Goal: Task Accomplishment & Management: Manage account settings

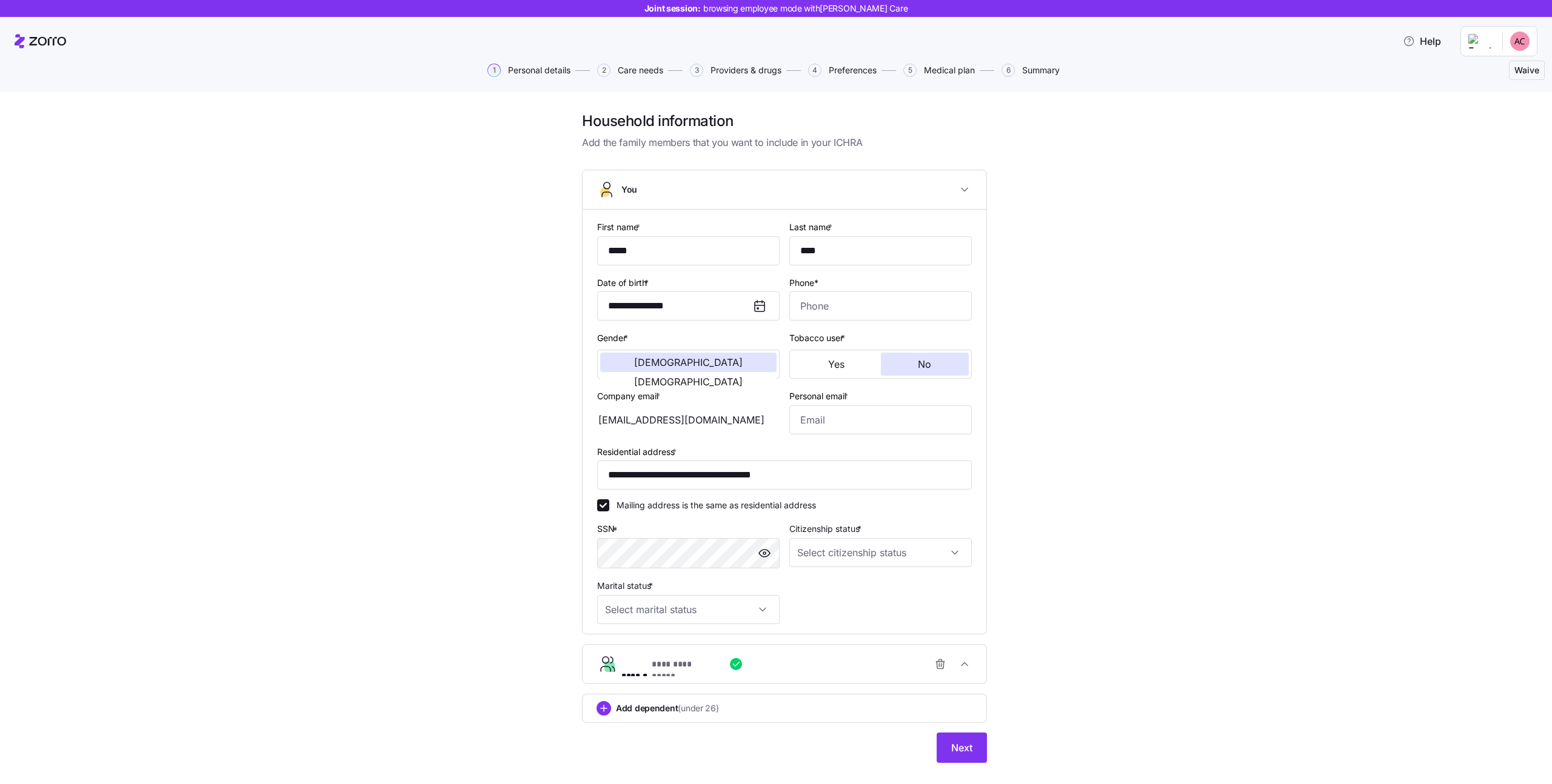
click at [333, 175] on div "**********" at bounding box center [785, 445] width 1501 height 666
click at [307, 319] on div "**********" at bounding box center [785, 445] width 1501 height 666
click at [1516, 40] on html "**********" at bounding box center [776, 389] width 1552 height 777
click at [1502, 42] on html "**********" at bounding box center [776, 389] width 1552 height 777
click at [51, 48] on icon at bounding box center [40, 41] width 51 height 14
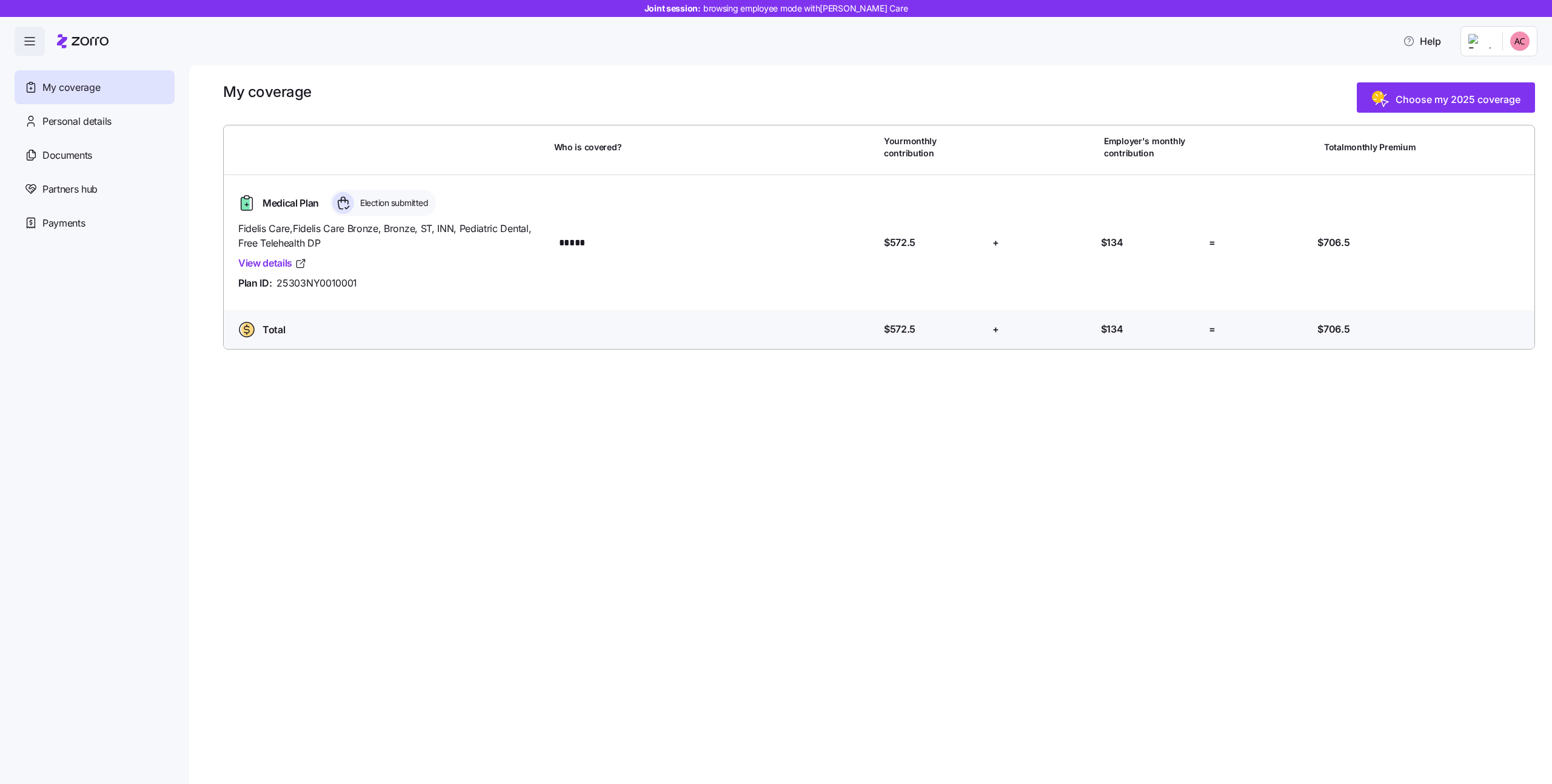
click at [23, 48] on icon "button" at bounding box center [29, 41] width 14 height 14
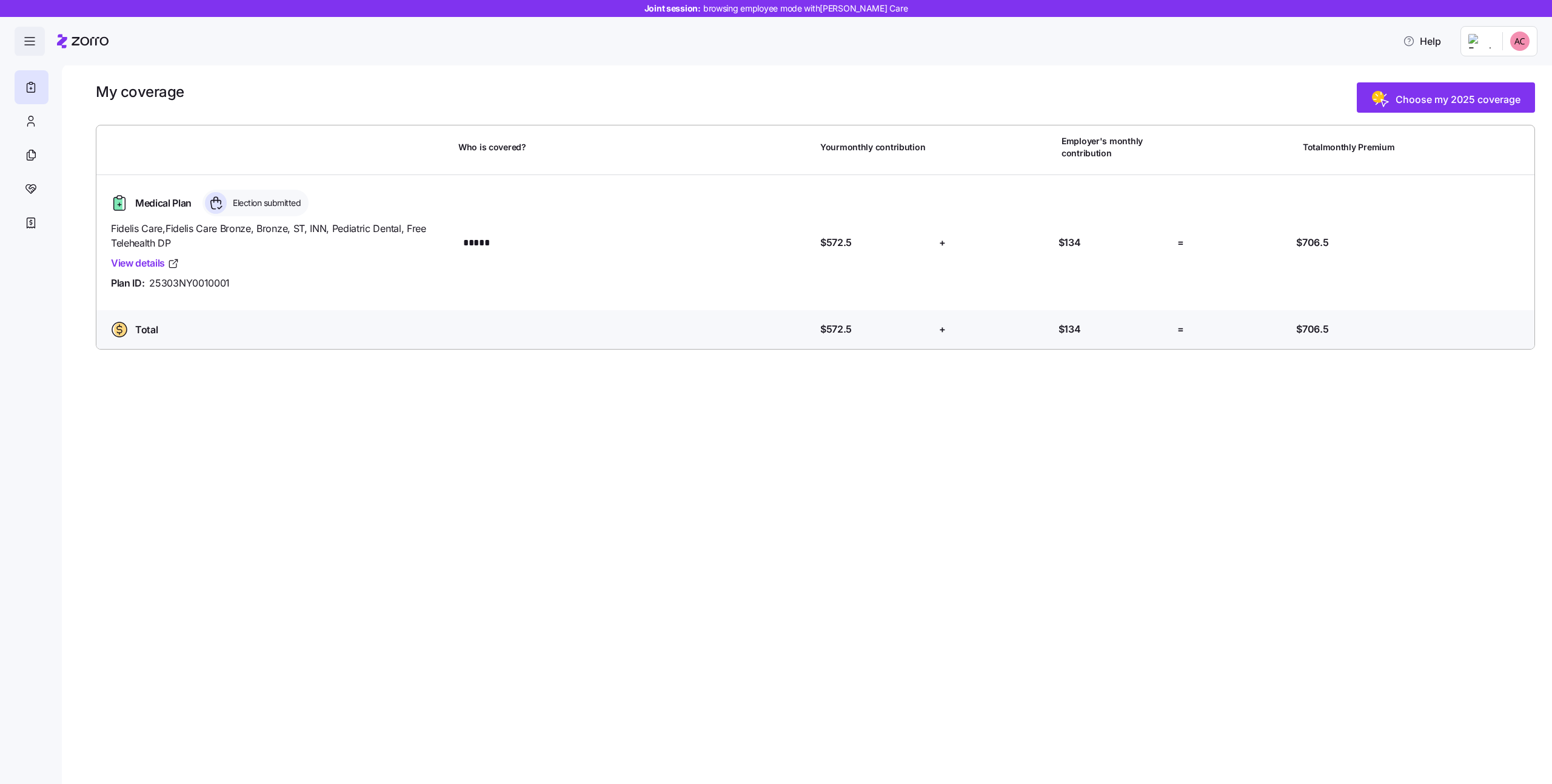
click at [23, 48] on icon "button" at bounding box center [29, 41] width 14 height 14
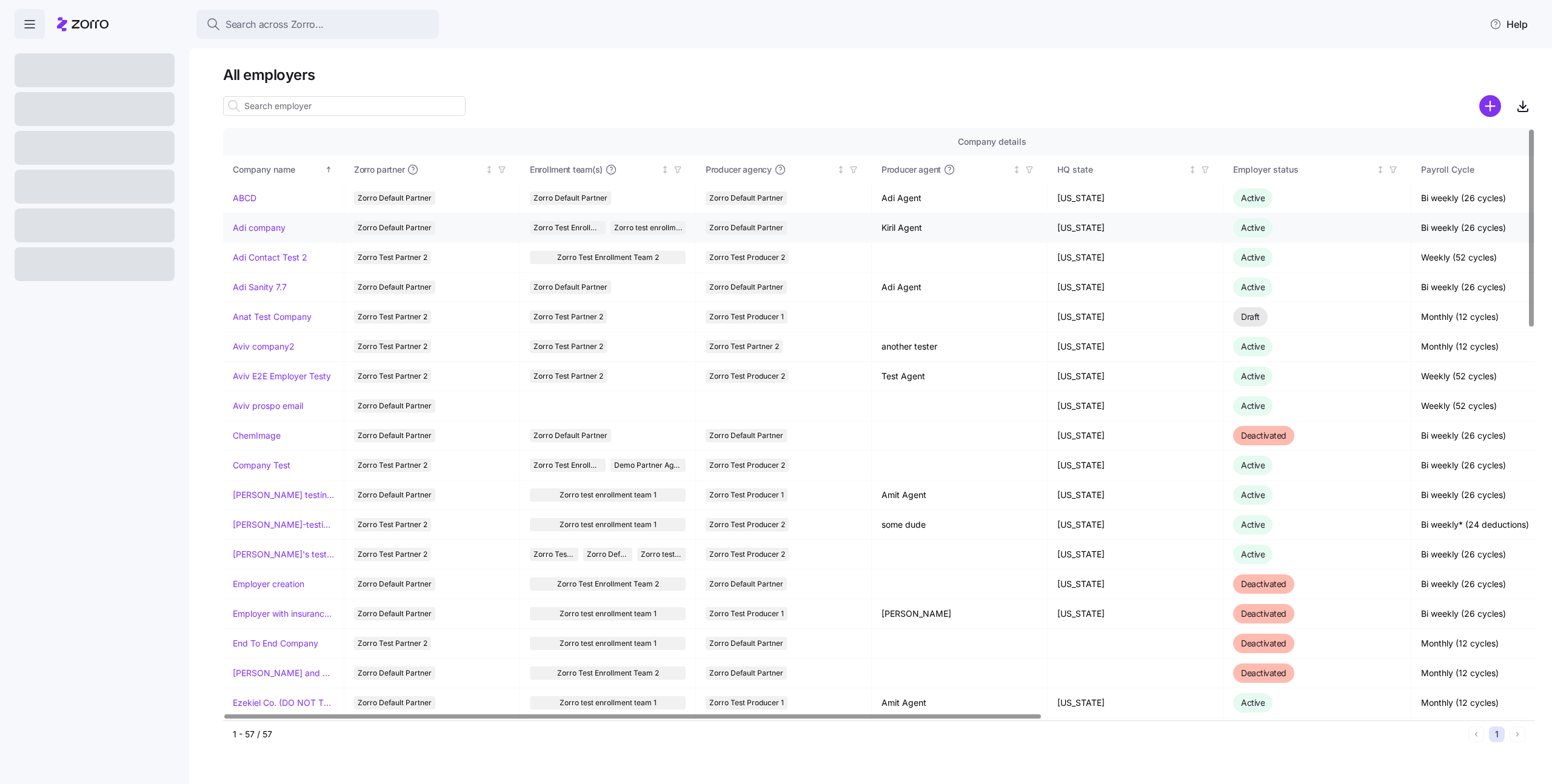
click at [261, 230] on link "Adi company" at bounding box center [259, 228] width 53 height 12
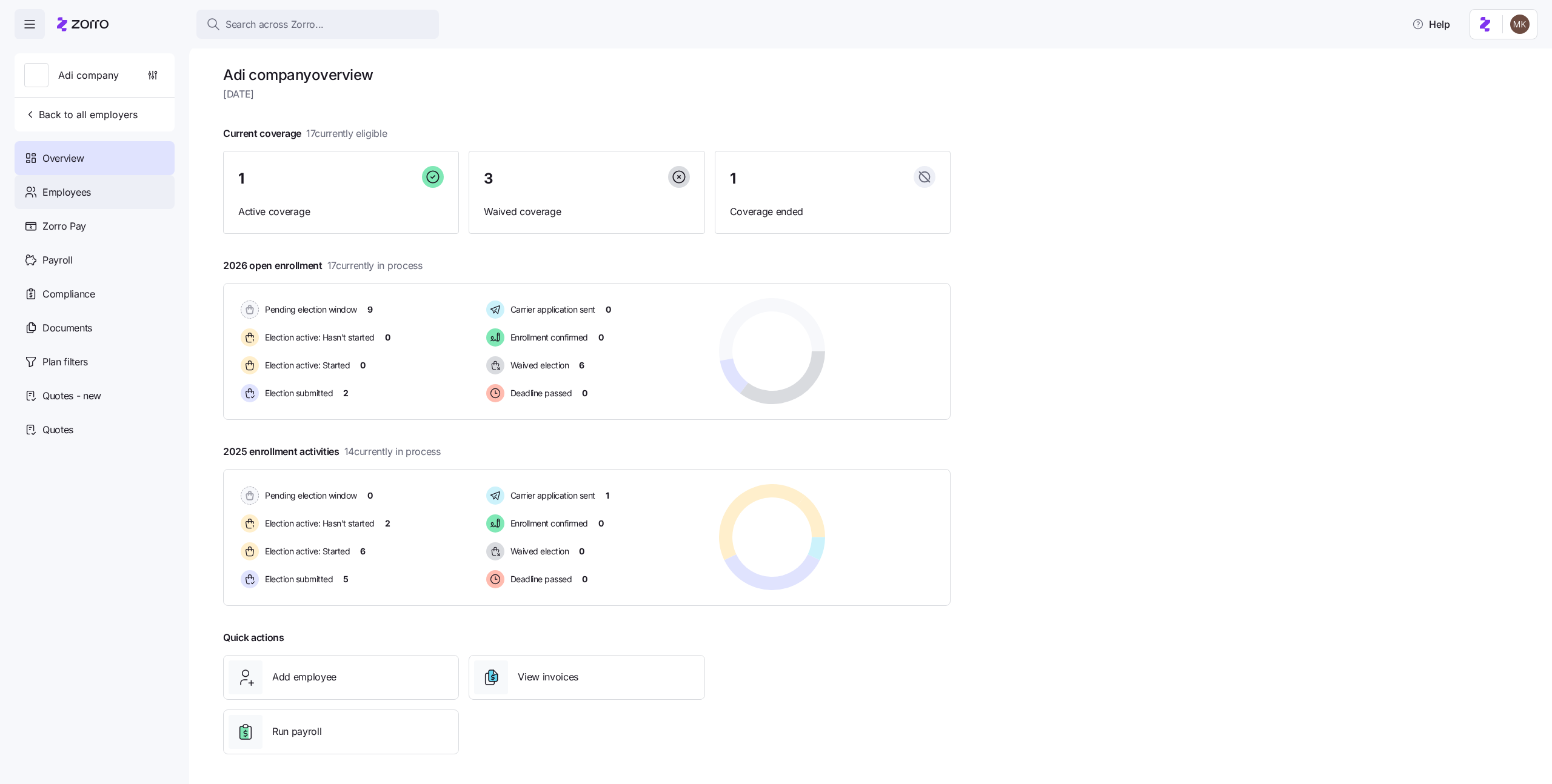
click at [85, 189] on span "Employees" at bounding box center [66, 192] width 49 height 15
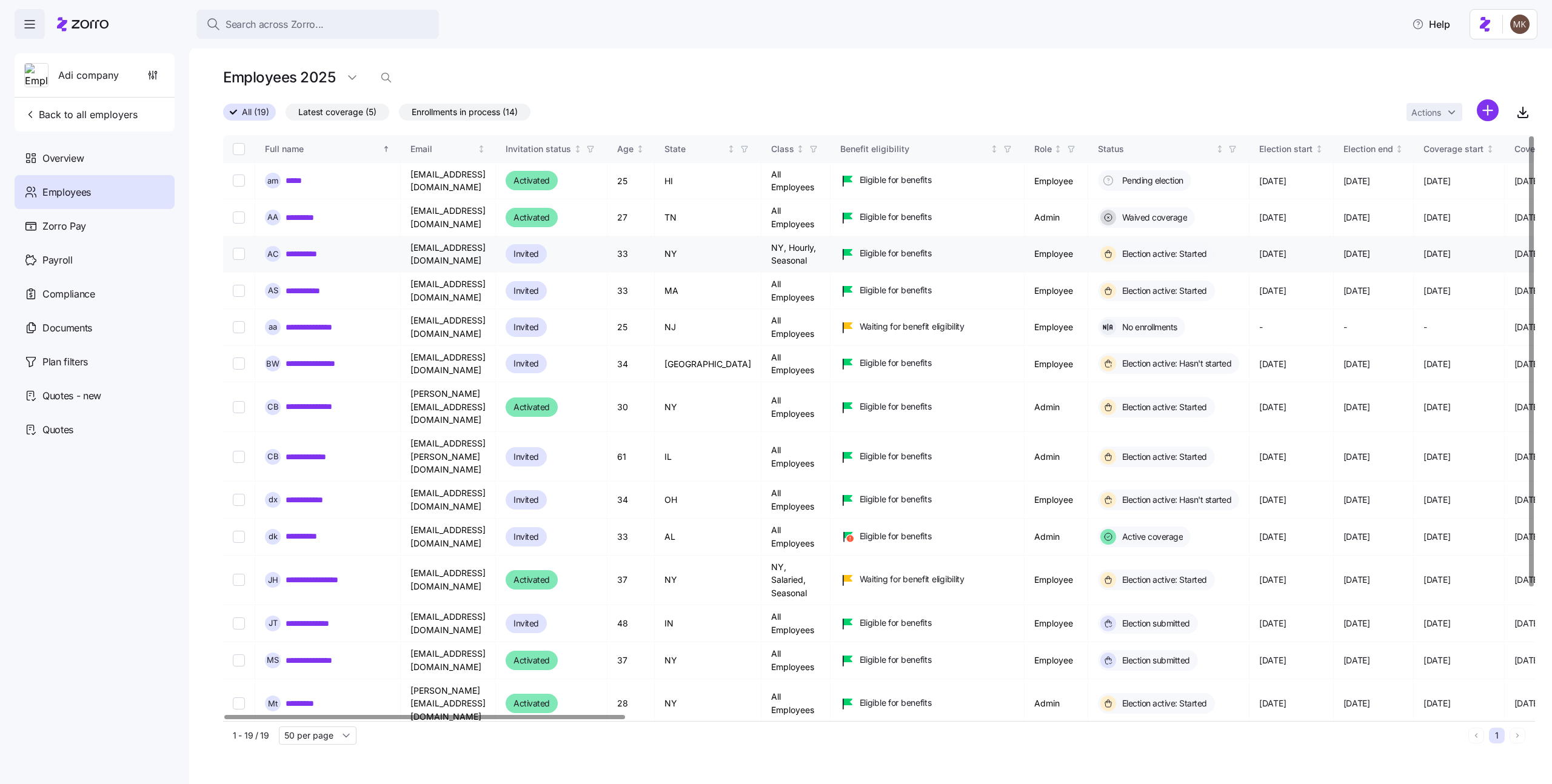
click at [307, 256] on link "**********" at bounding box center [306, 254] width 41 height 12
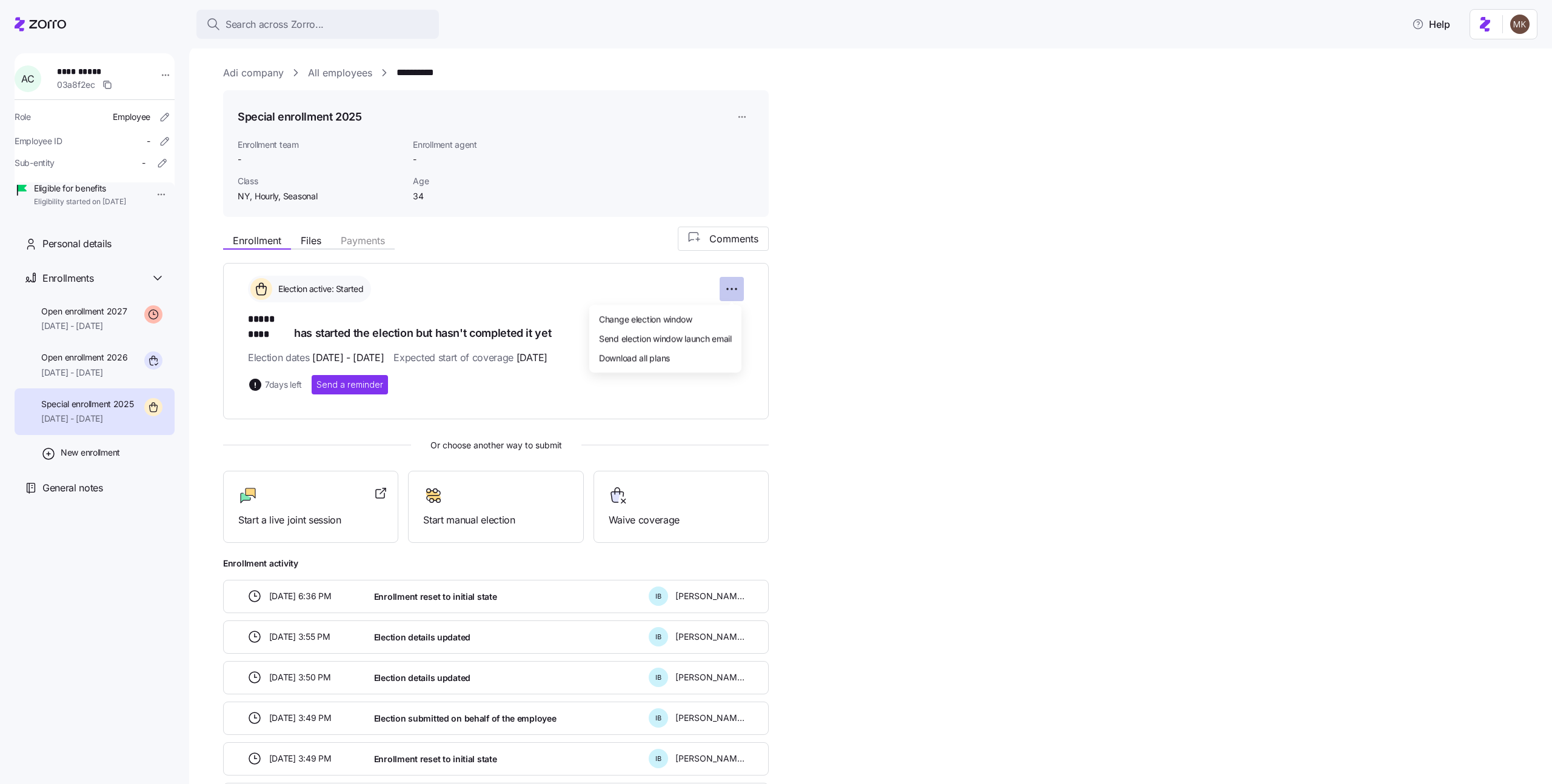
click at [733, 287] on html "**********" at bounding box center [776, 389] width 1552 height 777
click at [318, 513] on span "Start a live joint session" at bounding box center [311, 521] width 145 height 15
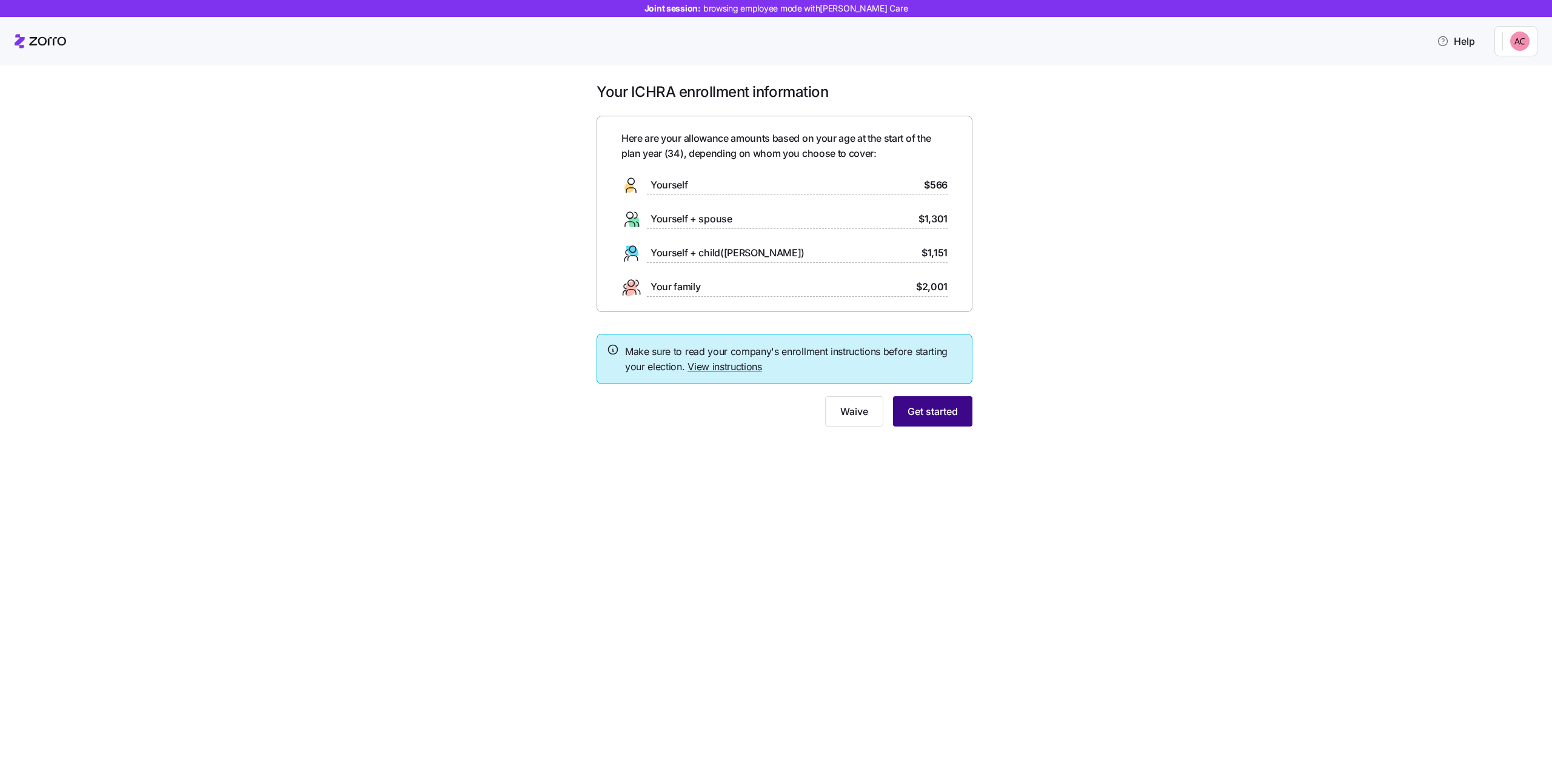
click at [939, 417] on span "Get started" at bounding box center [933, 411] width 51 height 14
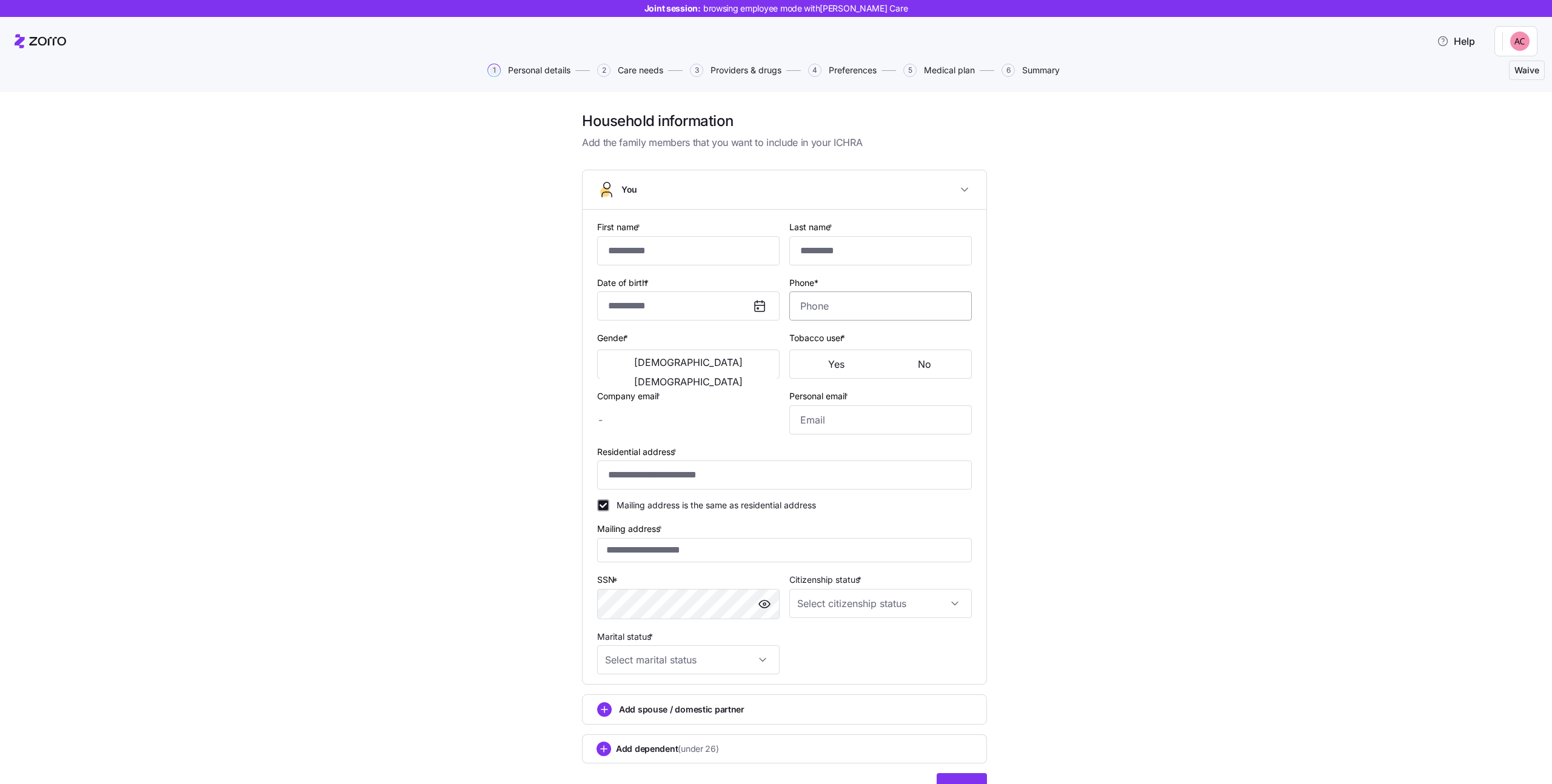
type input "*****"
type input "****"
type input "[EMAIL_ADDRESS][DOMAIN_NAME]"
type input "**********"
checkbox input "true"
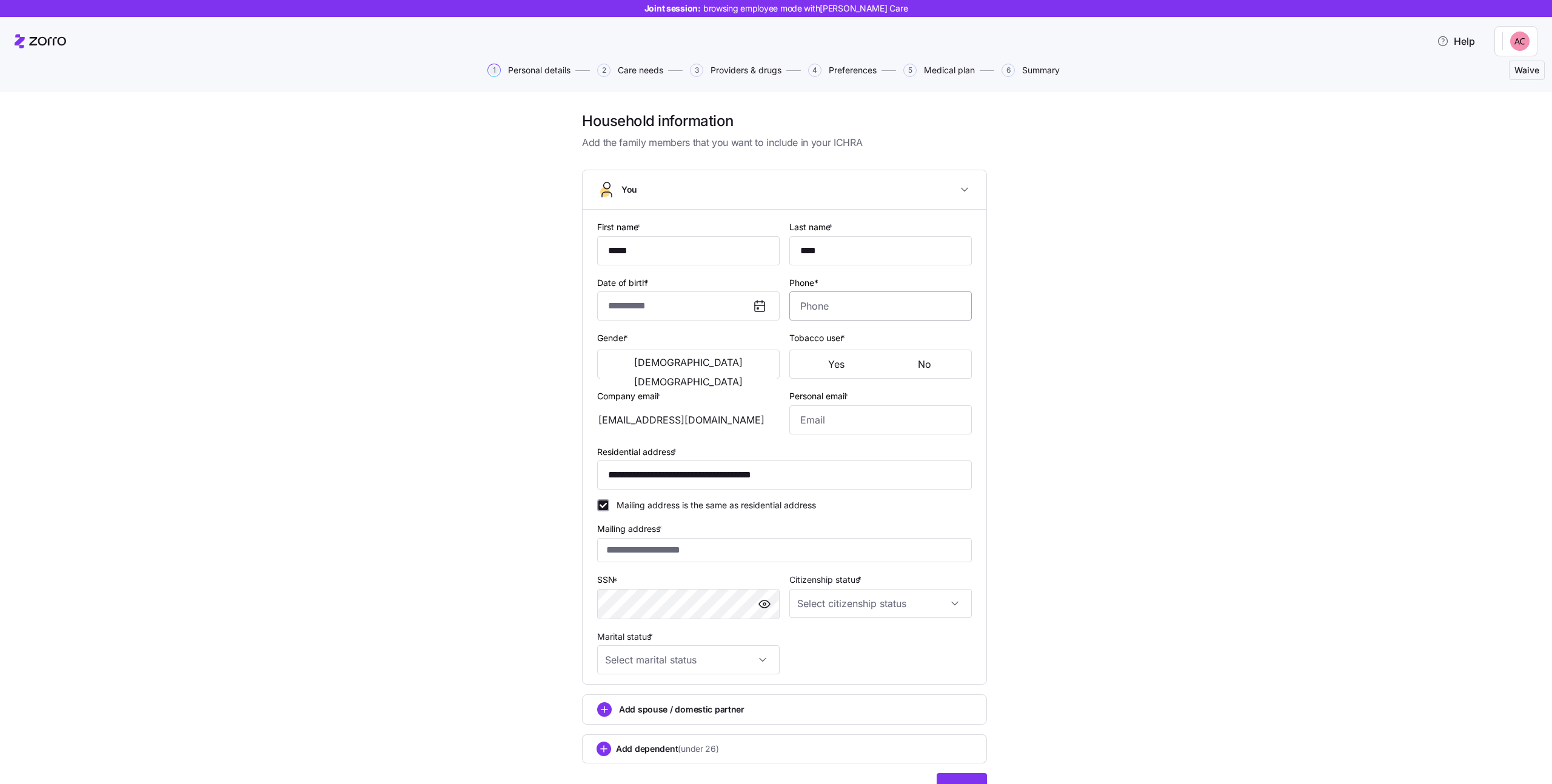
type input "**********"
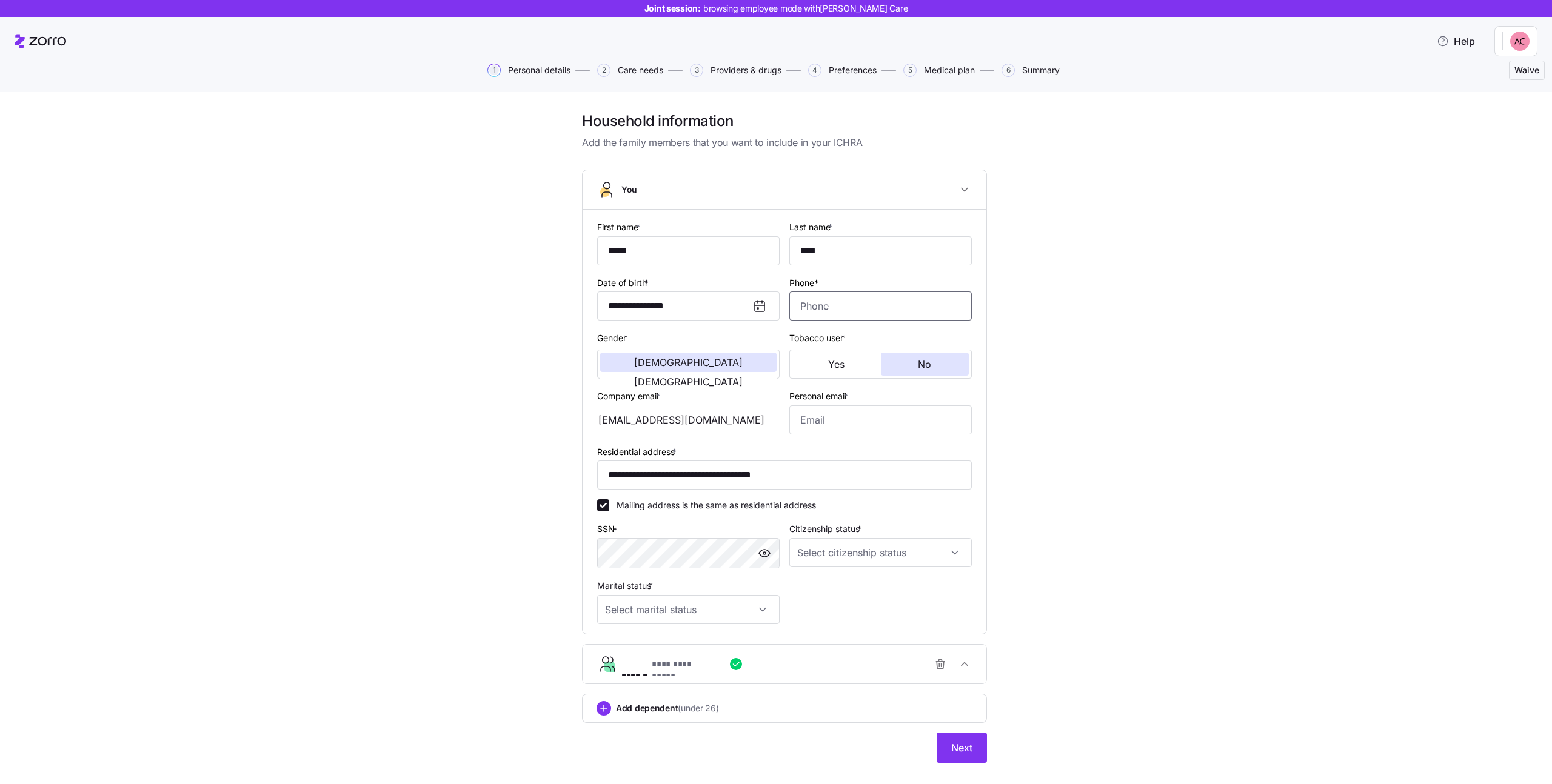
click at [836, 312] on input "Phone*" at bounding box center [881, 306] width 183 height 29
type input "1 (234) 567-8912"
click at [816, 412] on input "Personal email *" at bounding box center [881, 420] width 183 height 29
type input "asdad@asda.co"
click at [890, 577] on div "**********" at bounding box center [785, 422] width 385 height 415
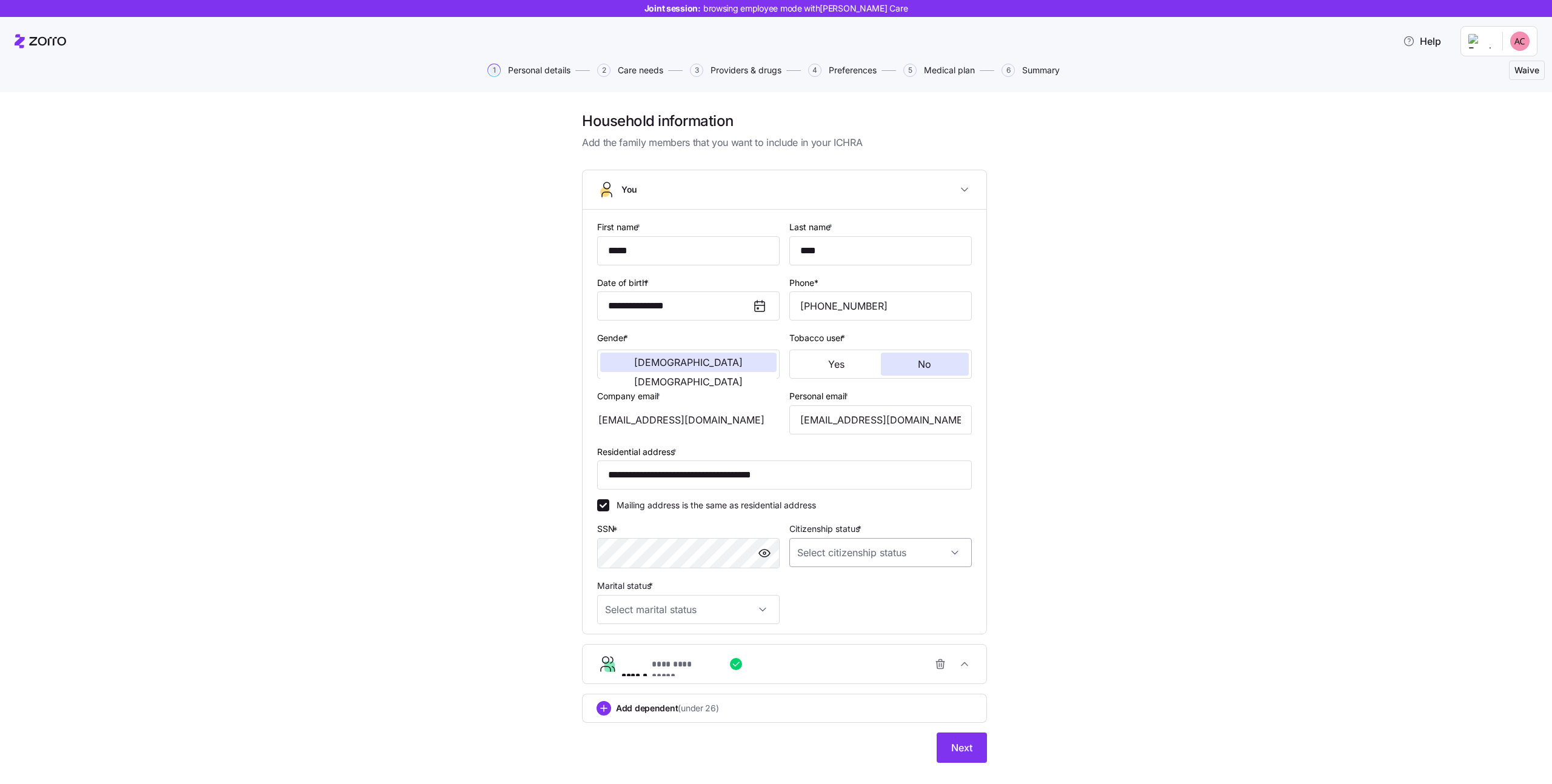
click at [879, 556] on input "Citizenship status *" at bounding box center [881, 553] width 183 height 29
click at [863, 584] on div "US citizen" at bounding box center [876, 589] width 173 height 25
type input "US citizen"
click at [714, 605] on input "Marital status *" at bounding box center [688, 610] width 183 height 29
click at [692, 636] on div "Single" at bounding box center [684, 646] width 173 height 25
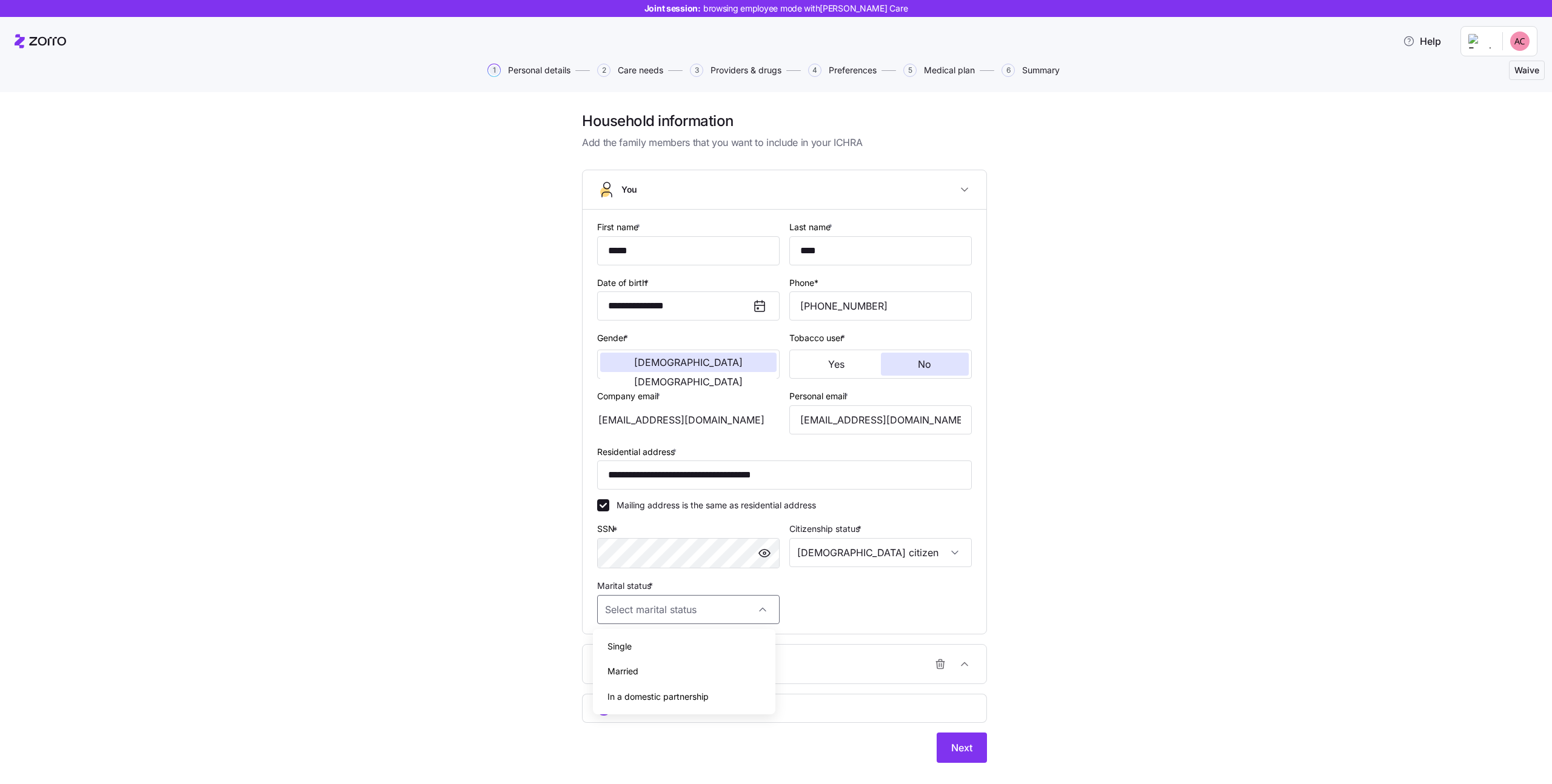
type input "Single"
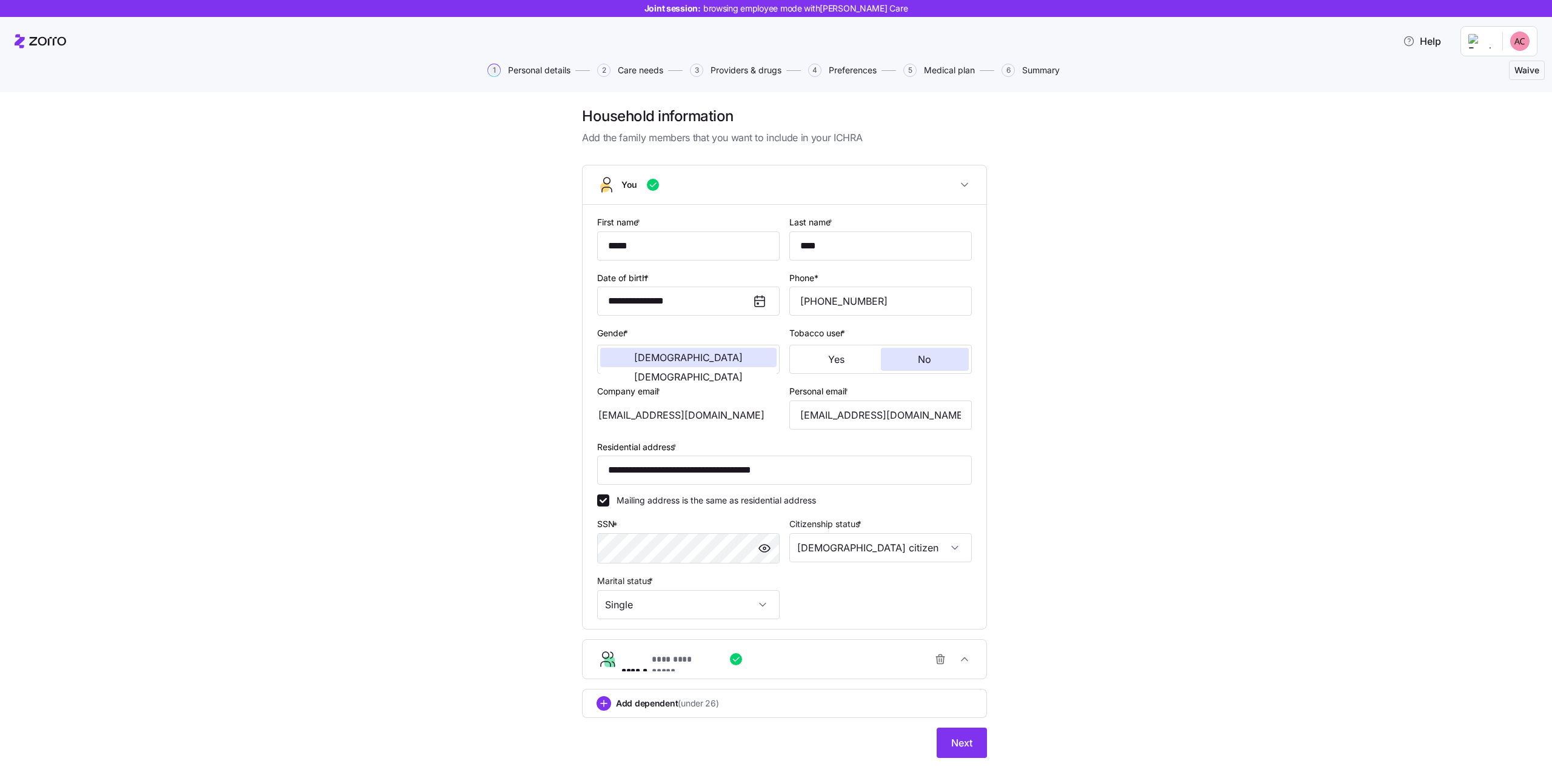
scroll to position [15, 0]
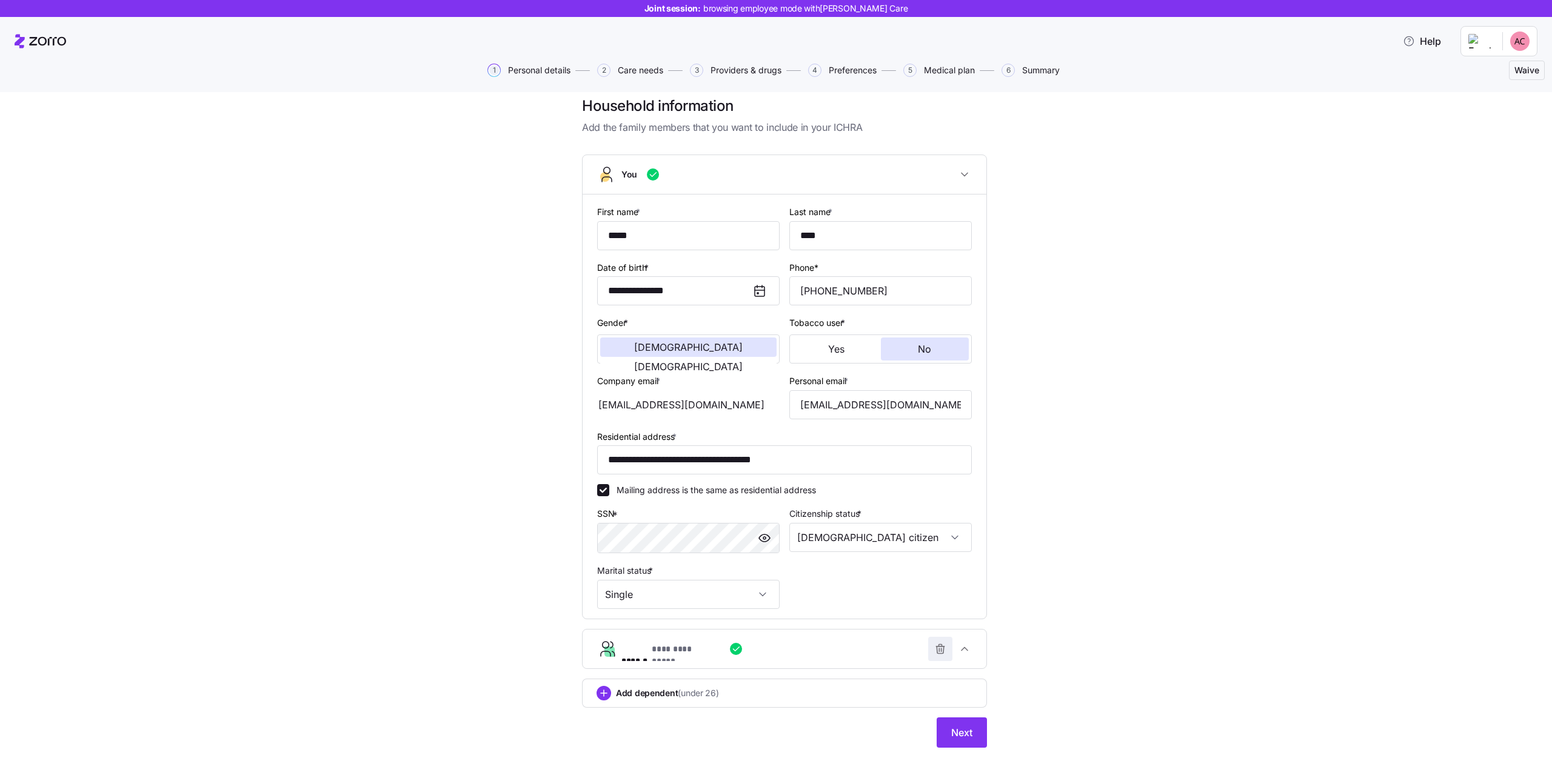
click at [934, 649] on icon "button" at bounding box center [940, 649] width 12 height 12
click at [678, 646] on span "Add spouse / domestic partner" at bounding box center [682, 647] width 125 height 12
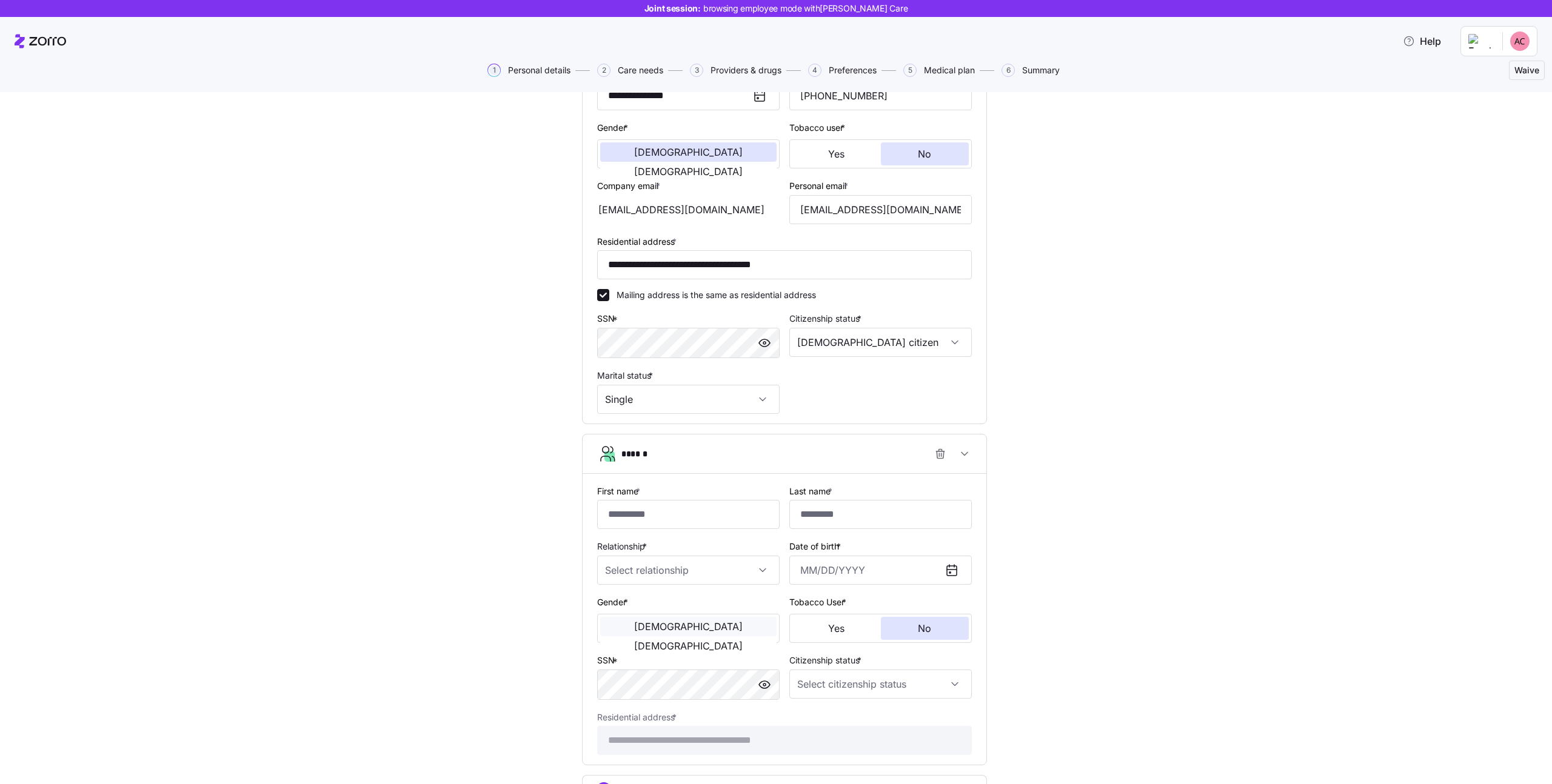
scroll to position [213, 0]
click at [664, 513] on input "First name *" at bounding box center [688, 512] width 183 height 29
type input "****"
click at [637, 560] on input "Relationship *" at bounding box center [688, 567] width 183 height 29
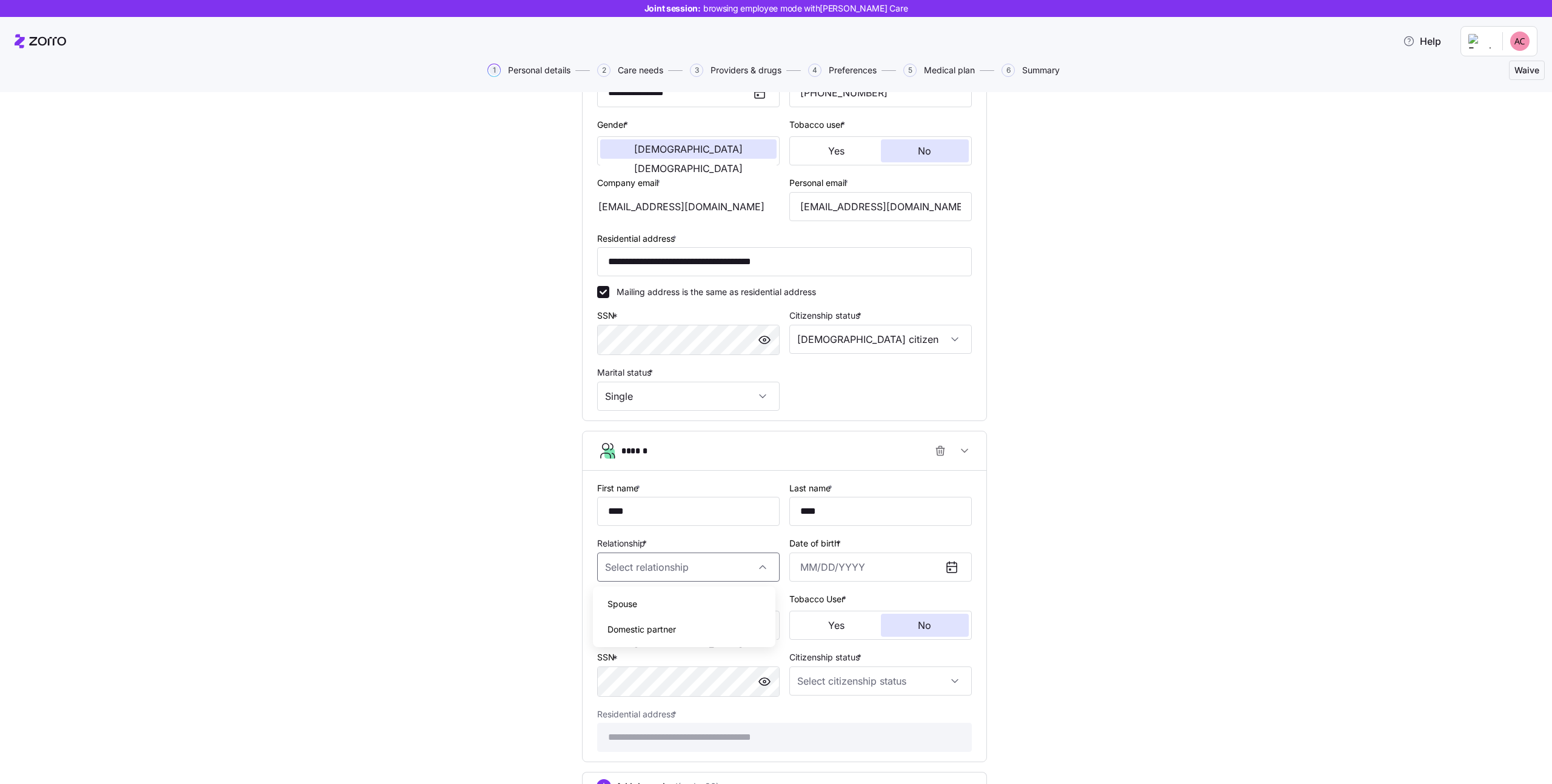
click at [646, 603] on div "Spouse" at bounding box center [684, 604] width 173 height 25
type input "Spouse"
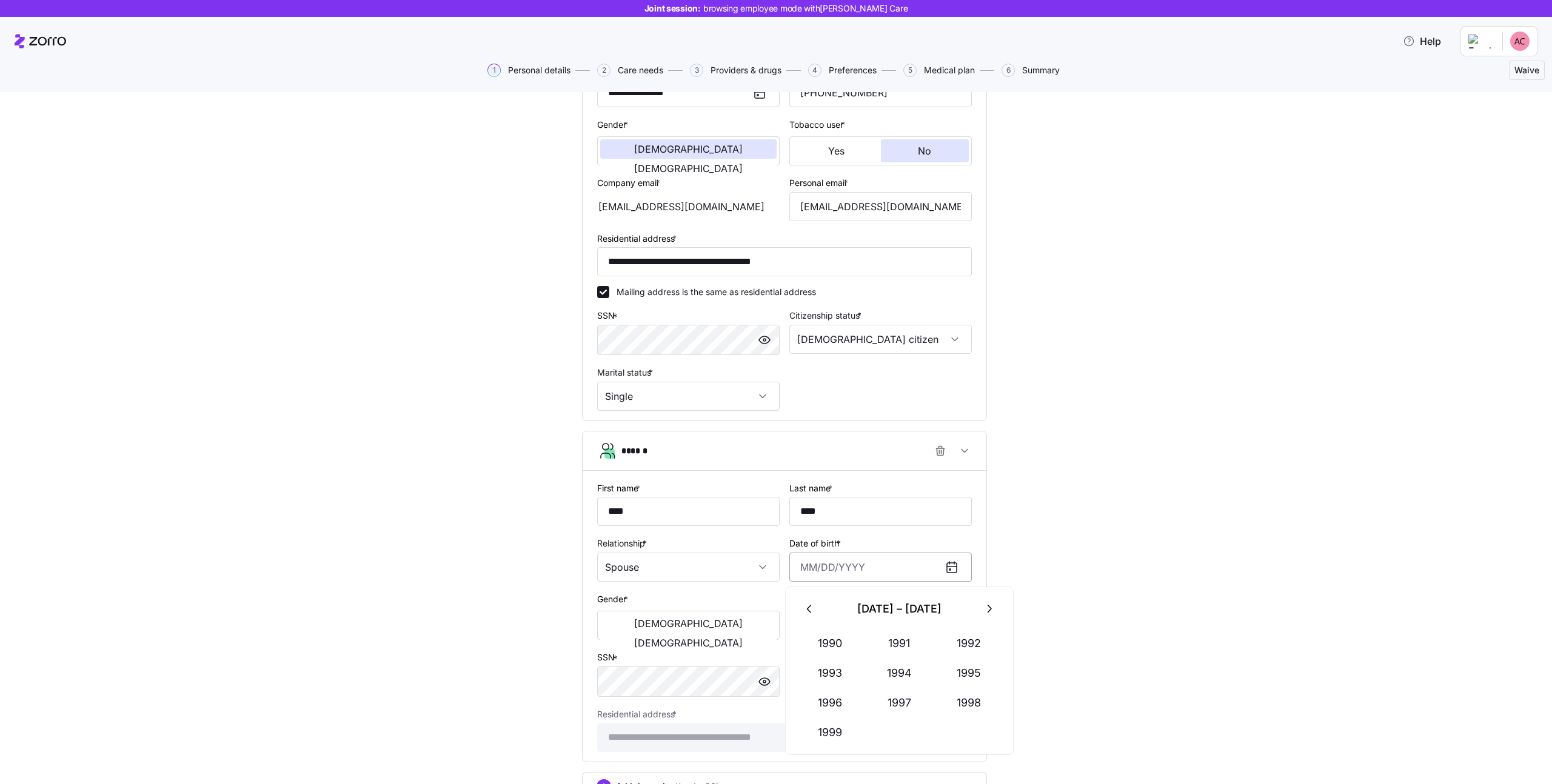
click at [818, 582] on input "Date of birth *" at bounding box center [881, 567] width 183 height 29
click at [984, 612] on icon "button" at bounding box center [988, 609] width 13 height 13
click at [886, 674] on button "2004" at bounding box center [899, 673] width 69 height 29
click at [894, 670] on button "May" at bounding box center [899, 673] width 69 height 29
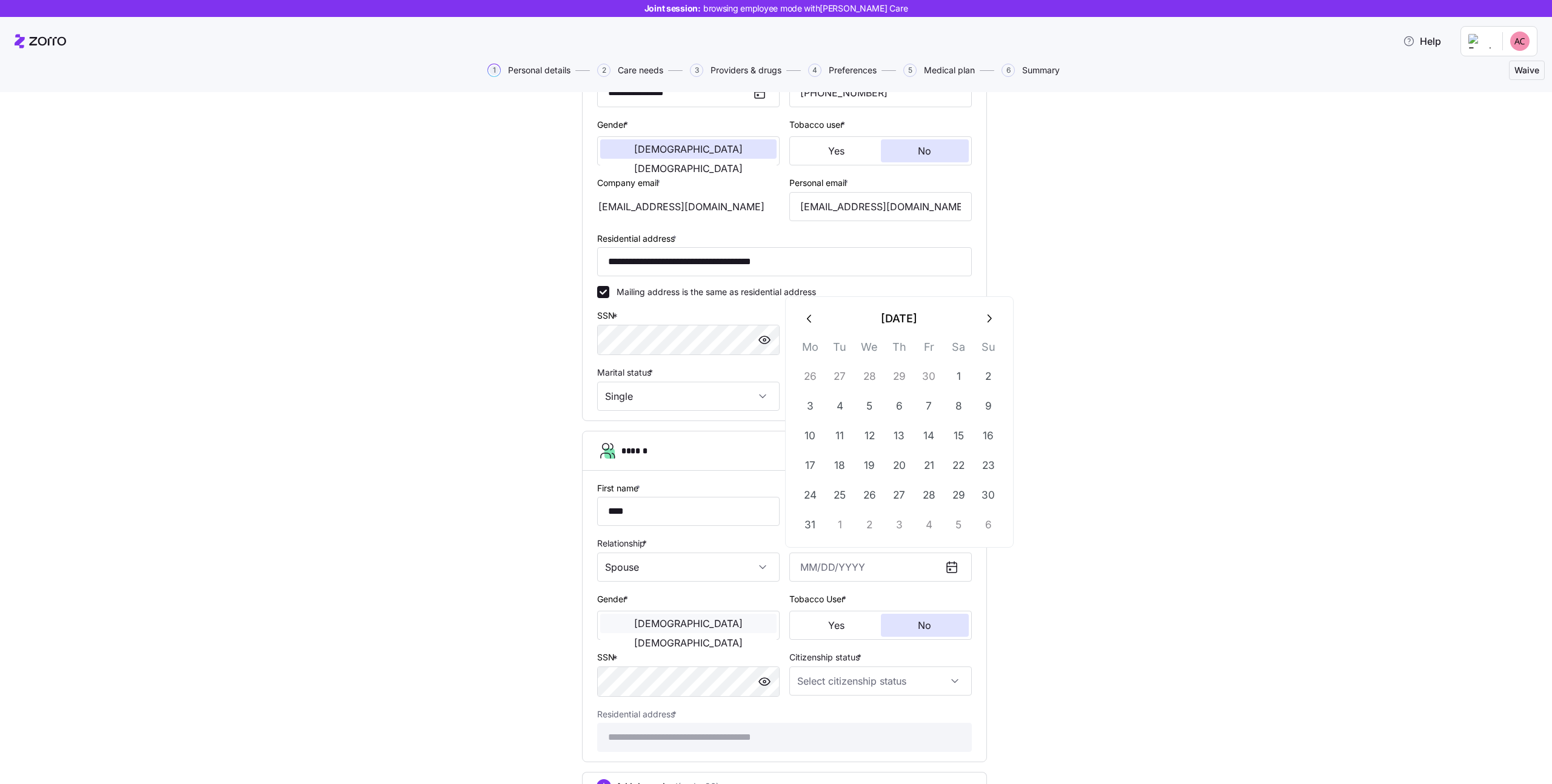
click at [645, 633] on button "[DEMOGRAPHIC_DATA]" at bounding box center [688, 624] width 177 height 19
click at [851, 684] on input "Citizenship status *" at bounding box center [881, 681] width 183 height 29
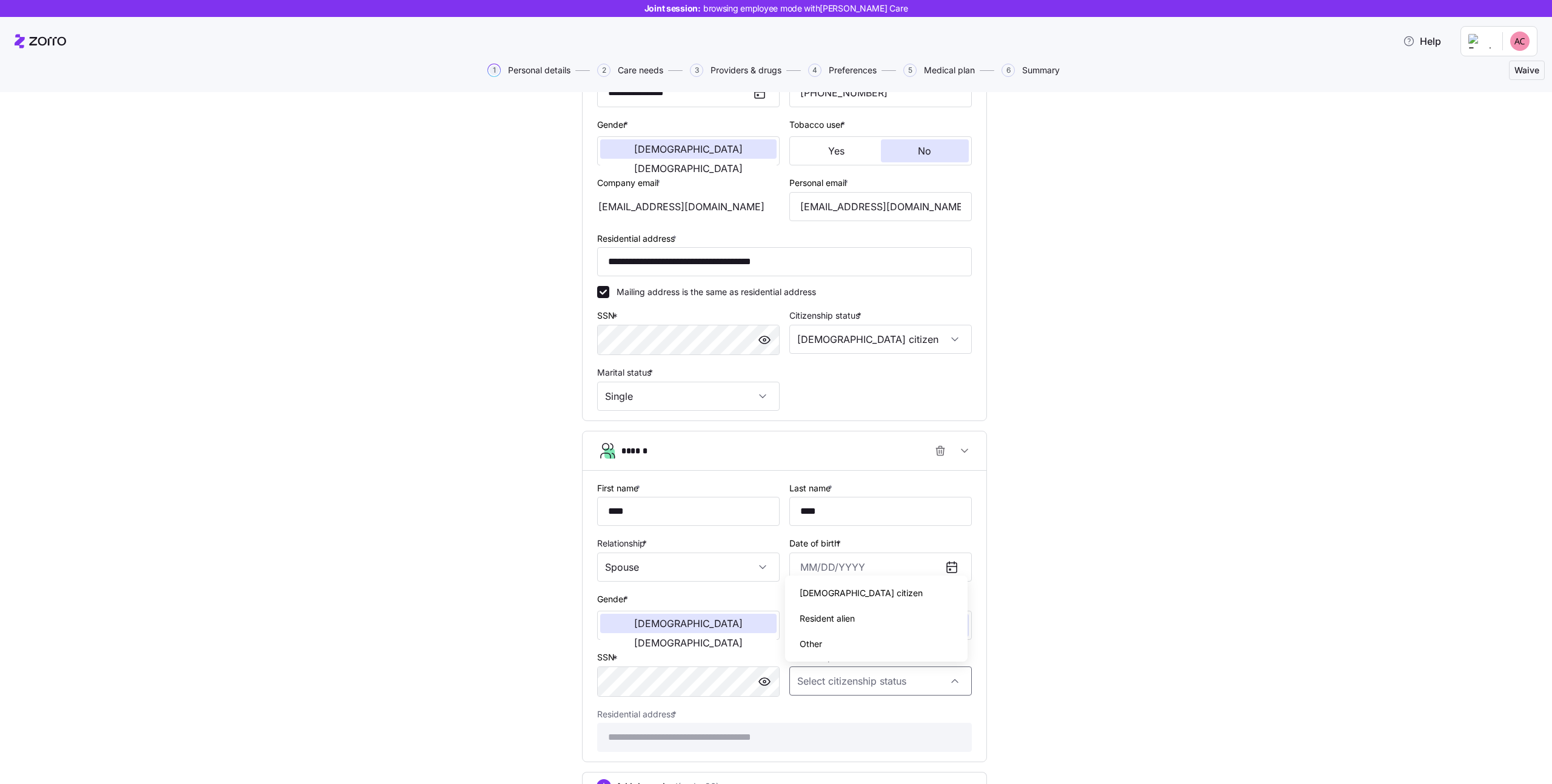
click at [816, 592] on span "[DEMOGRAPHIC_DATA] citizen" at bounding box center [862, 593] width 123 height 13
type input "[DEMOGRAPHIC_DATA] citizen"
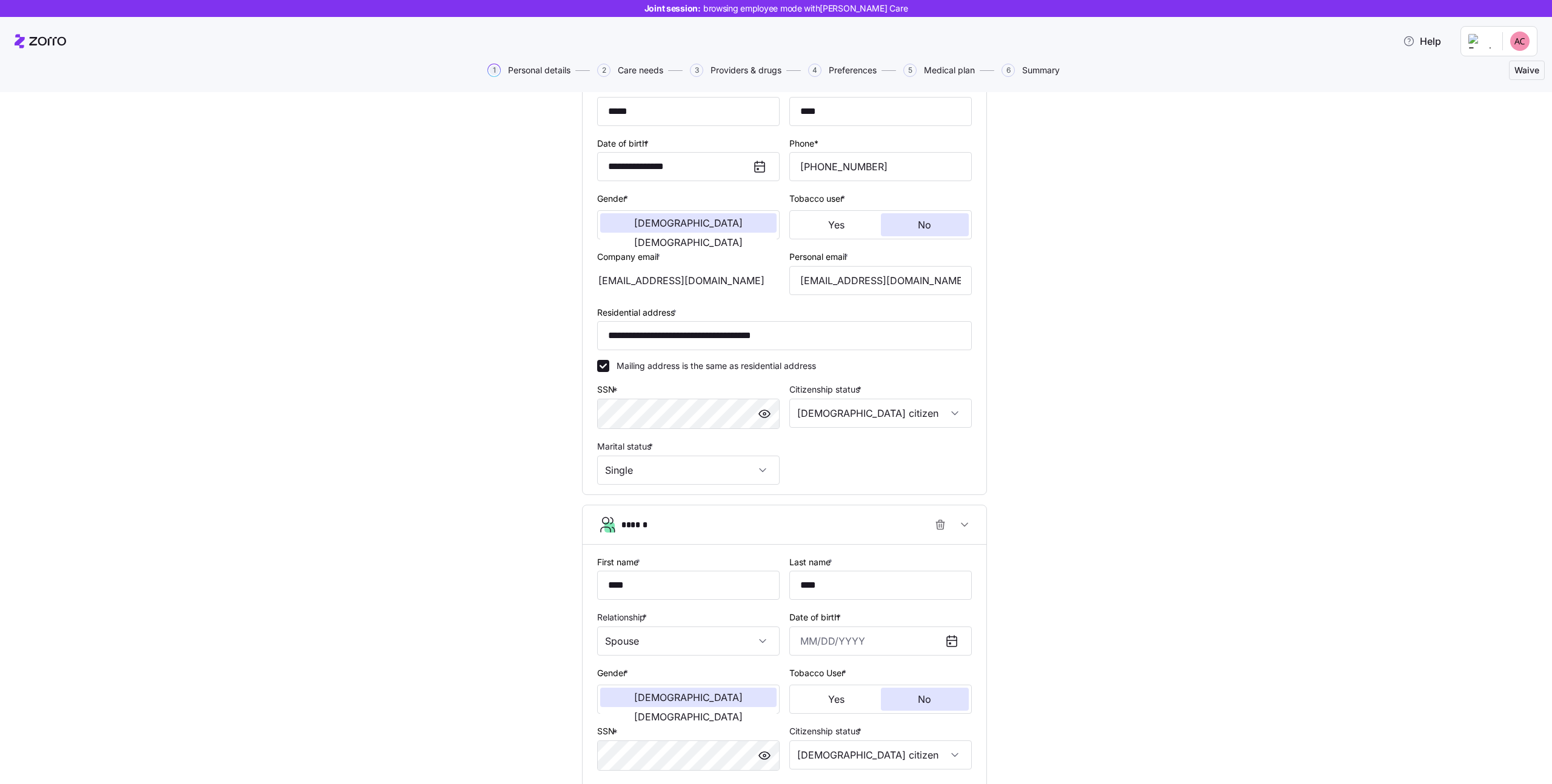
scroll to position [314, 0]
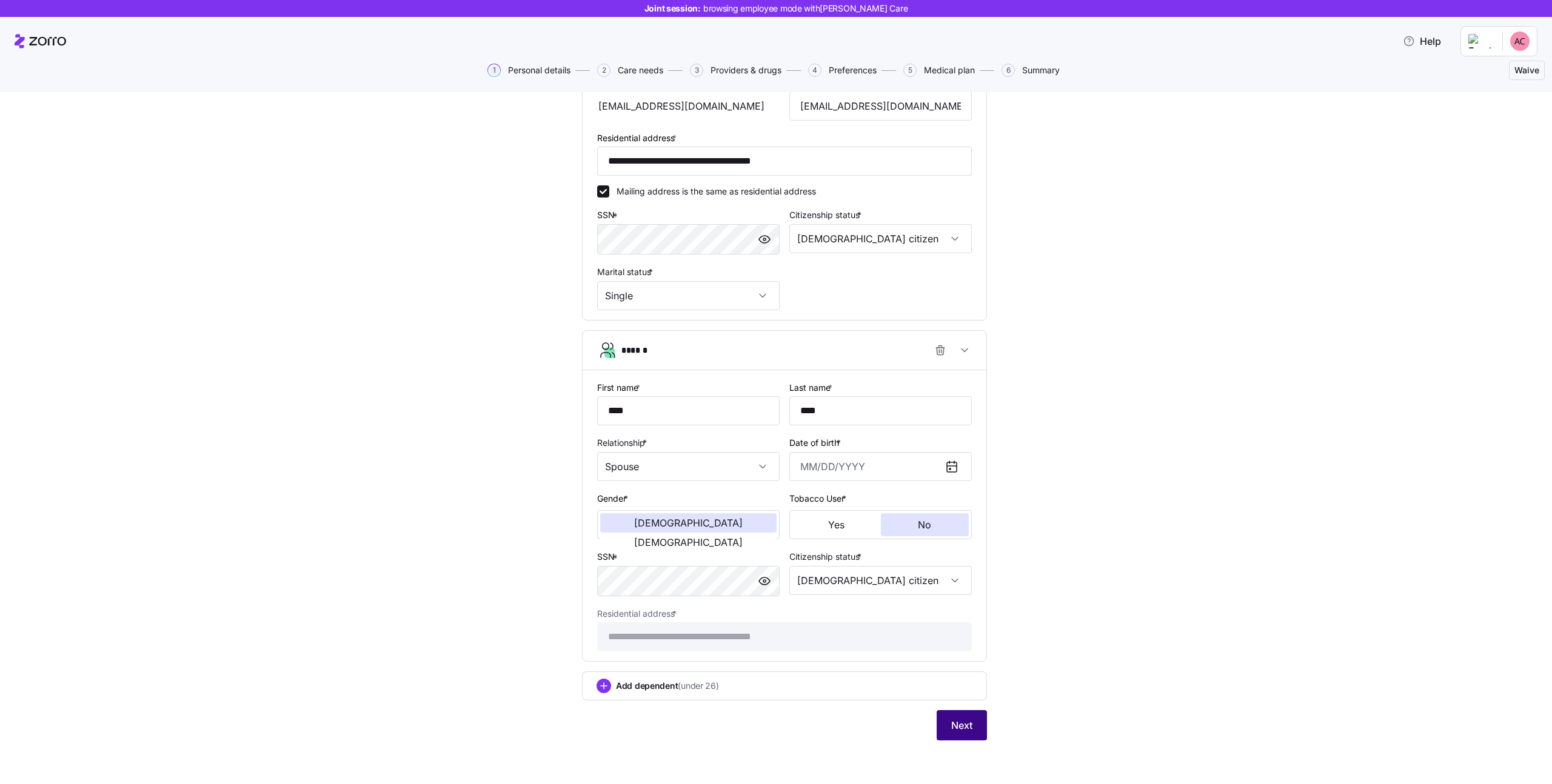
click at [967, 716] on button "Next" at bounding box center [962, 725] width 51 height 30
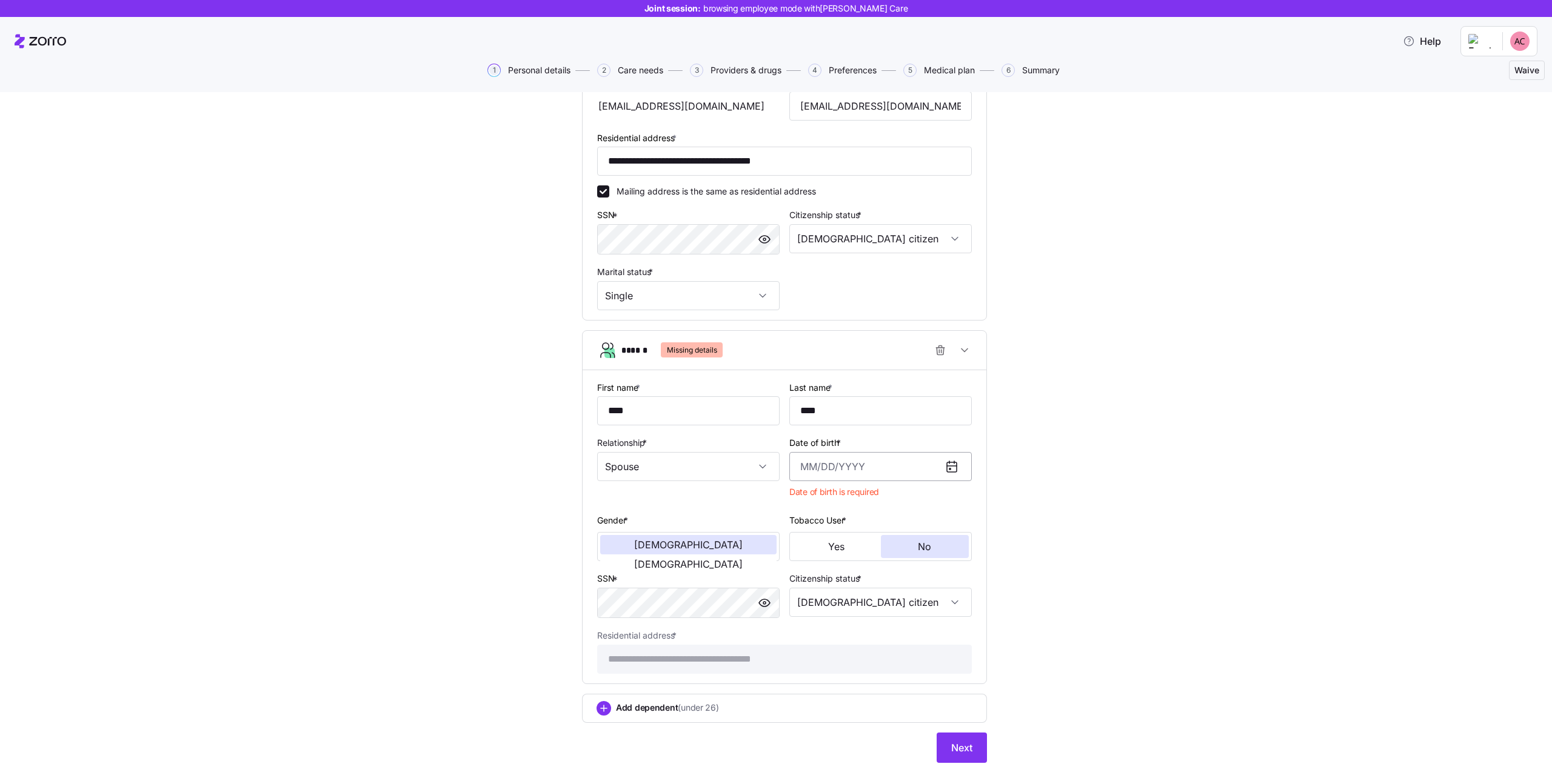
click at [836, 468] on input "Date of birth *" at bounding box center [881, 467] width 183 height 29
click at [892, 575] on button "2004" at bounding box center [899, 573] width 69 height 29
click at [888, 573] on button "May" at bounding box center [899, 573] width 69 height 29
click at [870, 594] on button "5" at bounding box center [869, 597] width 29 height 29
type input "May 5, 2004"
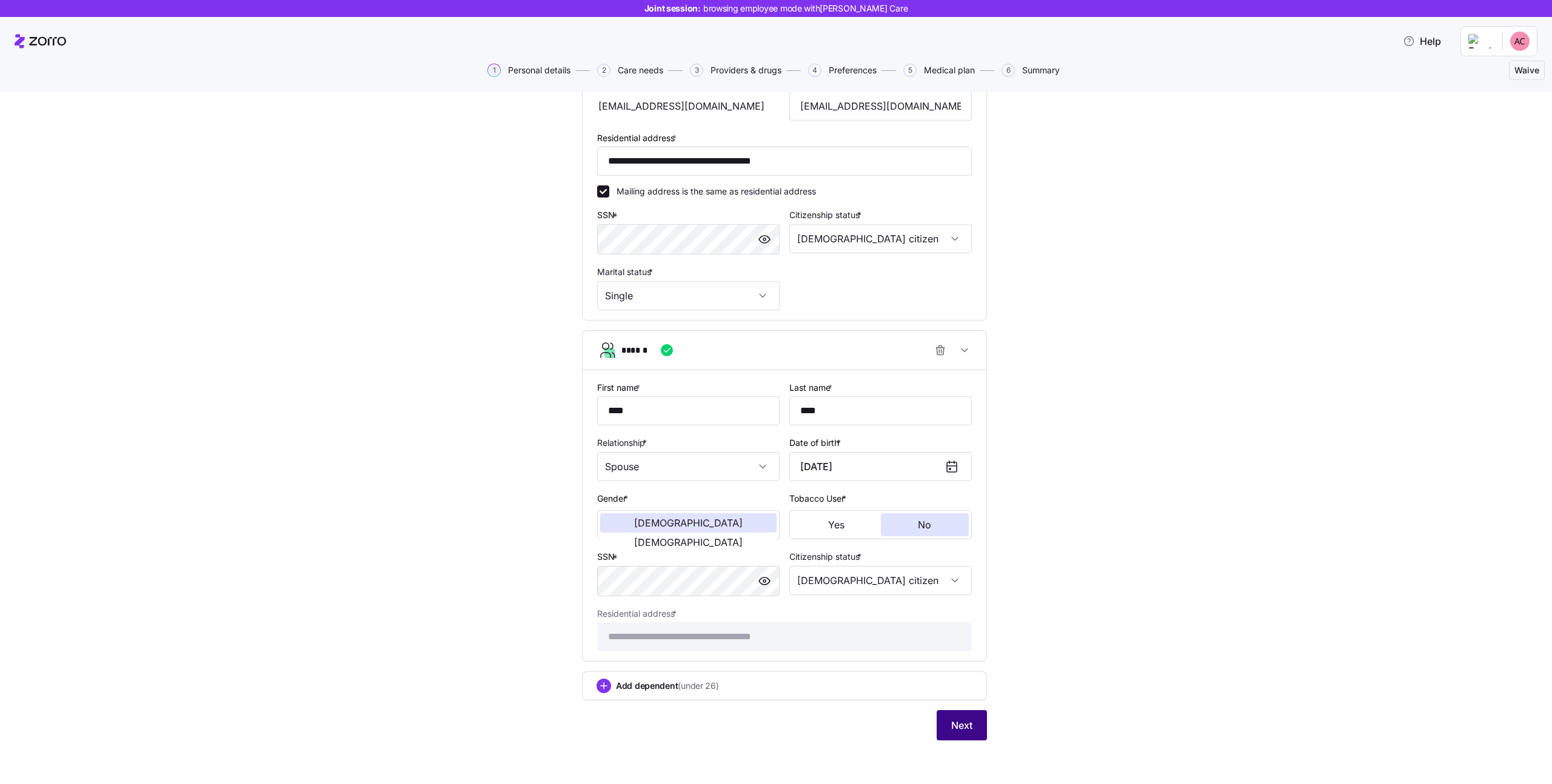
click at [952, 723] on span "Next" at bounding box center [961, 725] width 21 height 14
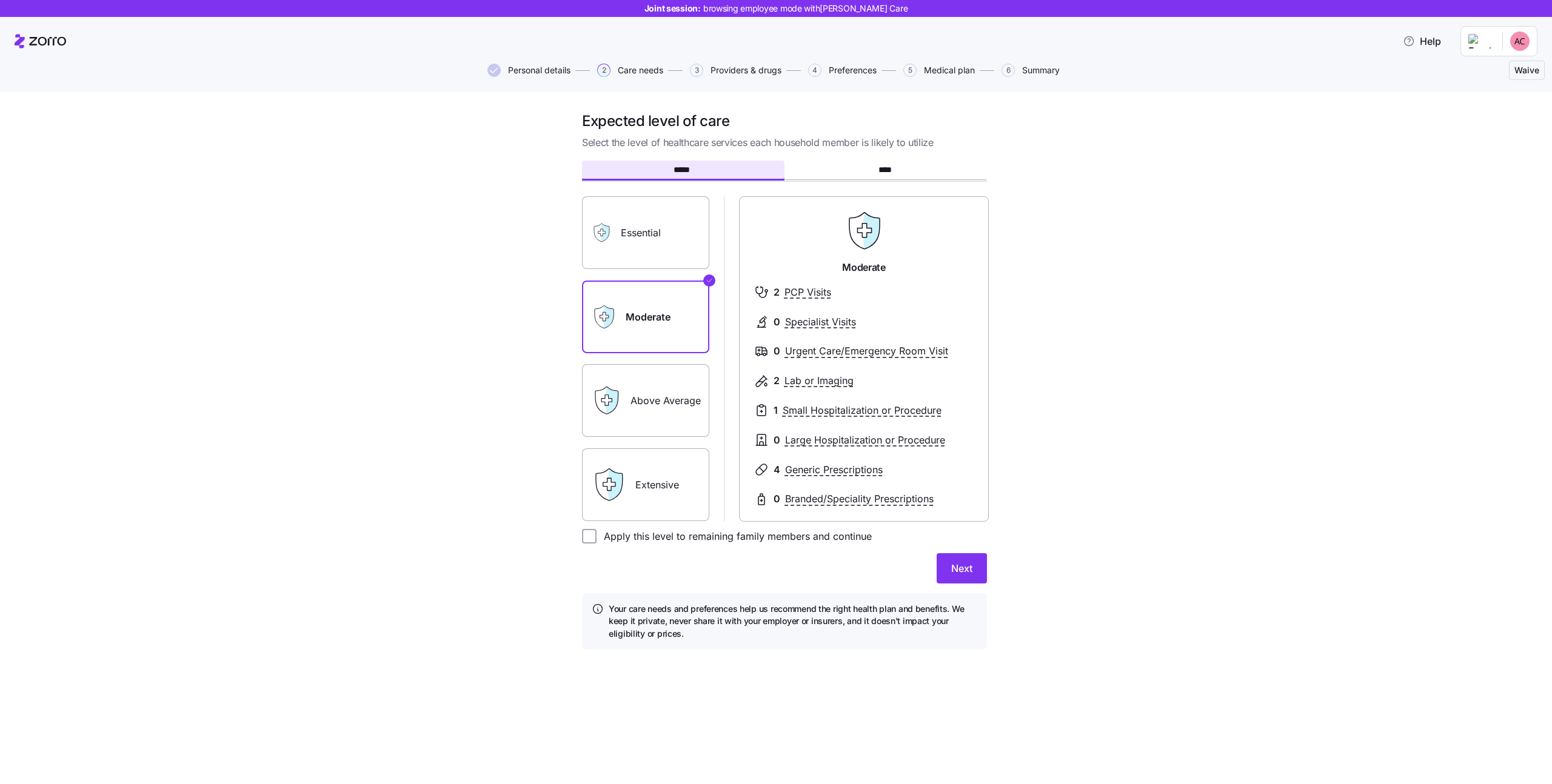
click at [546, 66] on span "Personal details" at bounding box center [539, 70] width 62 height 8
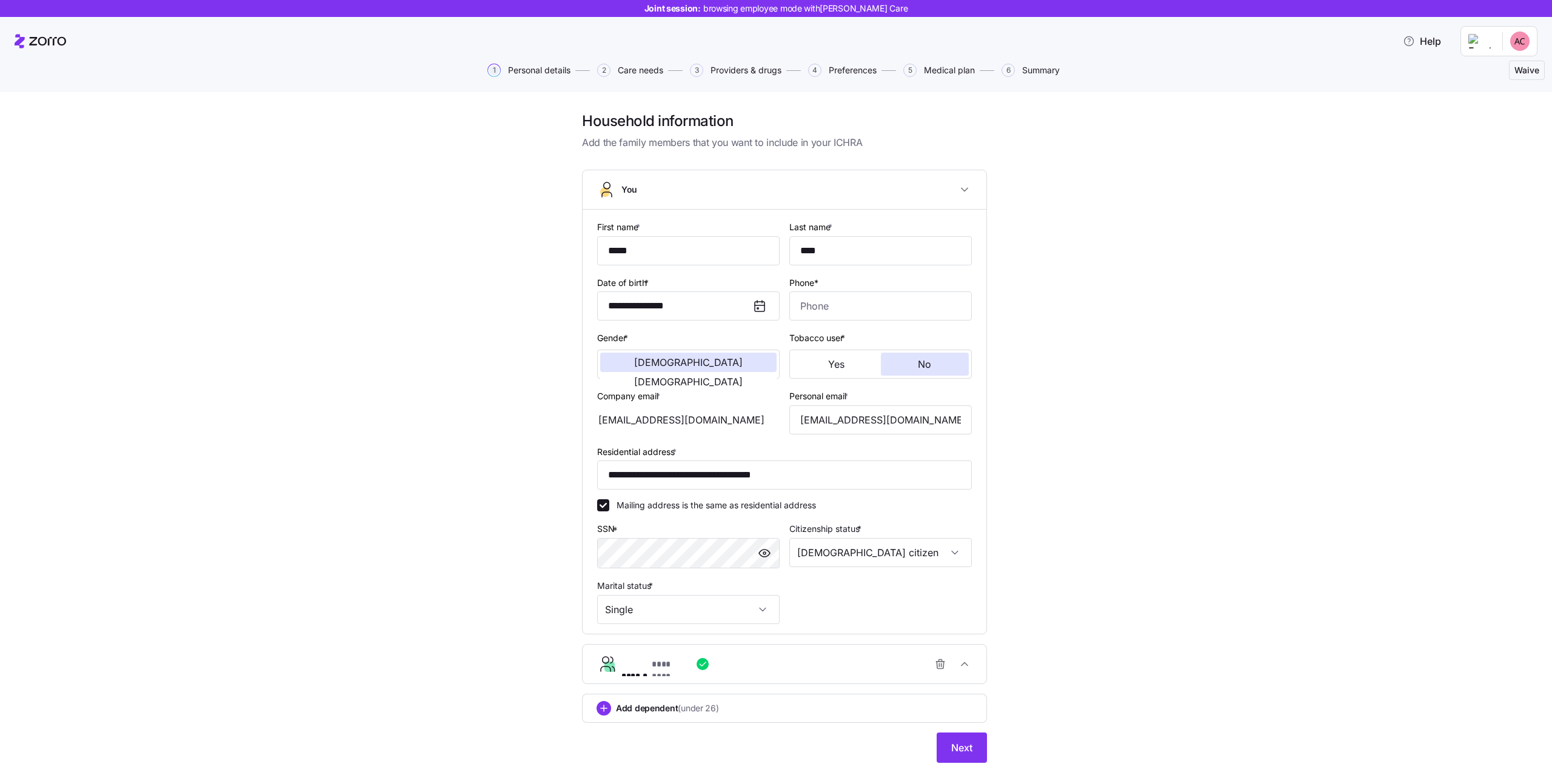
click at [385, 234] on div "**********" at bounding box center [785, 445] width 1501 height 666
click at [830, 478] on input "**********" at bounding box center [785, 475] width 375 height 29
click at [812, 289] on label "Phone*" at bounding box center [804, 283] width 29 height 13
click at [812, 291] on input "Phone*" at bounding box center [881, 306] width 183 height 29
click at [811, 282] on label "Phone*" at bounding box center [804, 283] width 29 height 13
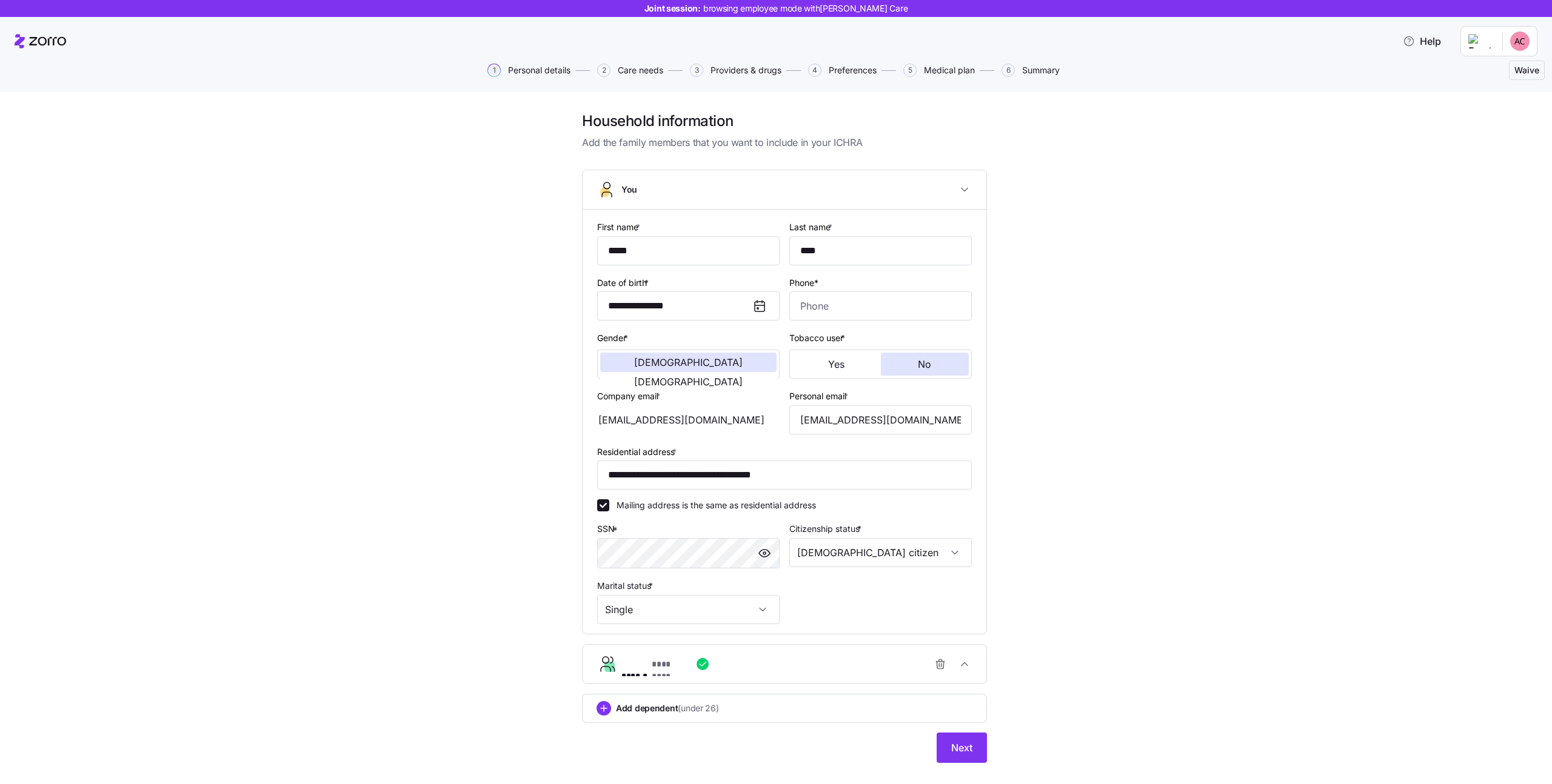
click at [811, 291] on input "Phone*" at bounding box center [881, 306] width 183 height 29
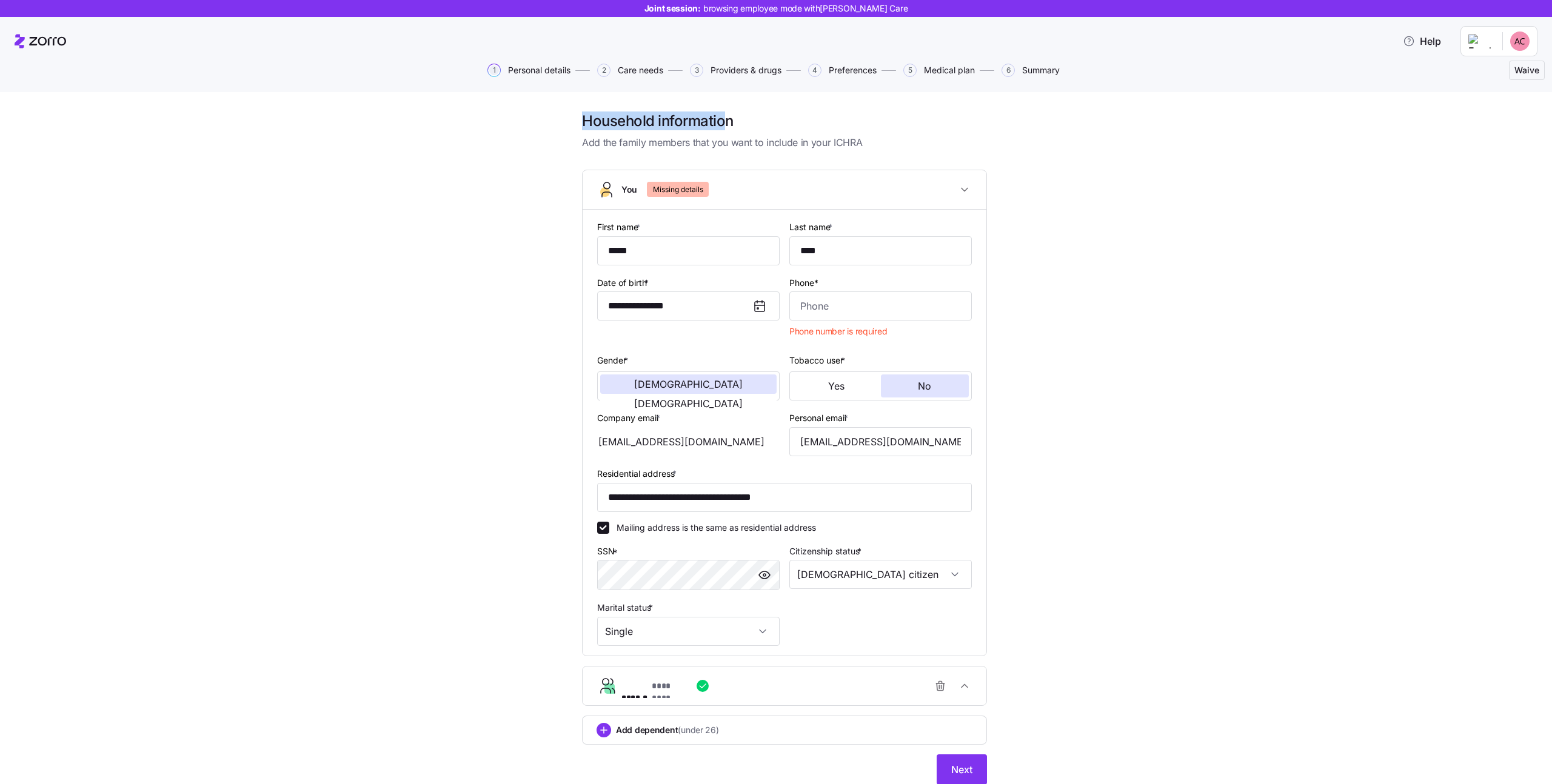
drag, startPoint x: 721, startPoint y: 120, endPoint x: 550, endPoint y: 120, distance: 171.0
click at [550, 120] on div "**********" at bounding box center [785, 456] width 1501 height 688
click at [633, 120] on h1 "Household information" at bounding box center [785, 120] width 405 height 18
click at [501, 214] on div "**********" at bounding box center [785, 456] width 1501 height 688
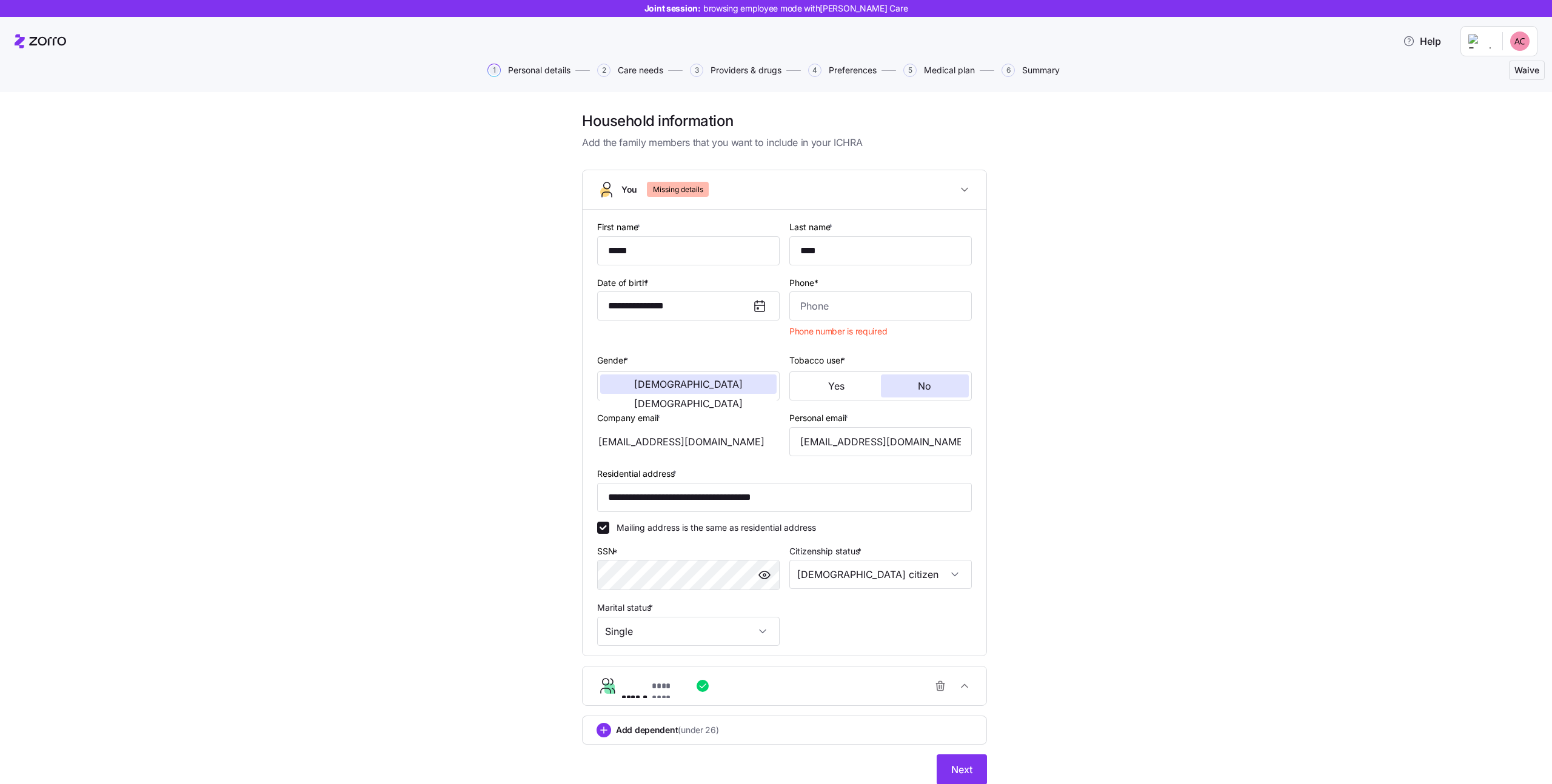
click at [182, 118] on div "**********" at bounding box center [785, 456] width 1501 height 688
click at [913, 306] on input "Phone*" at bounding box center [881, 306] width 183 height 29
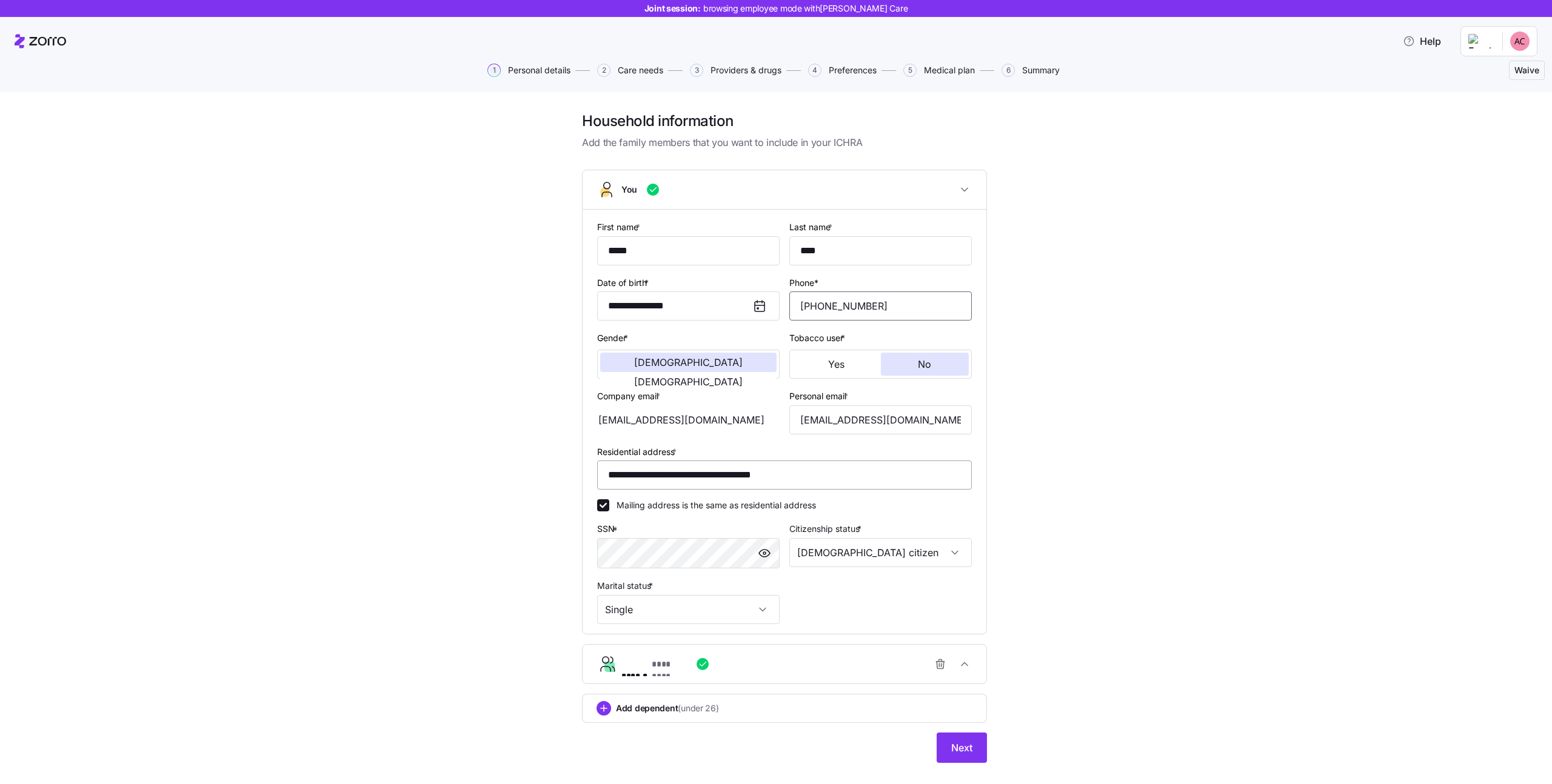
type input "1 (231) 231-2312"
click at [864, 478] on input "**********" at bounding box center [785, 475] width 375 height 29
click at [864, 471] on input "**********" at bounding box center [785, 475] width 375 height 29
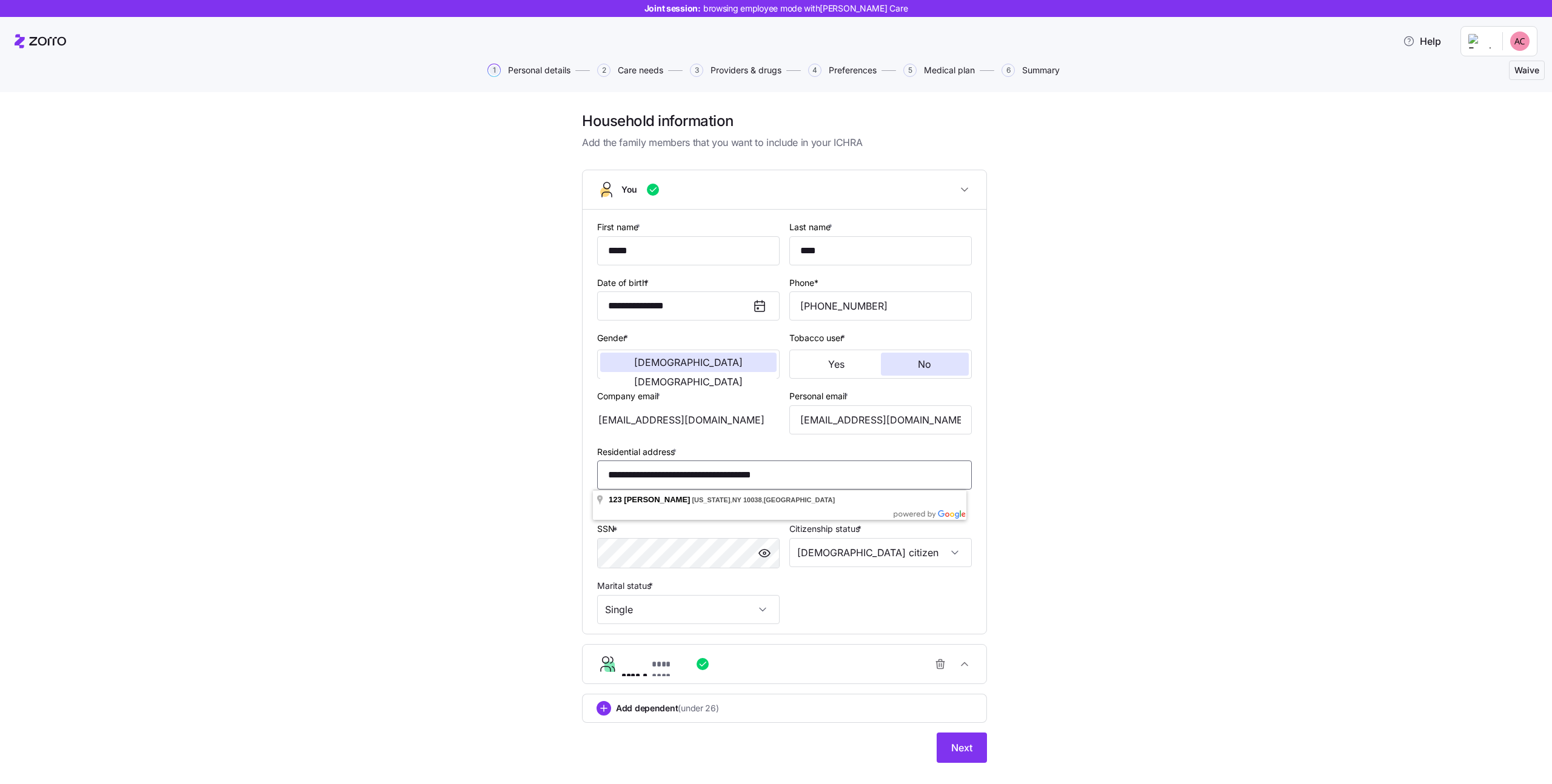
click at [864, 471] on input "**********" at bounding box center [785, 475] width 375 height 29
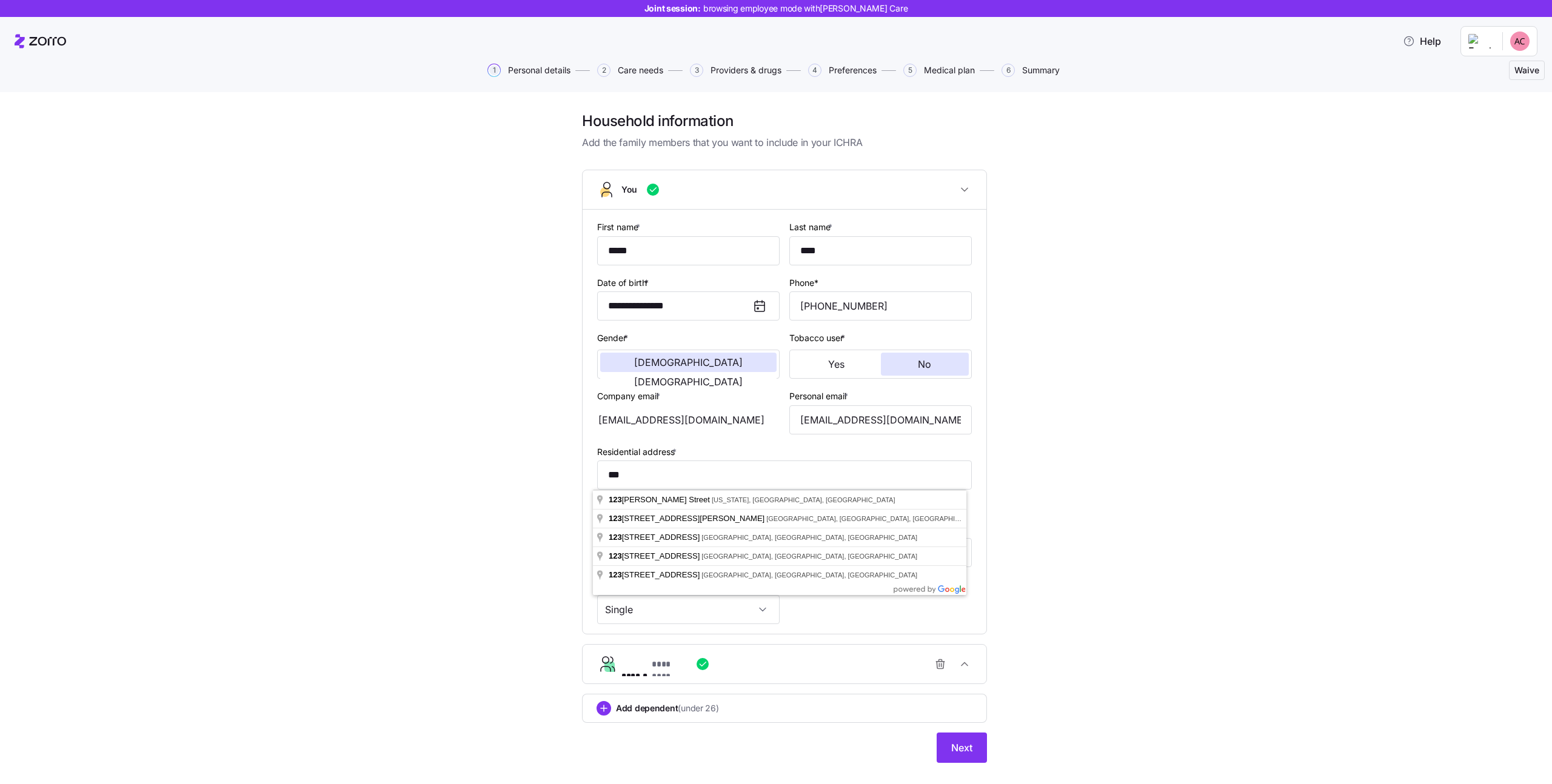
type input "**********"
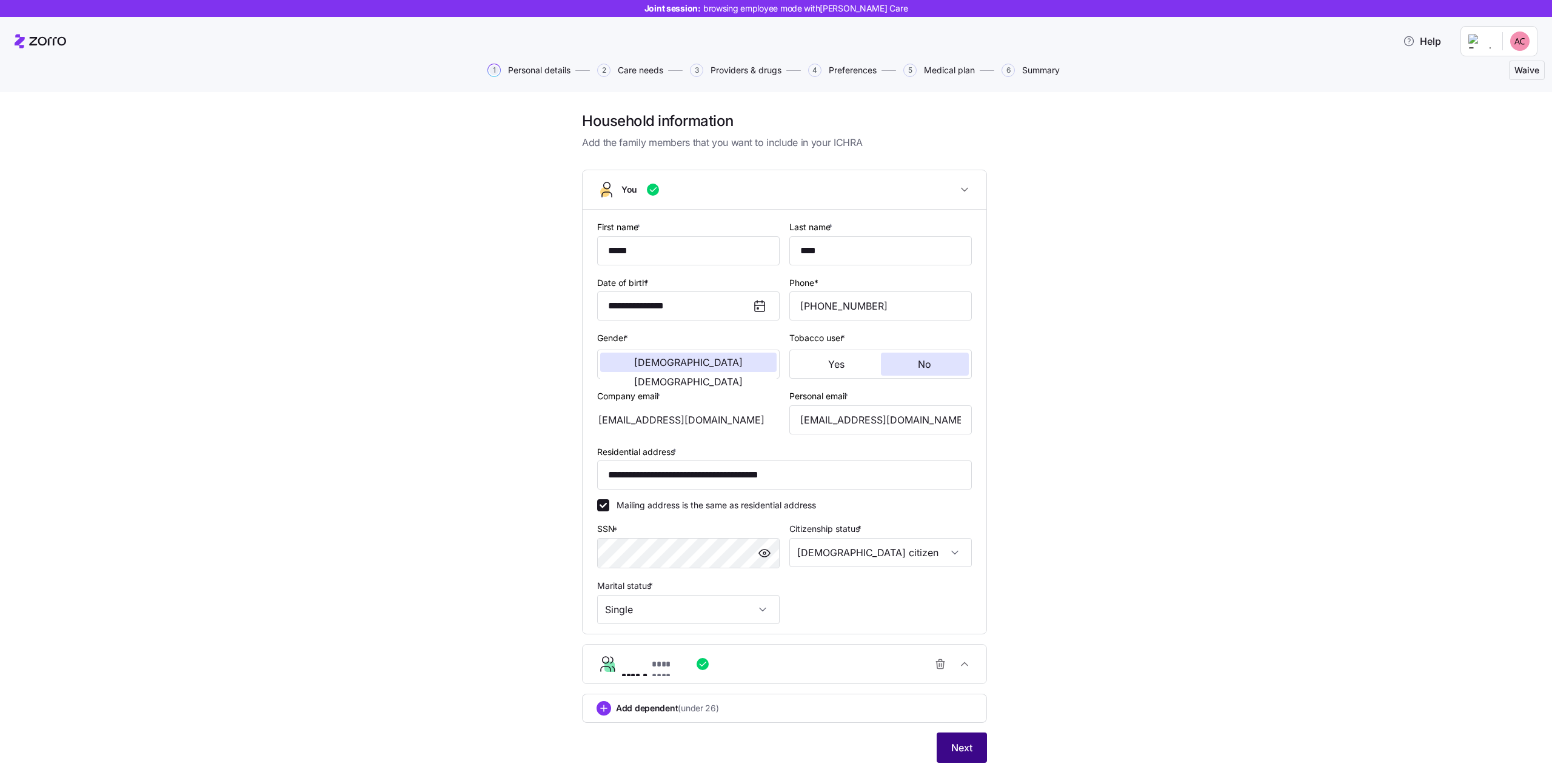
click at [940, 749] on button "Next" at bounding box center [962, 748] width 51 height 30
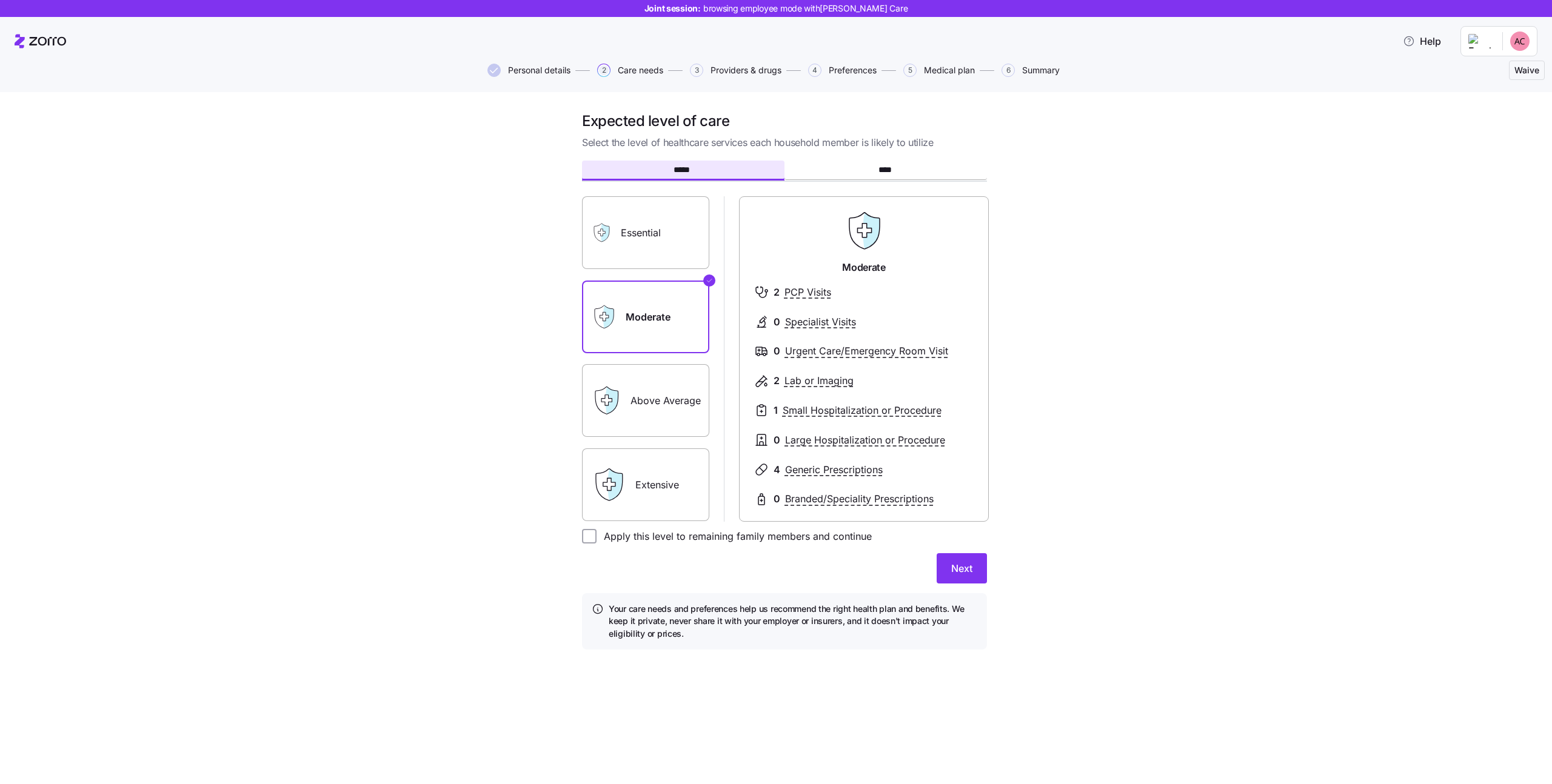
click at [544, 68] on span "Personal details" at bounding box center [539, 70] width 62 height 8
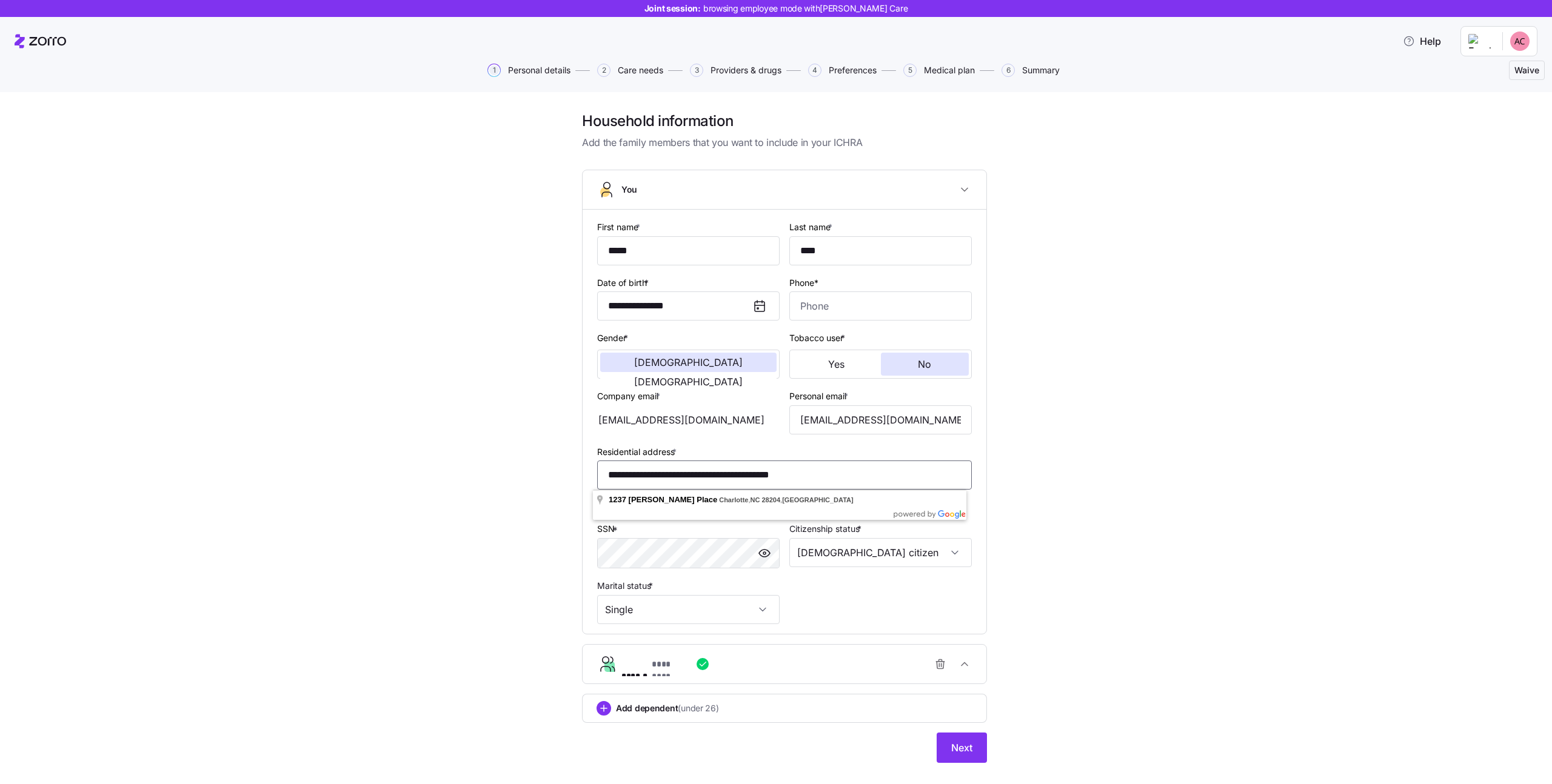
drag, startPoint x: 838, startPoint y: 477, endPoint x: 536, endPoint y: 455, distance: 302.8
click at [536, 455] on div "**********" at bounding box center [785, 445] width 1501 height 666
click at [517, 455] on div "**********" at bounding box center [785, 445] width 1501 height 666
click at [818, 311] on input "Phone*" at bounding box center [881, 306] width 183 height 29
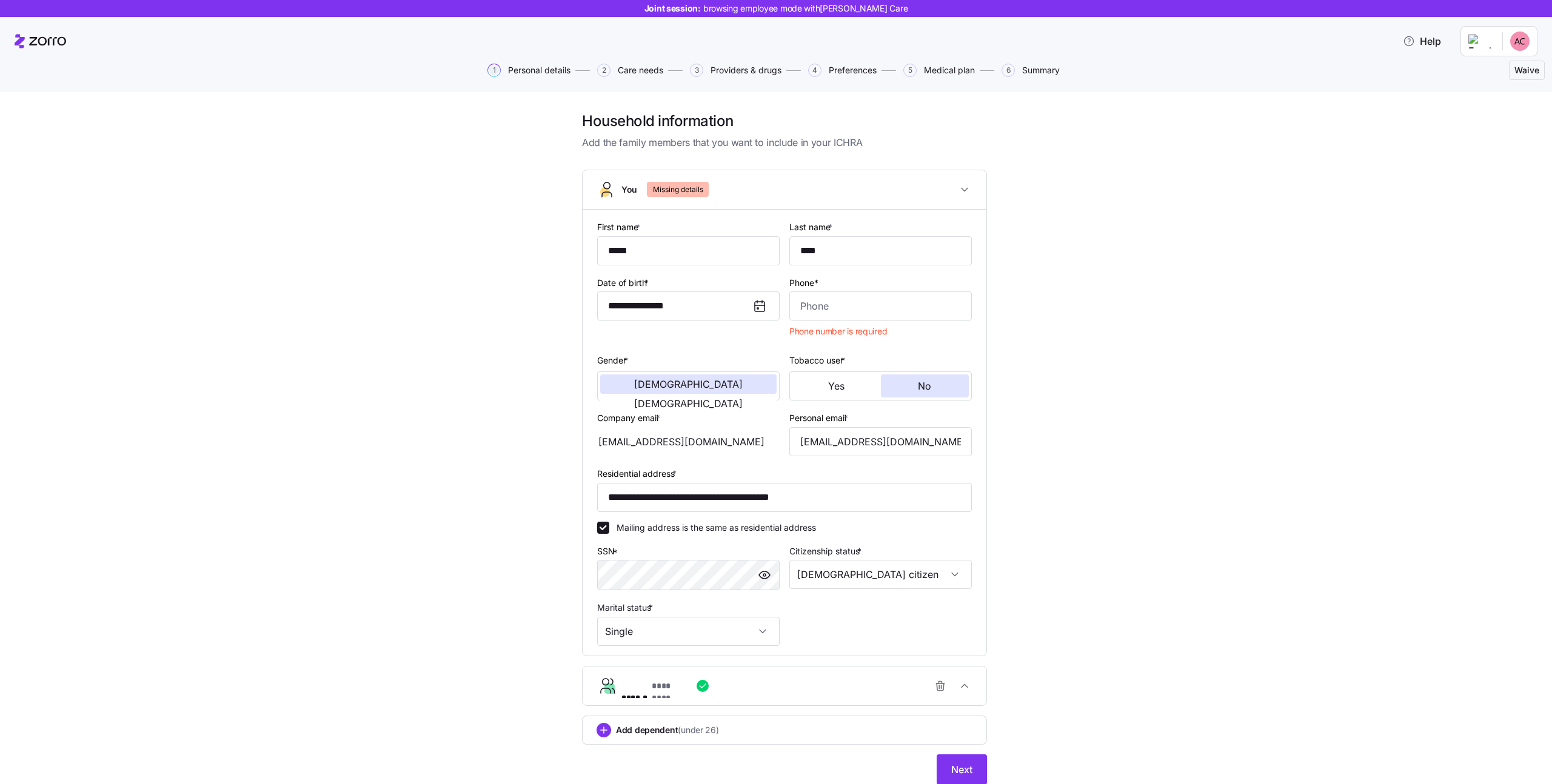
click at [1054, 321] on div "**********" at bounding box center [785, 456] width 1501 height 688
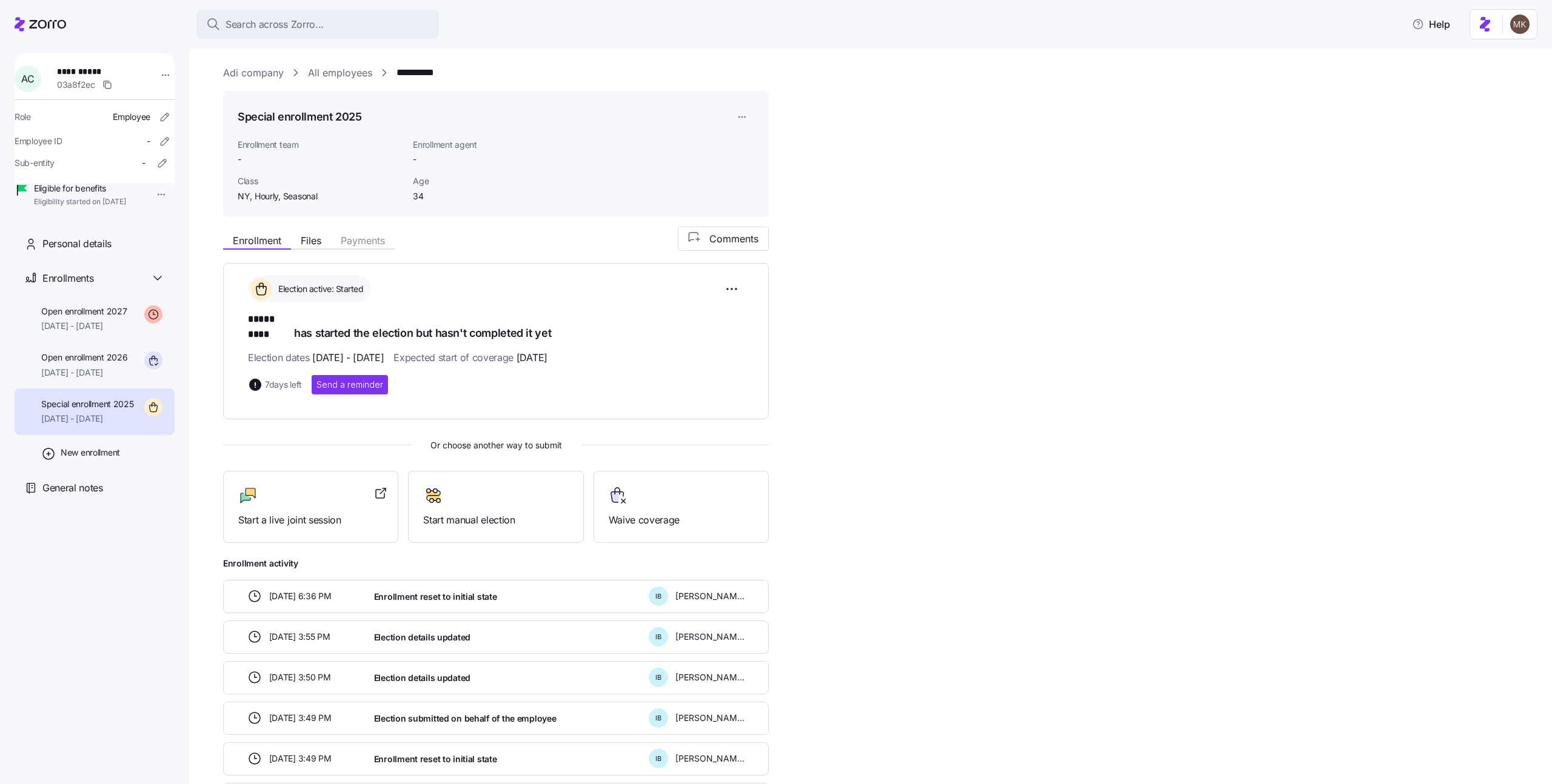
click at [269, 74] on link "Adi company" at bounding box center [253, 73] width 61 height 15
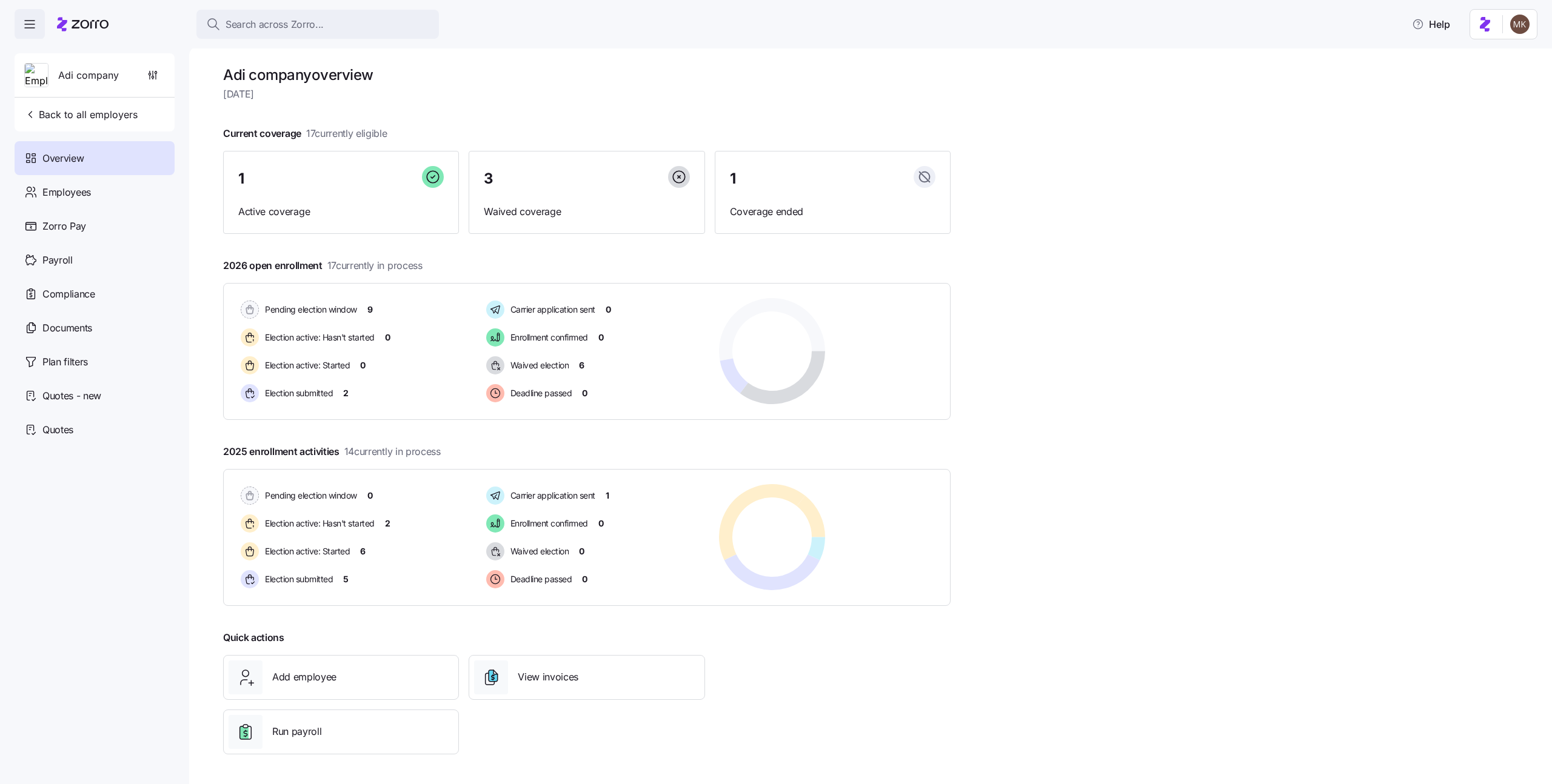
click at [94, 28] on icon at bounding box center [82, 24] width 51 height 14
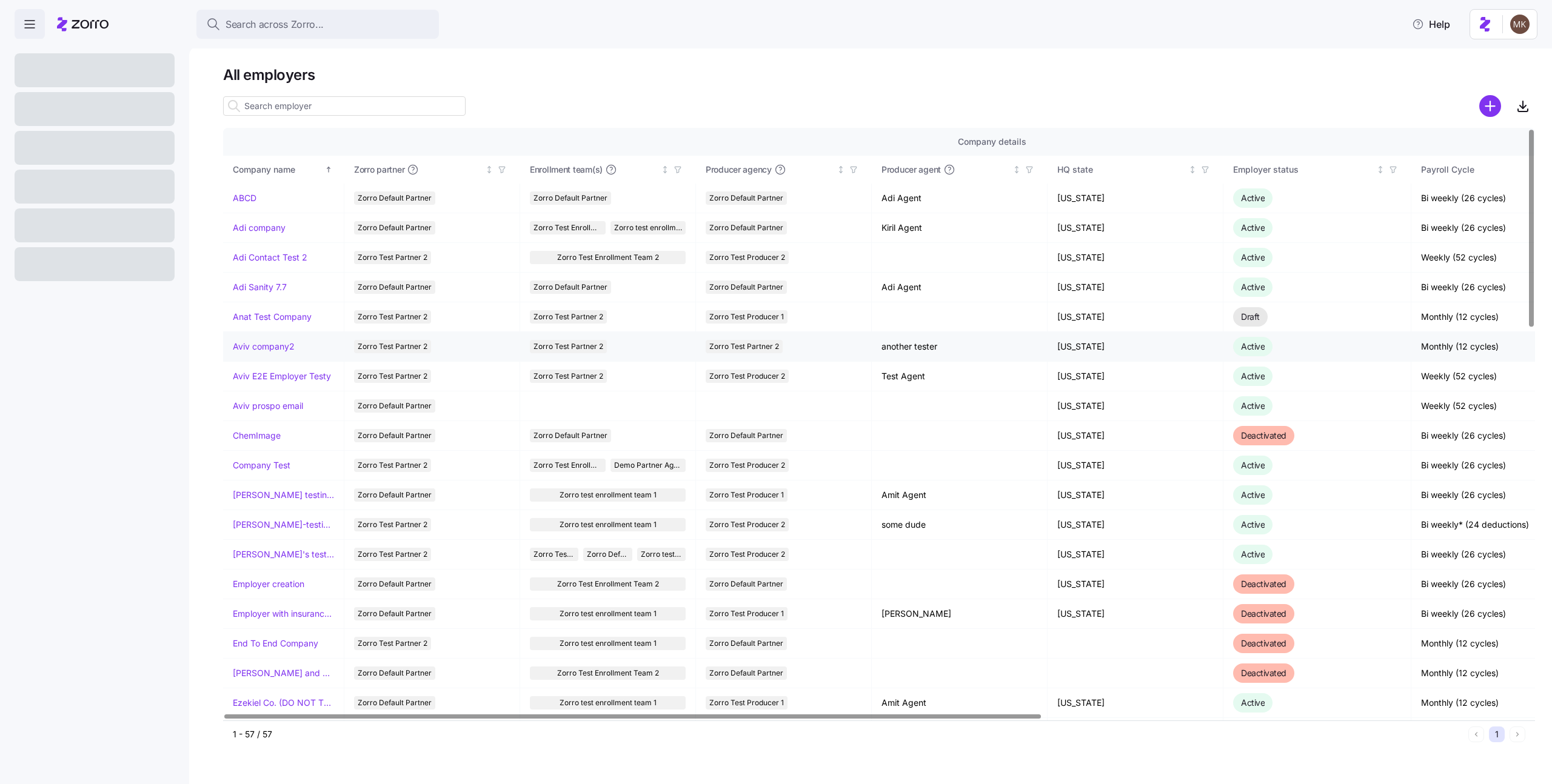
scroll to position [710, 0]
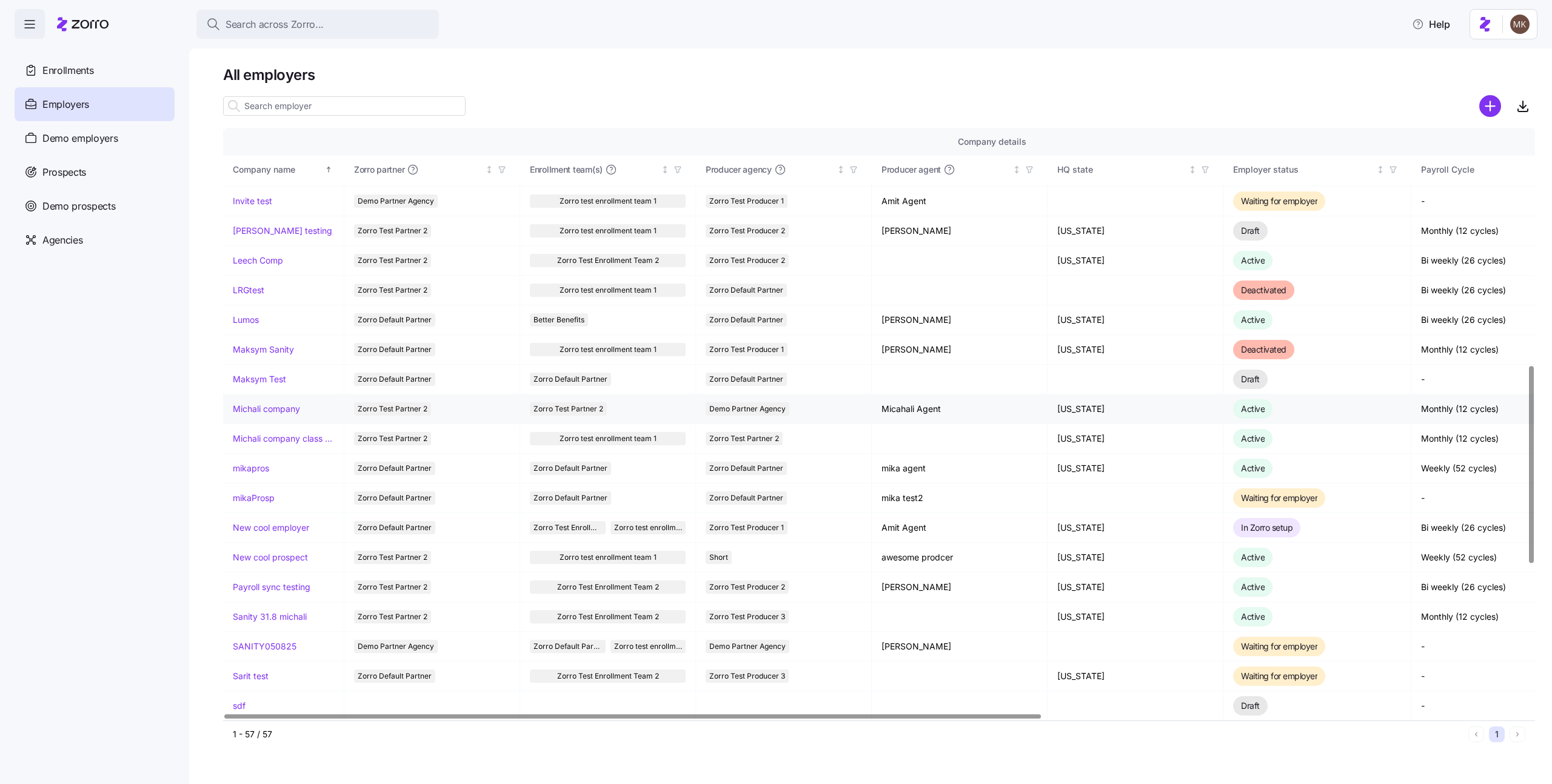
click at [265, 417] on td "Michali company" at bounding box center [283, 409] width 121 height 29
click at [268, 410] on link "Michali company" at bounding box center [266, 409] width 67 height 12
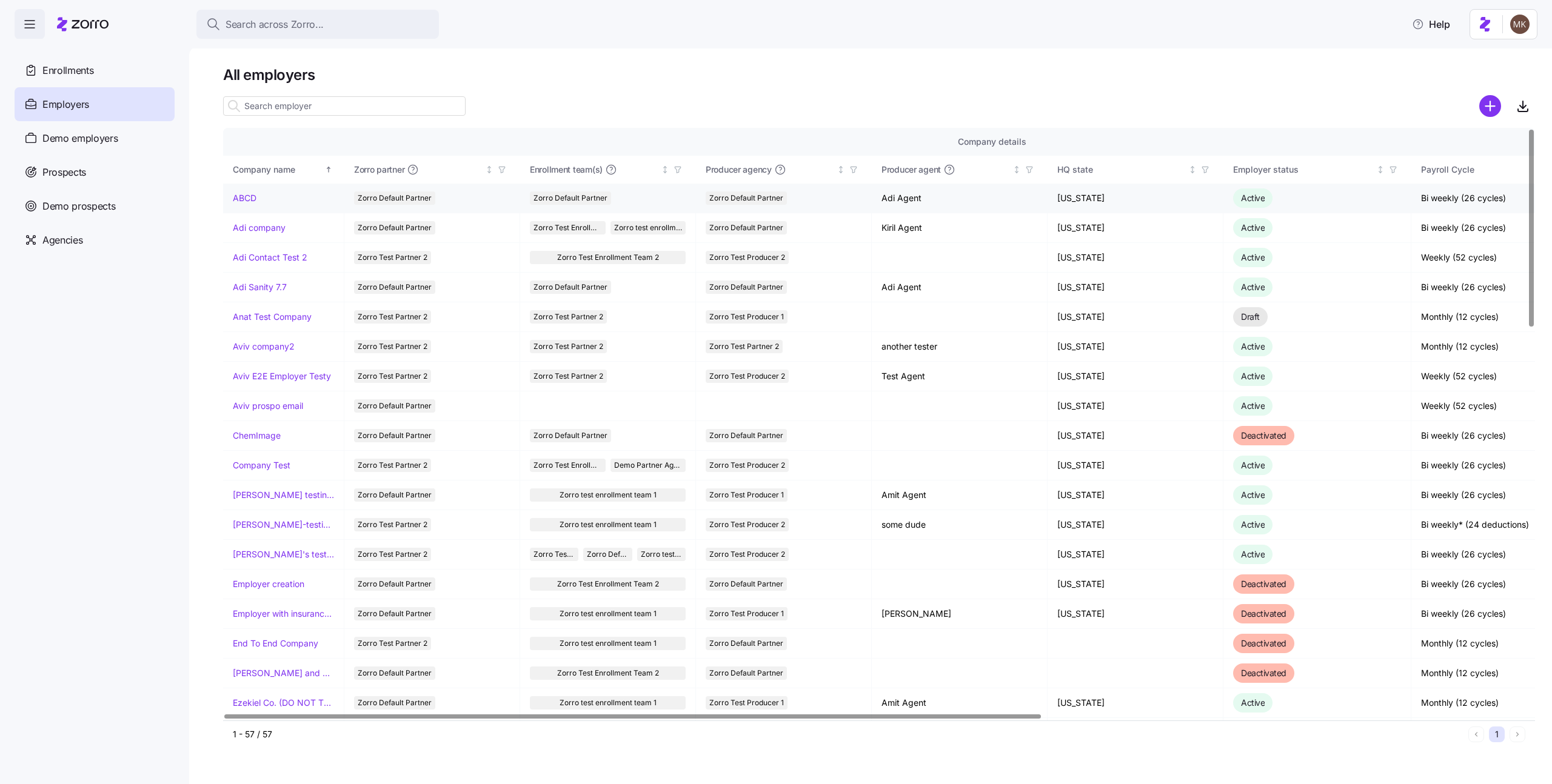
click at [247, 202] on link "ABCD" at bounding box center [244, 198] width 24 height 12
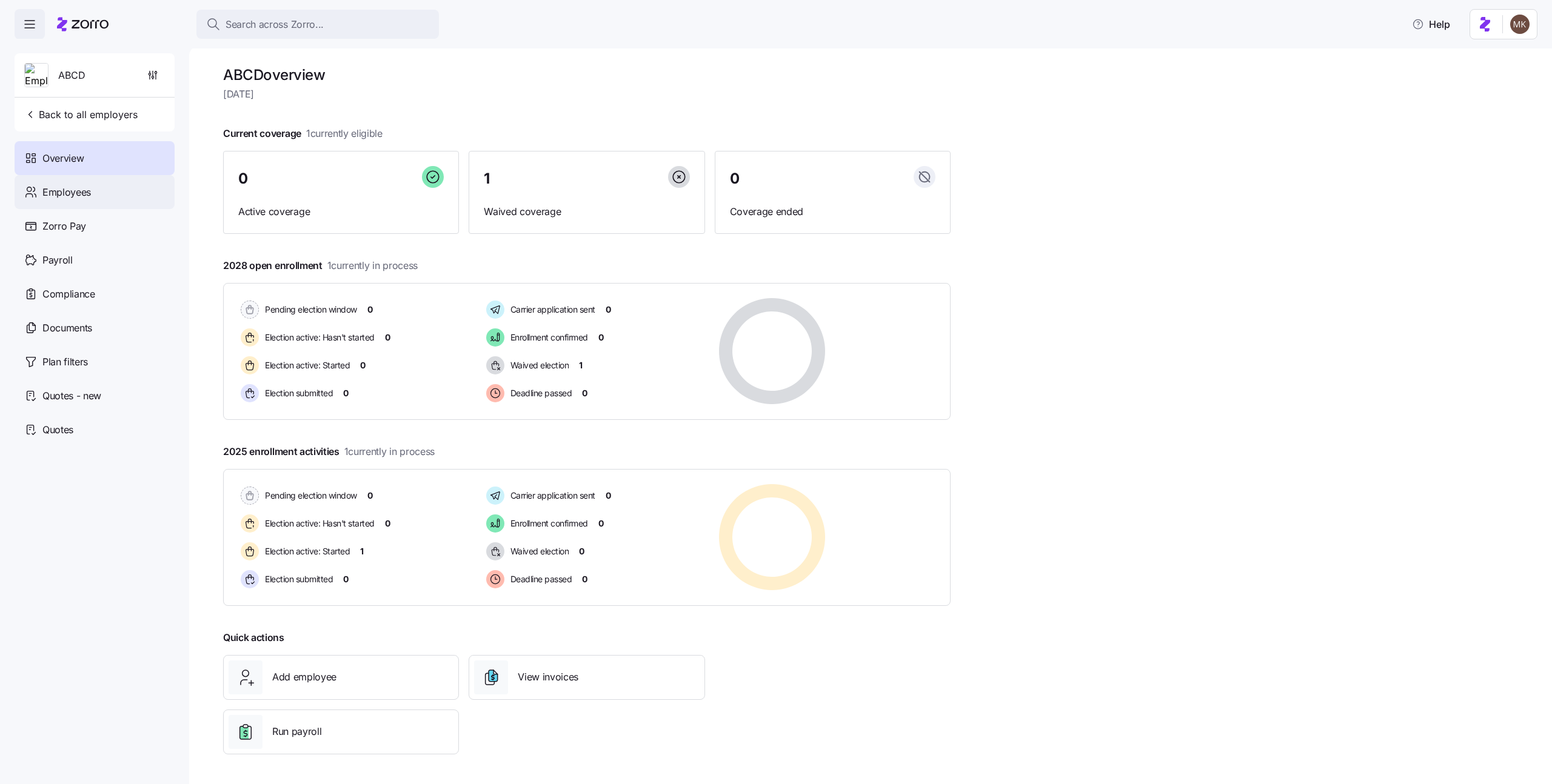
click at [99, 185] on div "Employees" at bounding box center [94, 192] width 160 height 34
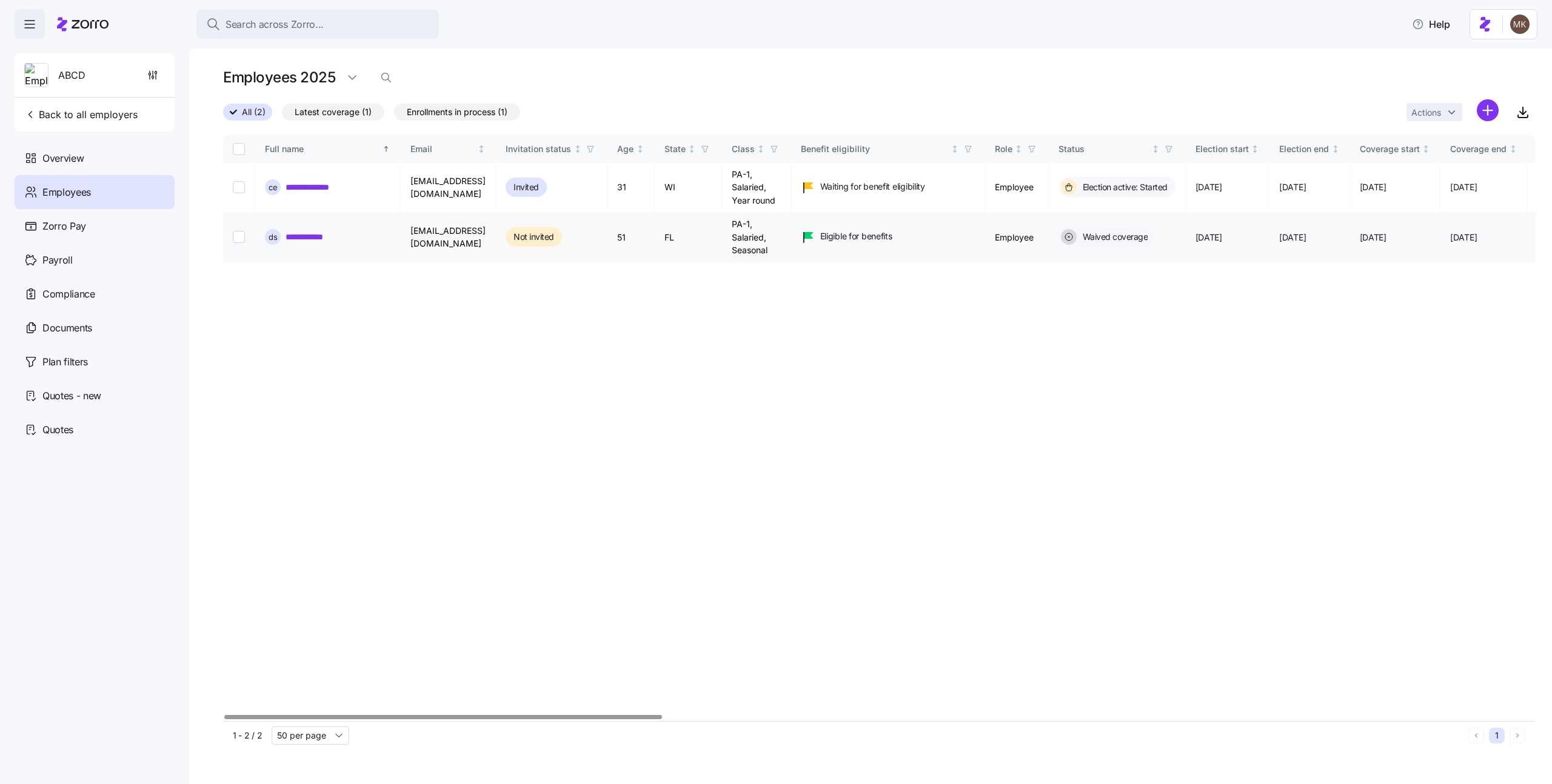
click at [322, 237] on link "**********" at bounding box center [309, 237] width 49 height 12
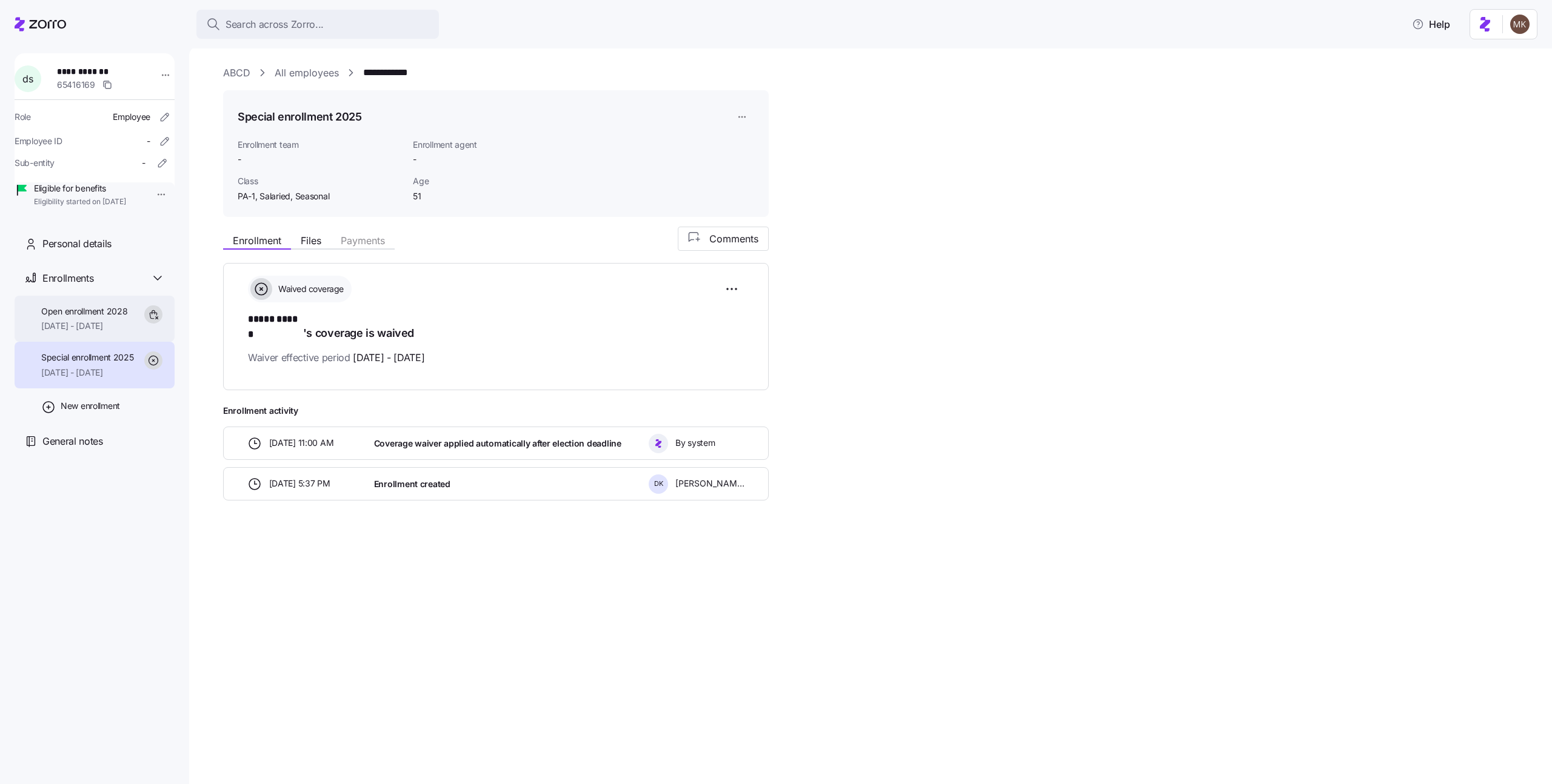
click at [135, 343] on div "Open enrollment 2028 01/01/2028 - 12/31/2028" at bounding box center [94, 319] width 160 height 47
click at [130, 379] on div "Special enrollment 2025 08/01/2025 - 12/31/2025" at bounding box center [88, 365] width 93 height 27
click at [732, 285] on html "**********" at bounding box center [776, 389] width 1552 height 777
click at [664, 353] on span "Reset election" at bounding box center [640, 358] width 53 height 12
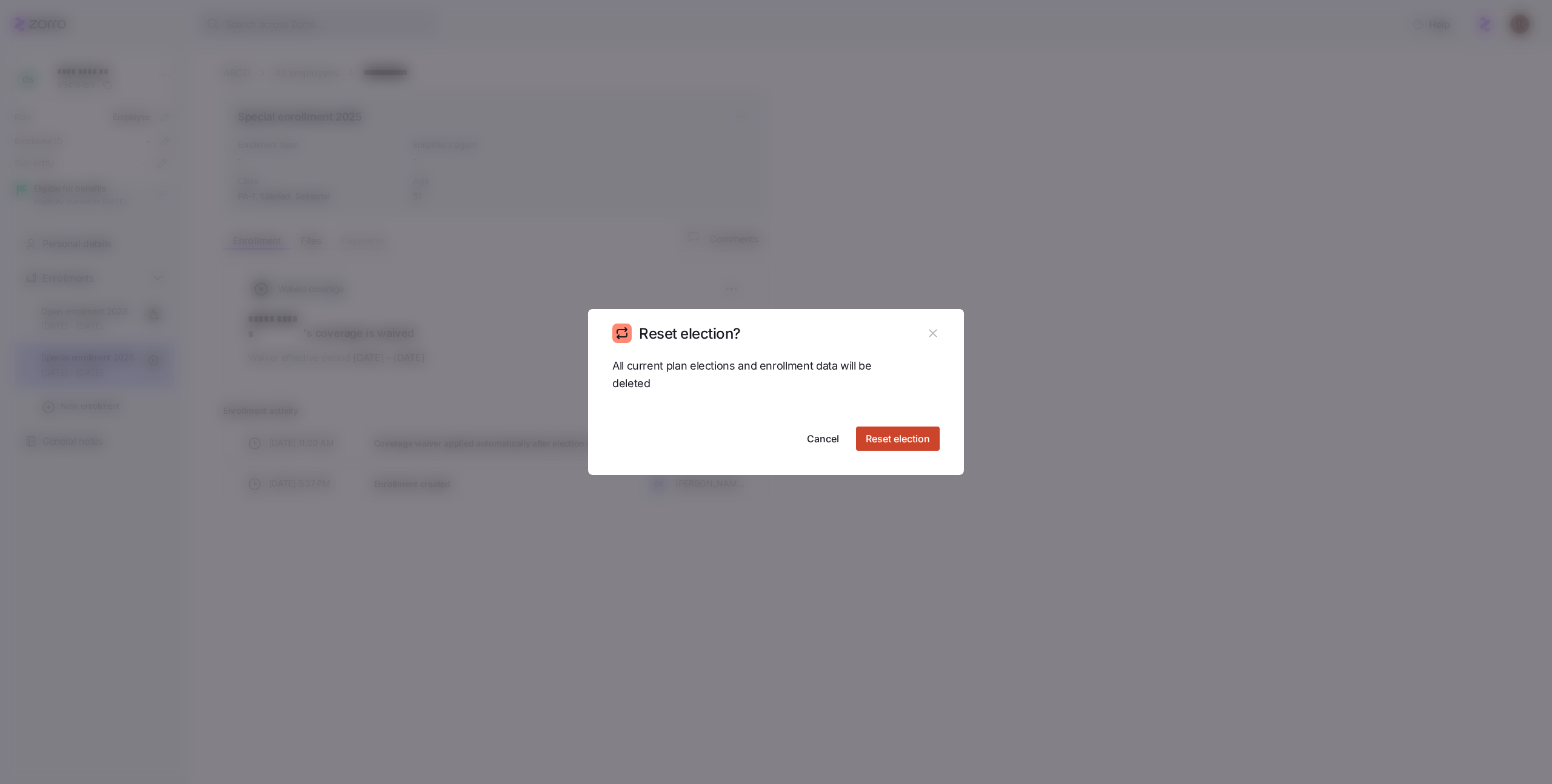
click at [908, 432] on span "Reset election" at bounding box center [898, 439] width 64 height 14
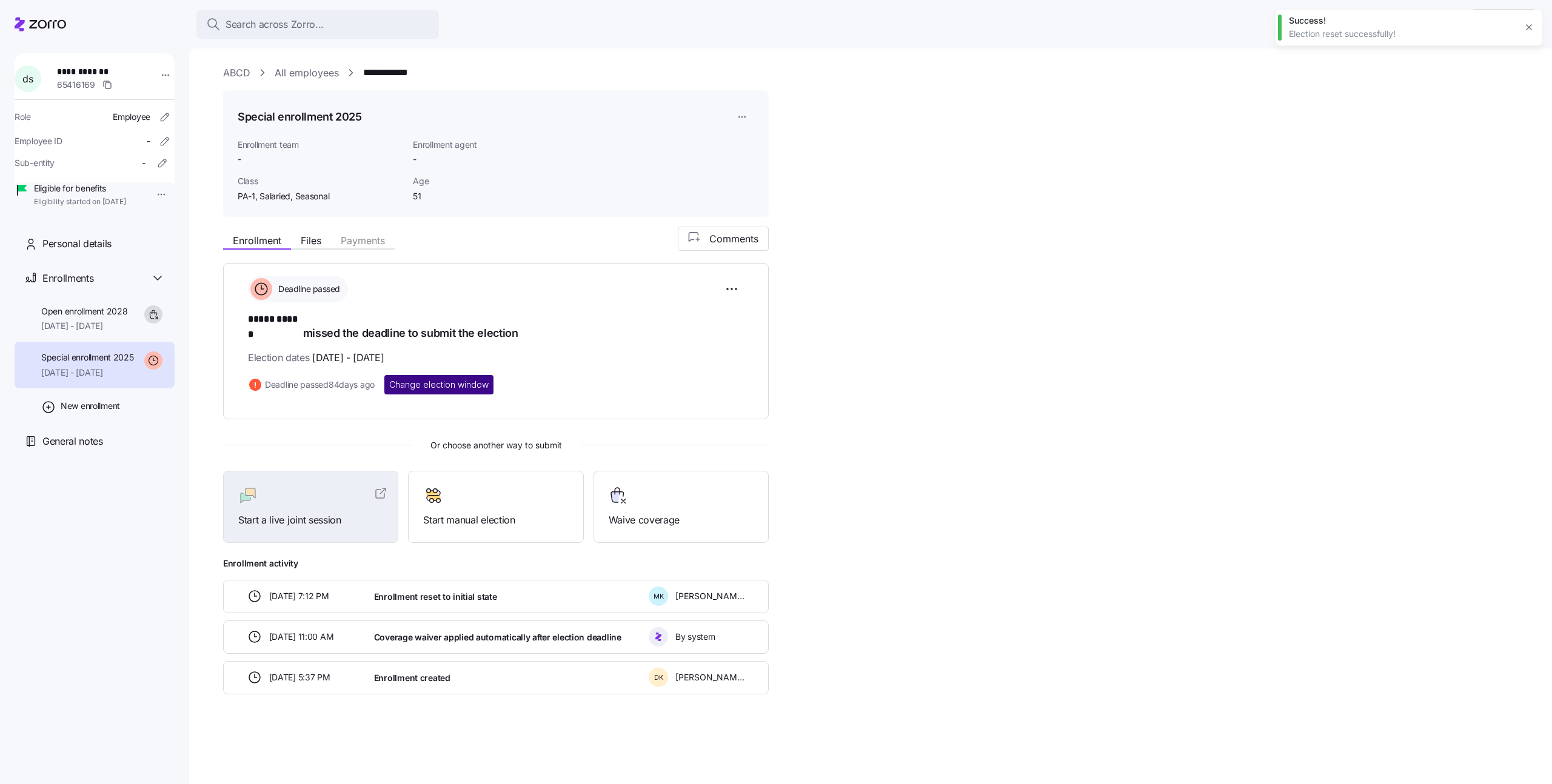
click at [436, 380] on button "Change election window" at bounding box center [439, 384] width 109 height 19
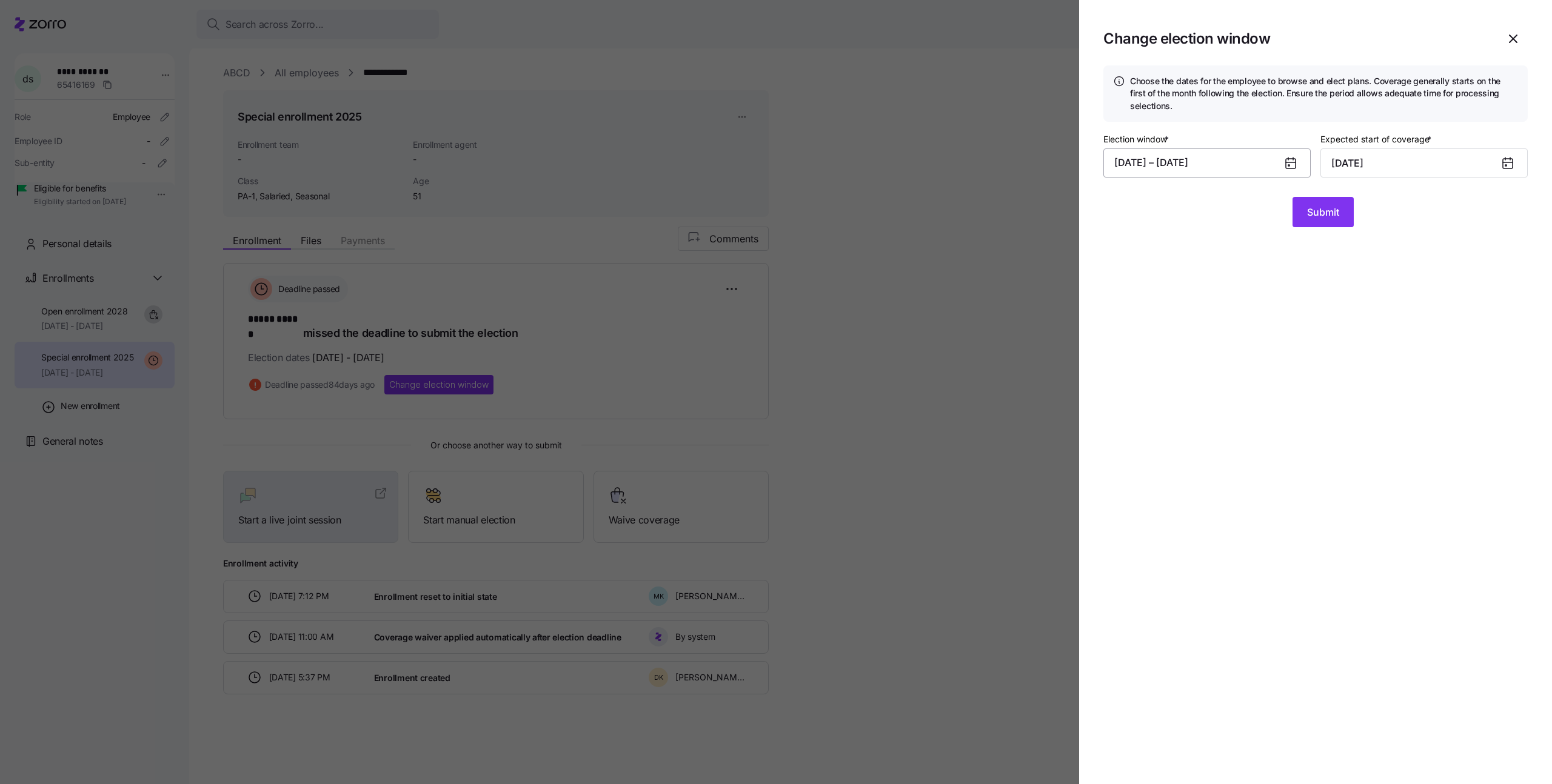
click at [1271, 163] on button "07/10/2025 – 07/20/2025" at bounding box center [1207, 163] width 207 height 29
click at [1301, 208] on icon "button" at bounding box center [1306, 205] width 13 height 13
click at [1191, 259] on button "1" at bounding box center [1188, 262] width 29 height 29
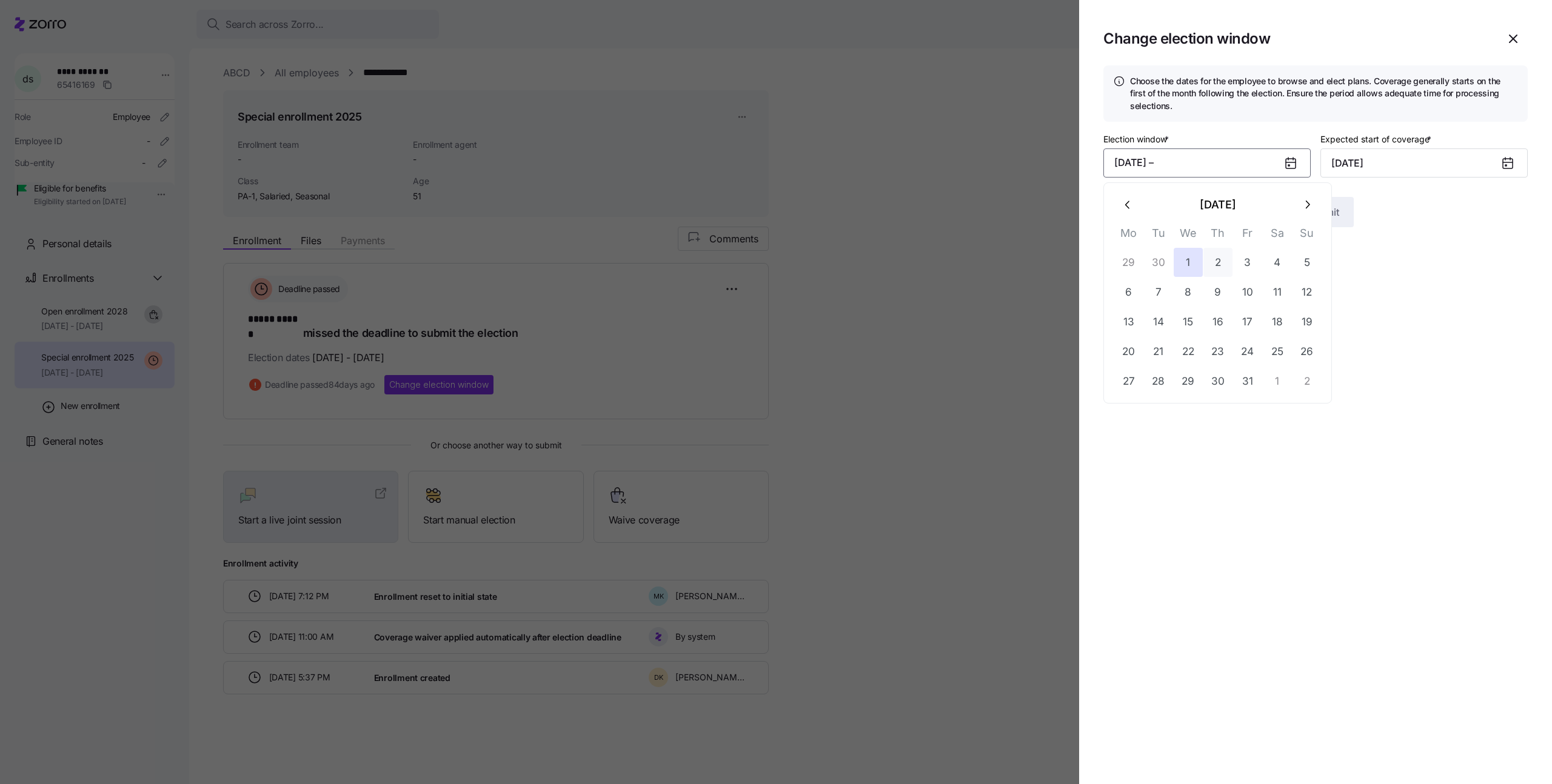
click at [1312, 209] on icon "button" at bounding box center [1306, 205] width 13 height 13
click at [1304, 378] on button "30" at bounding box center [1307, 381] width 29 height 29
click at [1331, 208] on span "Submit" at bounding box center [1323, 211] width 32 height 14
click at [1532, 36] on icon "button" at bounding box center [1529, 34] width 10 height 10
click at [1369, 159] on input "November 1, 2025" at bounding box center [1424, 163] width 207 height 29
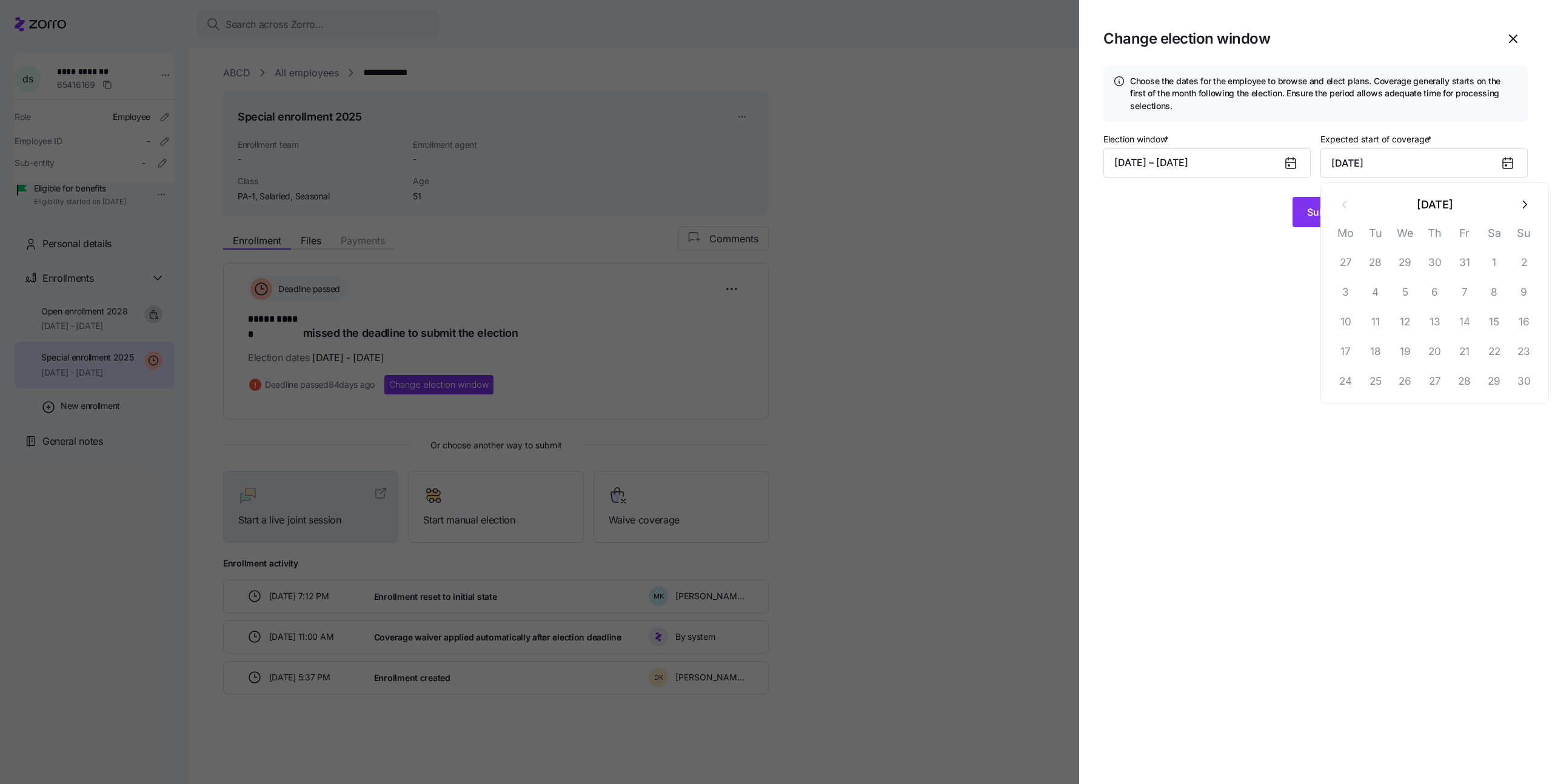
click at [1513, 204] on button "button" at bounding box center [1524, 205] width 29 height 29
click at [1432, 259] on button "4" at bounding box center [1435, 262] width 29 height 29
type input "December 4, 2025"
click at [1293, 222] on button "Submit" at bounding box center [1323, 212] width 61 height 30
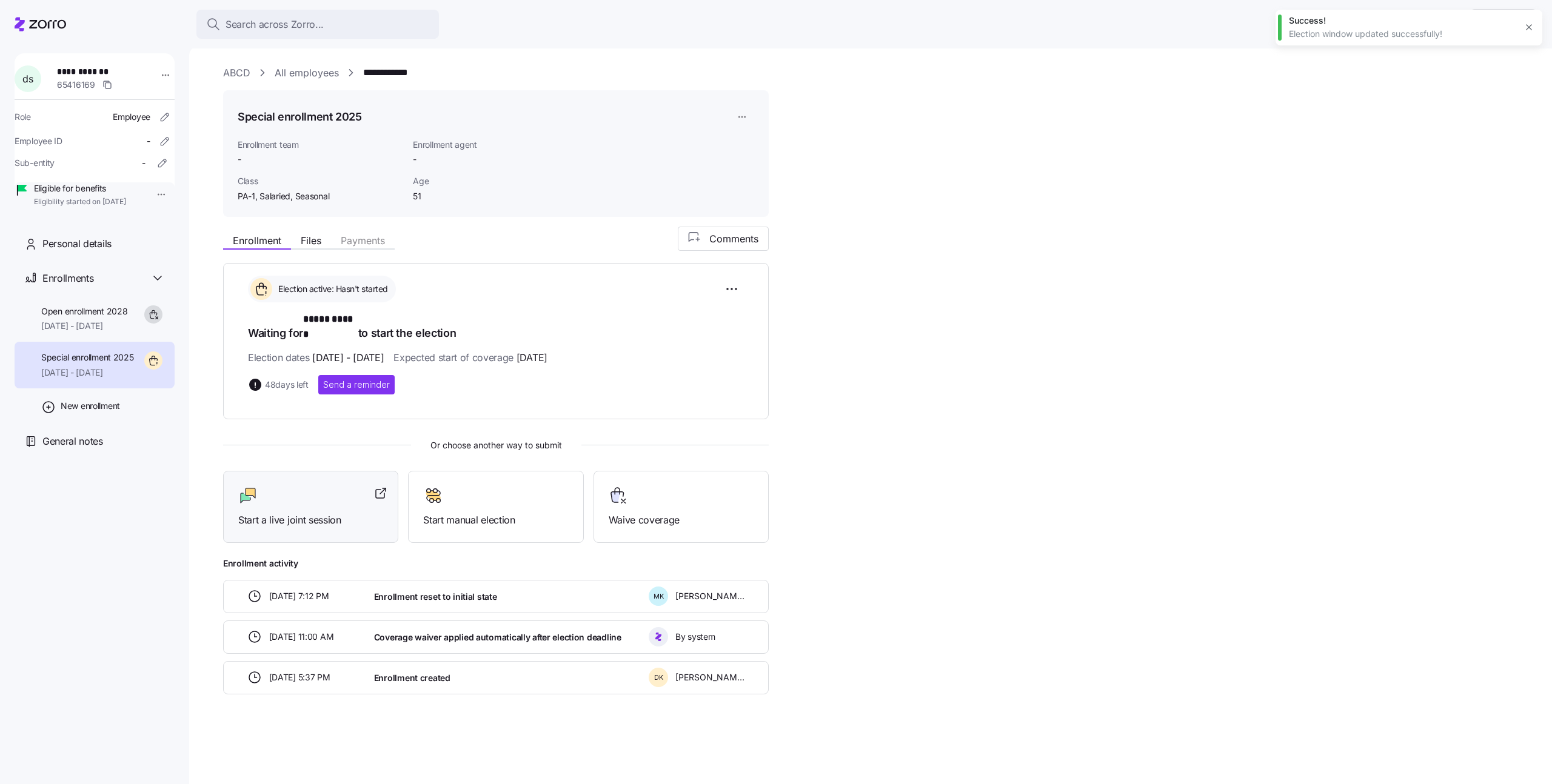
click at [313, 486] on div at bounding box center [311, 496] width 145 height 19
click at [51, 34] on div at bounding box center [40, 25] width 51 height 34
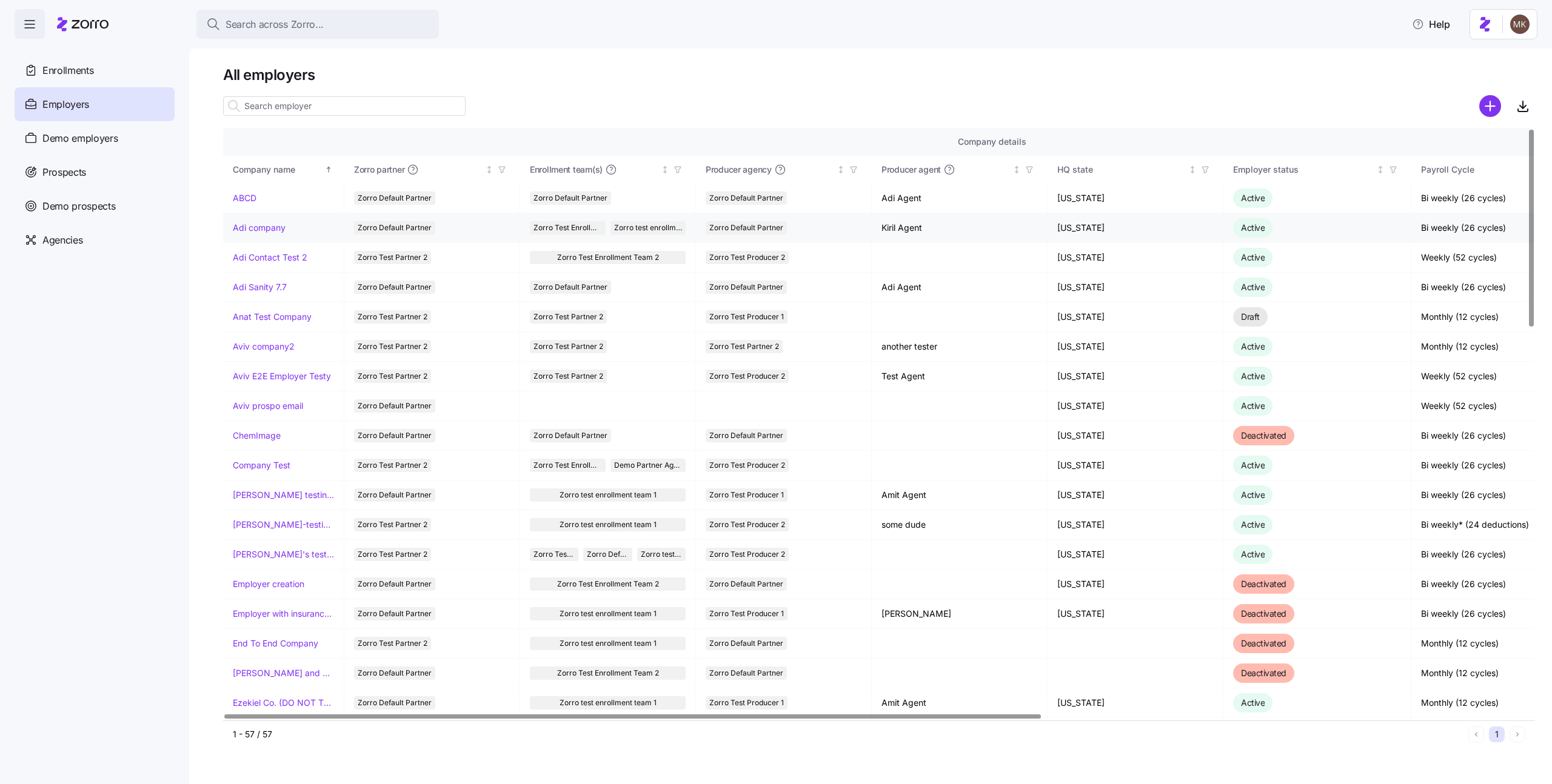
click at [254, 230] on link "Adi company" at bounding box center [259, 228] width 53 height 12
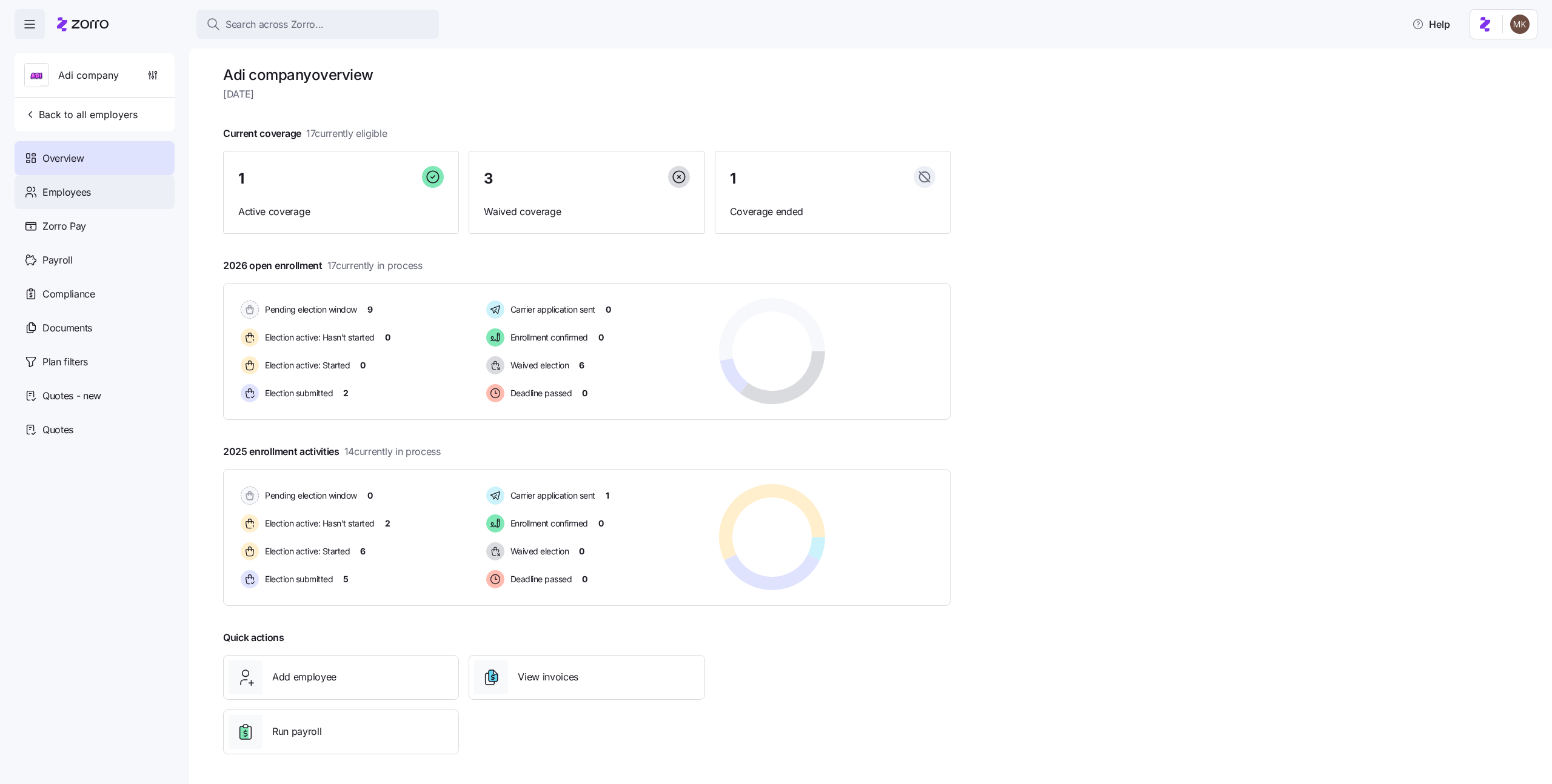
click at [114, 185] on div "Employees" at bounding box center [94, 192] width 160 height 34
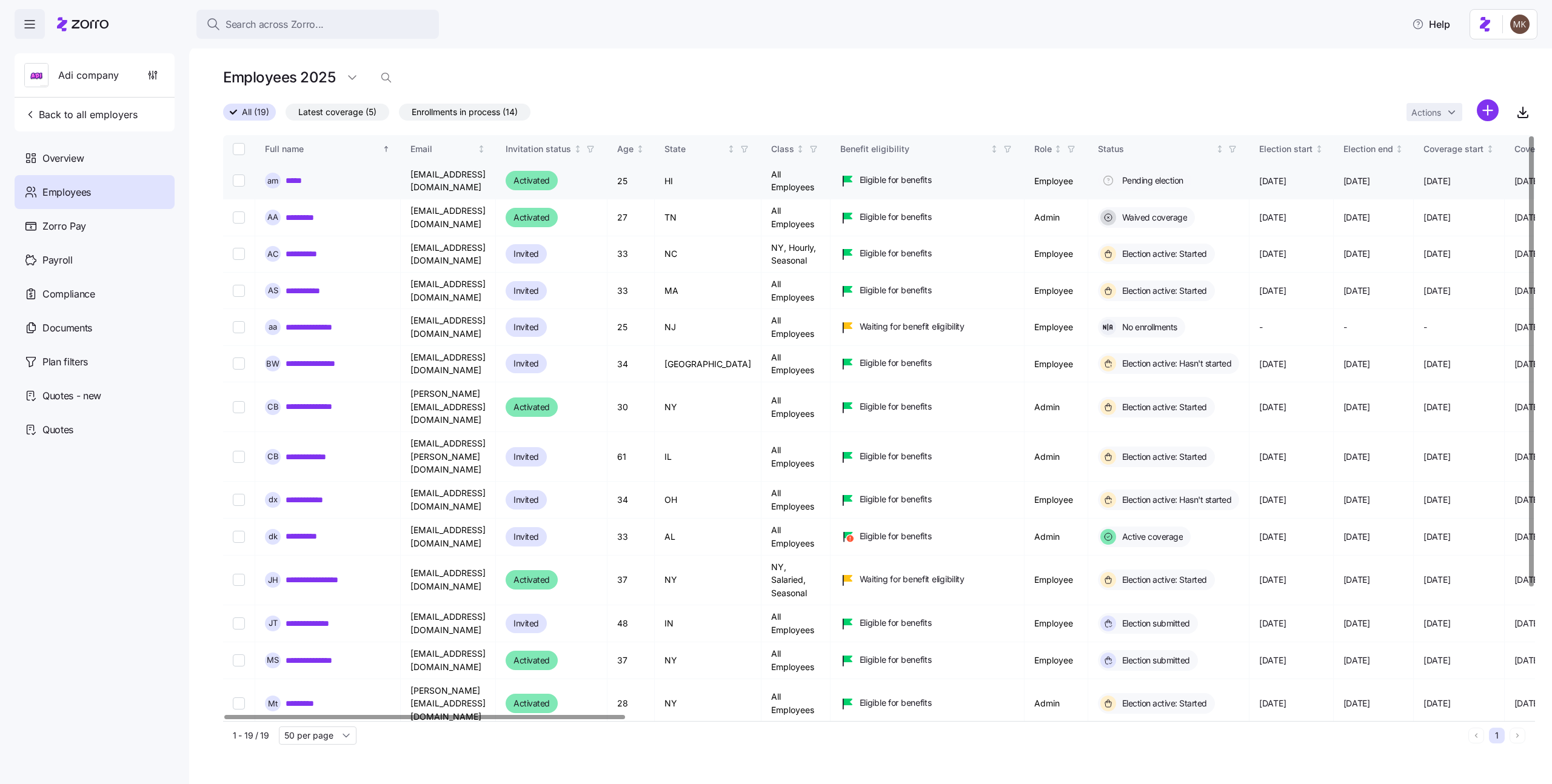
click at [295, 183] on link "*****" at bounding box center [296, 181] width 22 height 12
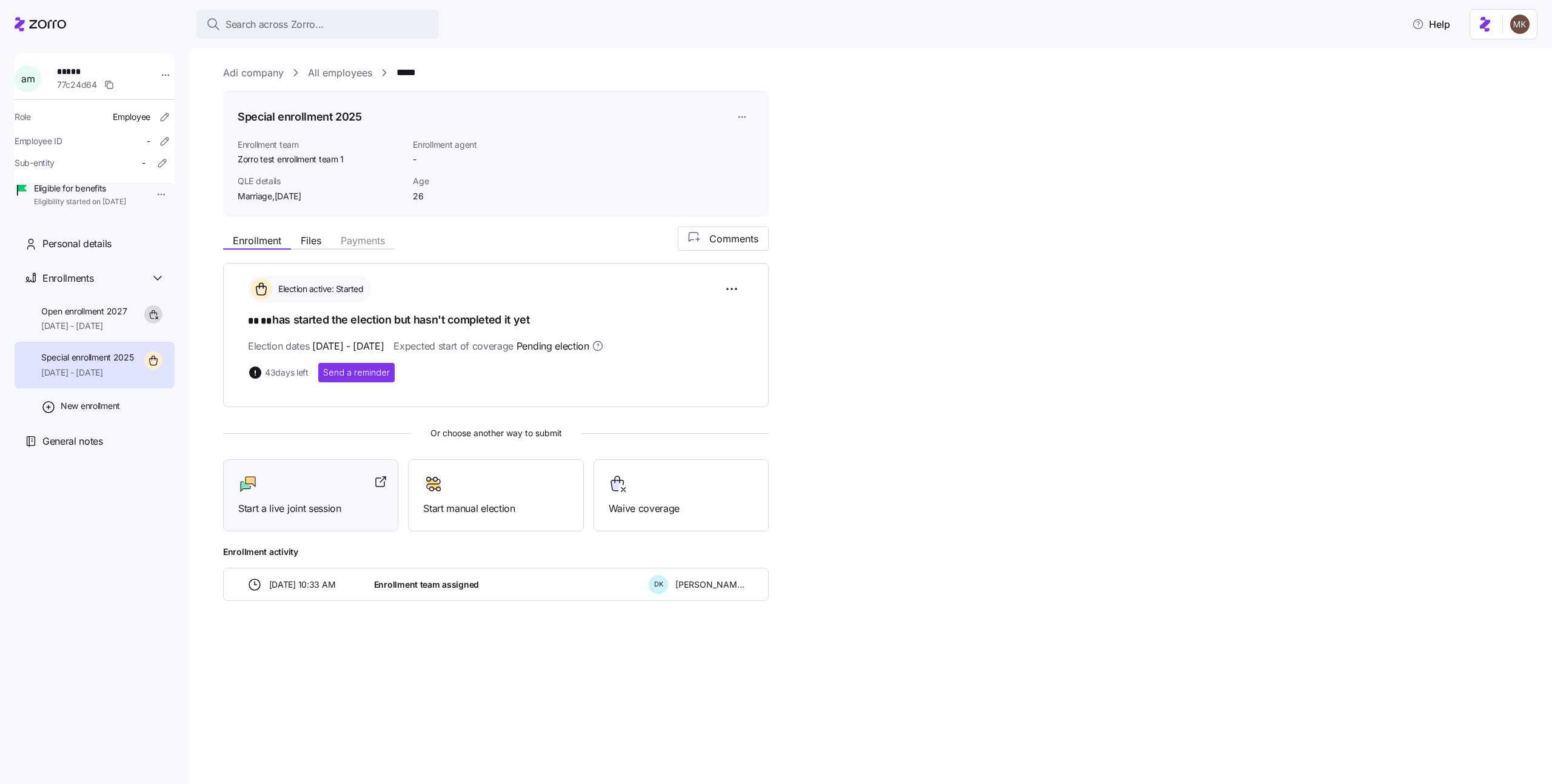
click at [298, 504] on span "Start a live joint session" at bounding box center [311, 509] width 145 height 15
click at [333, 83] on div "Adi company All employees ***** Special enrollment 2025 Enrollment team Zorro t…" at bounding box center [879, 363] width 1312 height 594
click at [336, 77] on link "All employees" at bounding box center [340, 73] width 64 height 15
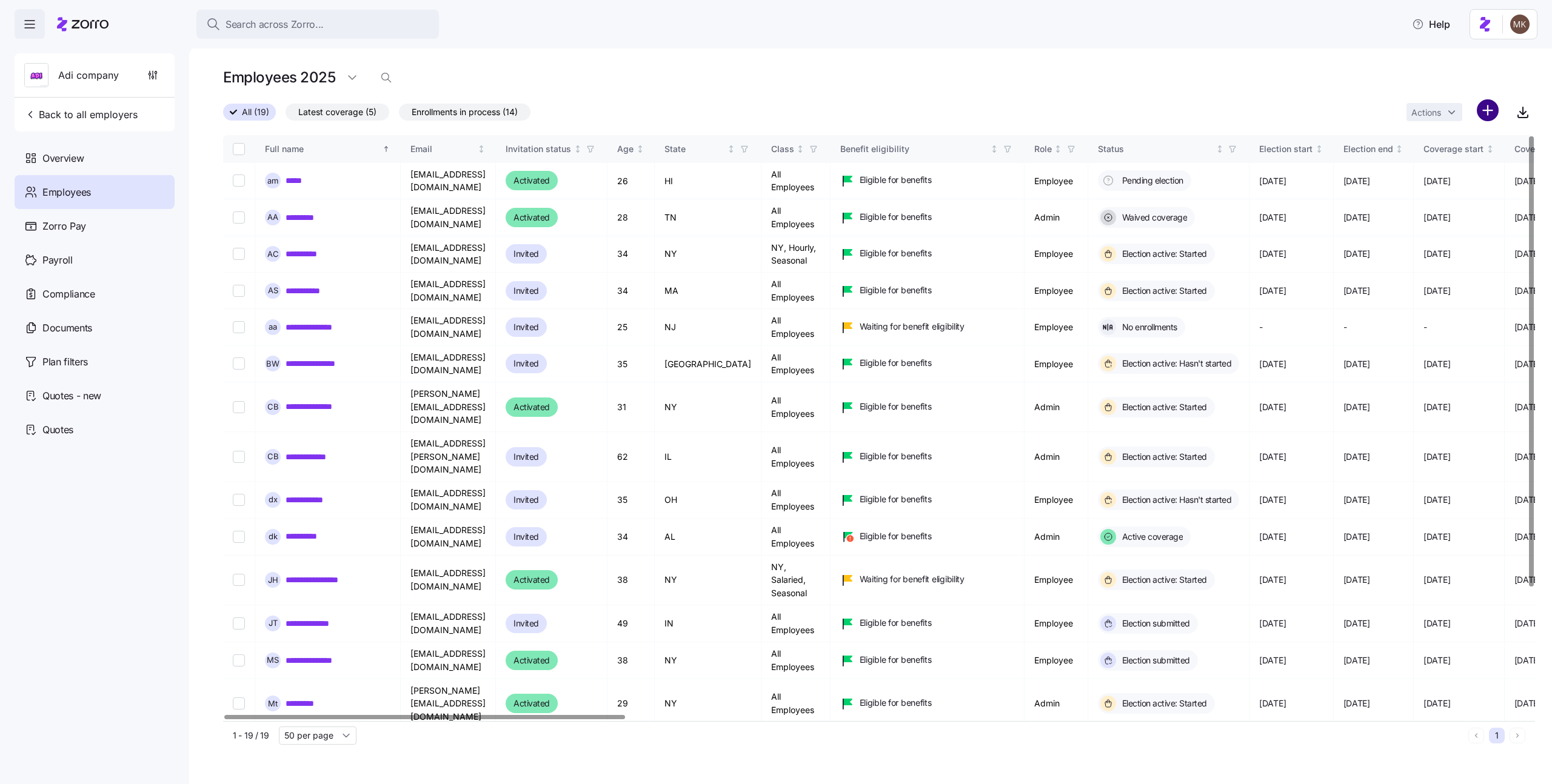
click at [1484, 115] on html "Search across Zorro... Help Adi company Back to all employers Overview Employee…" at bounding box center [776, 389] width 1552 height 777
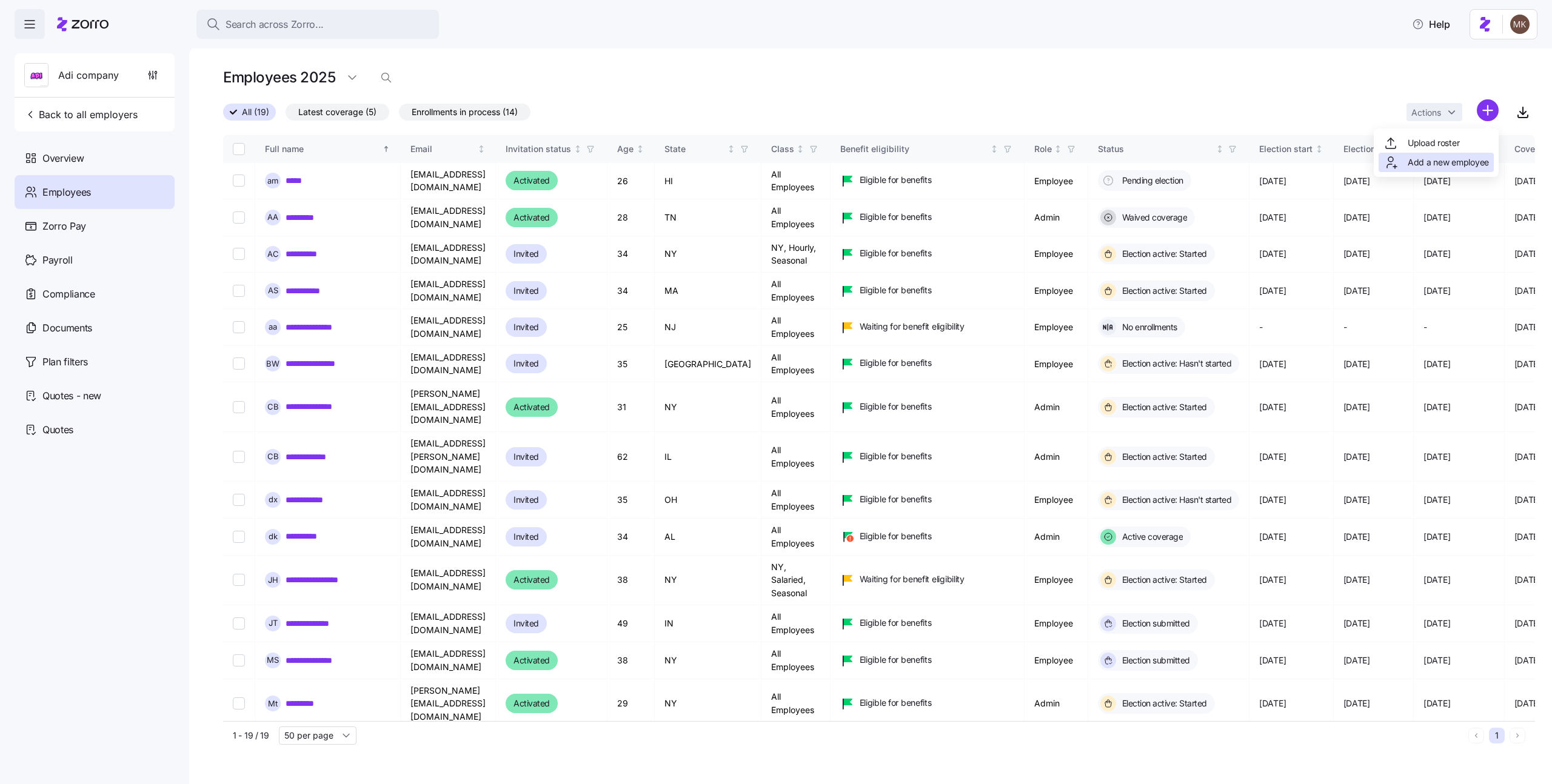
click at [1459, 157] on span "Add a new employee" at bounding box center [1448, 163] width 81 height 12
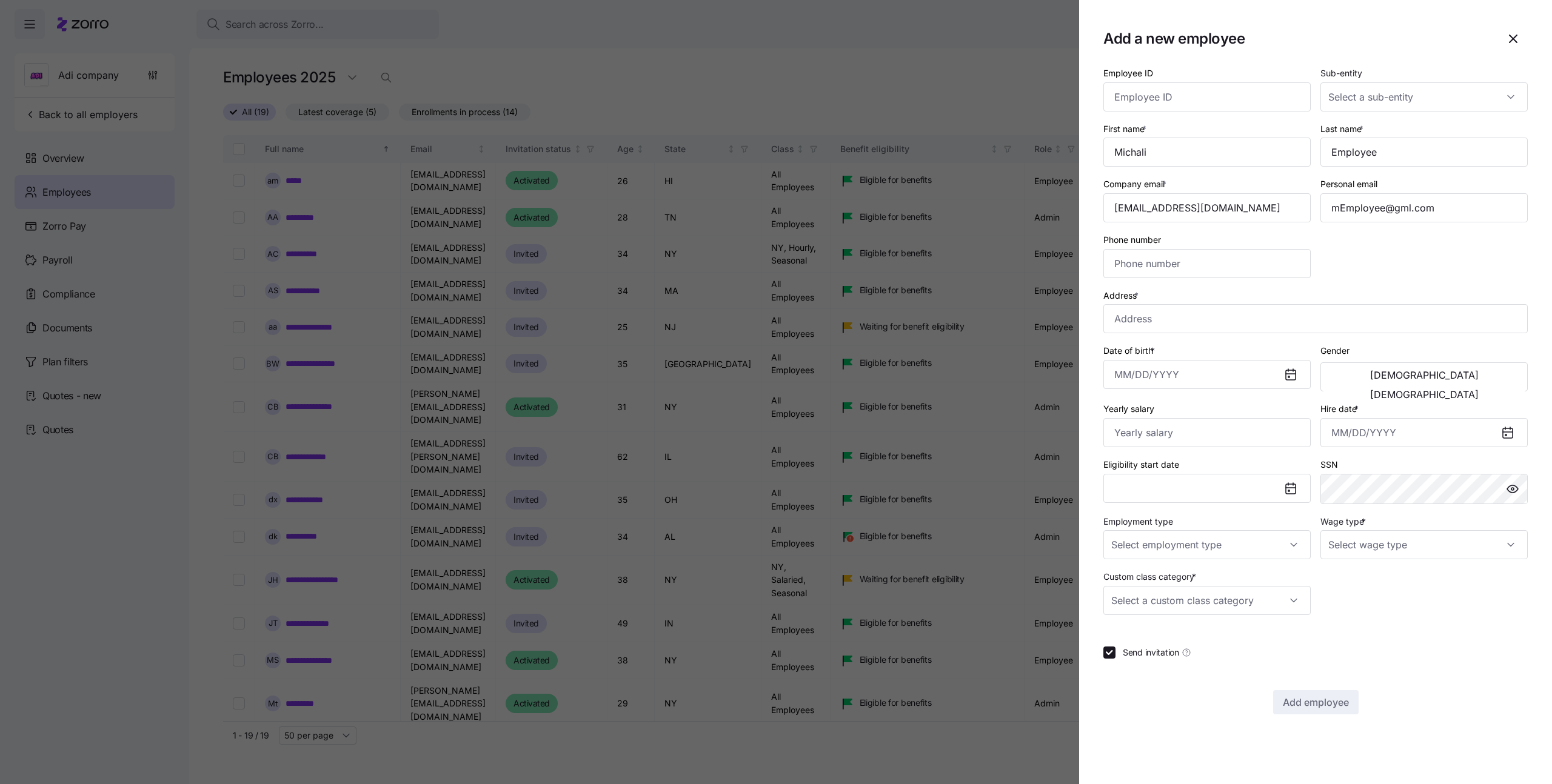
type input "(703) 555-5678"
click at [1119, 657] on label "Send invitation" at bounding box center [1153, 653] width 76 height 12
click at [1115, 657] on input "Send invitation" at bounding box center [1110, 653] width 12 height 12
checkbox input "false"
type input "$656,665"
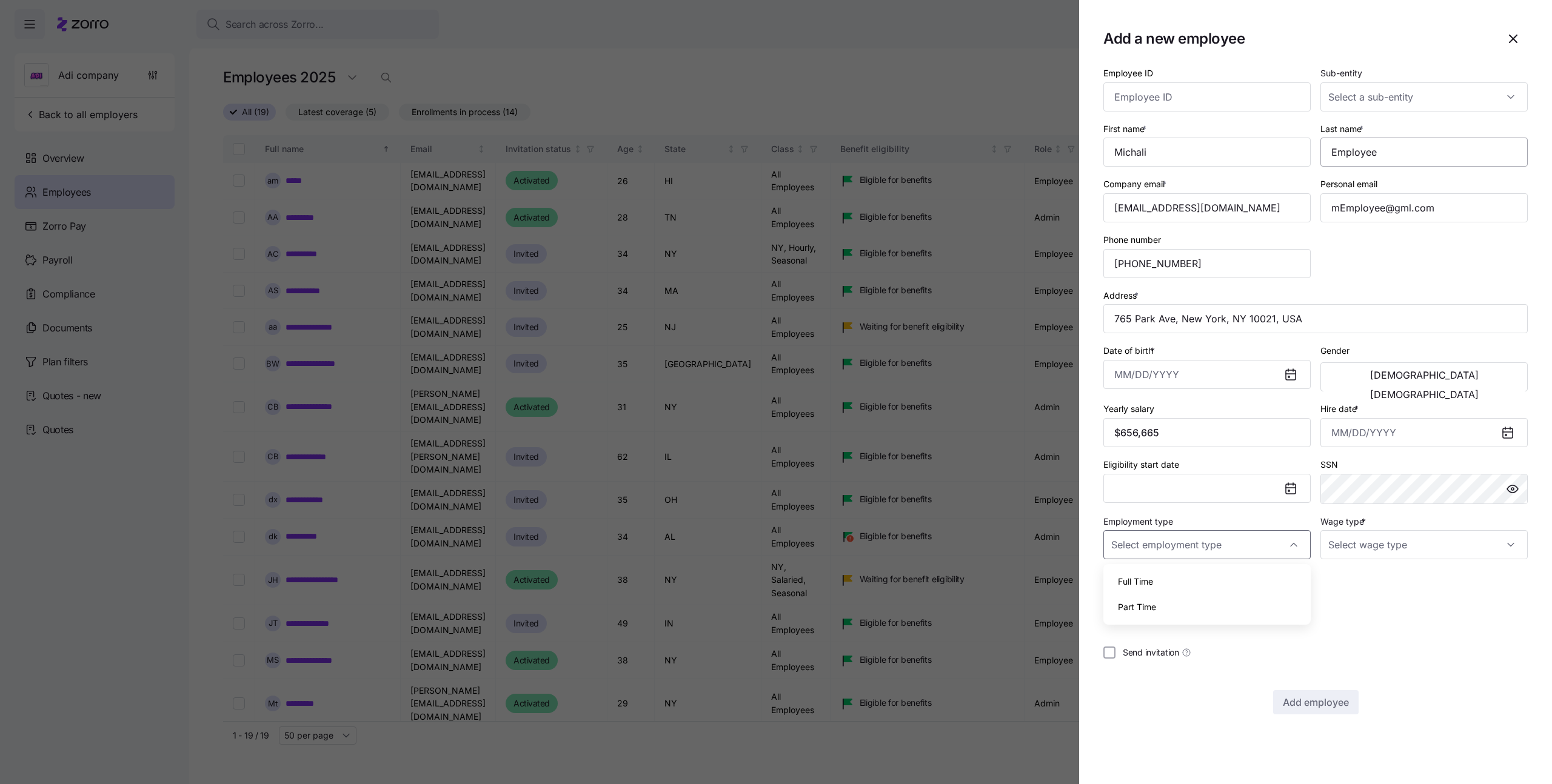
type input "Full Time"
type input "Salary"
click at [1423, 252] on div "Employee ID Sub-entity First name * Last name * Company email * Personal email …" at bounding box center [1315, 341] width 434 height 560
click at [1424, 152] on input "Last name *" at bounding box center [1424, 152] width 207 height 29
type input "Employeetest"
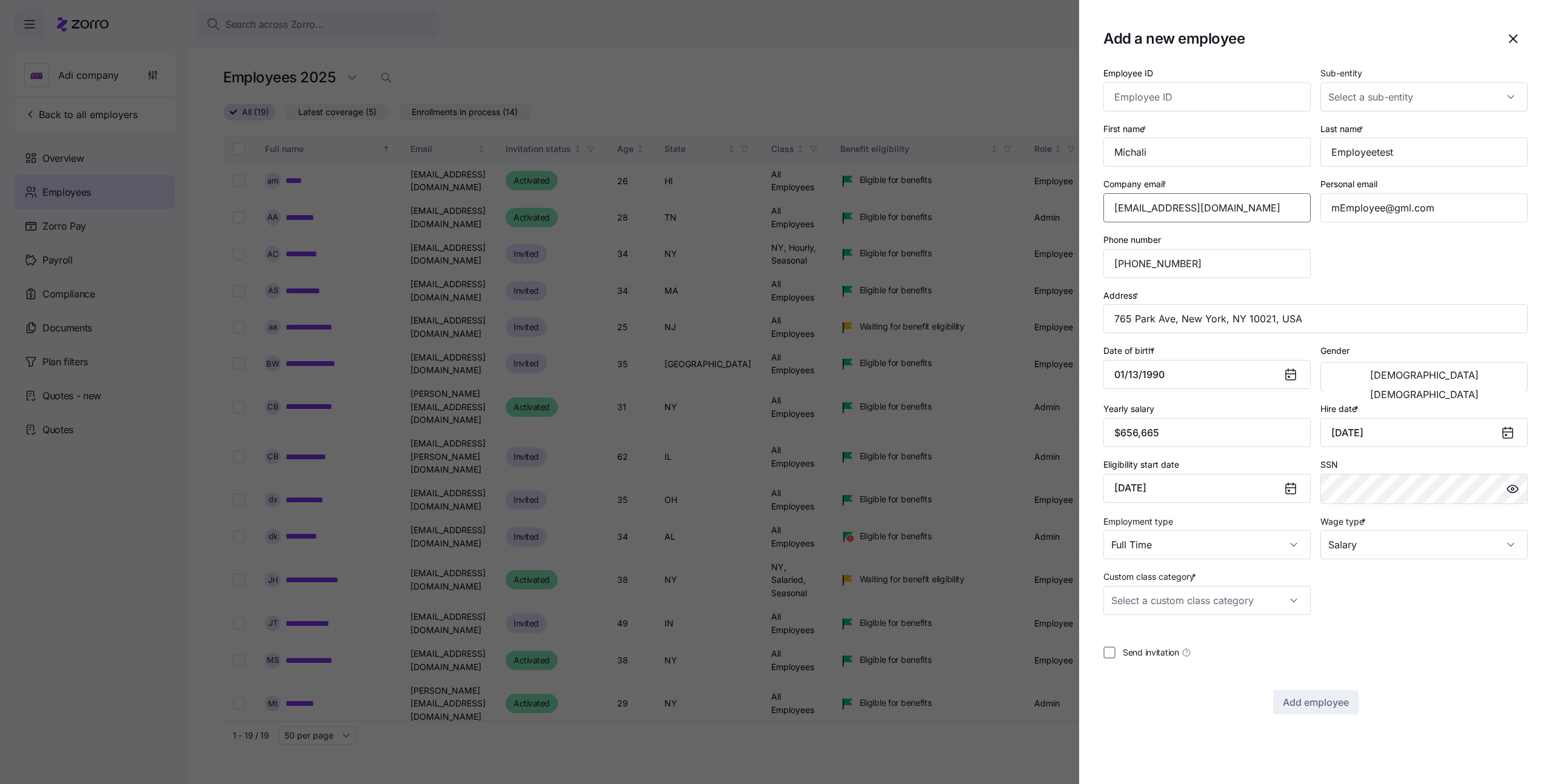
click at [1167, 214] on input "Company email *" at bounding box center [1207, 208] width 207 height 29
type input "mEmployeetest@mycompany.com"
drag, startPoint x: 1252, startPoint y: 265, endPoint x: 1076, endPoint y: 263, distance: 176.0
click at [1076, 777] on div "Add a new employee Employee ID Sub-entity First name * Last name * Employeetest…" at bounding box center [776, 777] width 1552 height 0
click at [1399, 276] on div "Employee ID Sub-entity First name * Last name * Employeetest Company email * mE…" at bounding box center [1315, 341] width 434 height 560
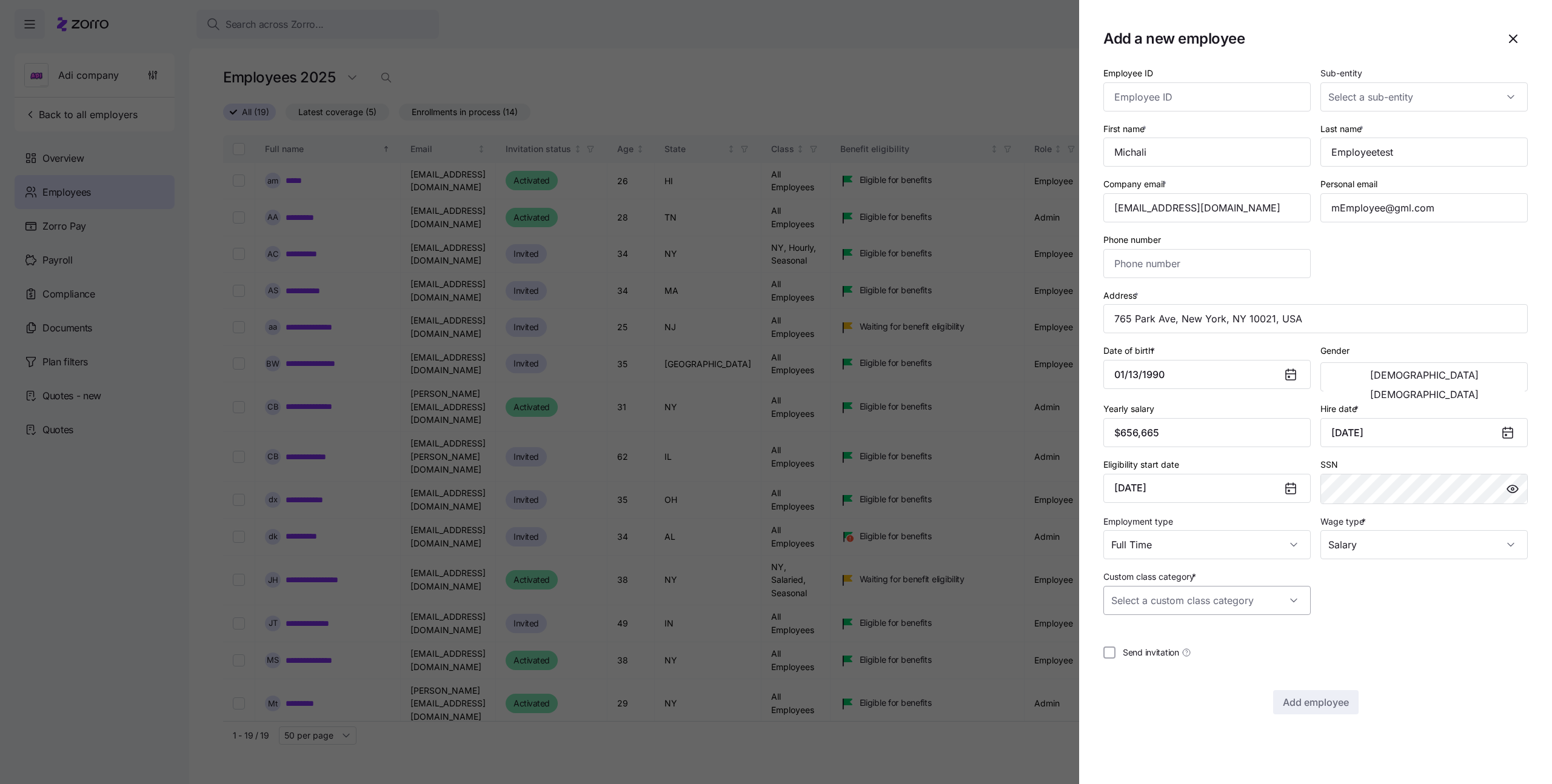
click at [1252, 602] on input "Custom class category *" at bounding box center [1207, 601] width 207 height 29
click at [1208, 627] on div "Seasonal" at bounding box center [1207, 637] width 198 height 25
type input "Seasonal"
click at [1202, 544] on input "Full Time" at bounding box center [1207, 545] width 207 height 29
click at [1183, 577] on div "Full Time" at bounding box center [1207, 582] width 198 height 25
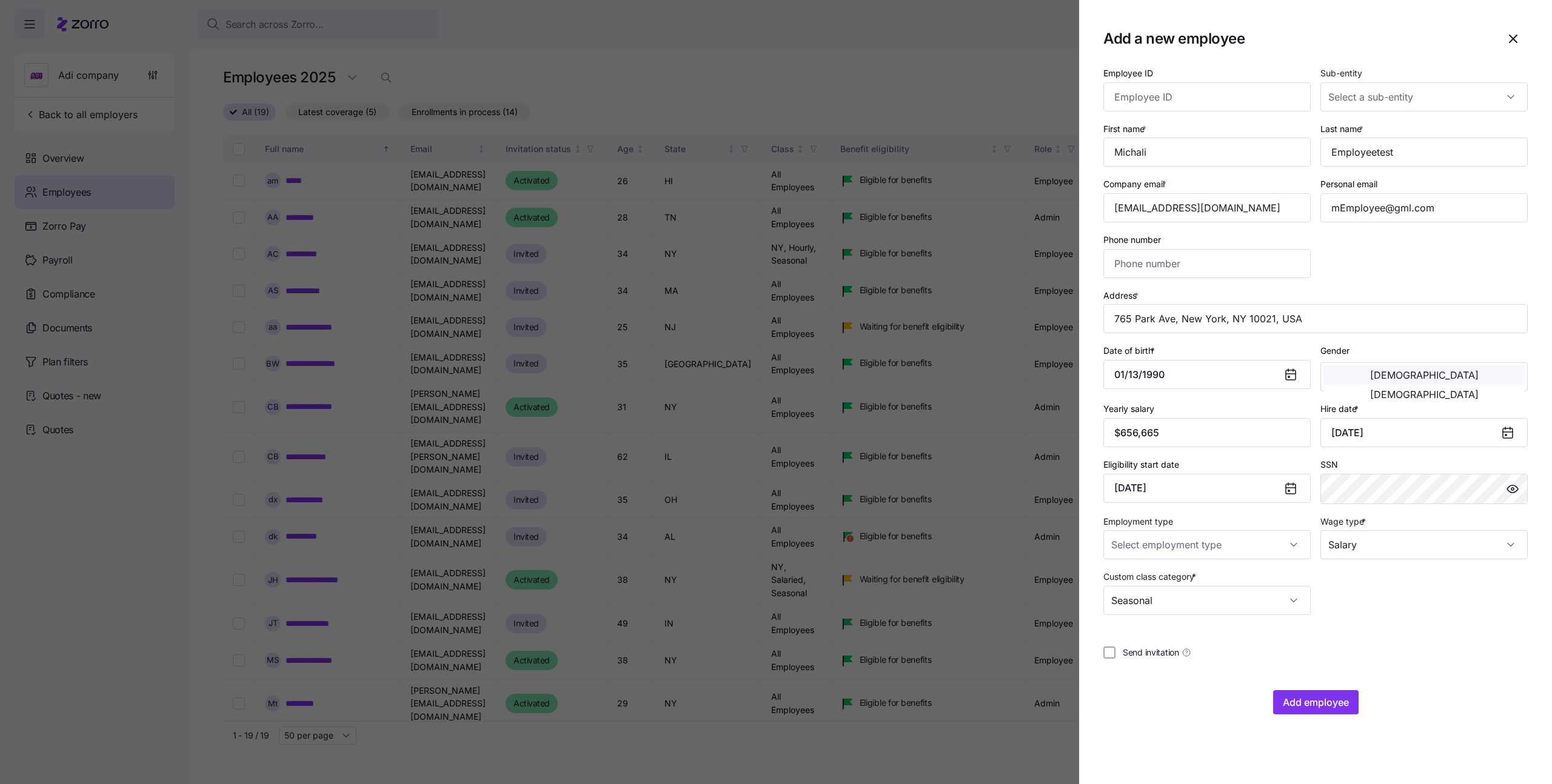
click at [1343, 385] on button "[DEMOGRAPHIC_DATA]" at bounding box center [1424, 375] width 201 height 19
click at [1321, 489] on div at bounding box center [1424, 489] width 207 height 30
click at [1196, 457] on div "Eligibility start date January 1, 2026" at bounding box center [1207, 480] width 207 height 46
click at [1314, 705] on span "Add employee" at bounding box center [1316, 702] width 66 height 14
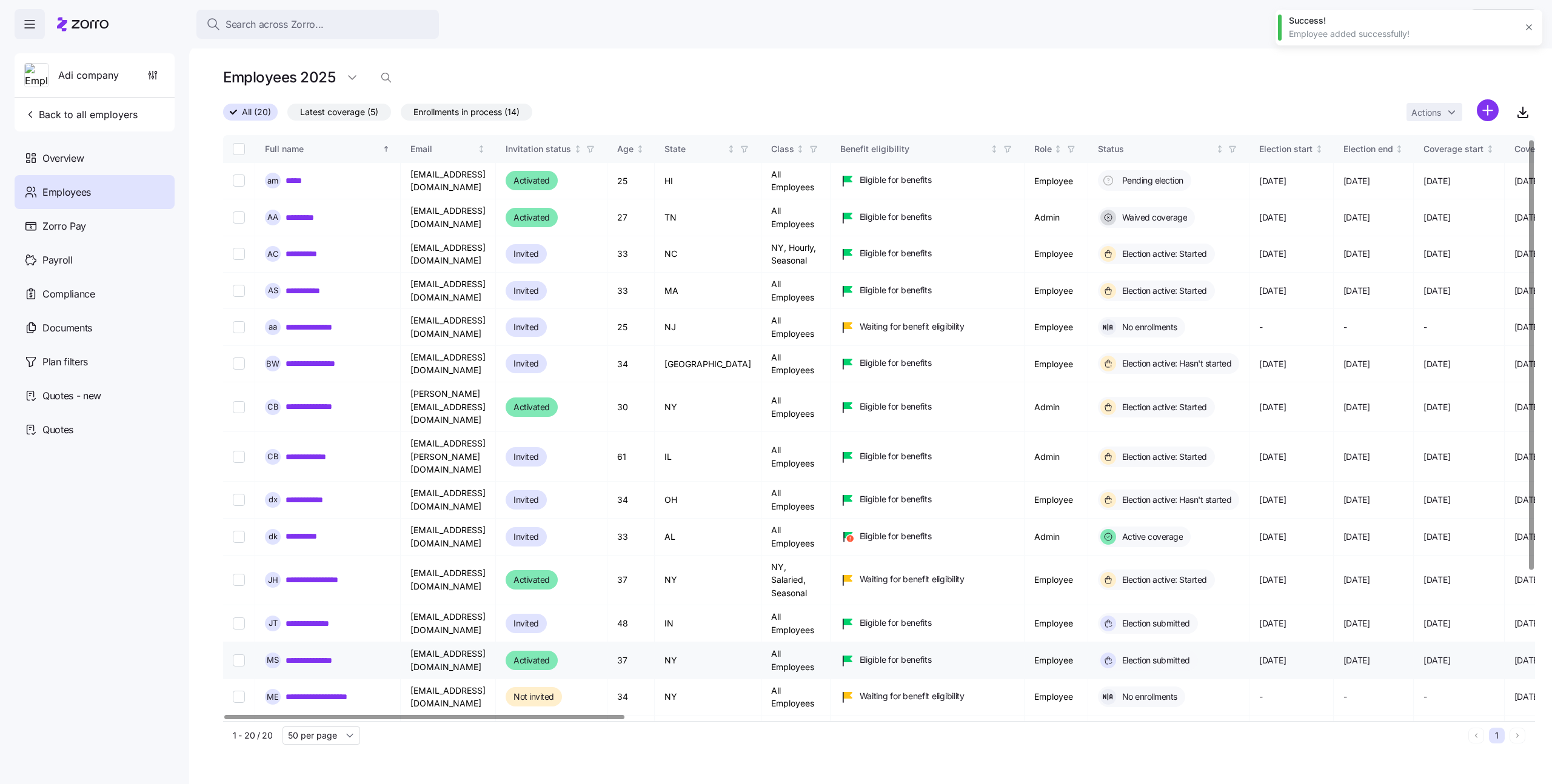
scroll to position [200, 0]
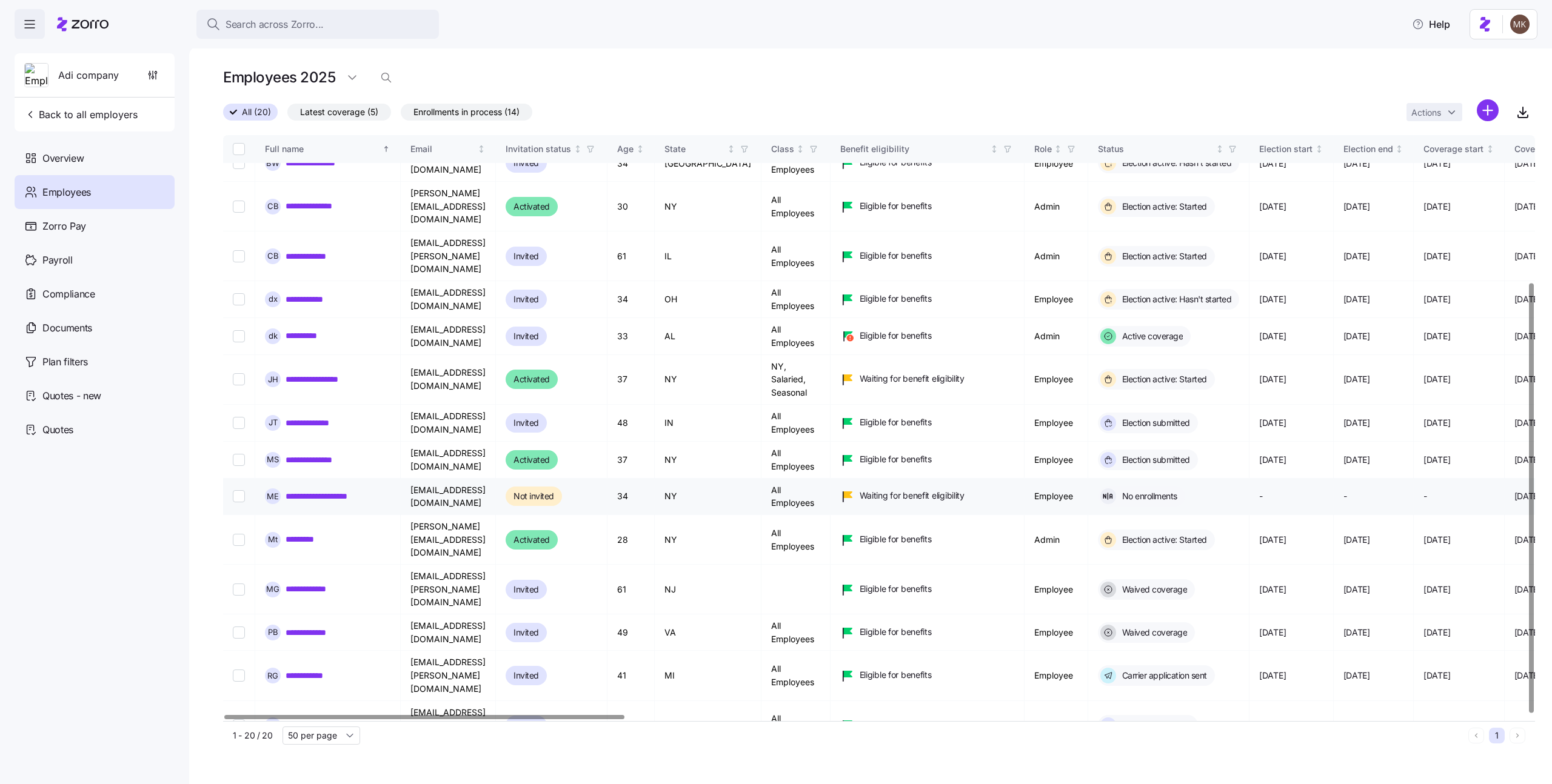
click at [347, 491] on link "**********" at bounding box center [328, 497] width 85 height 12
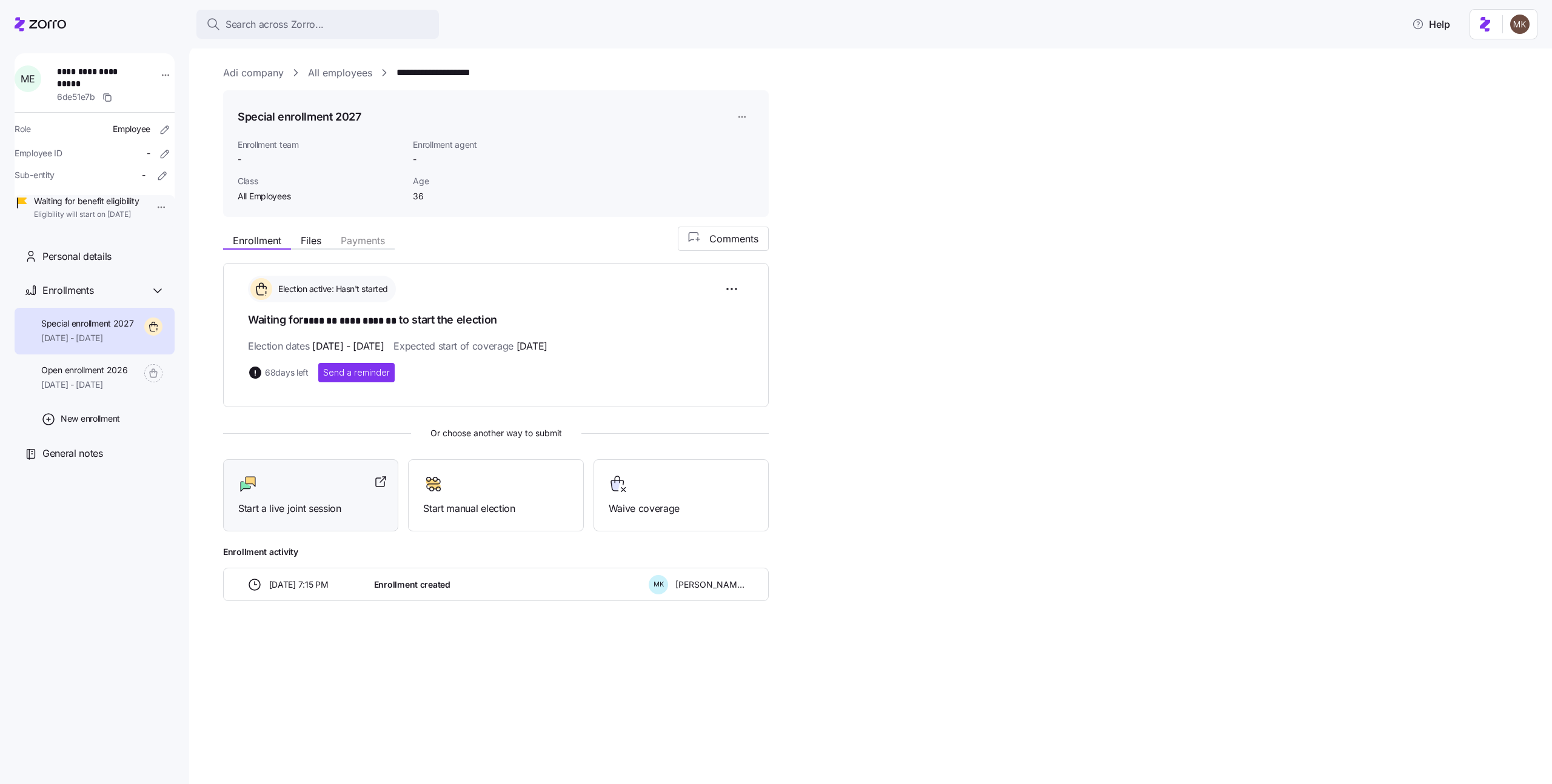
click at [298, 498] on div "Start a live joint session" at bounding box center [311, 495] width 145 height 42
click at [93, 263] on div "Personal details" at bounding box center [94, 257] width 160 height 35
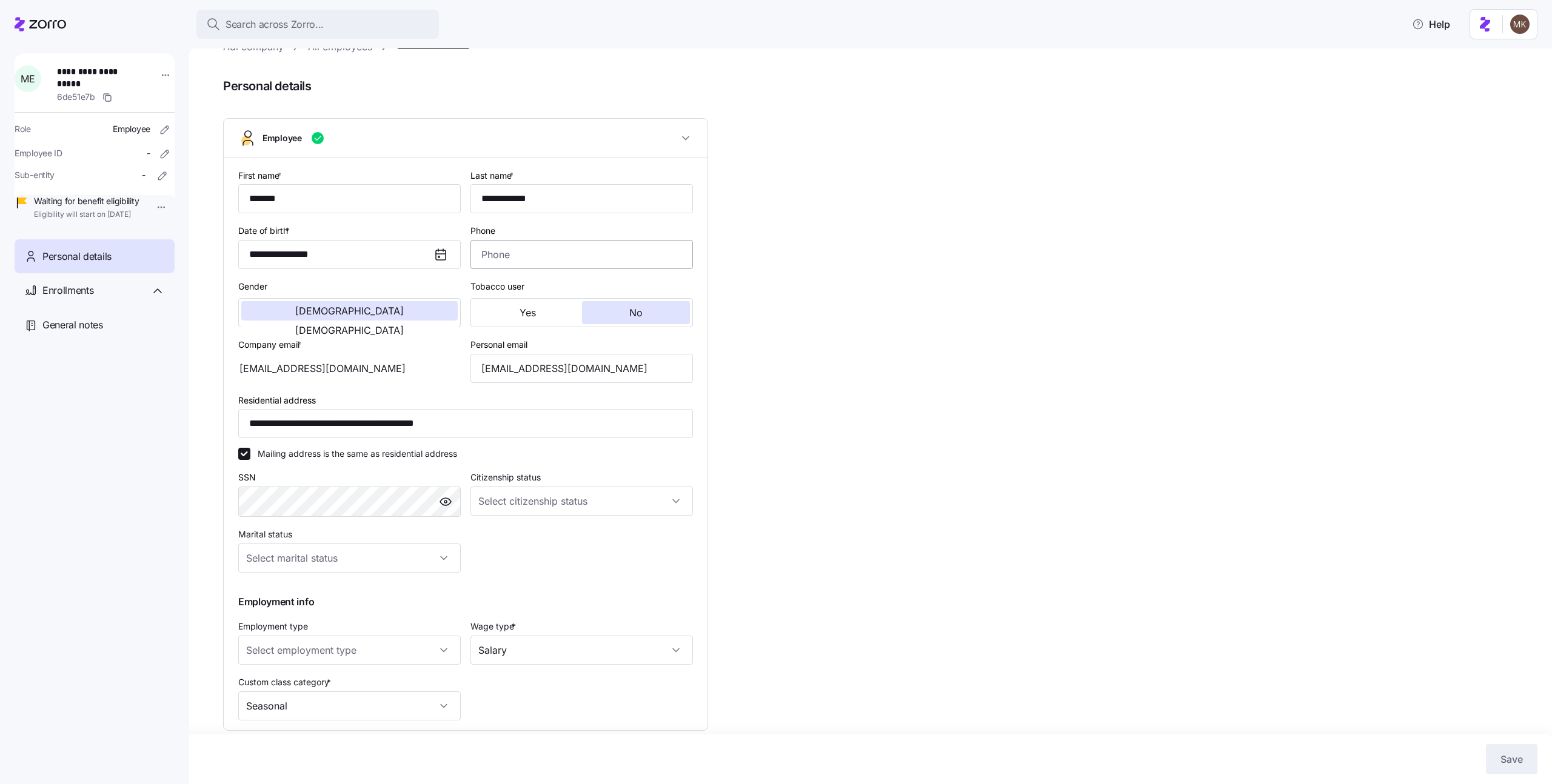
scroll to position [12, 0]
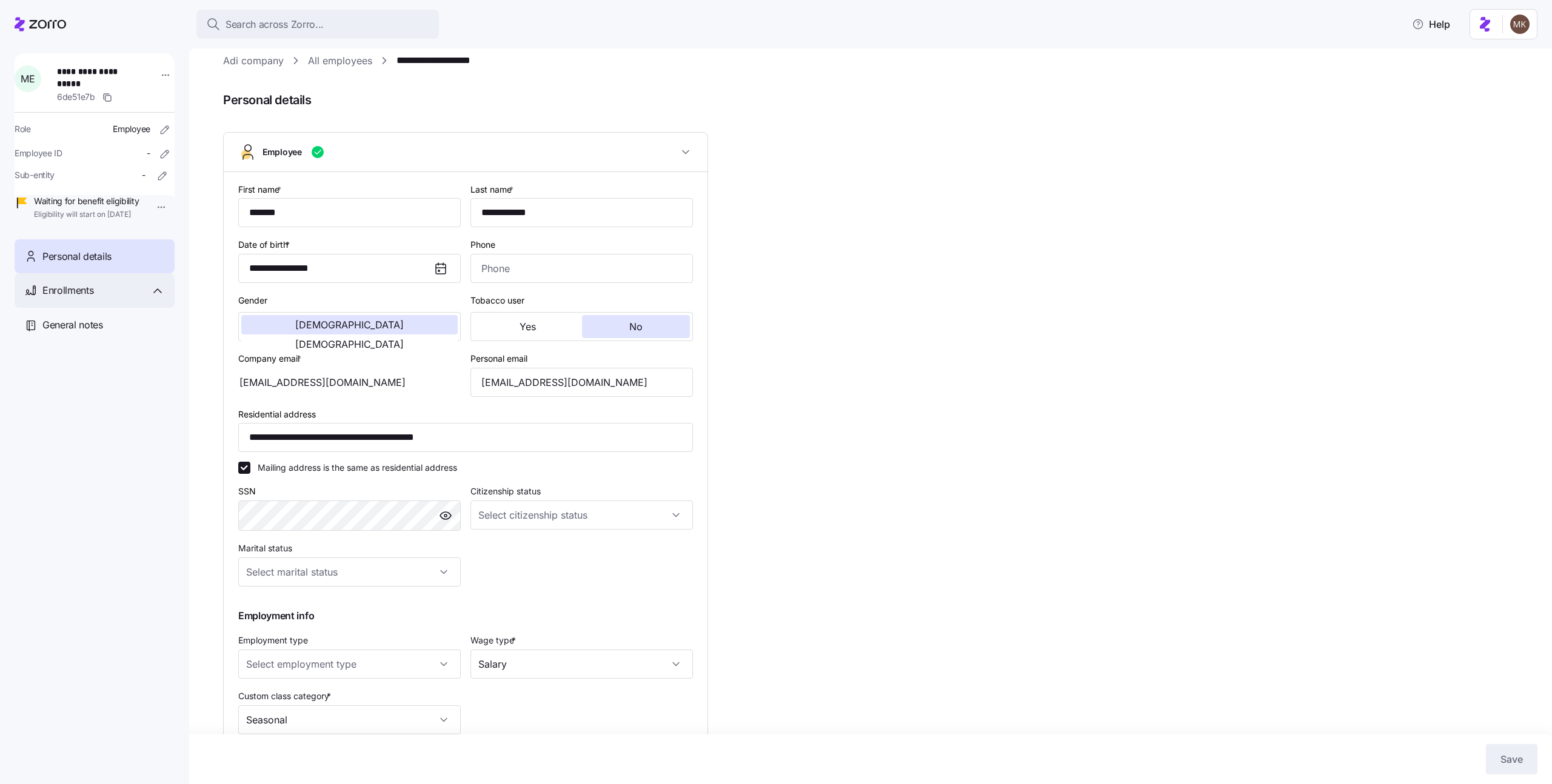
click at [79, 293] on div "Enrollments" at bounding box center [94, 291] width 160 height 35
click at [79, 344] on span "01/01/2027 - 12/31/2027" at bounding box center [88, 339] width 93 height 12
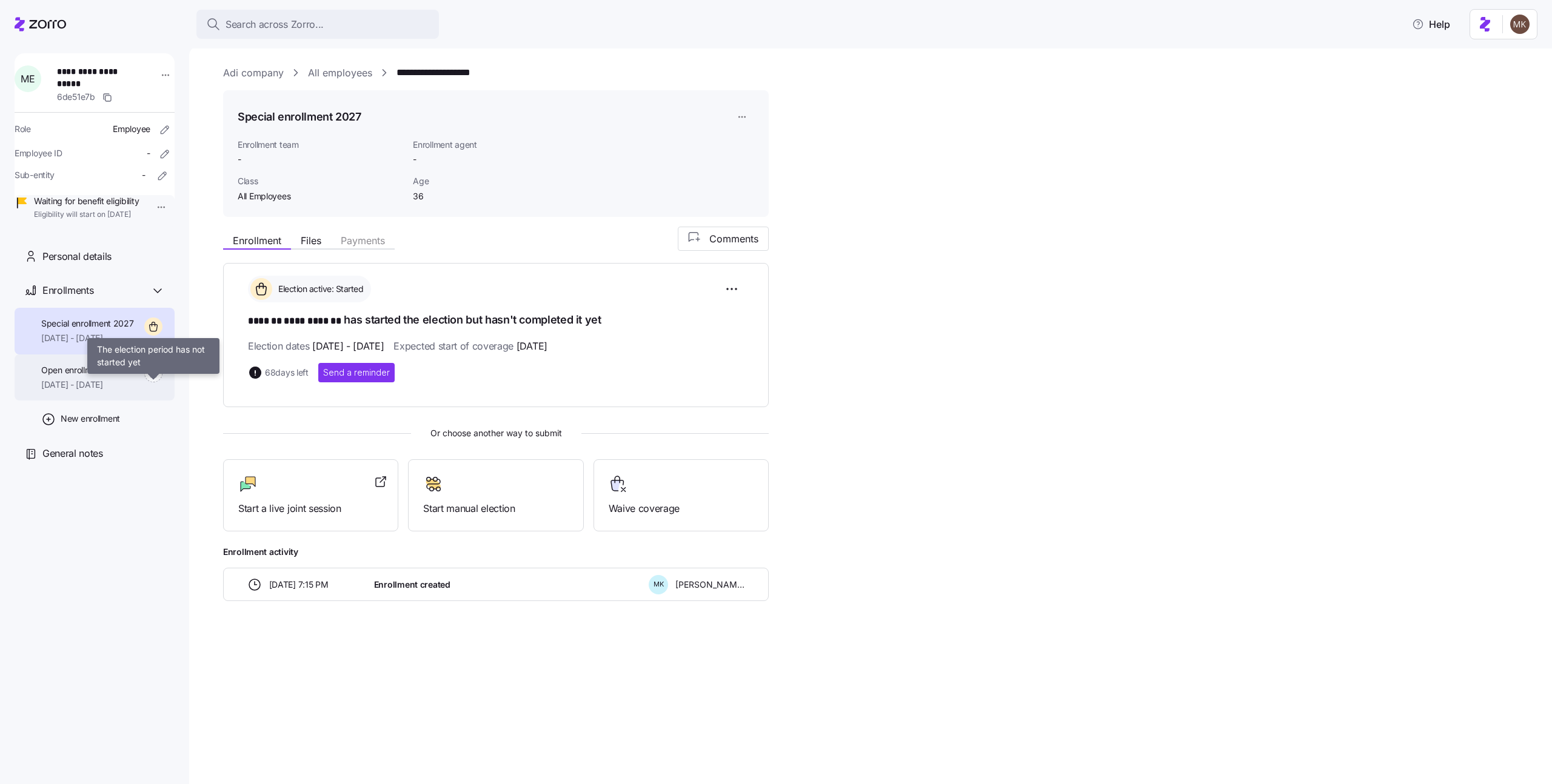
click at [146, 387] on div at bounding box center [153, 375] width 18 height 23
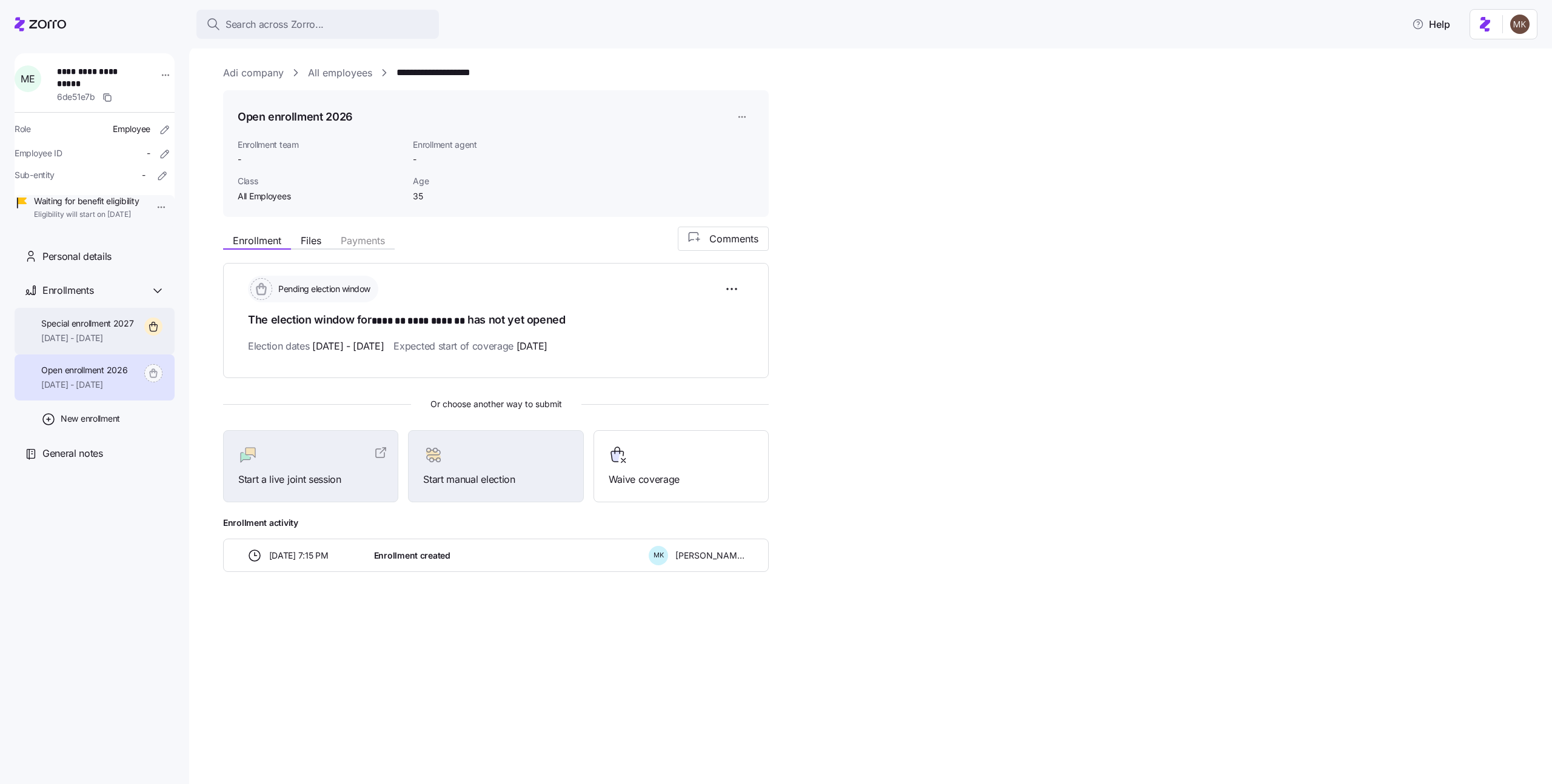
click at [142, 354] on div "Special enrollment 2027 01/01/2027 - 12/31/2027" at bounding box center [94, 331] width 160 height 47
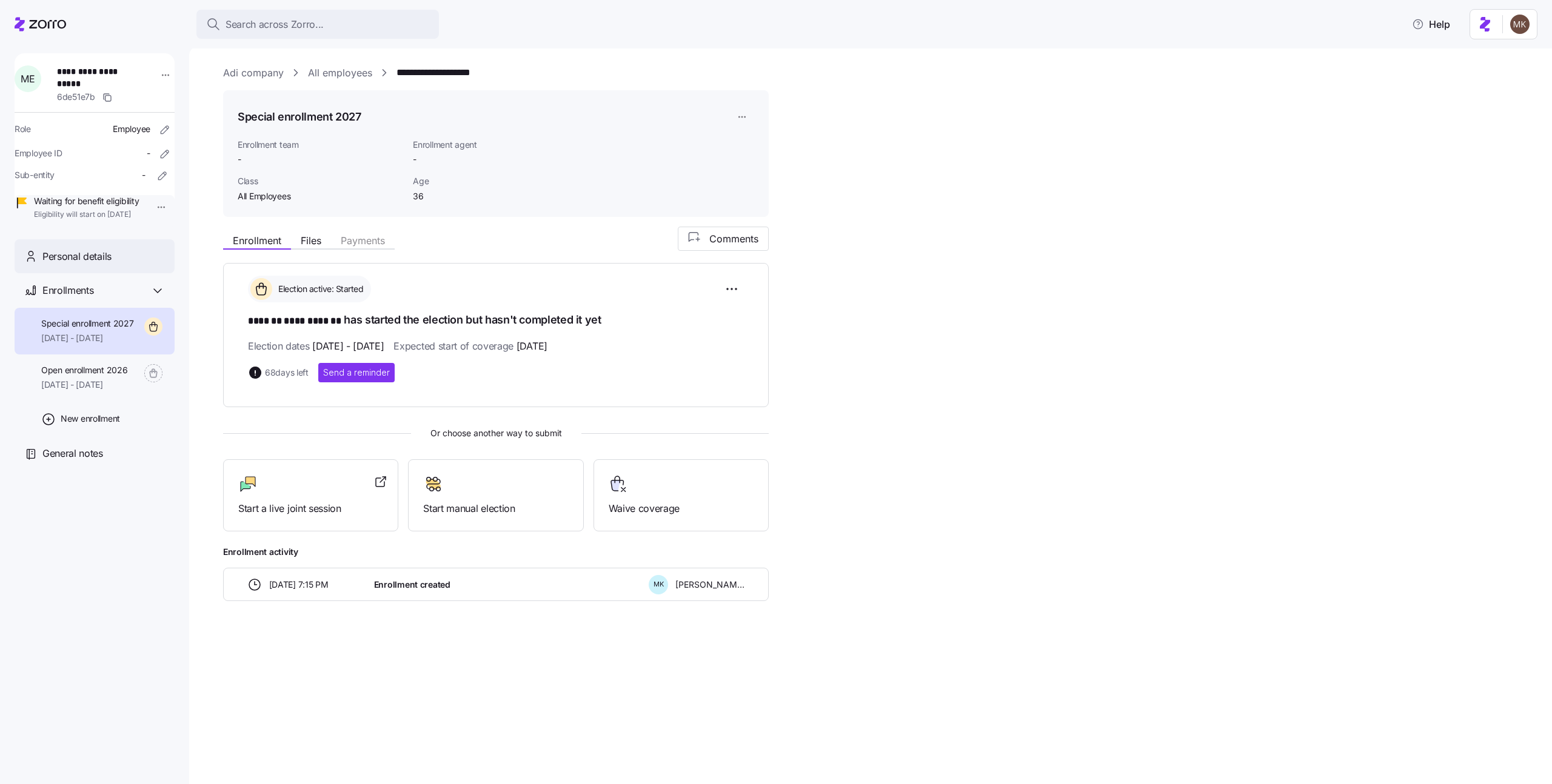
click at [109, 274] on div "Personal details" at bounding box center [94, 257] width 160 height 35
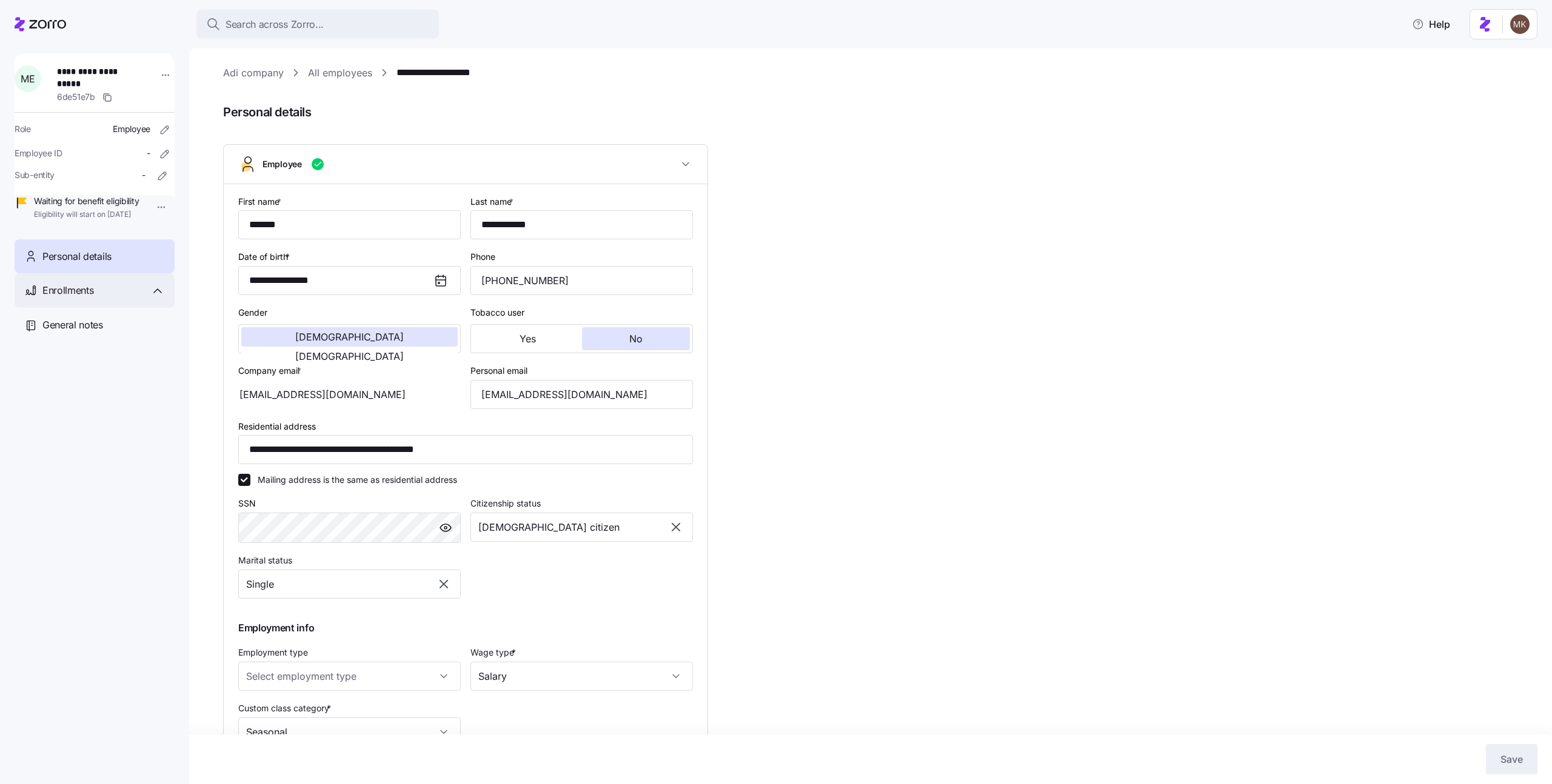
click at [107, 300] on div "Enrollments" at bounding box center [94, 291] width 160 height 35
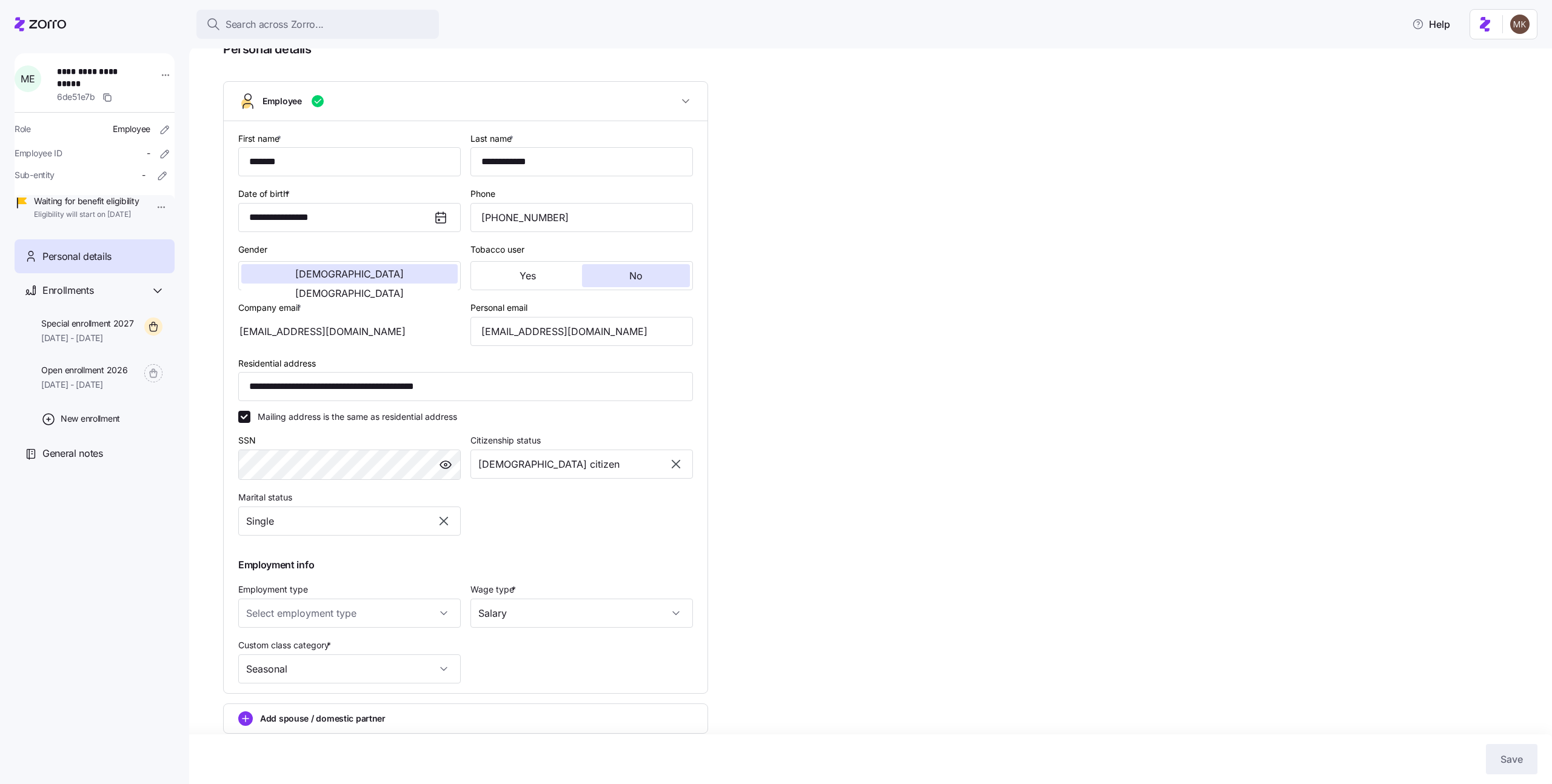
scroll to position [114, 0]
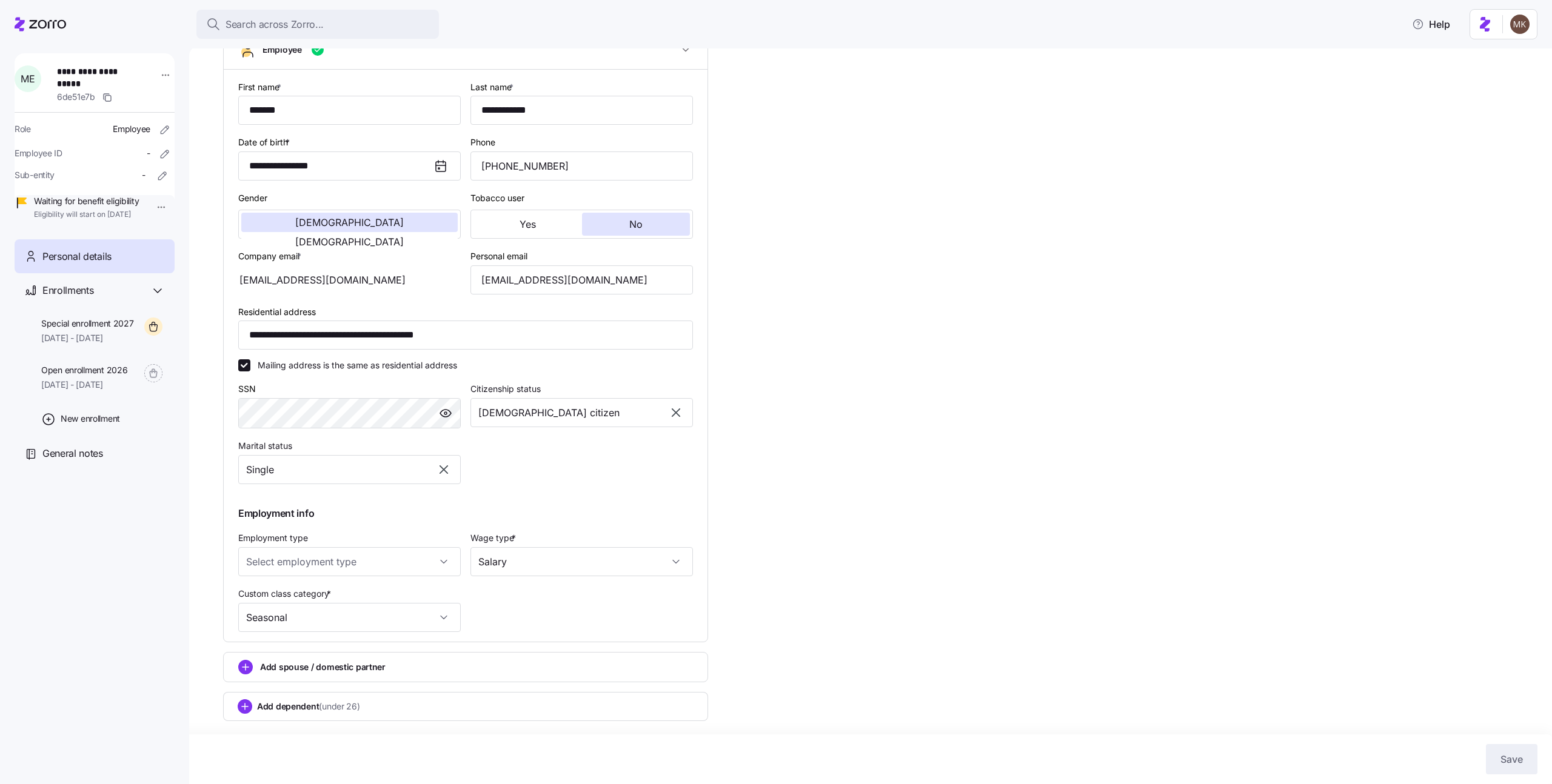
click at [313, 672] on span "Add spouse / domestic partner" at bounding box center [322, 668] width 125 height 12
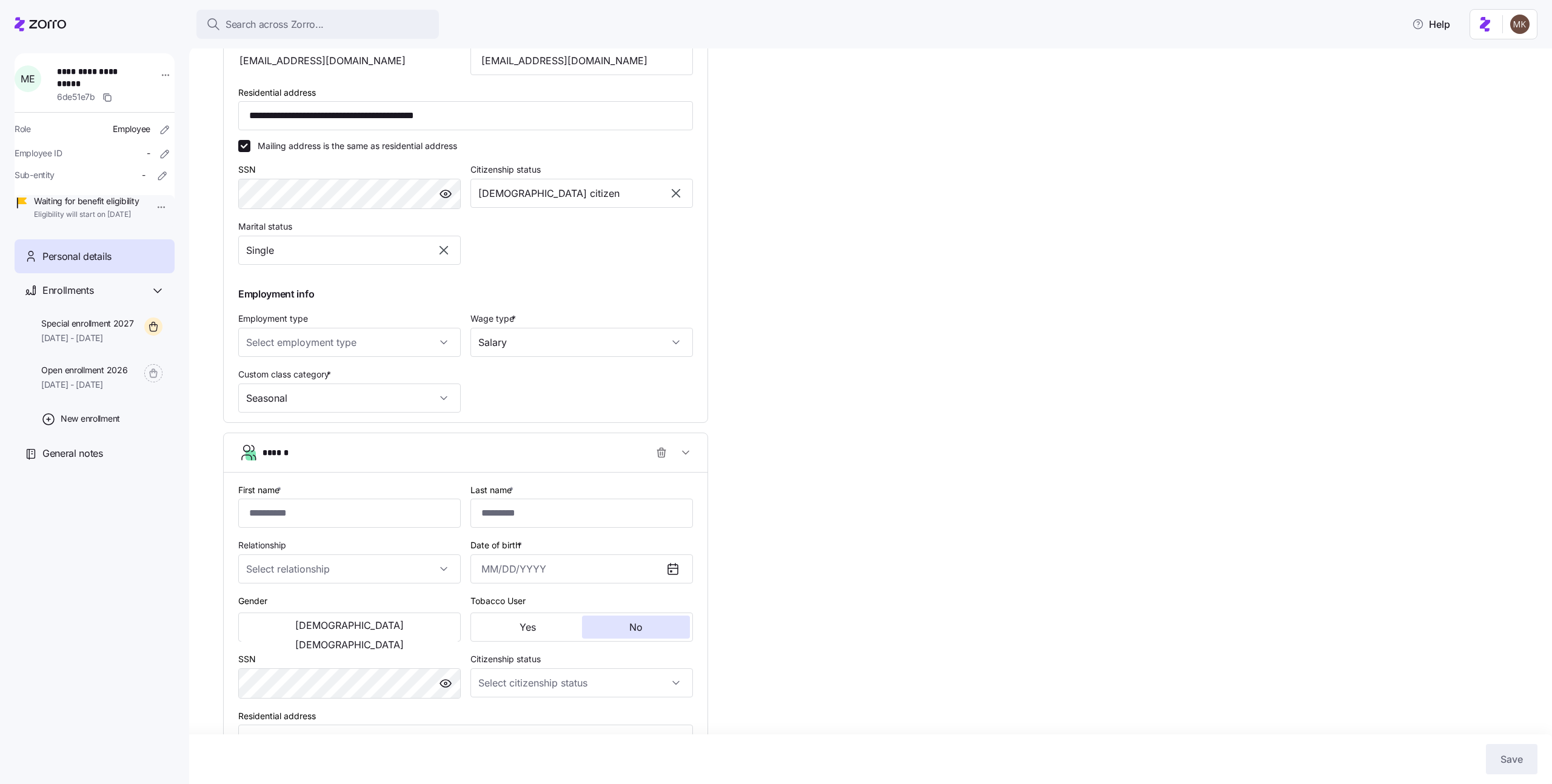
scroll to position [416, 0]
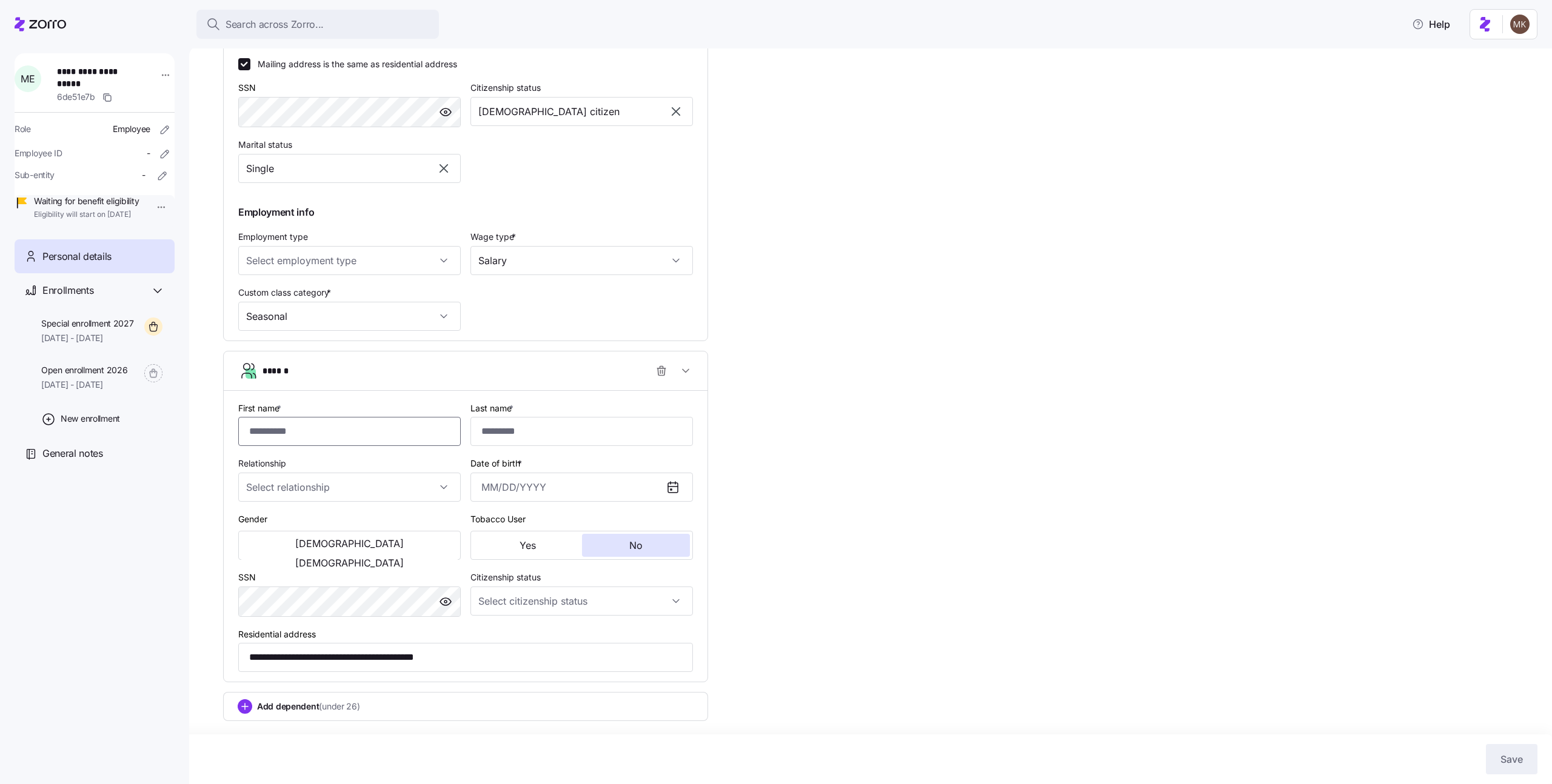
click at [324, 436] on input "First name *" at bounding box center [349, 432] width 222 height 29
type input "****"
click at [667, 378] on span "button" at bounding box center [662, 371] width 23 height 23
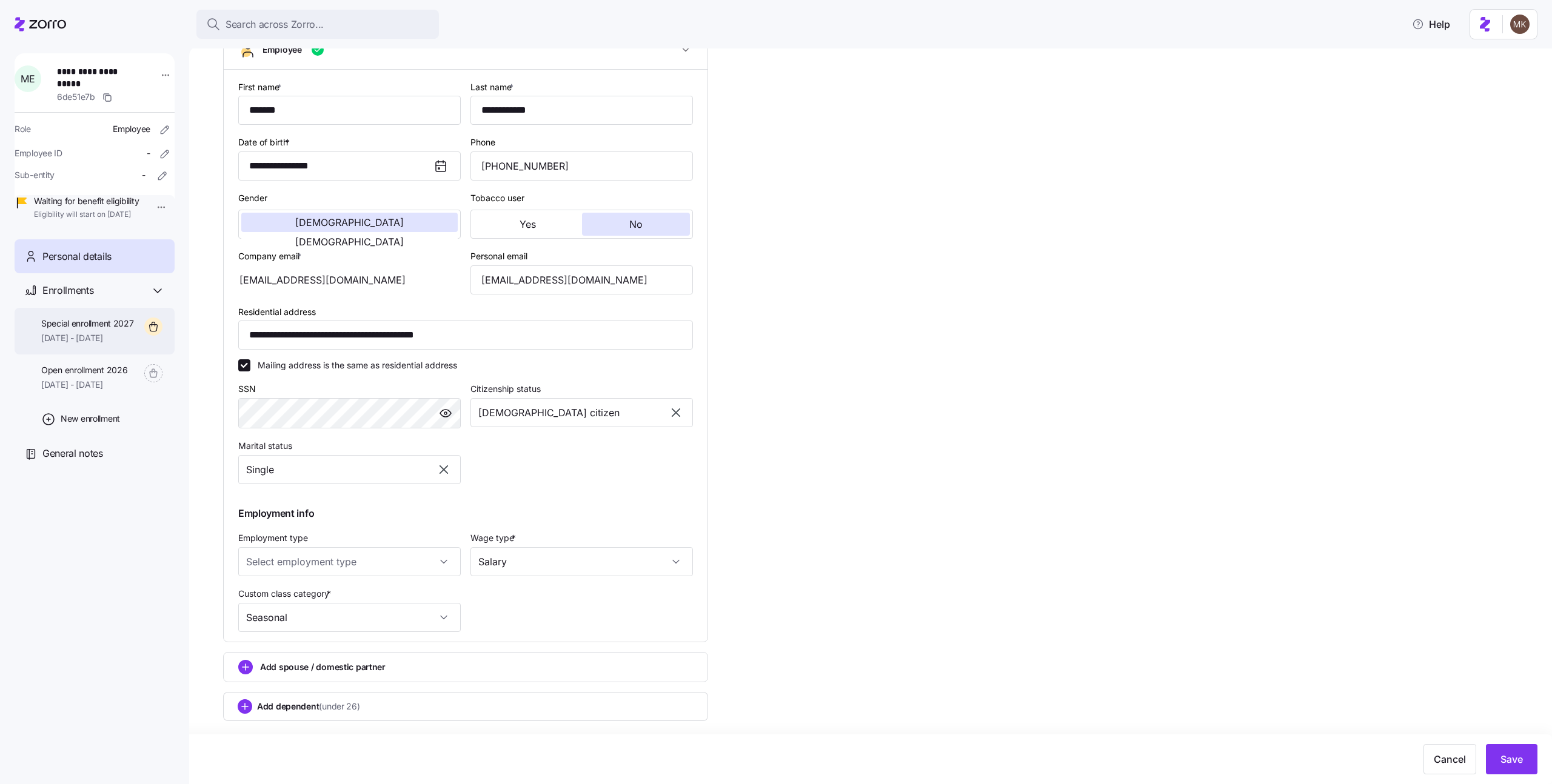
click at [98, 344] on span "01/01/2027 - 12/31/2027" at bounding box center [88, 339] width 93 height 12
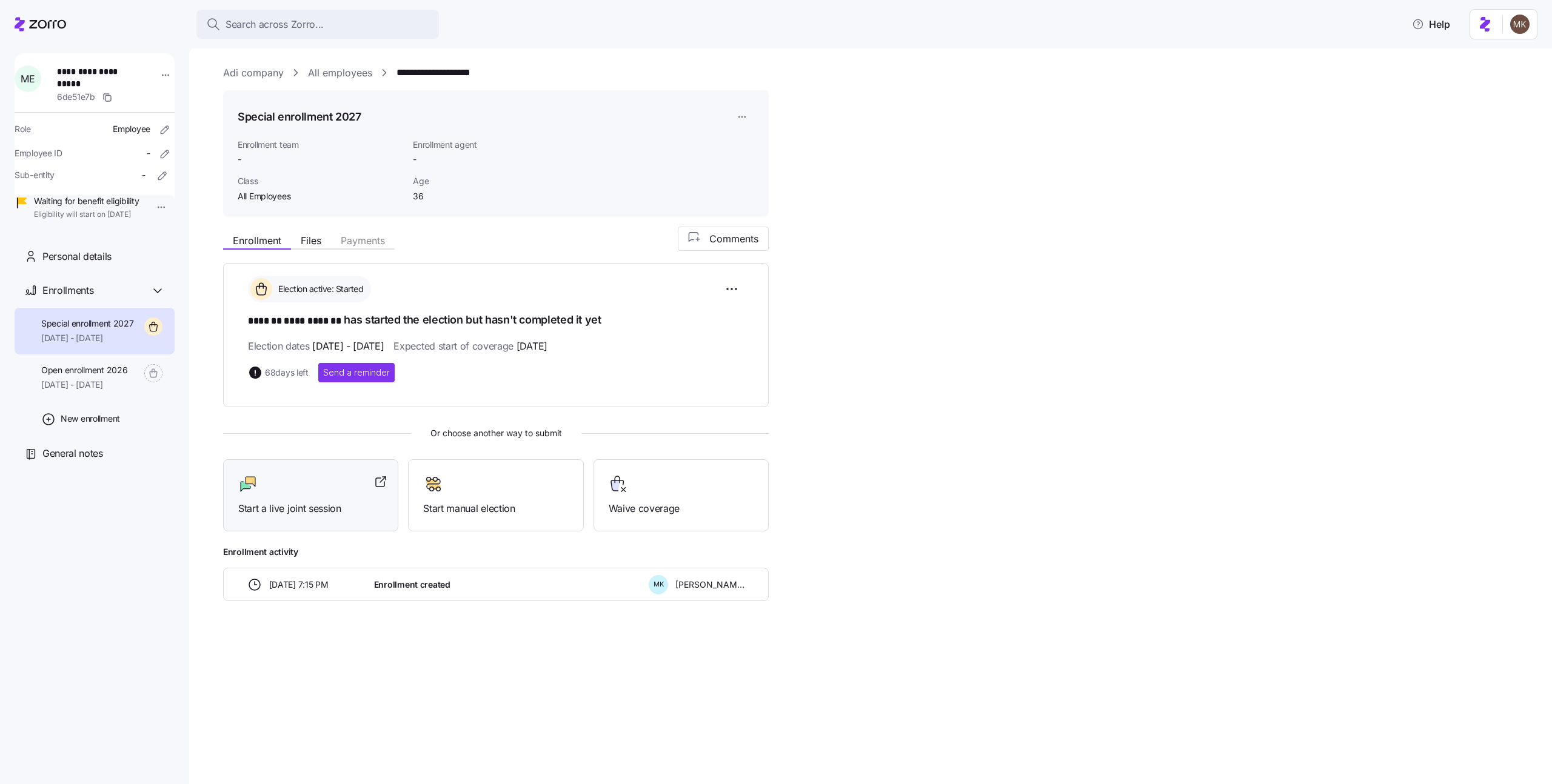
click at [302, 502] on span "Start a live joint session" at bounding box center [311, 509] width 145 height 15
click at [352, 72] on link "All employees" at bounding box center [340, 73] width 64 height 15
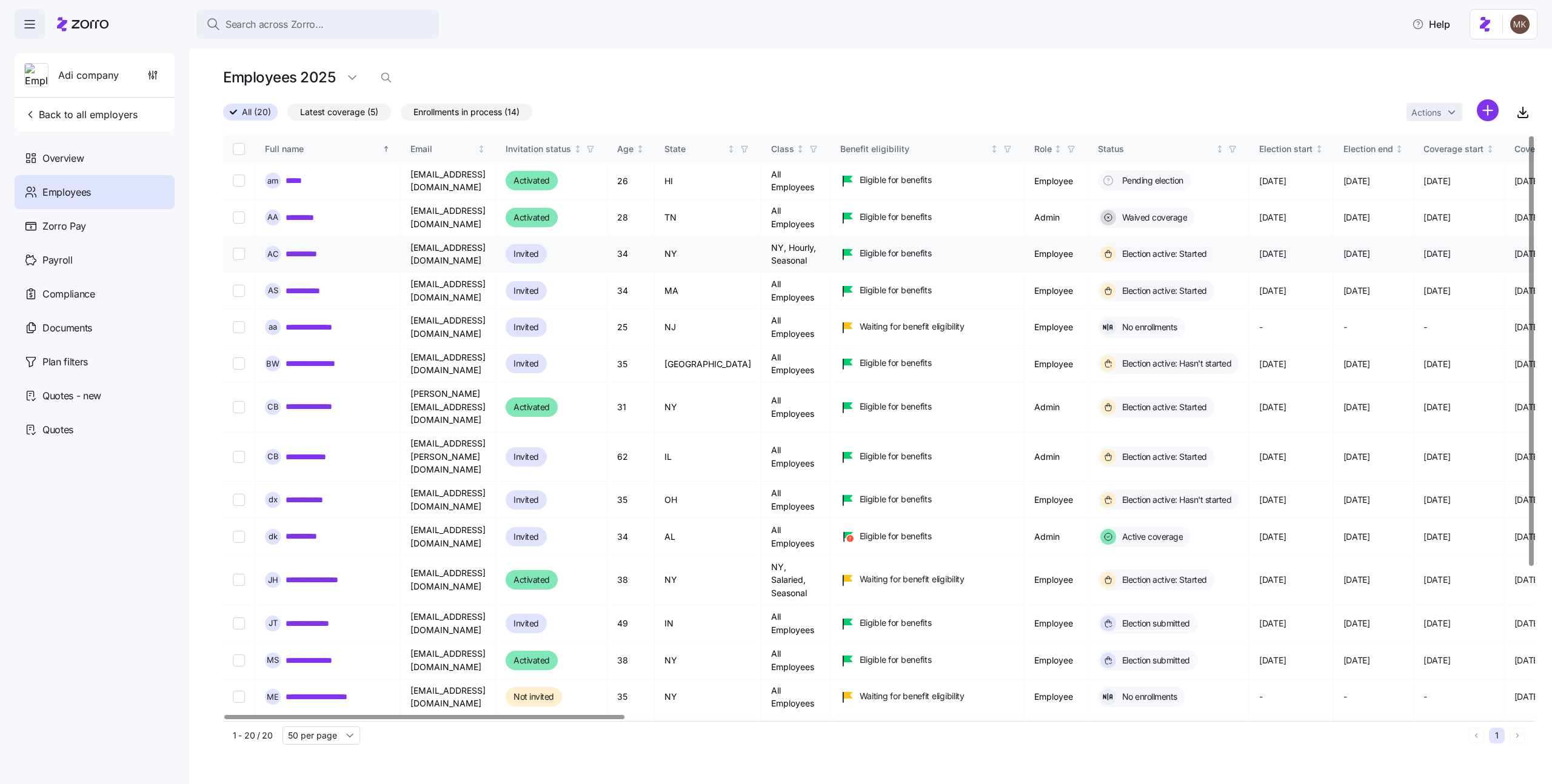
click at [290, 252] on link "**********" at bounding box center [306, 254] width 41 height 12
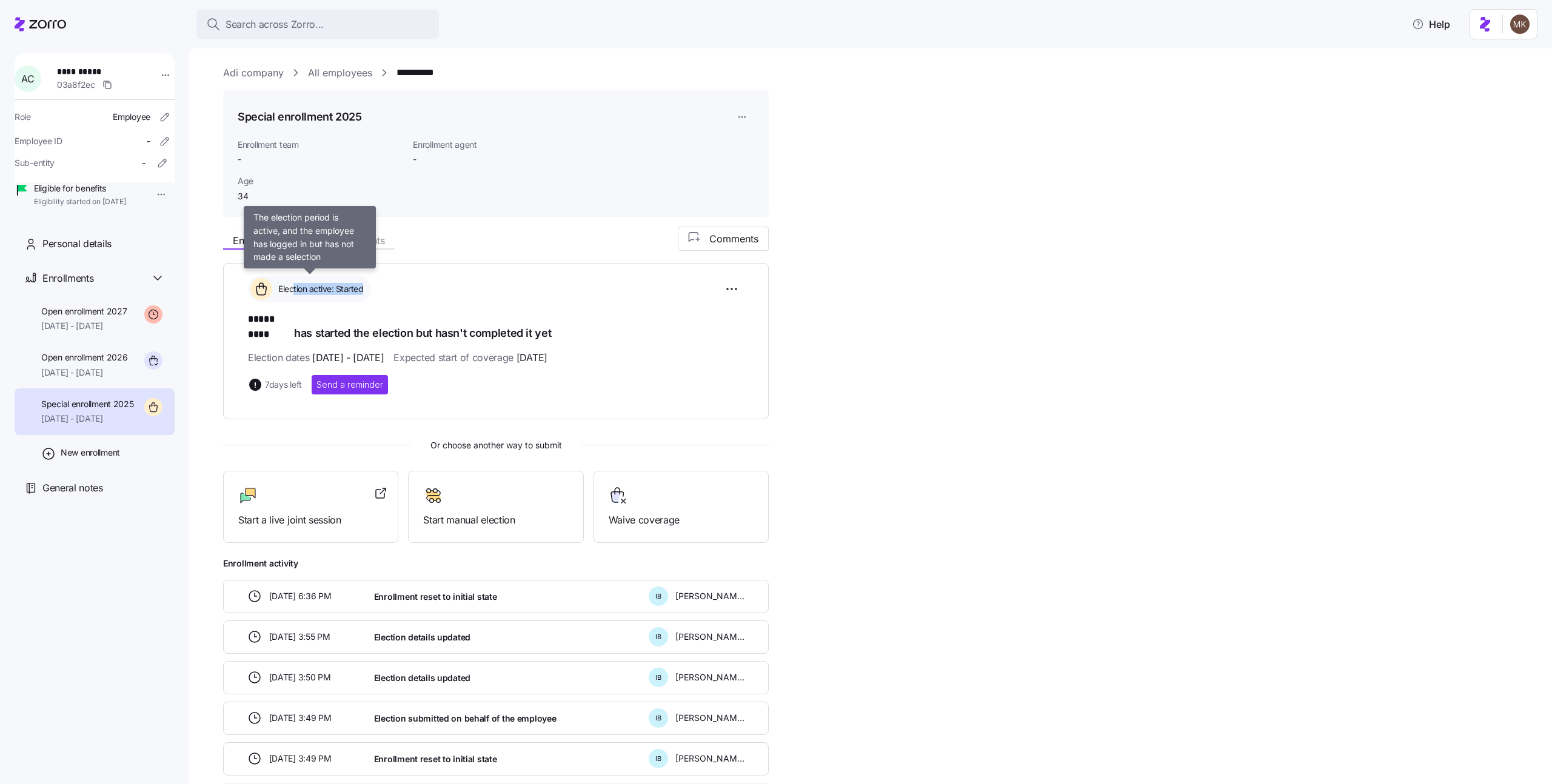
drag, startPoint x: 336, startPoint y: 289, endPoint x: 295, endPoint y: 289, distance: 41.0
click at [295, 289] on span "Election active: Started" at bounding box center [318, 289] width 88 height 12
click at [305, 296] on div "Election active: Started" at bounding box center [309, 289] width 123 height 27
drag, startPoint x: 283, startPoint y: 322, endPoint x: 662, endPoint y: 317, distance: 379.0
click at [662, 317] on div "Election active: Started ***** **** has started the election but hasn't complet…" at bounding box center [495, 341] width 545 height 157
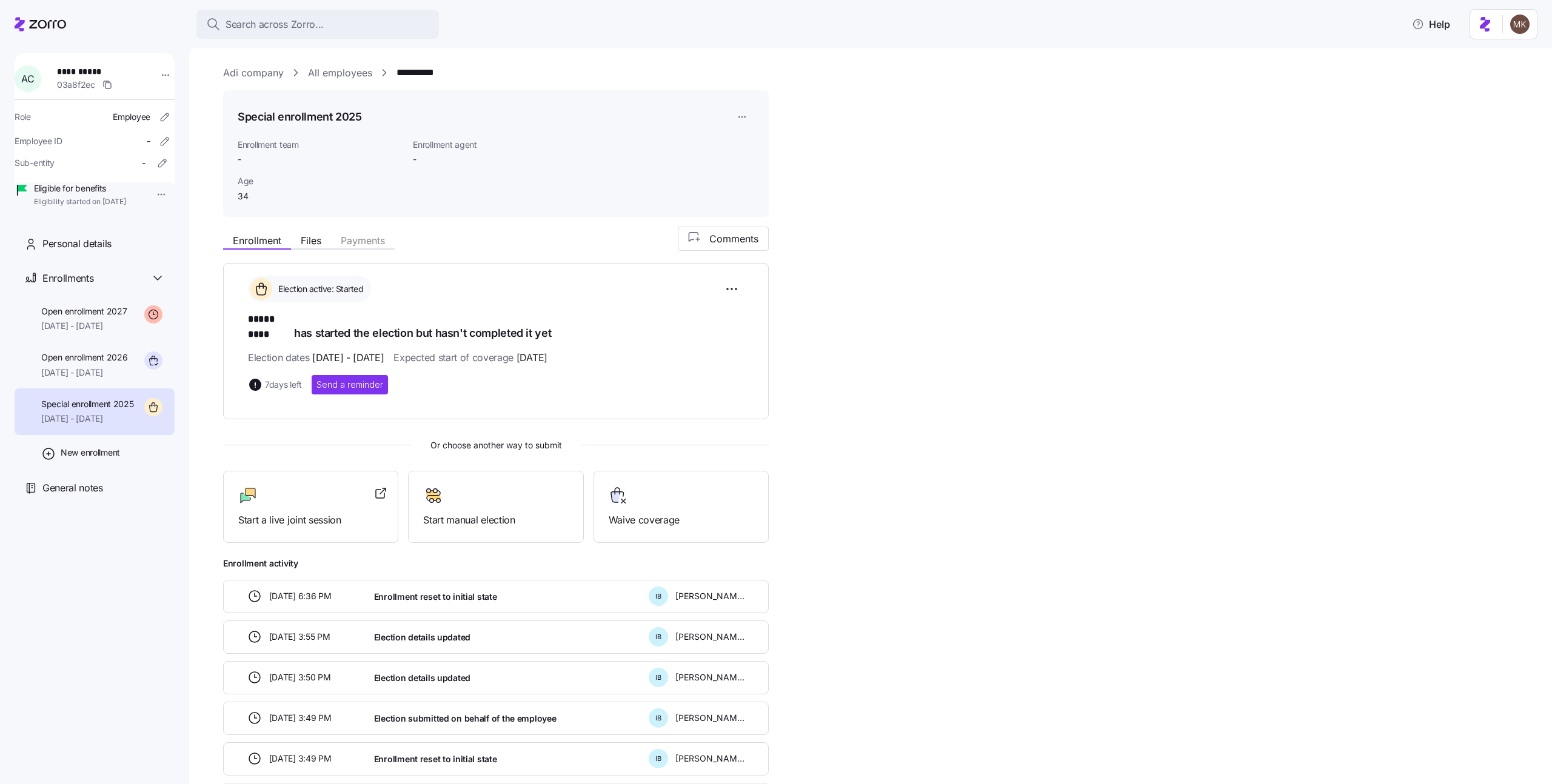
click at [662, 317] on h1 "***** **** has started the election but hasn't completed it yet" at bounding box center [495, 326] width 496 height 29
click at [295, 517] on div "Start a live joint session" at bounding box center [311, 506] width 175 height 72
click at [346, 72] on link "All employees" at bounding box center [340, 73] width 64 height 15
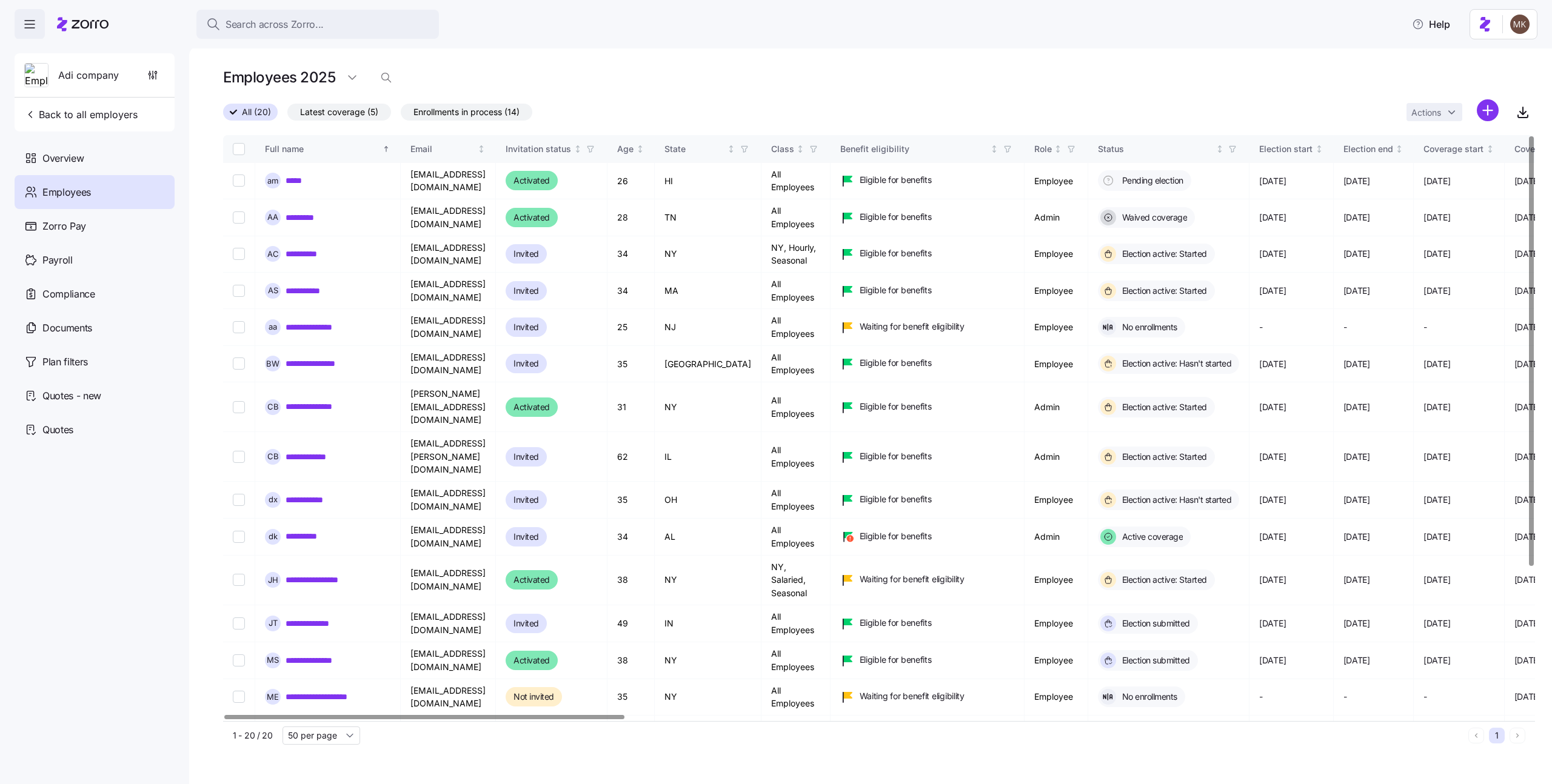
scroll to position [200, 0]
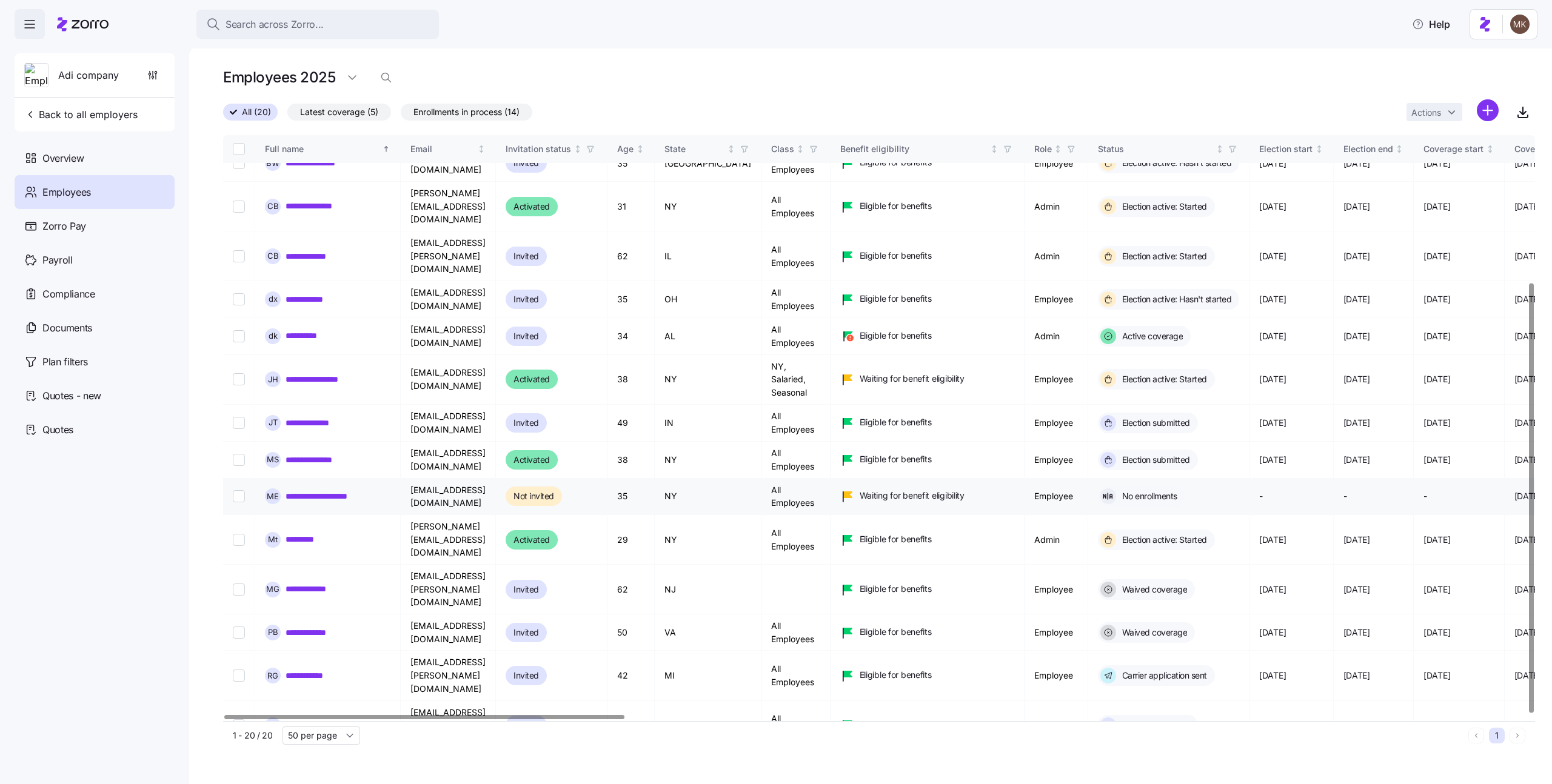
click at [321, 491] on link "**********" at bounding box center [328, 497] width 85 height 12
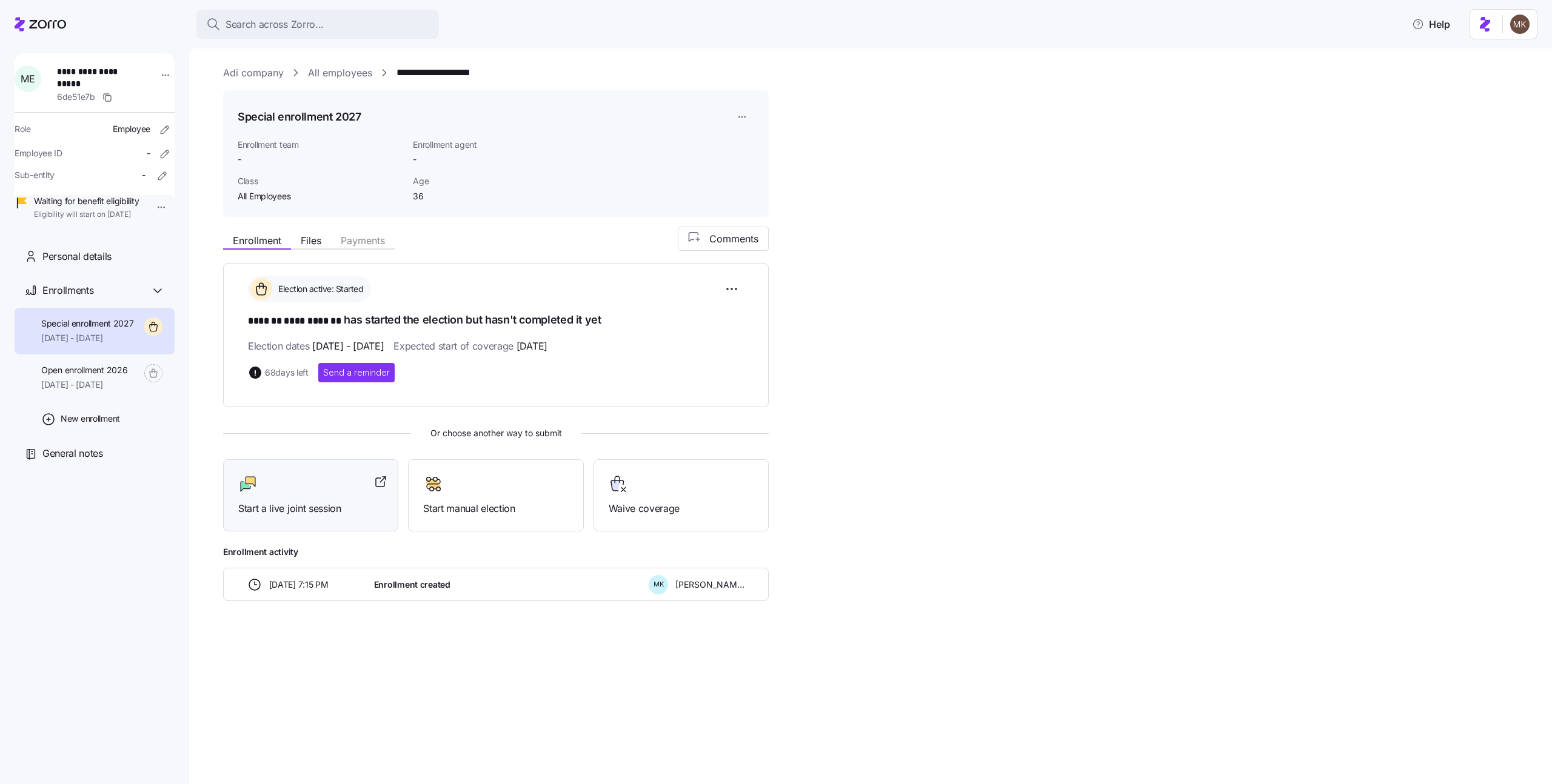
click at [350, 512] on span "Start a live joint session" at bounding box center [311, 509] width 145 height 15
click at [238, 501] on span "Start a live joint session" at bounding box center [311, 509] width 145 height 15
click at [322, 73] on link "All employees" at bounding box center [340, 73] width 64 height 15
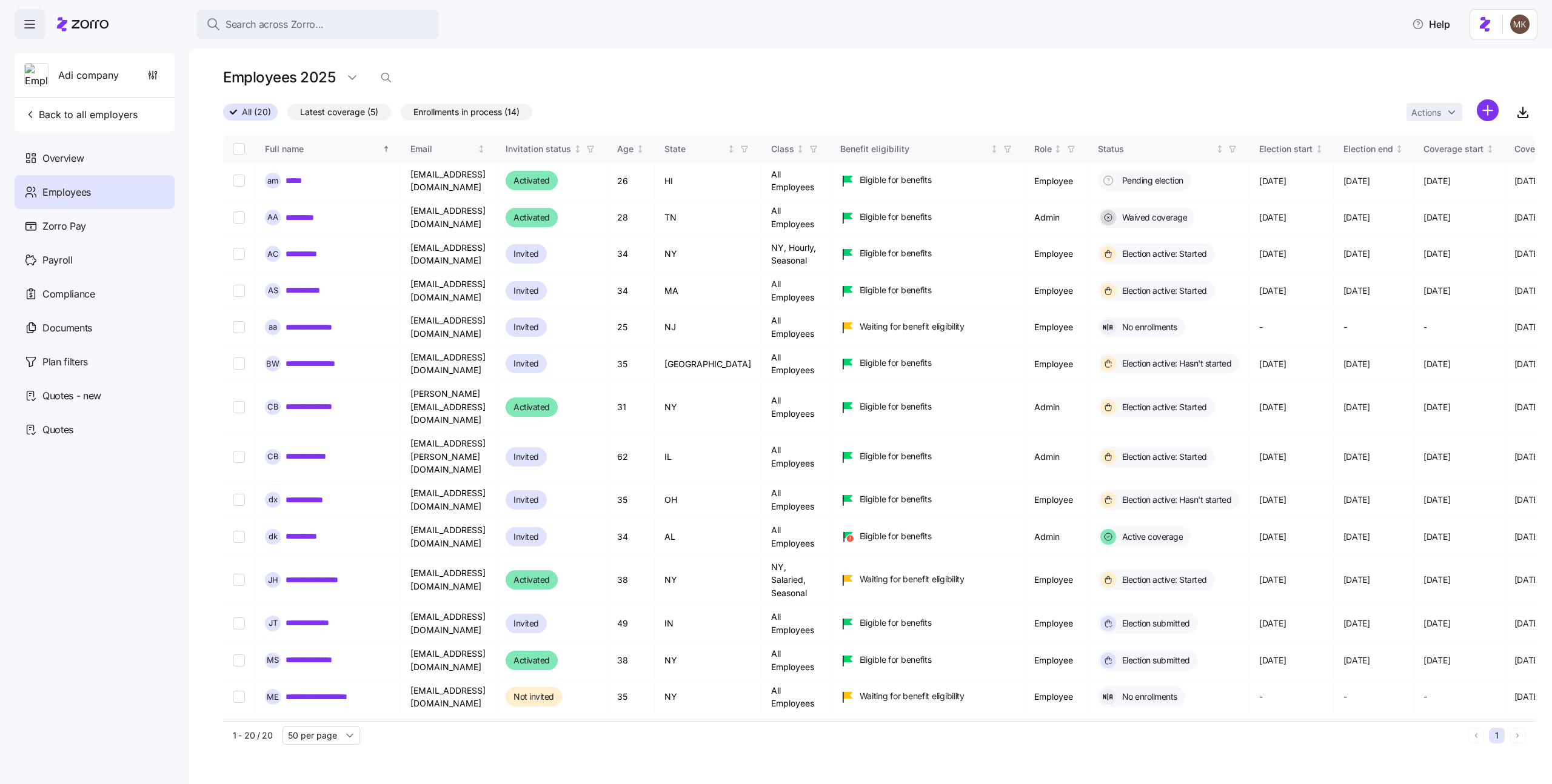
click at [1484, 109] on html "Search across Zorro... Help Adi company Back to all employers Overview Employee…" at bounding box center [776, 389] width 1552 height 777
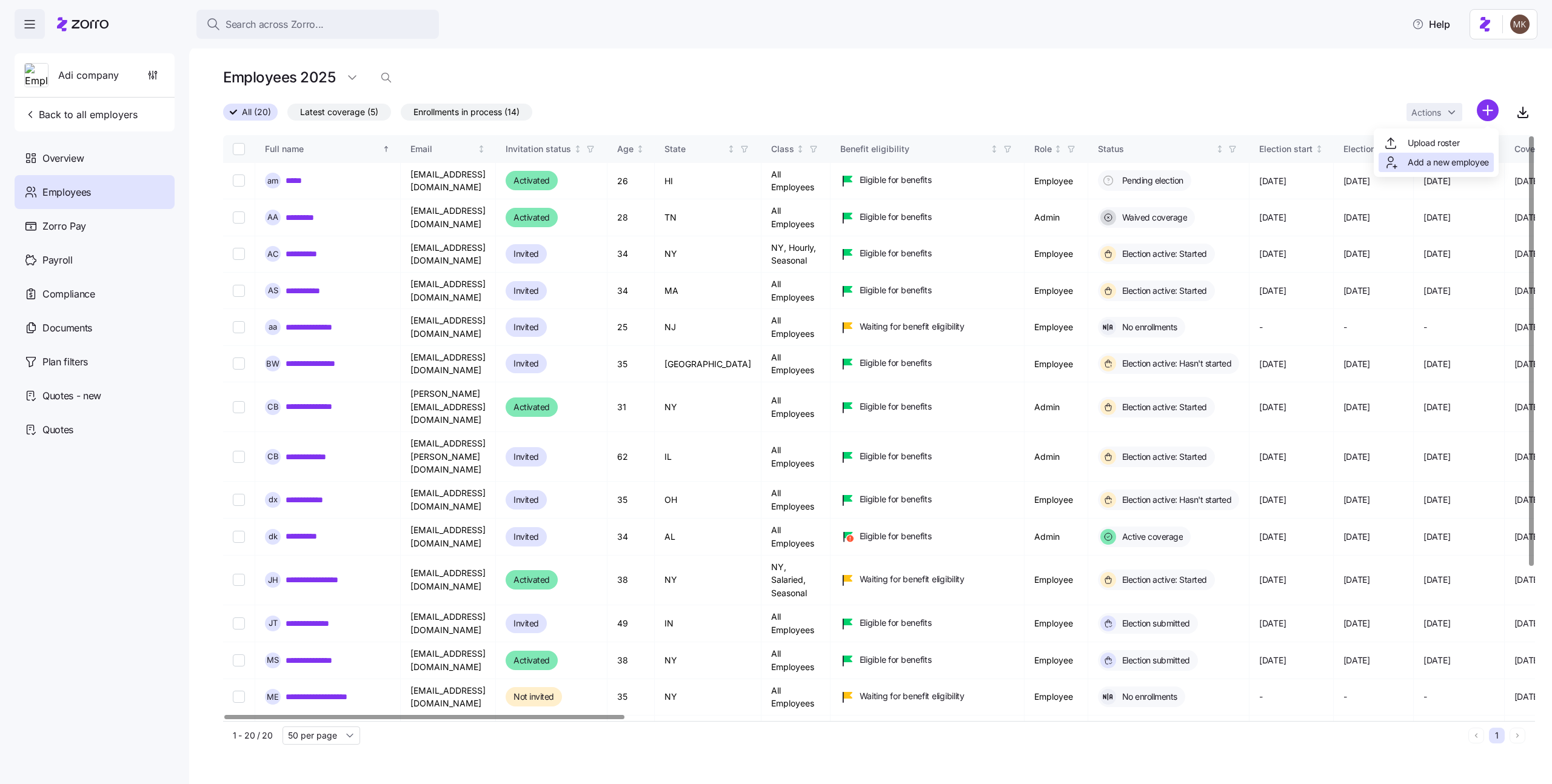
click at [1448, 157] on span "Add a new employee" at bounding box center [1448, 163] width 81 height 12
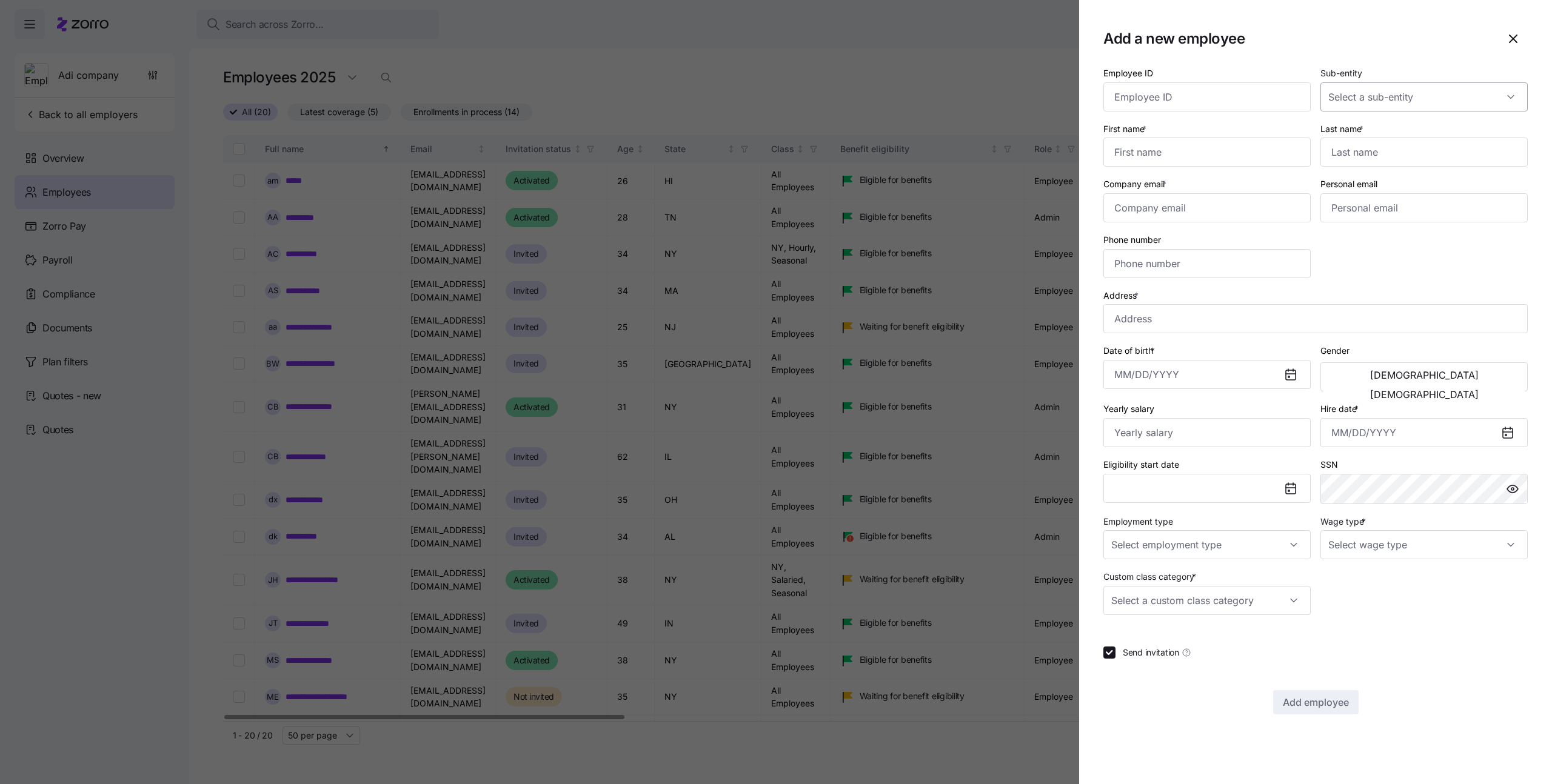
click at [1357, 104] on input "Sub-entity" at bounding box center [1424, 96] width 207 height 29
click at [1331, 57] on section "Add a new employee Employee ID Sub-entity First name * Last name * Company emai…" at bounding box center [1315, 392] width 473 height 784
click at [1172, 146] on input "First name *" at bounding box center [1207, 152] width 207 height 29
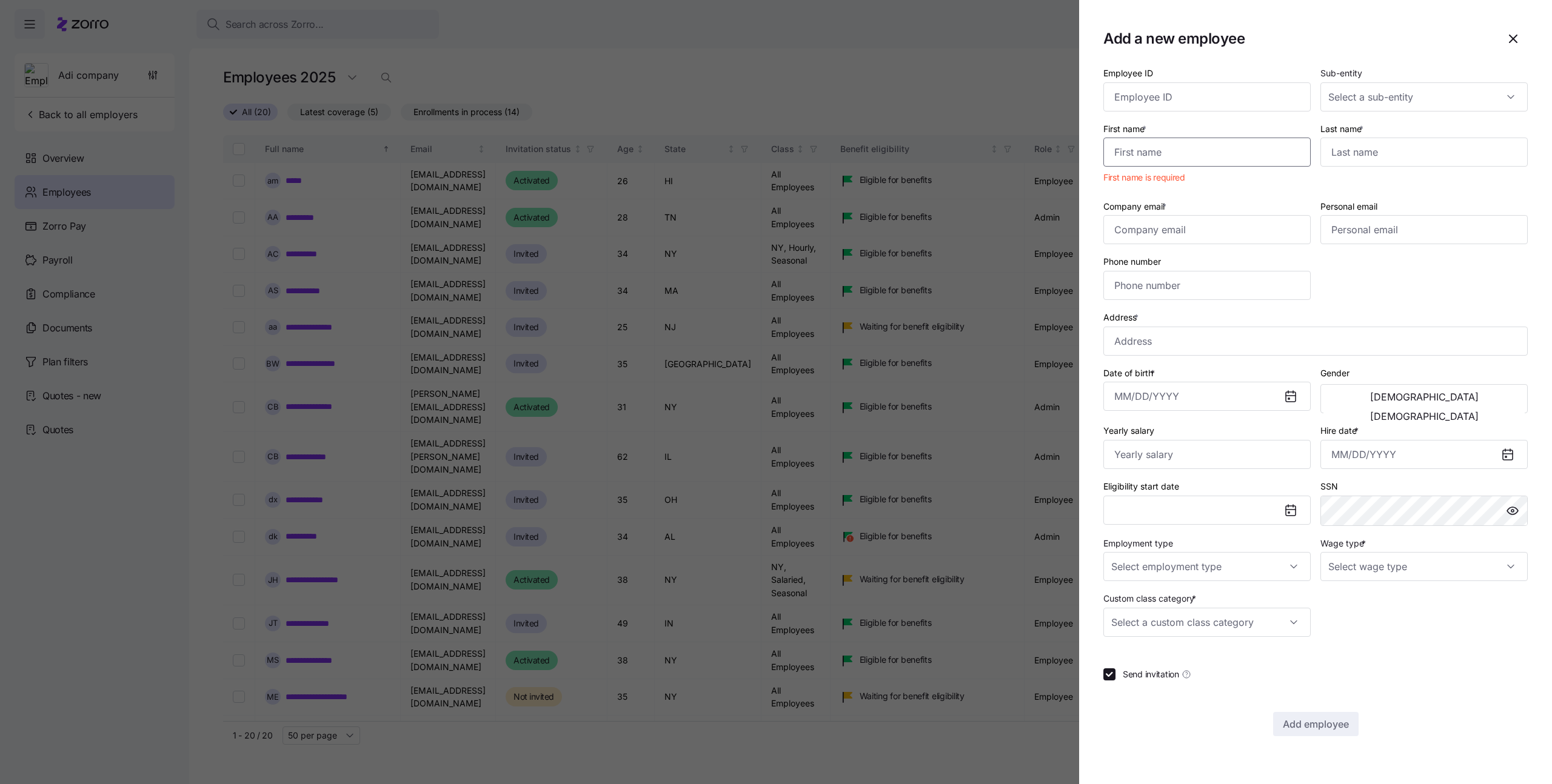
paste input "Alice"
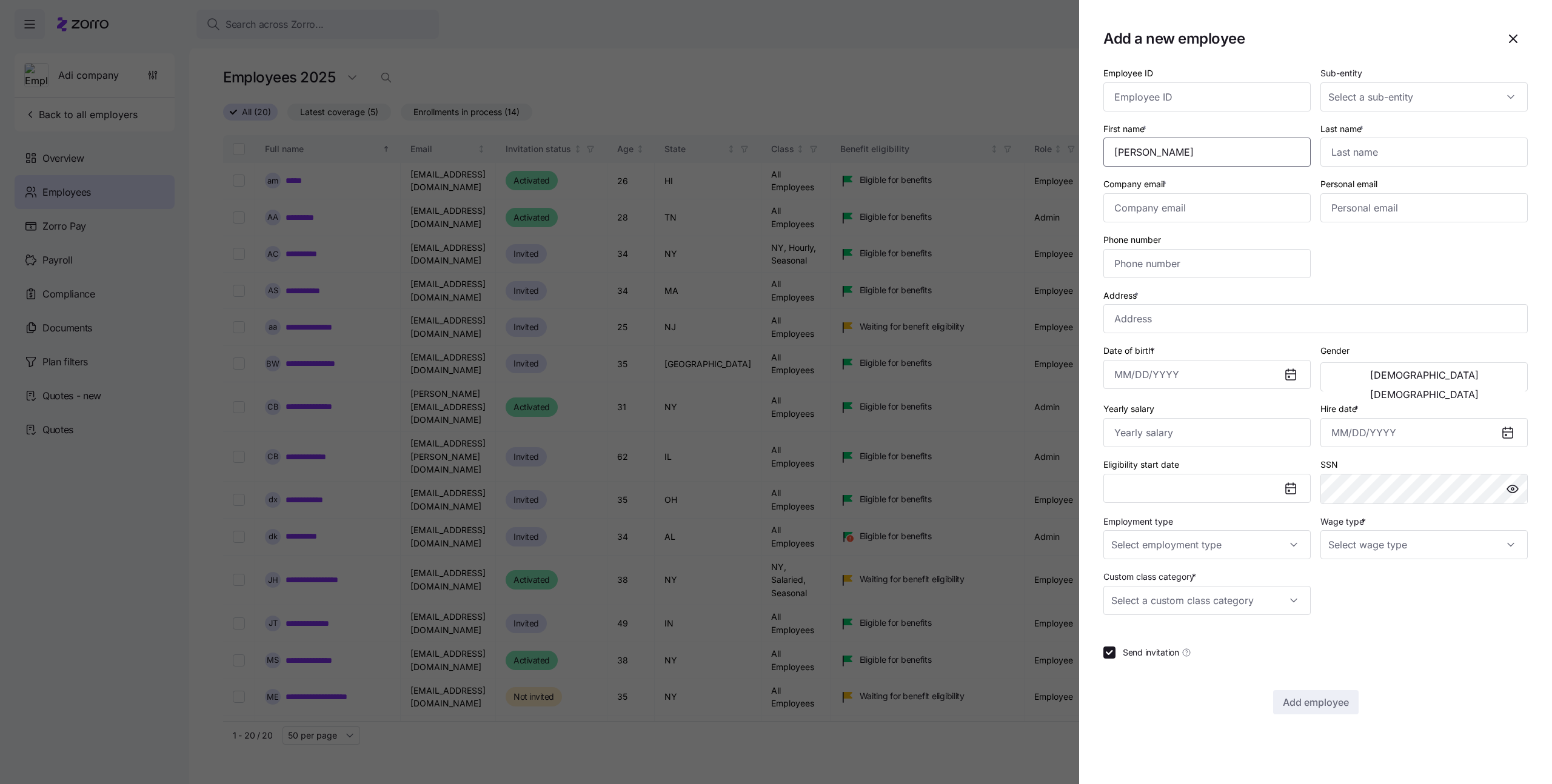
type input "Alice"
click at [1386, 153] on input "Last name *" at bounding box center [1424, 152] width 207 height 29
paste input "Care"
type input "Care"
click at [1169, 324] on input "Address *" at bounding box center [1316, 319] width 424 height 29
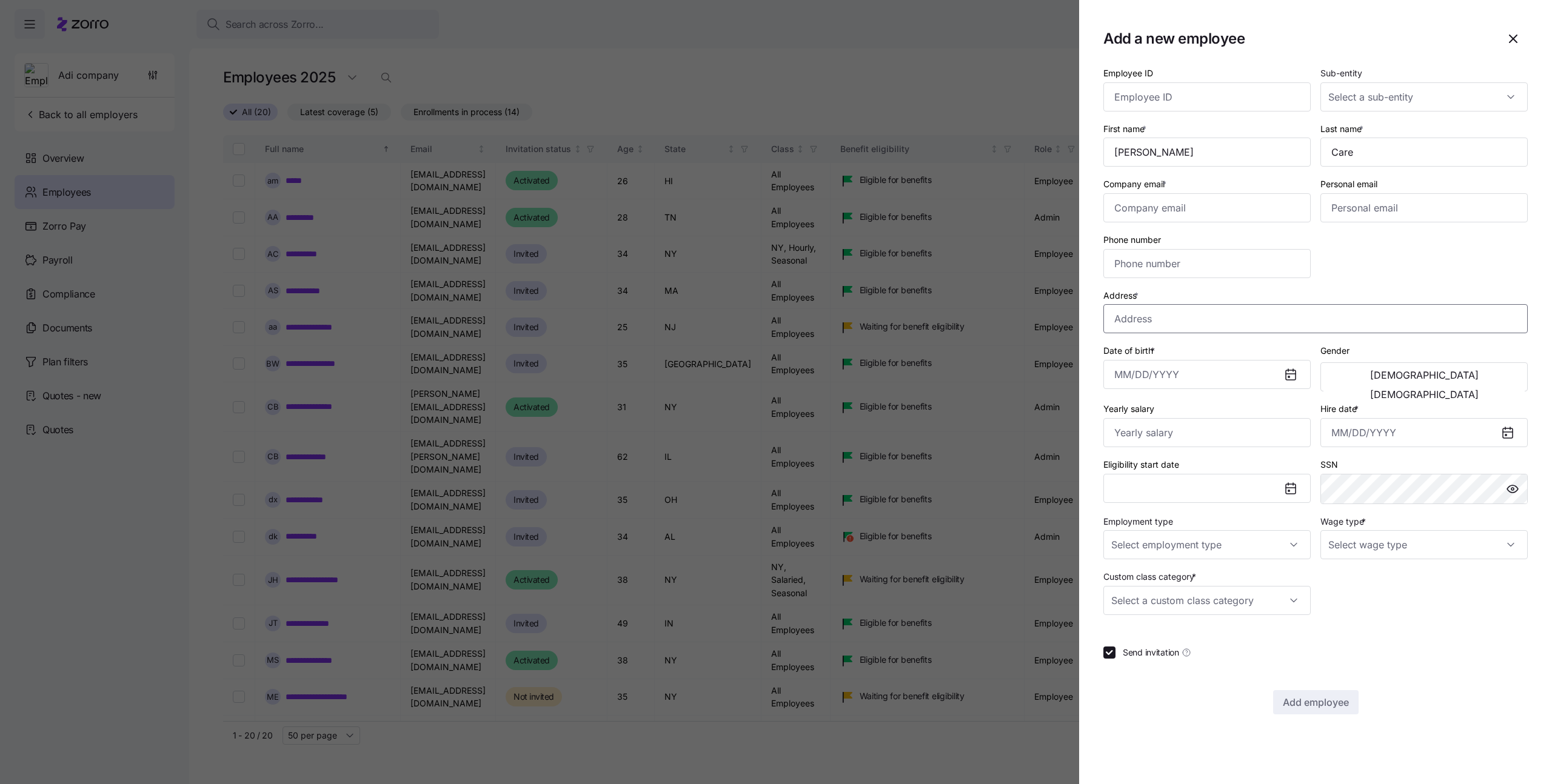
paste input "12 Wall Street, New York, NY 10005, USA"
type input "12 Wall Street, New York, NY 10005, USA"
click at [1163, 211] on input "Company email *" at bounding box center [1207, 208] width 207 height 29
paste input "idan.h+testai@zsfsd8myzorro.co"
click at [1172, 211] on input "idan.h+testai@zsfsd8myzorro.co" at bounding box center [1207, 208] width 207 height 29
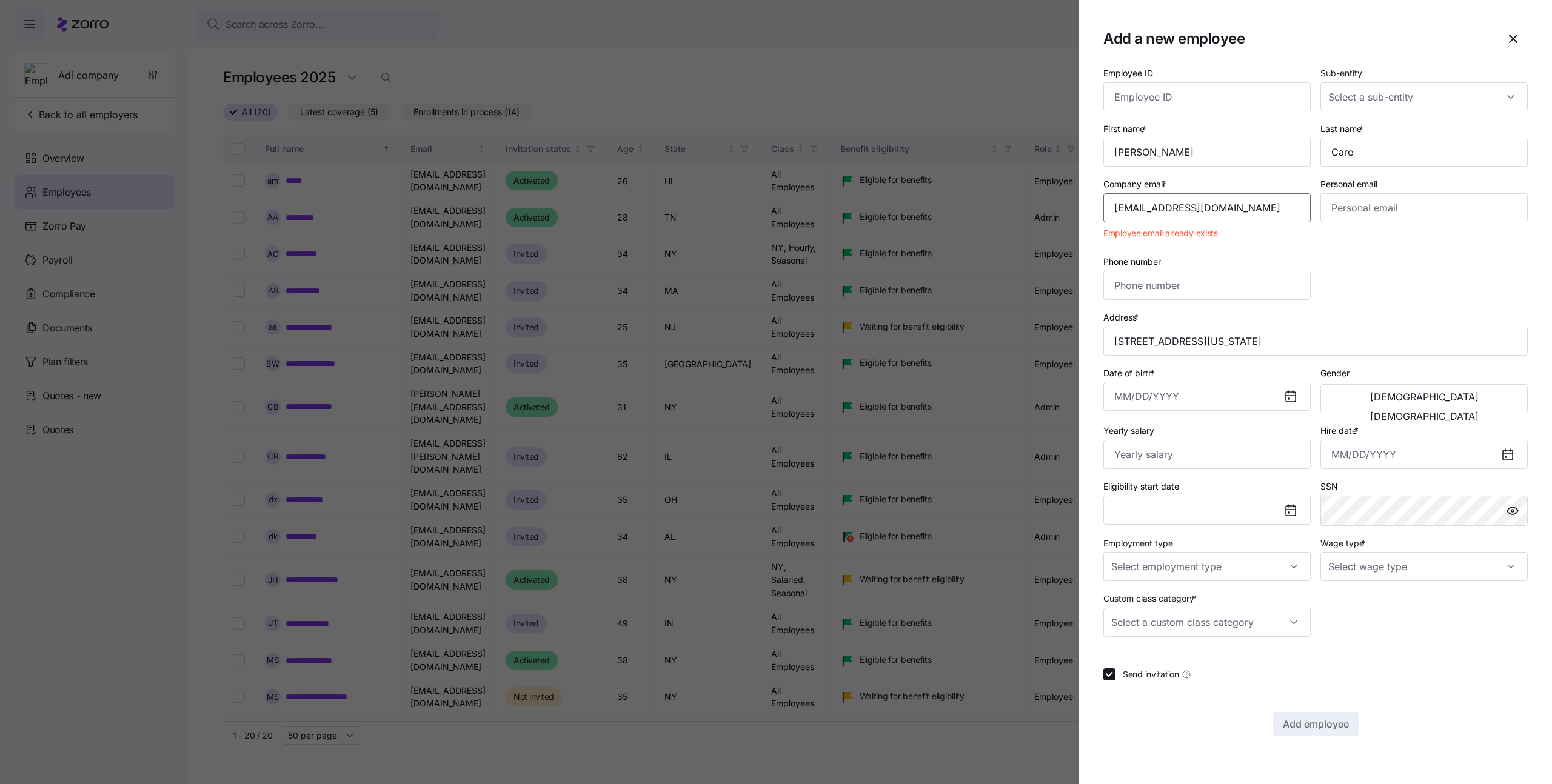
click at [1212, 213] on input "idan.h+testai@zsfsd8myzorro.co" at bounding box center [1207, 208] width 207 height 29
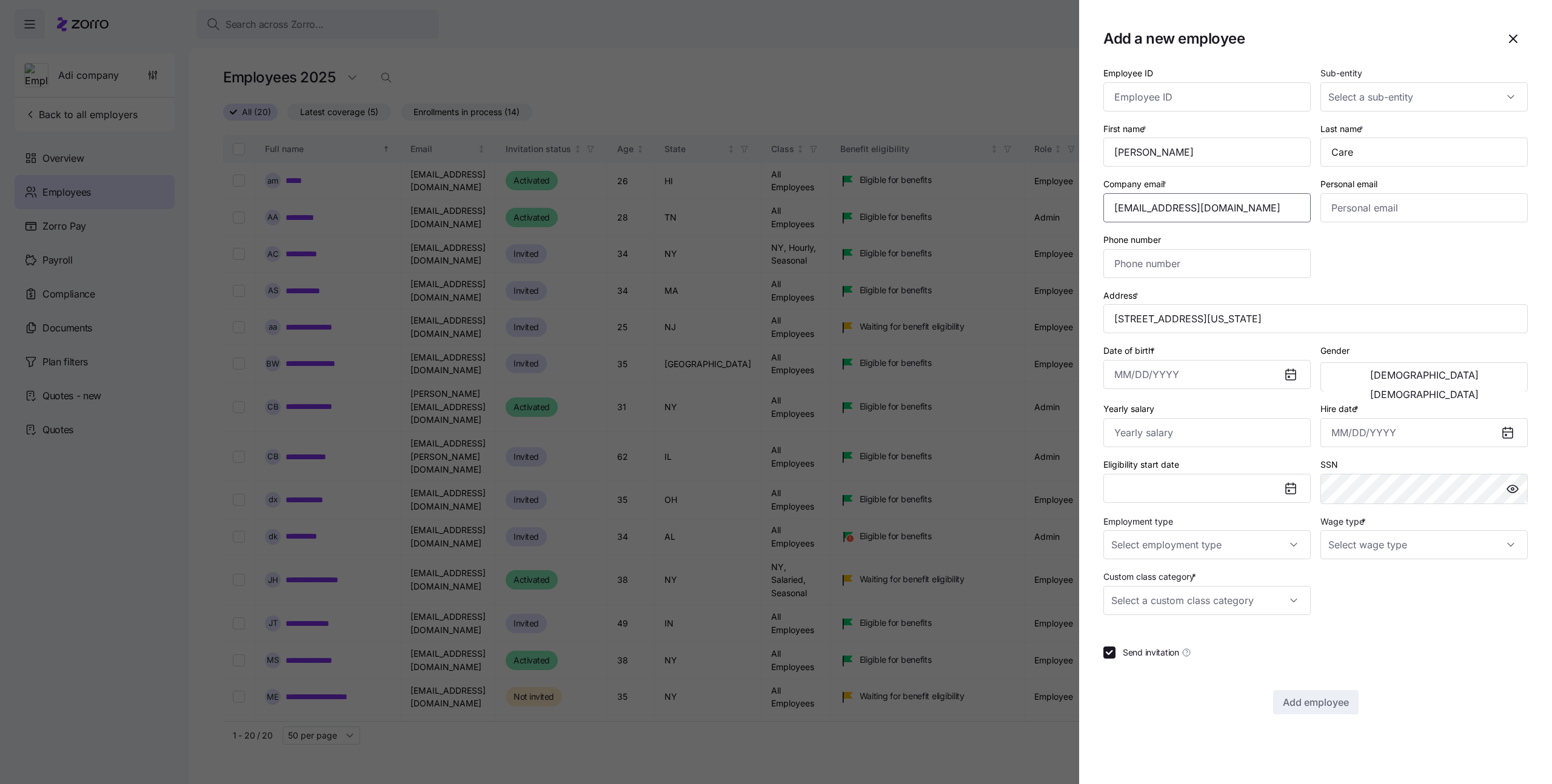
type input "[EMAIL_ADDRESS][DOMAIN_NAME]"
click at [1186, 190] on div "Company email * idan.h+testai@zsfsd9myzorro.co" at bounding box center [1207, 199] width 207 height 46
click at [1246, 202] on input "[EMAIL_ADDRESS][DOMAIN_NAME]" at bounding box center [1207, 208] width 207 height 29
click at [1369, 252] on div "Employee ID Sub-entity First name * Alice Last name * Care Company email * idan…" at bounding box center [1315, 341] width 434 height 560
click at [1380, 384] on button "[DEMOGRAPHIC_DATA]" at bounding box center [1424, 375] width 201 height 19
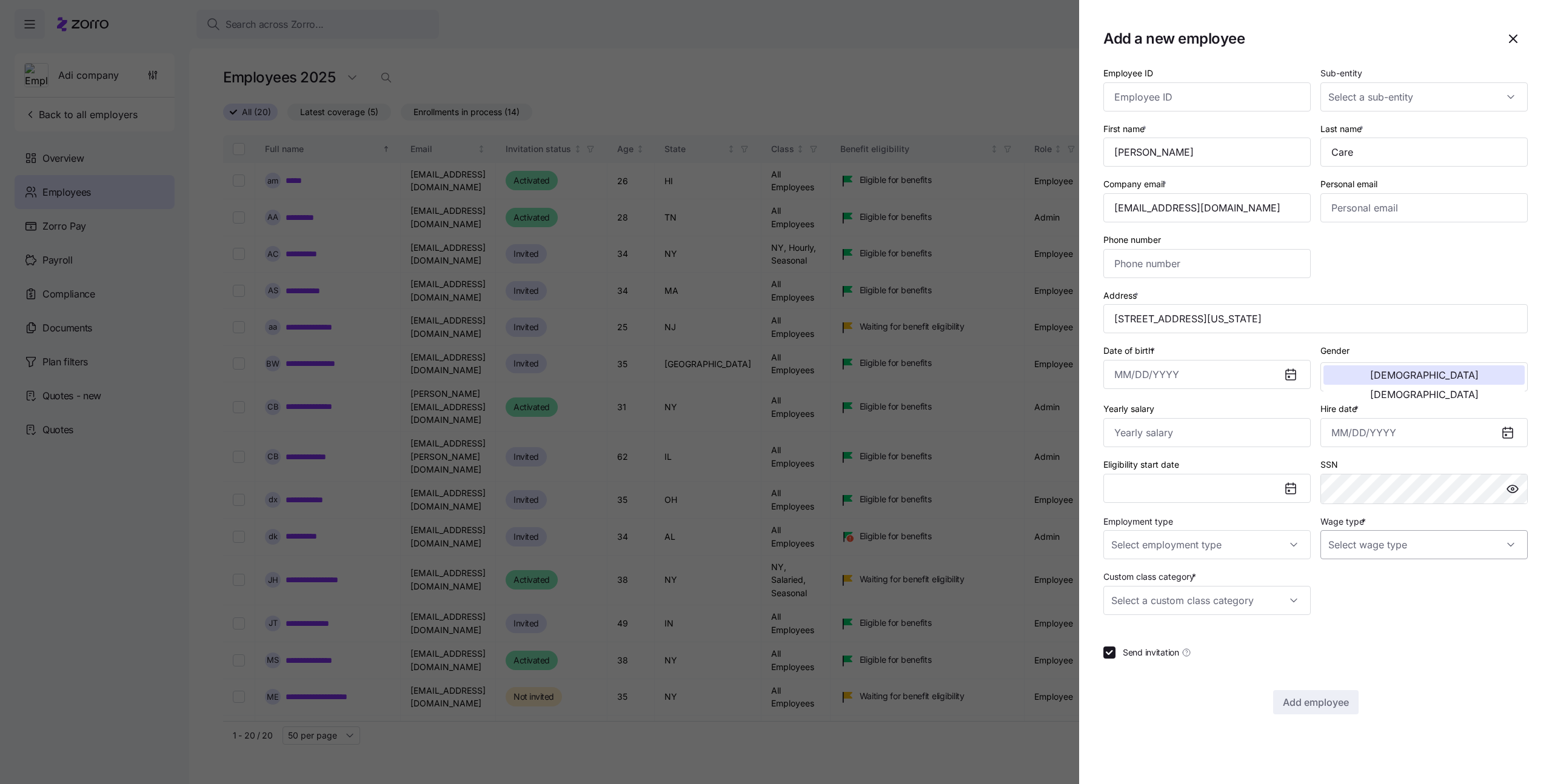
click at [1423, 544] on input "Wage type *" at bounding box center [1424, 545] width 207 height 29
click at [1365, 607] on div "Hourly" at bounding box center [1424, 607] width 198 height 25
type input "Hourly"
click at [1229, 603] on input "Custom class category *" at bounding box center [1207, 601] width 207 height 29
click at [1178, 640] on div "Seasonal" at bounding box center [1207, 637] width 198 height 25
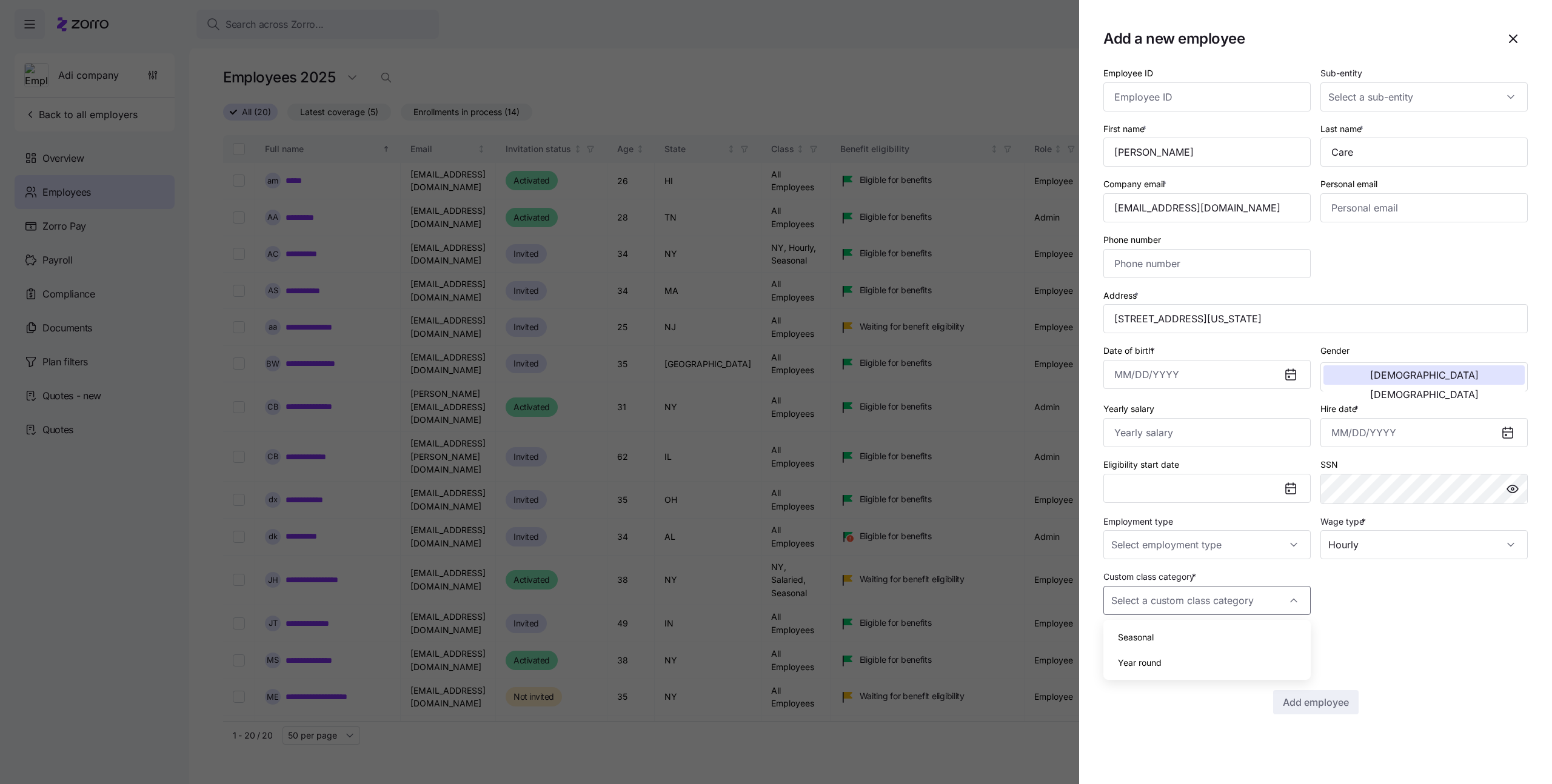
type input "Seasonal"
click at [1141, 650] on span "Send invitation" at bounding box center [1151, 653] width 56 height 12
click at [1115, 650] on input "Send invitation" at bounding box center [1110, 653] width 12 height 12
checkbox input "false"
click at [1386, 430] on input "Hire date *" at bounding box center [1424, 432] width 207 height 29
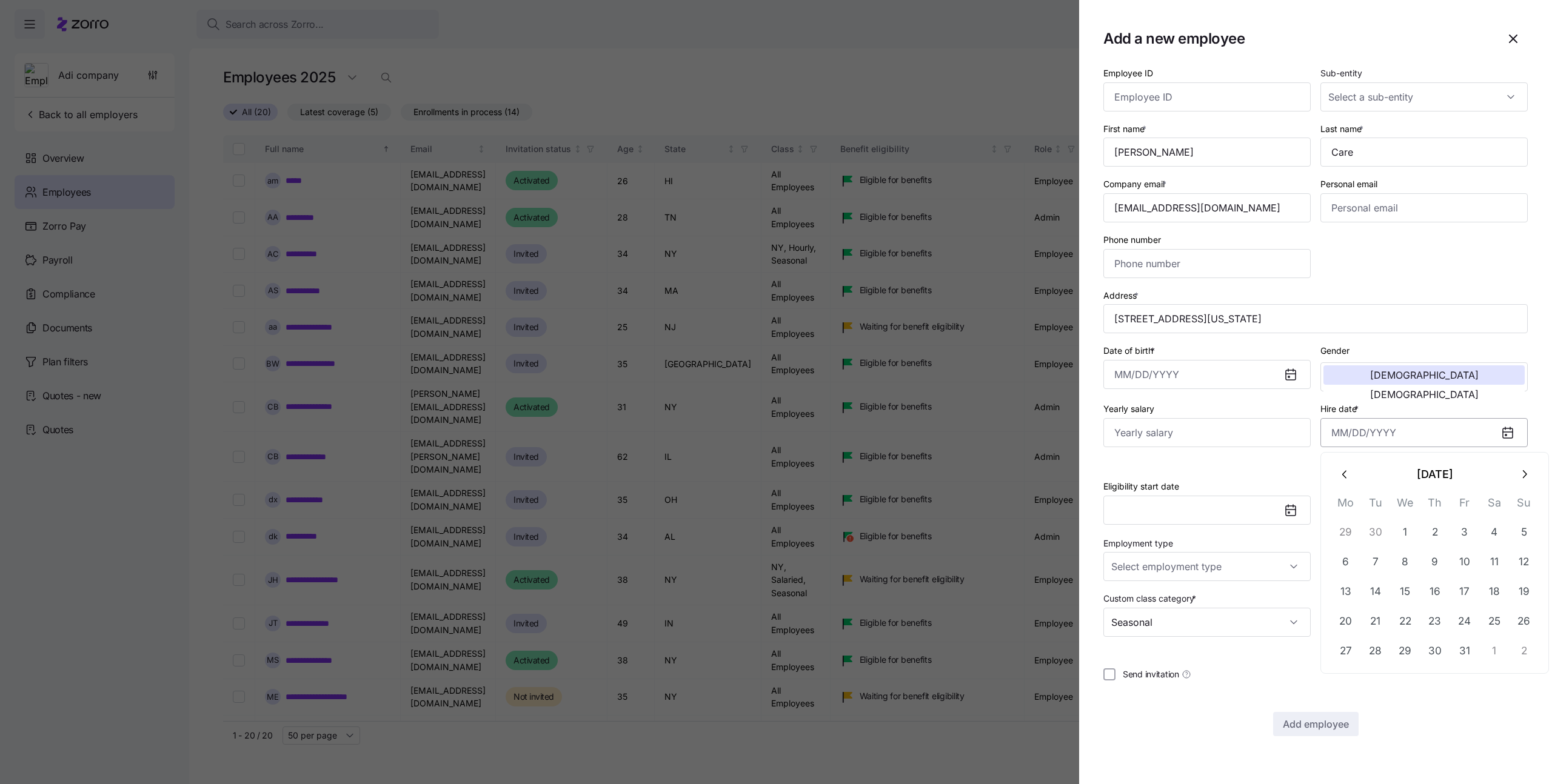
paste input "2025-07-01"
type input "July 1, 2025"
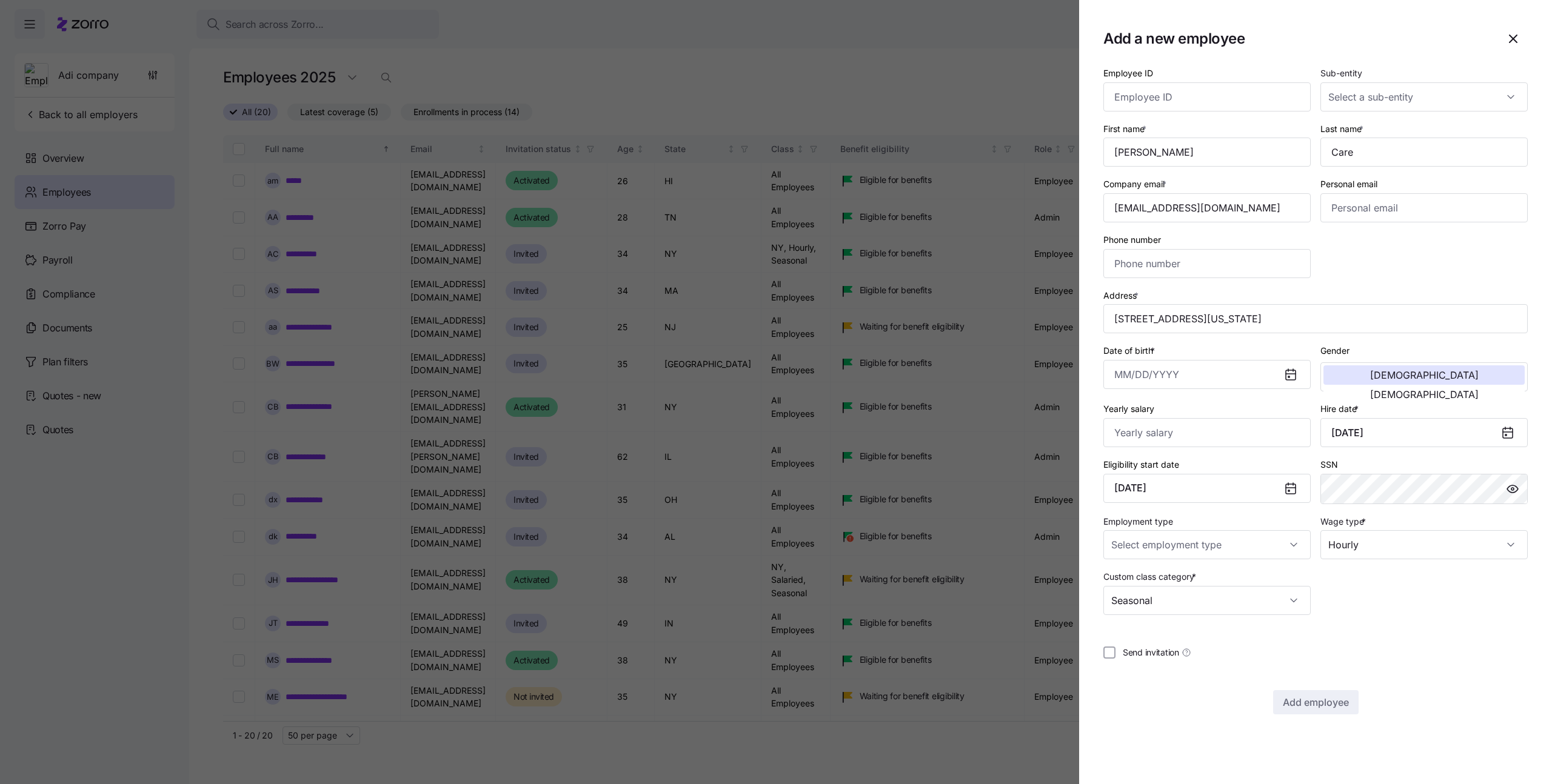
click at [1423, 733] on section "Add a new employee Employee ID Sub-entity First name * Alice Last name * Care C…" at bounding box center [1315, 392] width 473 height 784
click at [1174, 374] on input "Date of birth *" at bounding box center [1207, 374] width 207 height 29
paste input ""1991-01-09""
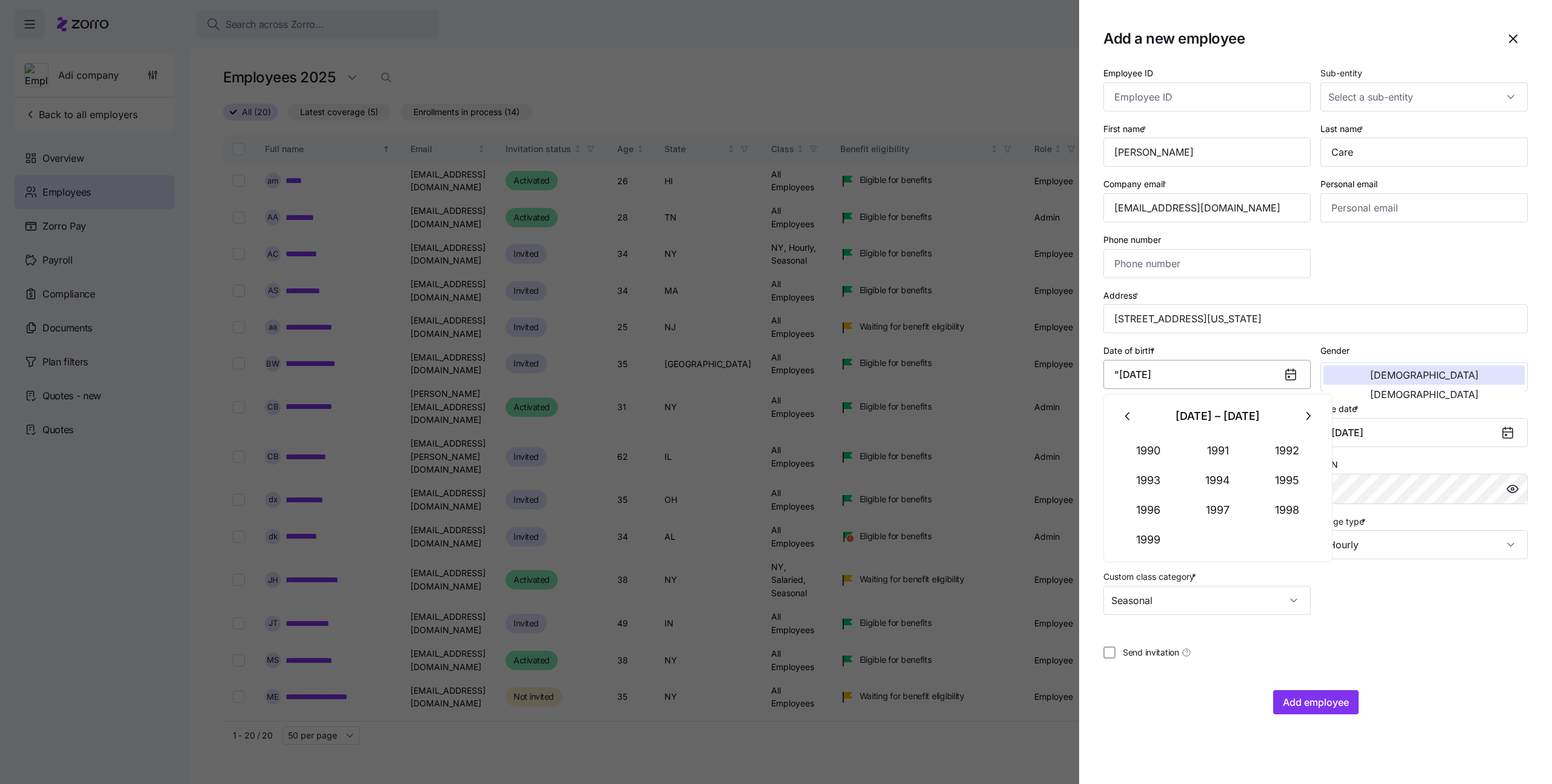
click at [1120, 373] on input ""1991-01-09" at bounding box center [1207, 374] width 207 height 29
click at [1185, 370] on input "1991-01-09" at bounding box center [1207, 374] width 207 height 29
click at [1200, 373] on input "1991-01-09" at bounding box center [1207, 374] width 207 height 29
click at [1200, 372] on input "1991-01-09" at bounding box center [1207, 374] width 207 height 29
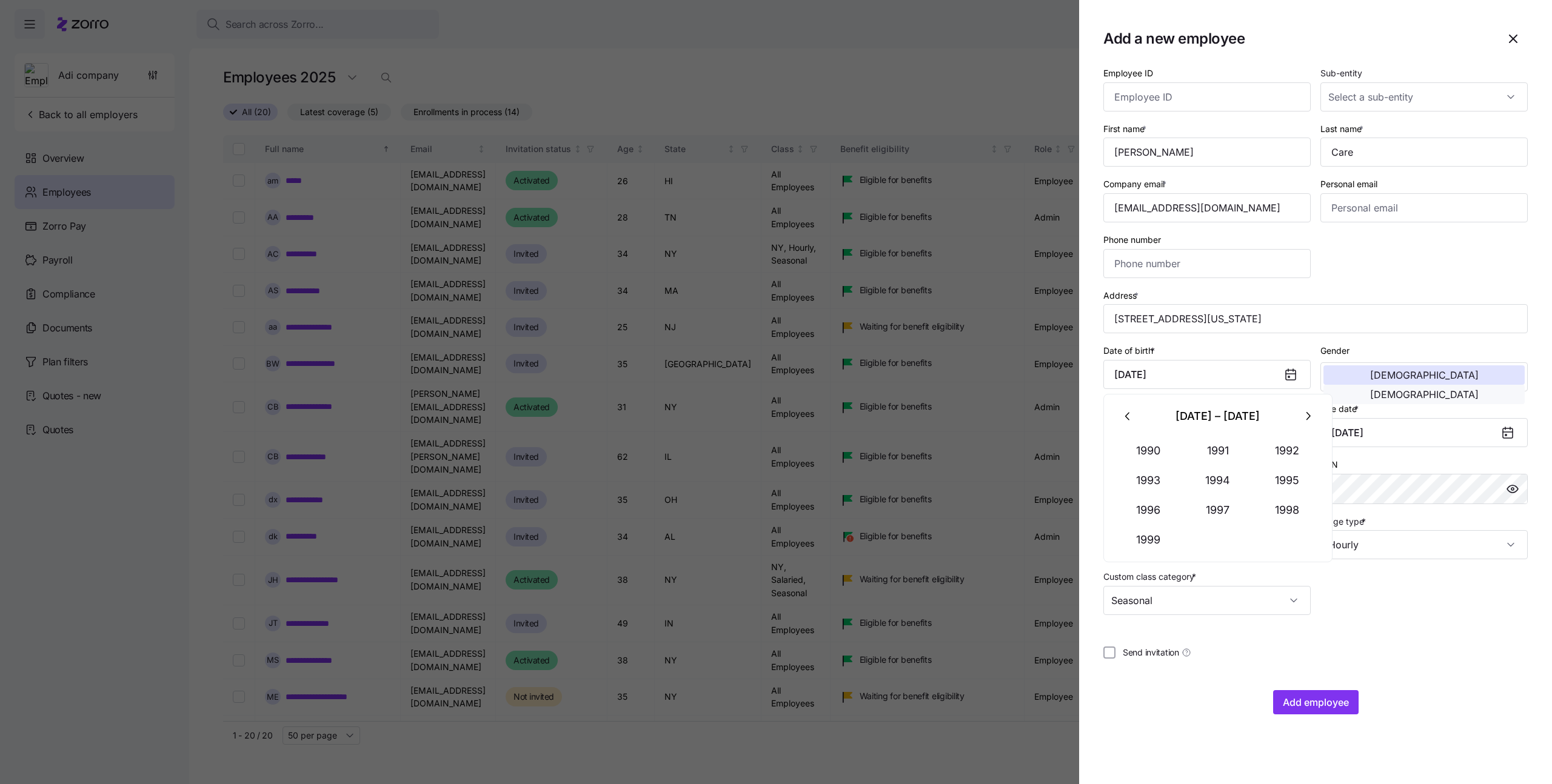
type input "January 9, 1991"
click at [1428, 644] on div "Employee ID Sub-entity First name * Alice Last name * Care Company email * idan…" at bounding box center [1316, 390] width 424 height 649
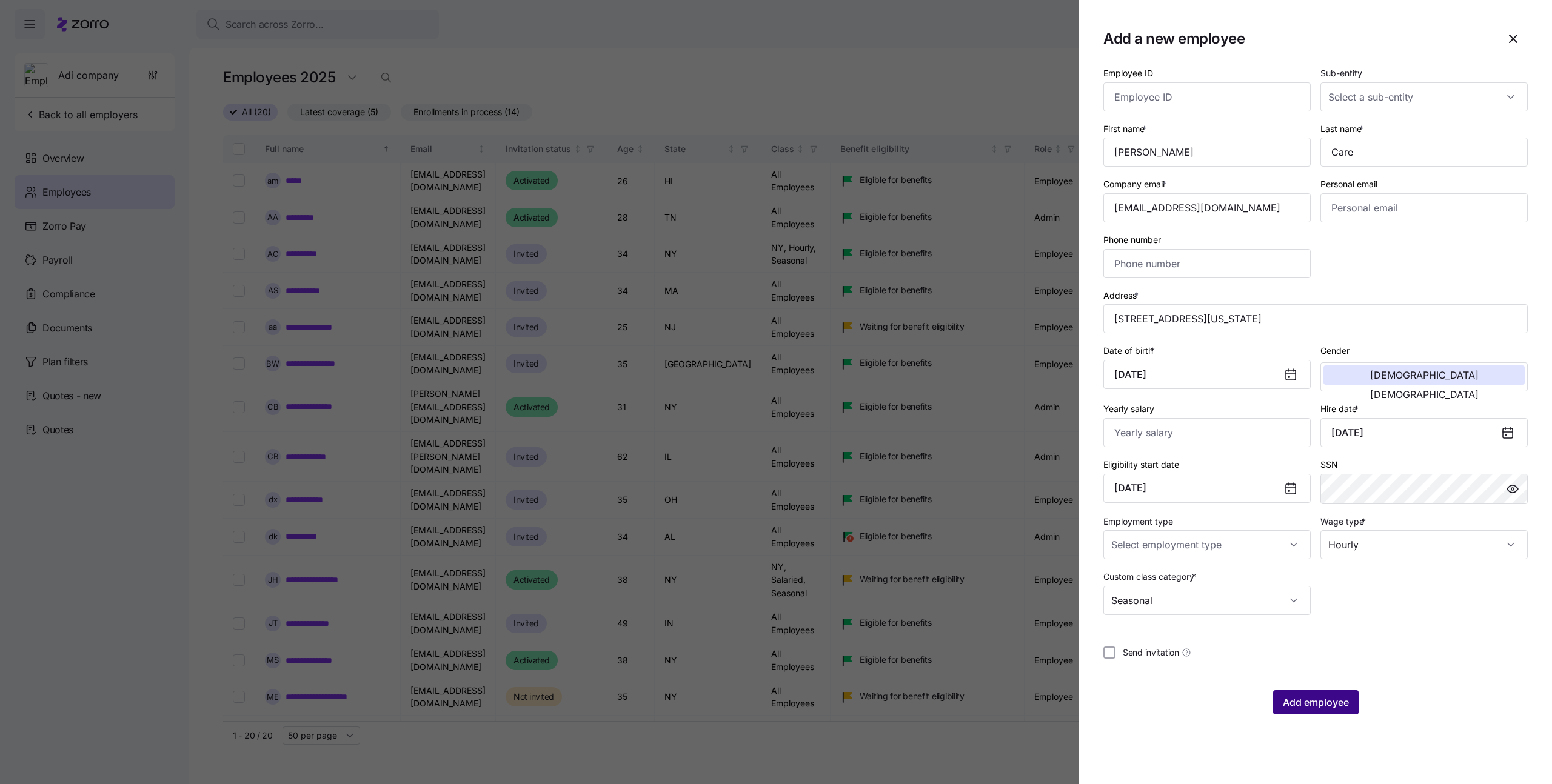
click at [1321, 707] on span "Add employee" at bounding box center [1316, 702] width 66 height 14
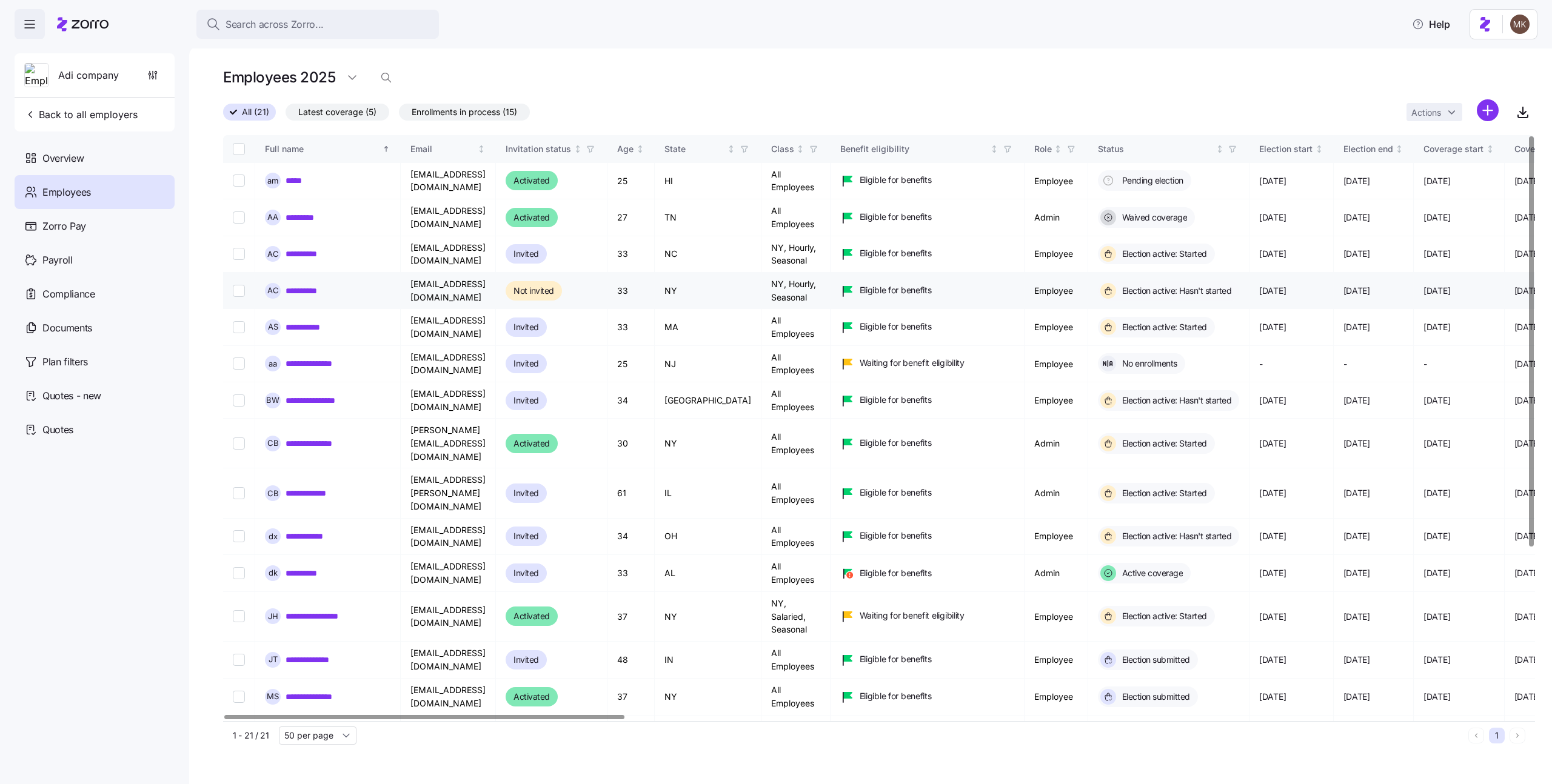
click at [240, 292] on input "Select record 4" at bounding box center [239, 291] width 12 height 12
checkbox input "true"
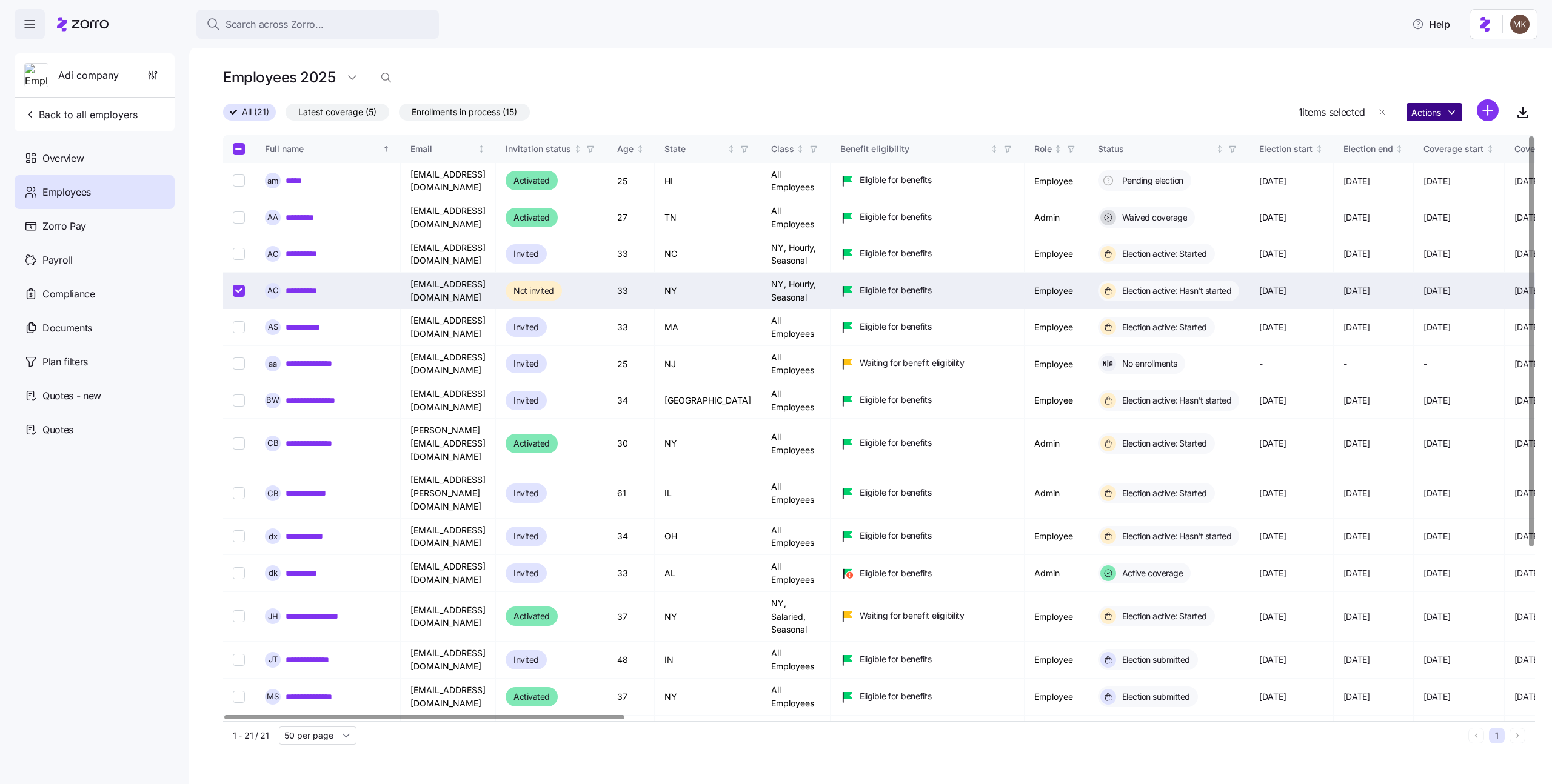
click at [1449, 118] on html "Search across Zorro... Help Adi company Back to all employers Overview Employee…" at bounding box center [776, 389] width 1552 height 777
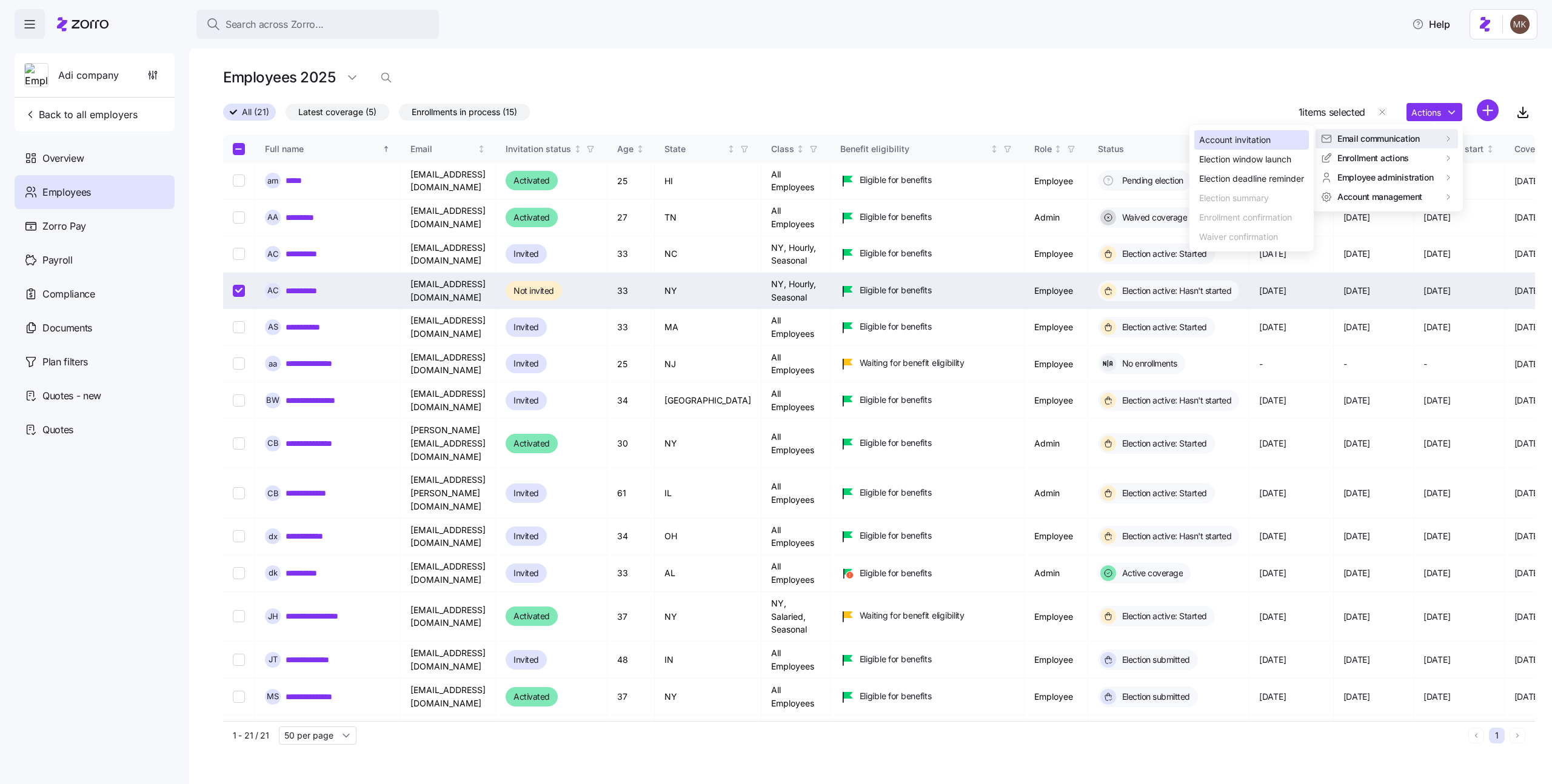
click at [1288, 135] on div "Account invitation" at bounding box center [1251, 140] width 114 height 19
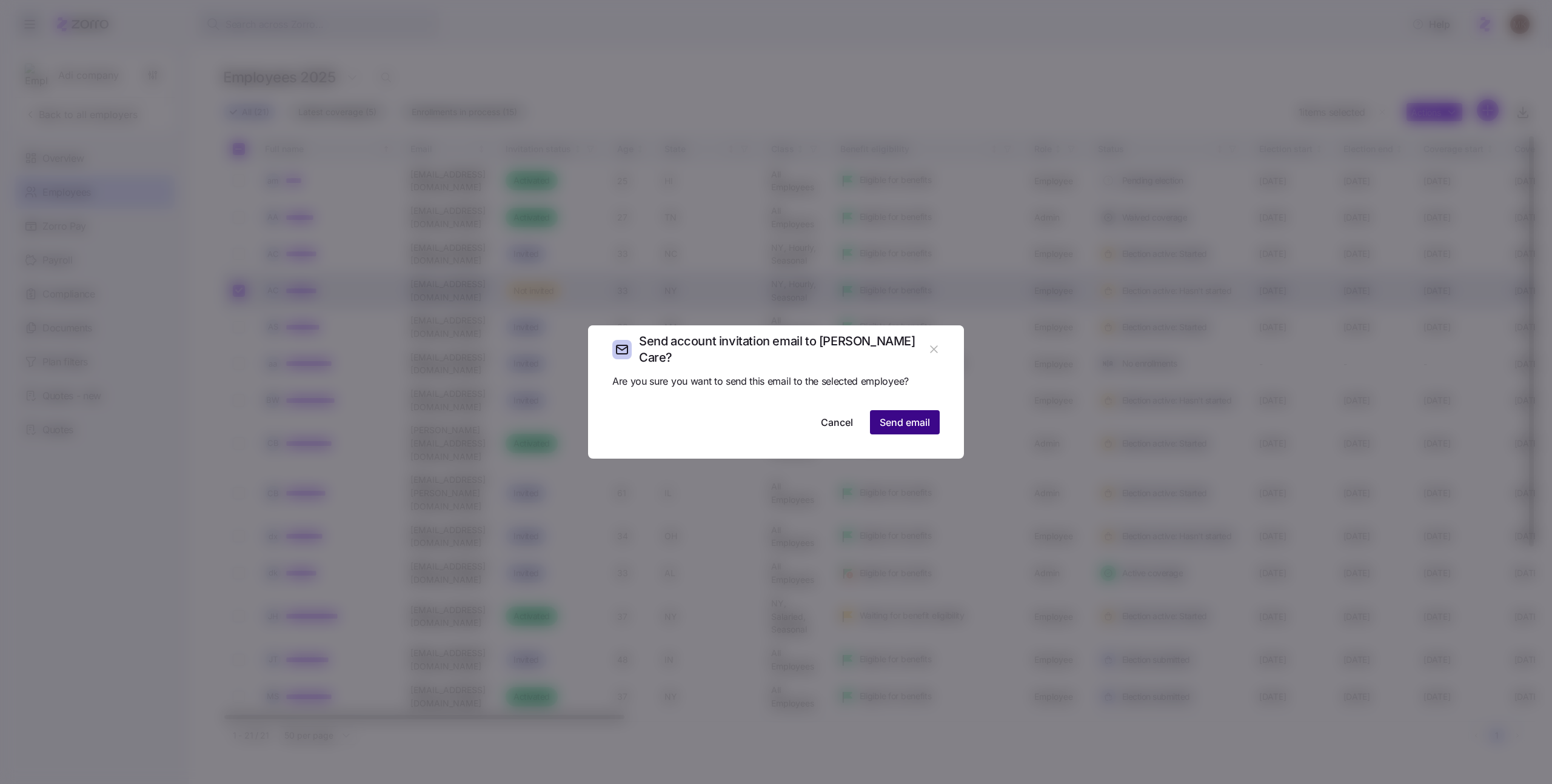
click at [901, 423] on span "Send email" at bounding box center [905, 422] width 51 height 14
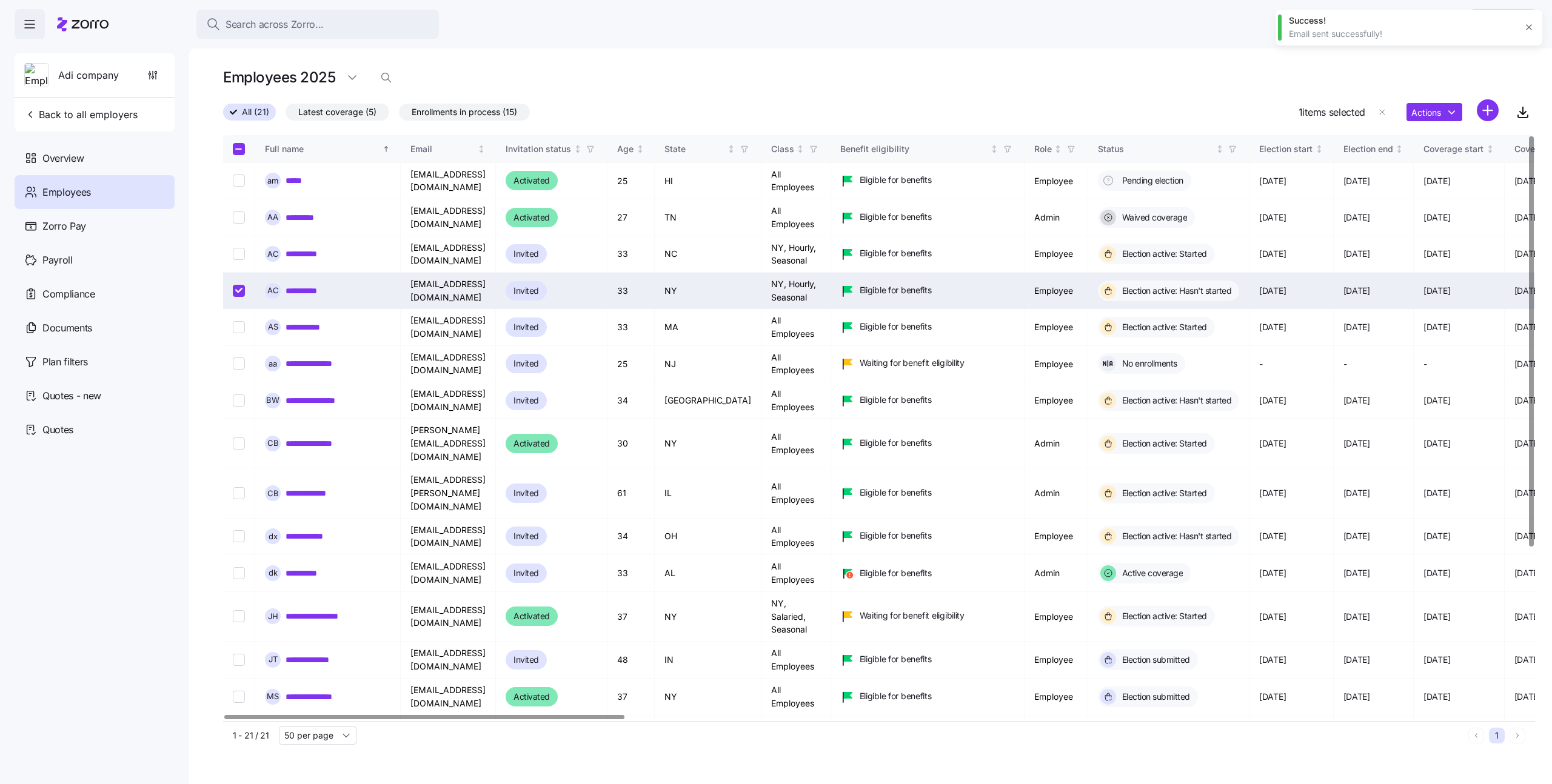
click at [313, 289] on link "**********" at bounding box center [306, 291] width 41 height 12
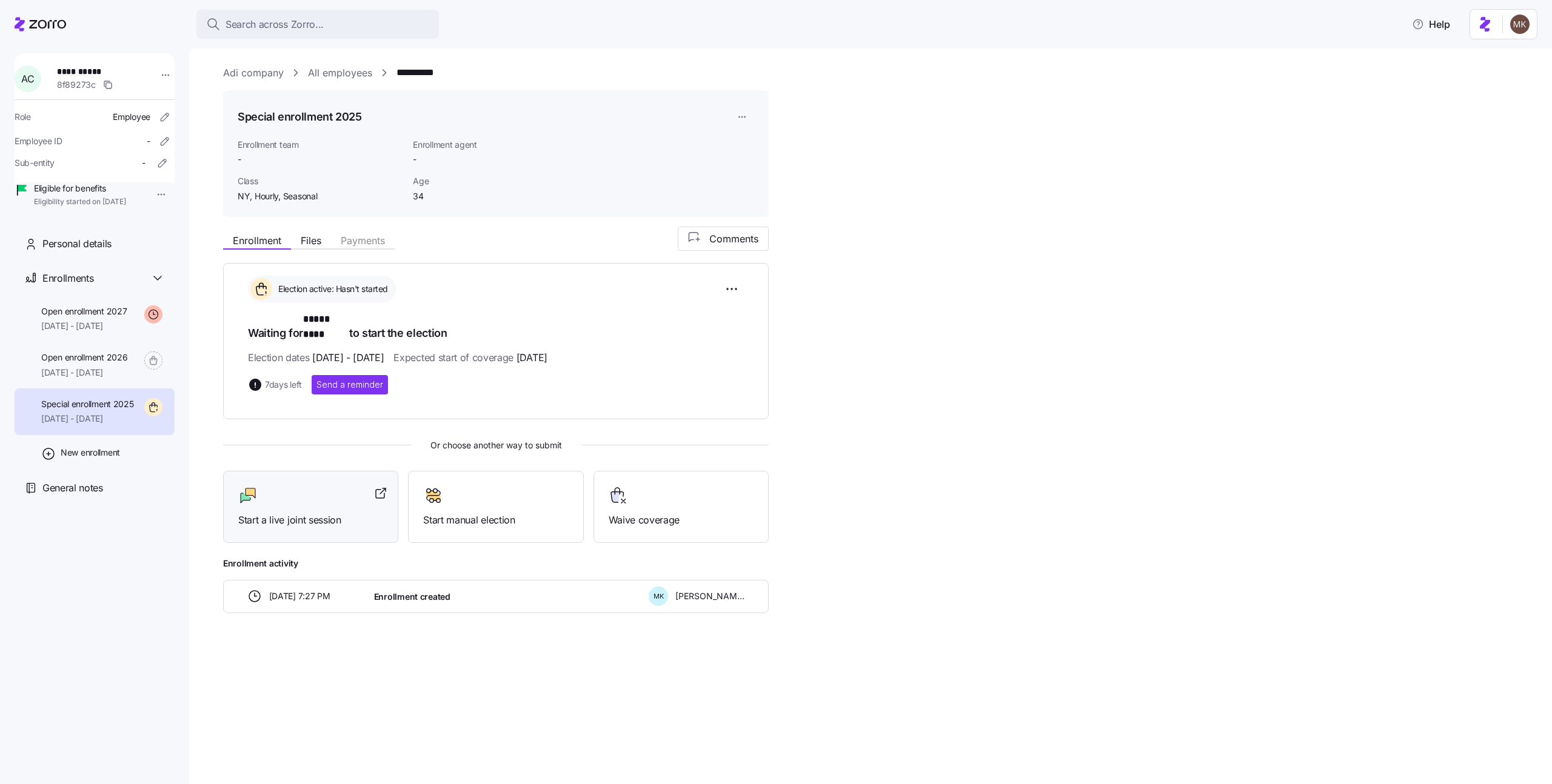
click at [307, 513] on span "Start a live joint session" at bounding box center [311, 521] width 145 height 15
click at [109, 252] on span "Personal details" at bounding box center [77, 244] width 69 height 15
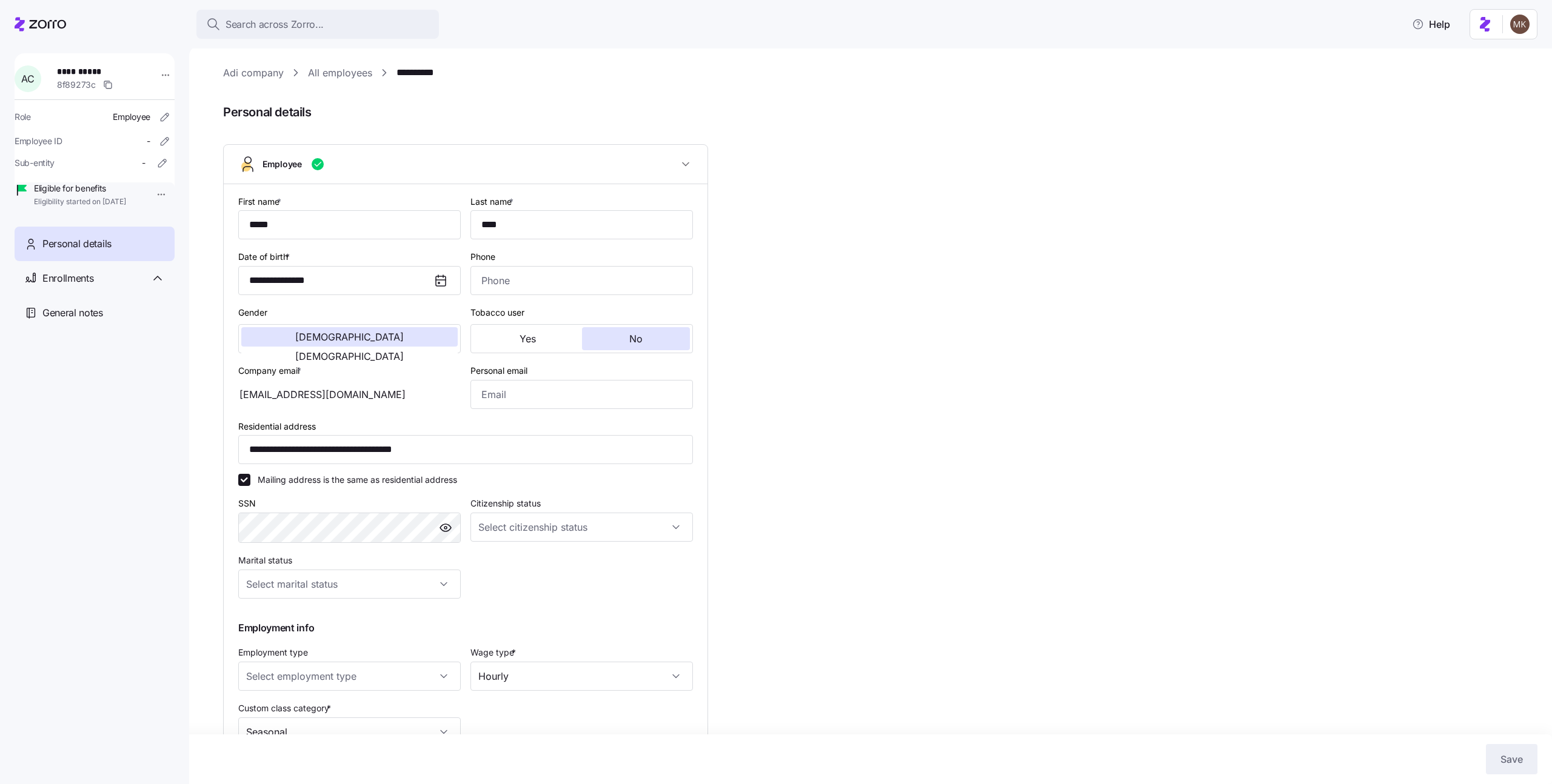
click at [333, 72] on link "All employees" at bounding box center [340, 73] width 64 height 15
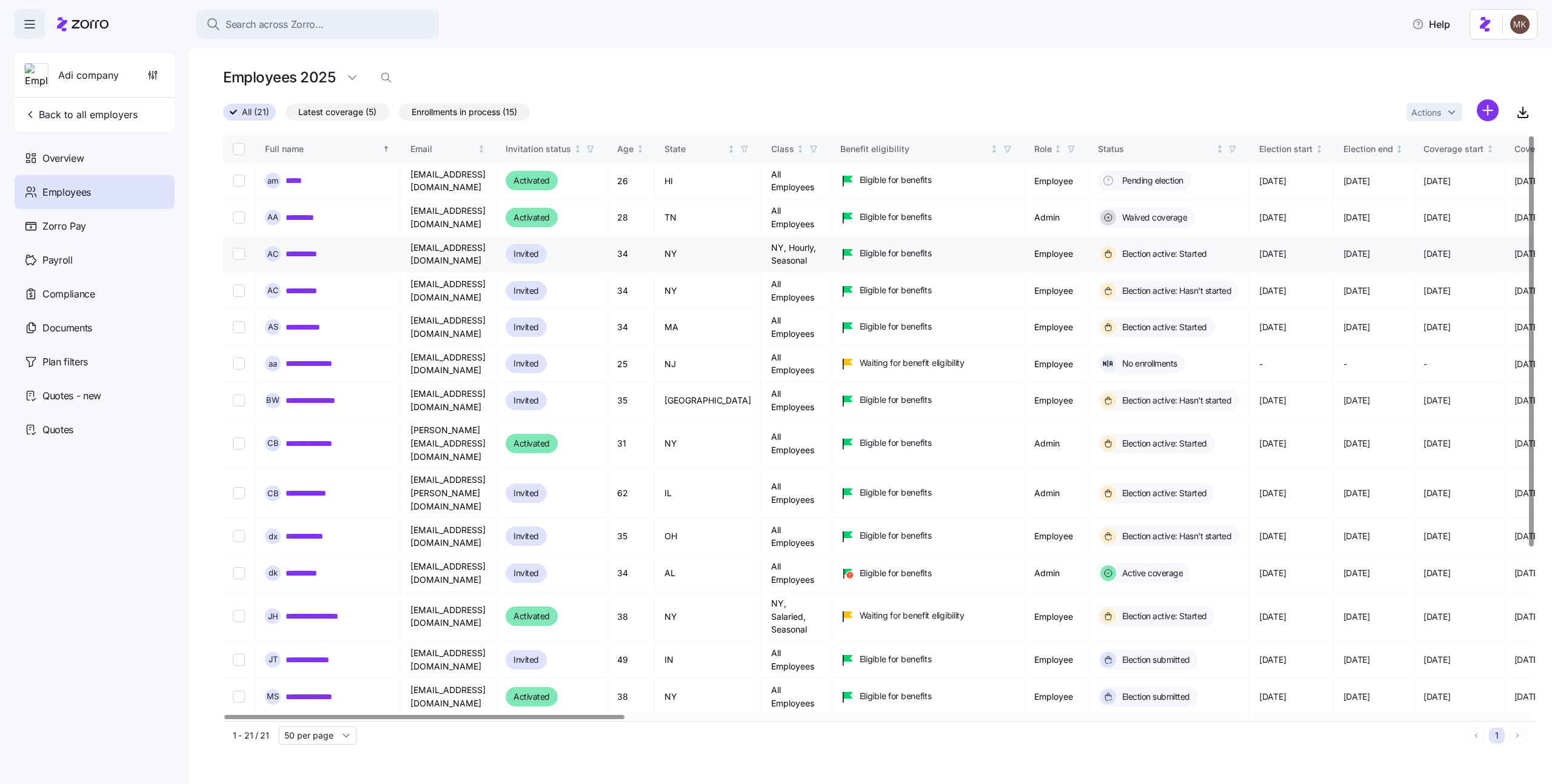
click at [310, 252] on link "**********" at bounding box center [306, 254] width 41 height 12
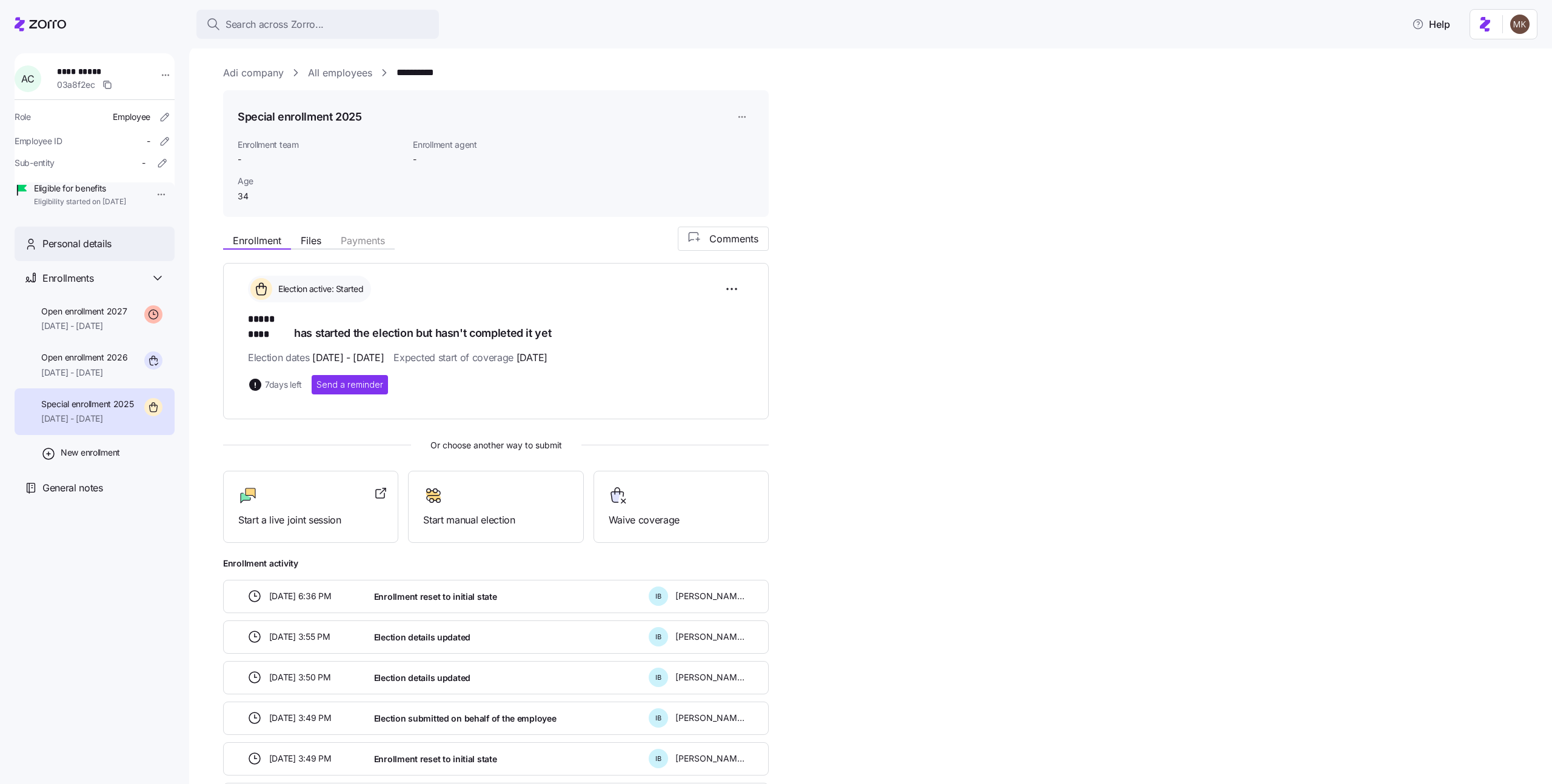
click at [83, 252] on span "Personal details" at bounding box center [77, 244] width 69 height 15
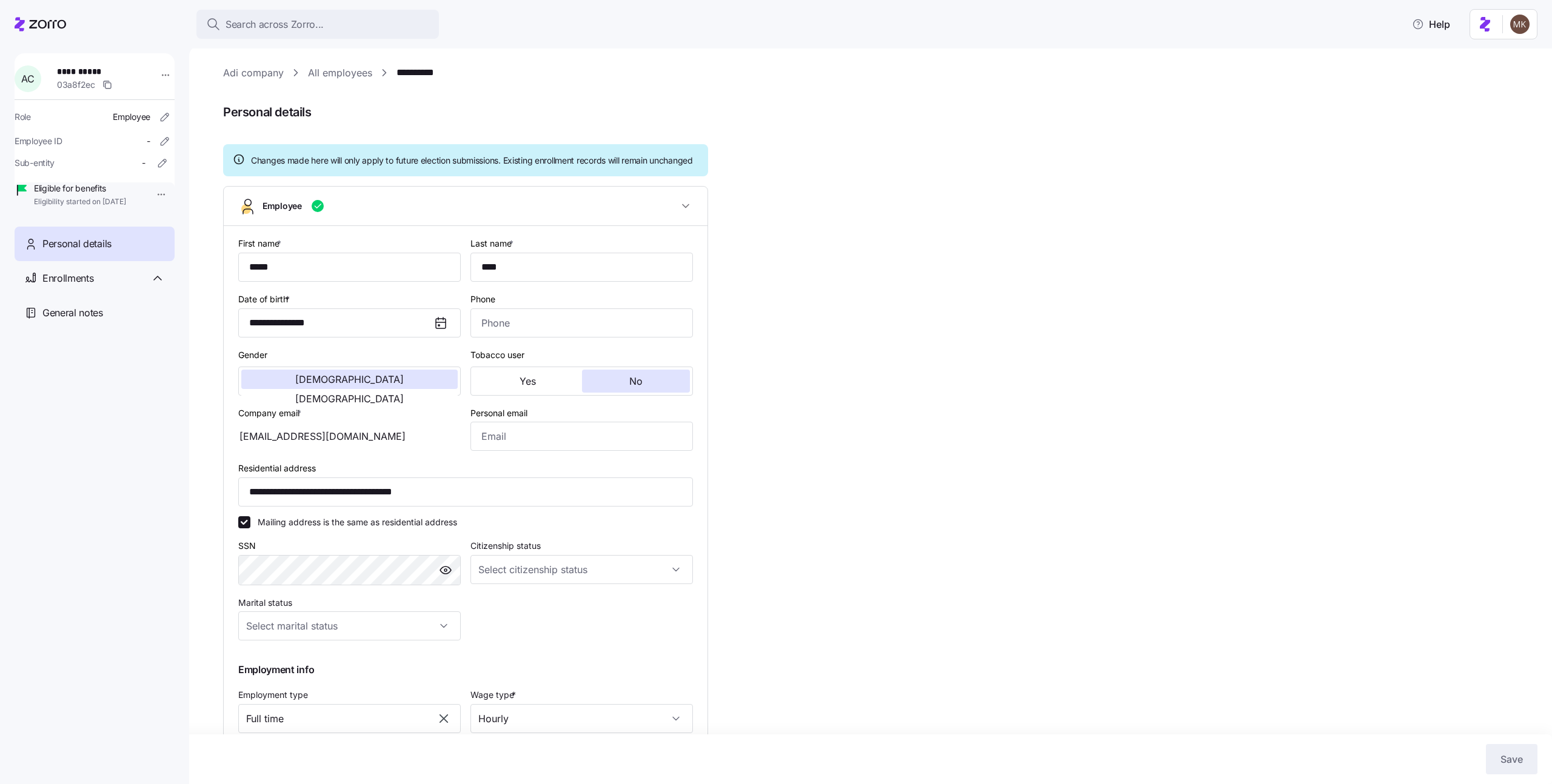
click at [328, 71] on link "All employees" at bounding box center [340, 73] width 64 height 15
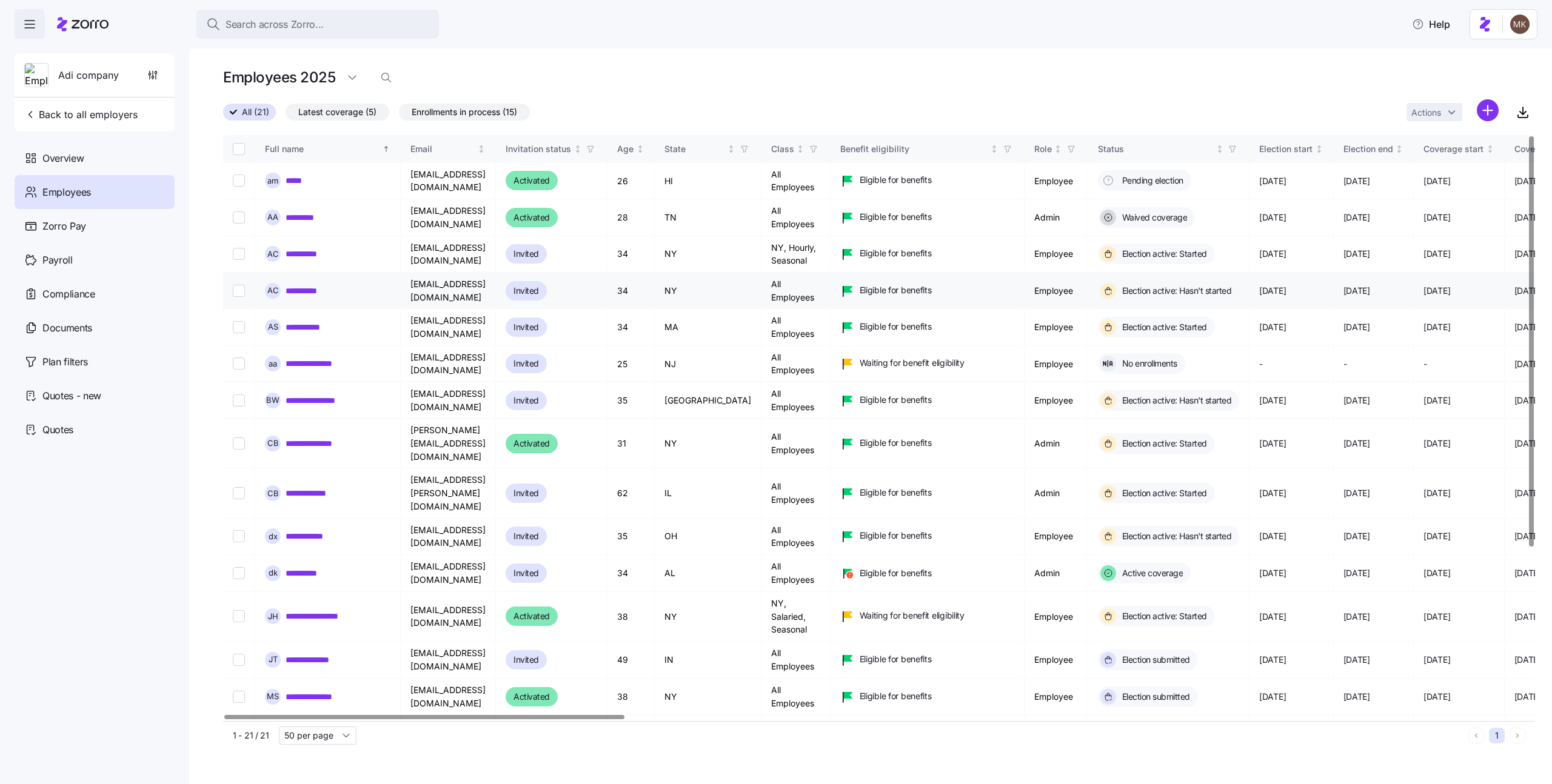
click at [308, 285] on link "**********" at bounding box center [306, 291] width 41 height 12
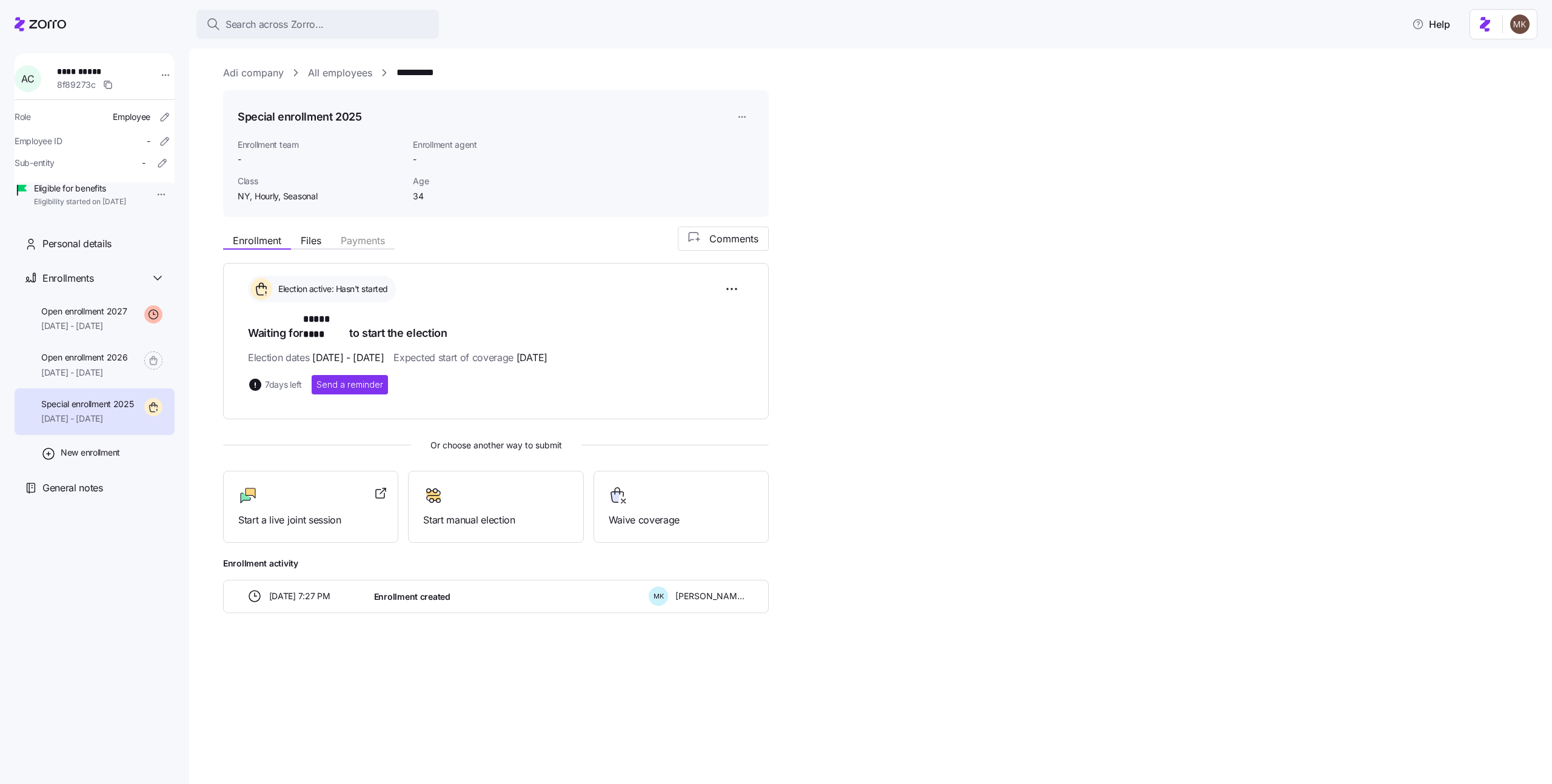
click at [332, 61] on div "**********" at bounding box center [870, 415] width 1363 height 738
click at [333, 77] on link "All employees" at bounding box center [340, 73] width 64 height 15
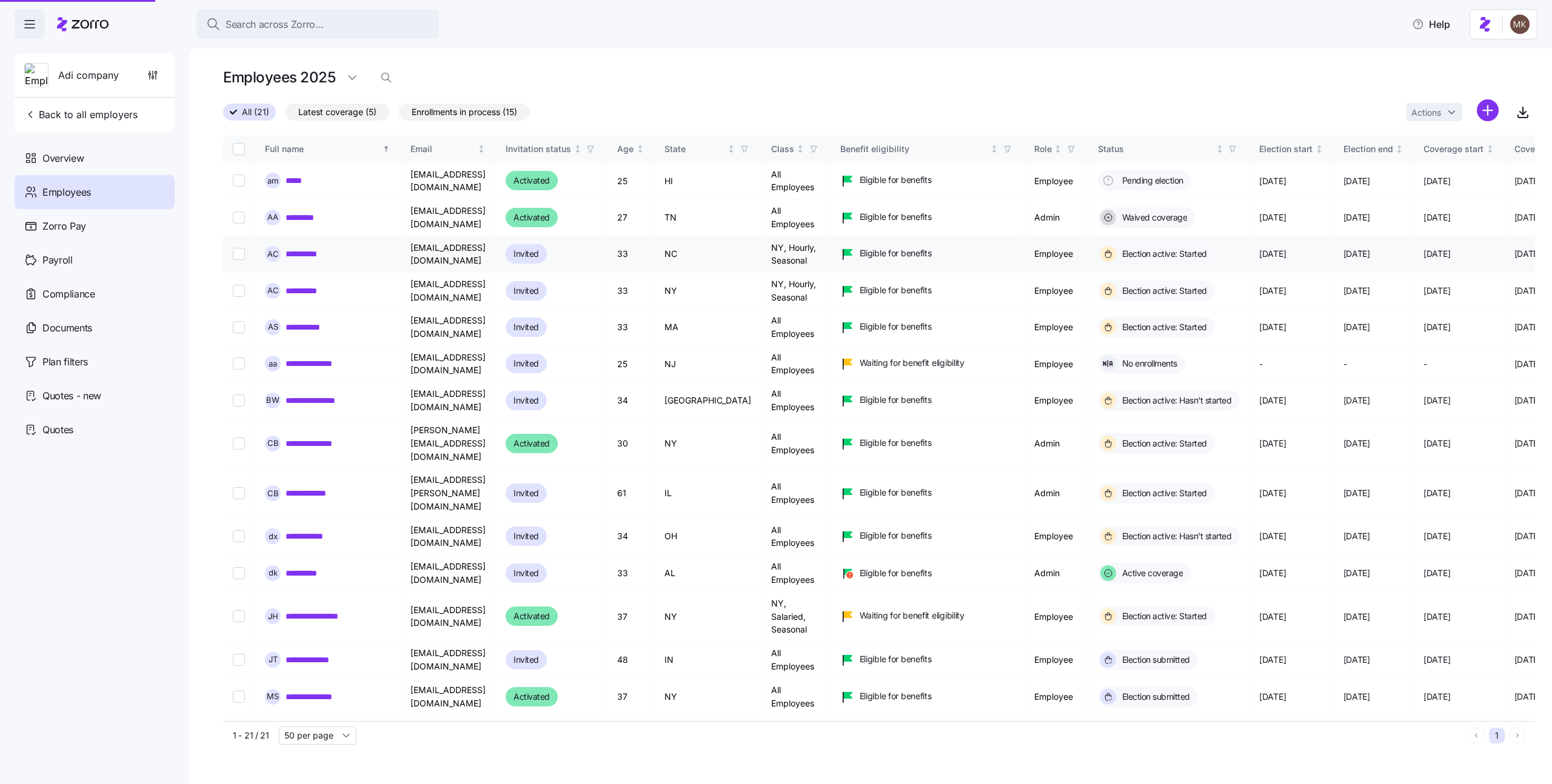
click at [295, 252] on link "**********" at bounding box center [306, 254] width 41 height 12
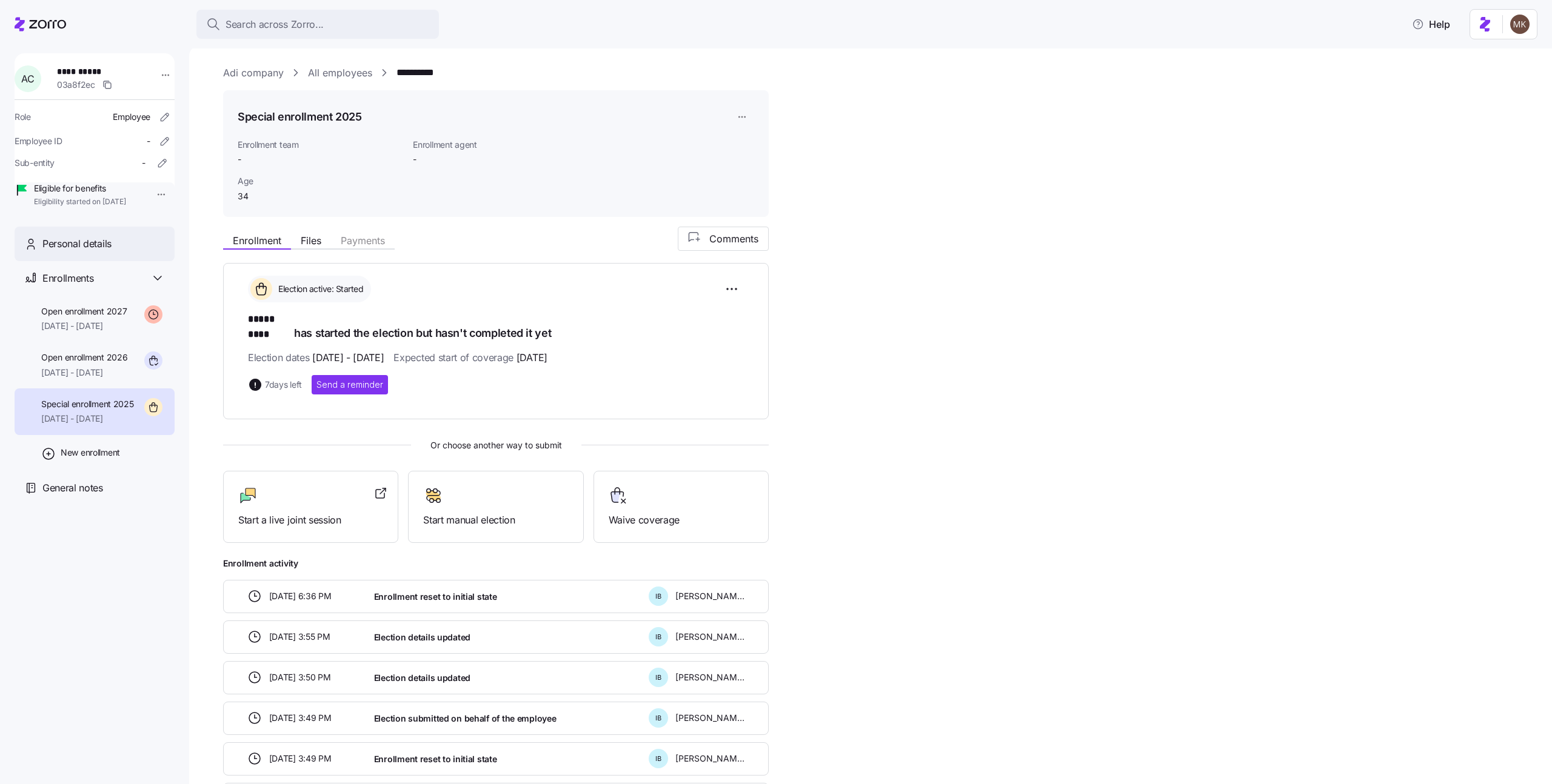
click at [109, 248] on div "Personal details" at bounding box center [94, 244] width 160 height 35
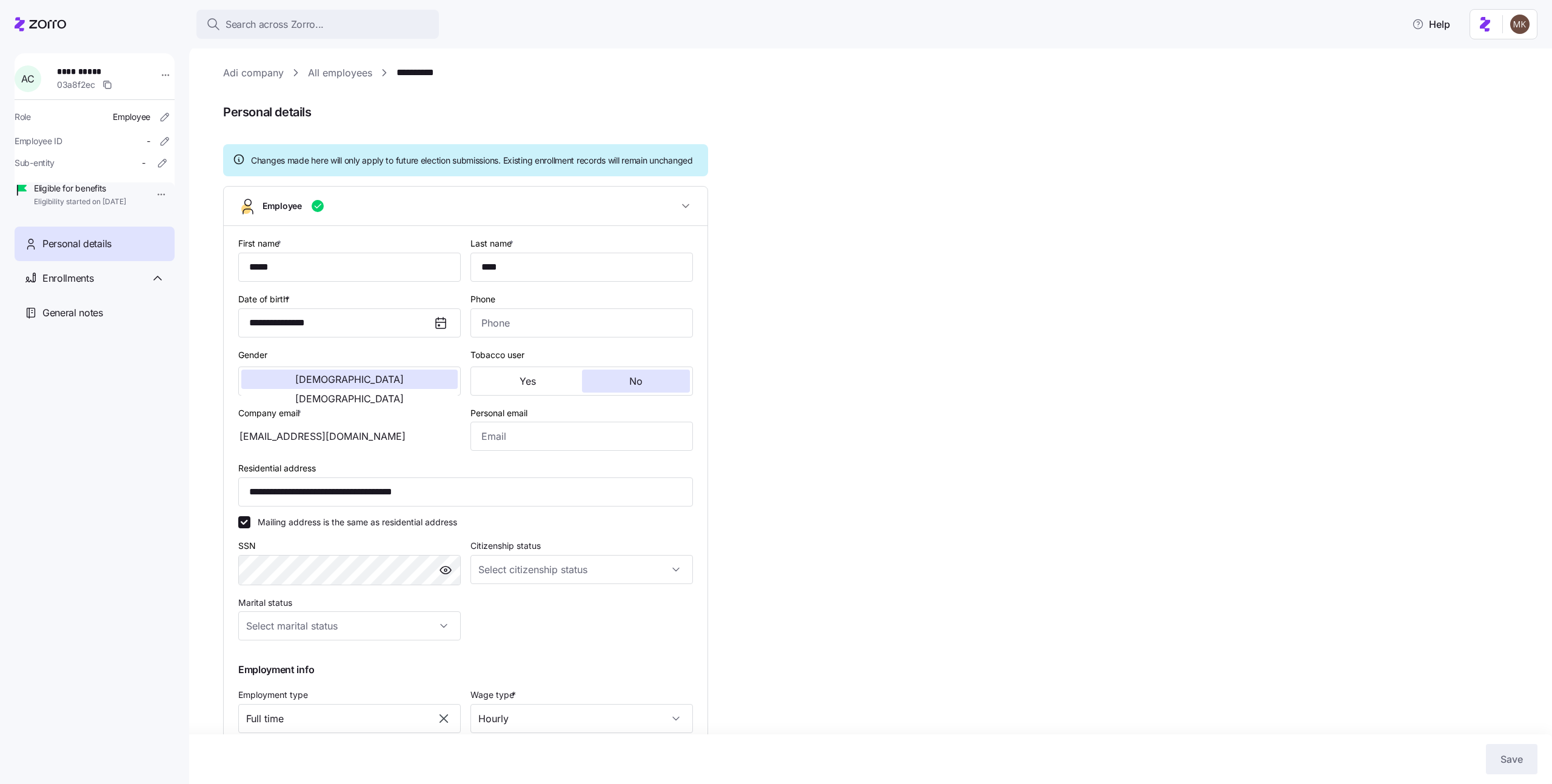
click at [309, 75] on link "All employees" at bounding box center [340, 73] width 64 height 15
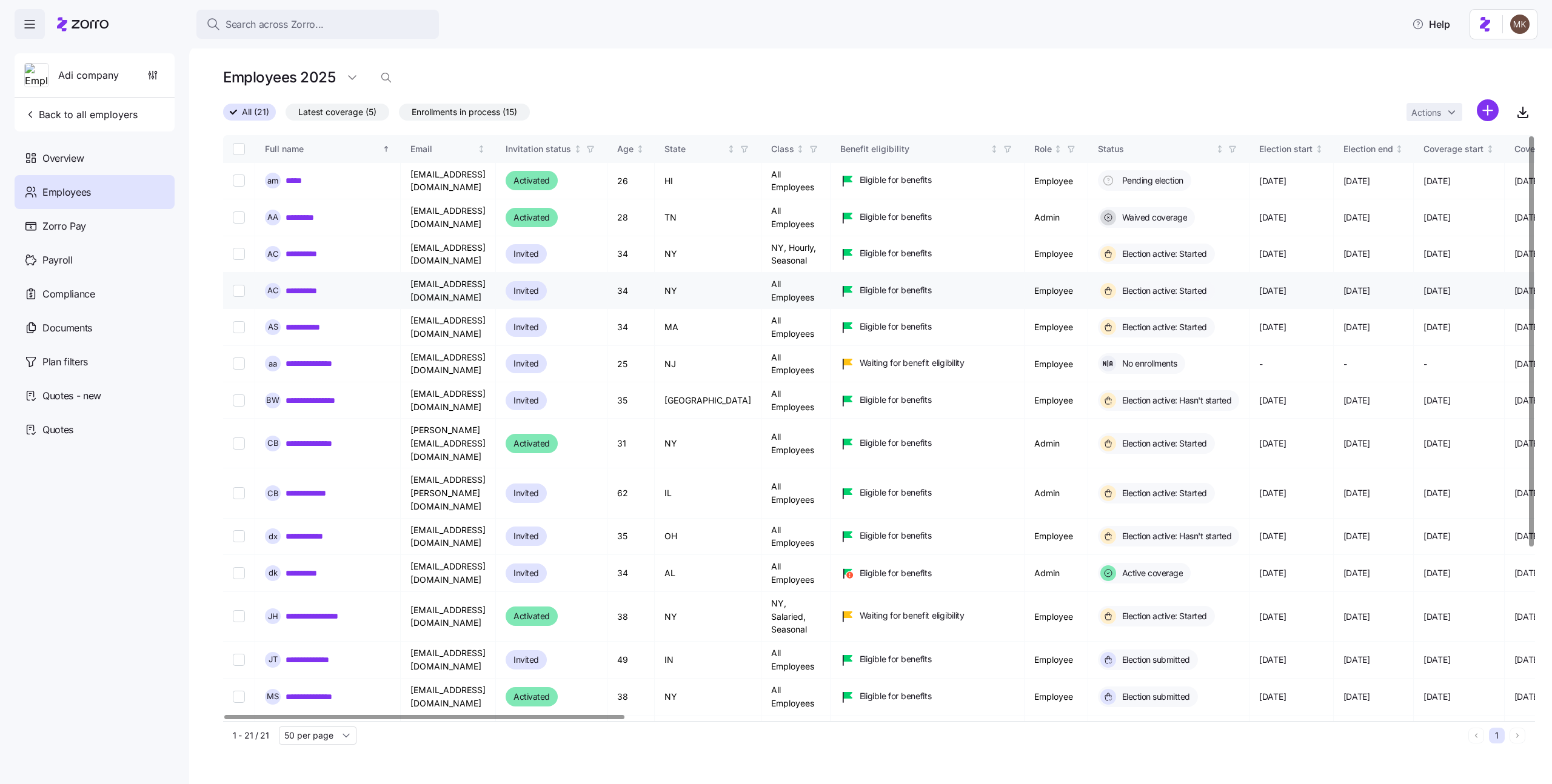
click at [306, 295] on link "**********" at bounding box center [306, 291] width 41 height 12
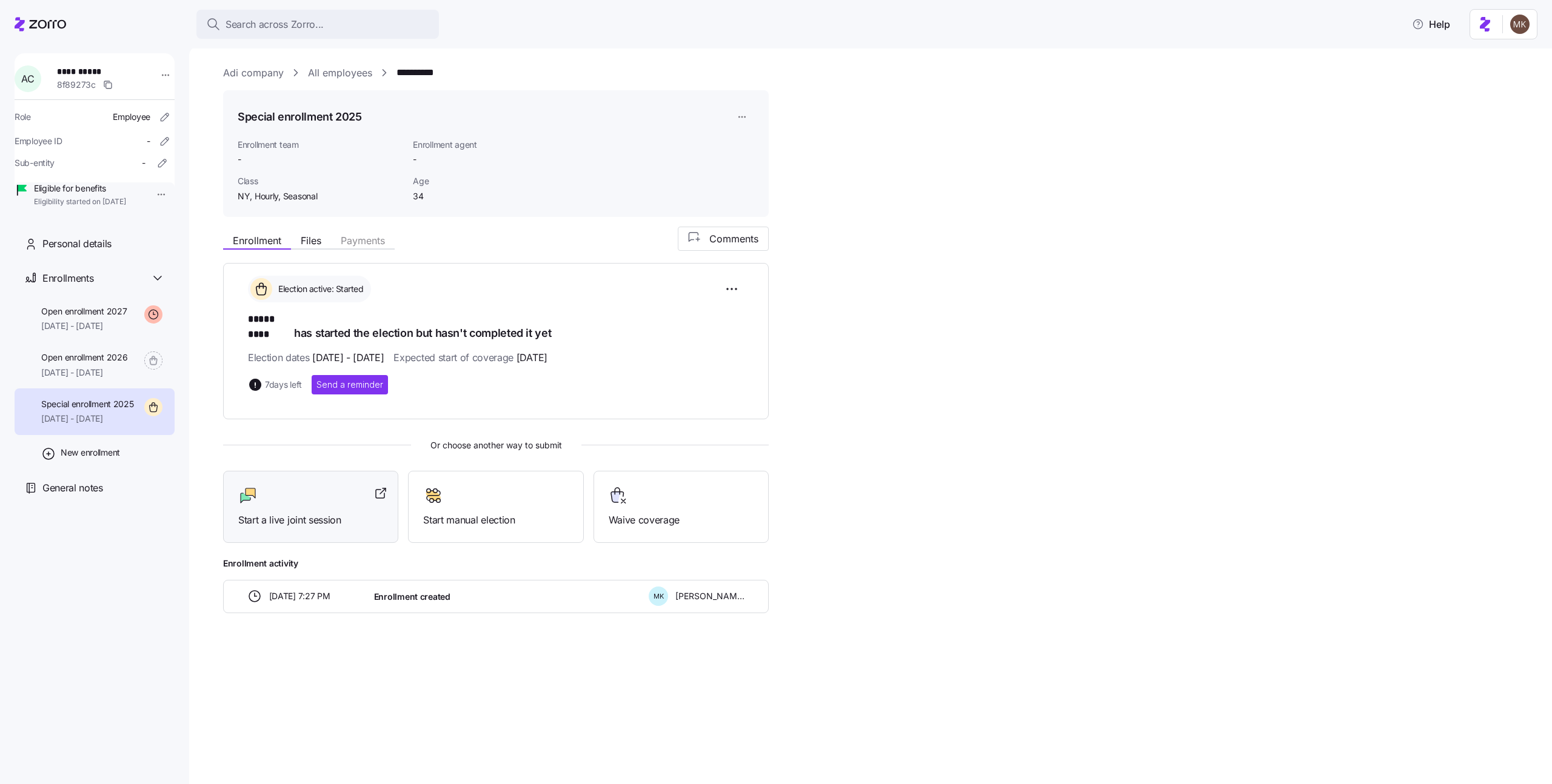
click at [255, 513] on span "Start a live joint session" at bounding box center [311, 521] width 145 height 15
drag, startPoint x: 321, startPoint y: 194, endPoint x: 265, endPoint y: 195, distance: 56.0
click at [265, 195] on span "NY, Hourly, Seasonal" at bounding box center [320, 196] width 166 height 12
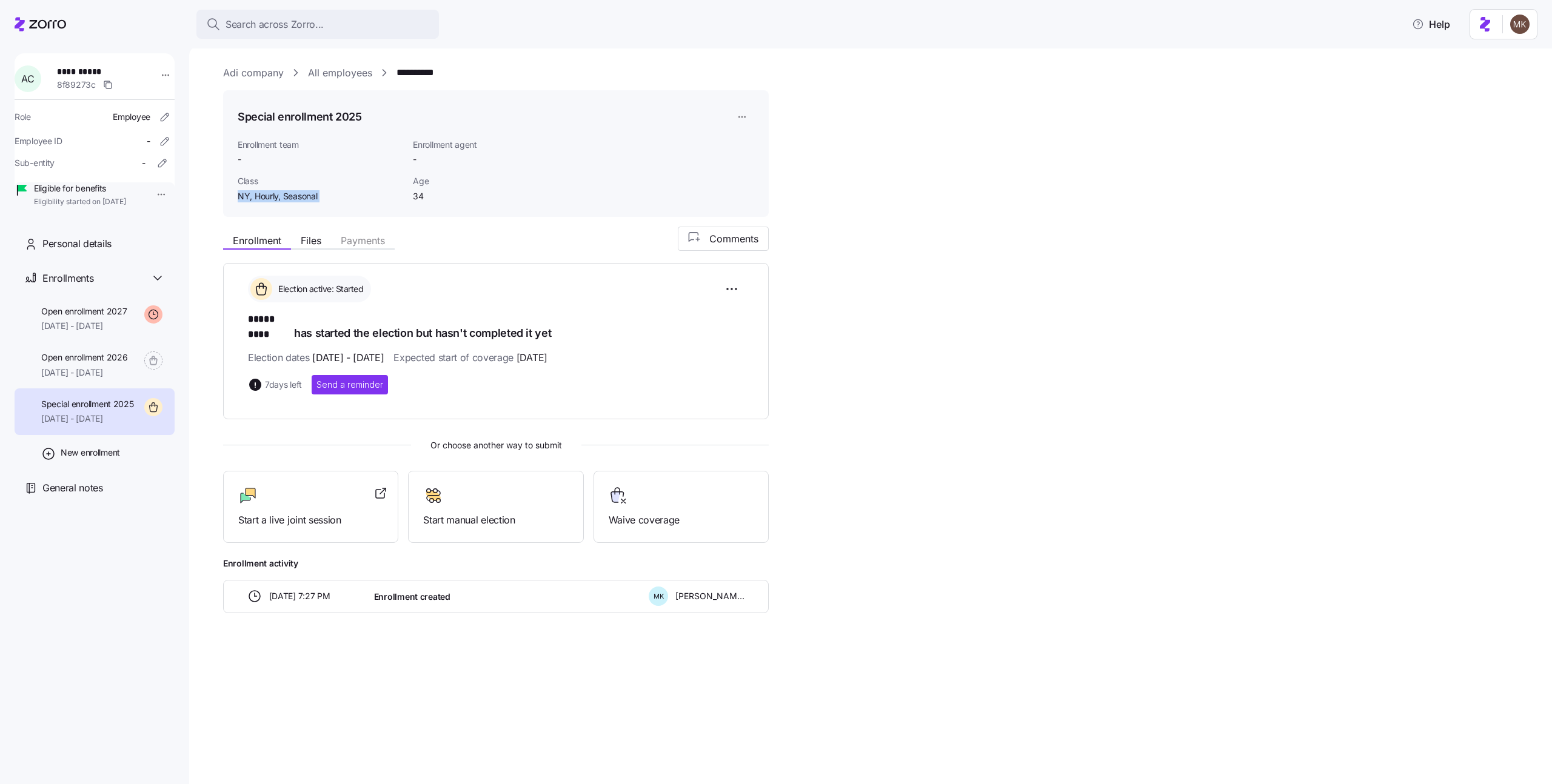
click at [265, 195] on span "NY, Hourly, Seasonal" at bounding box center [320, 196] width 166 height 12
click at [325, 72] on link "All employees" at bounding box center [340, 73] width 64 height 15
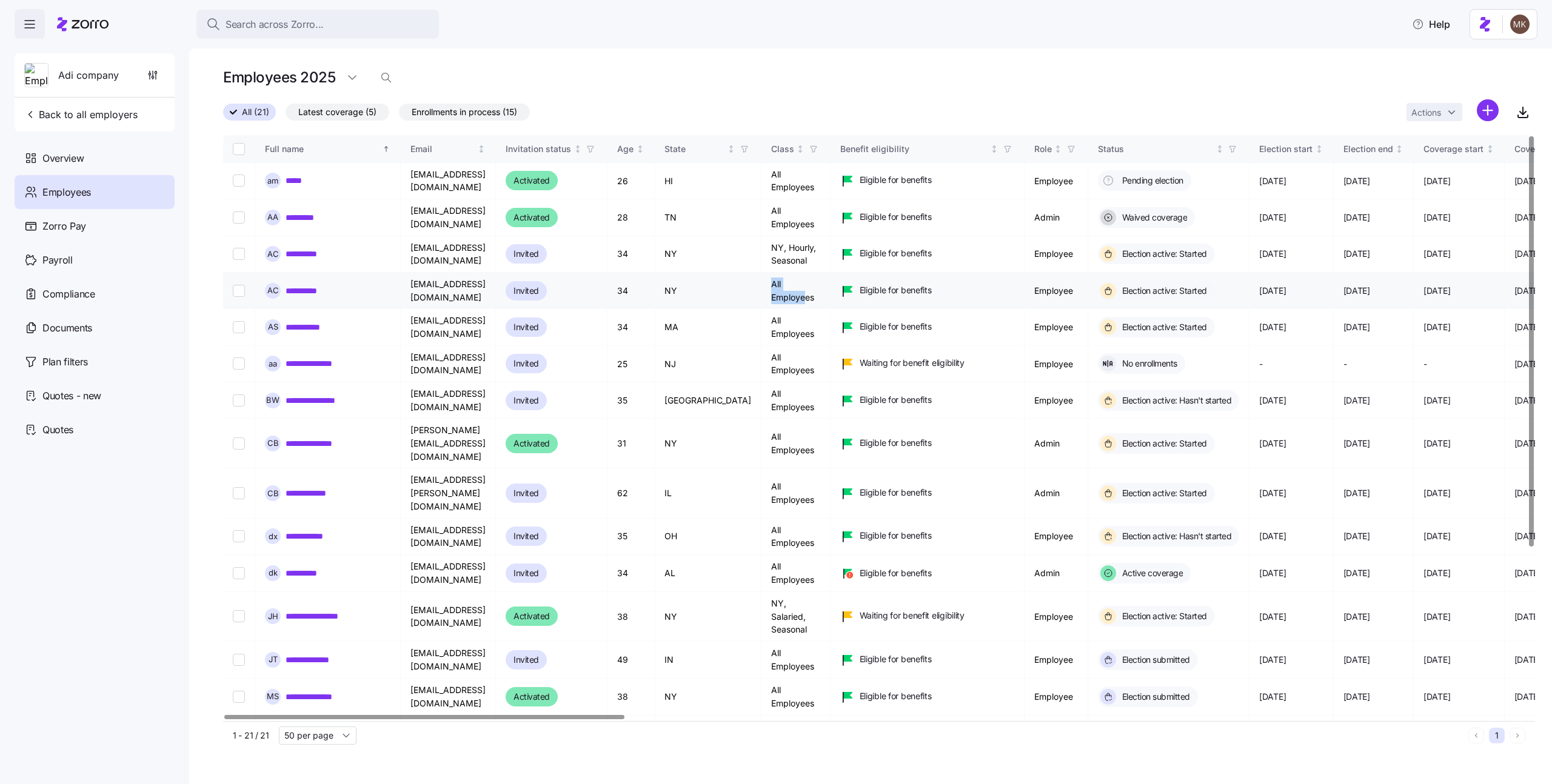
drag, startPoint x: 827, startPoint y: 297, endPoint x: 788, endPoint y: 287, distance: 40.3
click at [788, 287] on td "All Employees" at bounding box center [796, 291] width 69 height 36
click at [1024, 299] on td "Eligible for benefits" at bounding box center [928, 291] width 194 height 36
click at [159, 79] on span "button" at bounding box center [153, 75] width 23 height 23
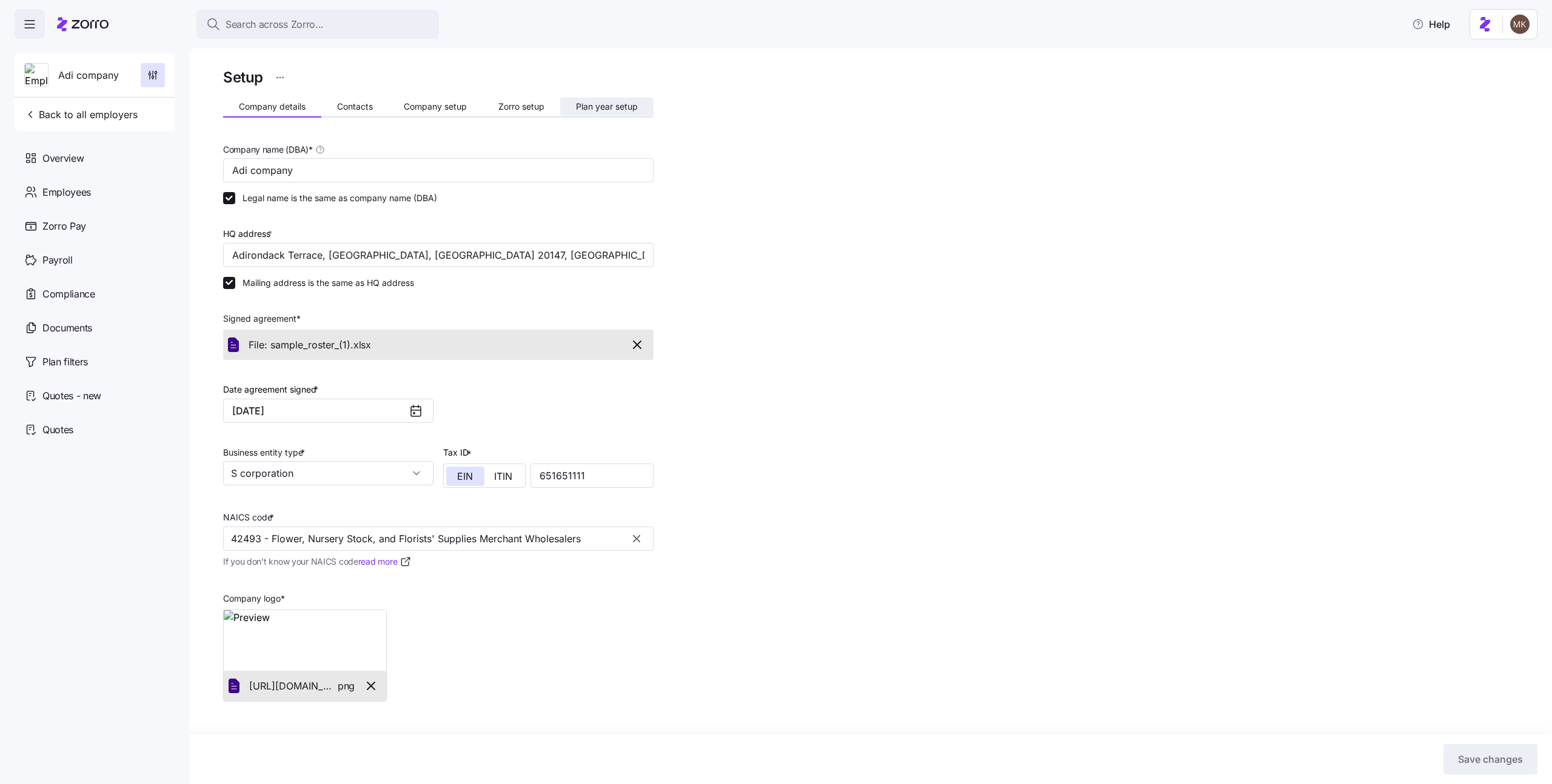
click at [610, 103] on span "Plan year setup" at bounding box center [607, 107] width 62 height 8
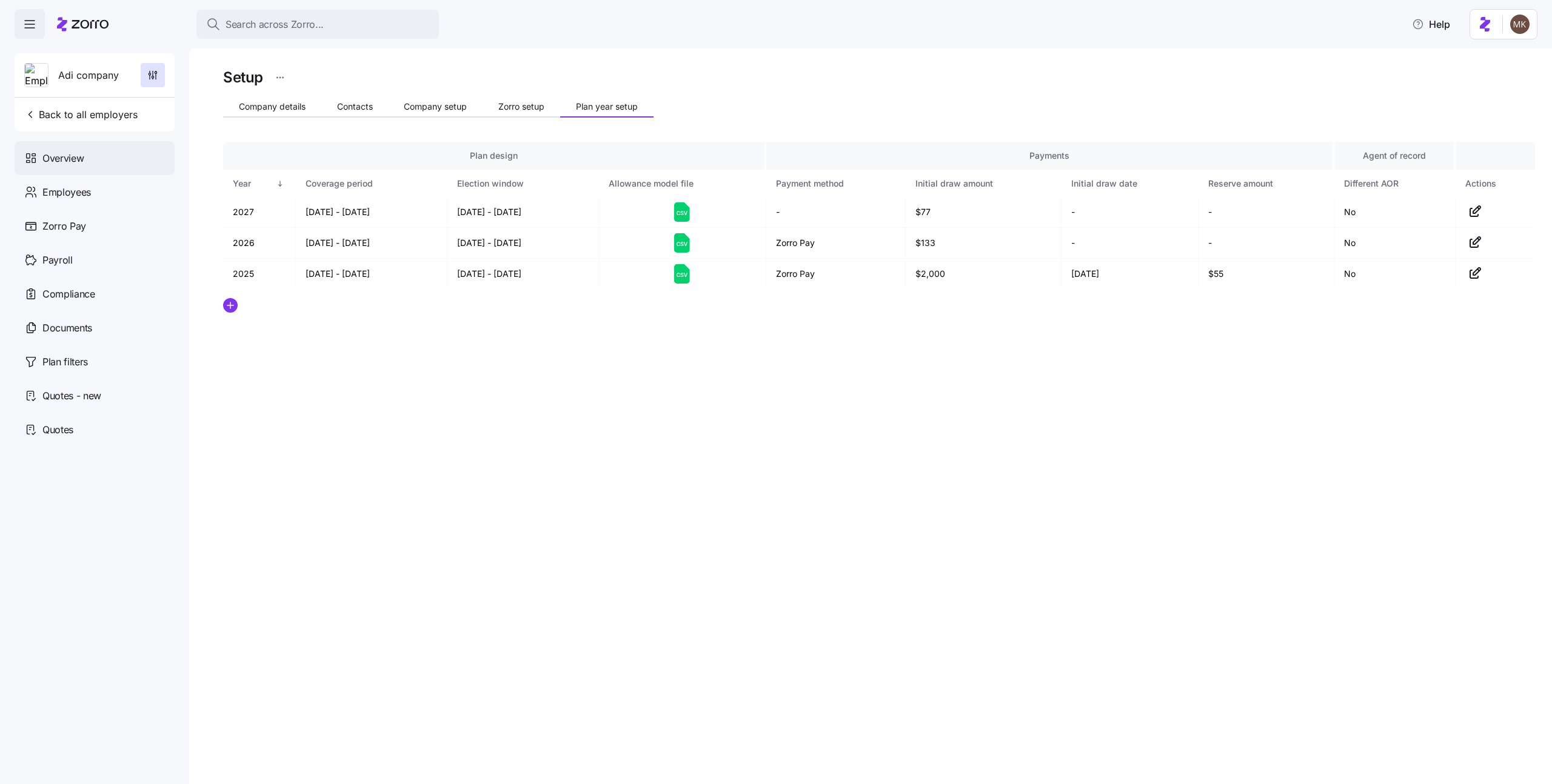
click at [63, 147] on div "Overview" at bounding box center [94, 158] width 160 height 34
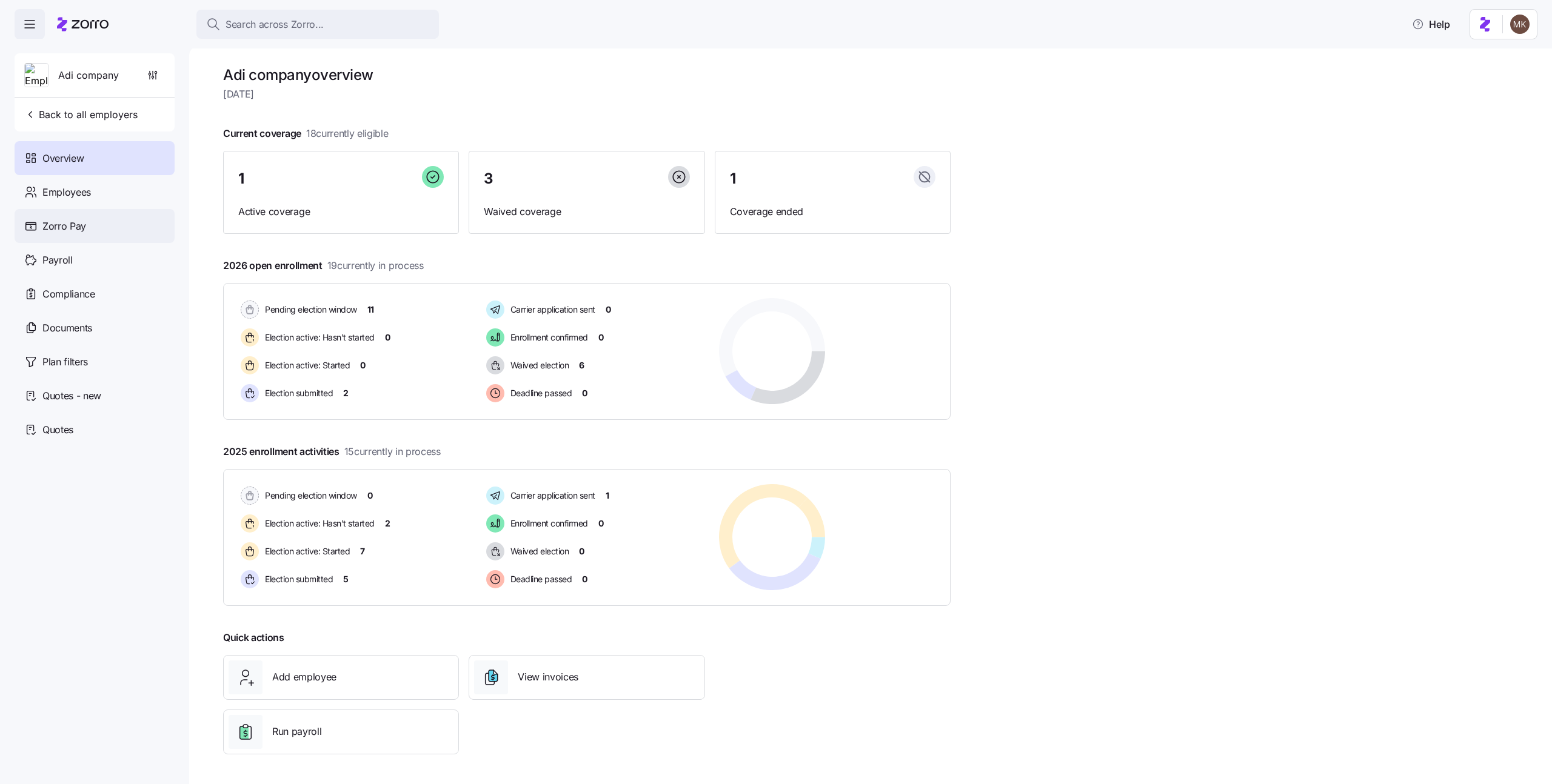
click at [94, 210] on div "Zorro Pay" at bounding box center [94, 226] width 160 height 34
click at [93, 197] on div "Employees" at bounding box center [94, 192] width 160 height 34
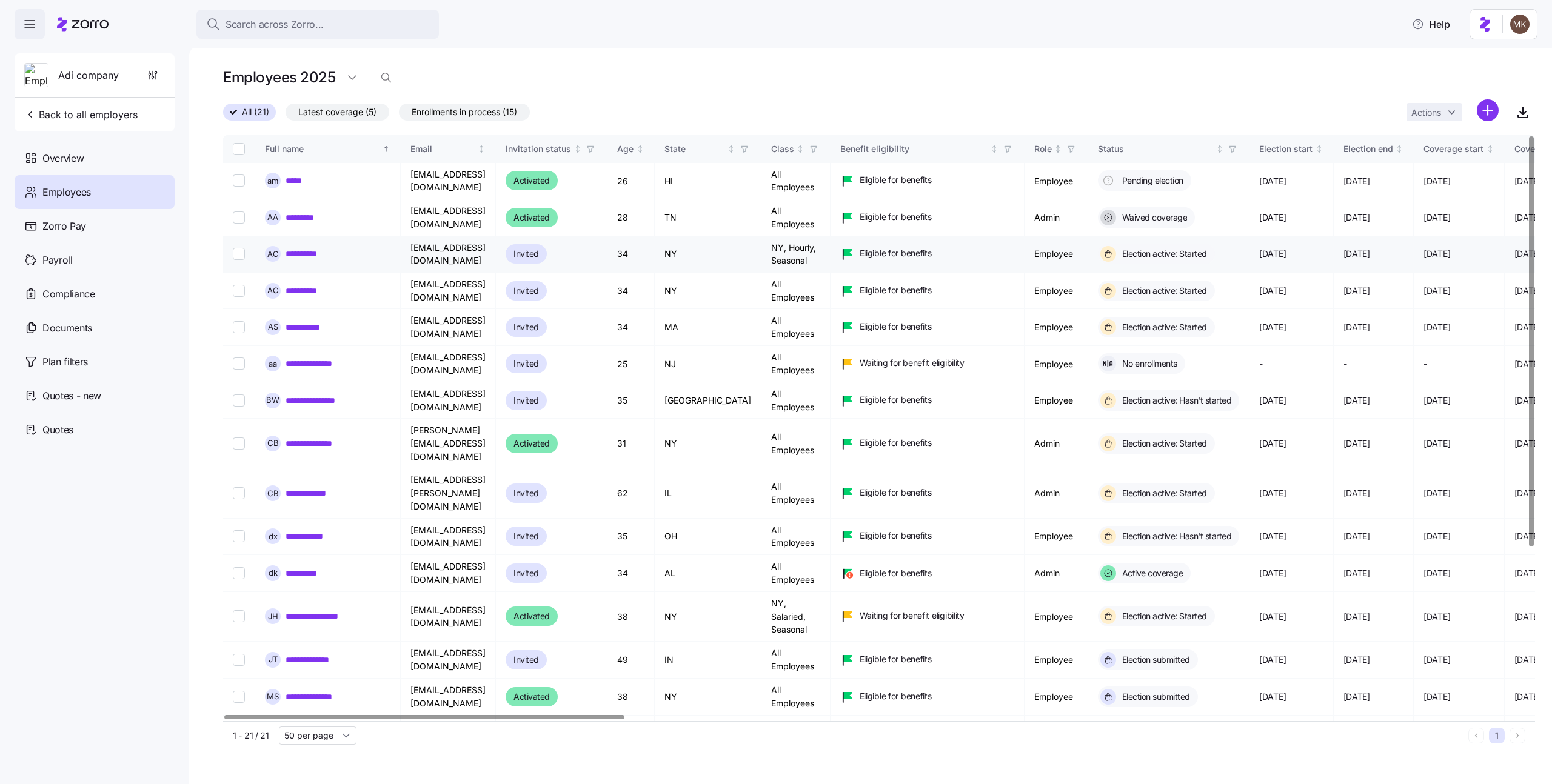
click at [313, 254] on link "**********" at bounding box center [306, 254] width 41 height 12
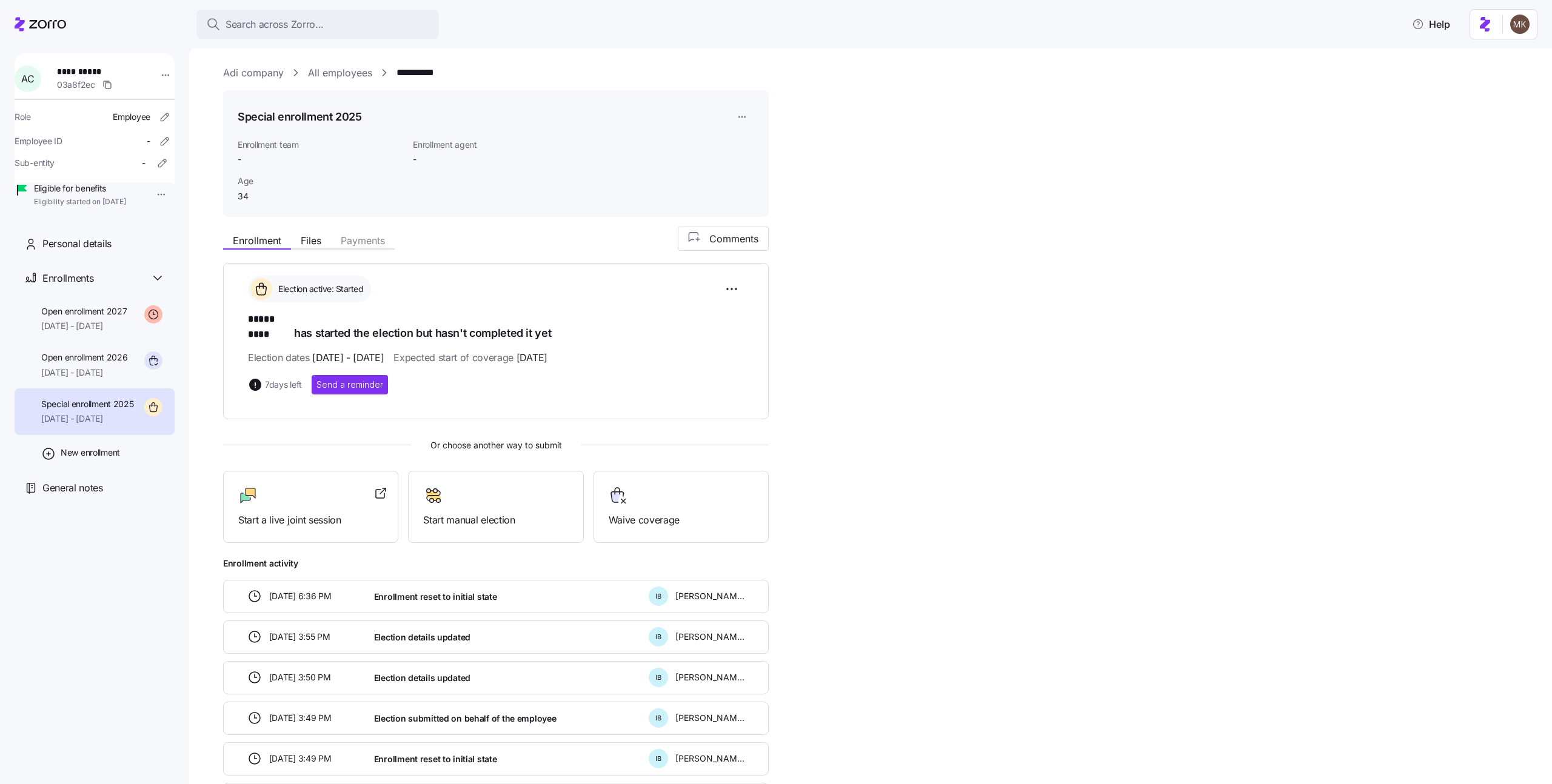
click at [343, 70] on link "All employees" at bounding box center [340, 73] width 64 height 15
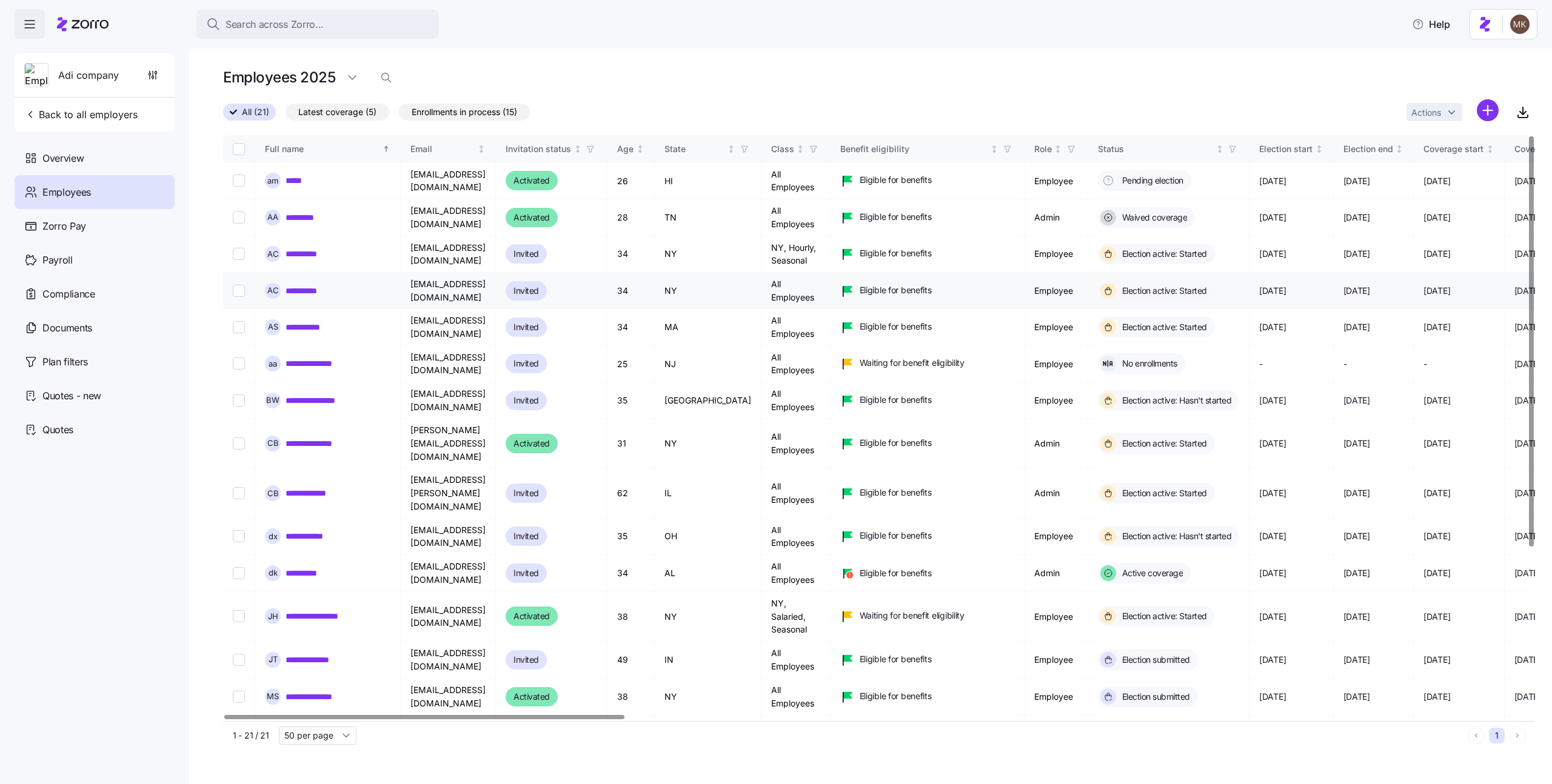
click at [305, 289] on link "**********" at bounding box center [306, 291] width 41 height 12
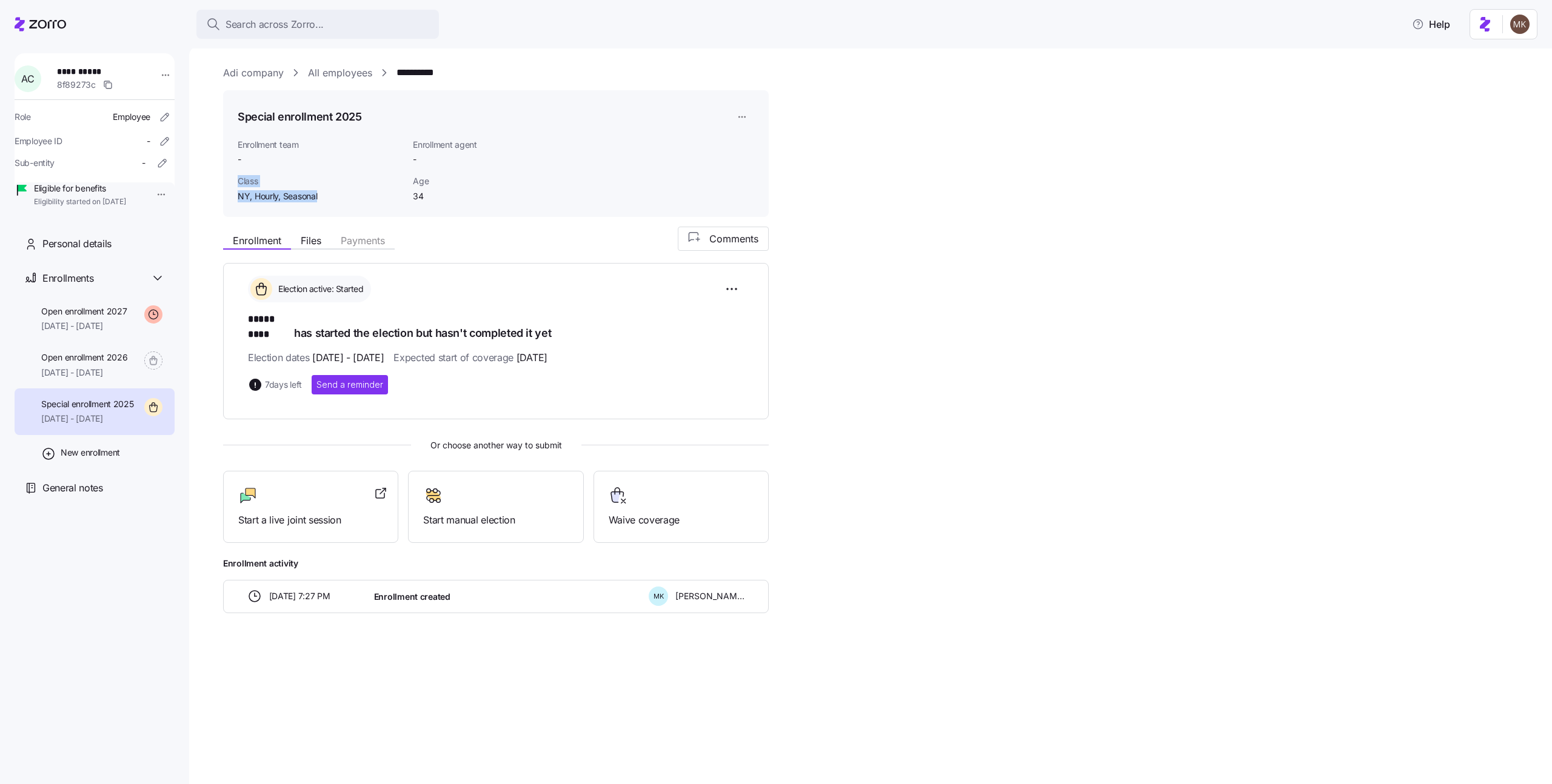
drag, startPoint x: 341, startPoint y: 200, endPoint x: 231, endPoint y: 181, distance: 111.6
click at [231, 181] on div "Special enrollment 2025 Enrollment team - Enrollment agent - Class NY, Hourly, …" at bounding box center [495, 153] width 545 height 127
click at [233, 185] on div "Special enrollment 2025 Enrollment team - Enrollment agent - Class NY, Hourly, …" at bounding box center [495, 153] width 545 height 127
click at [342, 77] on link "All employees" at bounding box center [340, 73] width 64 height 15
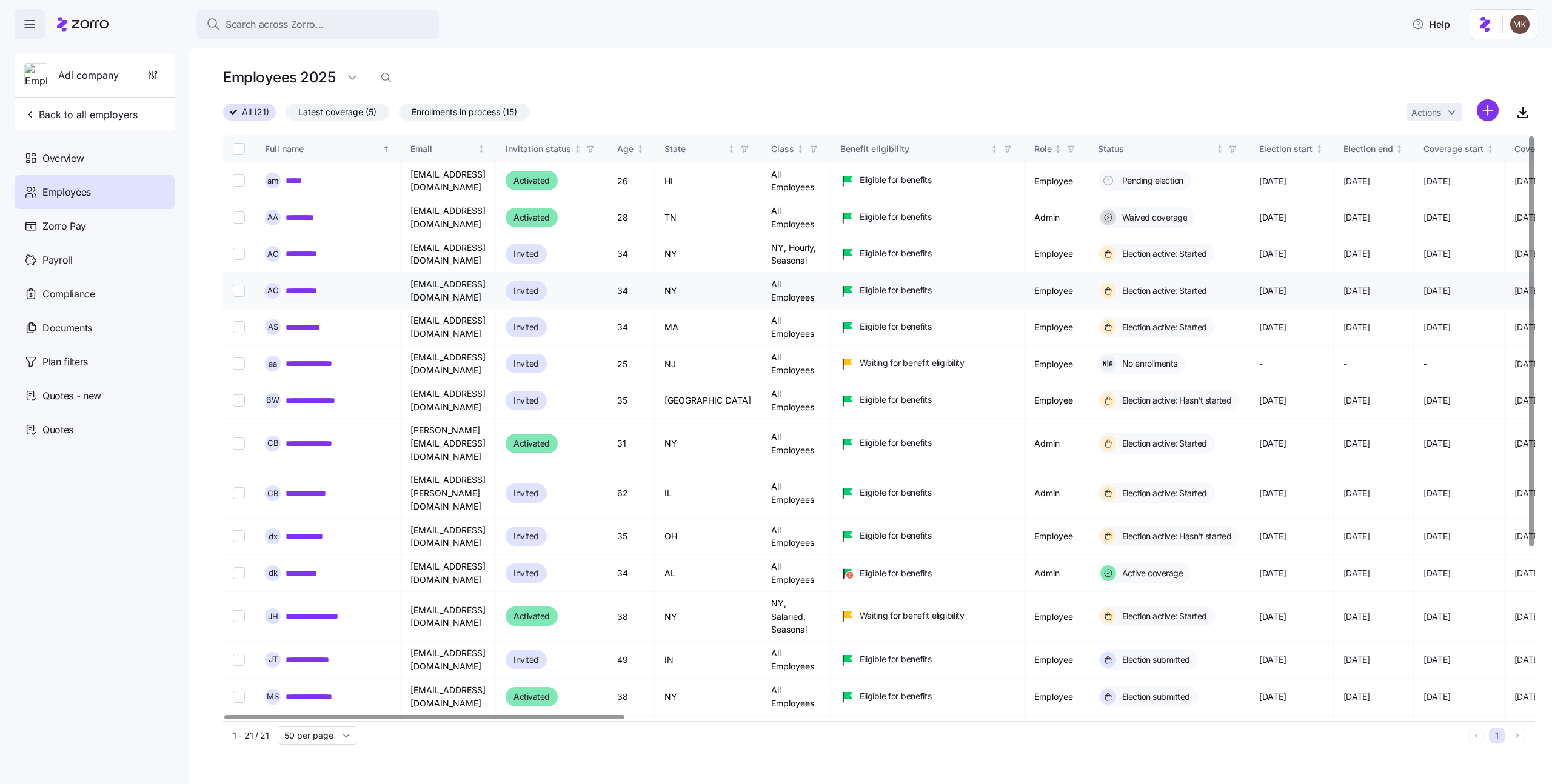
click at [315, 287] on link "**********" at bounding box center [306, 291] width 41 height 12
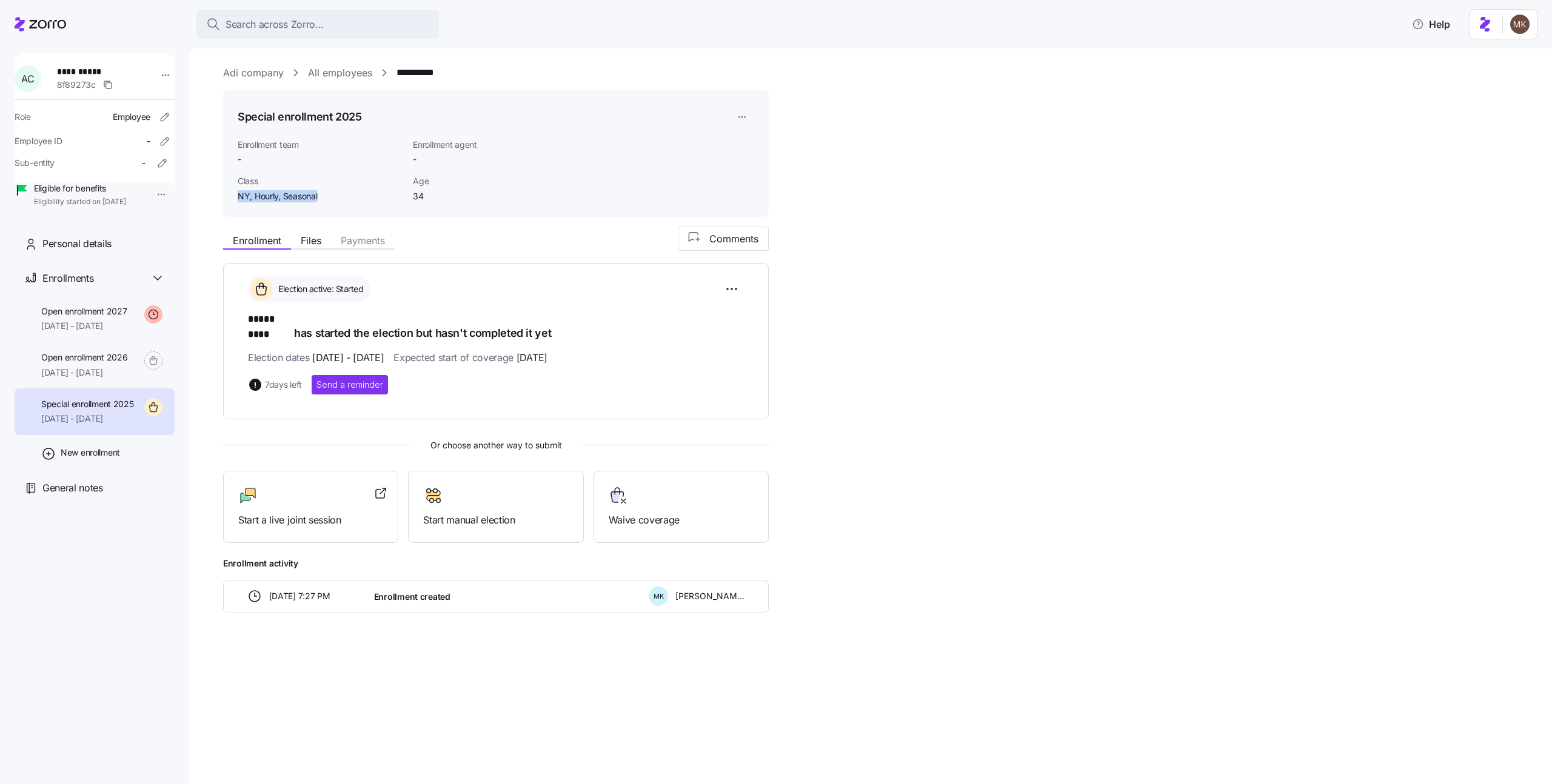
drag, startPoint x: 327, startPoint y: 198, endPoint x: 240, endPoint y: 198, distance: 87.0
click at [240, 198] on span "NY, Hourly, Seasonal" at bounding box center [320, 196] width 166 height 12
click at [82, 332] on span "01/01/2027 - 12/31/2027" at bounding box center [83, 326] width 86 height 12
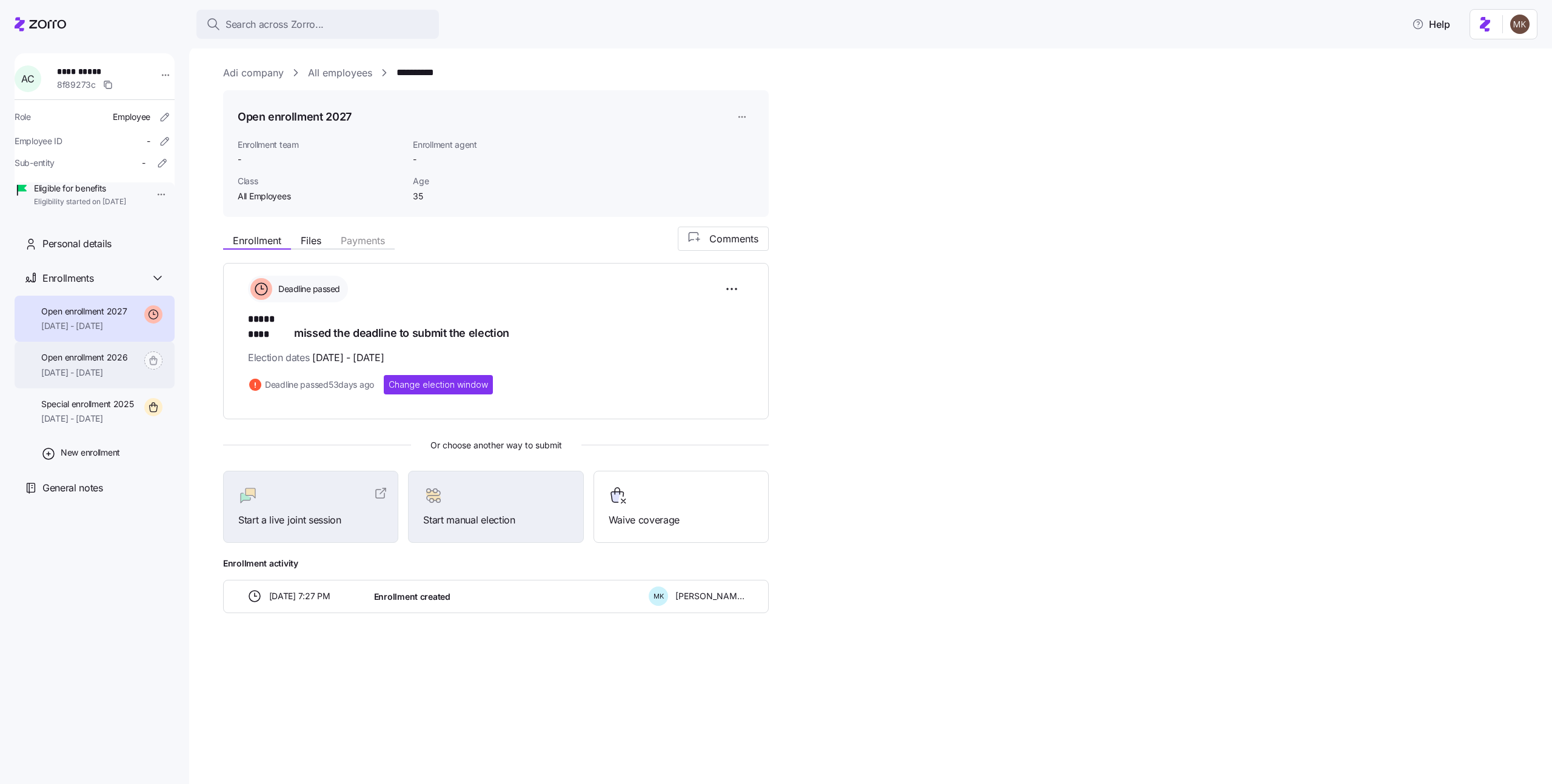
click at [104, 379] on span "01/01/2026 - 12/31/2026" at bounding box center [84, 373] width 86 height 12
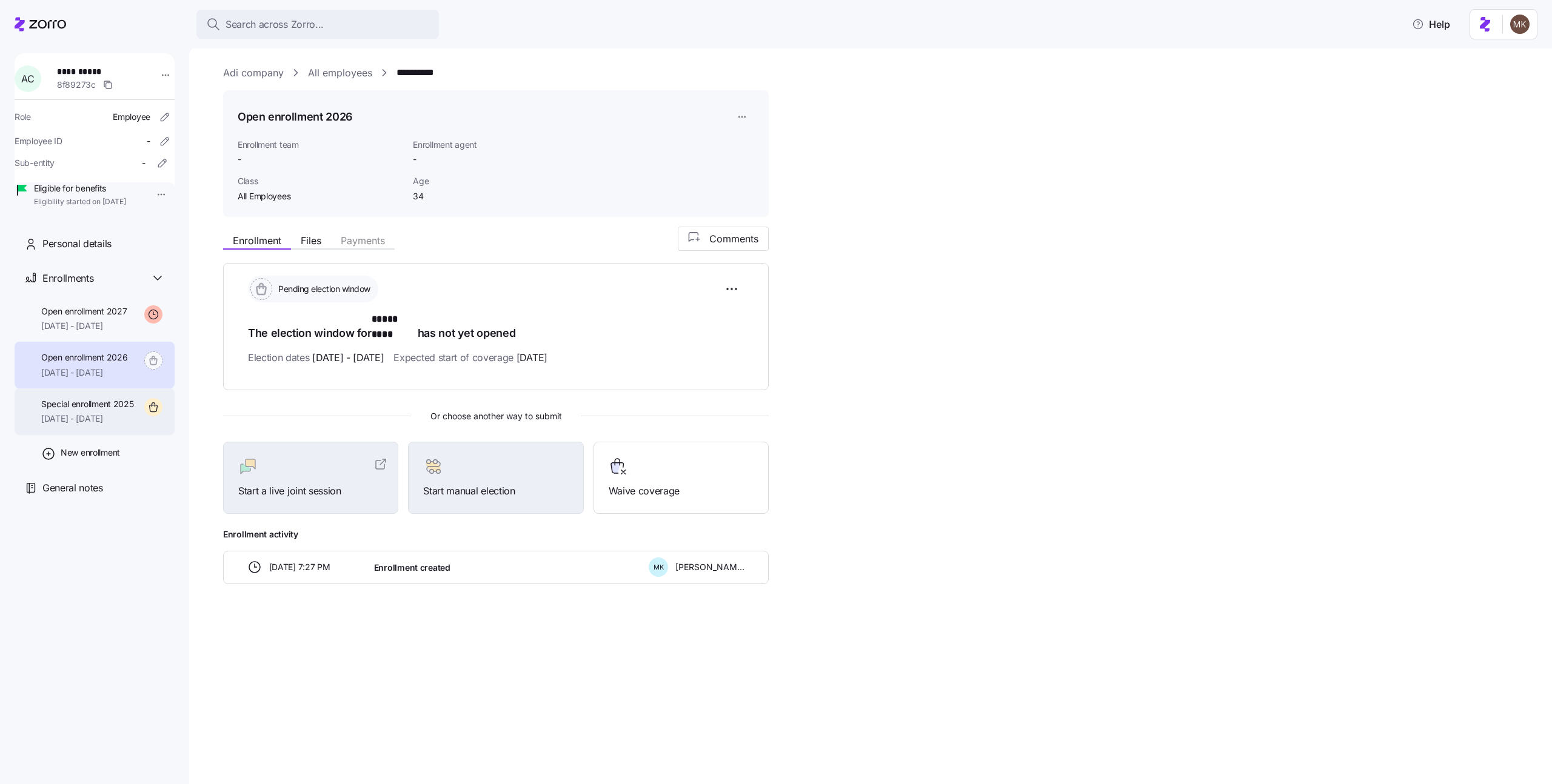
click at [103, 425] on span "11/01/2025 - 12/31/2025" at bounding box center [88, 419] width 93 height 12
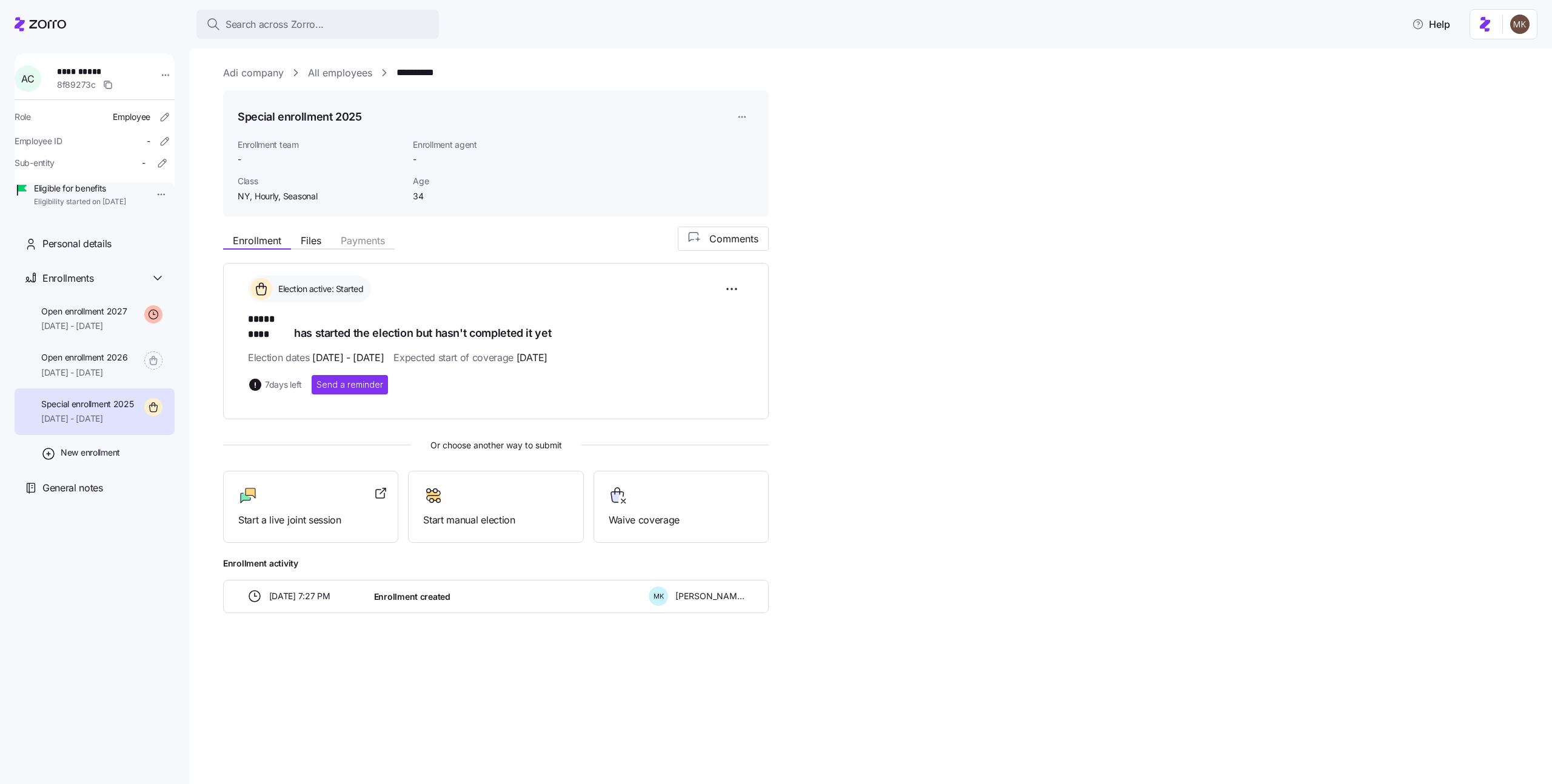
click at [353, 76] on link "All employees" at bounding box center [340, 73] width 64 height 15
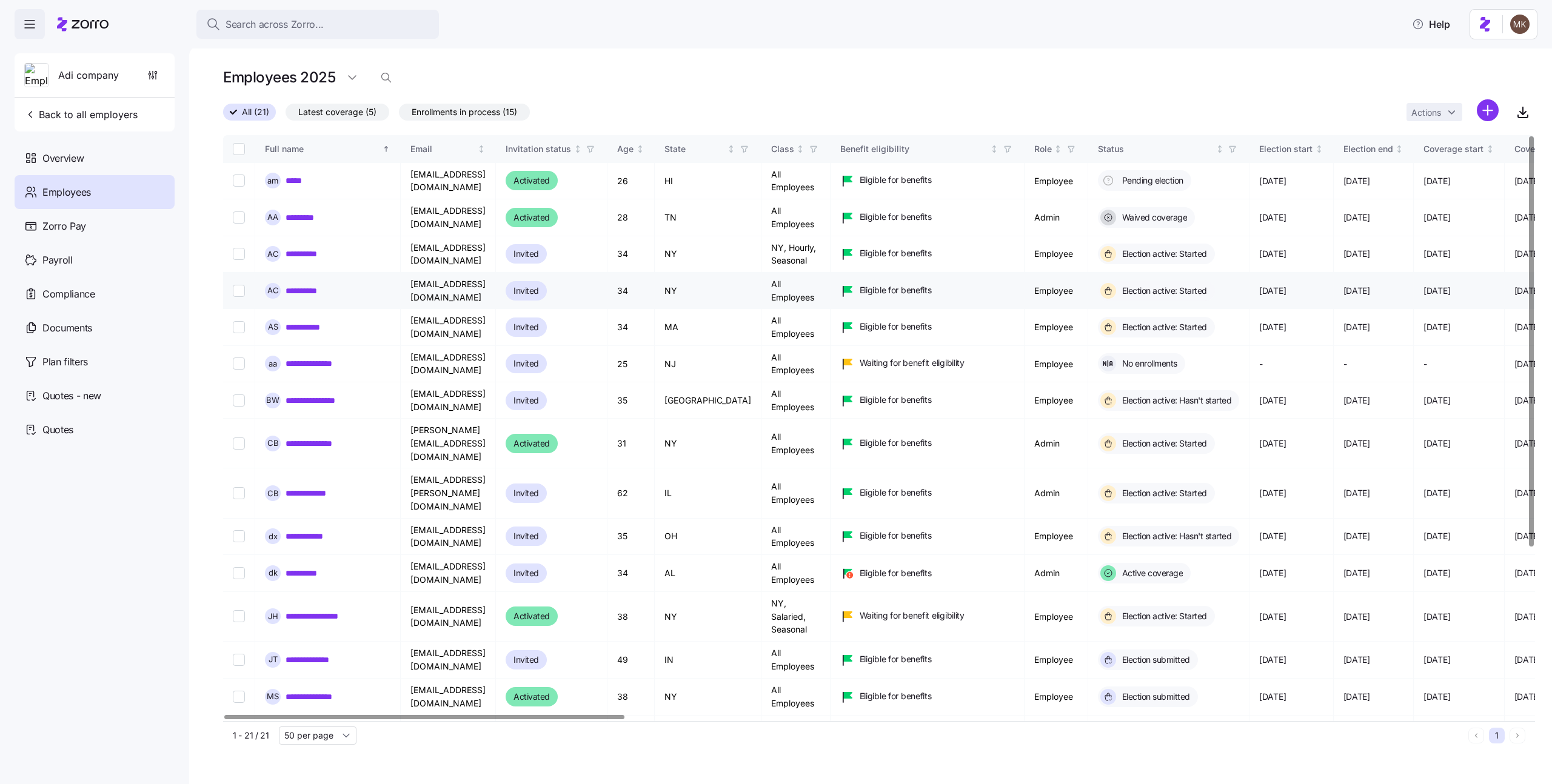
click at [316, 292] on link "**********" at bounding box center [306, 291] width 41 height 12
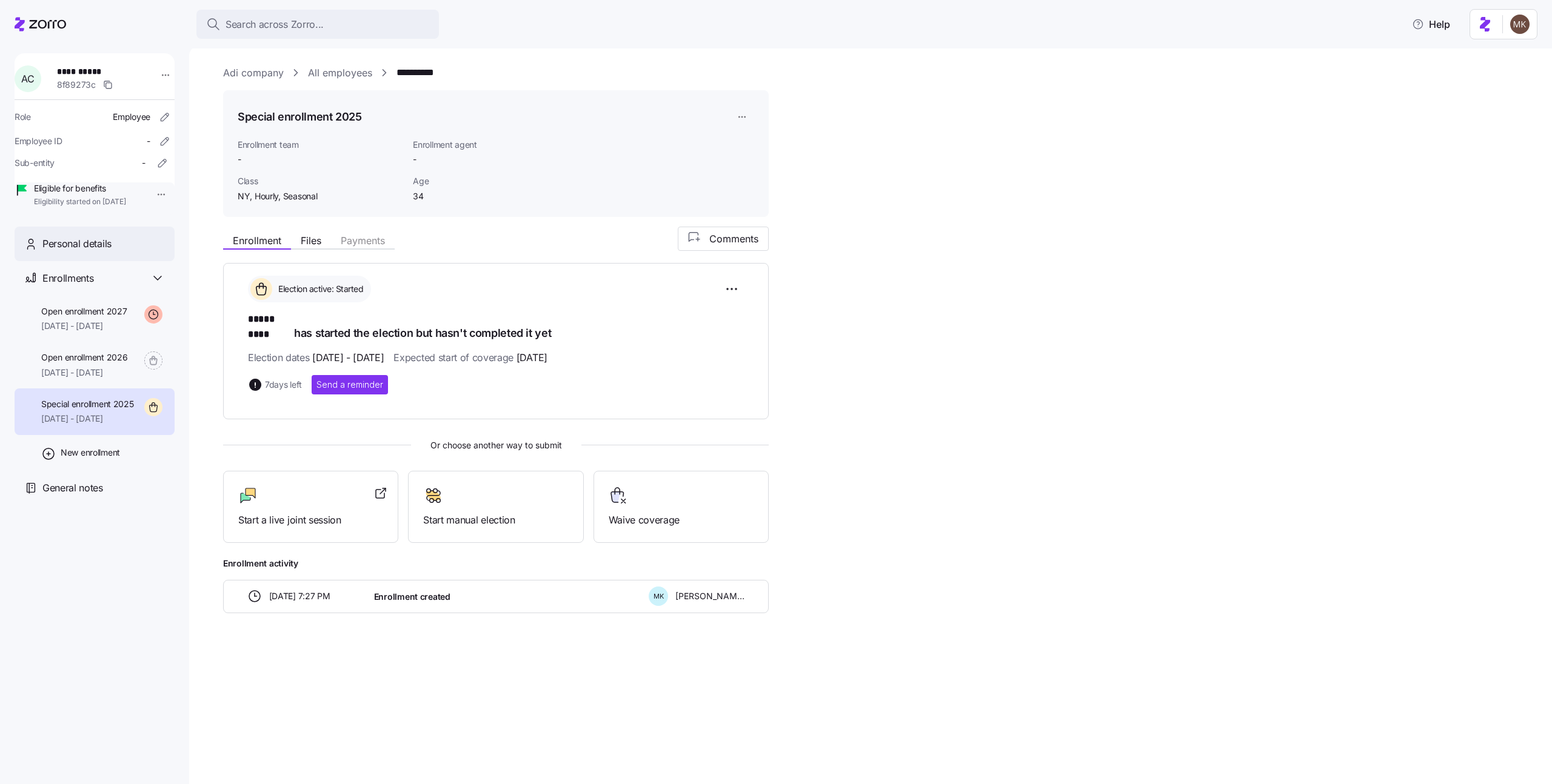
click at [94, 252] on span "Personal details" at bounding box center [77, 244] width 69 height 15
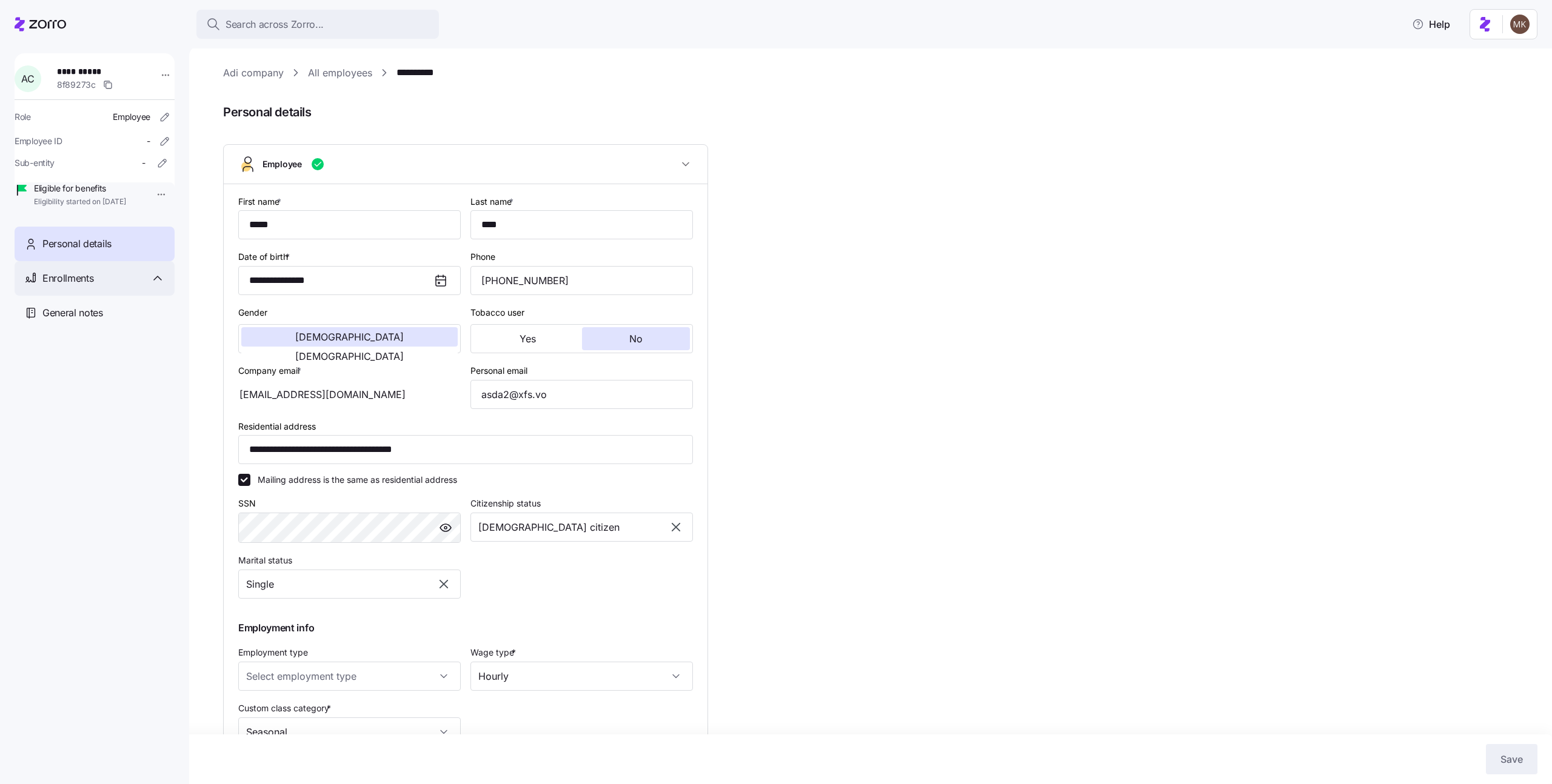
click at [116, 286] on div "Enrollments" at bounding box center [103, 278] width 122 height 15
click at [106, 317] on span "Open enrollment 2027" at bounding box center [83, 312] width 86 height 12
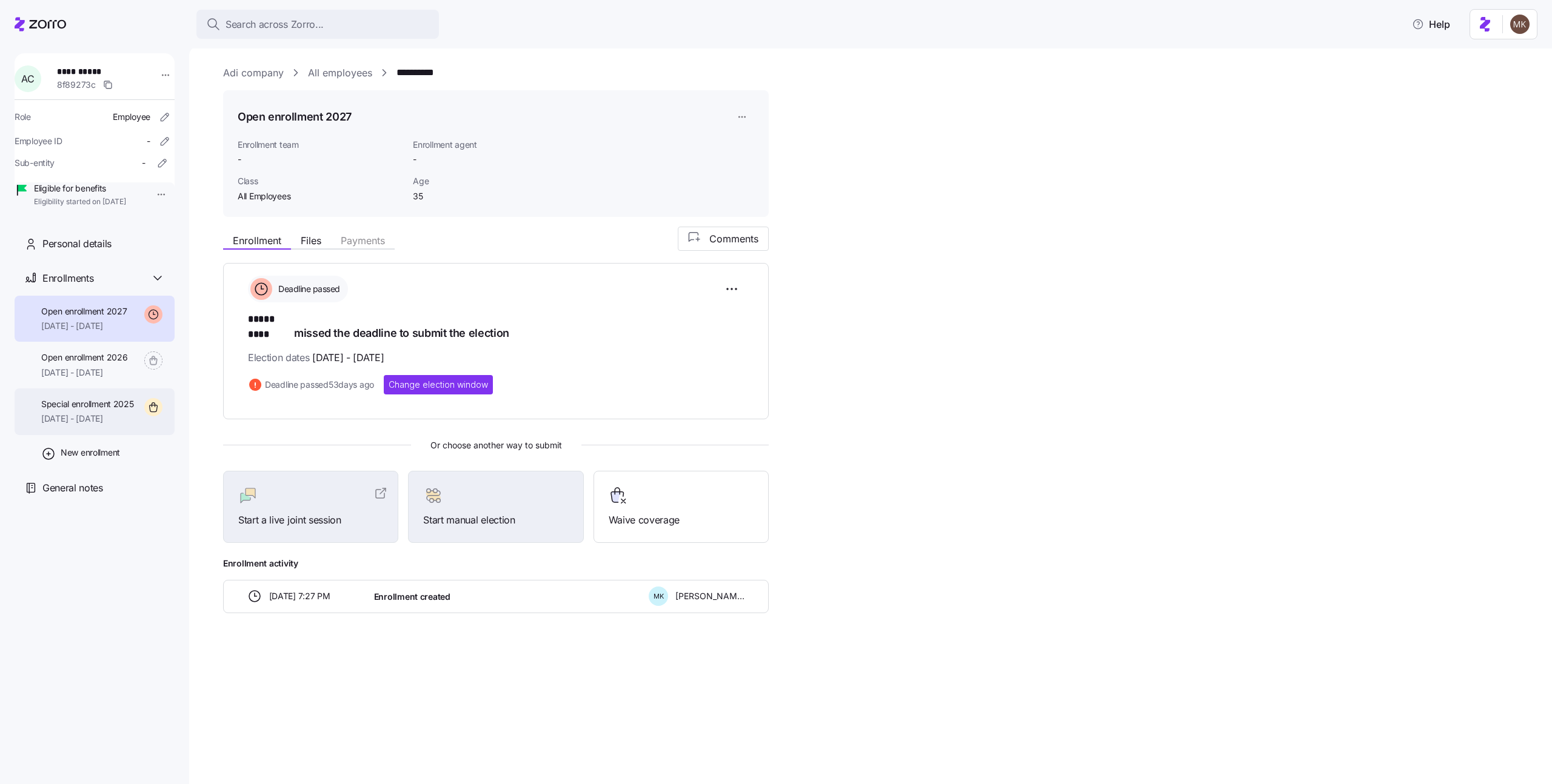
click at [92, 425] on span "11/01/2025 - 12/31/2025" at bounding box center [88, 419] width 93 height 12
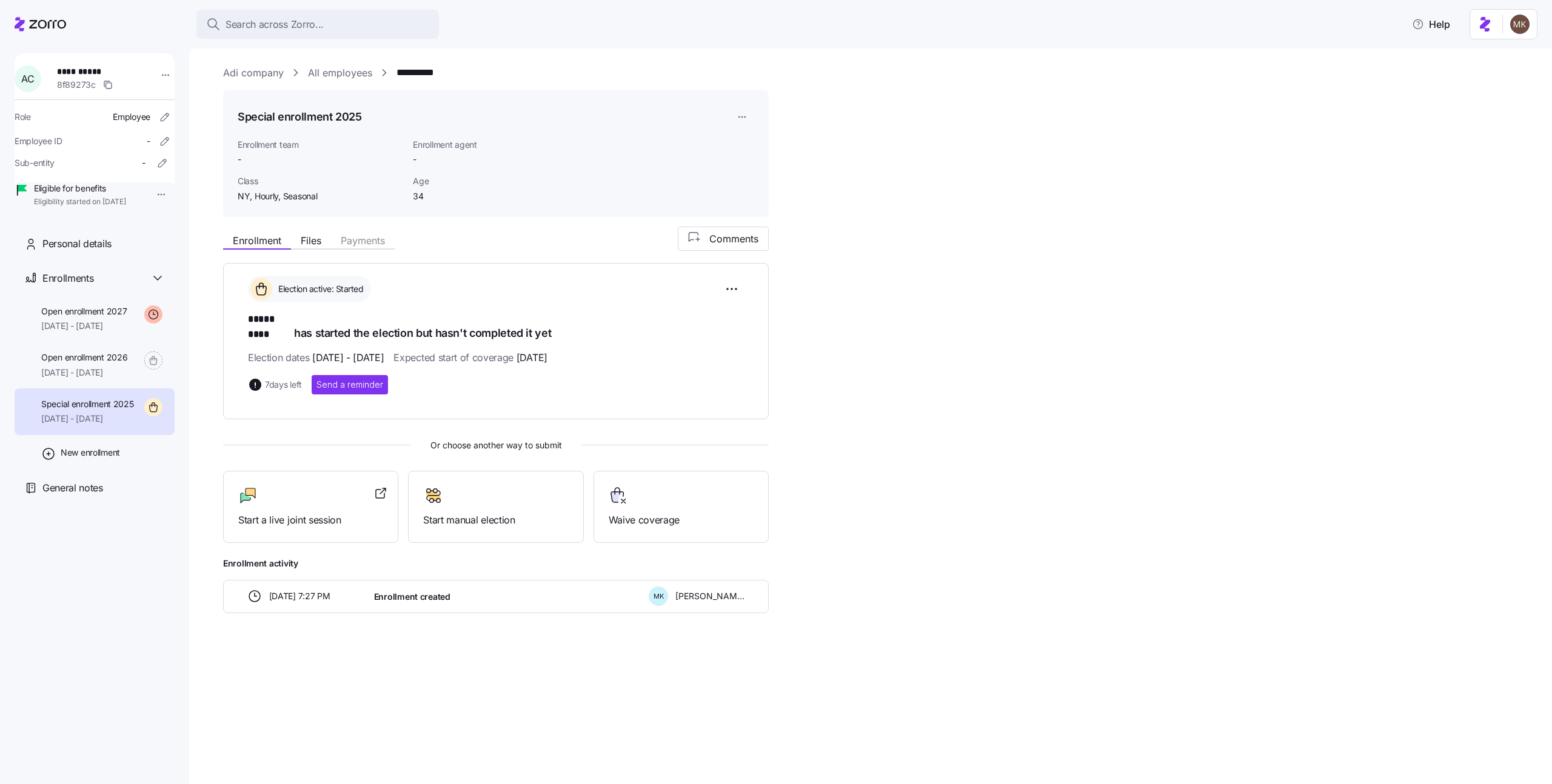
click at [319, 78] on link "All employees" at bounding box center [340, 73] width 64 height 15
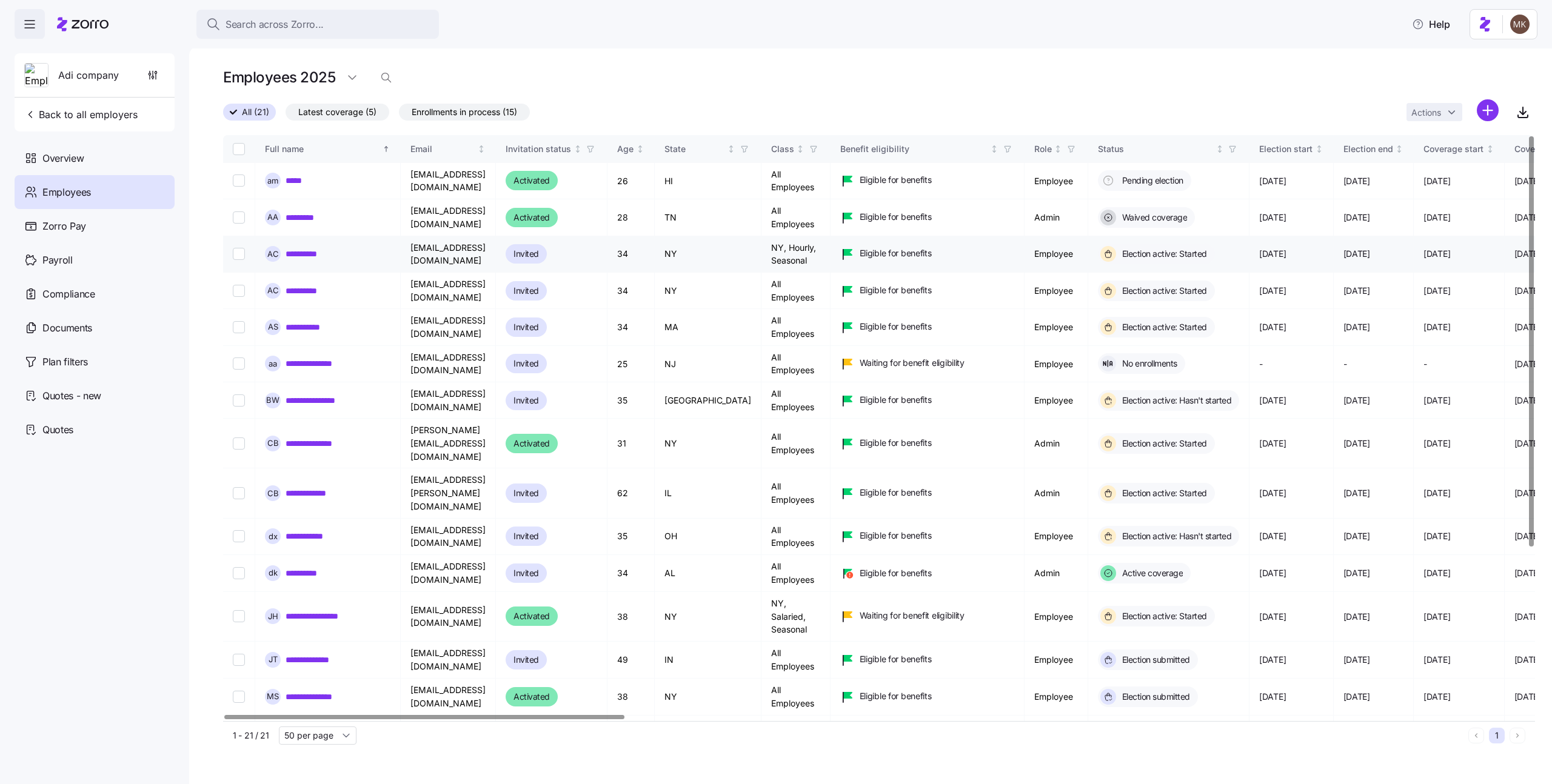
click at [313, 256] on link "**********" at bounding box center [306, 254] width 41 height 12
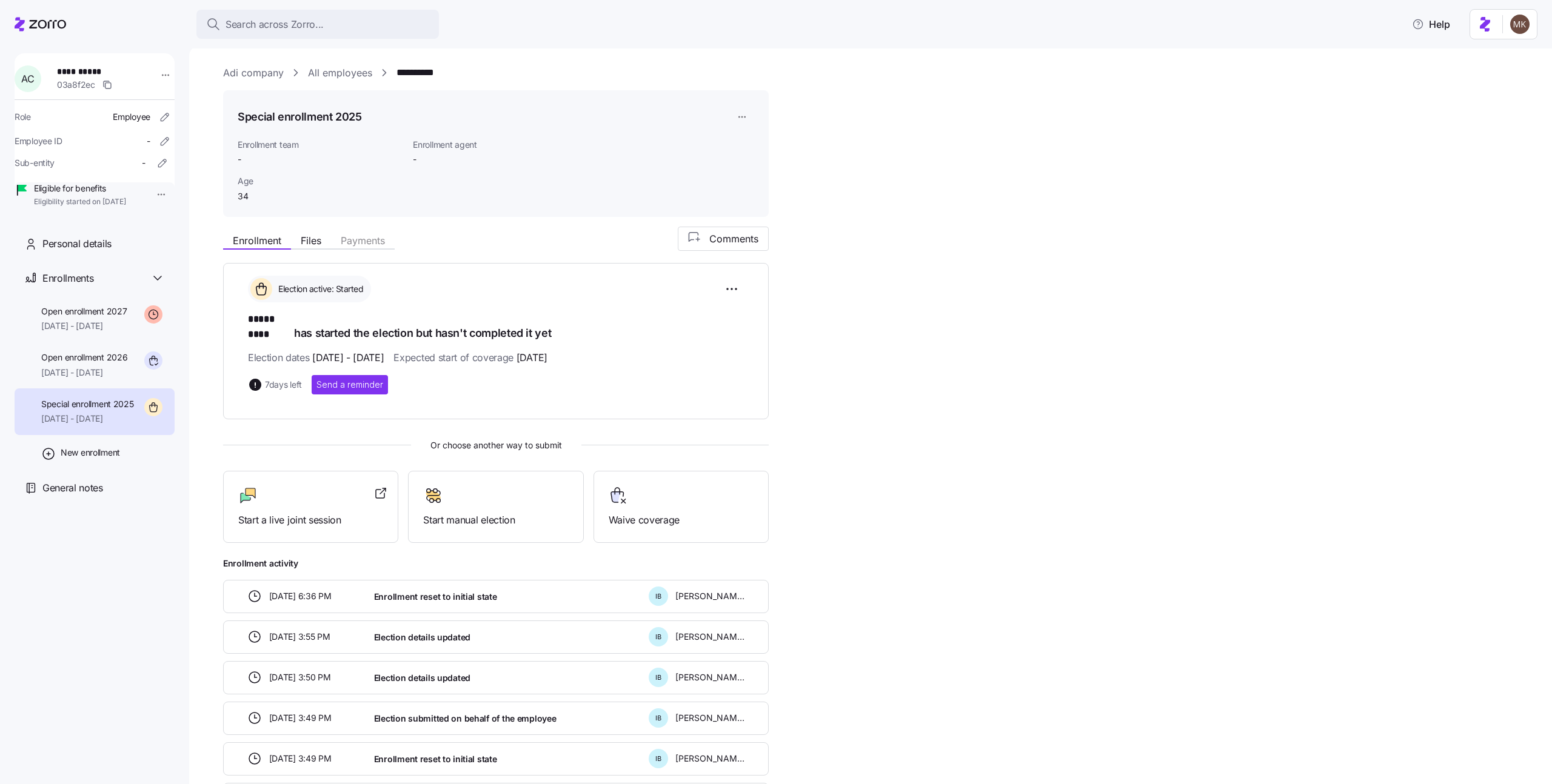
click at [354, 78] on link "All employees" at bounding box center [340, 73] width 64 height 15
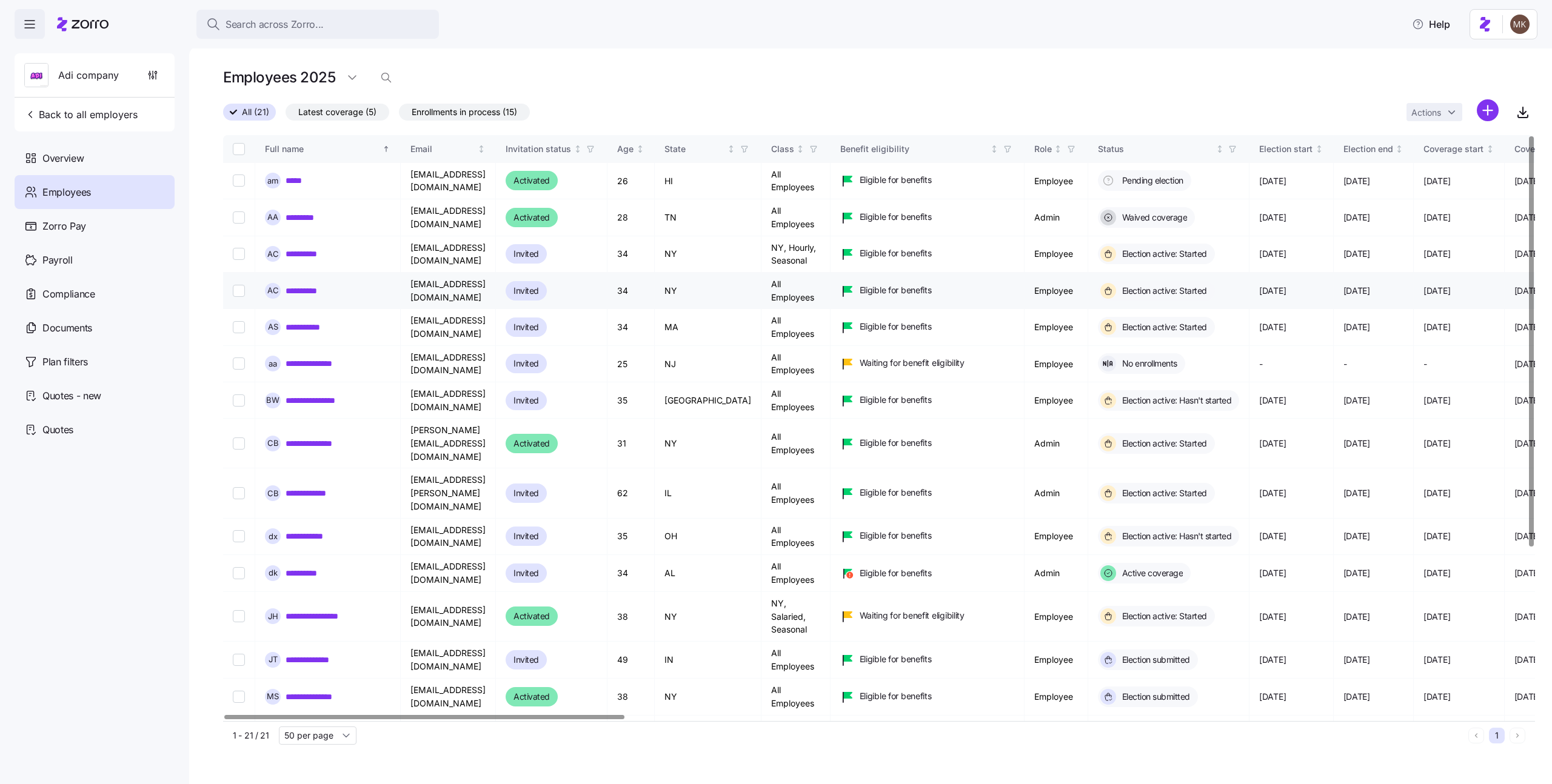
click at [312, 288] on link "**********" at bounding box center [306, 291] width 41 height 12
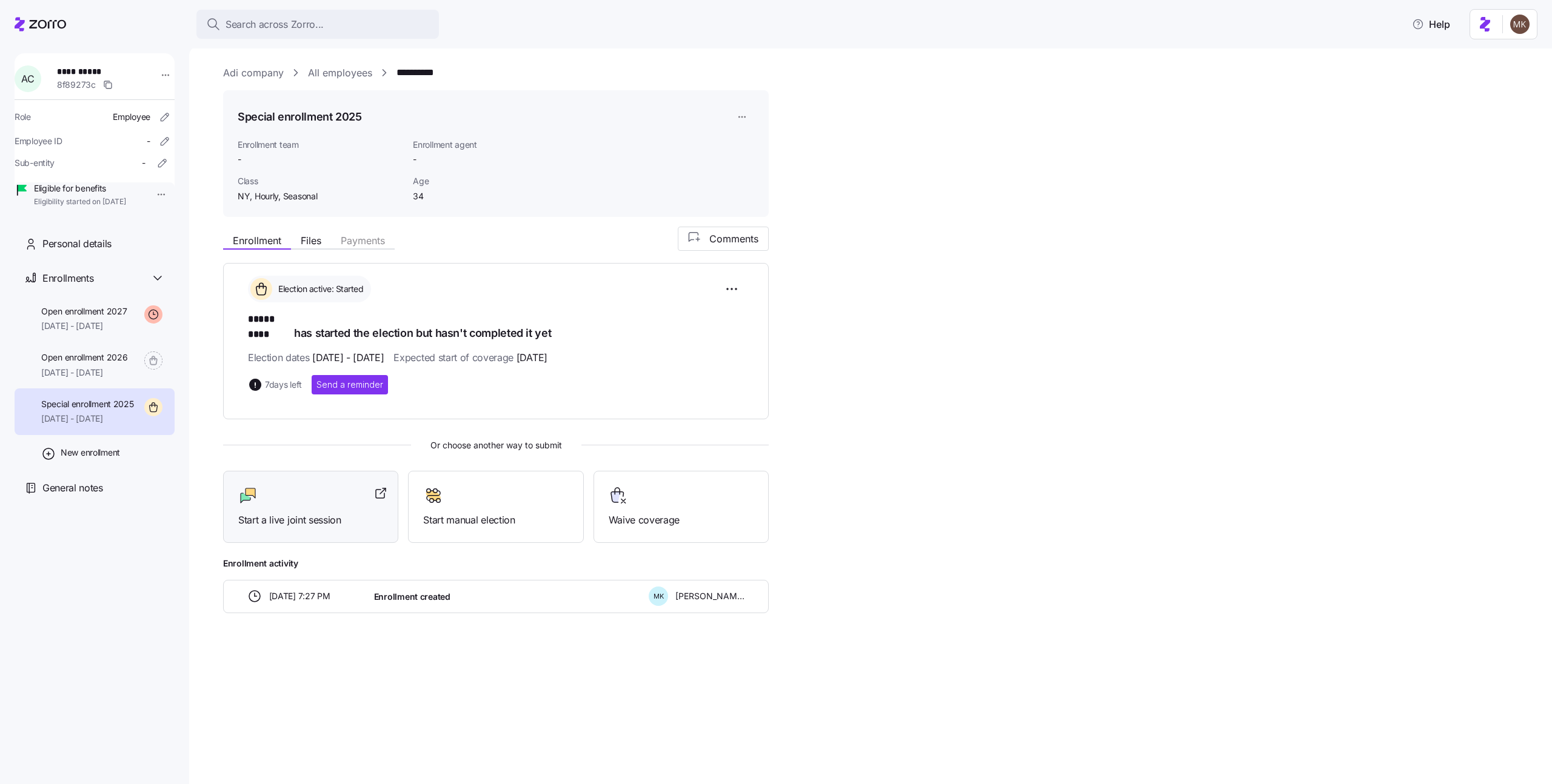
click at [322, 523] on div "Start a live joint session" at bounding box center [311, 506] width 175 height 72
click at [348, 73] on link "All employees" at bounding box center [340, 73] width 64 height 15
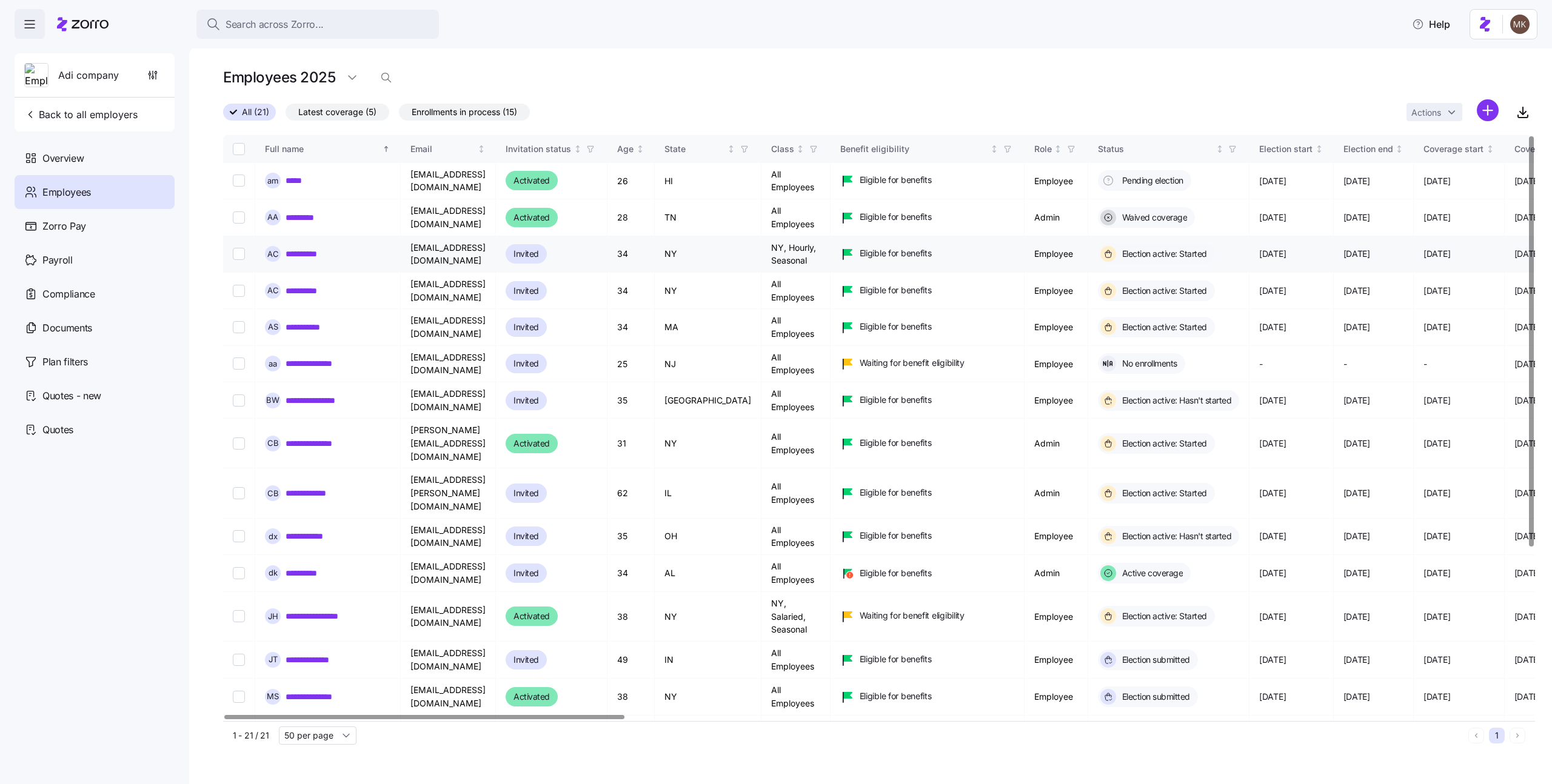
click at [301, 252] on link "**********" at bounding box center [306, 254] width 41 height 12
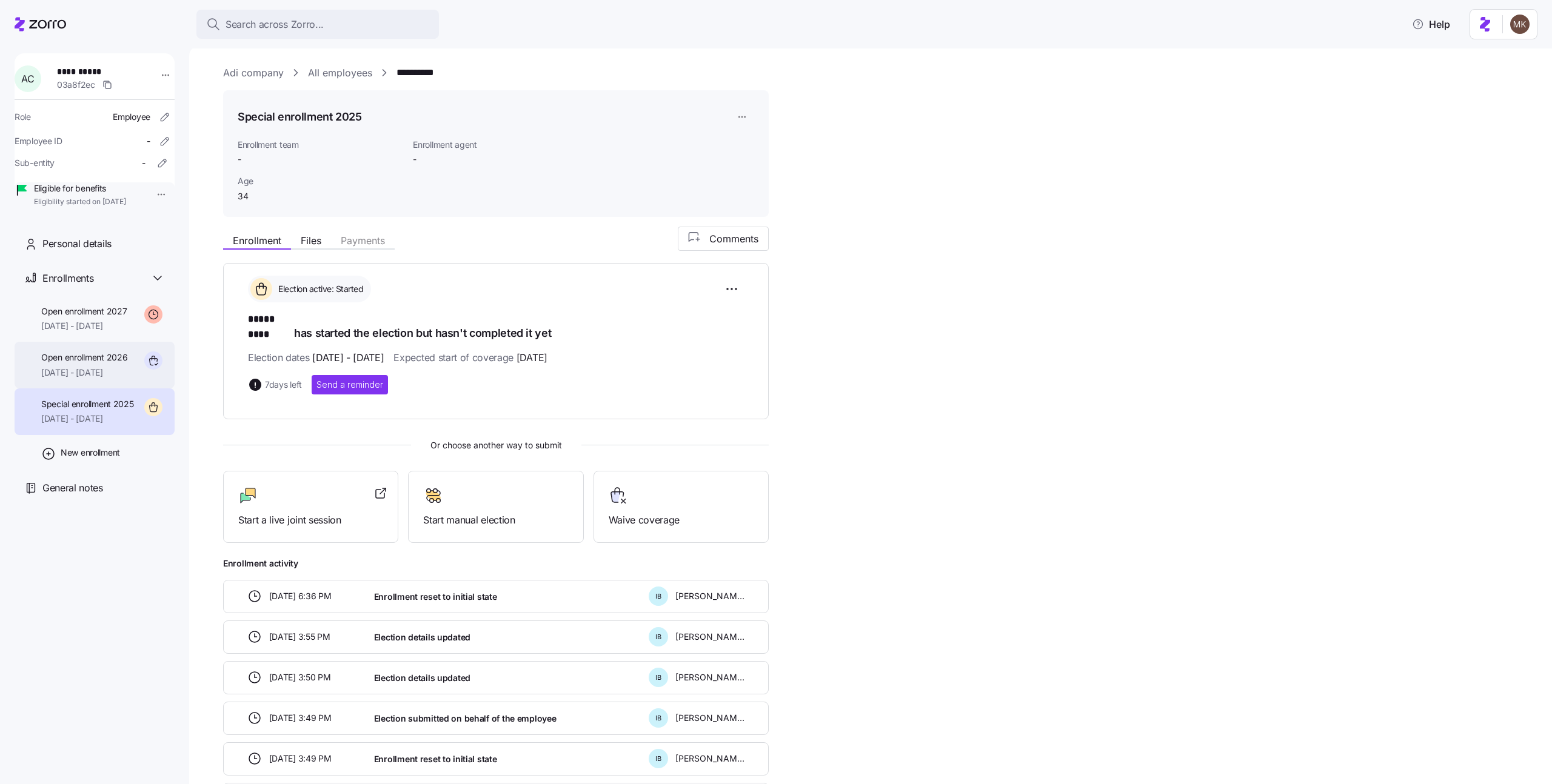
click at [127, 364] on span "Open enrollment 2026" at bounding box center [84, 358] width 86 height 12
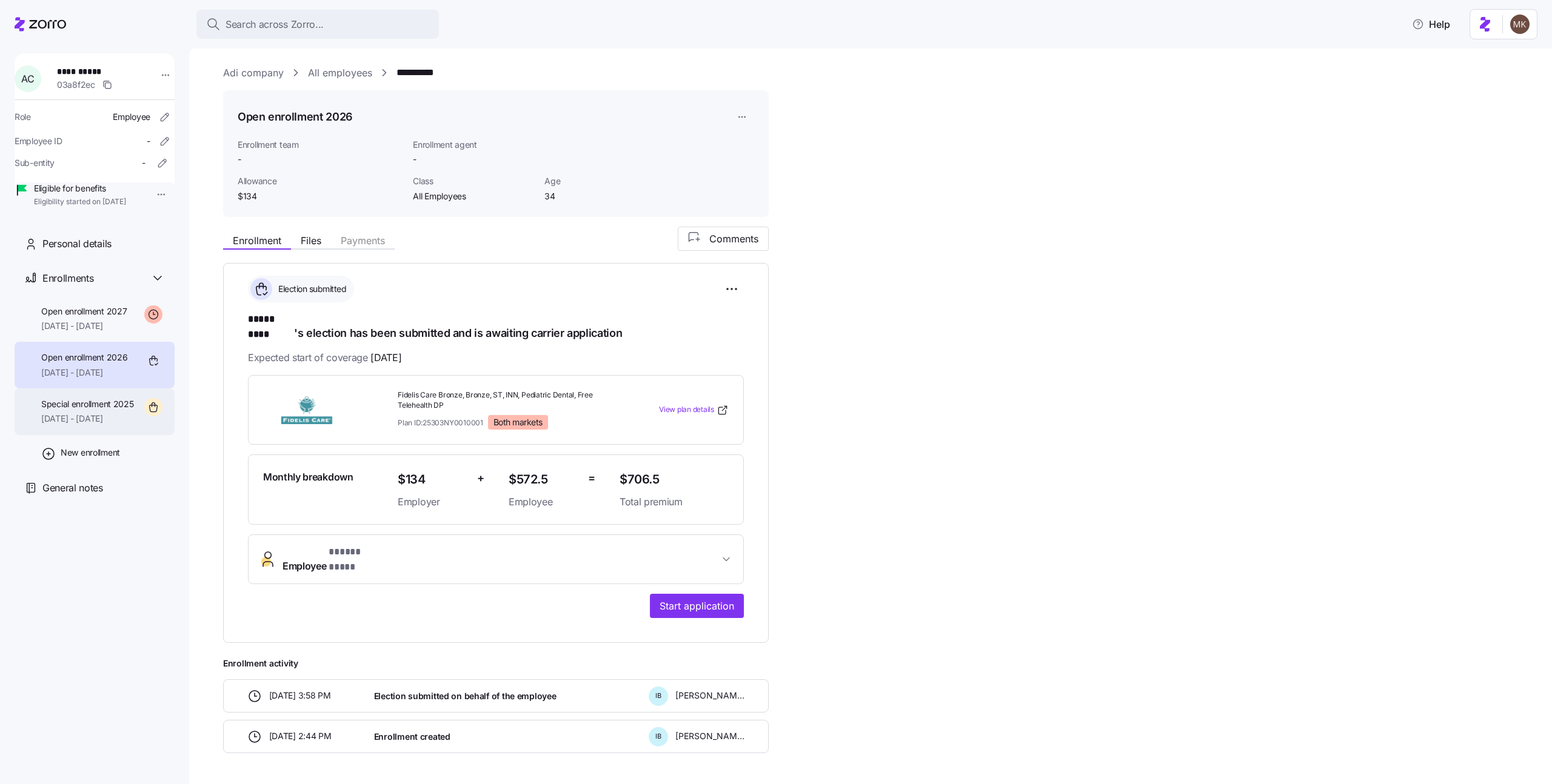
click at [142, 434] on div "Special enrollment 2025 11/01/2025 - 12/31/2025" at bounding box center [94, 412] width 160 height 47
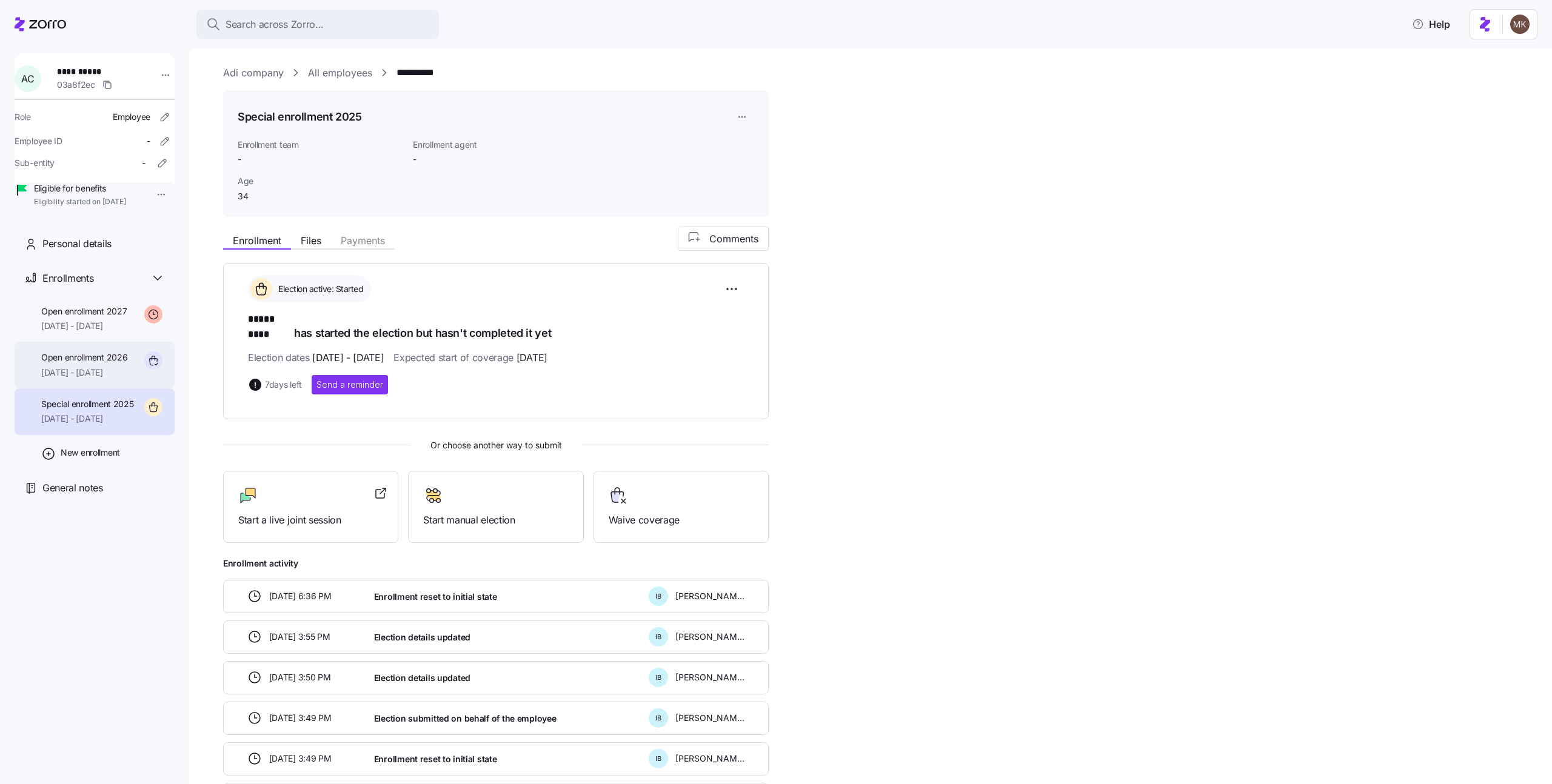
click at [100, 389] on div "Open enrollment 2026 01/01/2026 - 12/31/2026" at bounding box center [94, 365] width 160 height 47
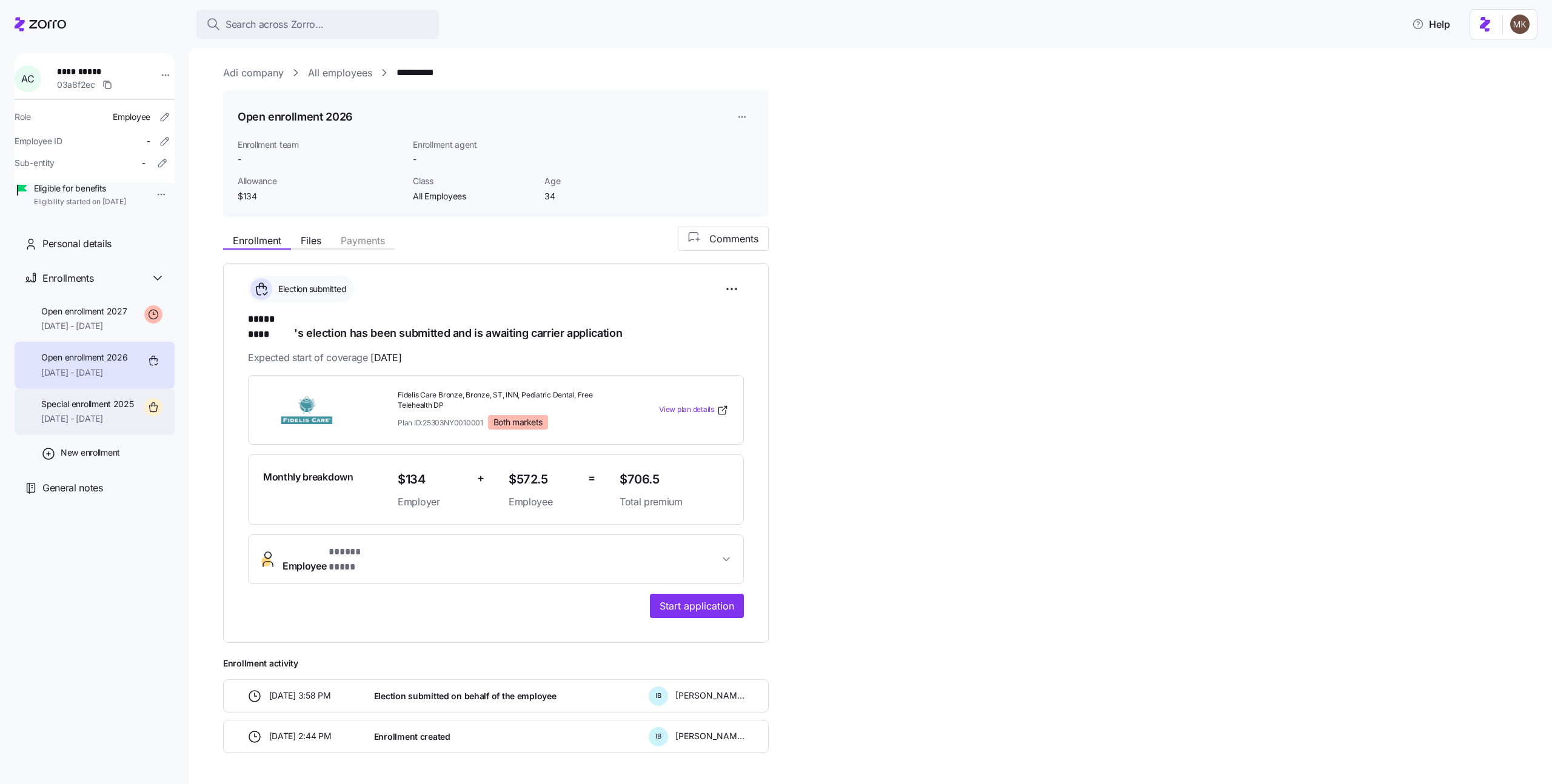
click at [108, 426] on div "Special enrollment 2025 11/01/2025 - 12/31/2025" at bounding box center [88, 412] width 93 height 27
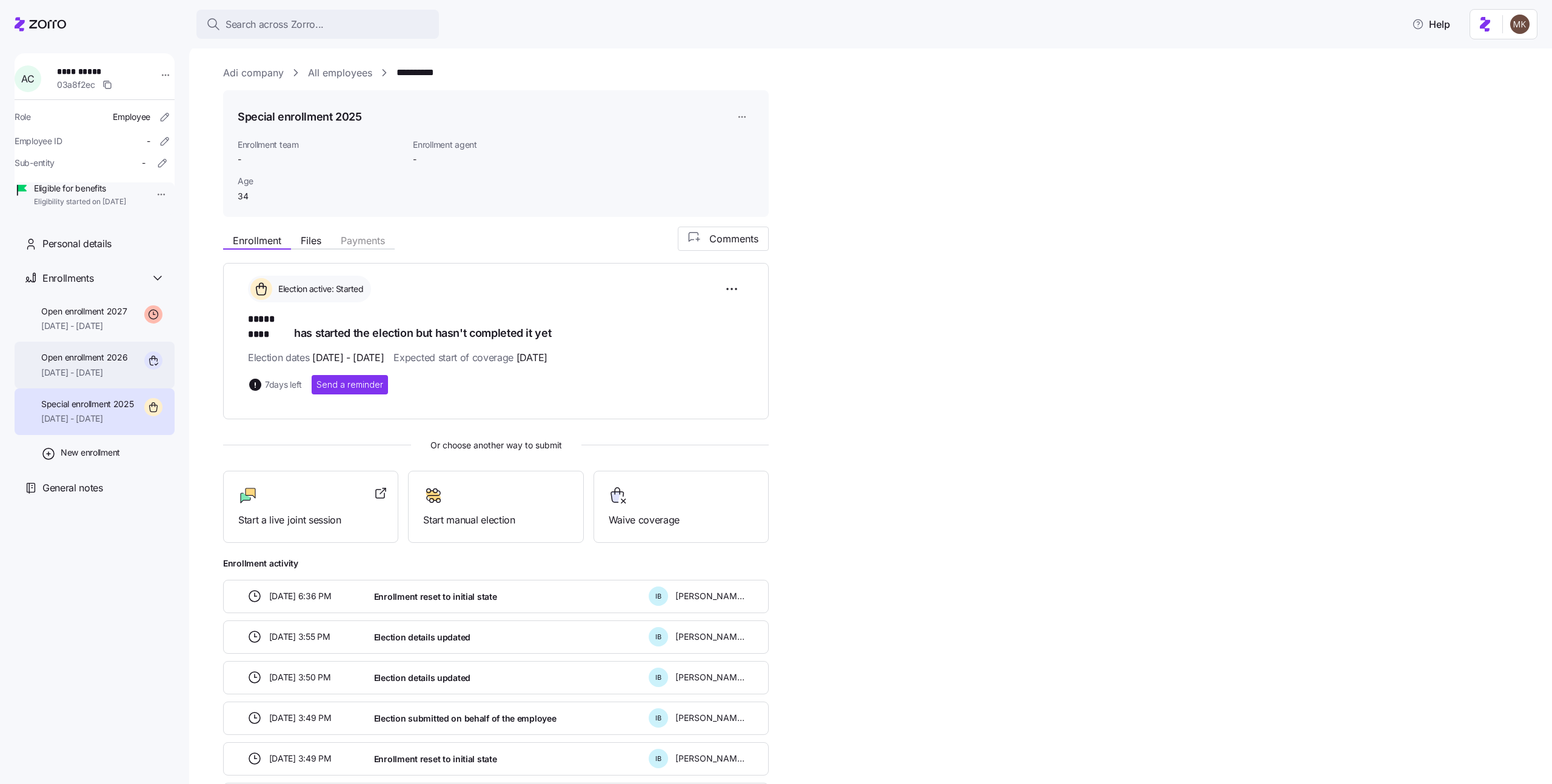
click at [127, 379] on div "Open enrollment 2026 01/01/2026 - 12/31/2026" at bounding box center [84, 365] width 86 height 27
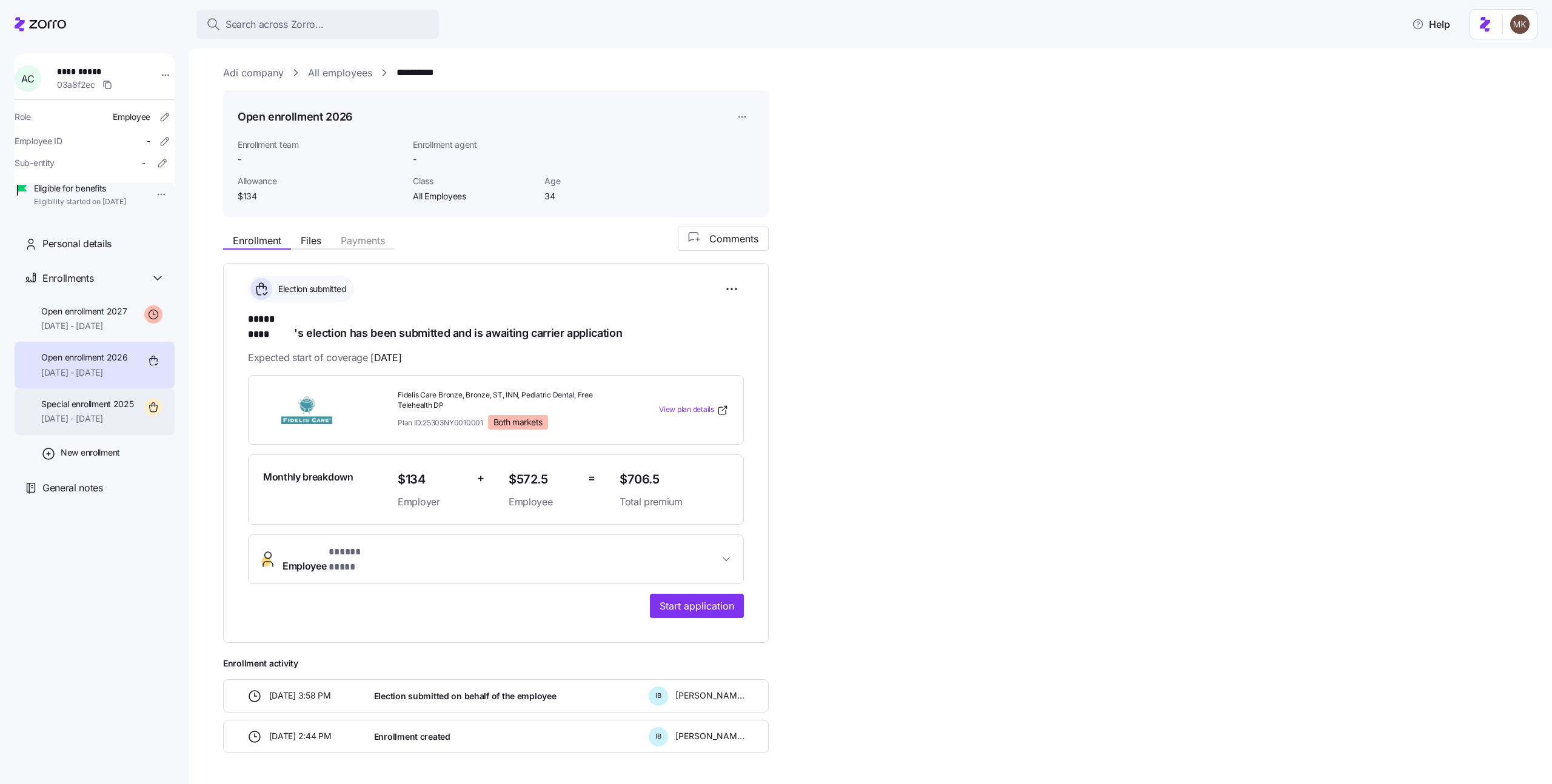
click at [136, 423] on div "Special enrollment 2025 11/01/2025 - 12/31/2025" at bounding box center [94, 412] width 160 height 47
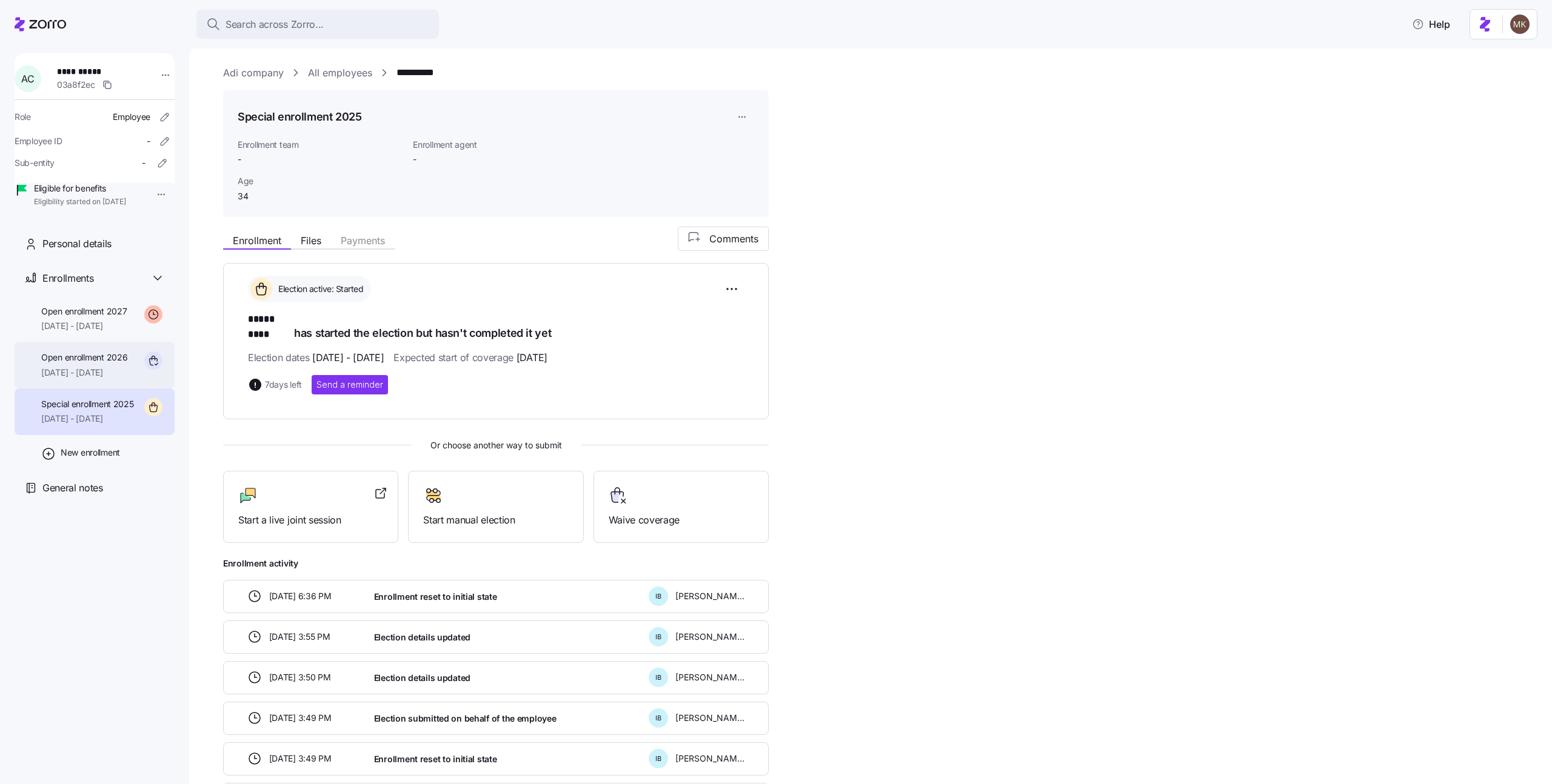
click at [120, 379] on span "01/01/2026 - 12/31/2026" at bounding box center [84, 373] width 86 height 12
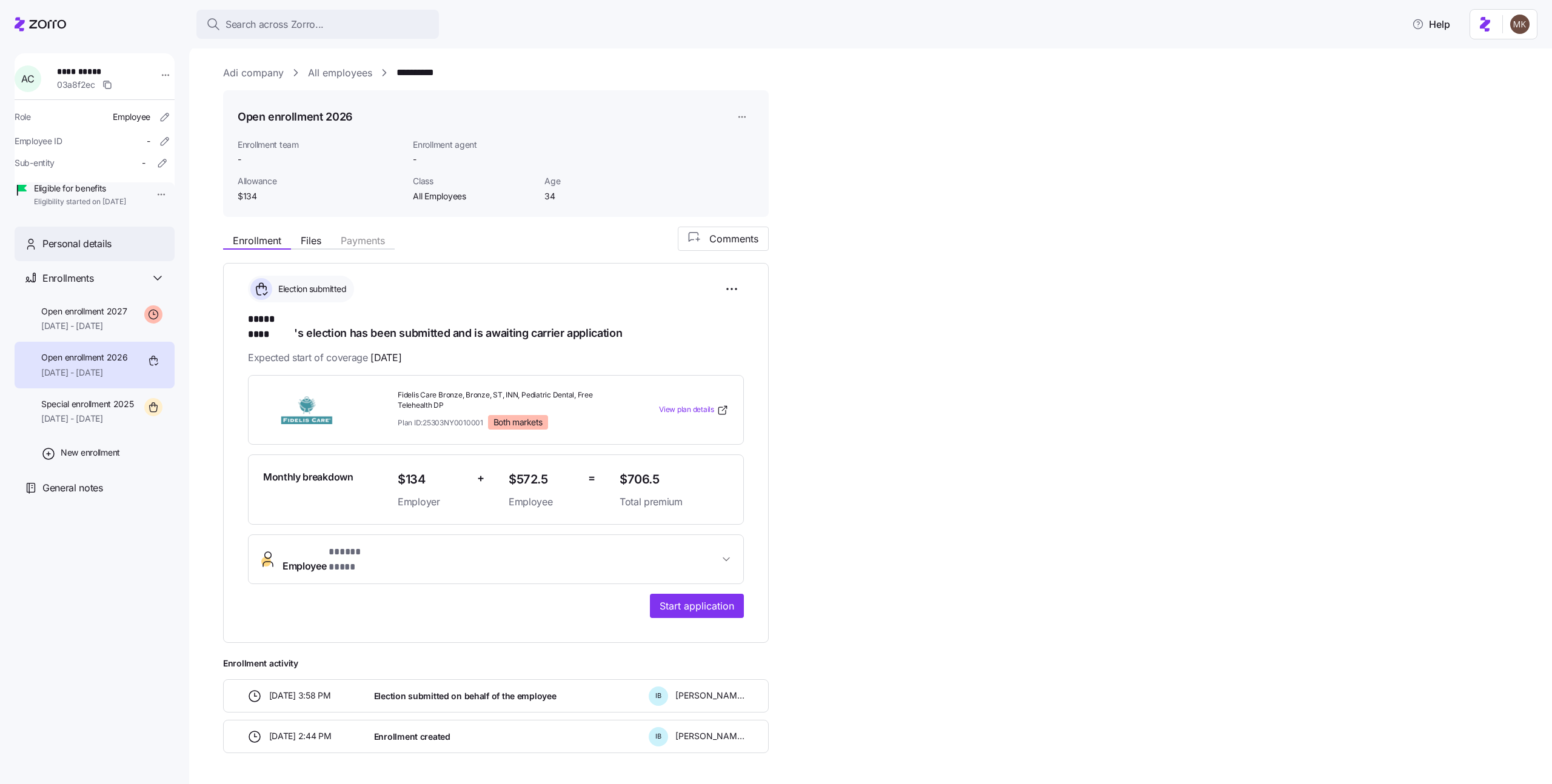
click at [135, 252] on div "Personal details" at bounding box center [103, 244] width 122 height 15
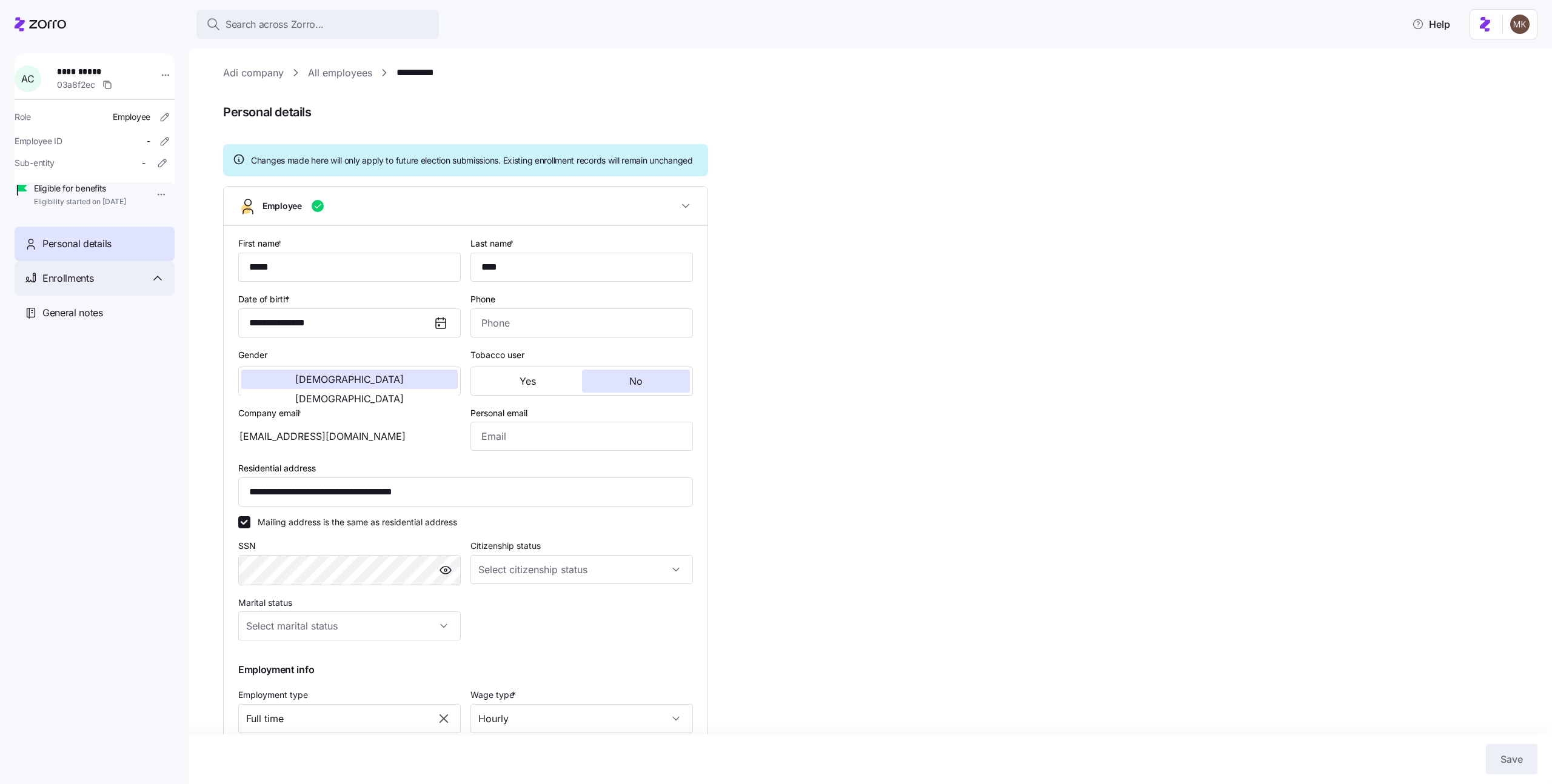
click at [109, 296] on div "Enrollments" at bounding box center [94, 278] width 160 height 35
click at [109, 364] on span "Open enrollment 2026" at bounding box center [84, 358] width 86 height 12
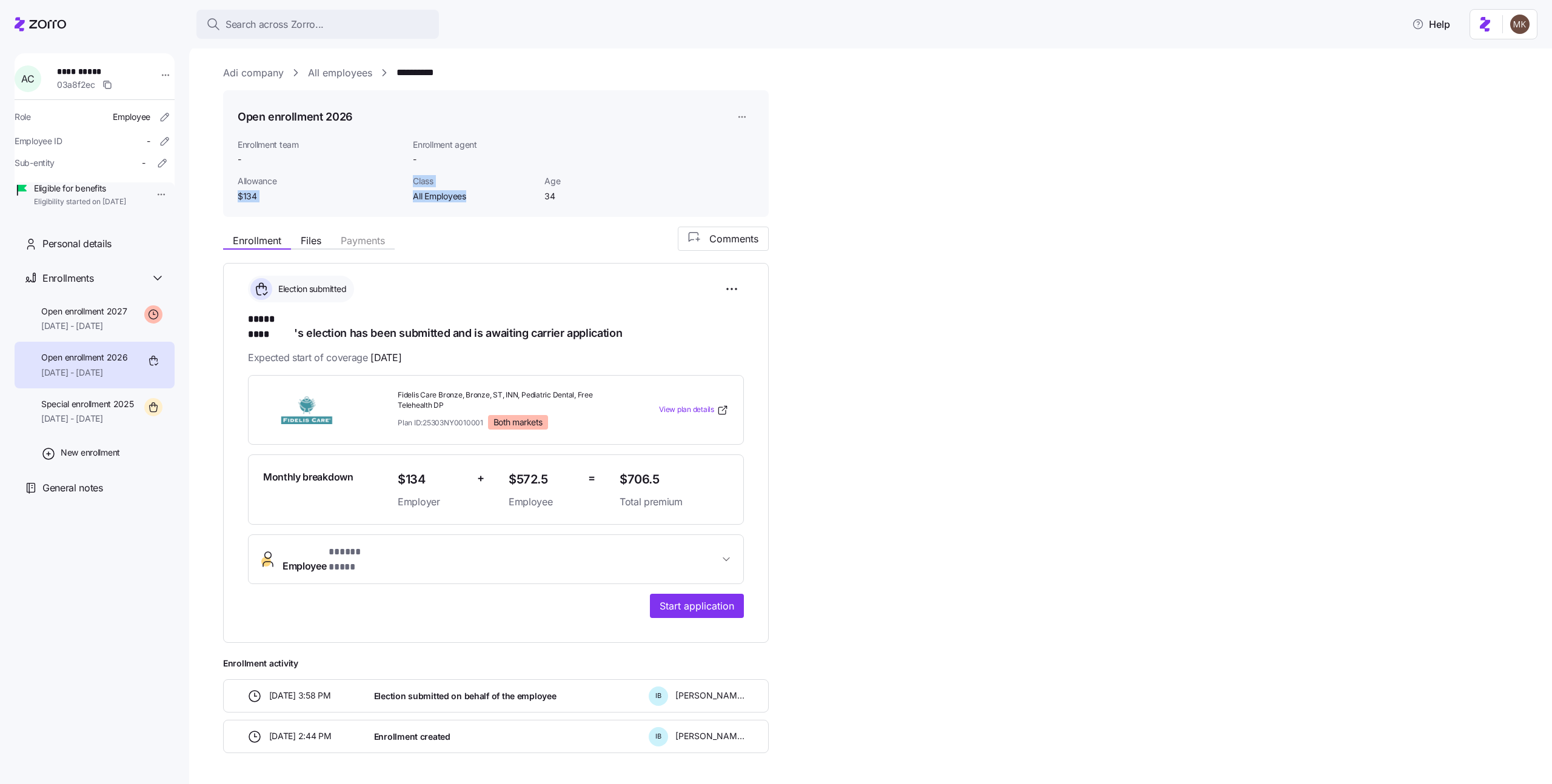
drag, startPoint x: 406, startPoint y: 179, endPoint x: 481, endPoint y: 208, distance: 80.4
click at [481, 208] on div "Open enrollment 2026 Enrollment team - Enrollment agent - Allowance $134 Class …" at bounding box center [495, 153] width 545 height 127
drag, startPoint x: 476, startPoint y: 200, endPoint x: 412, endPoint y: 180, distance: 67.1
click at [412, 180] on div "Class All Employees" at bounding box center [474, 189] width 131 height 37
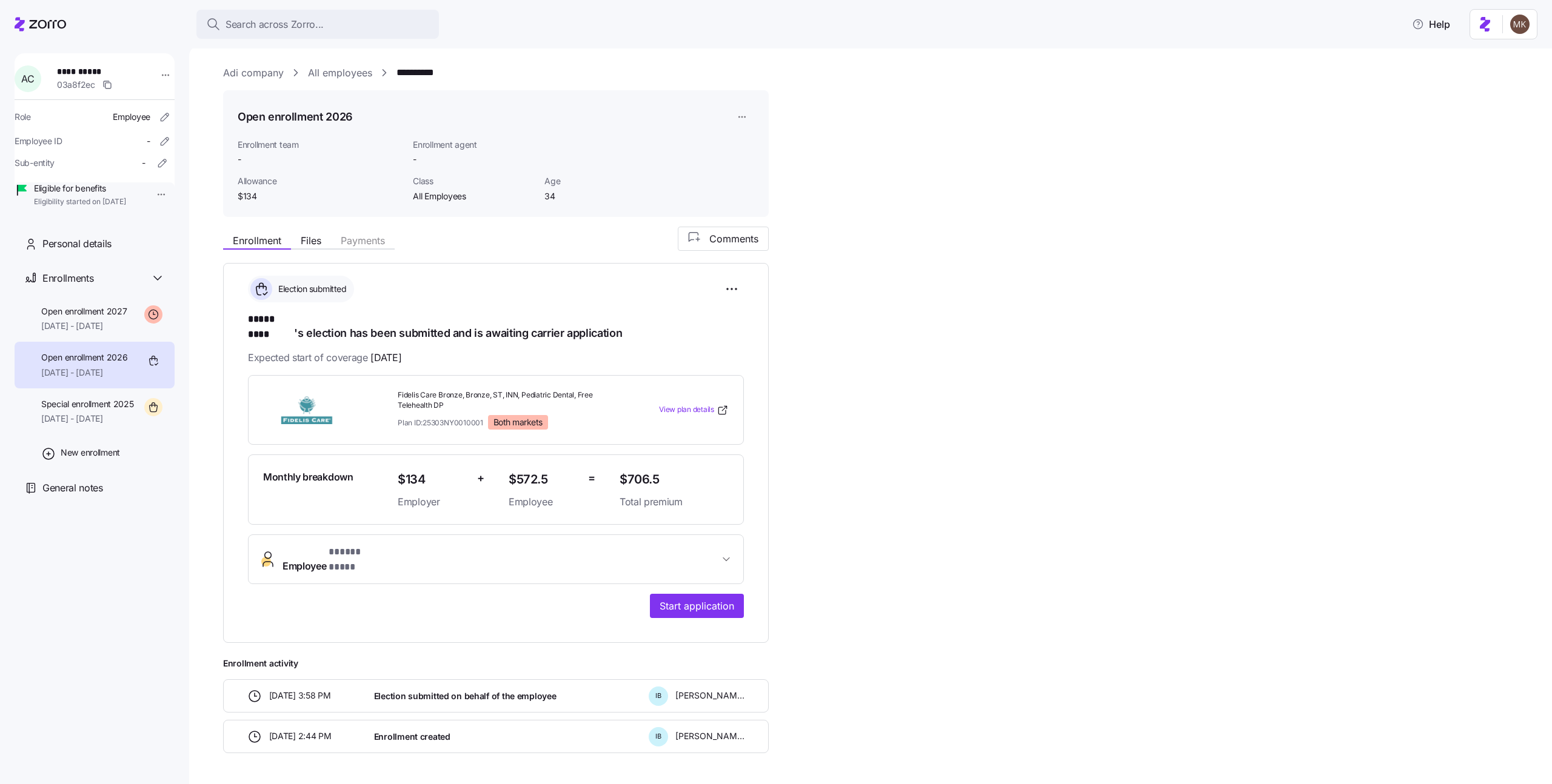
click at [505, 274] on div "**********" at bounding box center [495, 454] width 545 height 380
drag, startPoint x: 421, startPoint y: 181, endPoint x: 468, endPoint y: 192, distance: 48.3
click at [468, 192] on div "Class All Employees" at bounding box center [474, 189] width 131 height 37
click at [467, 203] on div "Open enrollment 2026 Enrollment team - Enrollment agent - Allowance $134 Class …" at bounding box center [495, 153] width 545 height 127
click at [327, 73] on link "All employees" at bounding box center [340, 73] width 64 height 15
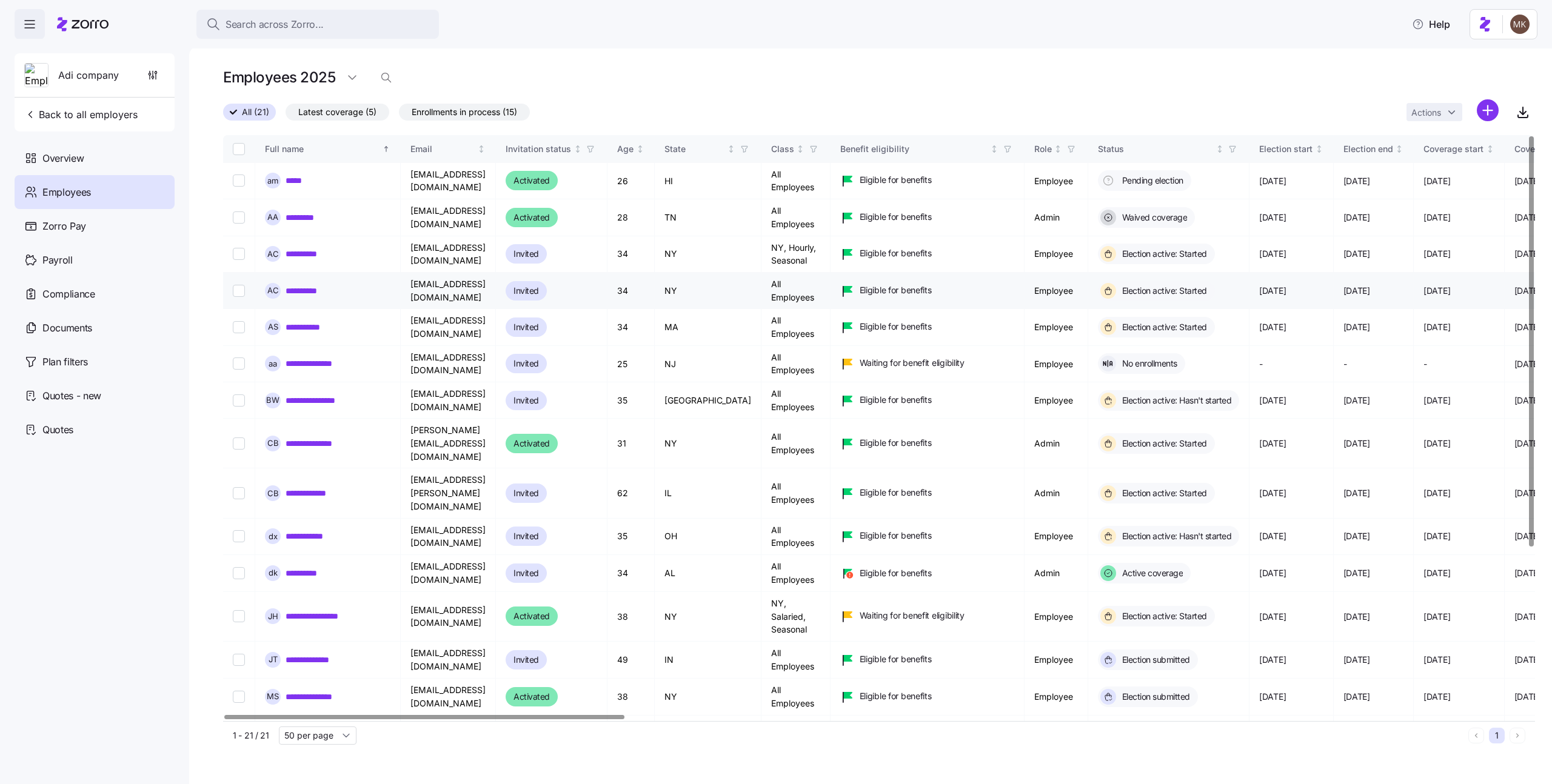
click at [307, 286] on link "**********" at bounding box center [306, 291] width 41 height 12
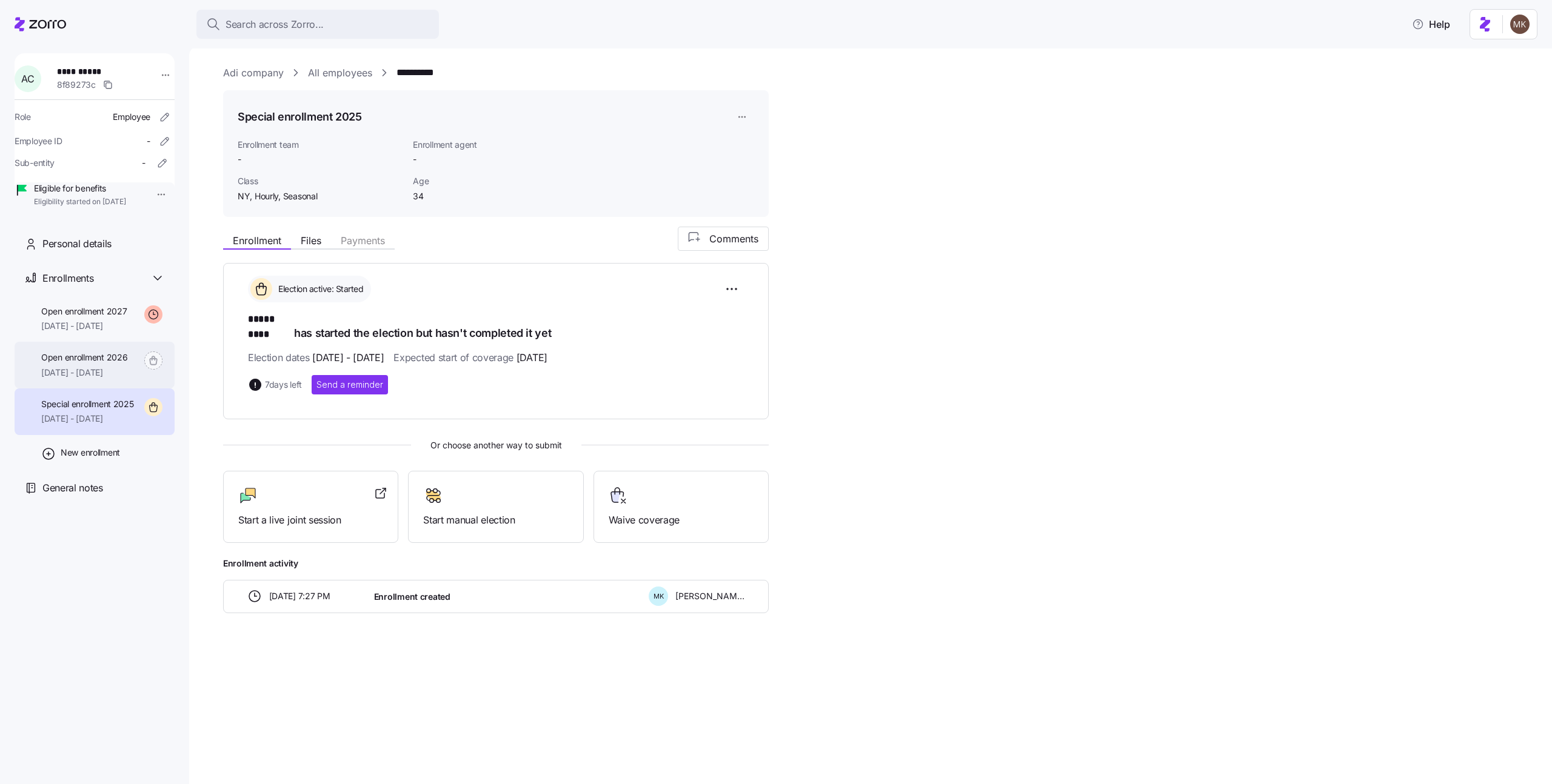
click at [104, 379] on div "Open enrollment 2026 01/01/2026 - 12/31/2026" at bounding box center [84, 365] width 86 height 27
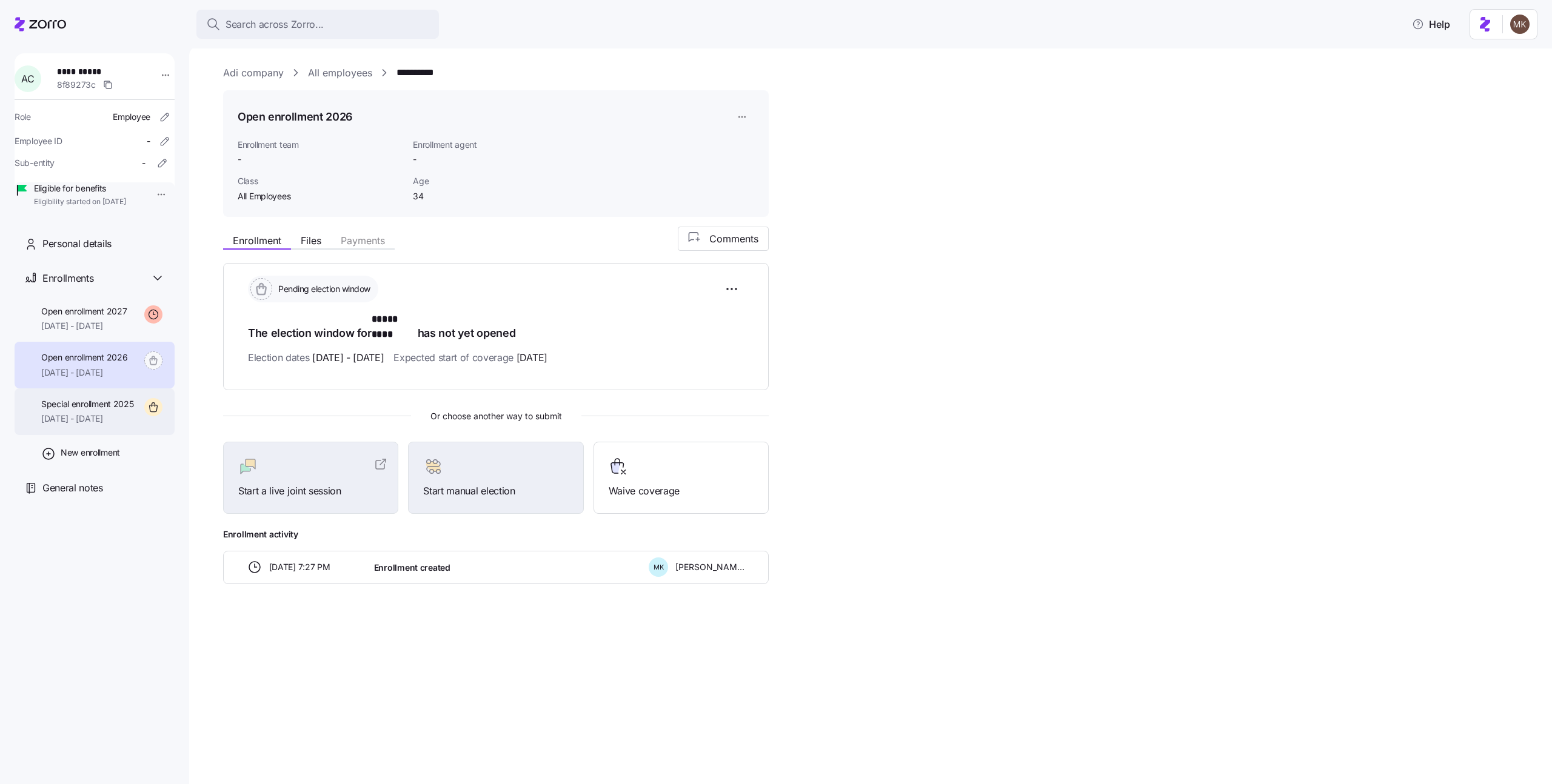
click at [114, 425] on span "11/01/2025 - 12/31/2025" at bounding box center [88, 419] width 93 height 12
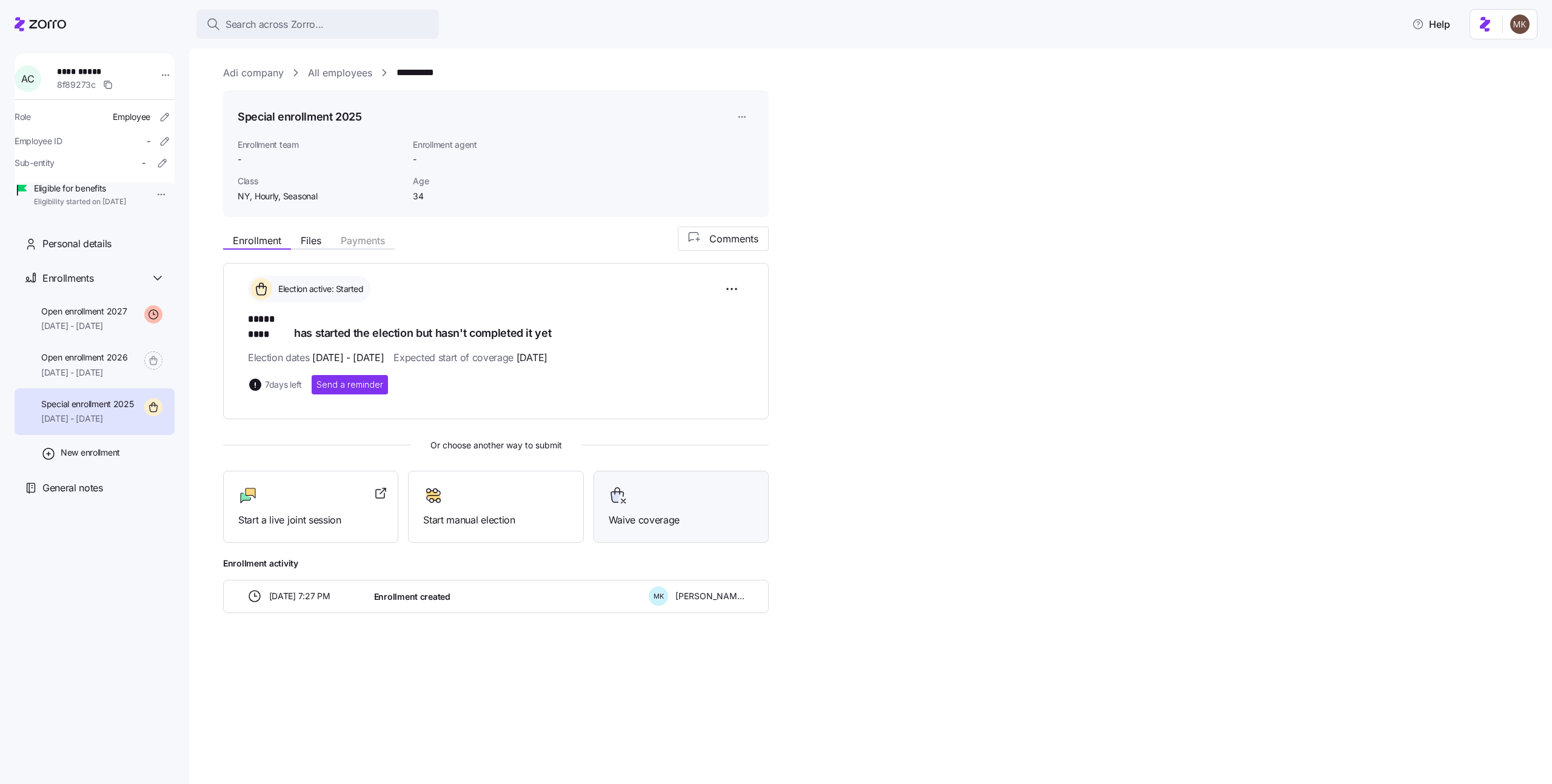
click at [644, 486] on div at bounding box center [682, 496] width 145 height 19
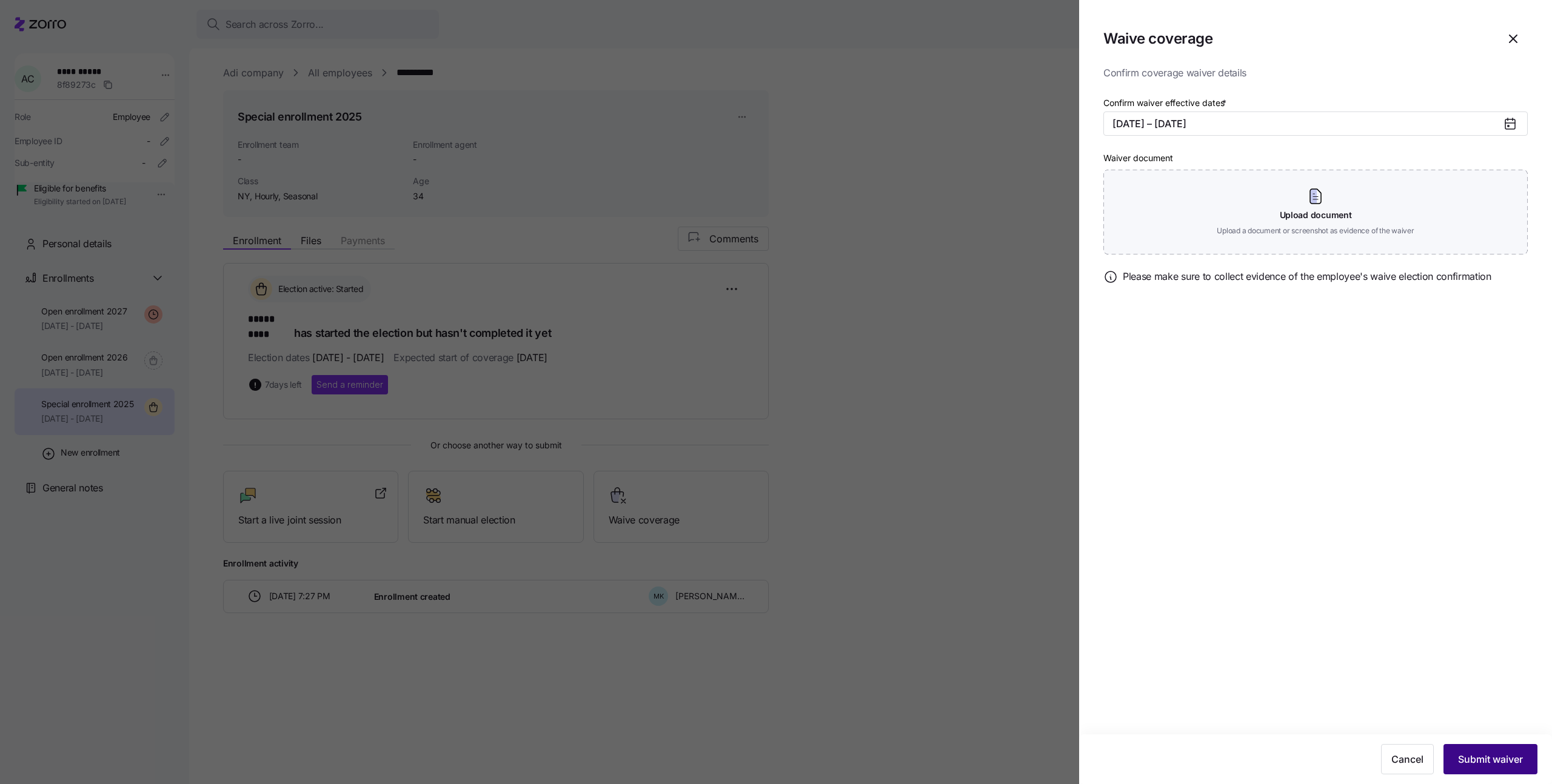
click at [1505, 761] on span "Submit waiver" at bounding box center [1490, 759] width 65 height 14
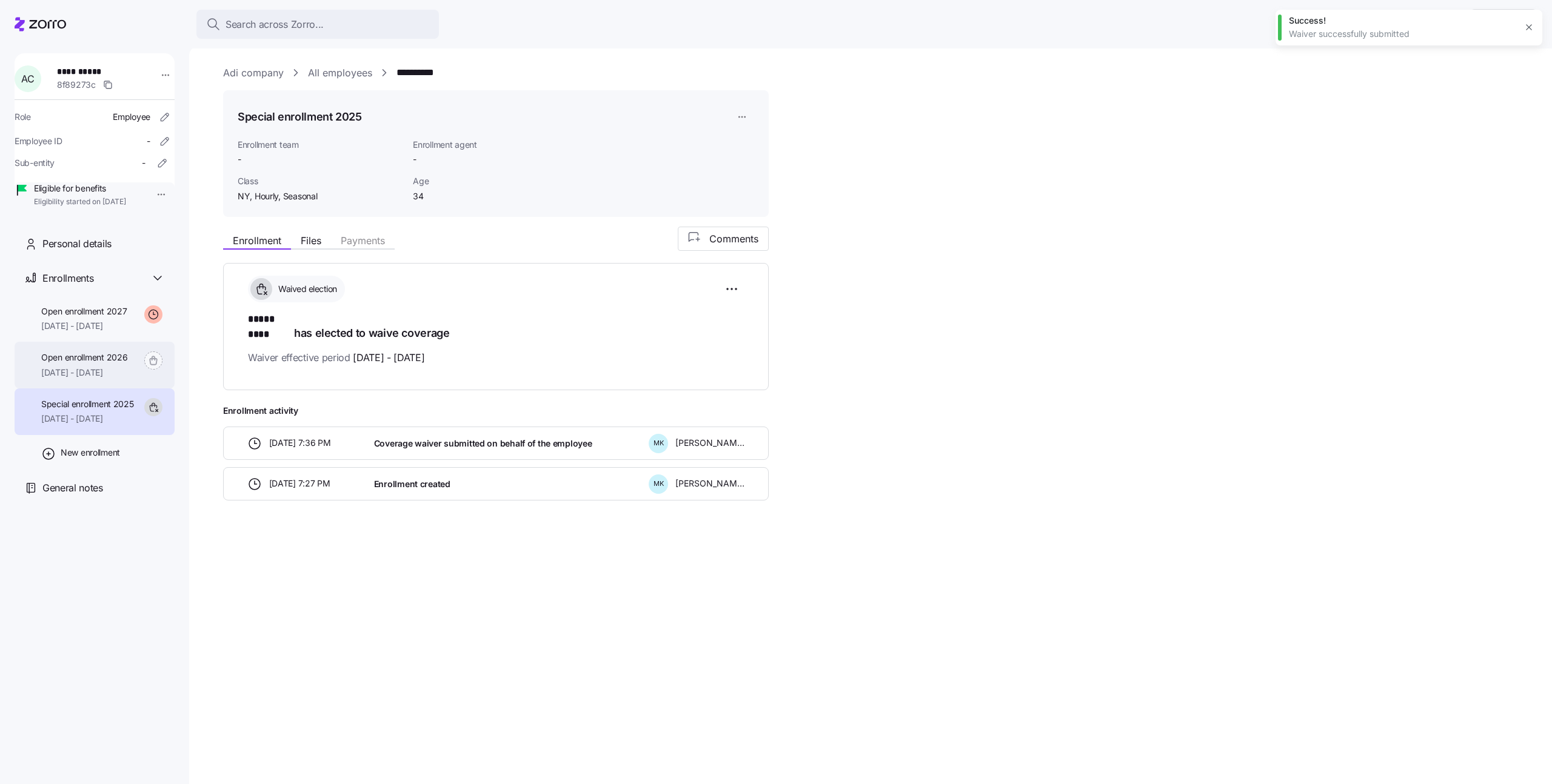
click at [125, 379] on span "01/01/2026 - 12/31/2026" at bounding box center [84, 373] width 86 height 12
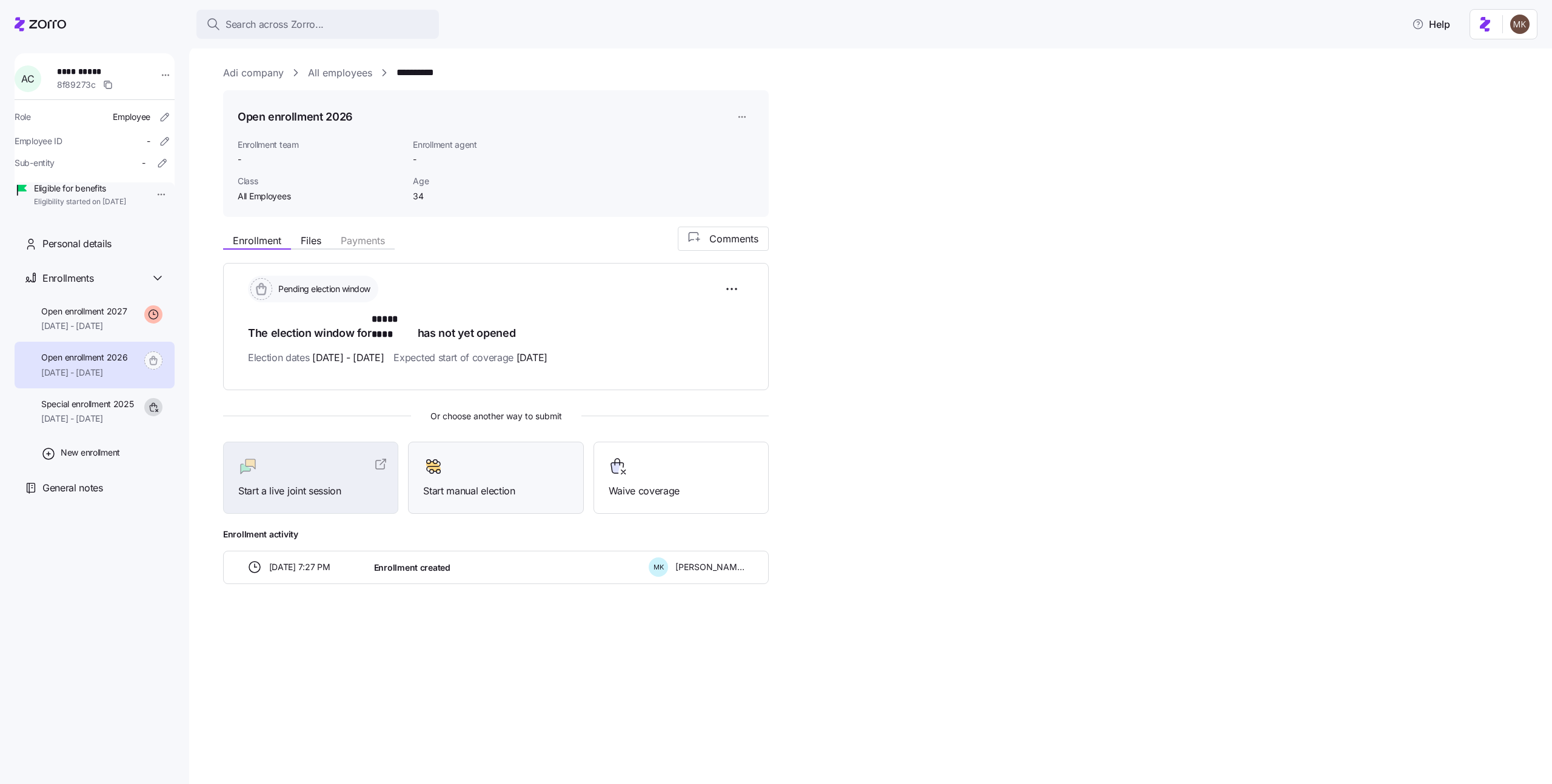
click at [504, 484] on span "Start manual election" at bounding box center [495, 491] width 145 height 15
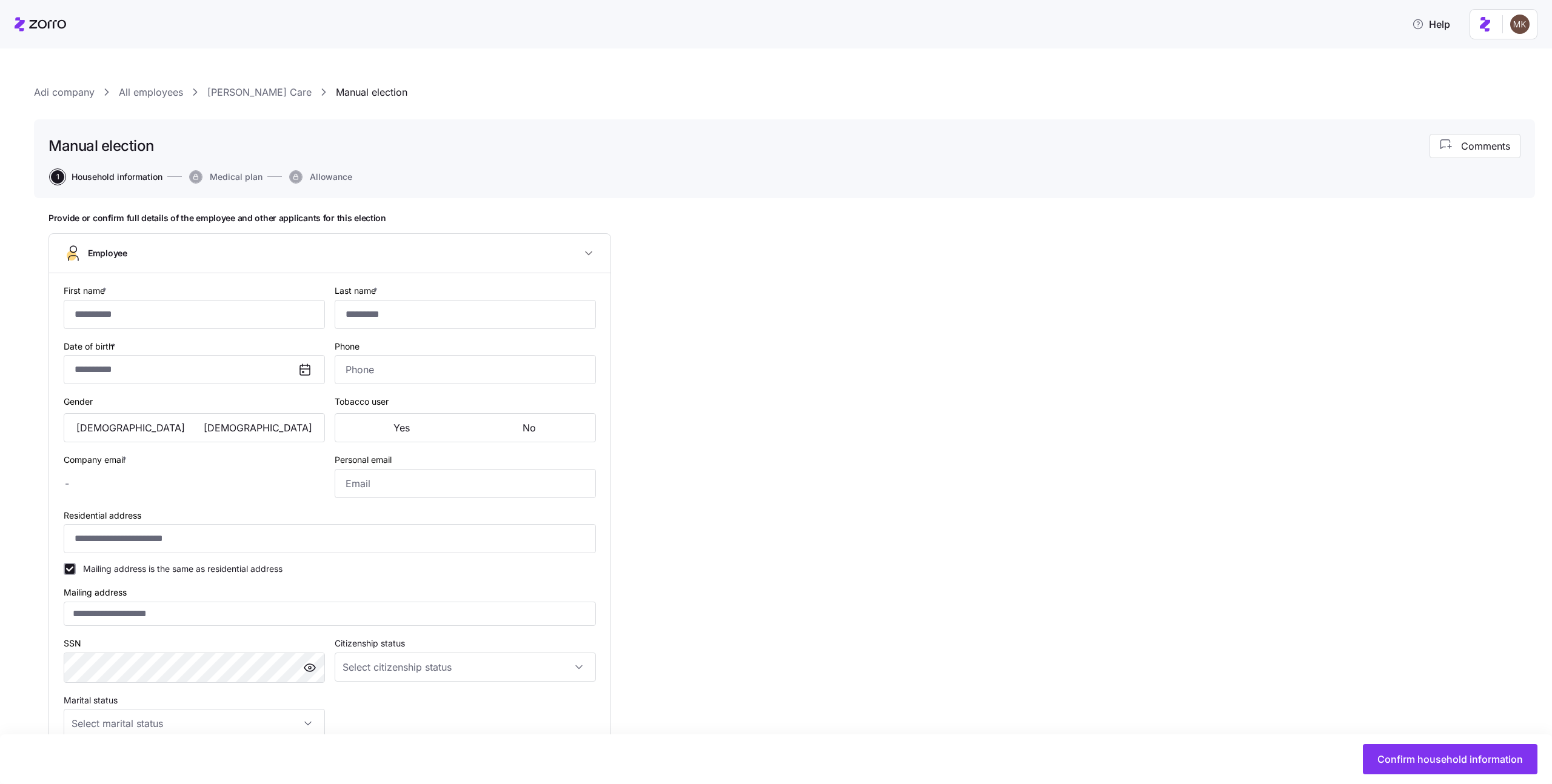
type input "*****"
type input "****"
type input "[EMAIL_ADDRESS][DOMAIN_NAME]"
type input "asda2@xfs.vo"
type input "**********"
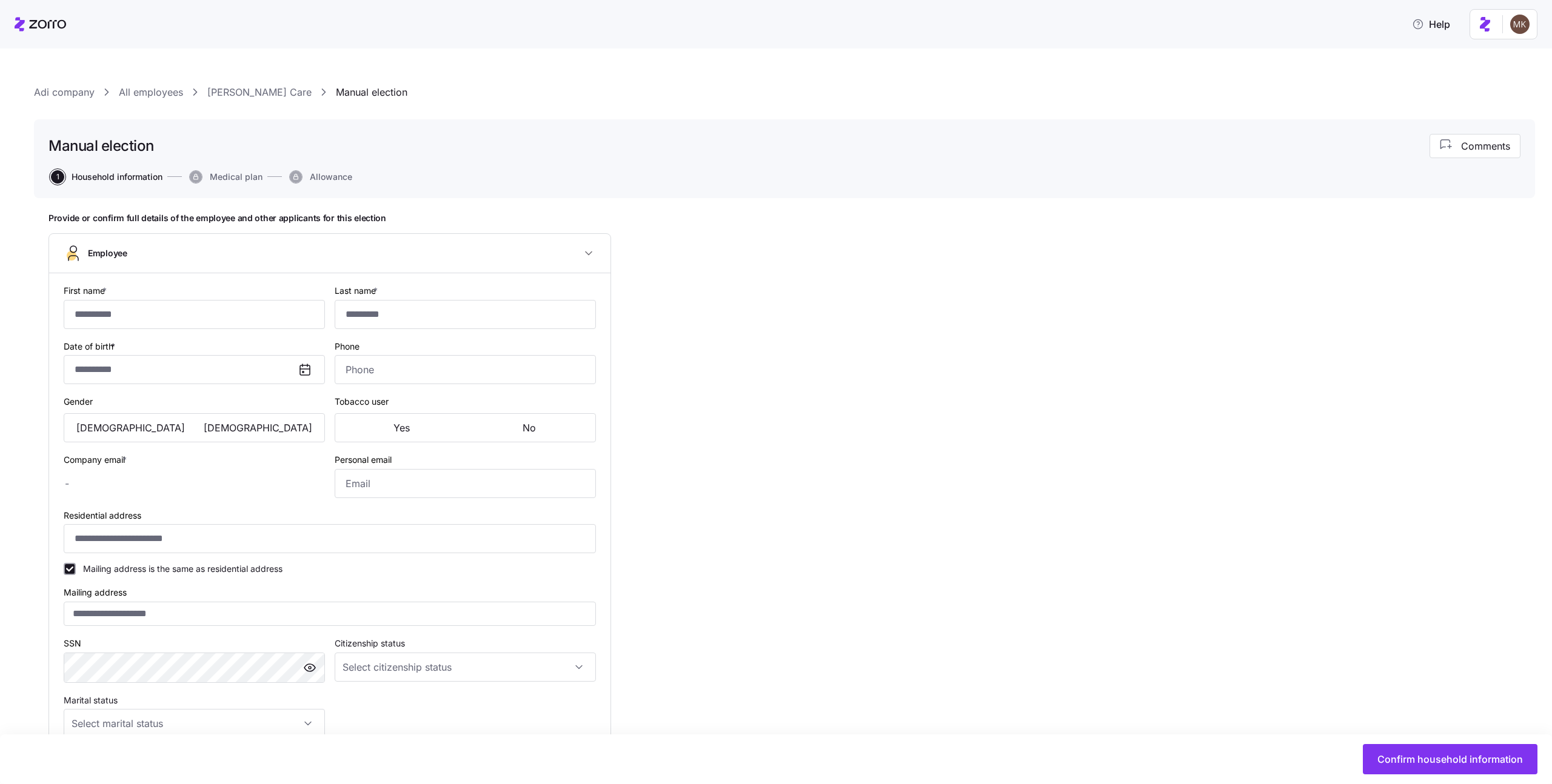
checkbox input "true"
type input "**********"
type input "[PHONE_NUMBER]"
type input "[DEMOGRAPHIC_DATA] citizen"
type input "Single"
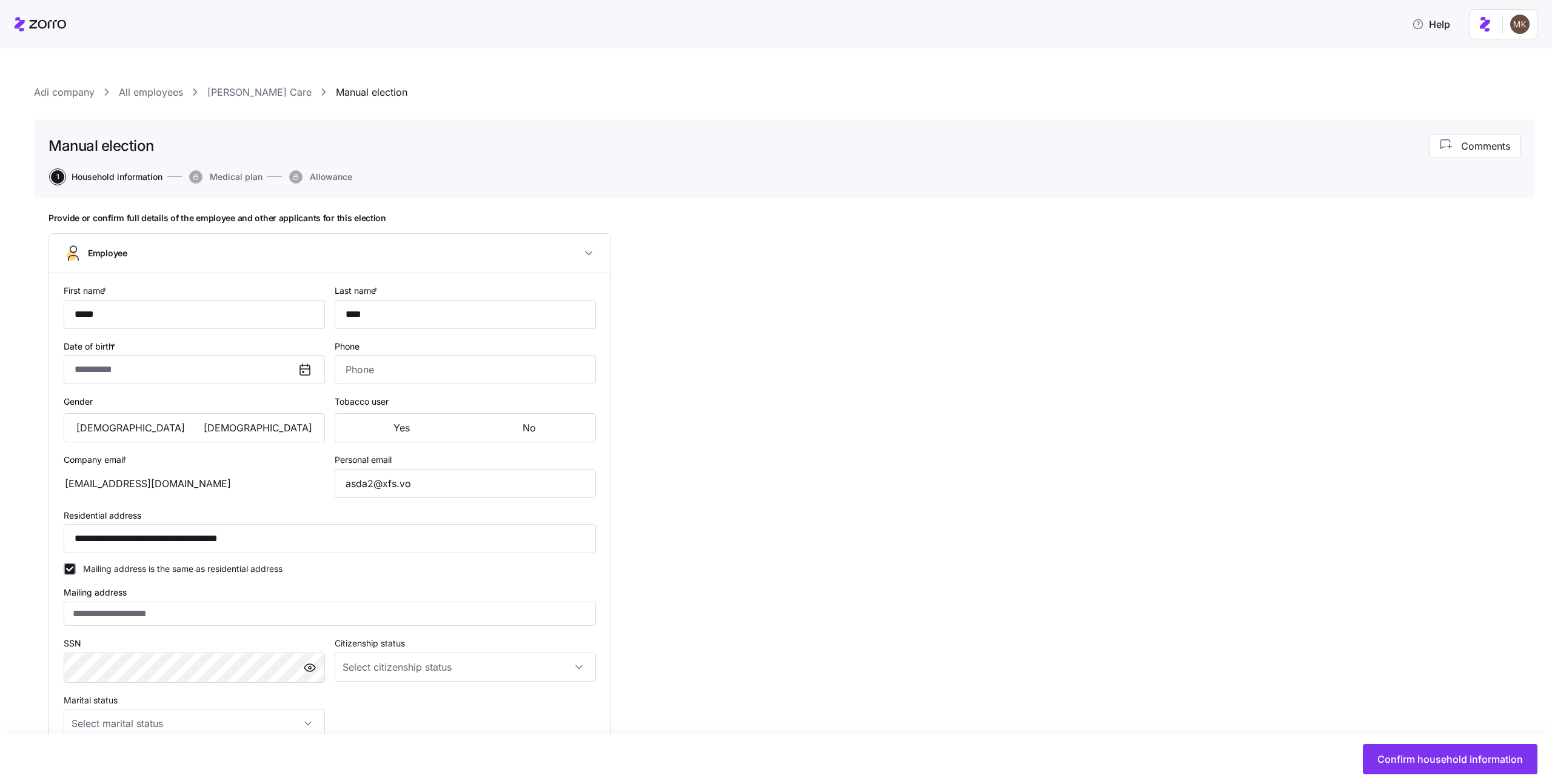
type input "Hourly"
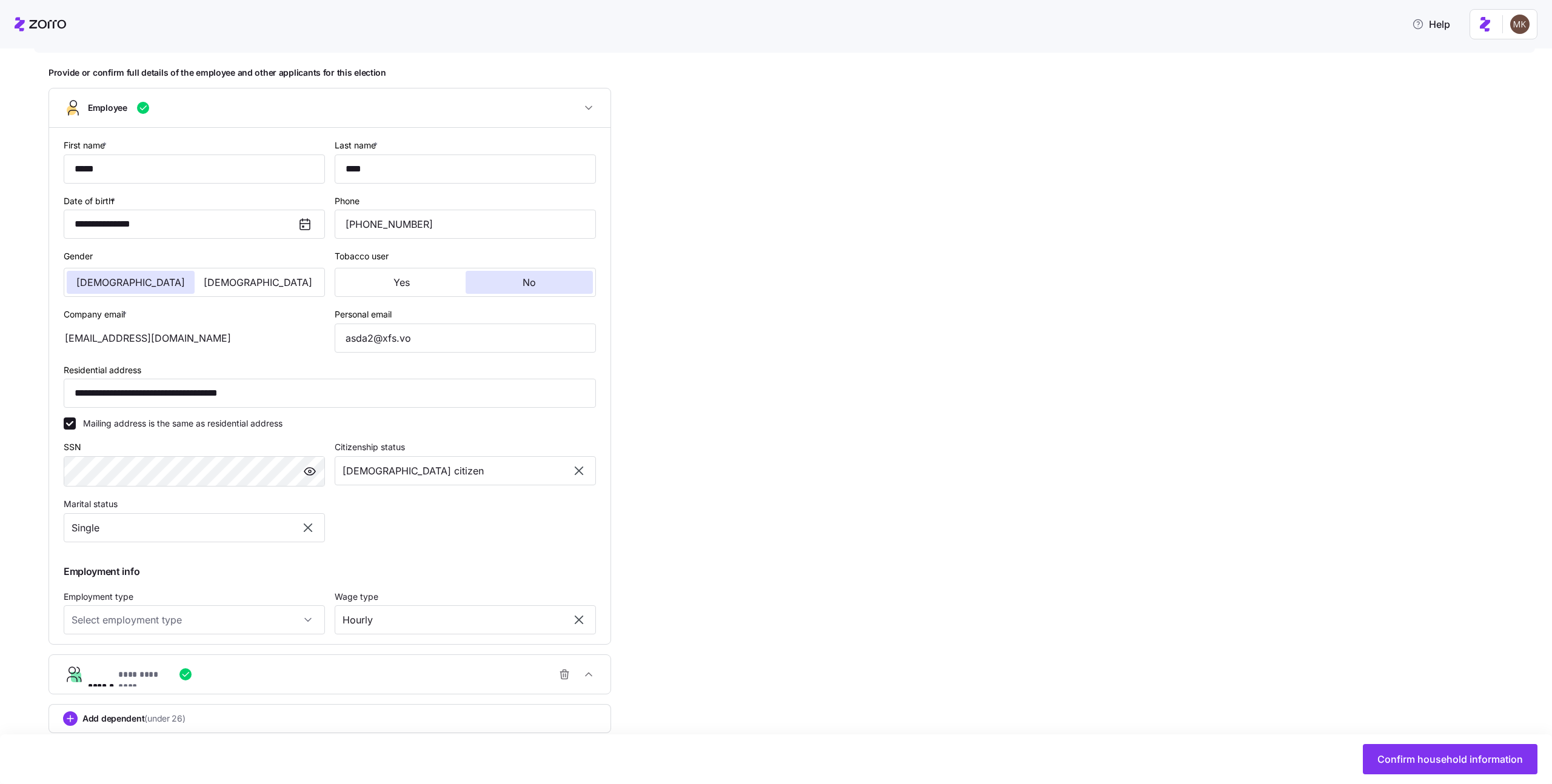
scroll to position [170, 0]
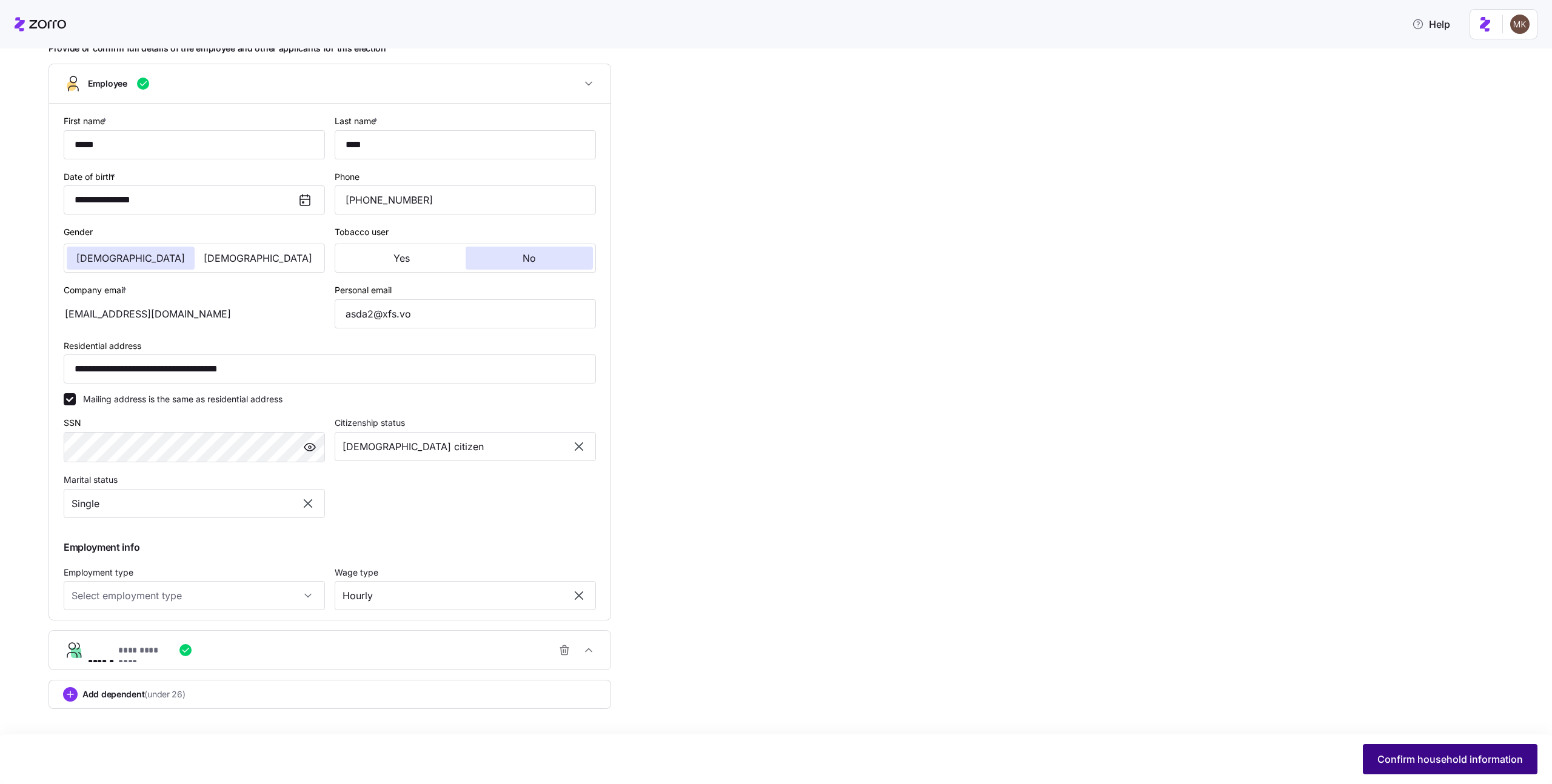
click at [1396, 755] on span "Confirm household information" at bounding box center [1450, 759] width 146 height 14
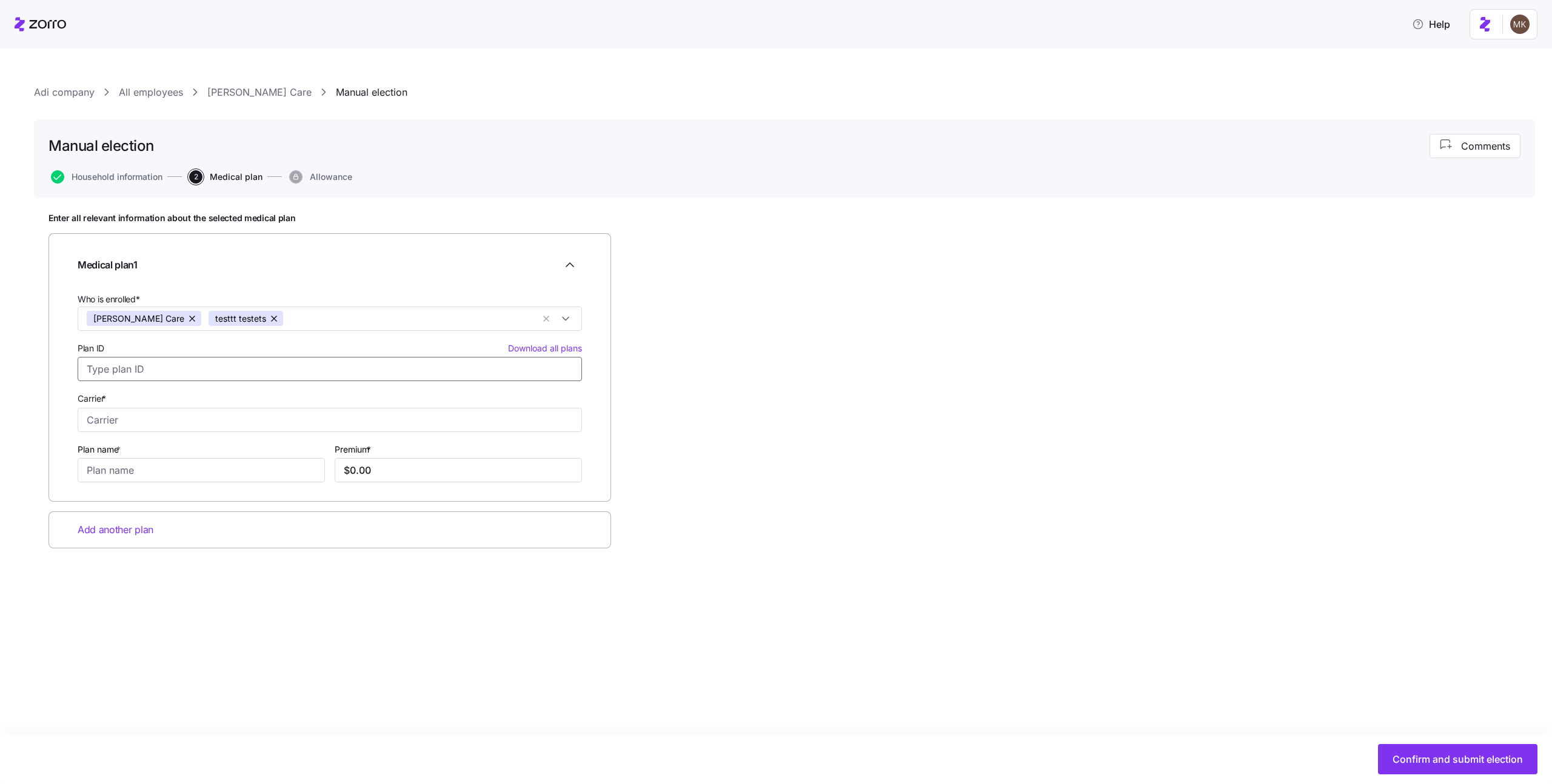
click at [248, 377] on input "Plan ID Download all plans" at bounding box center [329, 369] width 504 height 24
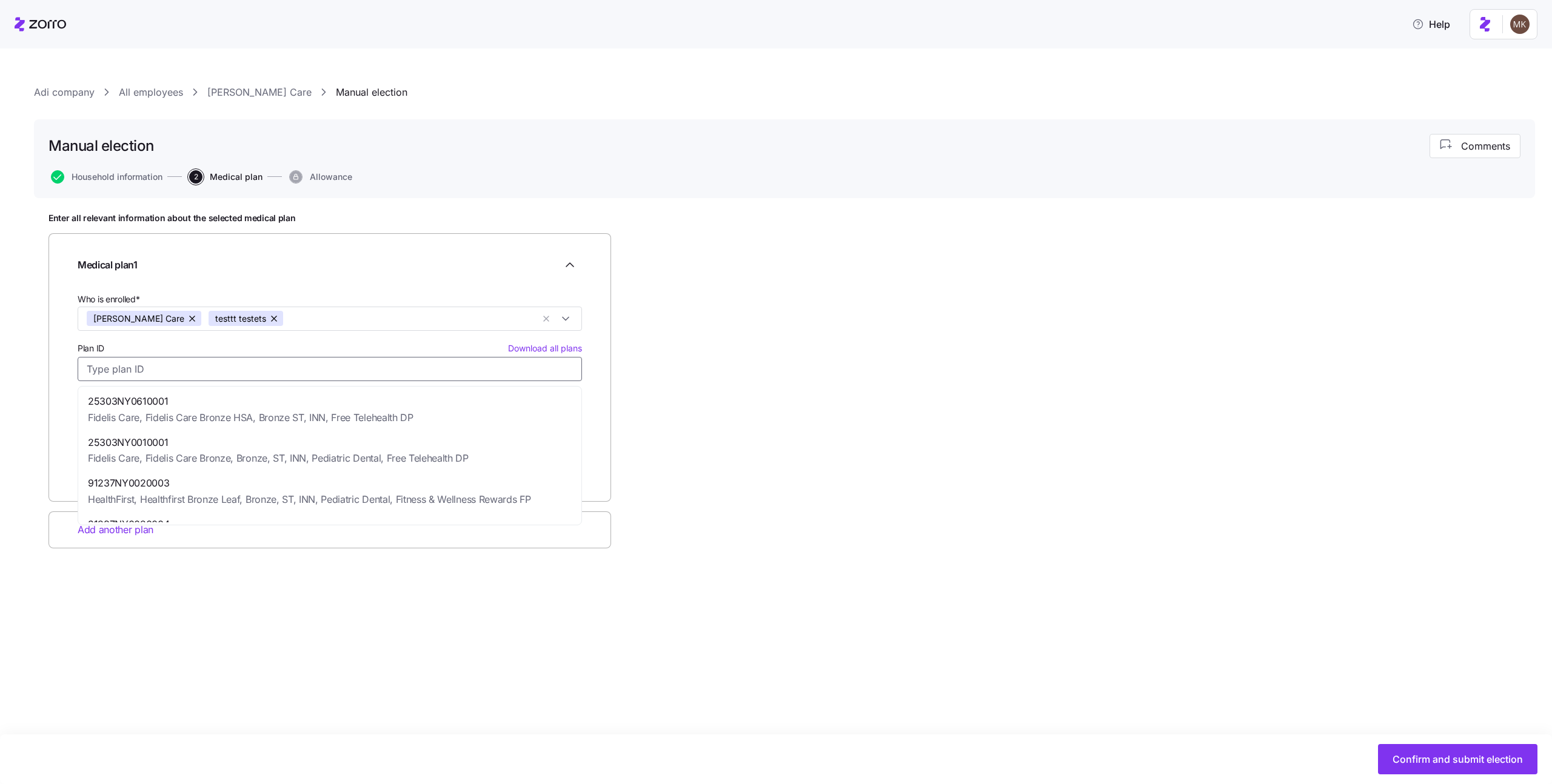
click at [240, 402] on span "25303NY0610001" at bounding box center [250, 402] width 326 height 15
type input "25303NY0610001"
type input "Fidelis Care"
type input "Fidelis Care Bronze HSA, Bronze ST, INN, Free Telehealth DP"
type input "$1,405.79"
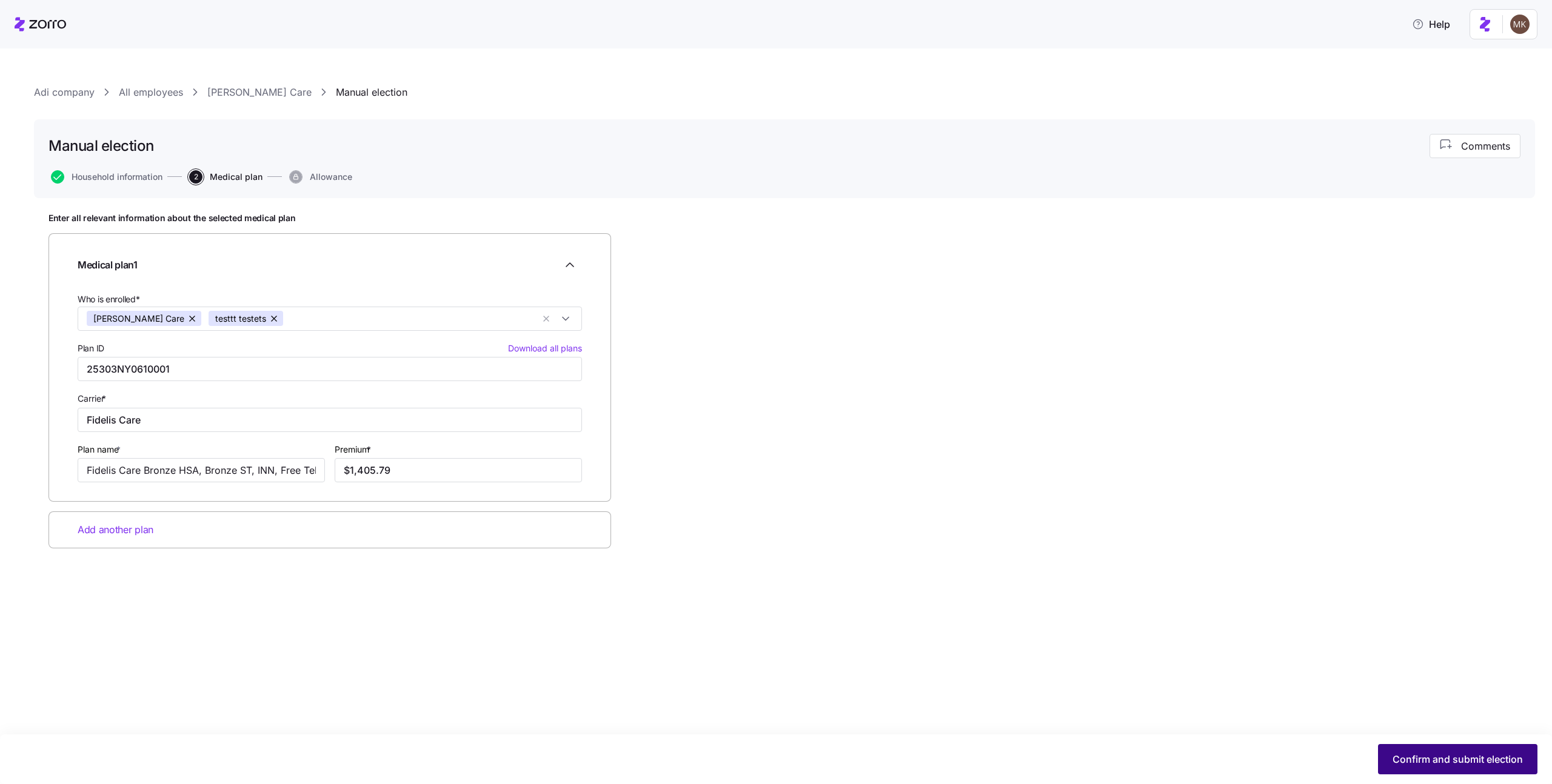
click at [1427, 750] on button "Confirm and submit election" at bounding box center [1458, 759] width 159 height 30
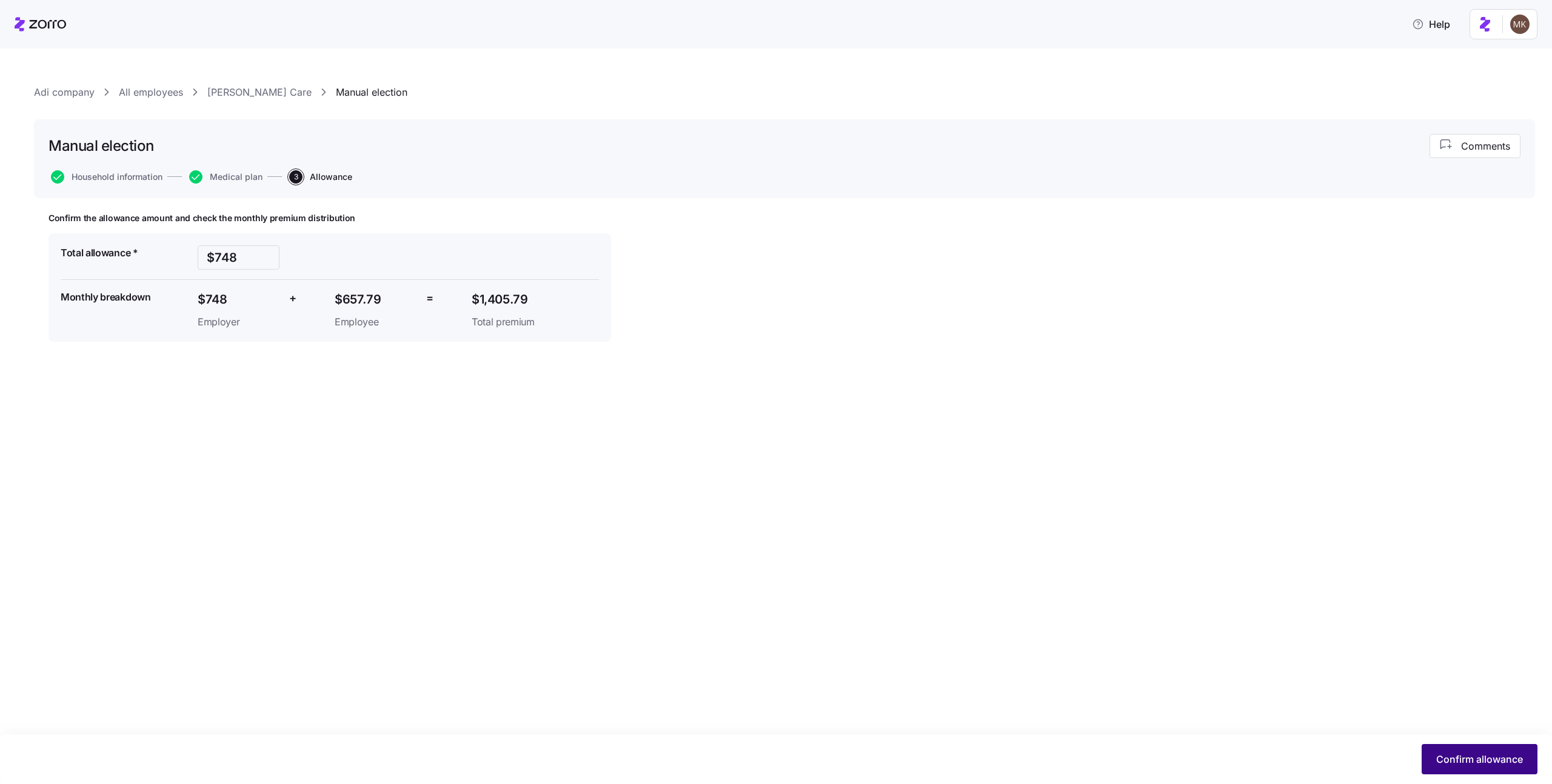
click at [1461, 763] on span "Confirm allowance" at bounding box center [1479, 759] width 87 height 14
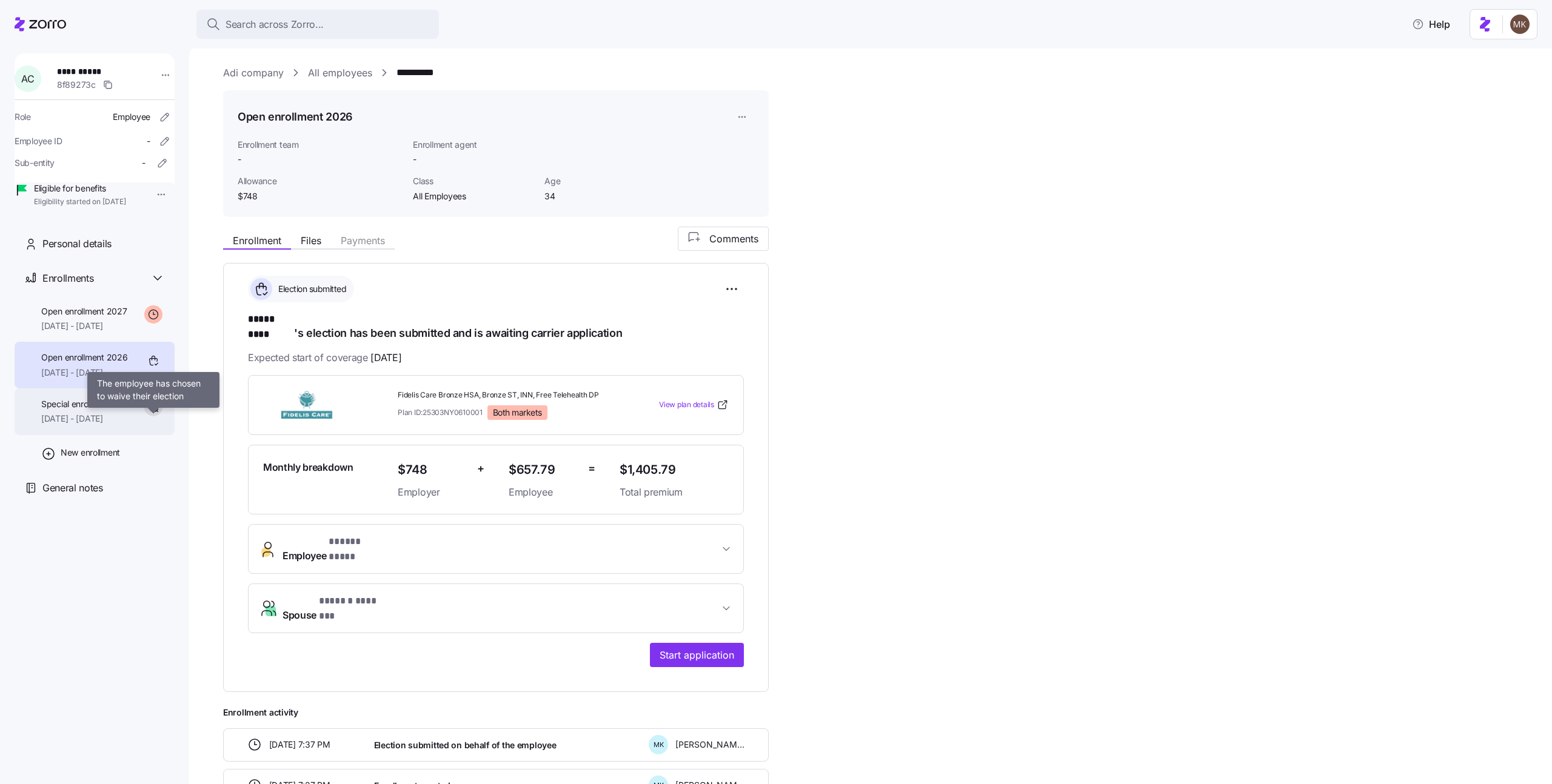
click at [146, 417] on div at bounding box center [153, 407] width 18 height 18
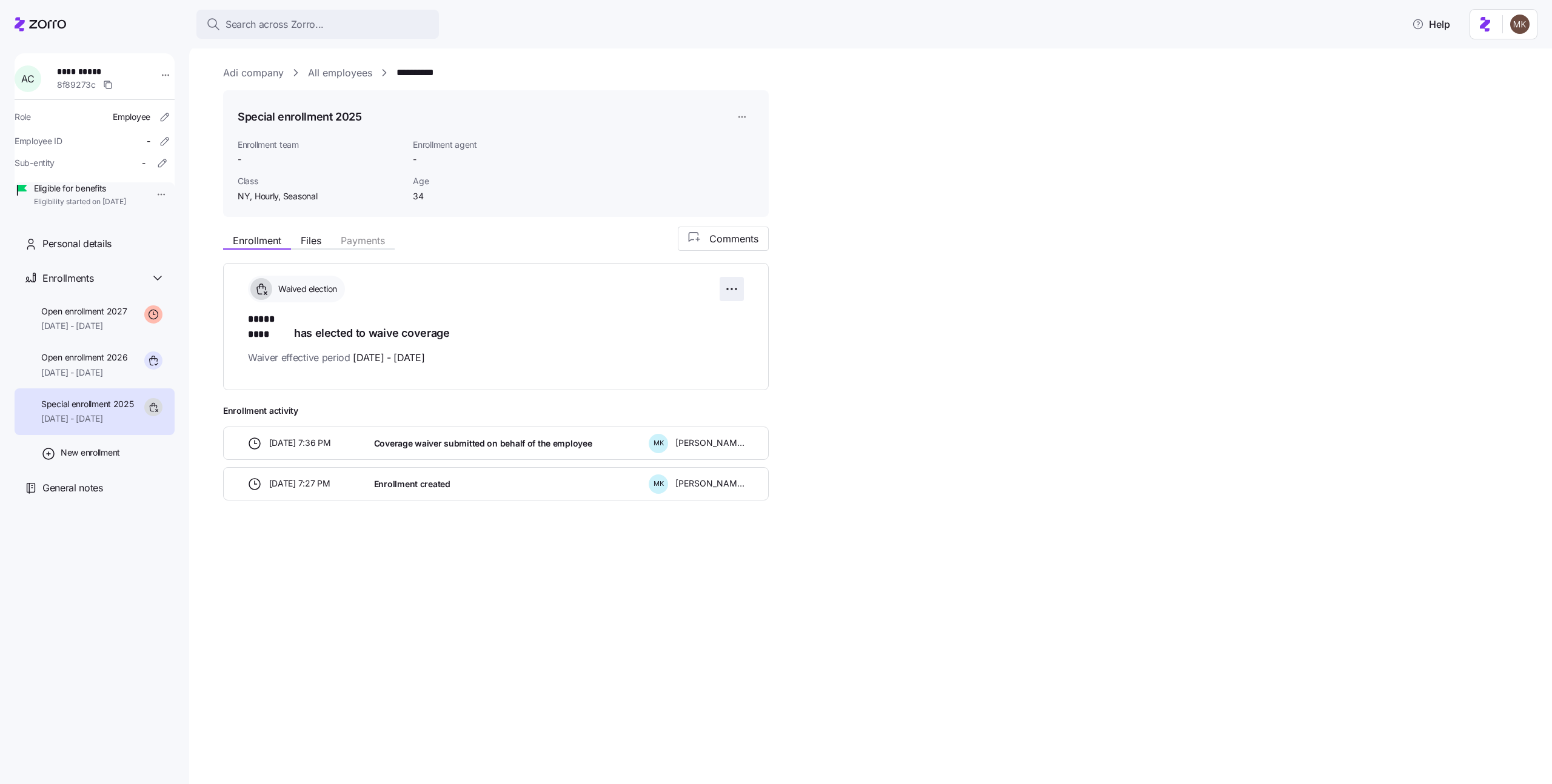
click at [739, 286] on html "**********" at bounding box center [776, 389] width 1552 height 777
click at [115, 387] on html "**********" at bounding box center [776, 389] width 1552 height 777
click at [115, 379] on span "01/01/2026 - 12/31/2026" at bounding box center [84, 373] width 86 height 12
click at [125, 364] on span "Open enrollment 2026" at bounding box center [84, 358] width 86 height 12
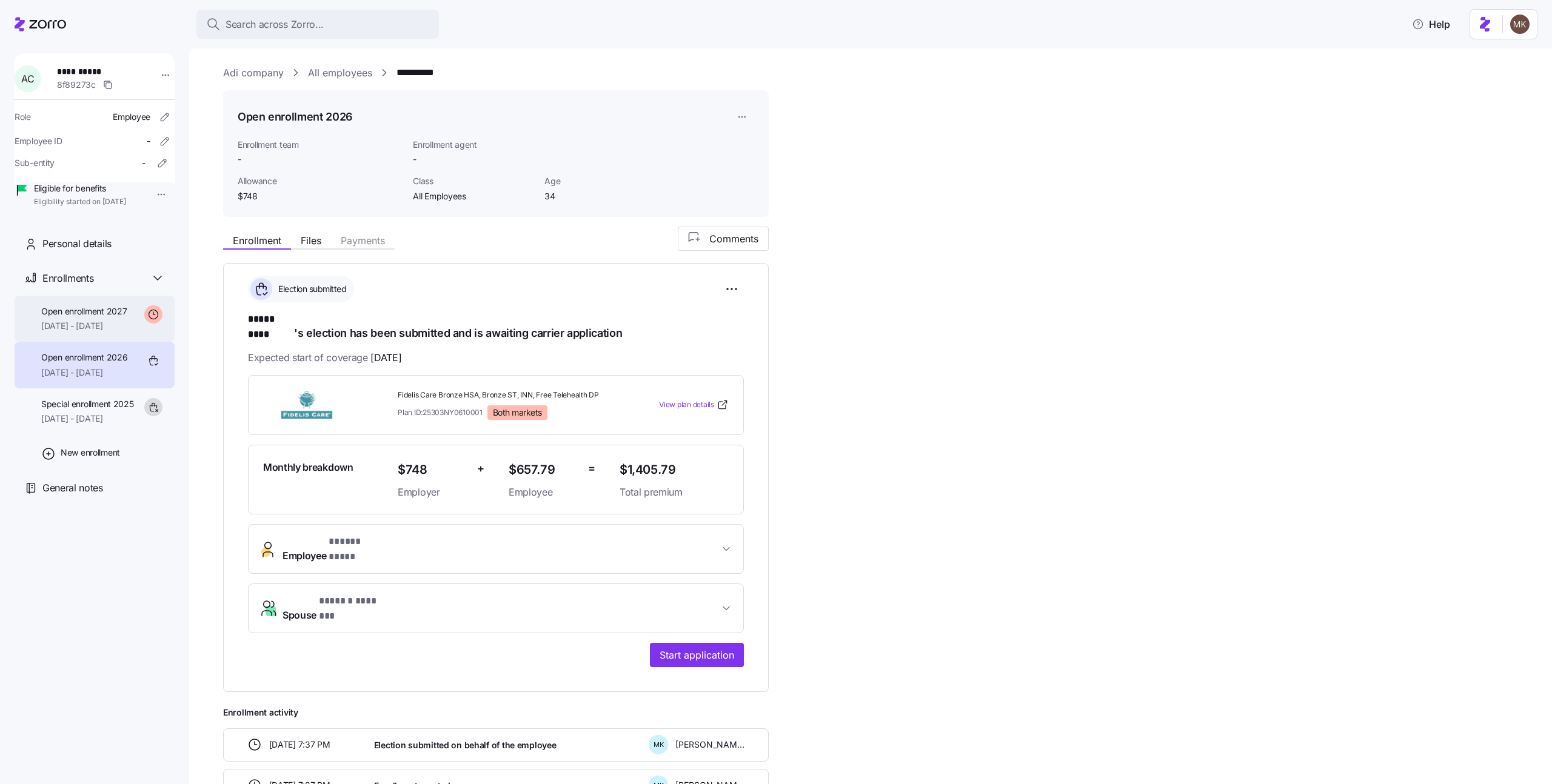
click at [118, 332] on span "01/01/2027 - 12/31/2027" at bounding box center [83, 326] width 86 height 12
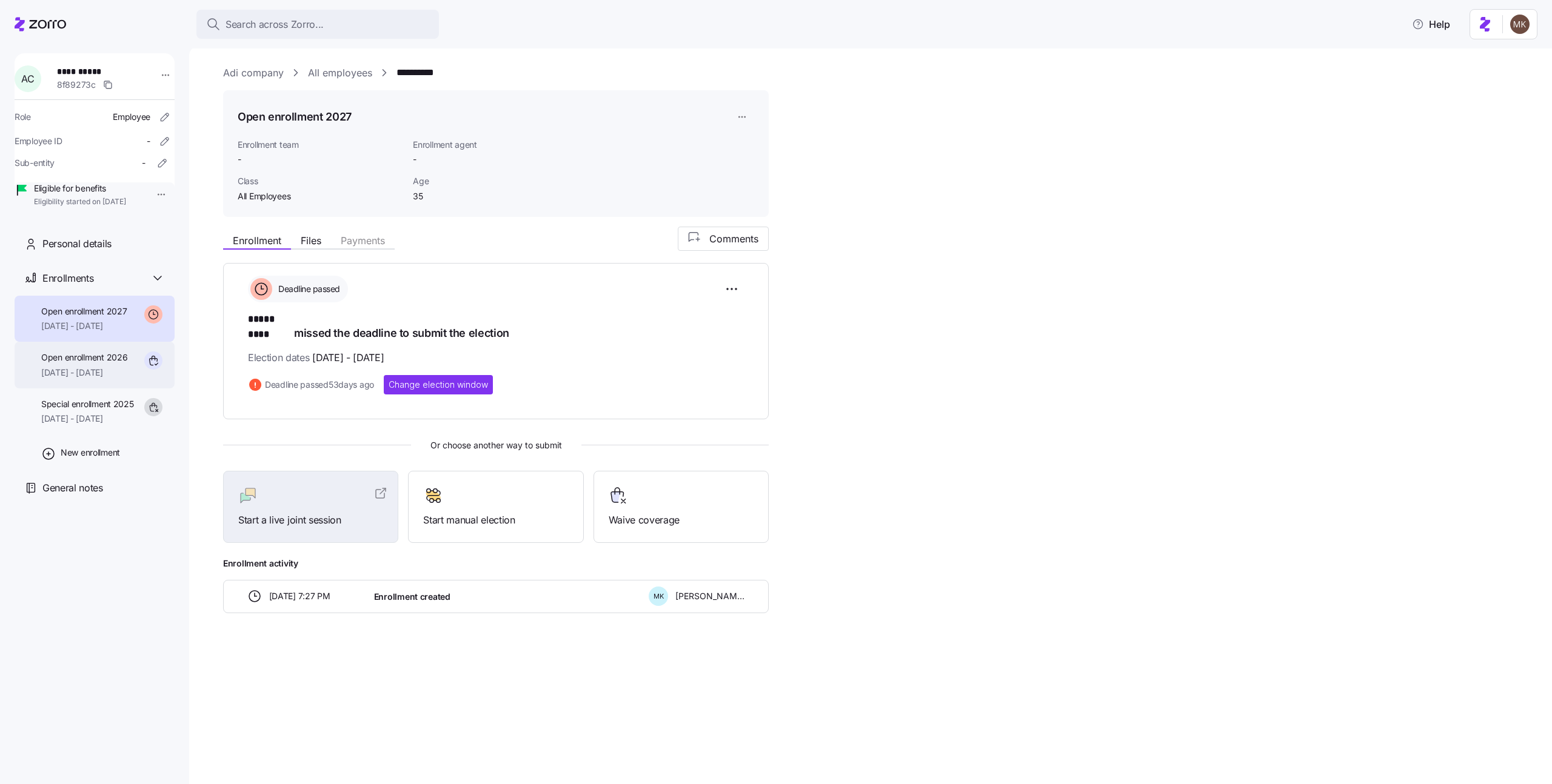
click at [118, 379] on div "Open enrollment 2026 01/01/2026 - 12/31/2026" at bounding box center [84, 365] width 86 height 27
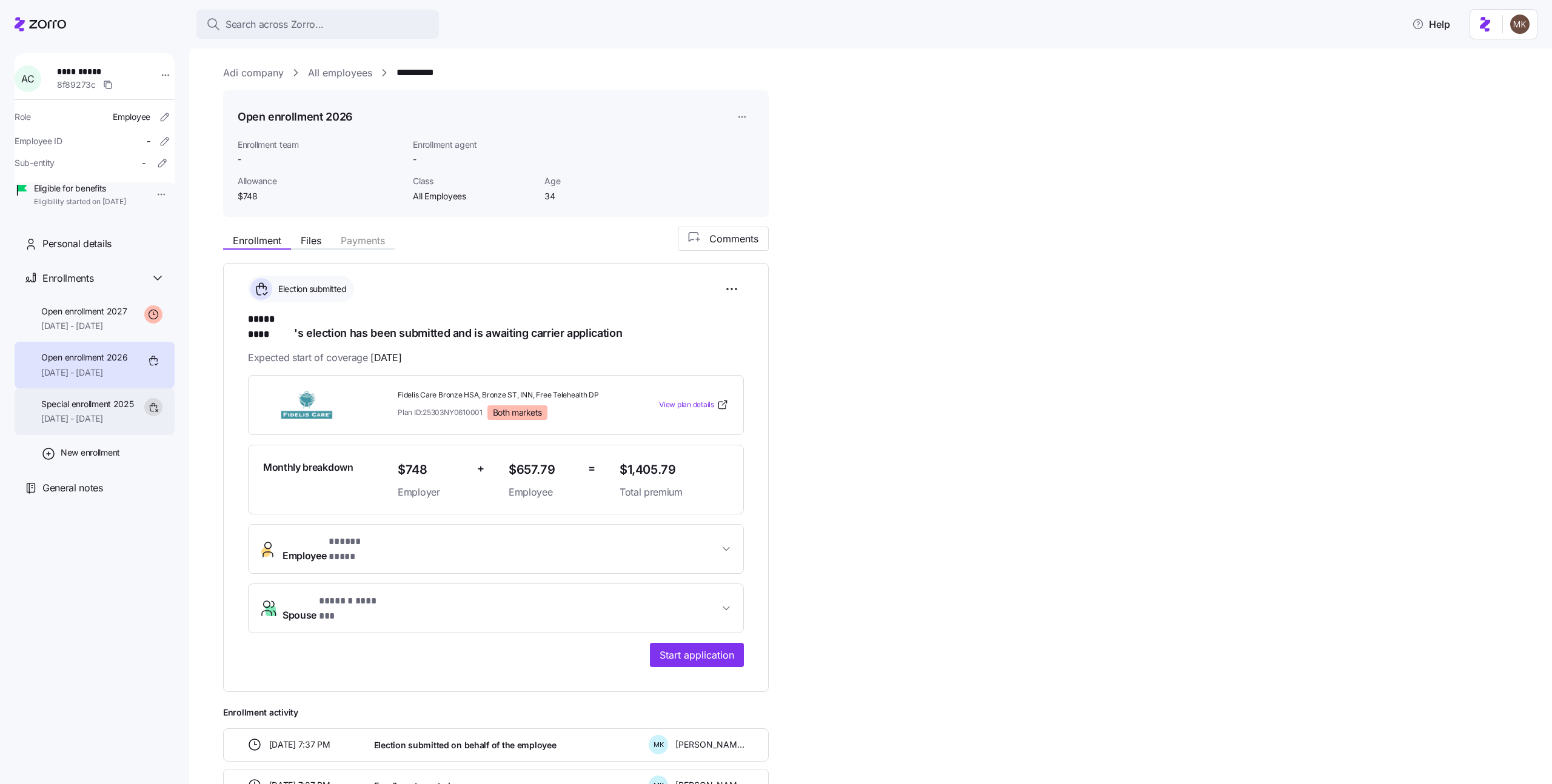
click at [103, 425] on span "11/01/2025 - 12/31/2025" at bounding box center [88, 419] width 93 height 12
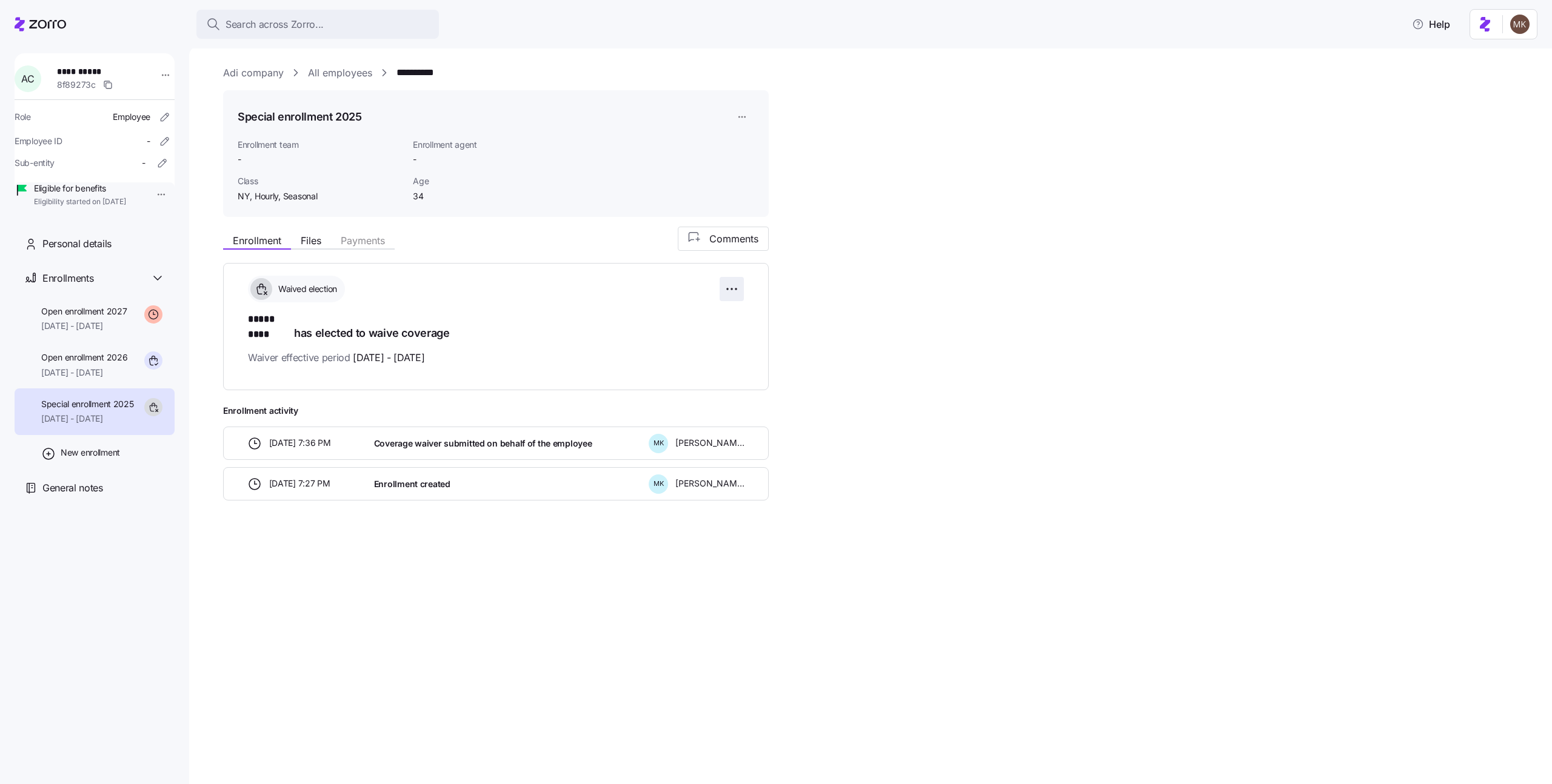
click at [736, 290] on html "**********" at bounding box center [776, 389] width 1552 height 777
click at [708, 354] on div "Reset election" at bounding box center [673, 358] width 129 height 19
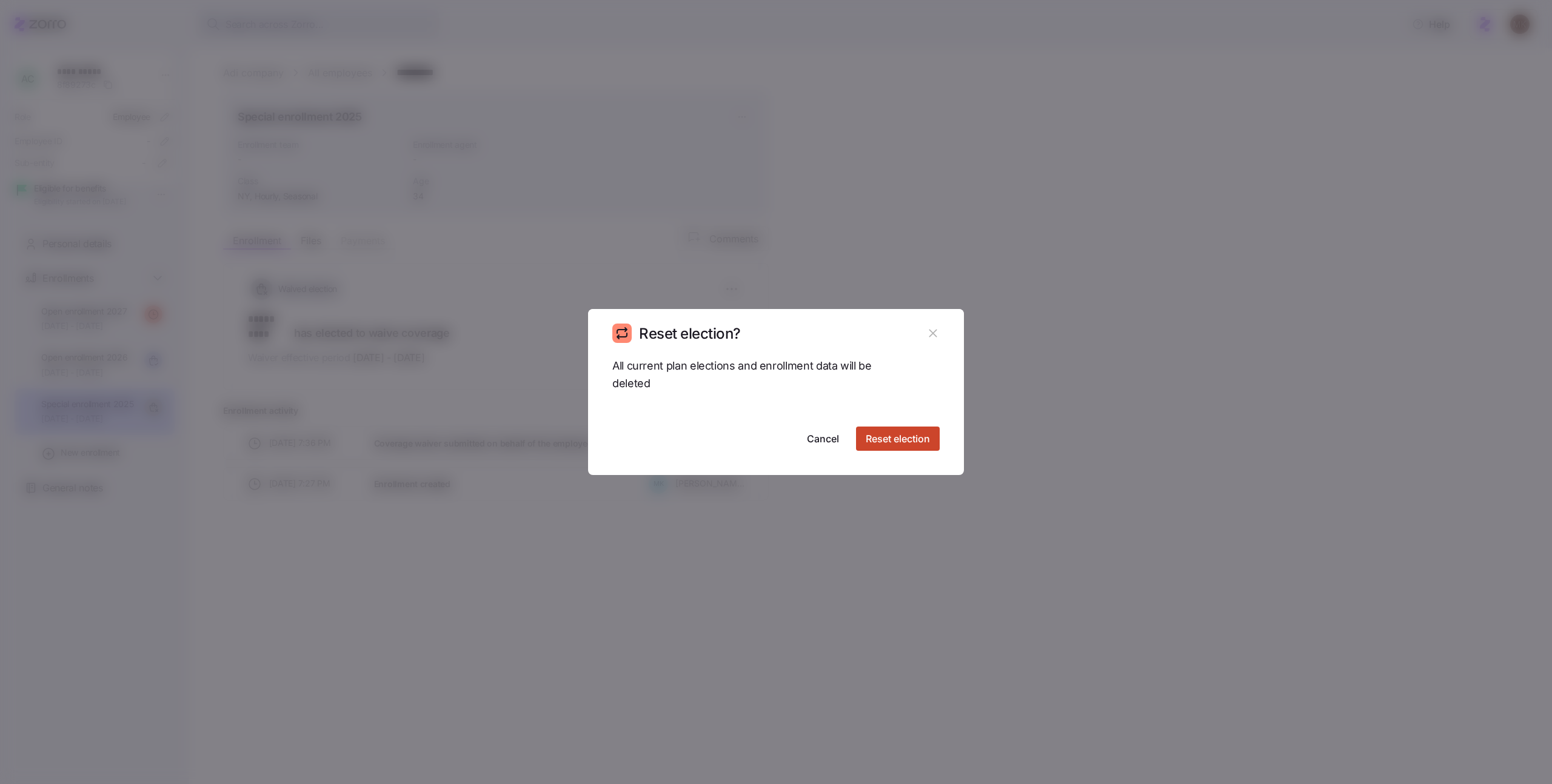
click at [898, 439] on span "Reset election" at bounding box center [898, 439] width 64 height 14
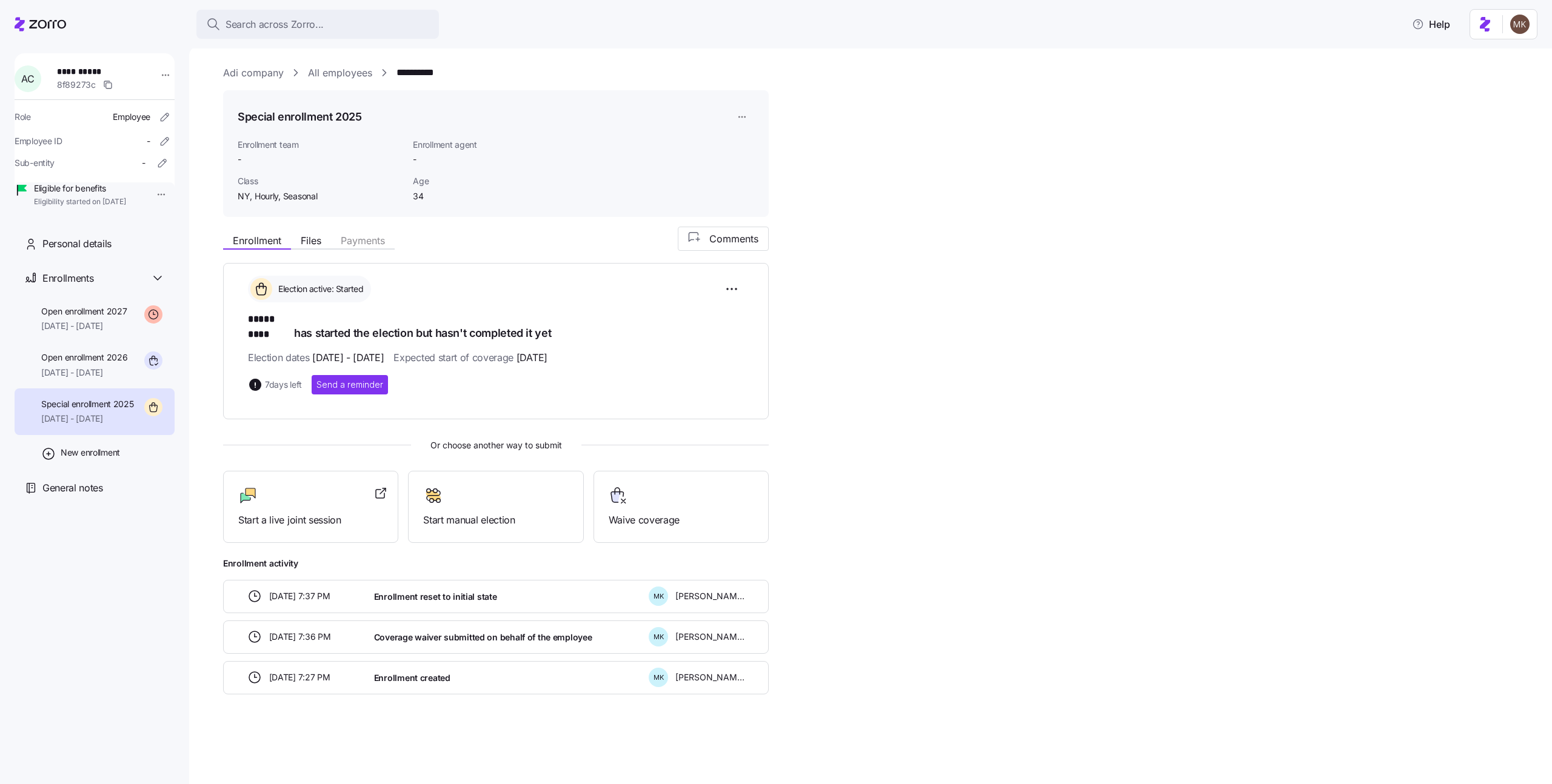
click at [350, 73] on link "All employees" at bounding box center [340, 73] width 64 height 15
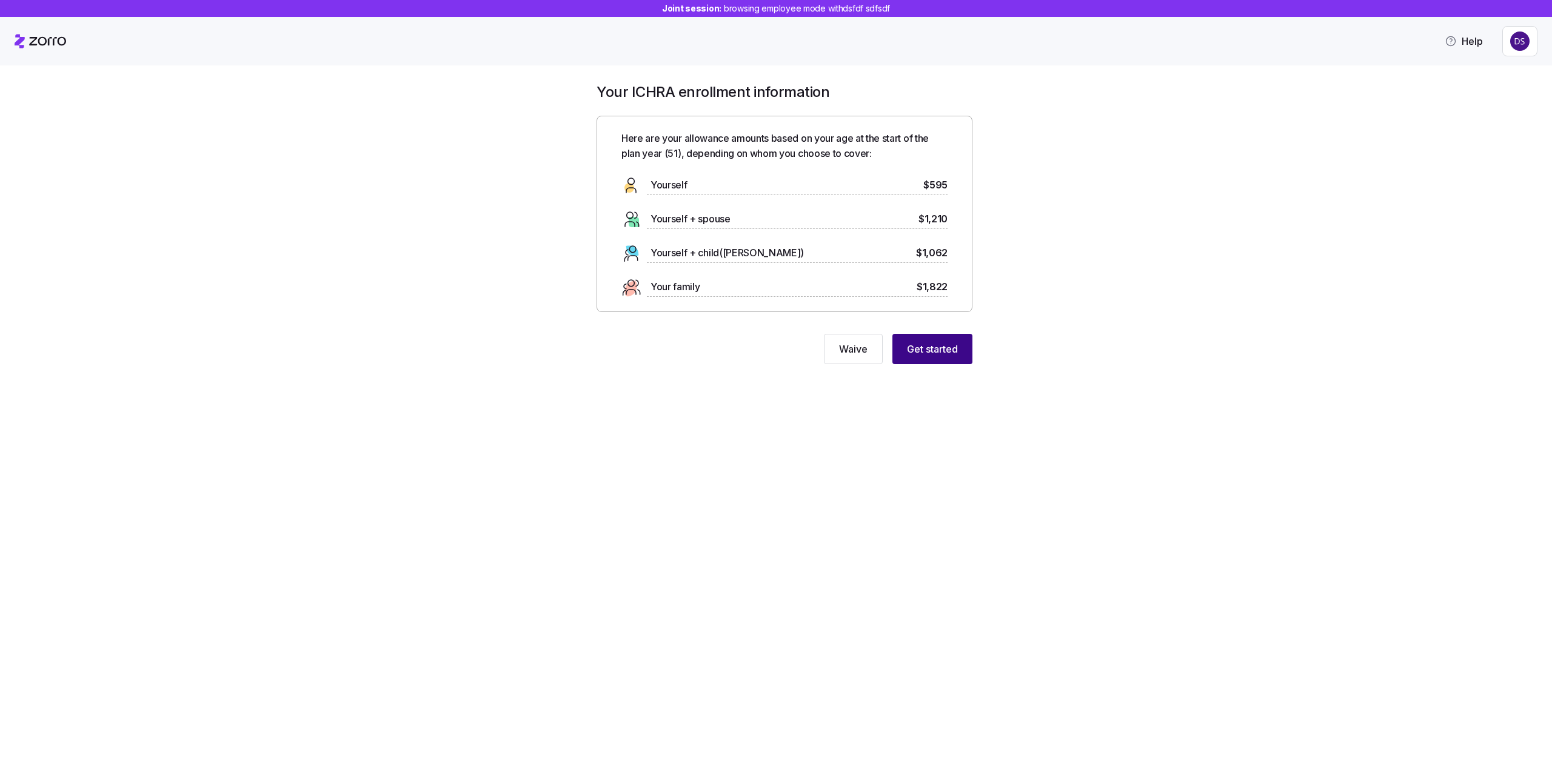
click at [942, 345] on span "Get started" at bounding box center [932, 349] width 51 height 14
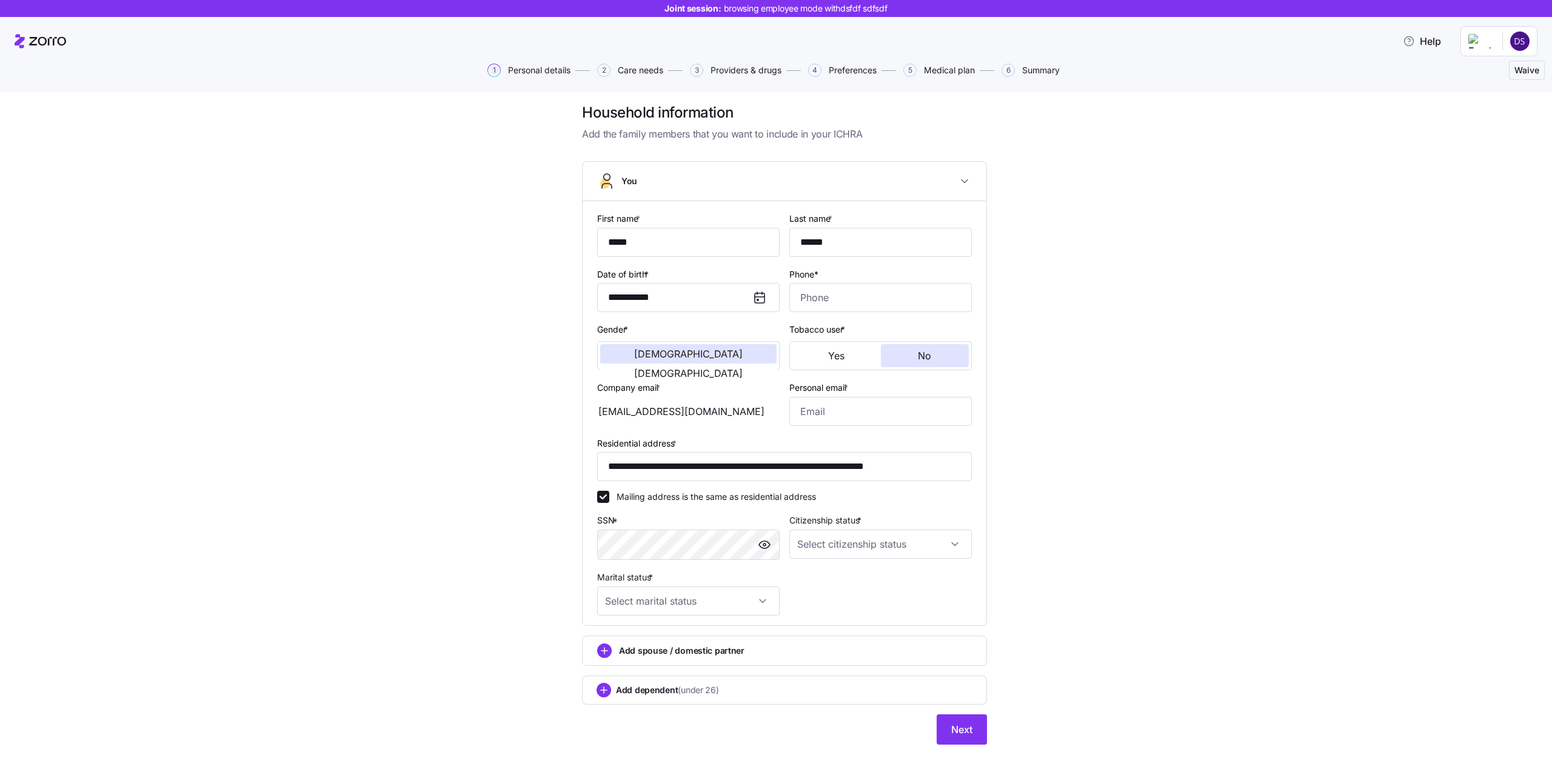
scroll to position [13, 0]
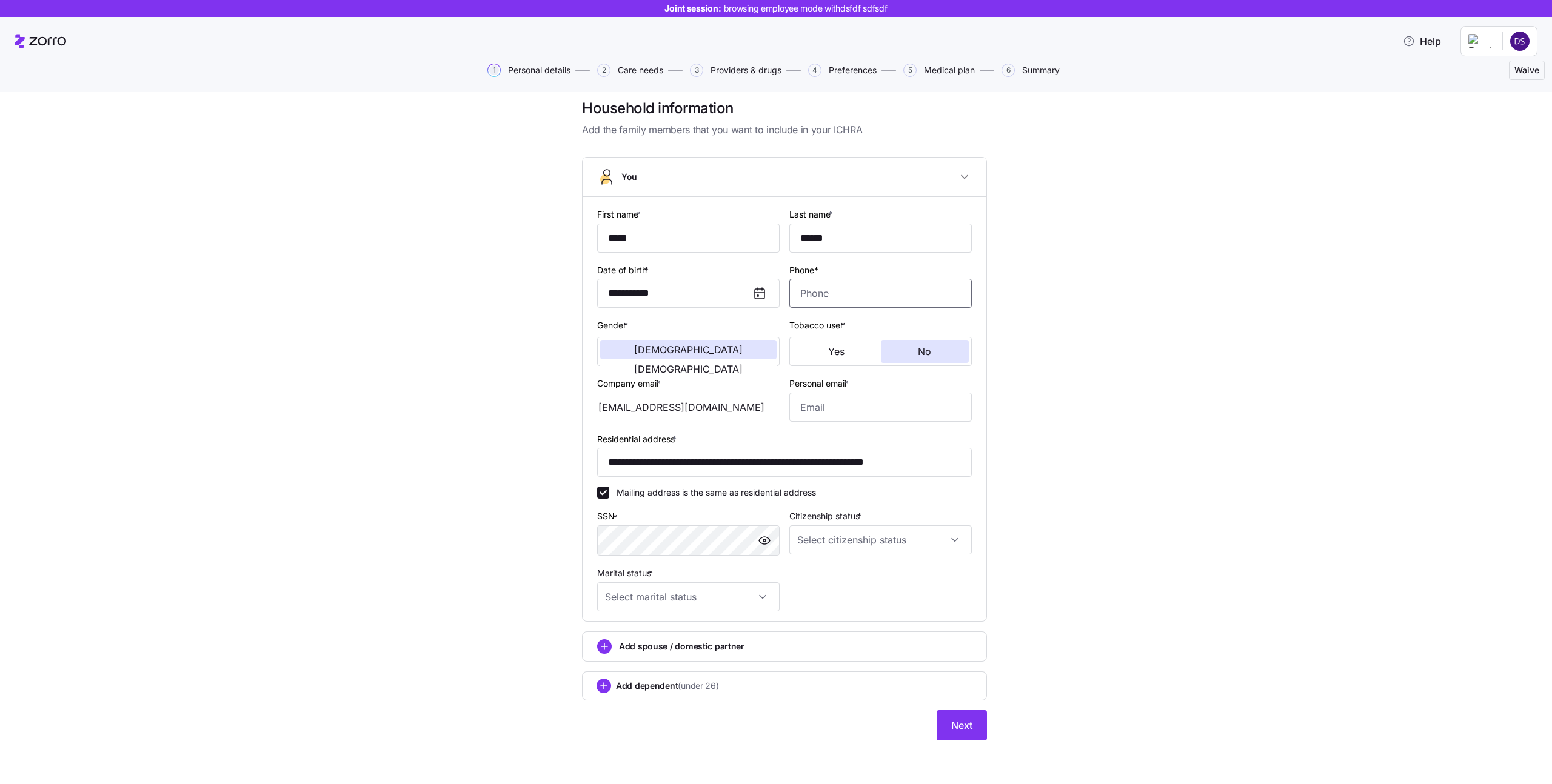
click at [832, 300] on input "Phone*" at bounding box center [881, 293] width 183 height 29
type input "[PHONE_NUMBER]"
click at [842, 410] on input "Personal email *" at bounding box center [881, 407] width 183 height 29
type input "[EMAIL_ADDRESS][DOMAIN_NAME]"
click at [810, 547] on input "Citizenship status *" at bounding box center [881, 540] width 183 height 29
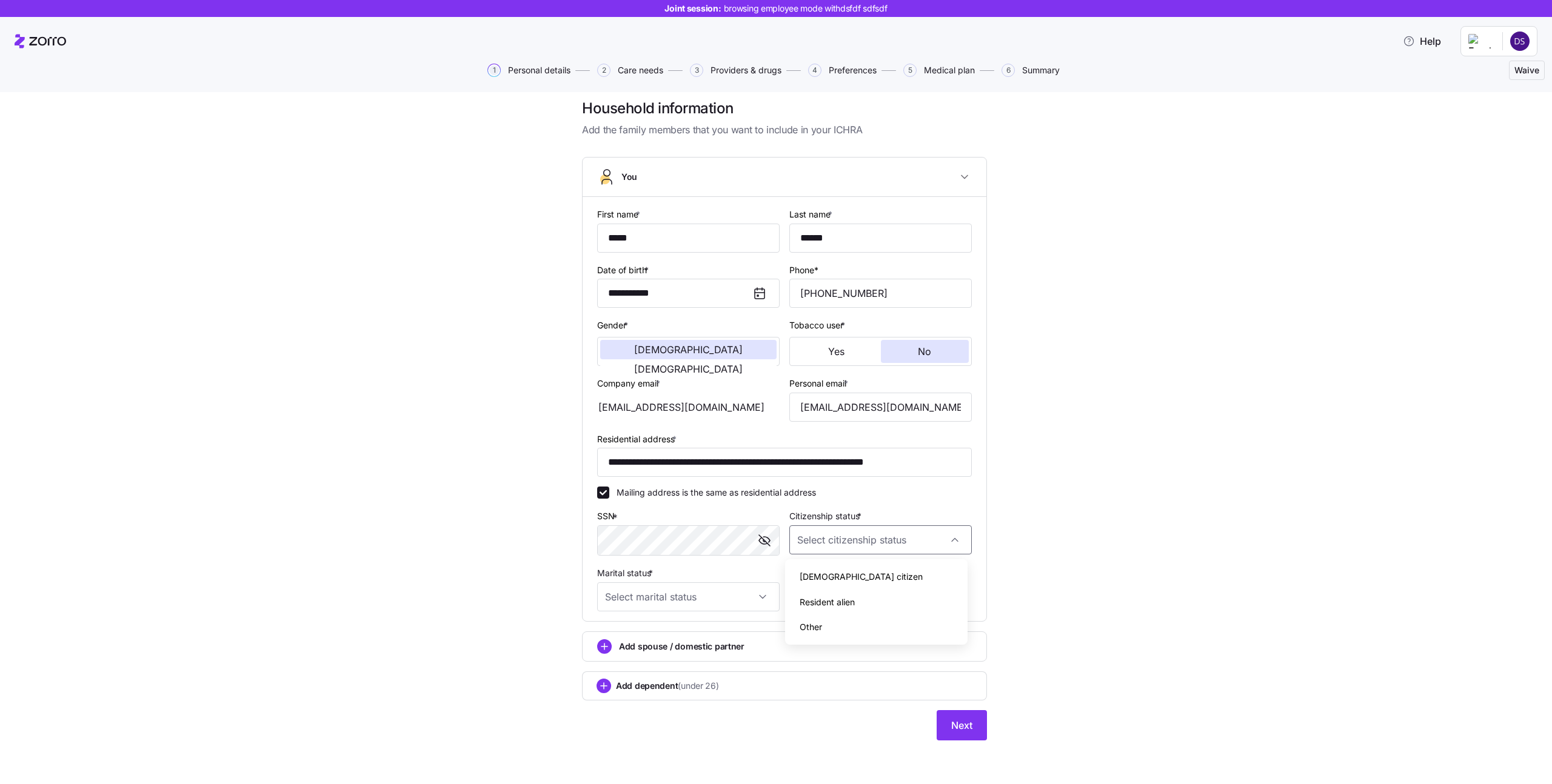
click at [816, 572] on span "US citizen" at bounding box center [862, 577] width 123 height 13
type input "US citizen"
click at [699, 605] on input "Marital status *" at bounding box center [688, 597] width 183 height 29
click at [646, 634] on div "Single" at bounding box center [684, 633] width 173 height 25
type input "Single"
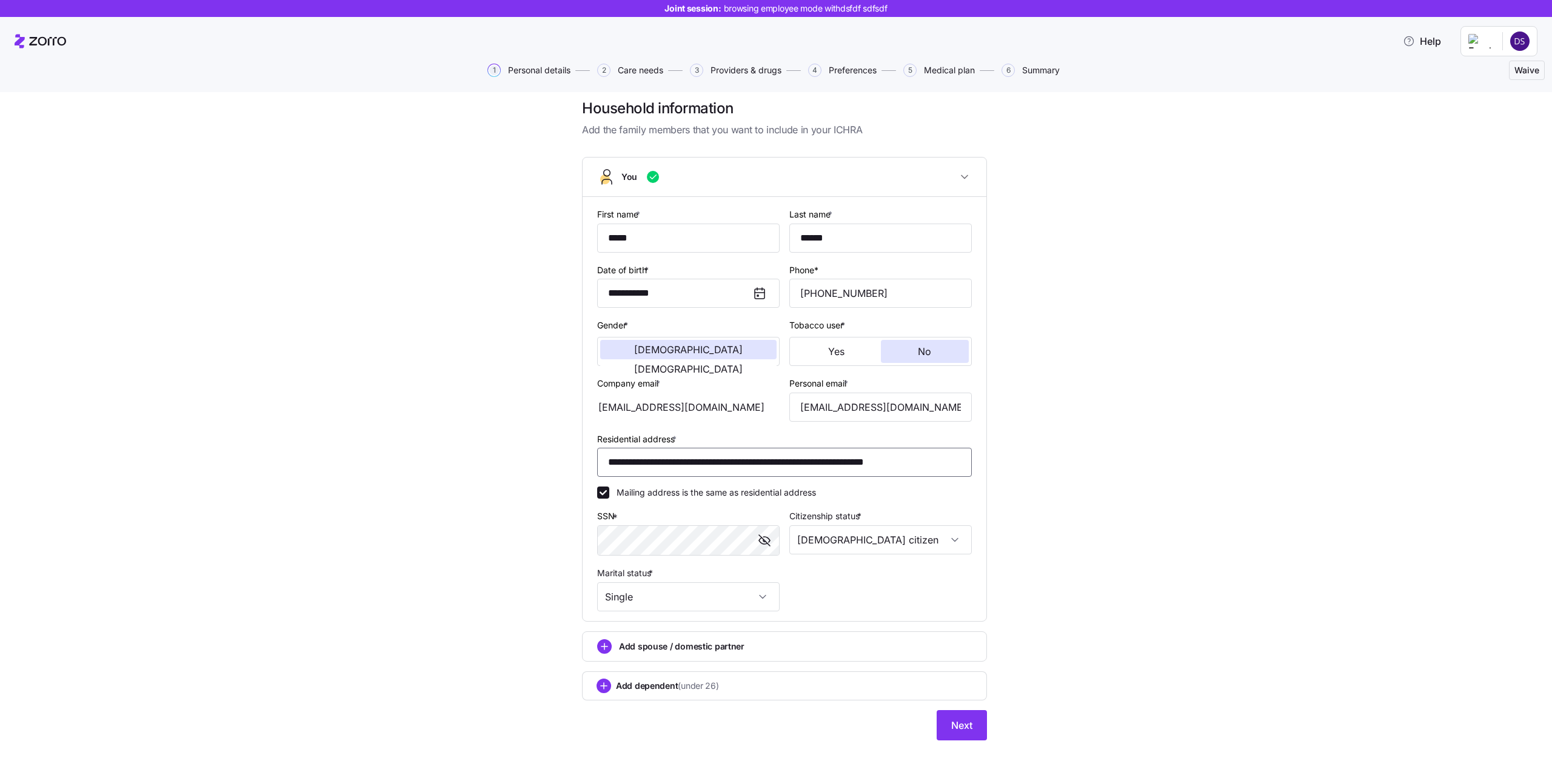
click at [726, 460] on input "**********" at bounding box center [785, 462] width 375 height 29
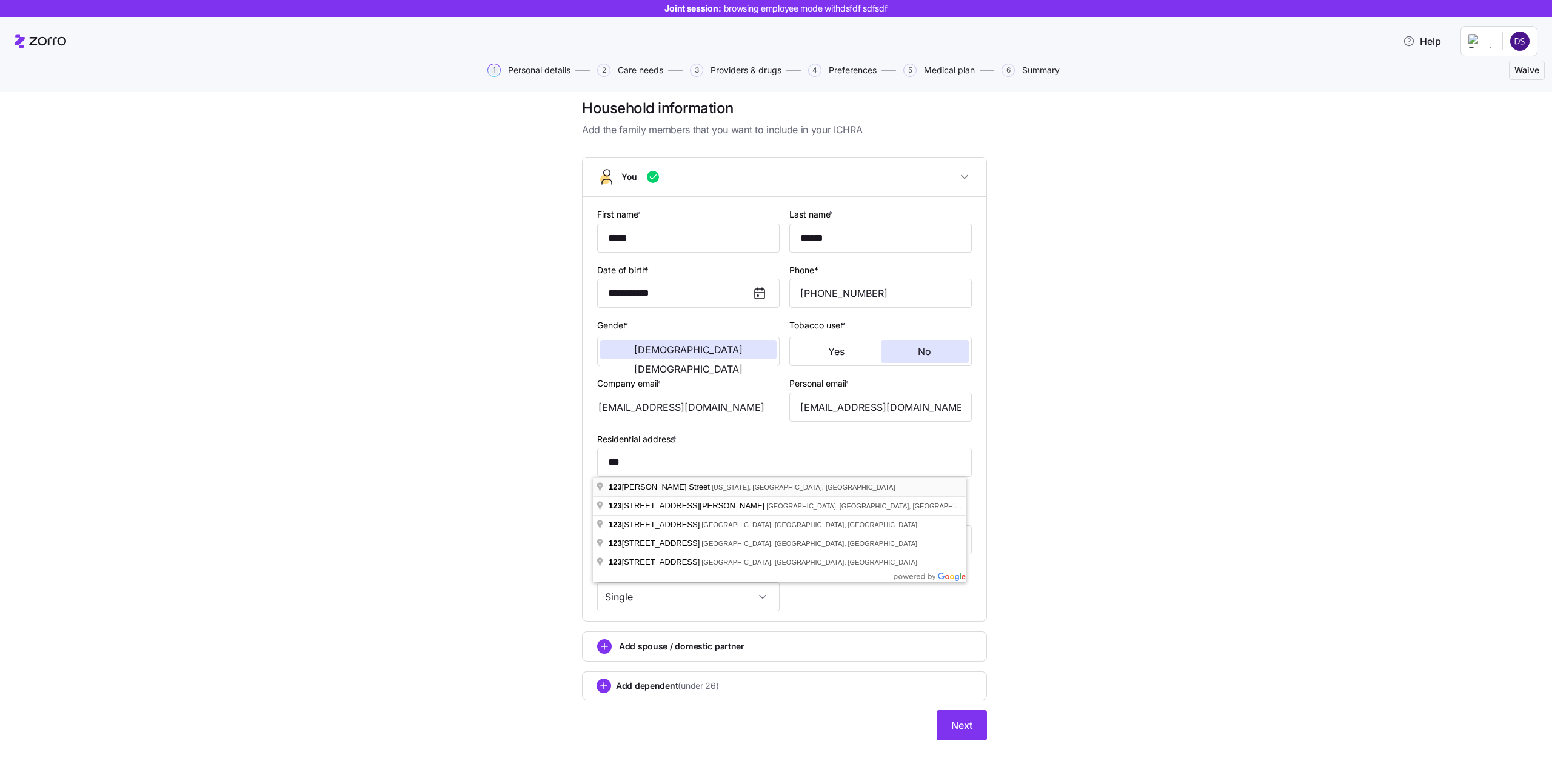
type input "**********"
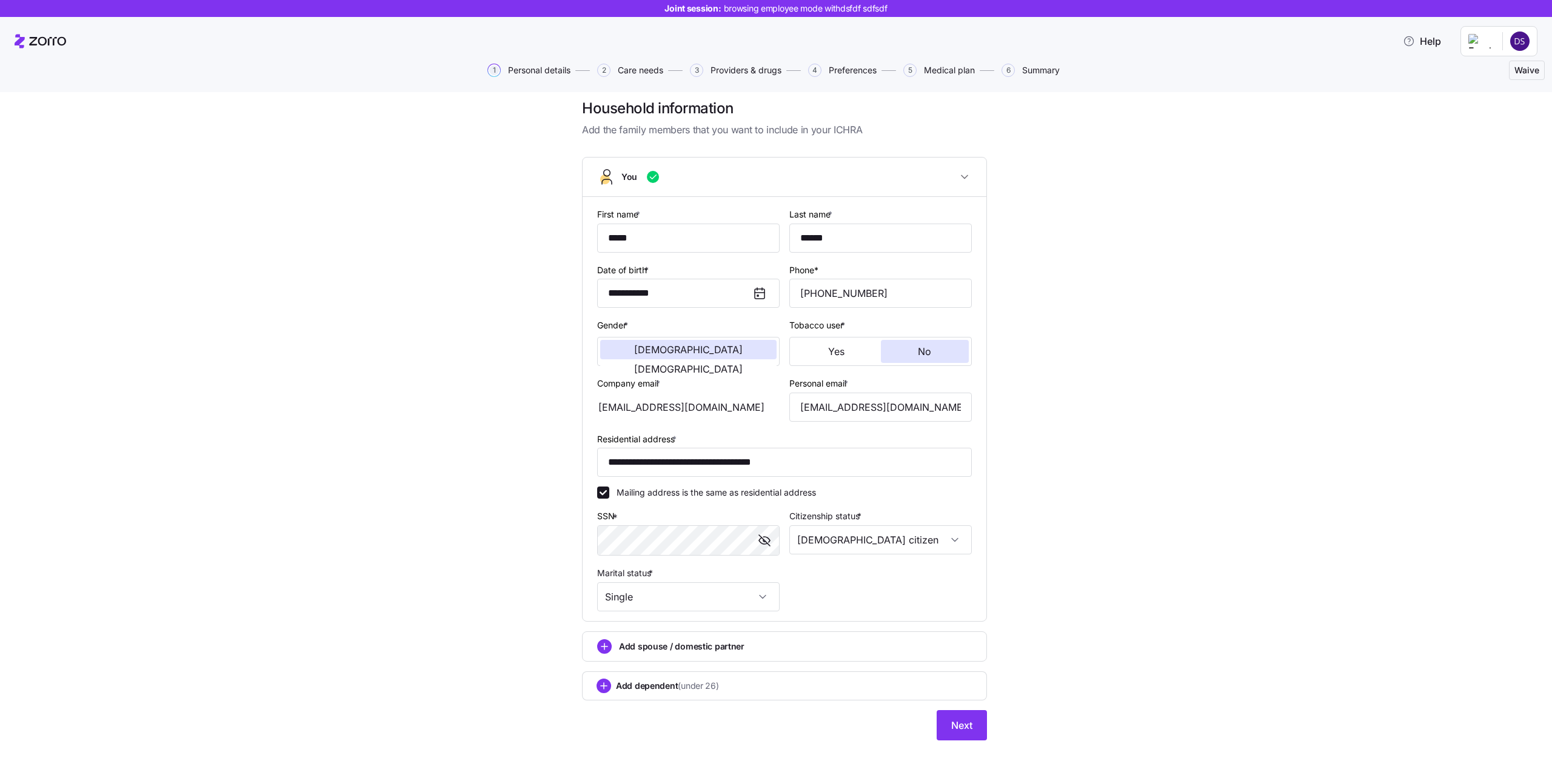
click at [1162, 455] on div "**********" at bounding box center [785, 427] width 1501 height 657
click at [960, 727] on span "Next" at bounding box center [961, 725] width 21 height 14
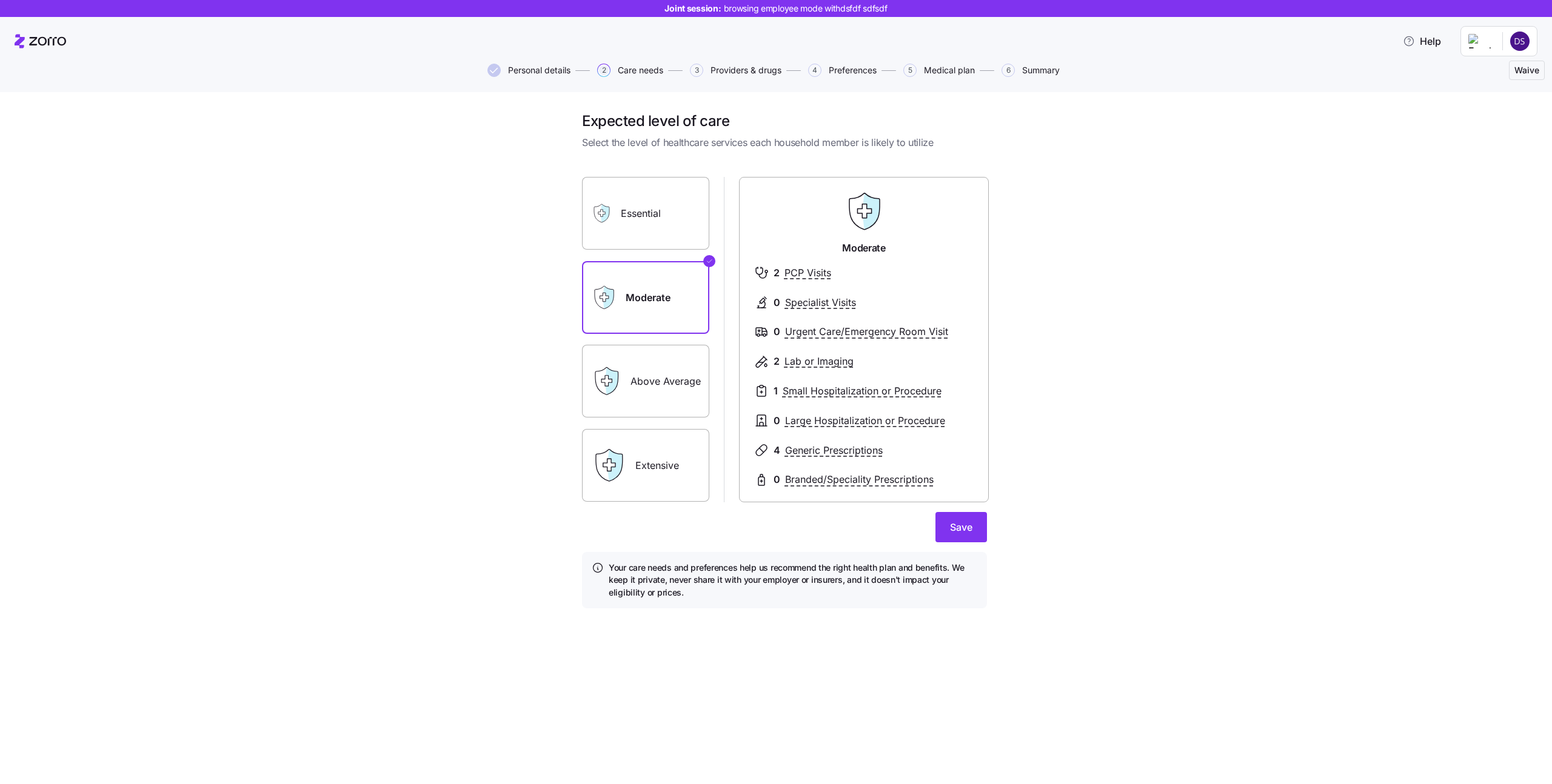
click at [547, 72] on span "Personal details" at bounding box center [539, 70] width 62 height 8
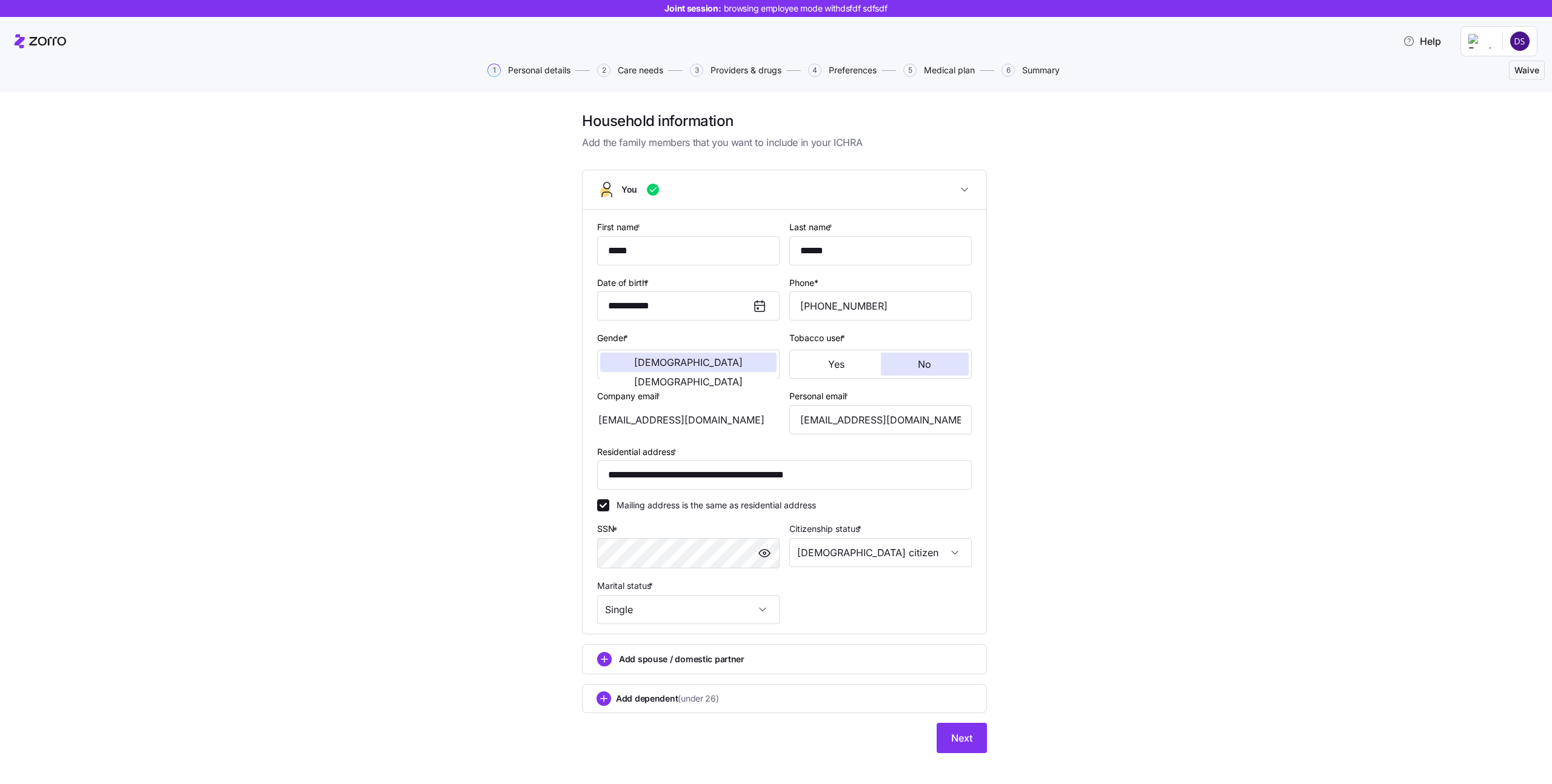
click at [686, 662] on span "Add spouse / domestic partner" at bounding box center [682, 659] width 125 height 12
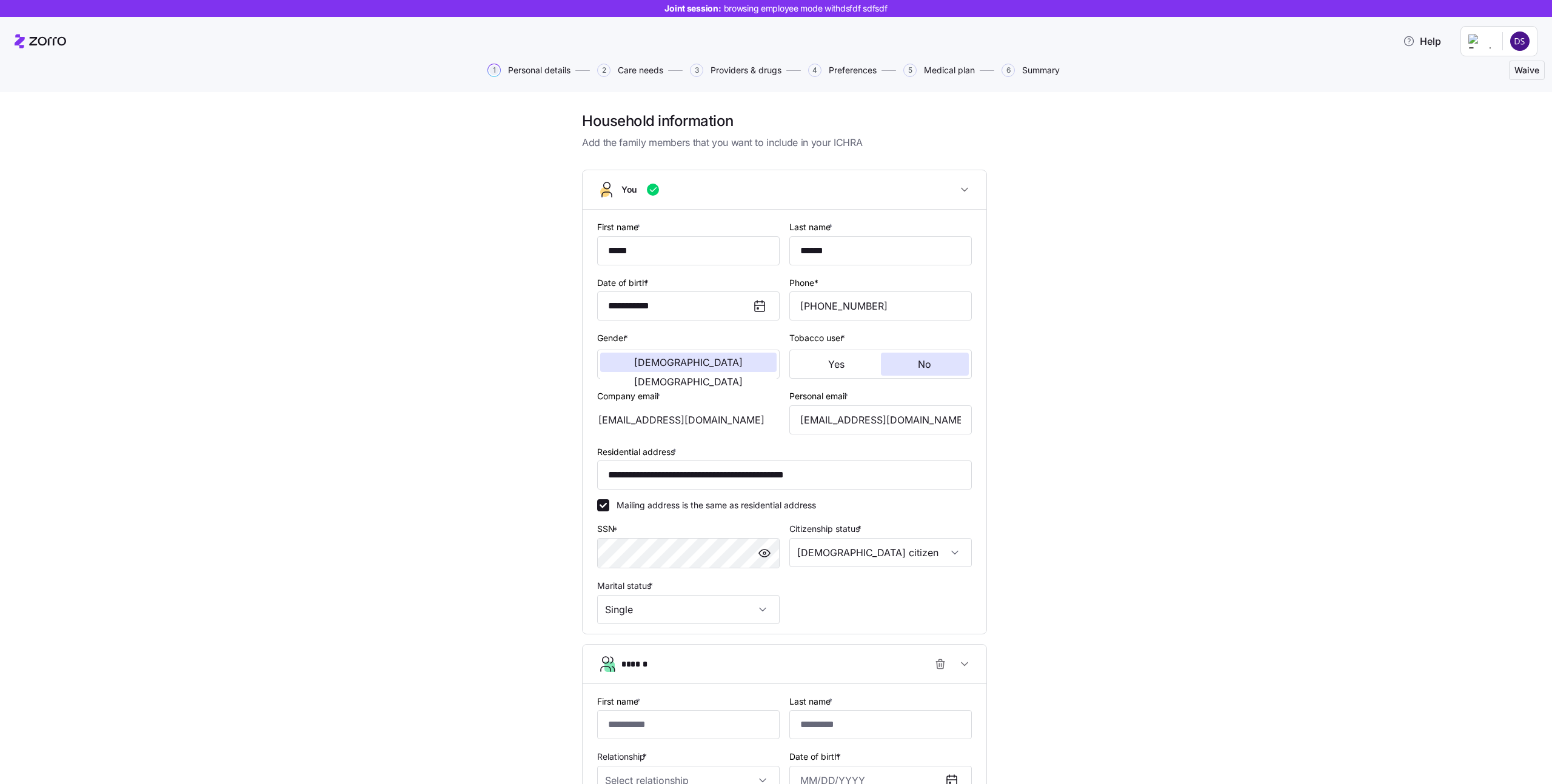
scroll to position [225, 0]
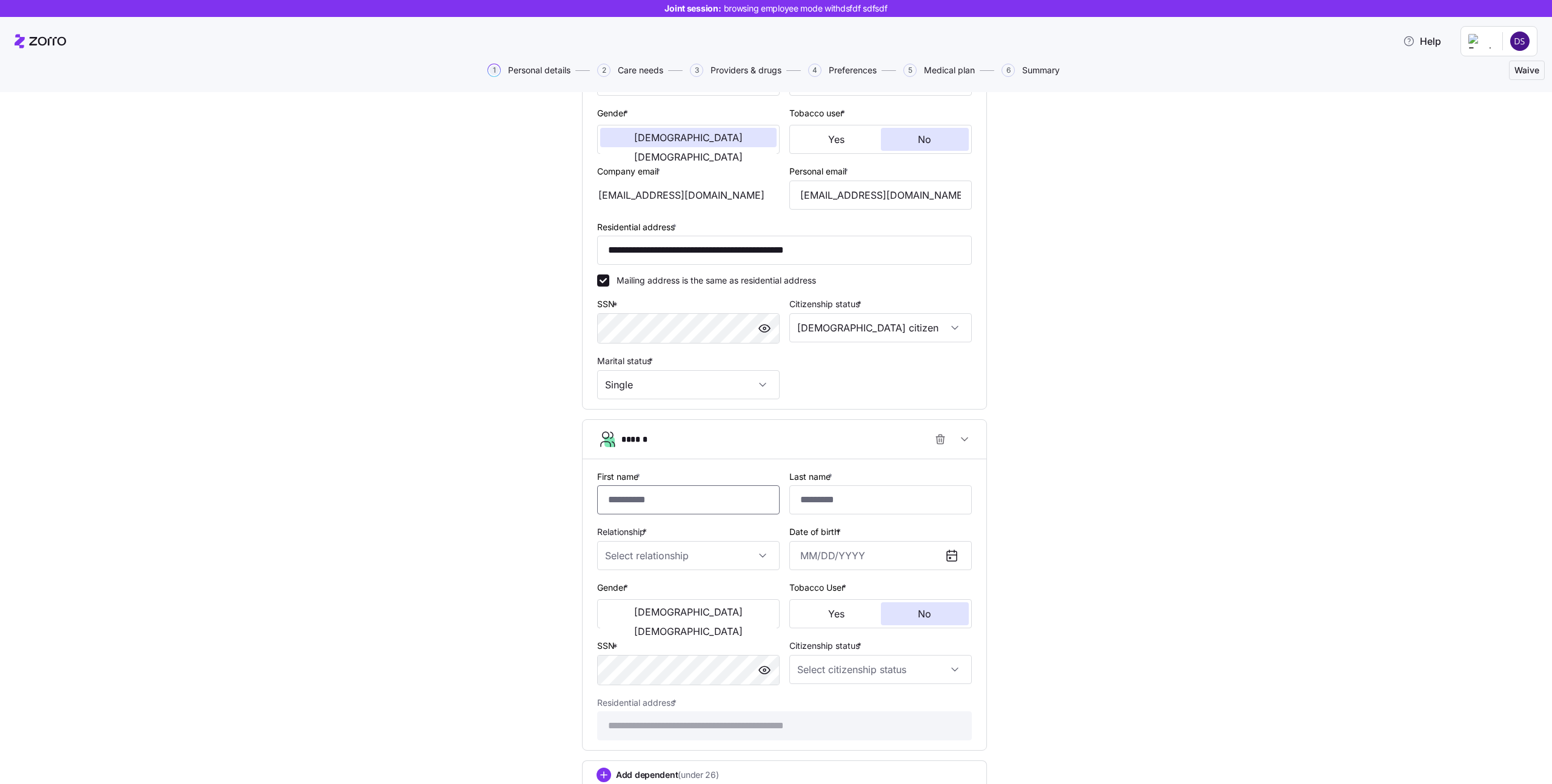
click at [649, 504] on input "First name *" at bounding box center [688, 500] width 183 height 29
type input "******"
click at [817, 502] on input "Last name *" at bounding box center [881, 500] width 183 height 29
type input "******"
click at [636, 561] on input "Relationship *" at bounding box center [688, 556] width 183 height 29
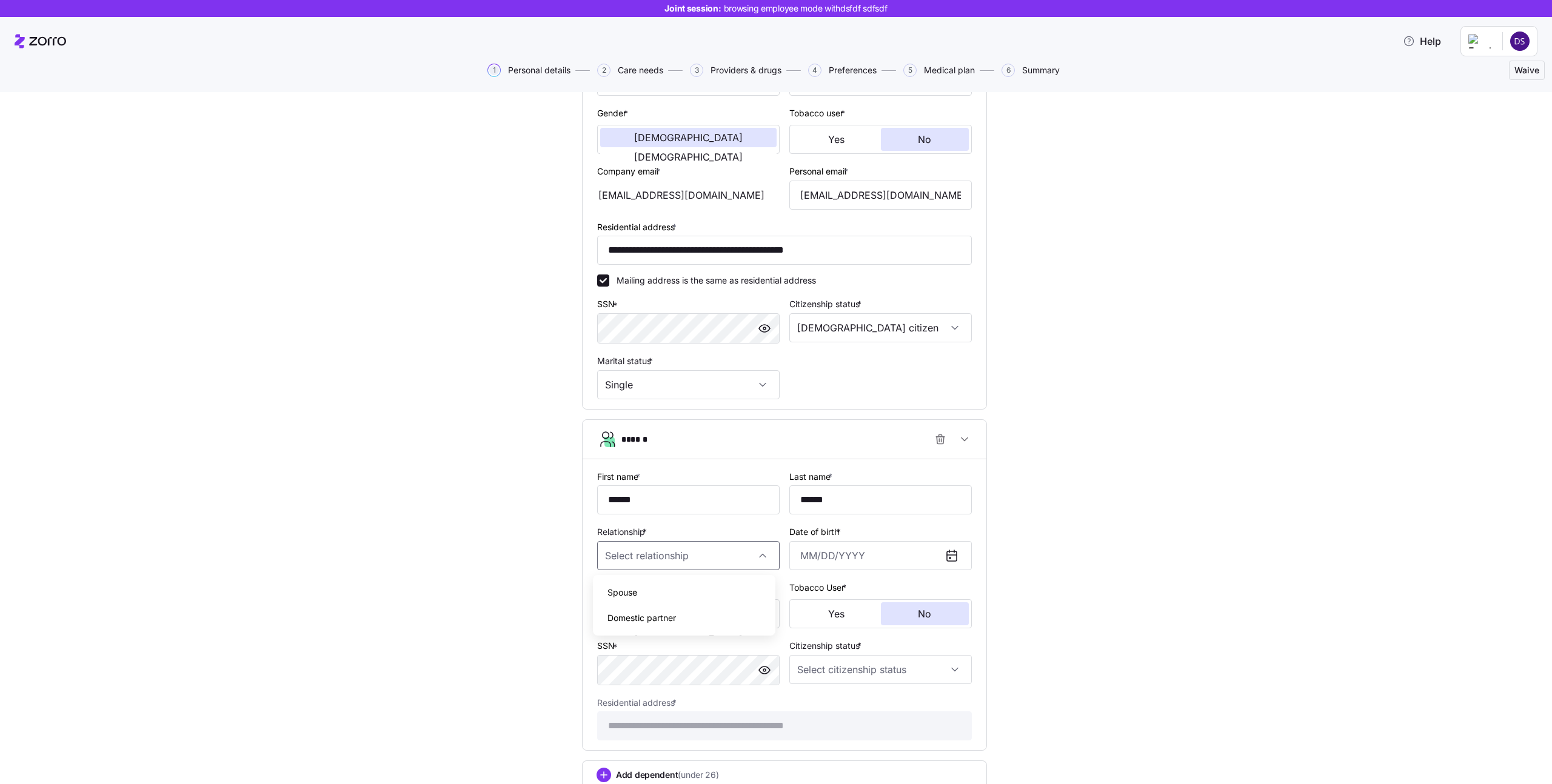
click at [638, 599] on div "Spouse" at bounding box center [684, 592] width 173 height 25
type input "Spouse"
click at [864, 532] on div "Date of birth *" at bounding box center [881, 547] width 183 height 46
click at [862, 549] on input "Date of birth *" at bounding box center [881, 556] width 183 height 29
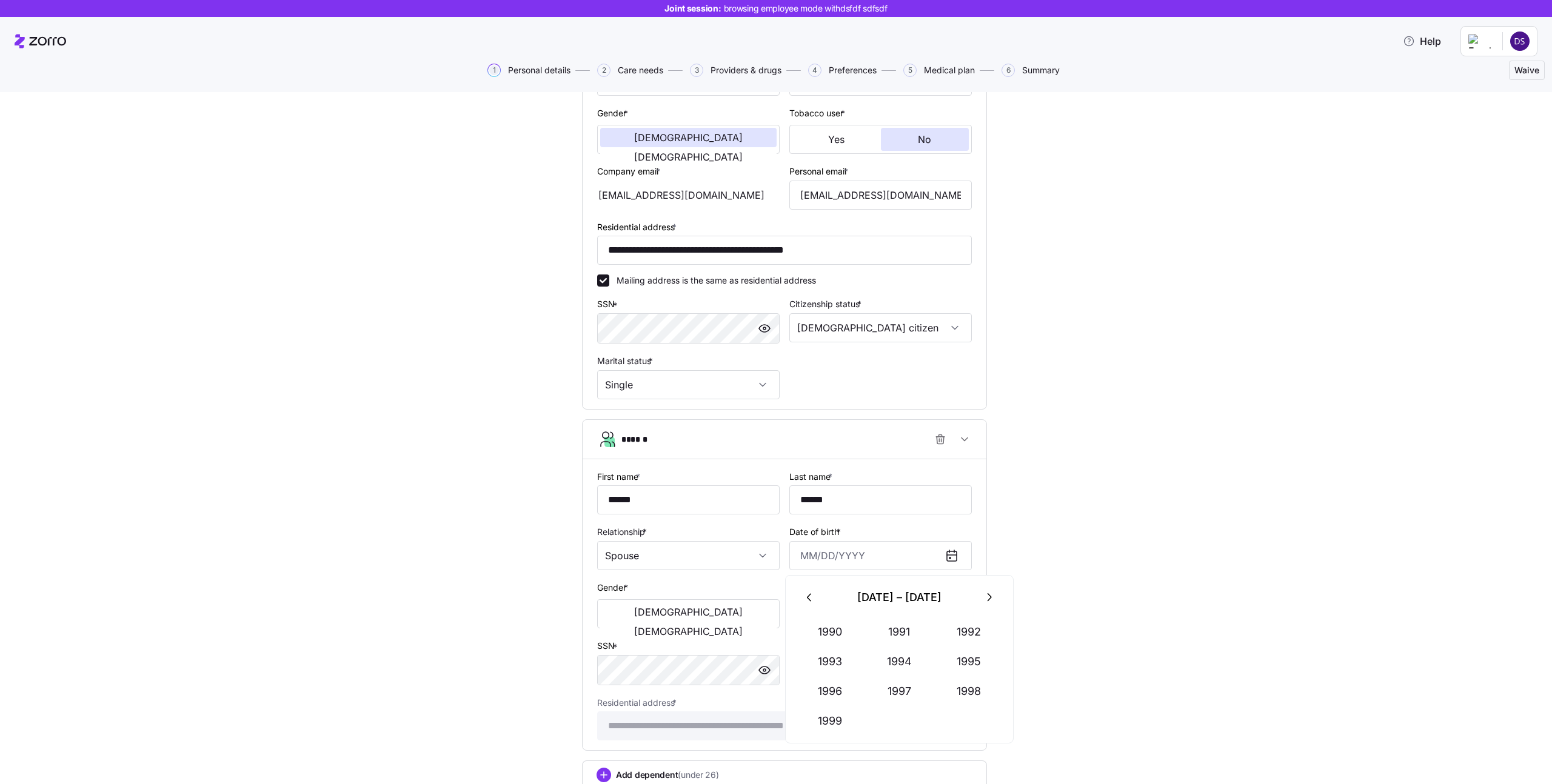
click at [983, 596] on icon "button" at bounding box center [988, 597] width 13 height 13
click at [898, 650] on button "2004" at bounding box center [899, 662] width 69 height 29
click at [831, 664] on button "Apr" at bounding box center [829, 662] width 69 height 29
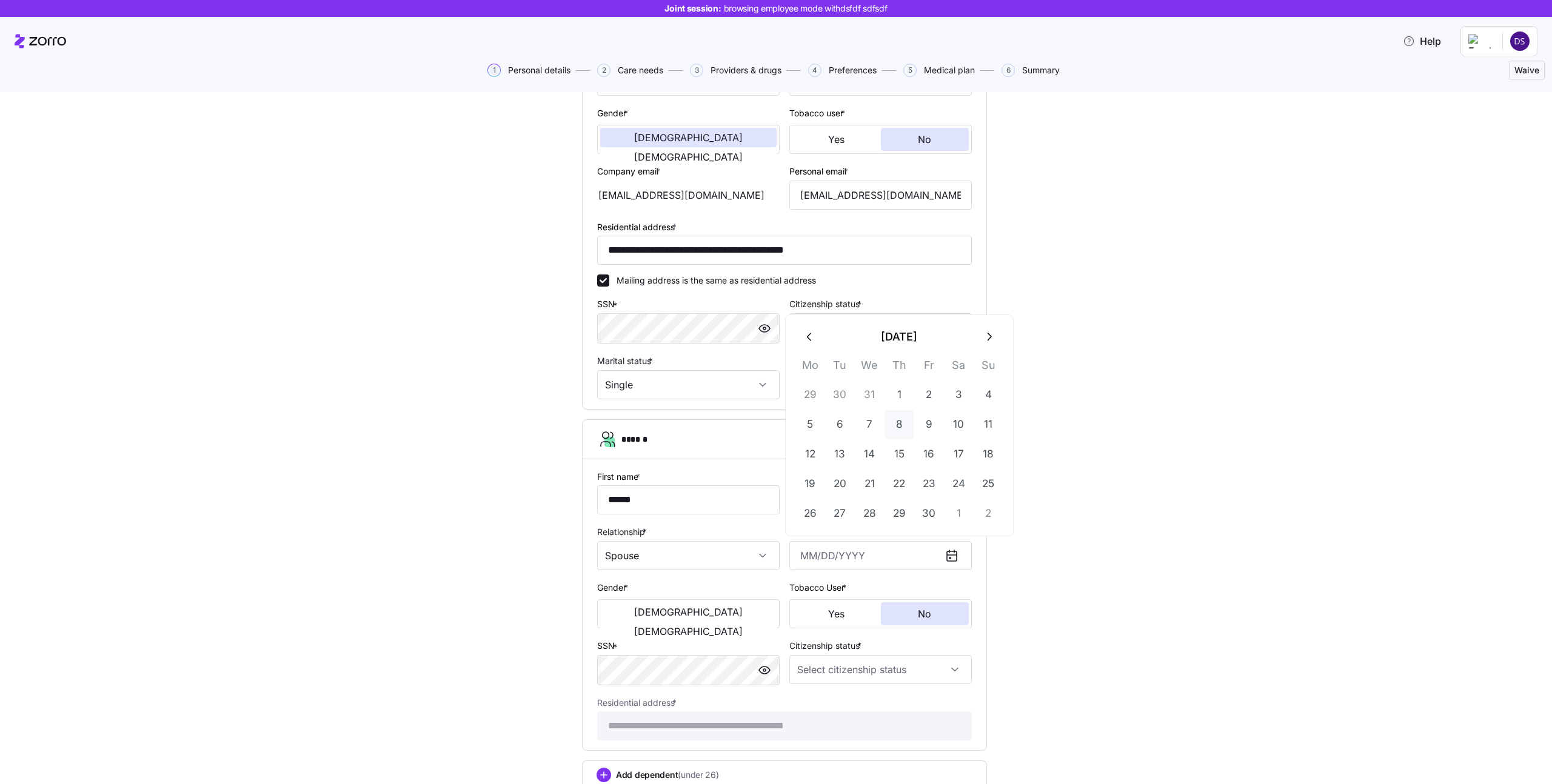
click at [886, 439] on button "8" at bounding box center [899, 425] width 29 height 29
type input "April 8, 2004"
click at [651, 616] on span "Male" at bounding box center [688, 612] width 109 height 10
click at [844, 672] on input "Citizenship status *" at bounding box center [881, 670] width 183 height 29
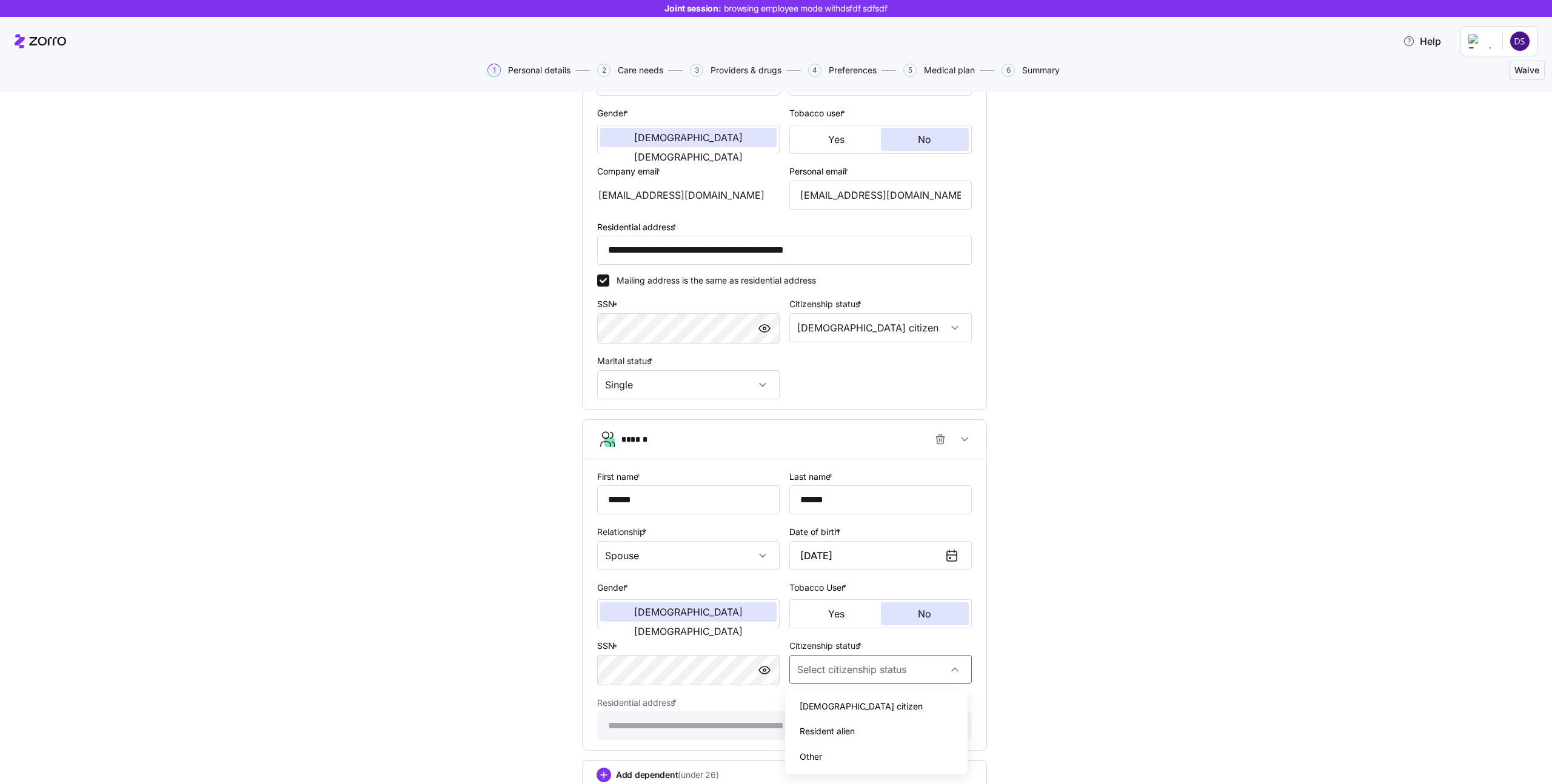
click at [794, 698] on div "[DEMOGRAPHIC_DATA] citizen" at bounding box center [876, 706] width 173 height 25
type input "[DEMOGRAPHIC_DATA] citizen"
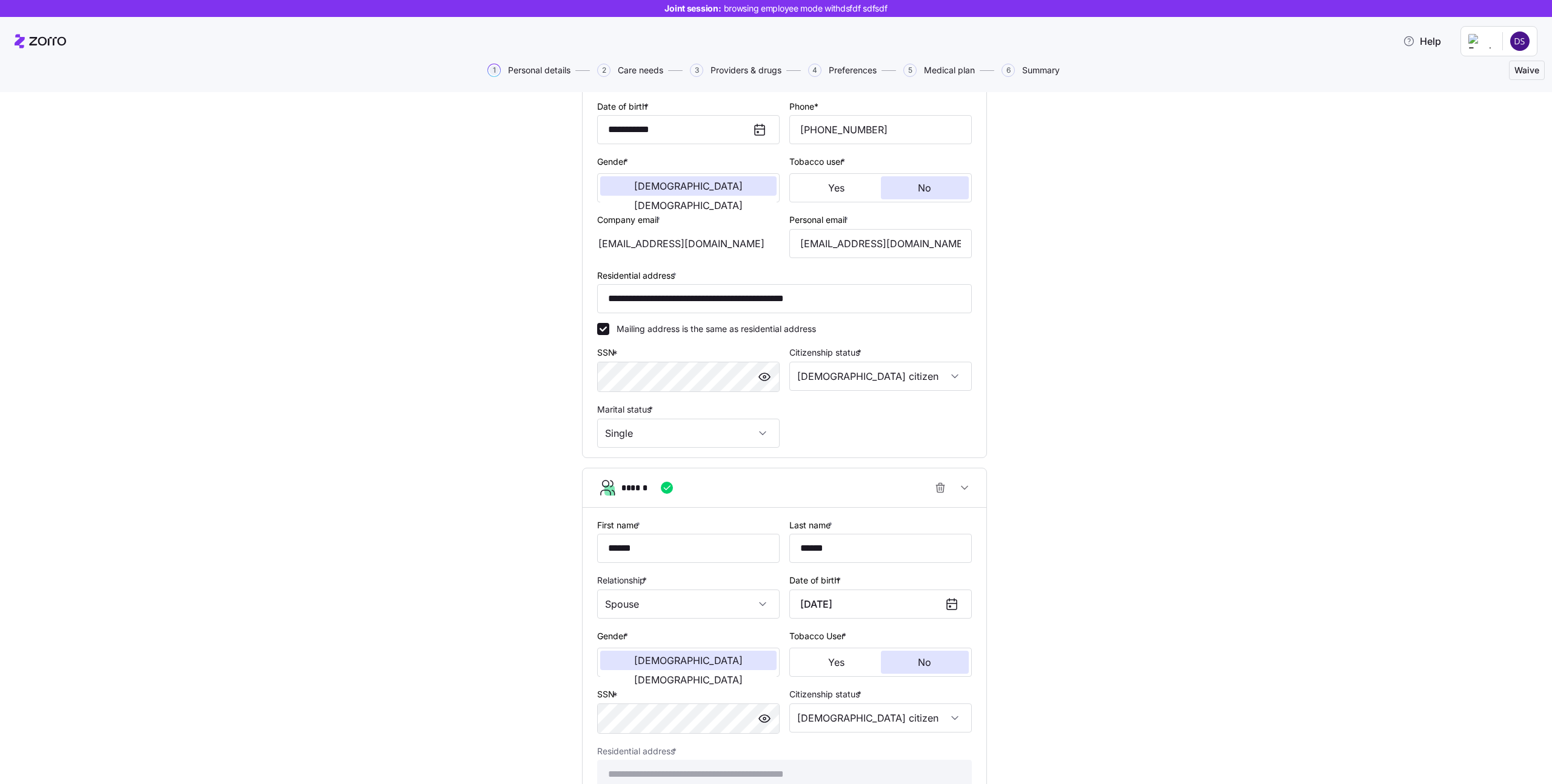
scroll to position [267, 0]
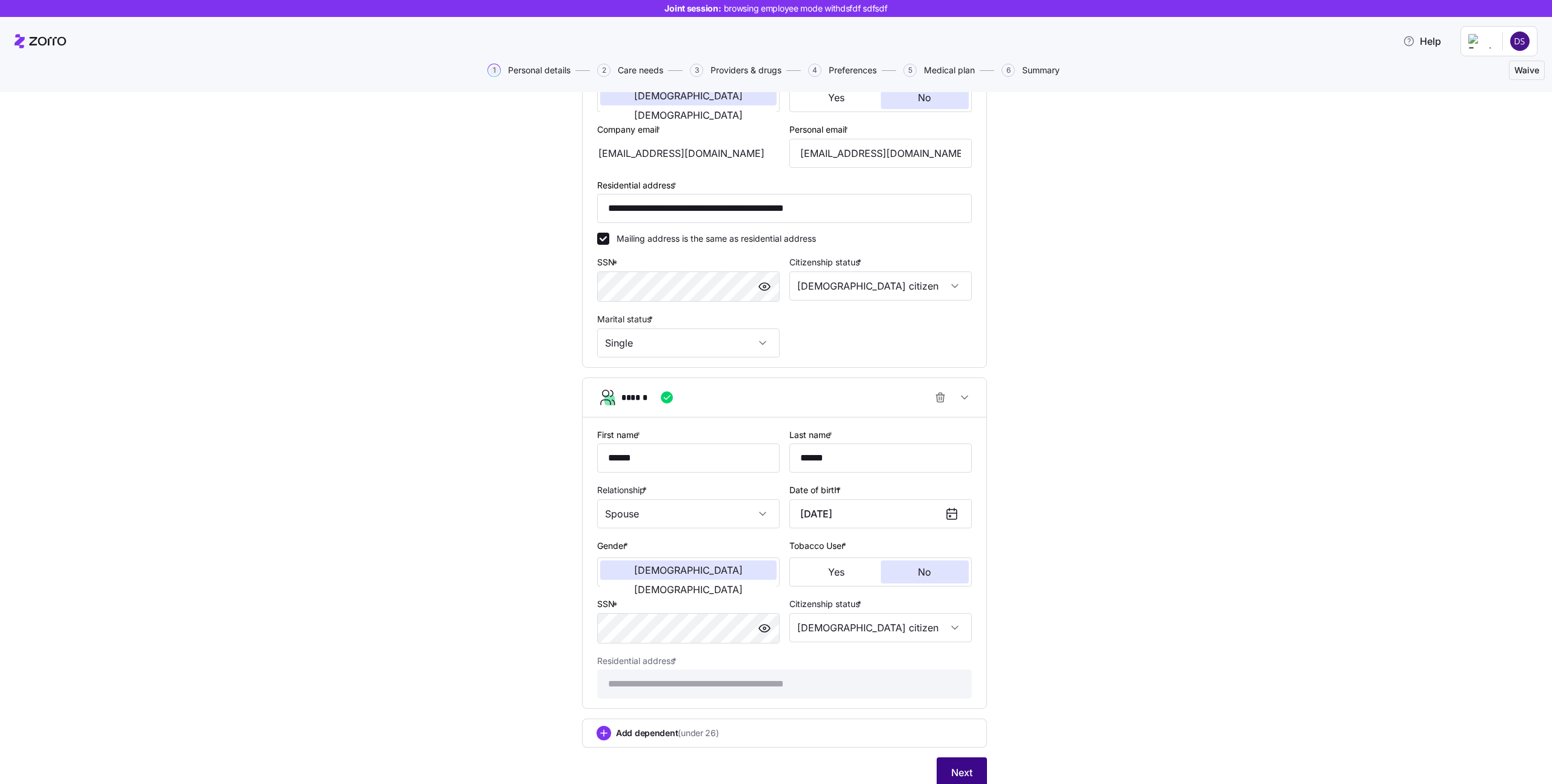
click at [965, 765] on button "Next" at bounding box center [962, 773] width 51 height 30
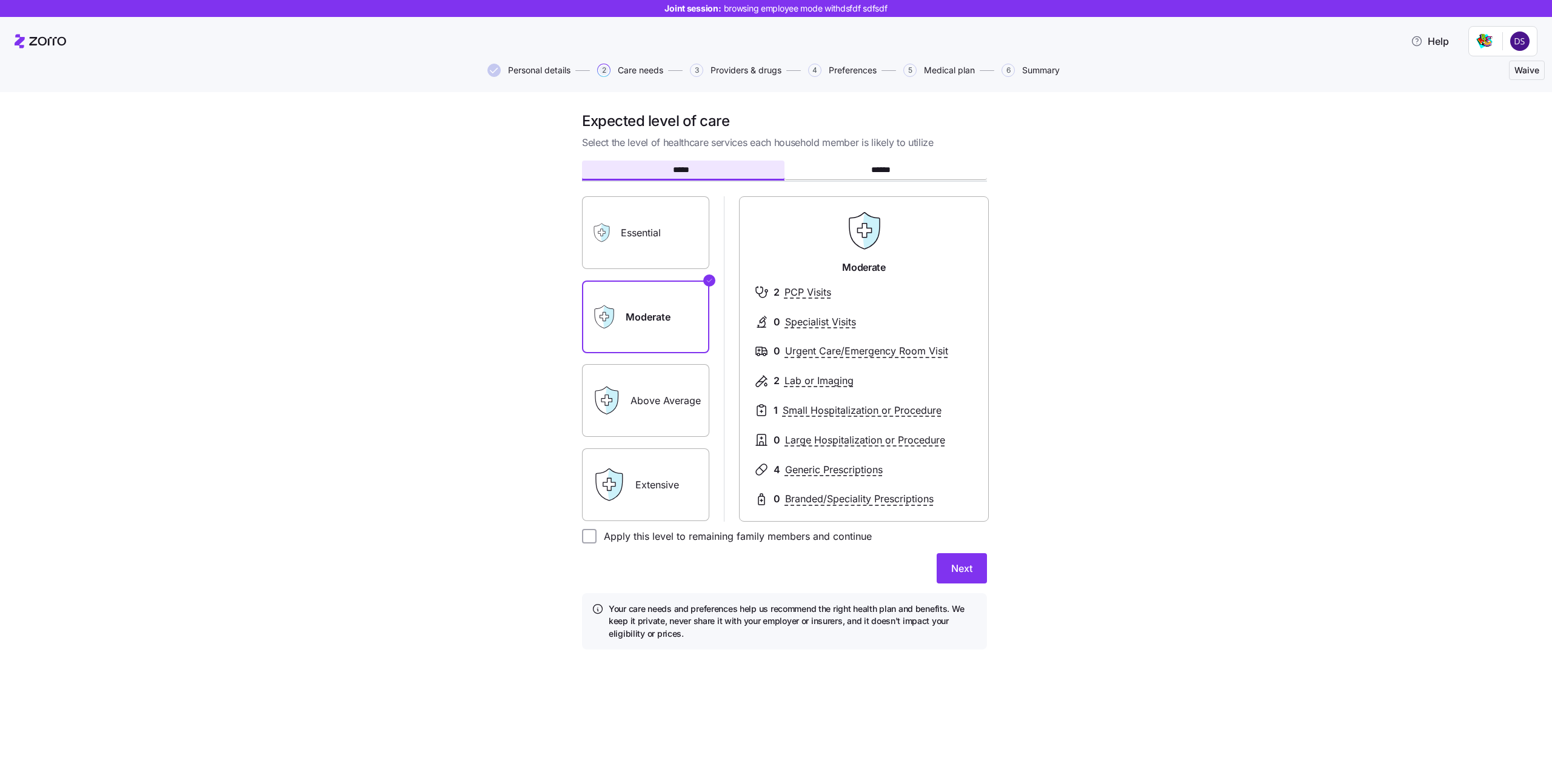
click at [532, 71] on span "Personal details" at bounding box center [539, 70] width 62 height 8
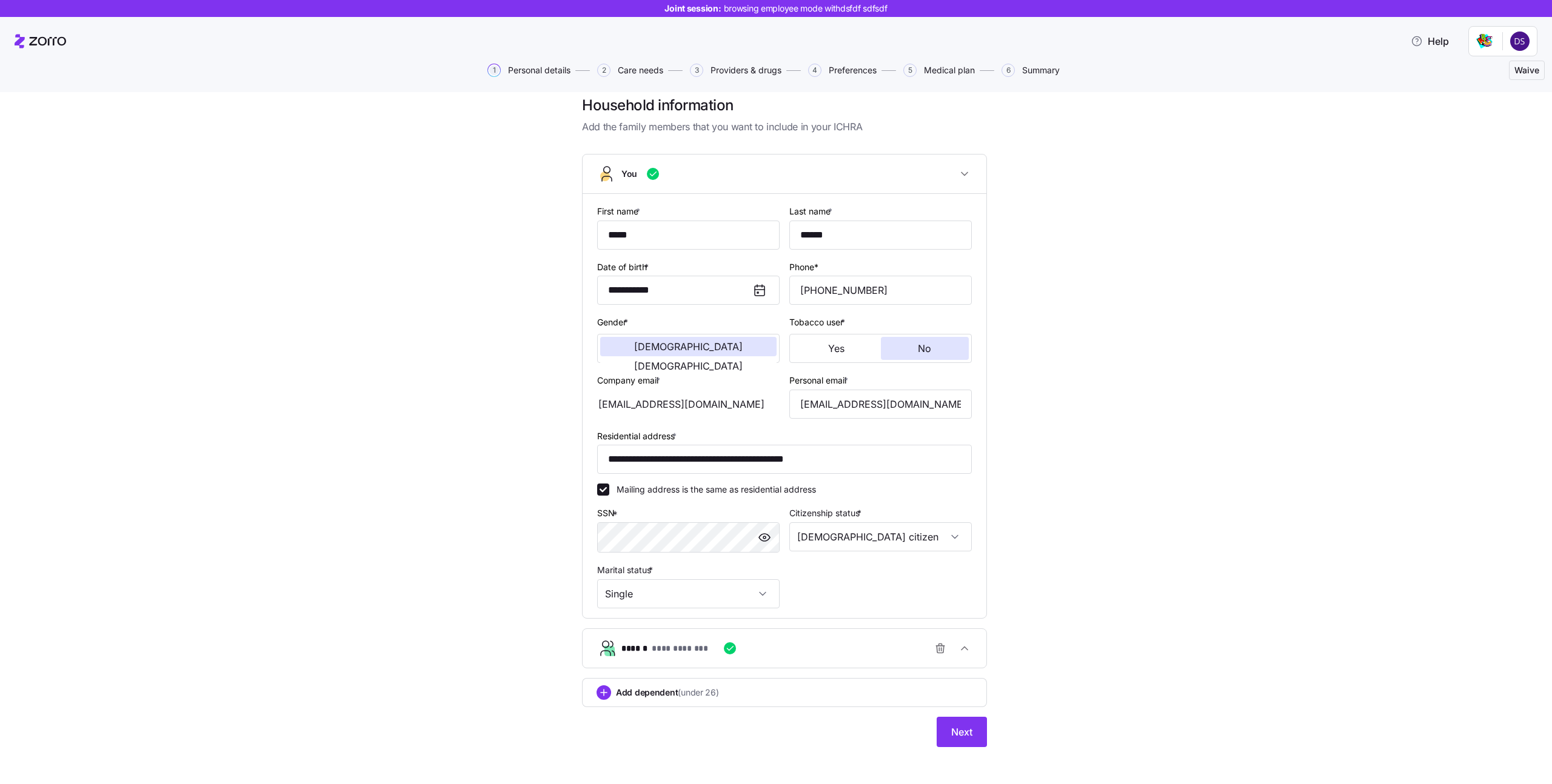
scroll to position [23, 0]
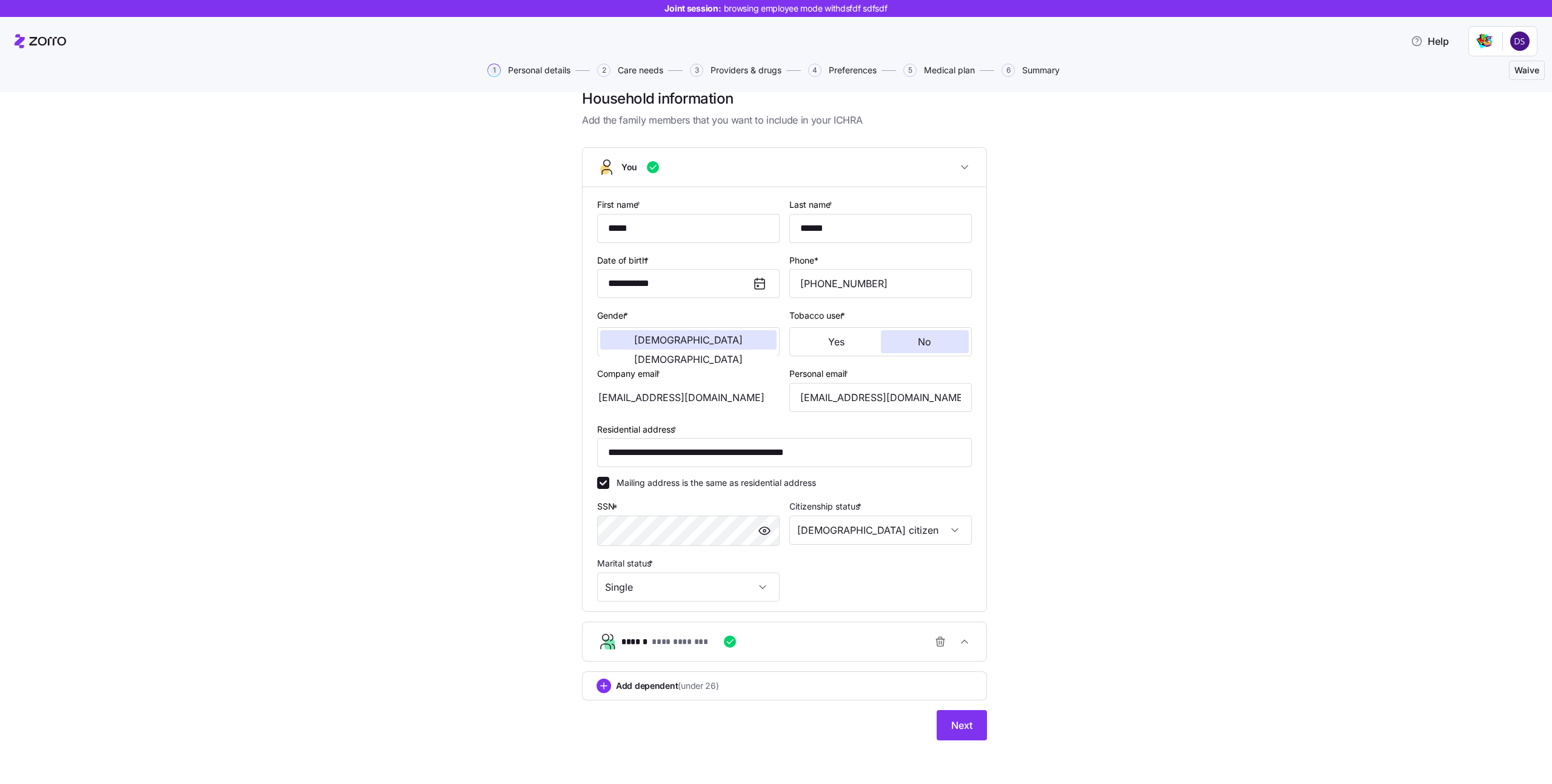
click at [974, 633] on button "**********" at bounding box center [784, 642] width 404 height 39
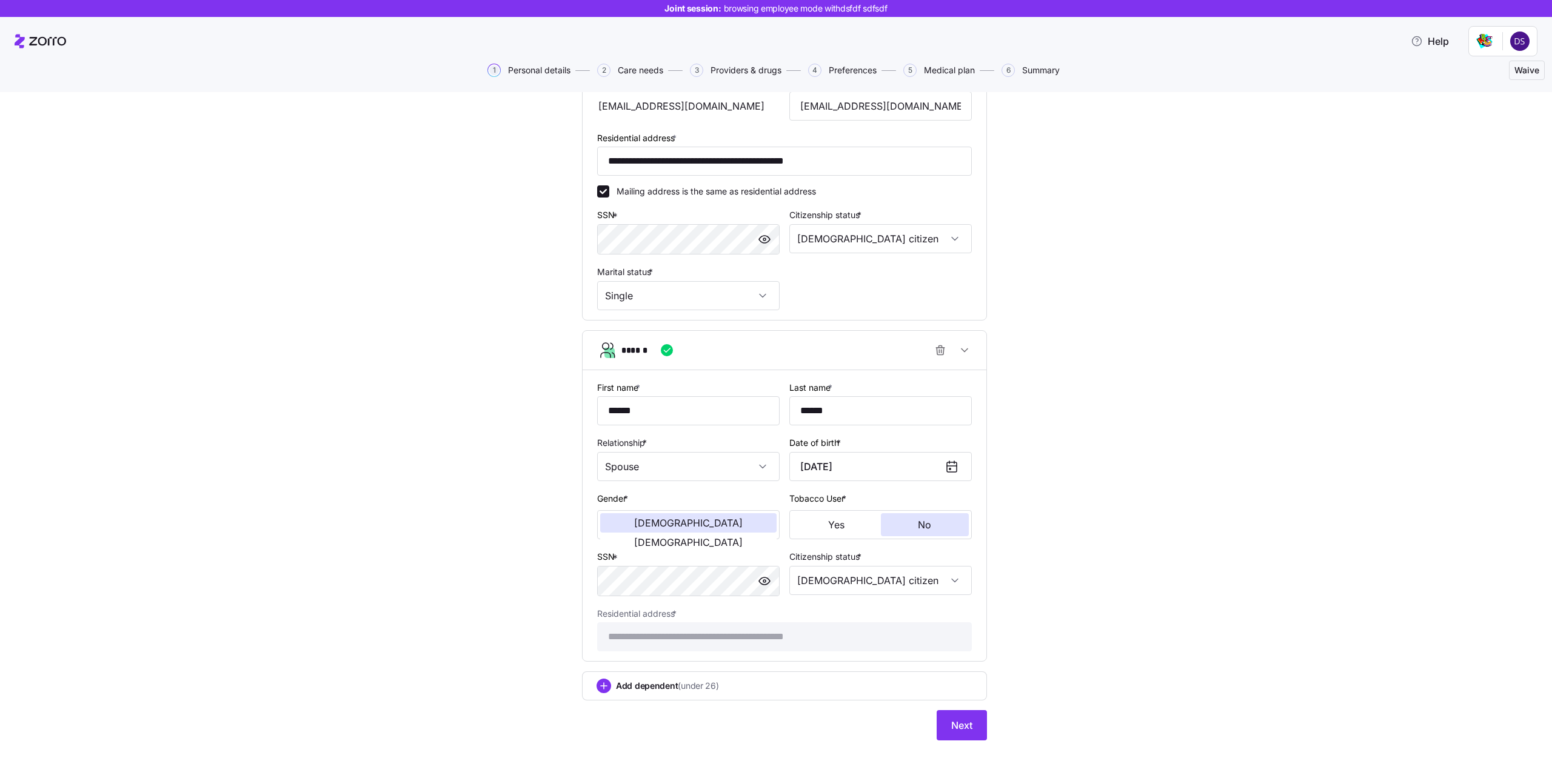
scroll to position [0, 0]
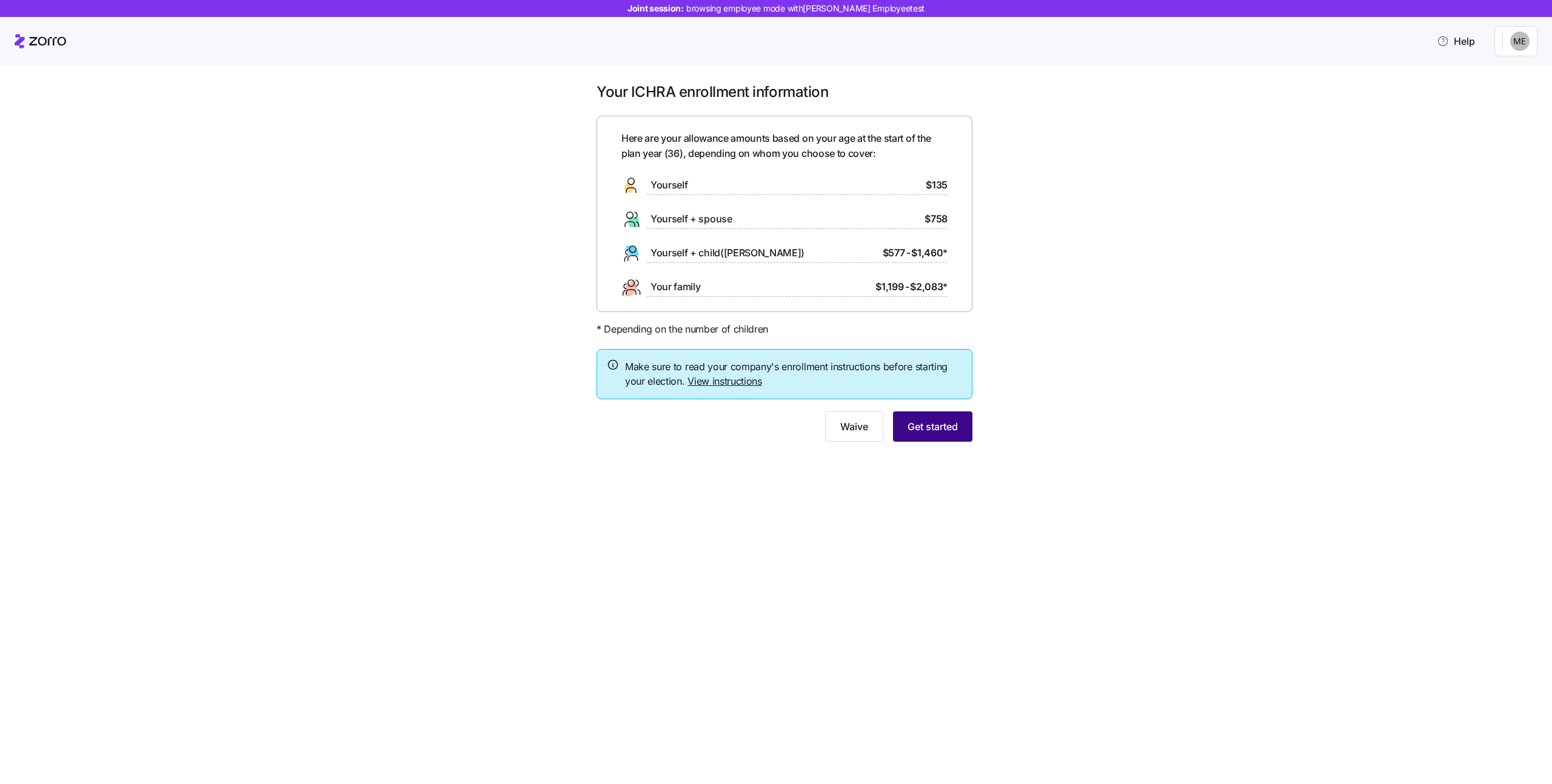
click at [950, 417] on button "Get started" at bounding box center [933, 427] width 79 height 30
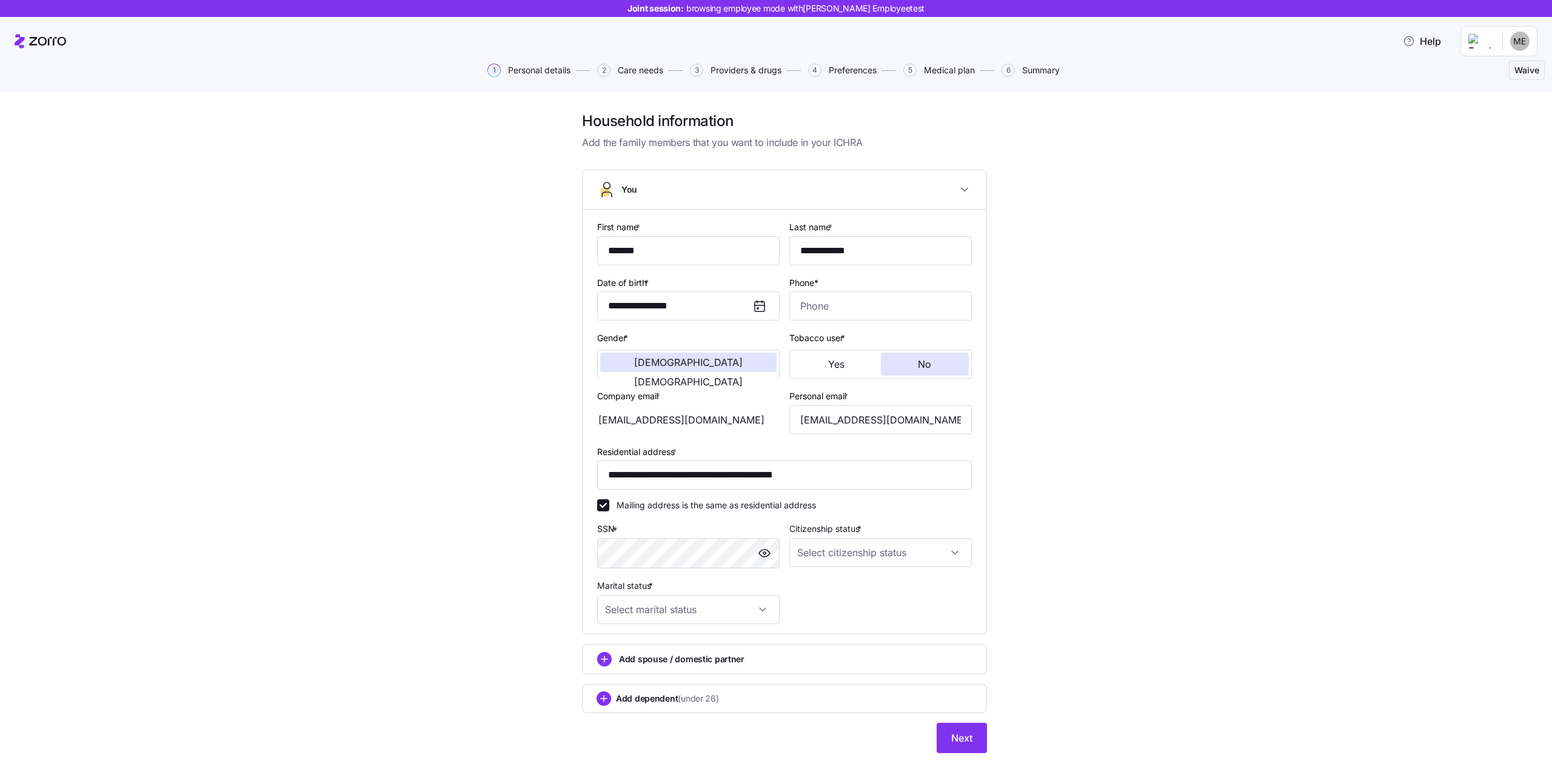
scroll to position [13, 0]
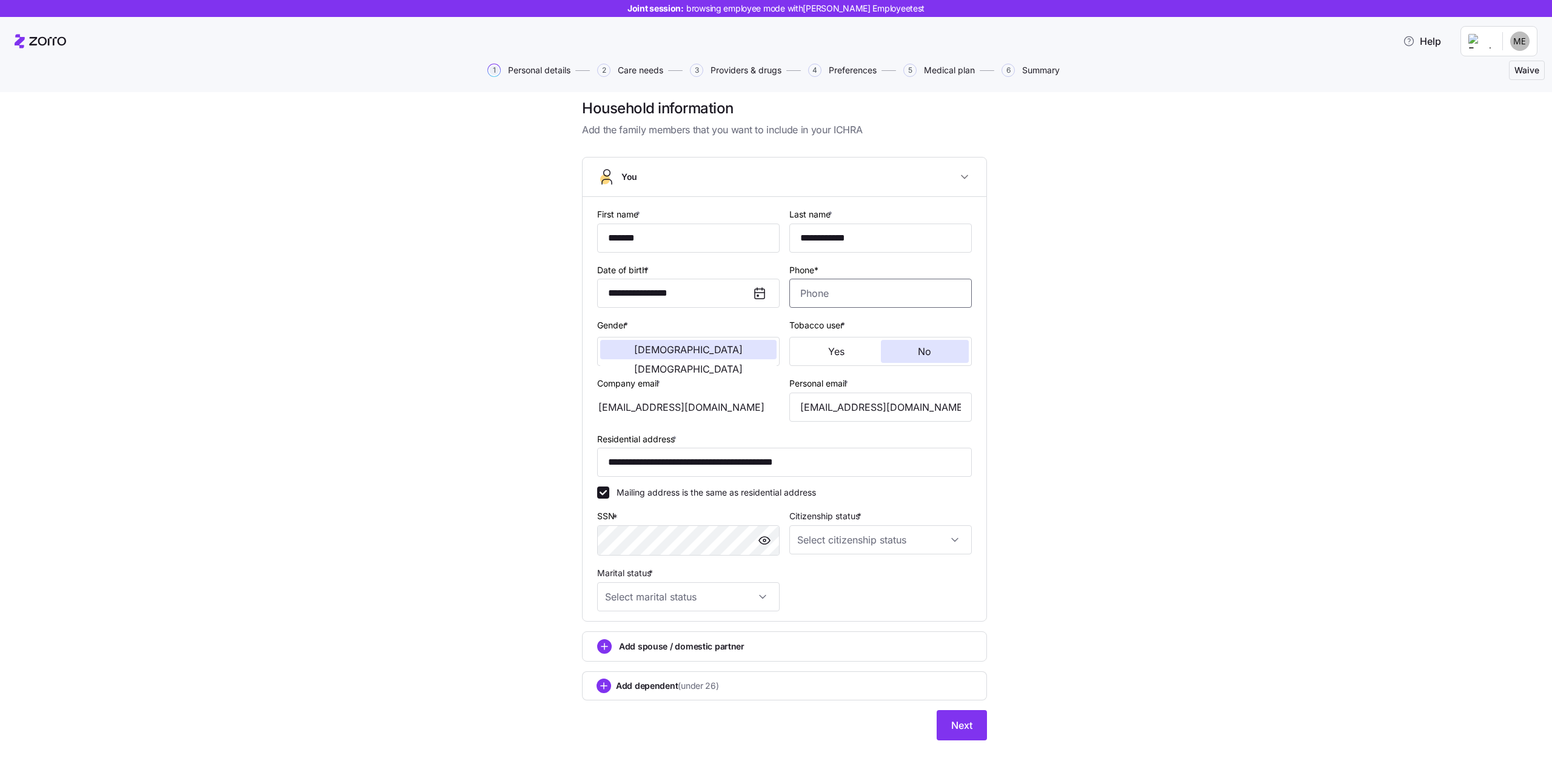
click at [842, 295] on input "Phone*" at bounding box center [881, 293] width 183 height 29
type input "1 (231) 231-2311"
click at [859, 534] on input "Citizenship status *" at bounding box center [881, 540] width 183 height 29
click at [852, 575] on div "[DEMOGRAPHIC_DATA] citizen" at bounding box center [876, 577] width 173 height 25
type input "[DEMOGRAPHIC_DATA] citizen"
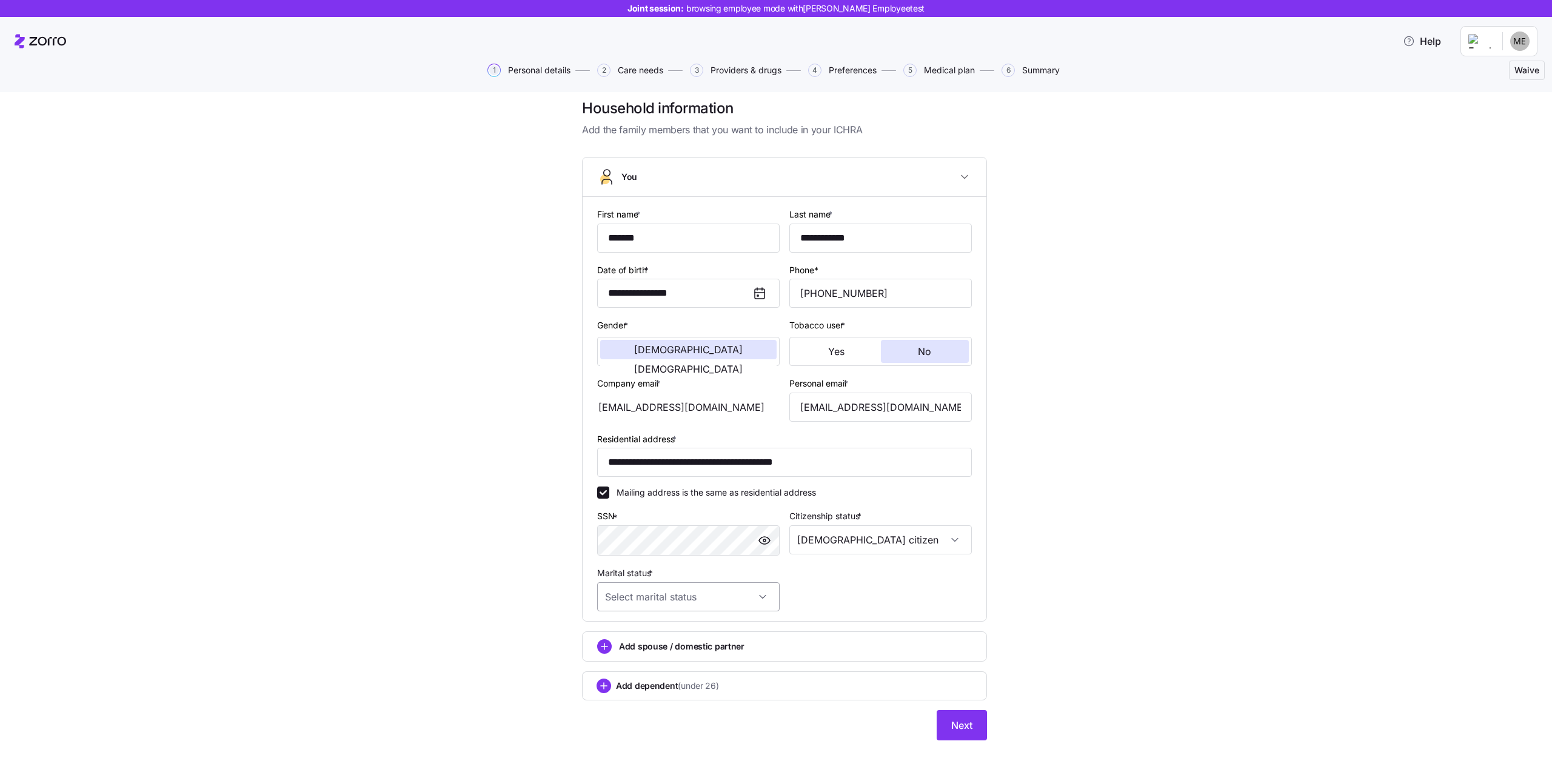
click at [694, 599] on input "Marital status *" at bounding box center [688, 597] width 183 height 29
drag, startPoint x: 678, startPoint y: 625, endPoint x: 729, endPoint y: 610, distance: 53.2
click at [680, 626] on div "Single" at bounding box center [684, 633] width 173 height 25
type input "Single"
click at [965, 721] on span "Next" at bounding box center [961, 725] width 21 height 14
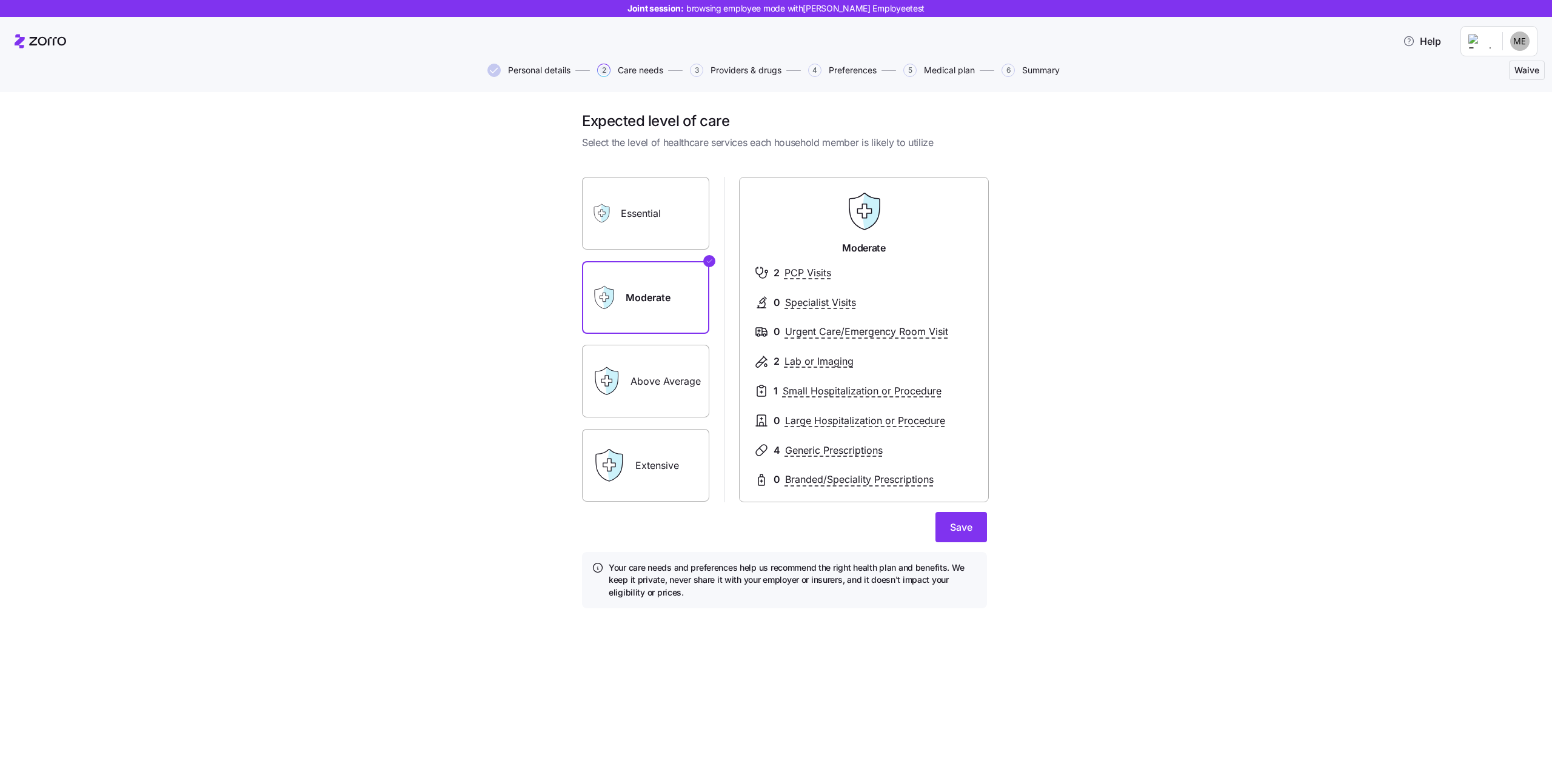
click at [534, 72] on span "Personal details" at bounding box center [539, 70] width 62 height 8
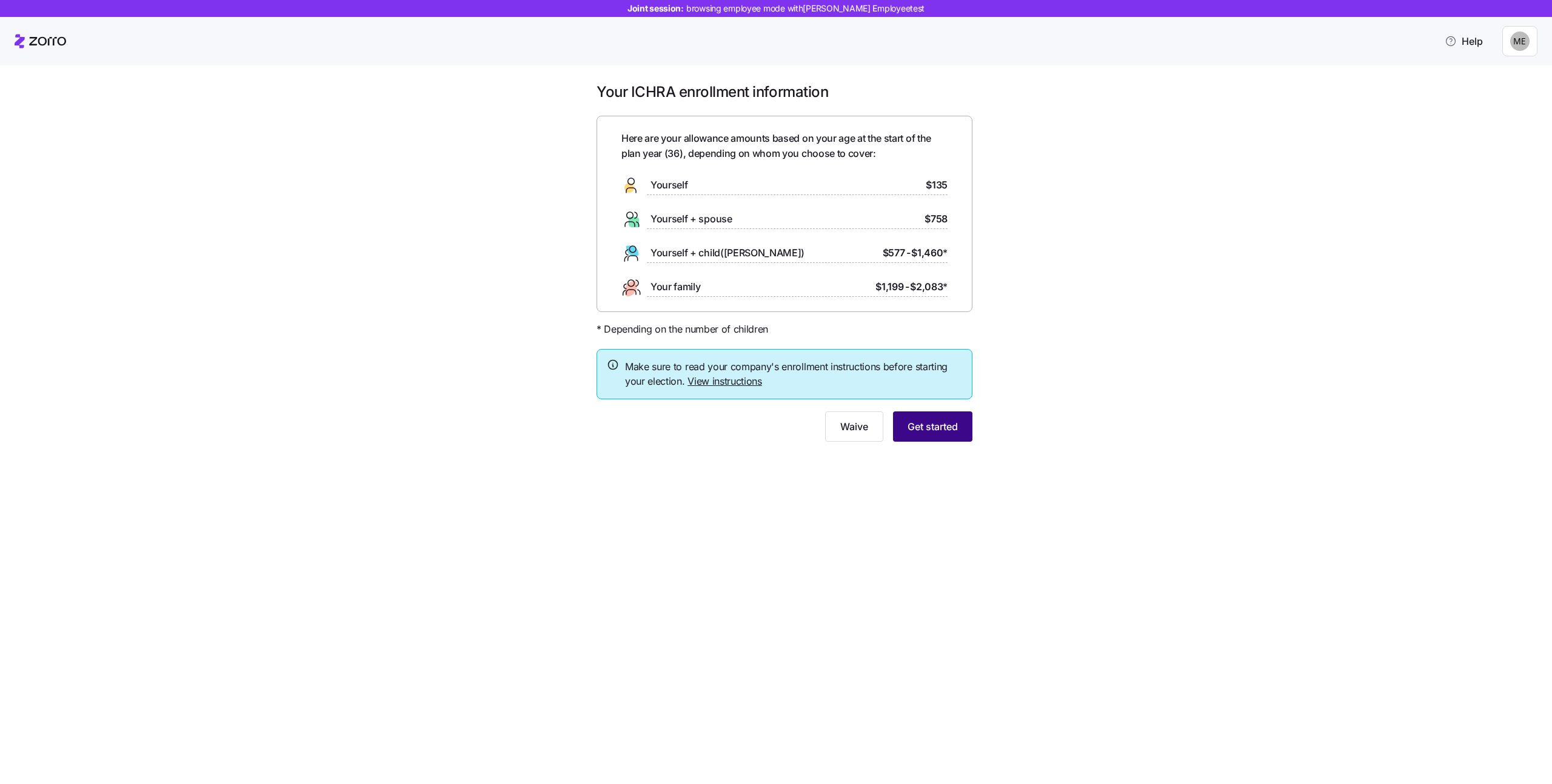
click at [924, 432] on span "Get started" at bounding box center [933, 426] width 51 height 14
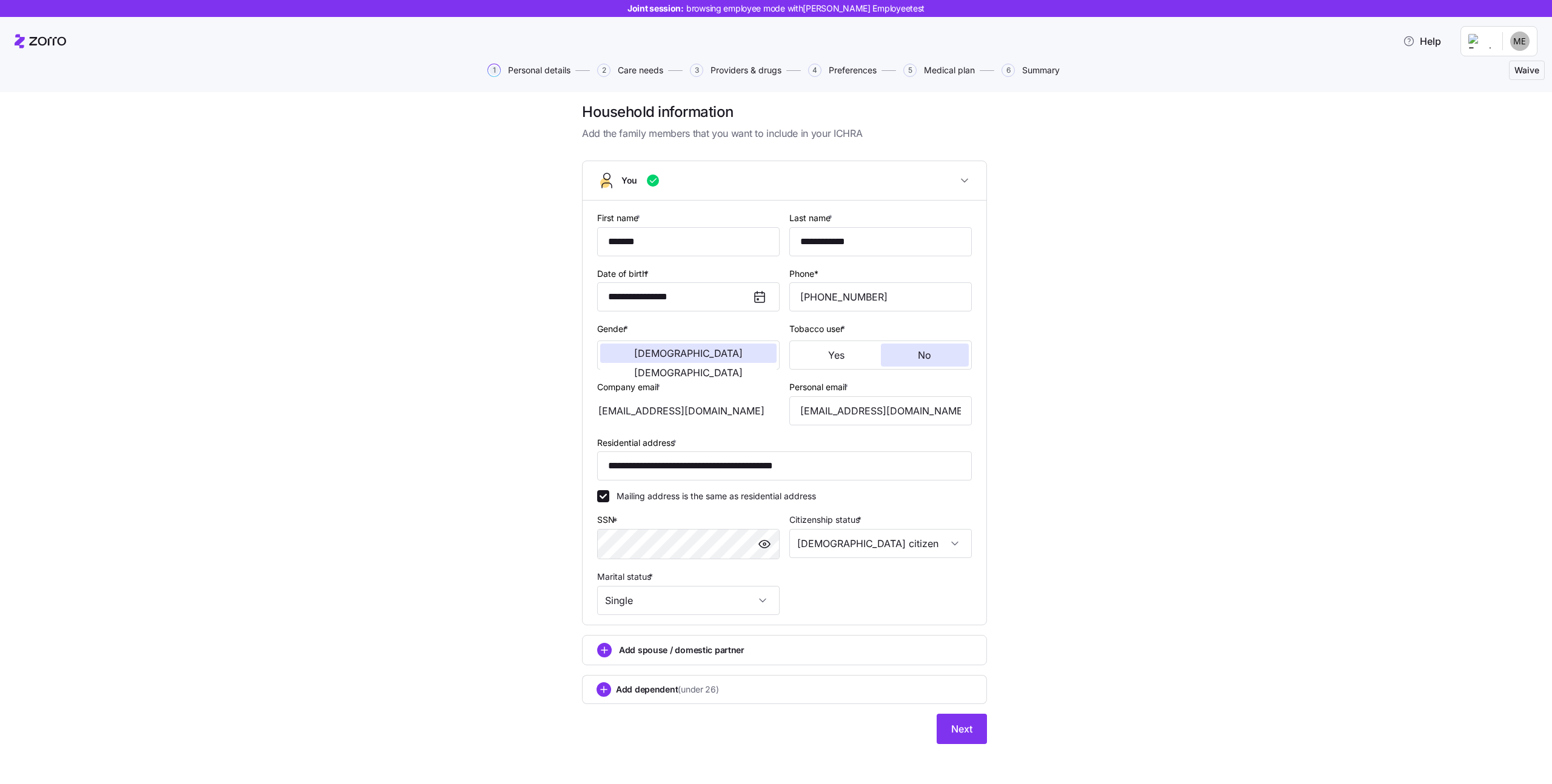
scroll to position [13, 0]
click at [634, 641] on span "Add spouse / domestic partner" at bounding box center [682, 647] width 125 height 12
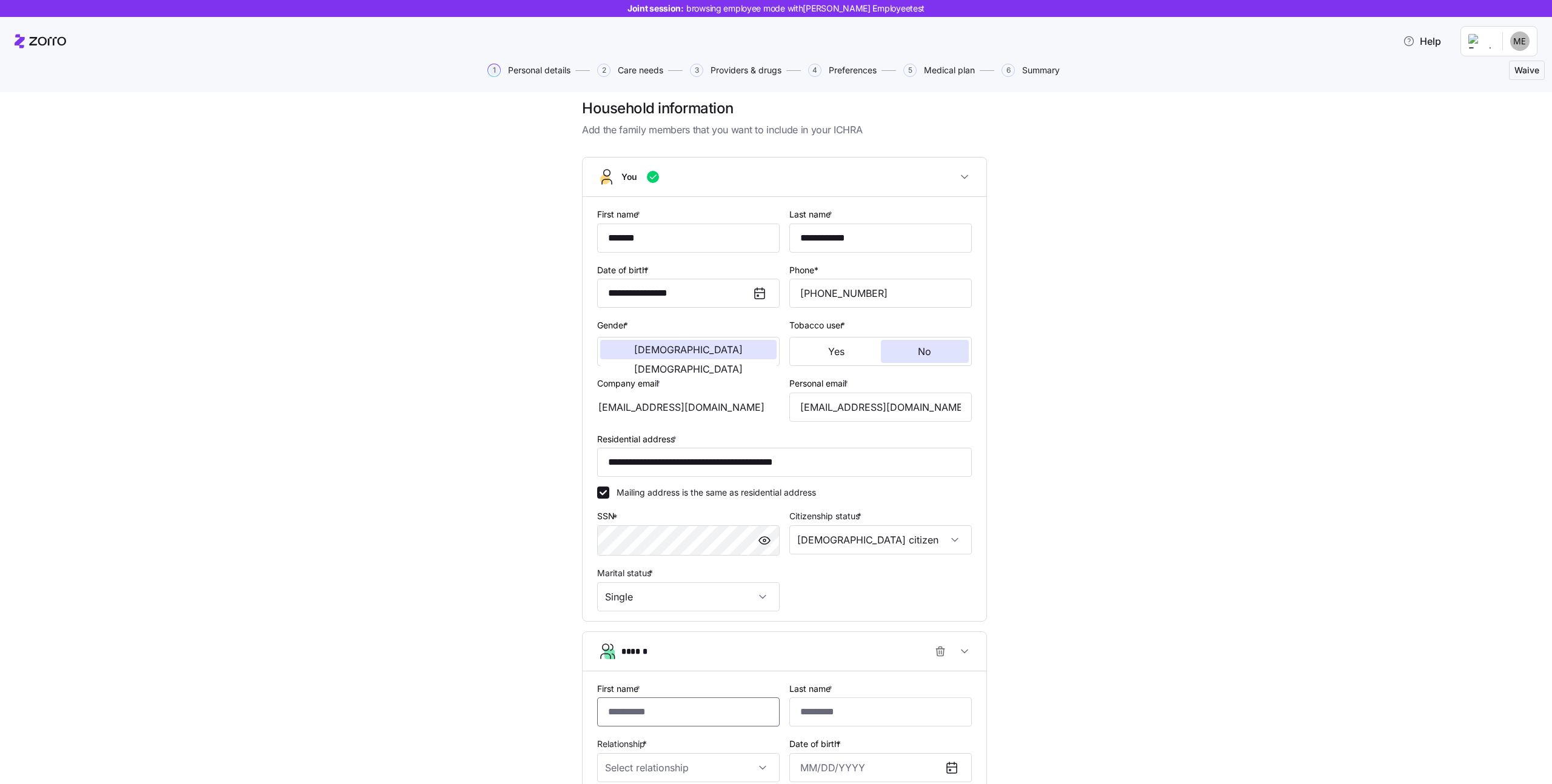
click at [628, 703] on input "First name *" at bounding box center [688, 712] width 183 height 29
type input "*****"
click at [825, 723] on input "Last name *" at bounding box center [881, 712] width 183 height 29
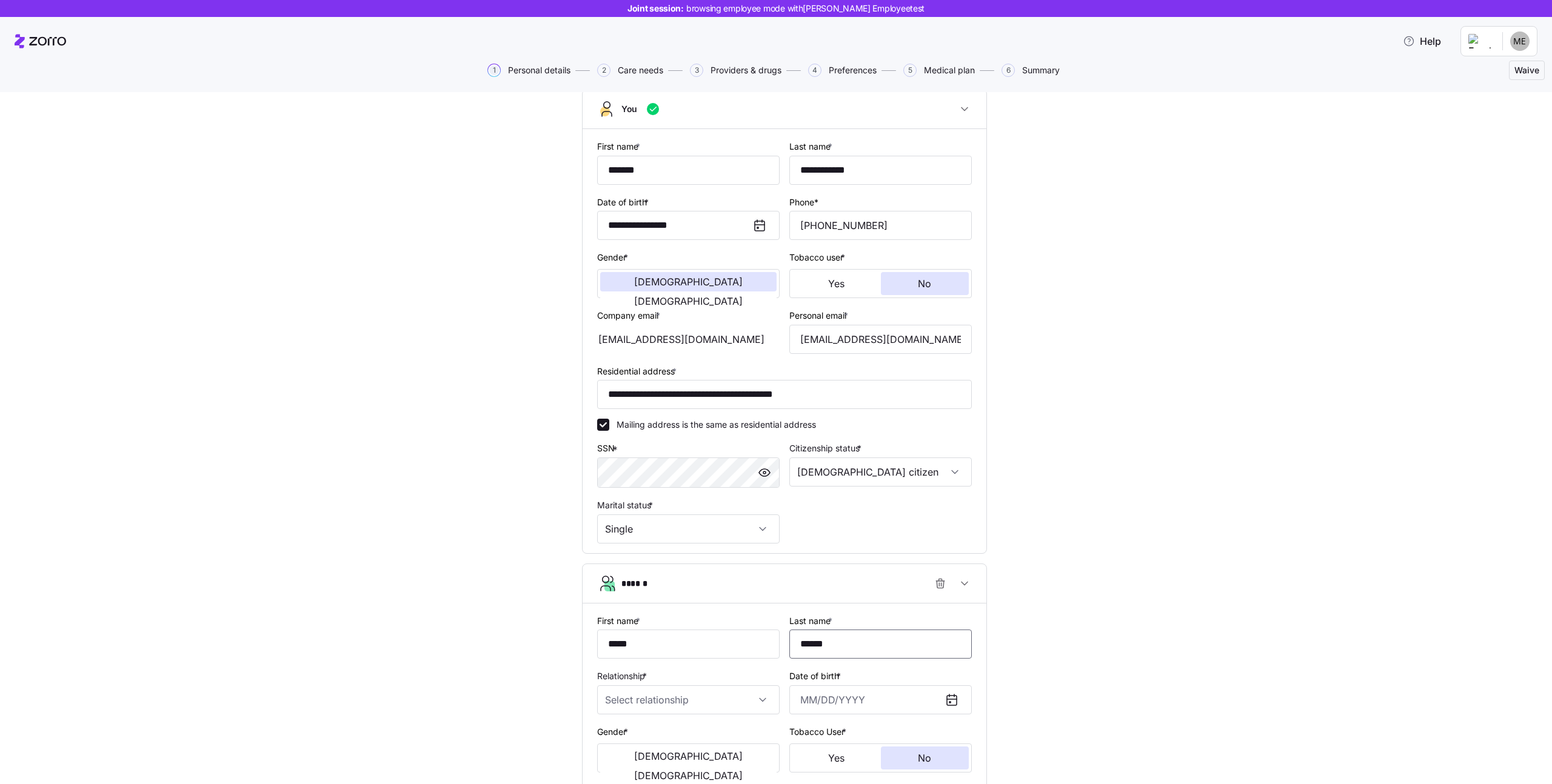
scroll to position [222, 0]
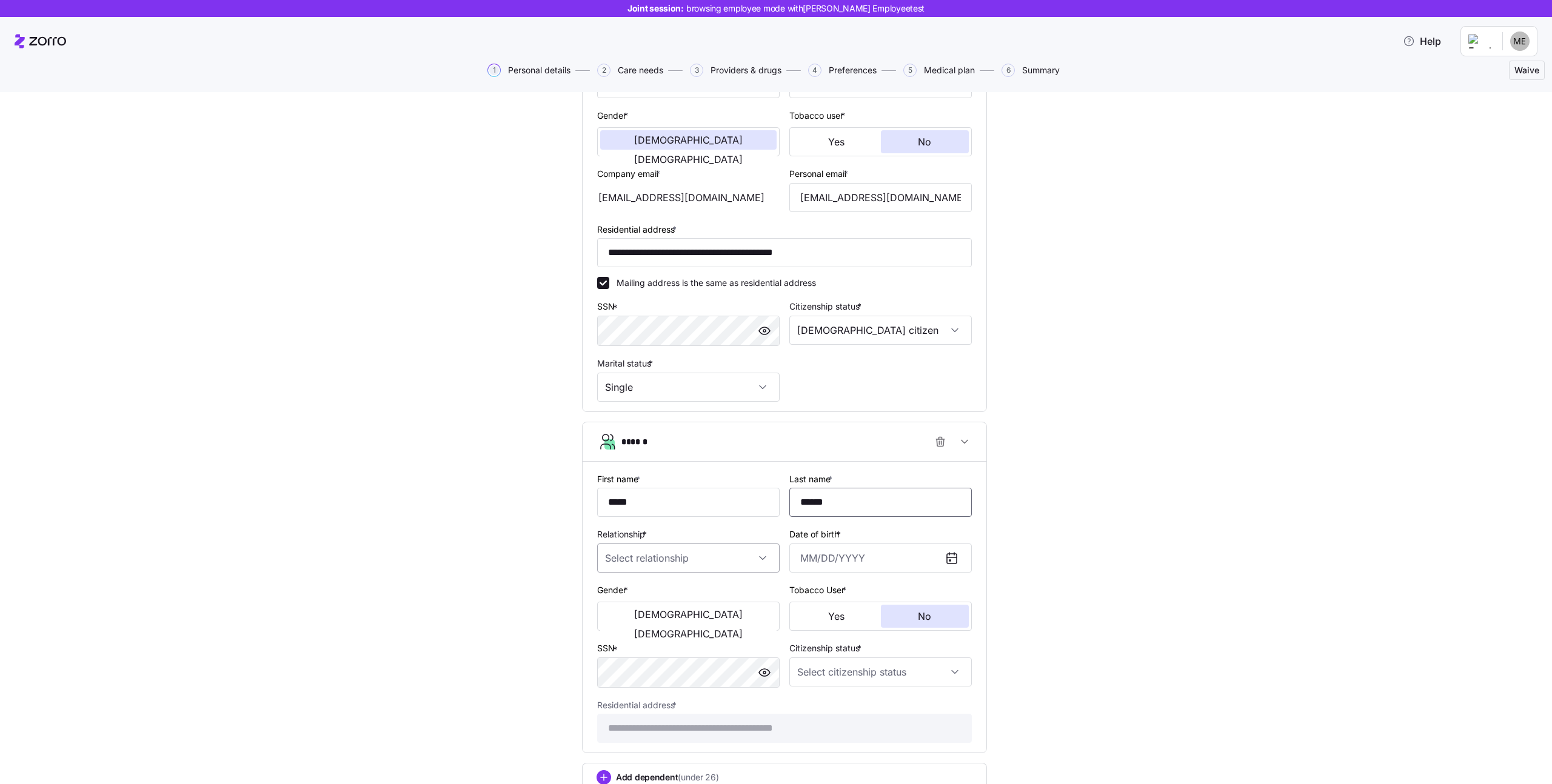
type input "******"
click at [630, 562] on input "Relationship *" at bounding box center [688, 558] width 183 height 29
click at [648, 595] on div "Spouse" at bounding box center [684, 594] width 173 height 25
type input "Spouse"
click at [816, 550] on input "Date of birth *" at bounding box center [881, 558] width 183 height 29
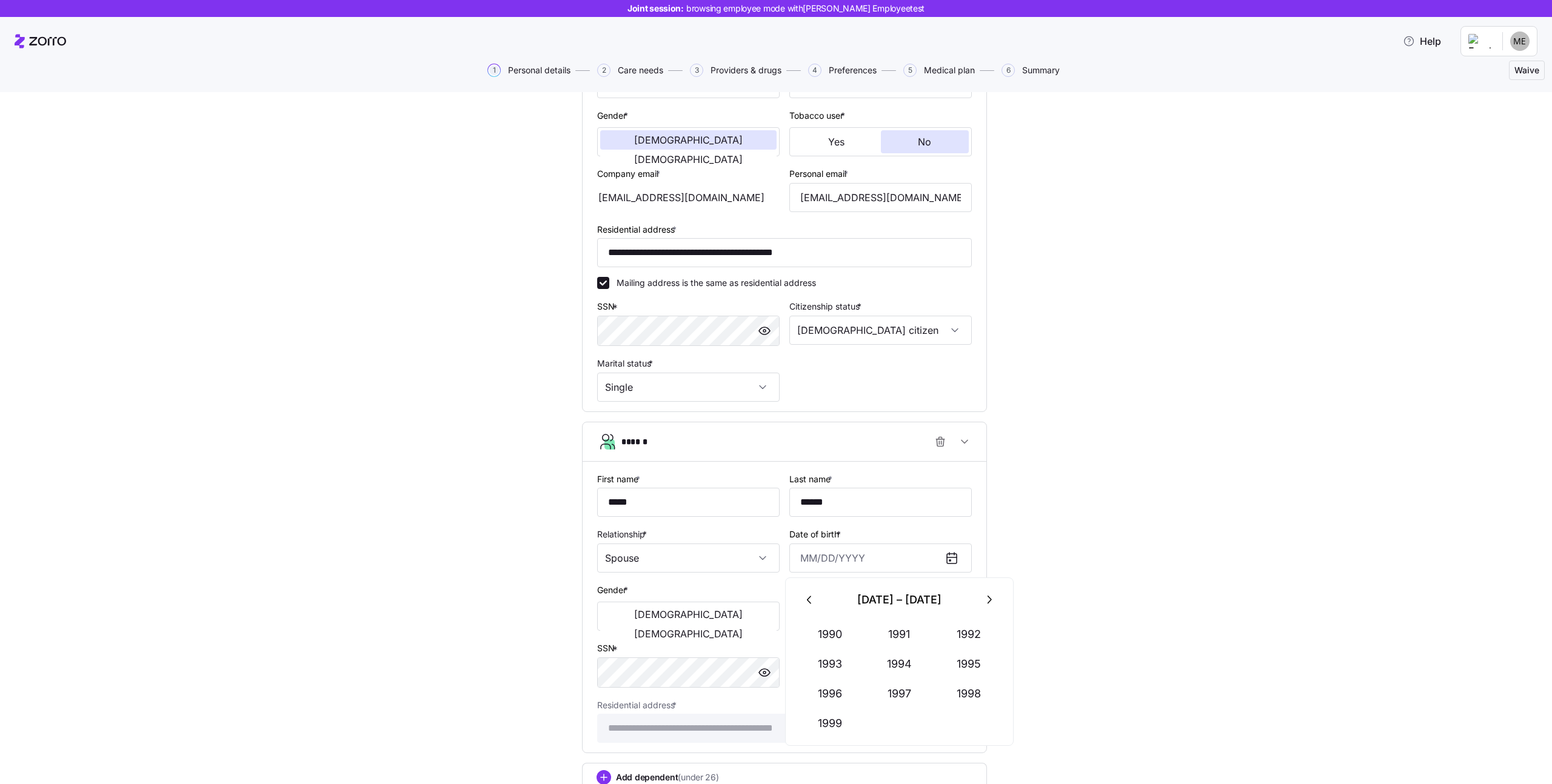
click at [976, 602] on button "button" at bounding box center [989, 600] width 29 height 29
click at [881, 644] on button "2001" at bounding box center [899, 634] width 69 height 29
click at [892, 657] on button "May" at bounding box center [899, 664] width 69 height 29
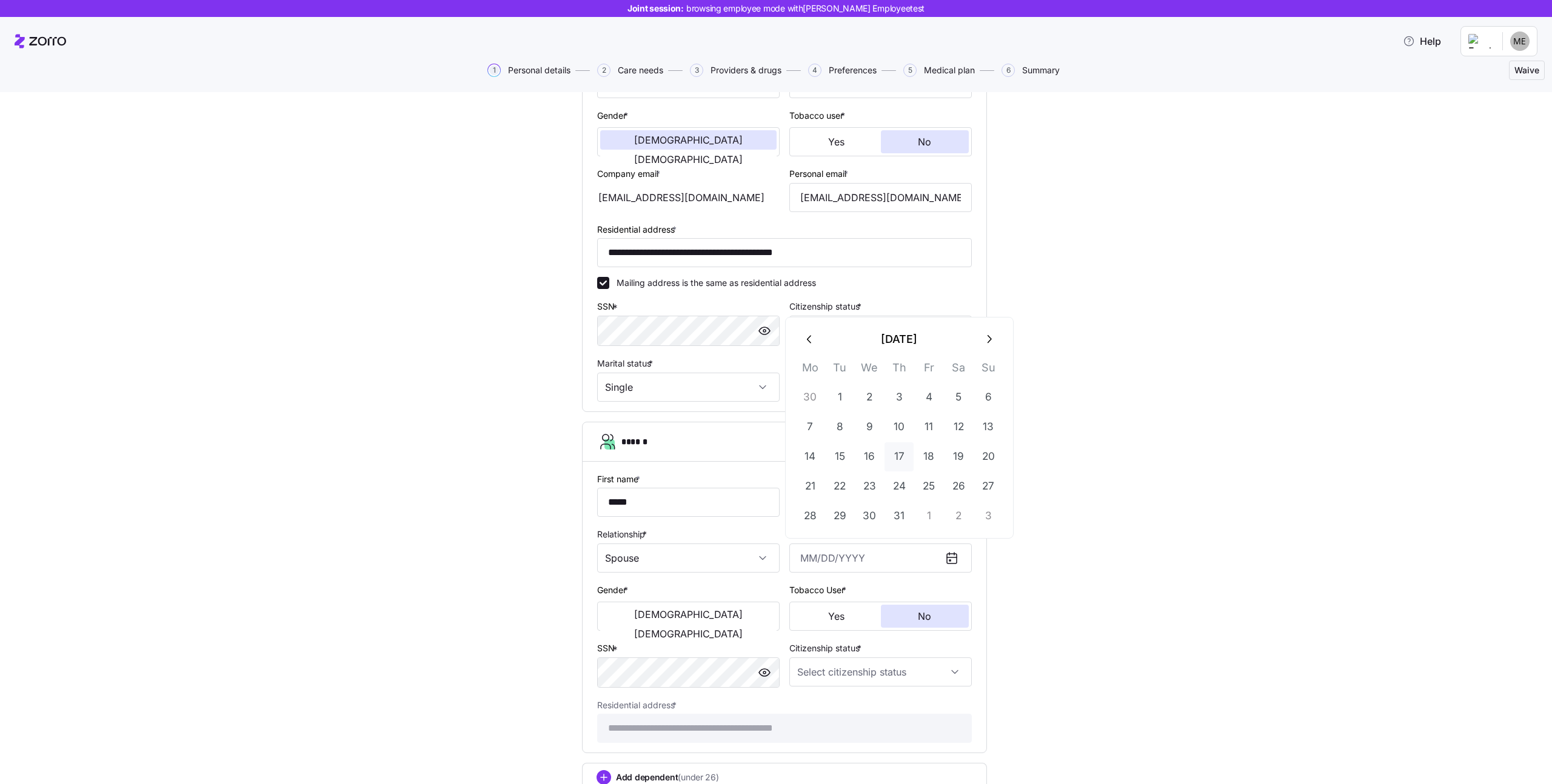
click at [896, 467] on button "17" at bounding box center [899, 457] width 29 height 29
type input "[DATE]"
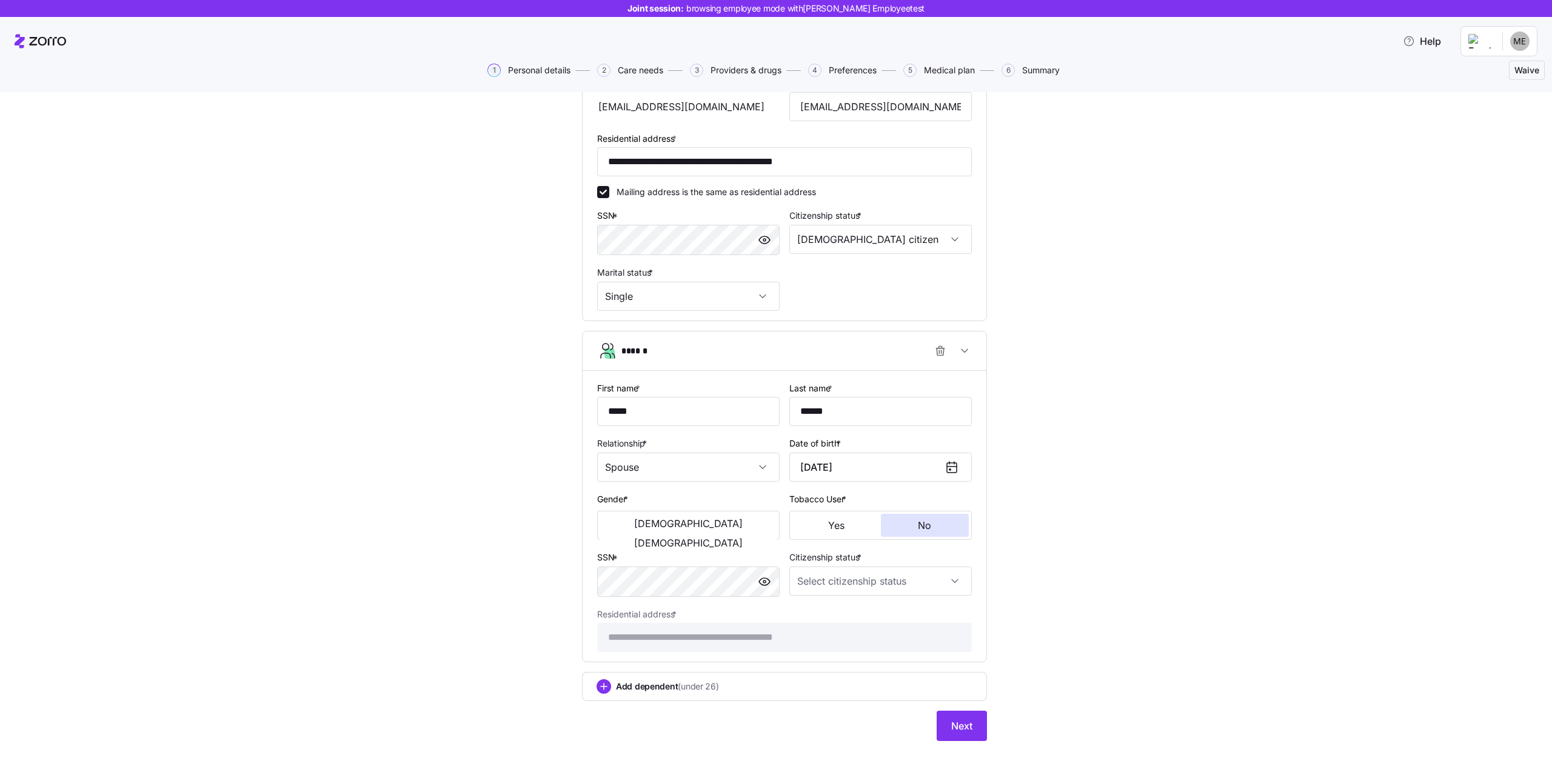
scroll to position [314, 0]
click at [600, 520] on button "[DEMOGRAPHIC_DATA]" at bounding box center [688, 523] width 177 height 19
click at [635, 603] on div "**********" at bounding box center [785, 629] width 385 height 56
click at [936, 581] on input "Citizenship status *" at bounding box center [881, 581] width 183 height 29
click at [857, 612] on div "[DEMOGRAPHIC_DATA] citizen" at bounding box center [876, 617] width 173 height 25
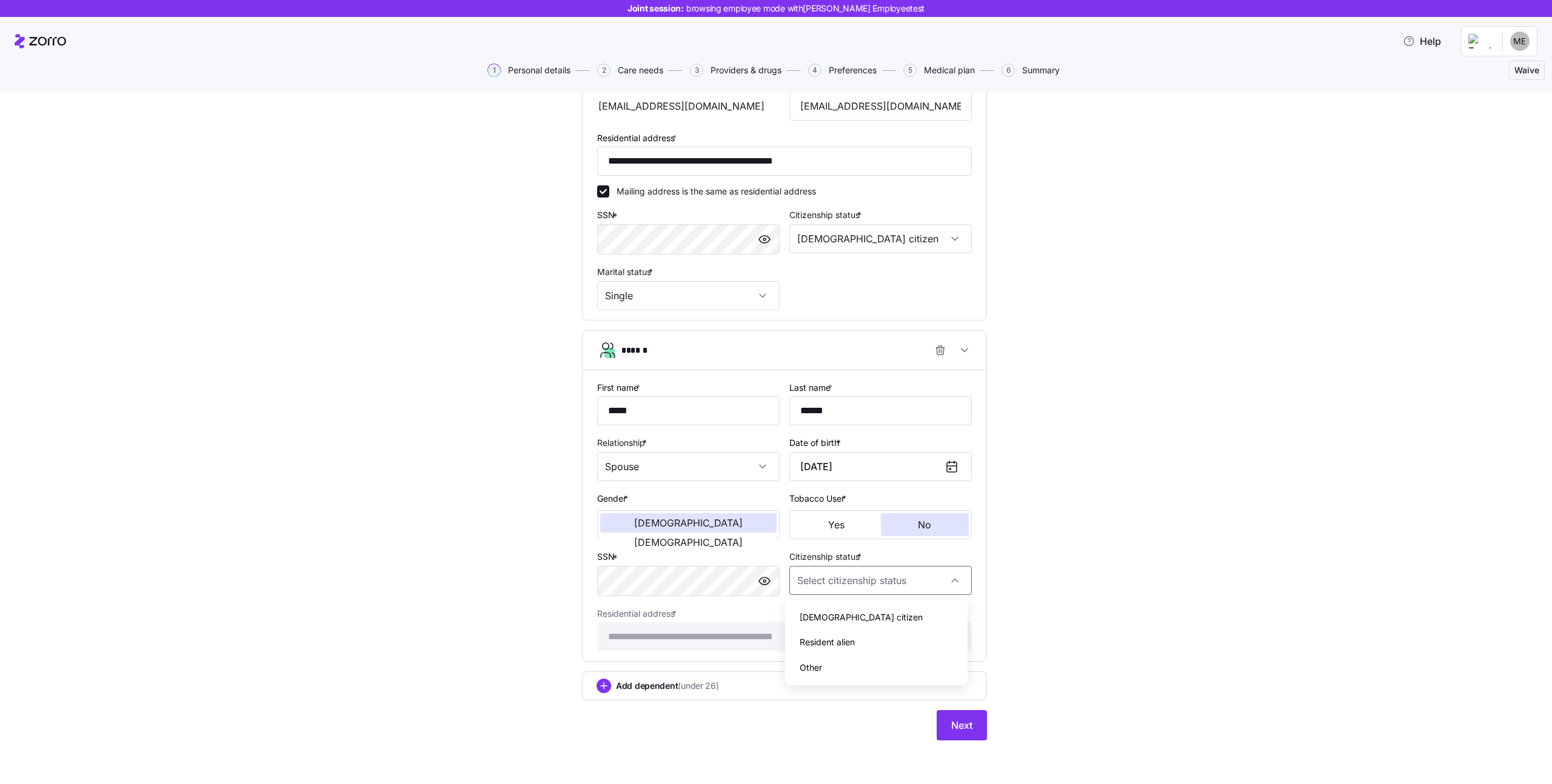
type input "[DEMOGRAPHIC_DATA] citizen"
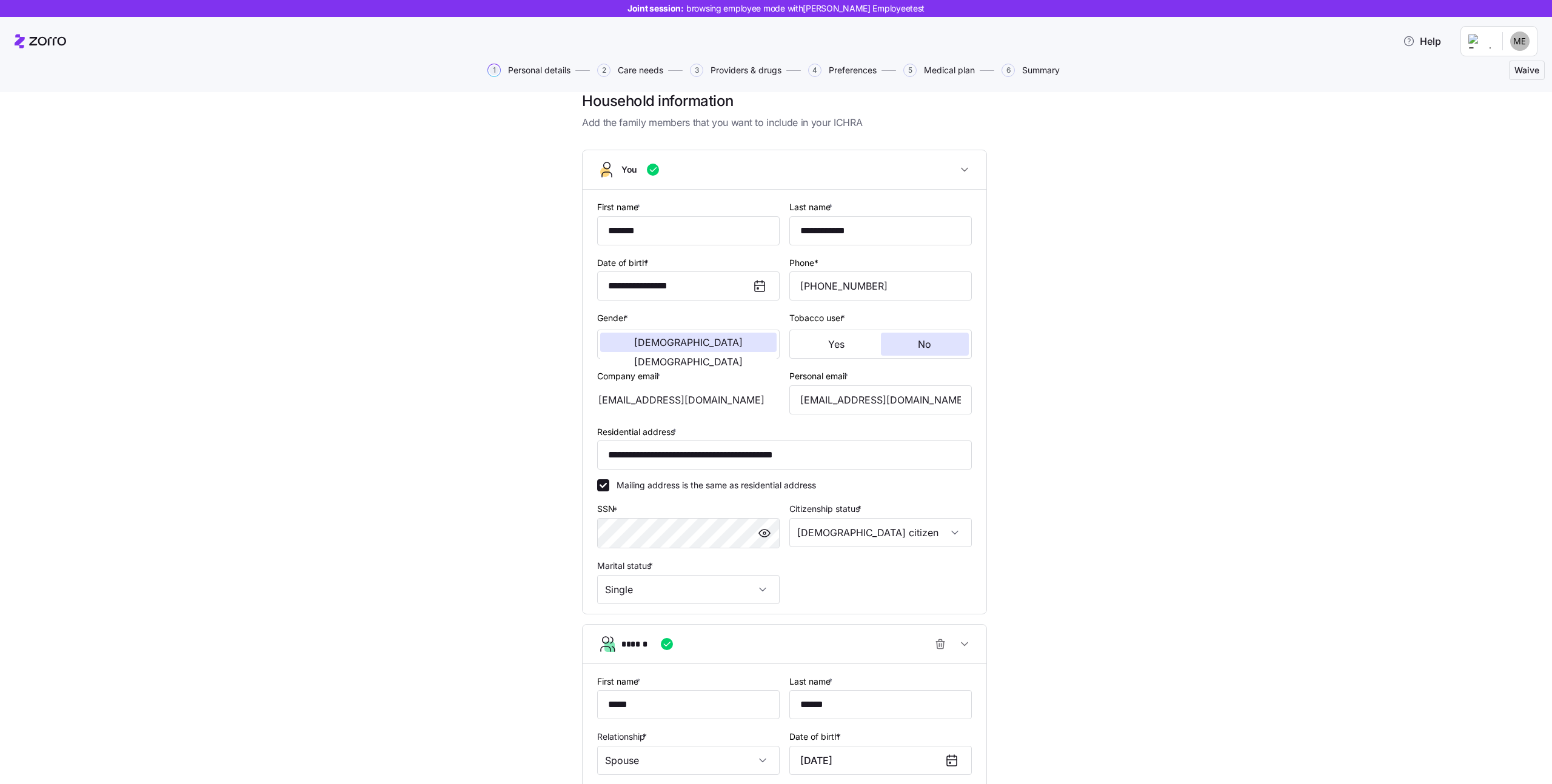
scroll to position [8, 0]
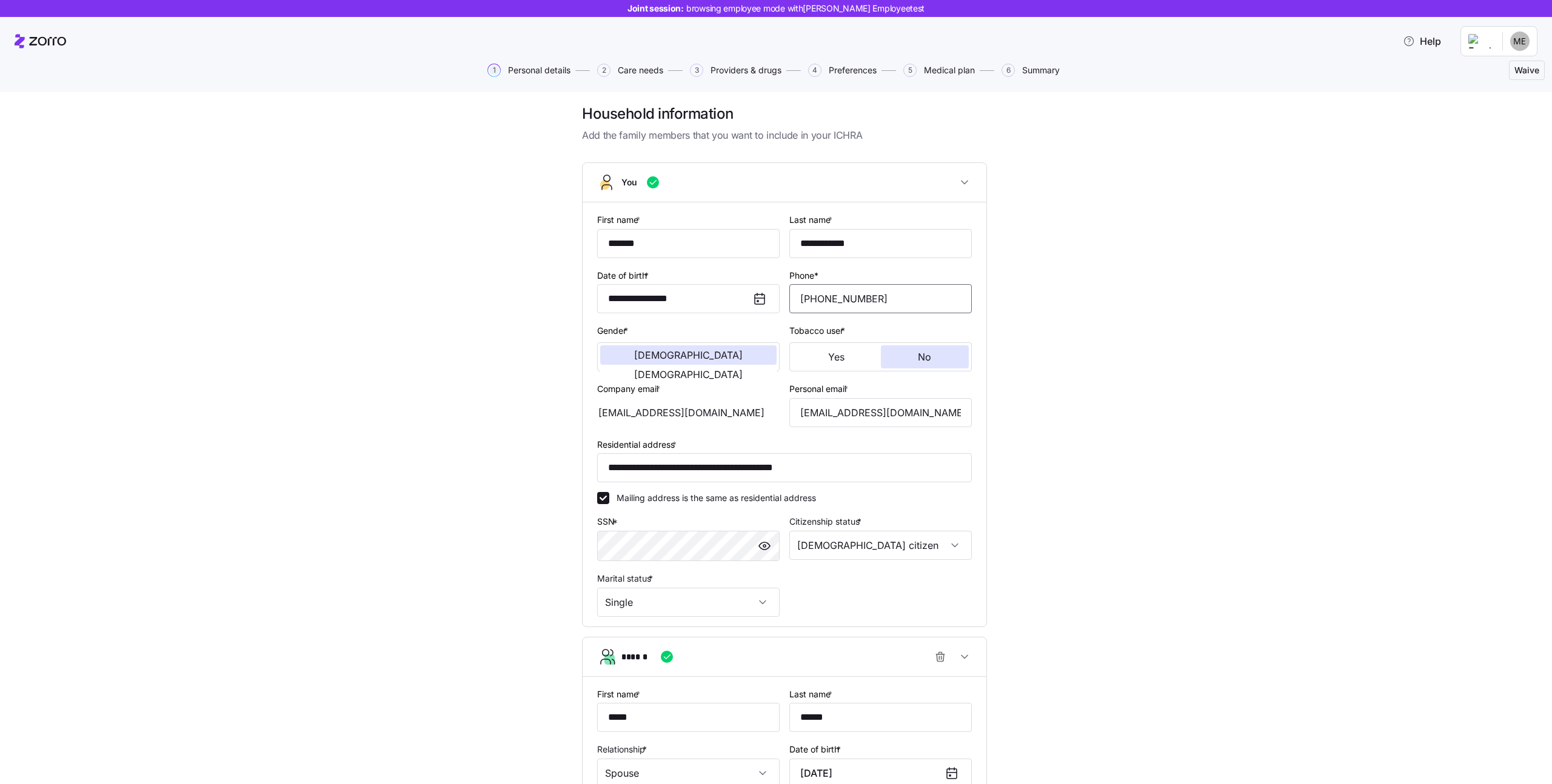
click at [868, 302] on input "[PHONE_NUMBER]" at bounding box center [881, 299] width 183 height 29
click at [1039, 330] on div "**********" at bounding box center [785, 583] width 1501 height 958
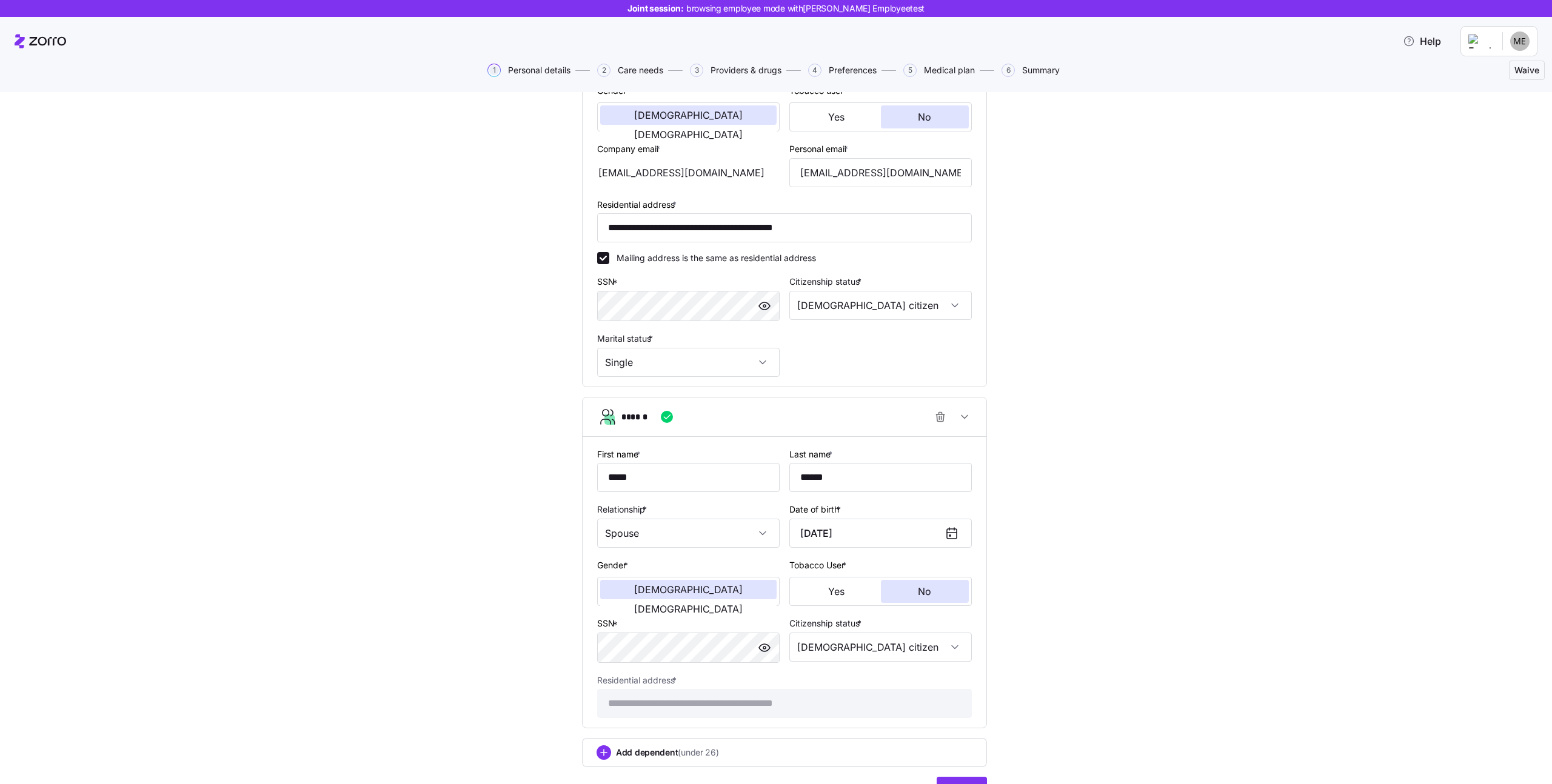
scroll to position [314, 0]
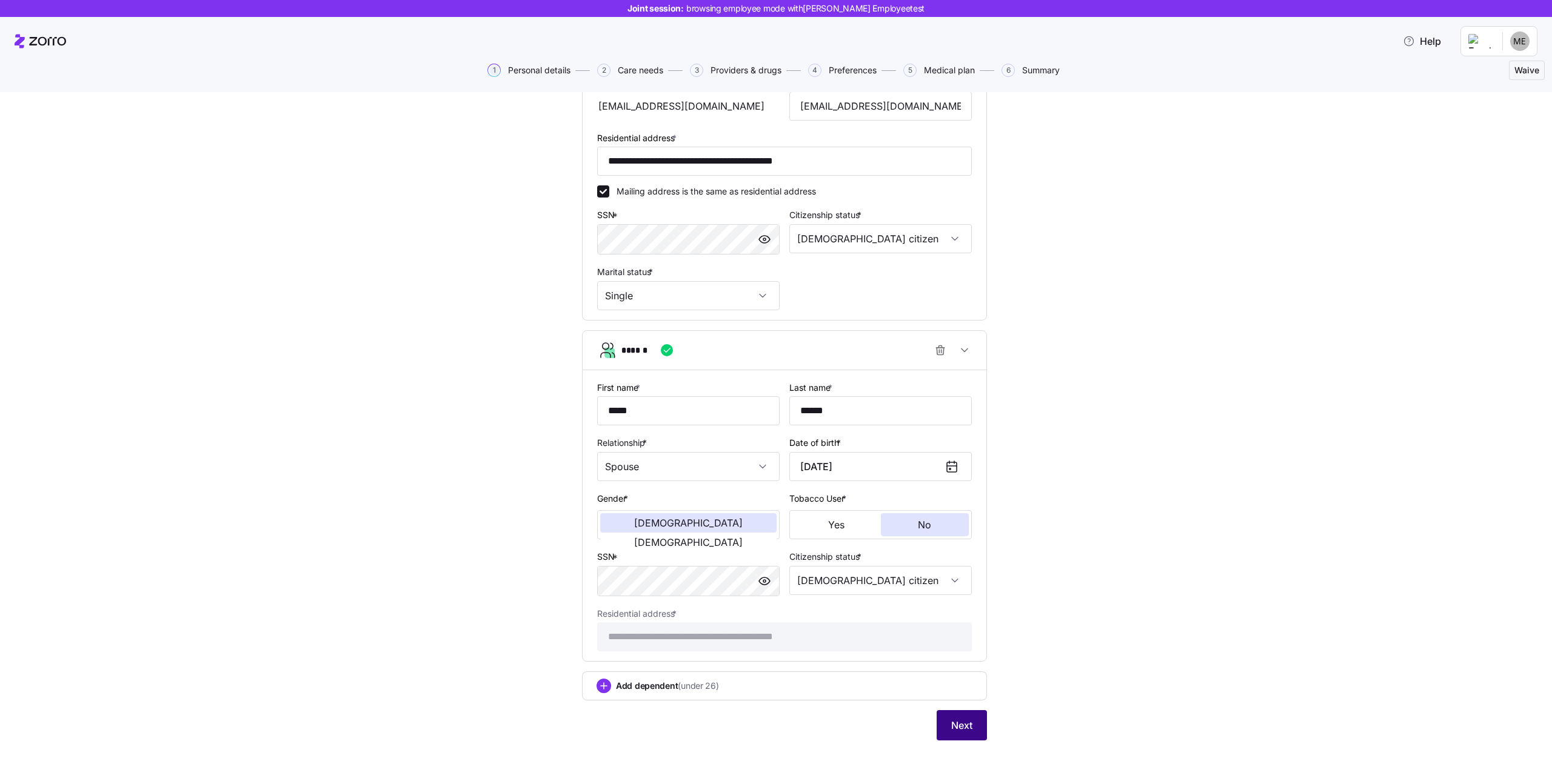
click at [977, 719] on button "Next" at bounding box center [962, 725] width 51 height 30
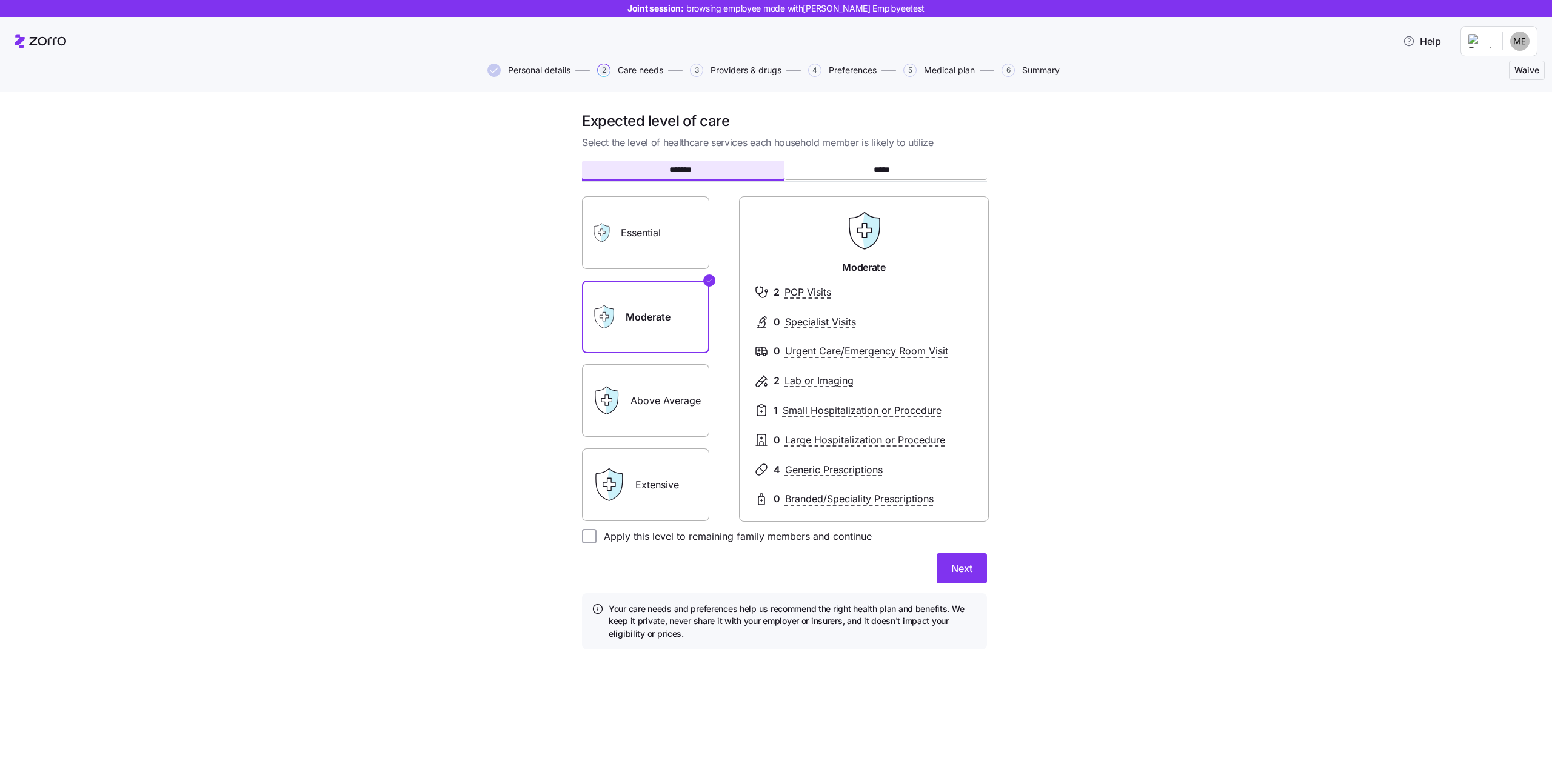
click at [505, 71] on button "Personal details" at bounding box center [528, 70] width 83 height 13
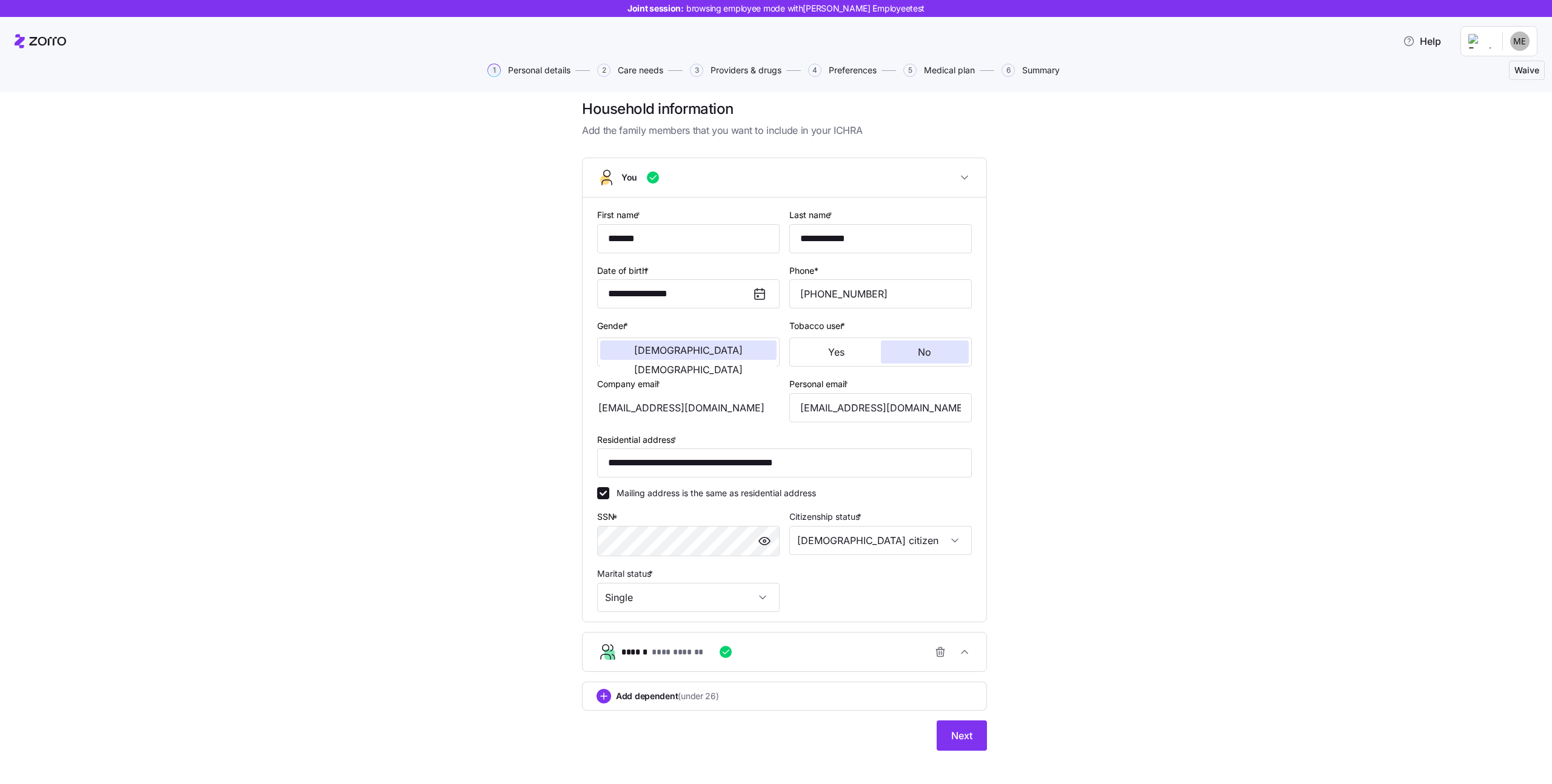
scroll to position [23, 0]
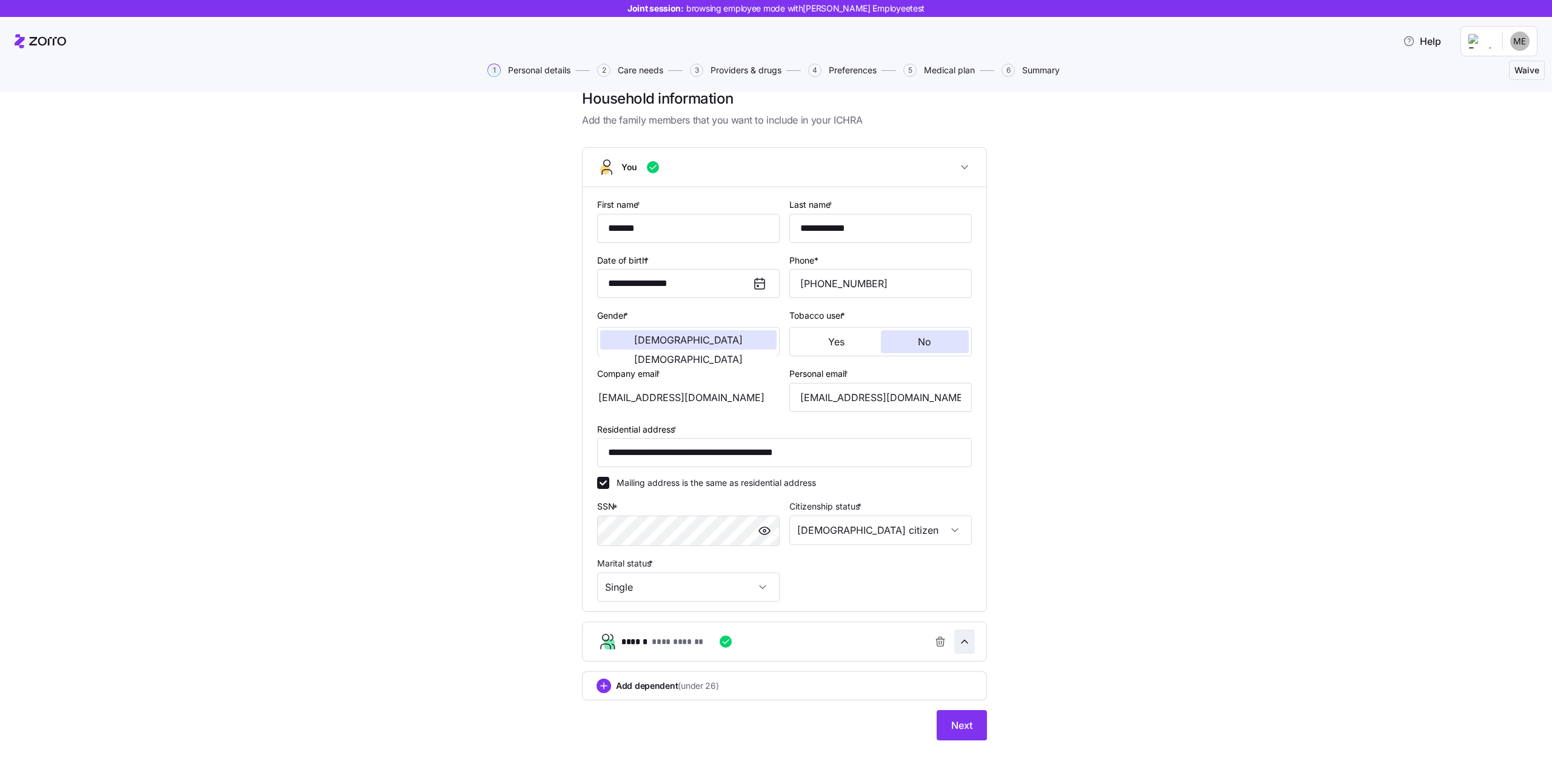
click at [966, 651] on span "button" at bounding box center [964, 642] width 19 height 23
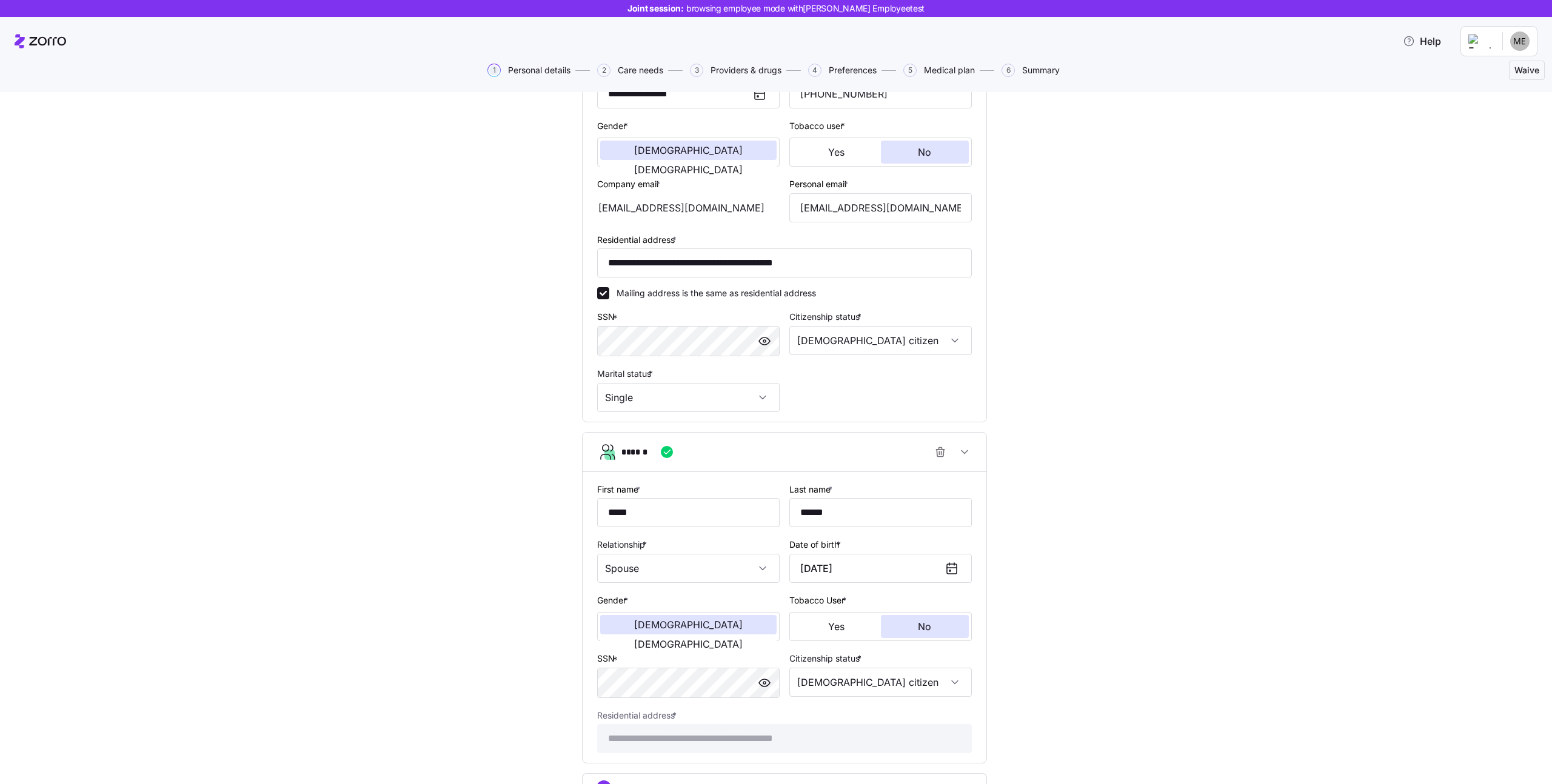
scroll to position [0, 0]
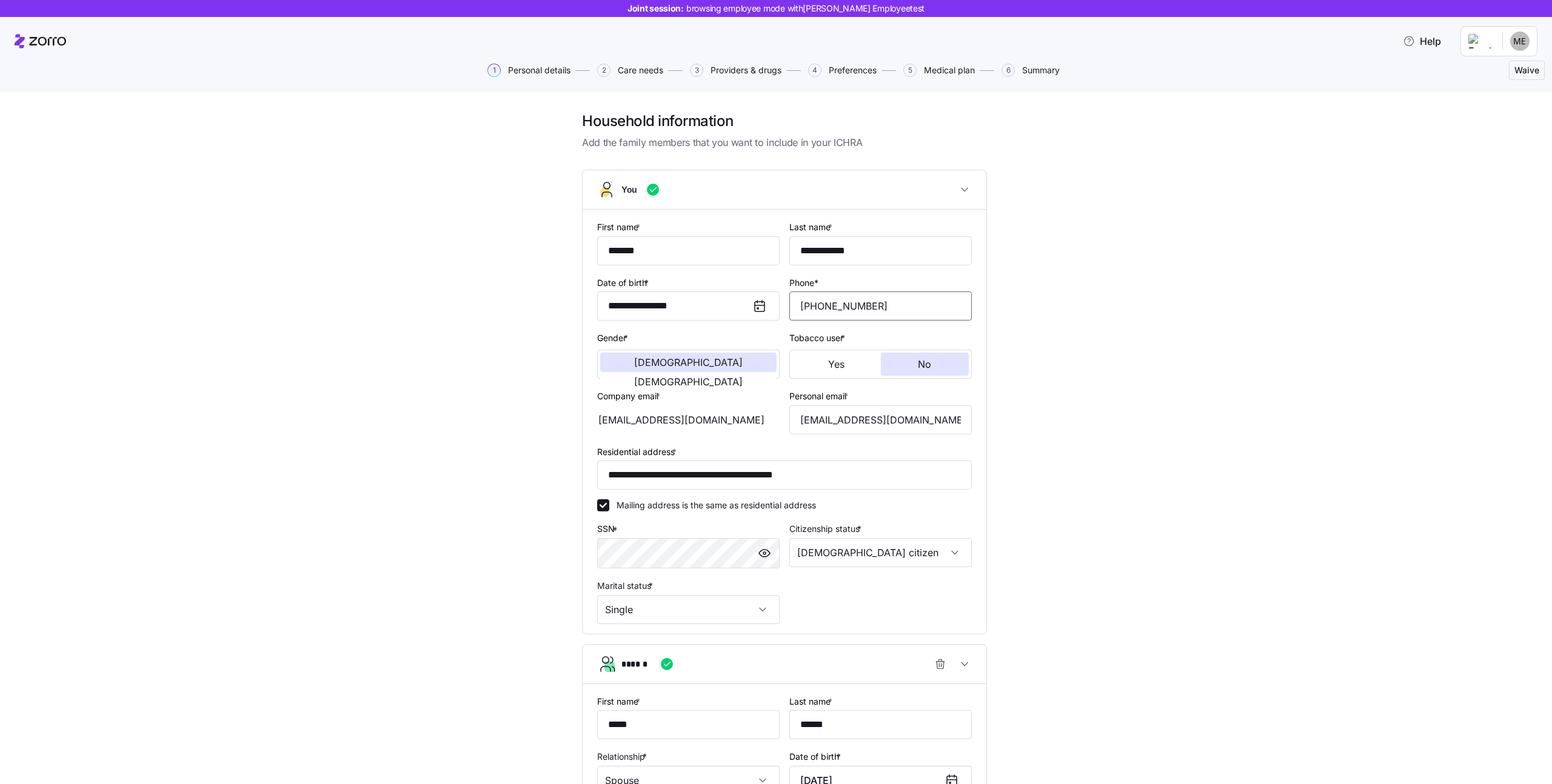
click at [880, 312] on input "[PHONE_NUMBER]" at bounding box center [881, 306] width 183 height 29
type input "[PHONE_NUMBER]"
click at [1283, 342] on div "**********" at bounding box center [785, 590] width 1501 height 958
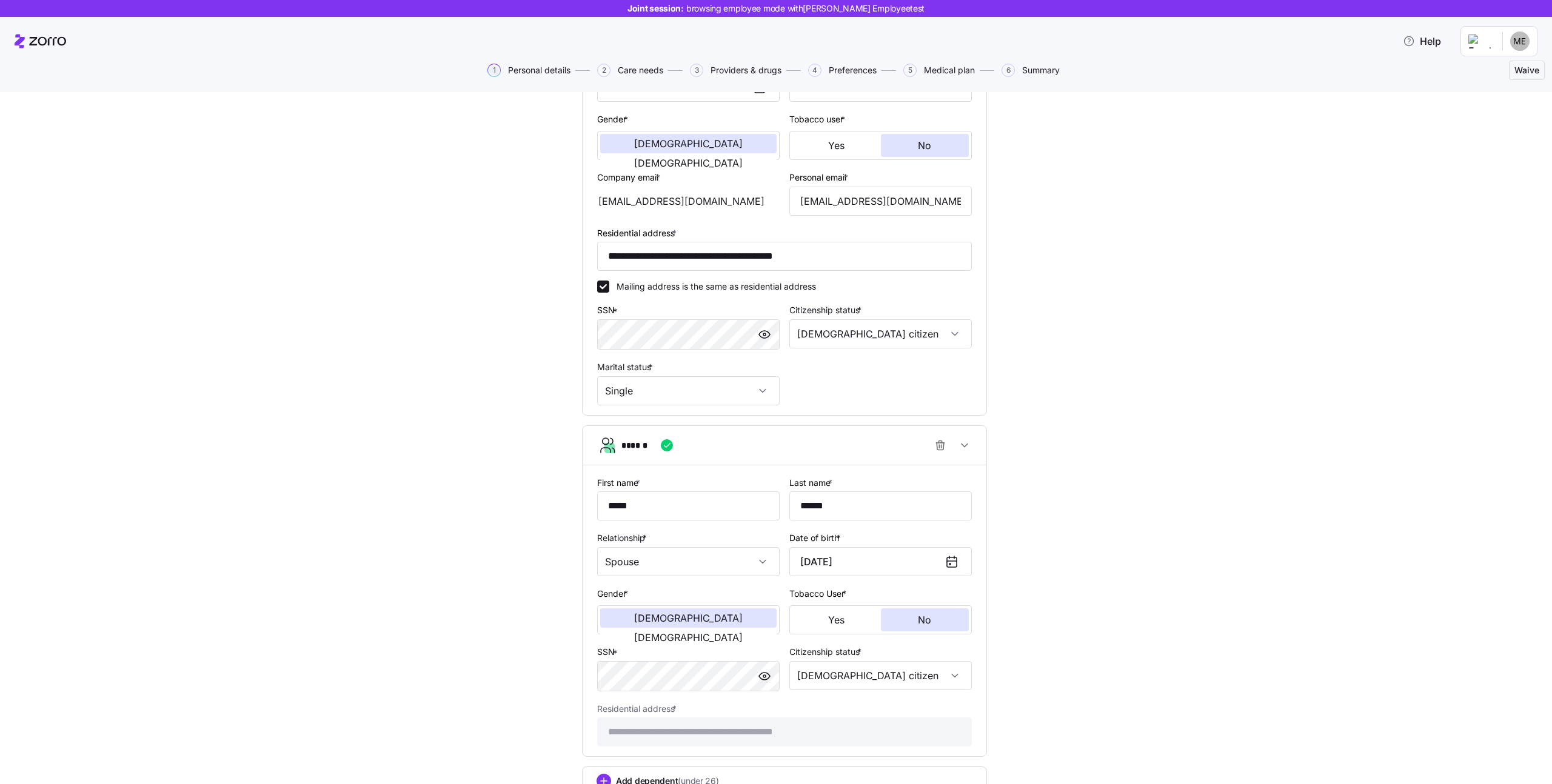
scroll to position [314, 0]
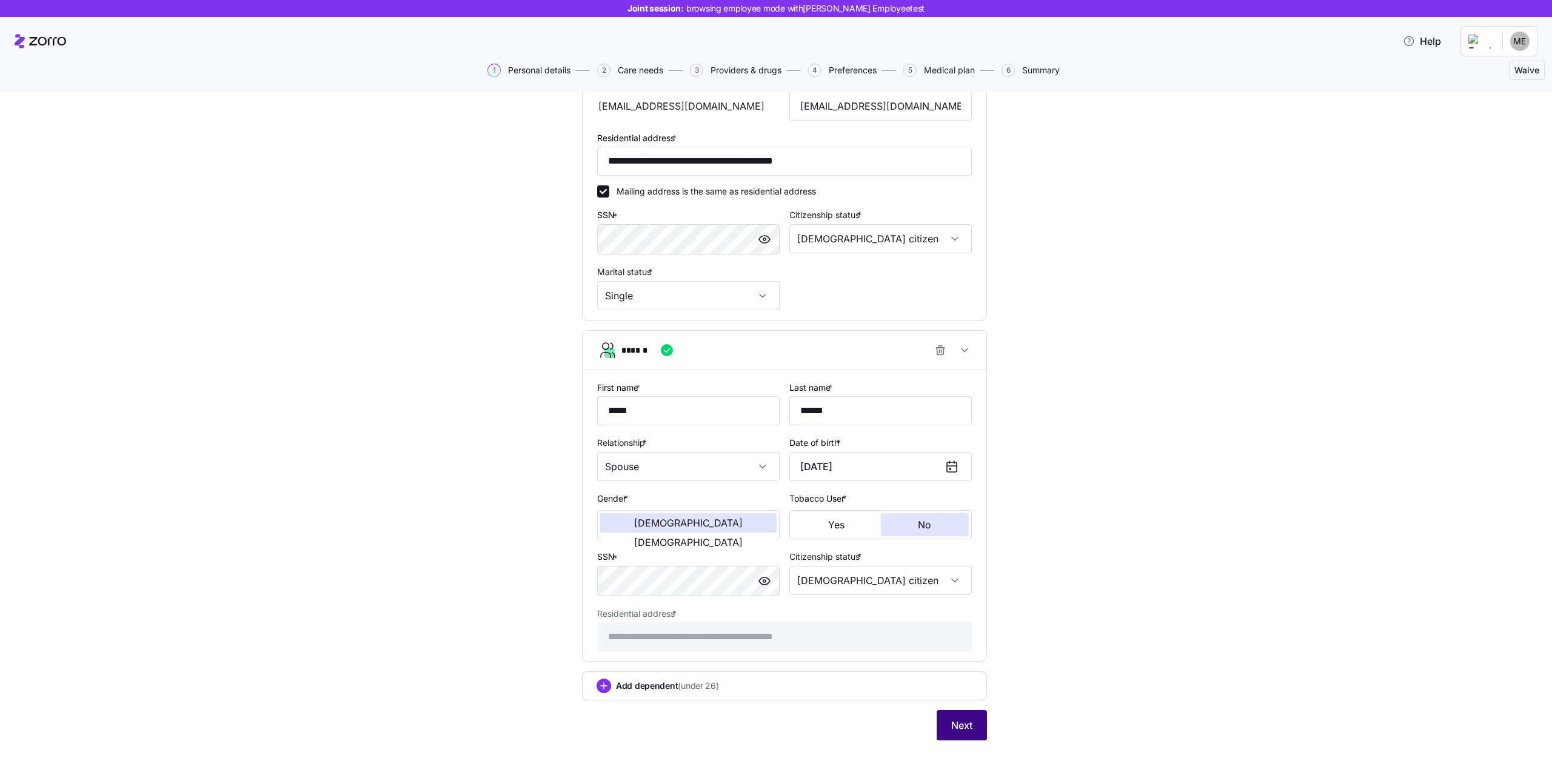
click at [965, 725] on span "Next" at bounding box center [961, 725] width 21 height 14
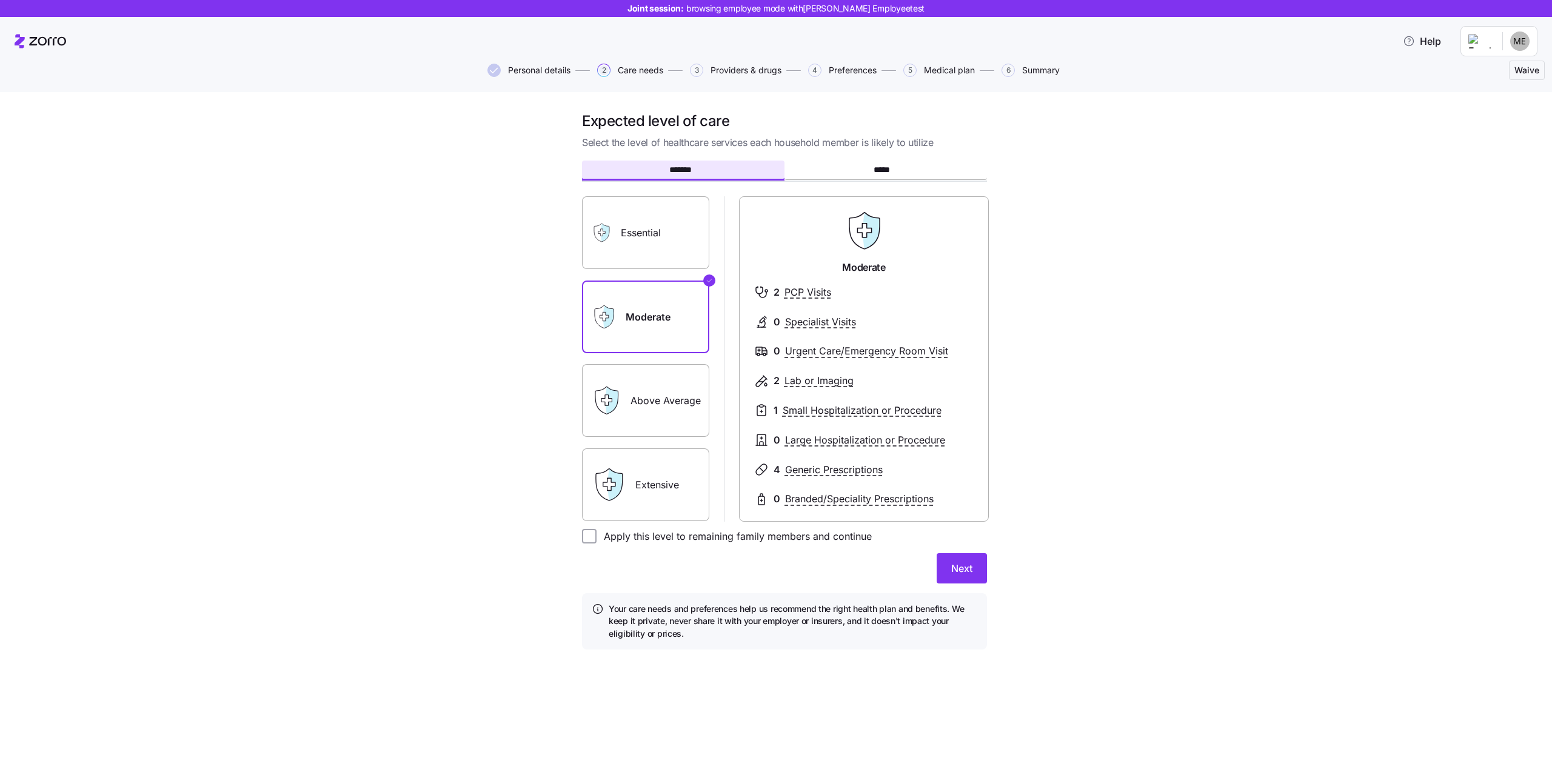
click at [556, 73] on span "Personal details" at bounding box center [539, 70] width 62 height 8
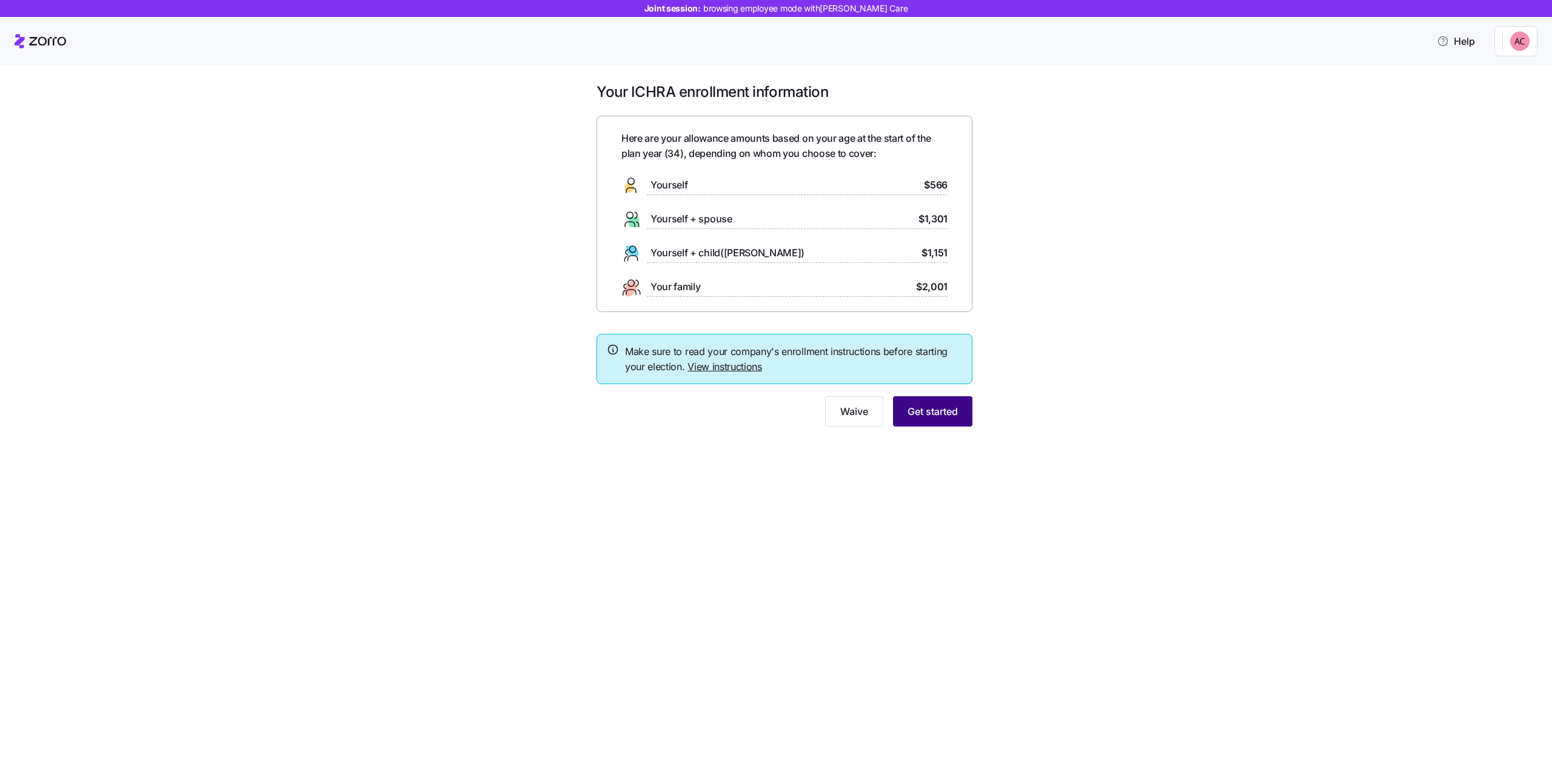
click at [917, 411] on span "Get started" at bounding box center [933, 411] width 51 height 14
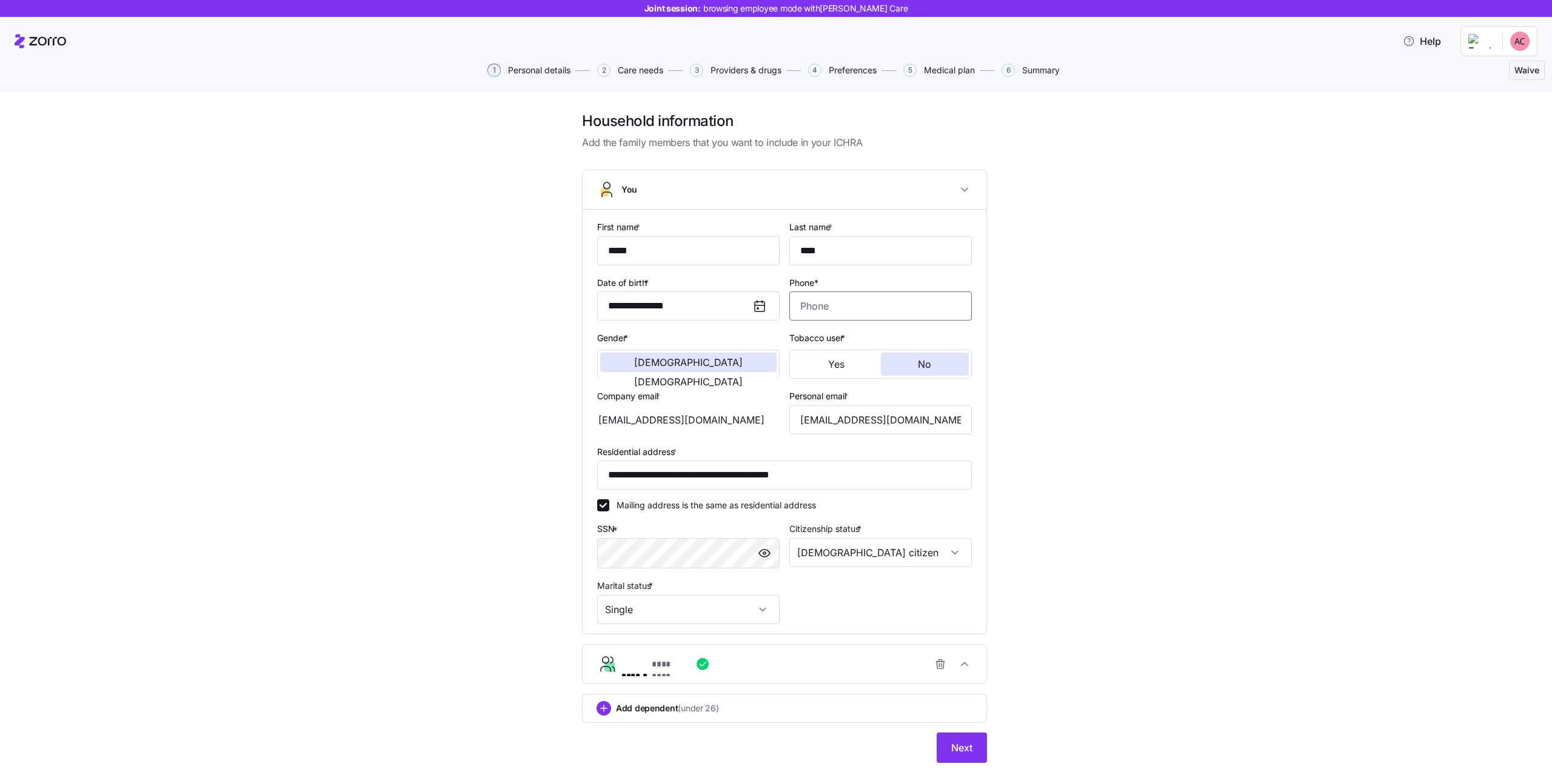
click at [810, 311] on input "Phone*" at bounding box center [881, 306] width 183 height 29
click at [828, 308] on input "Phone*" at bounding box center [881, 306] width 183 height 29
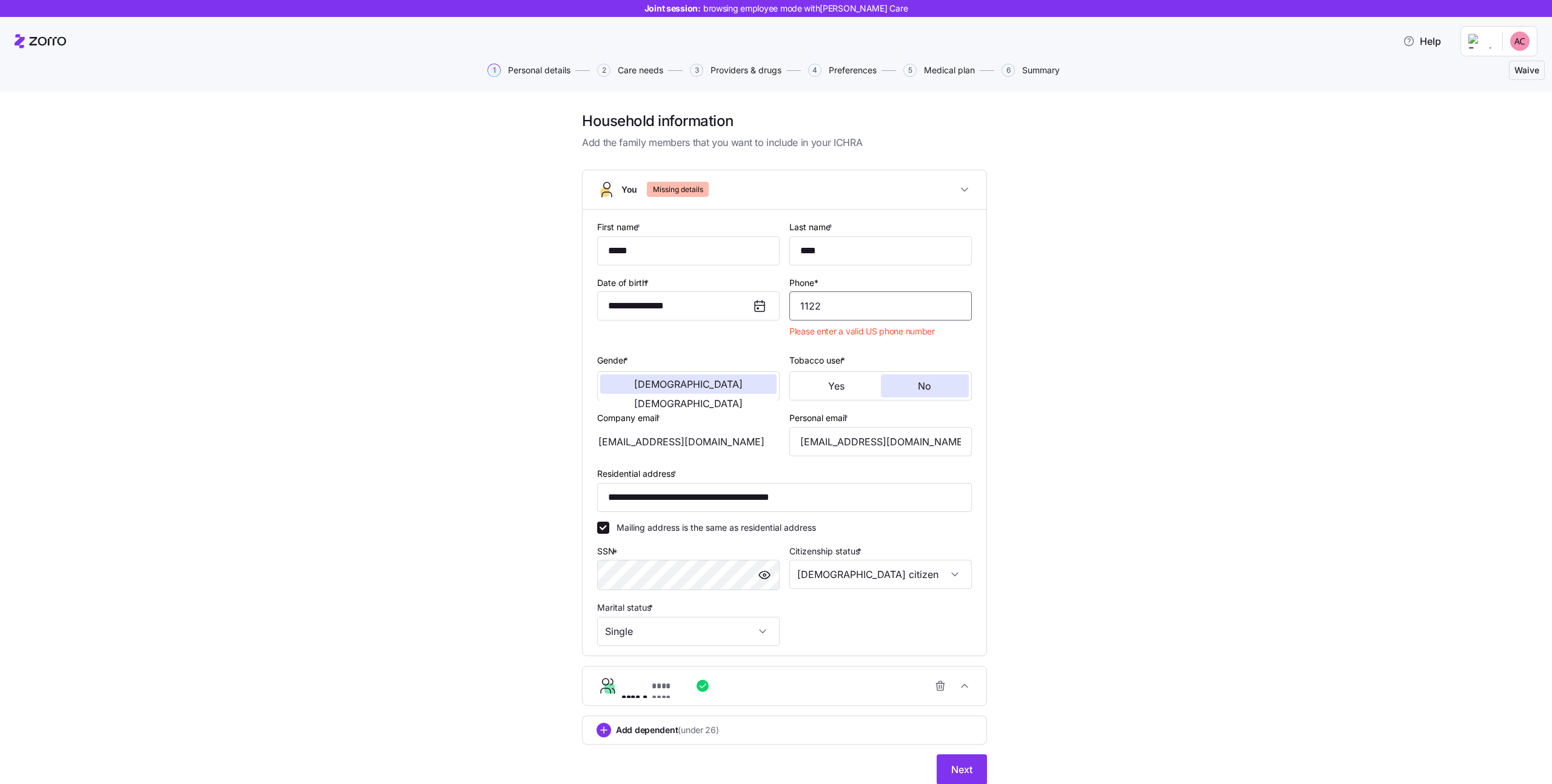
click at [872, 307] on input "1122" at bounding box center [881, 306] width 183 height 29
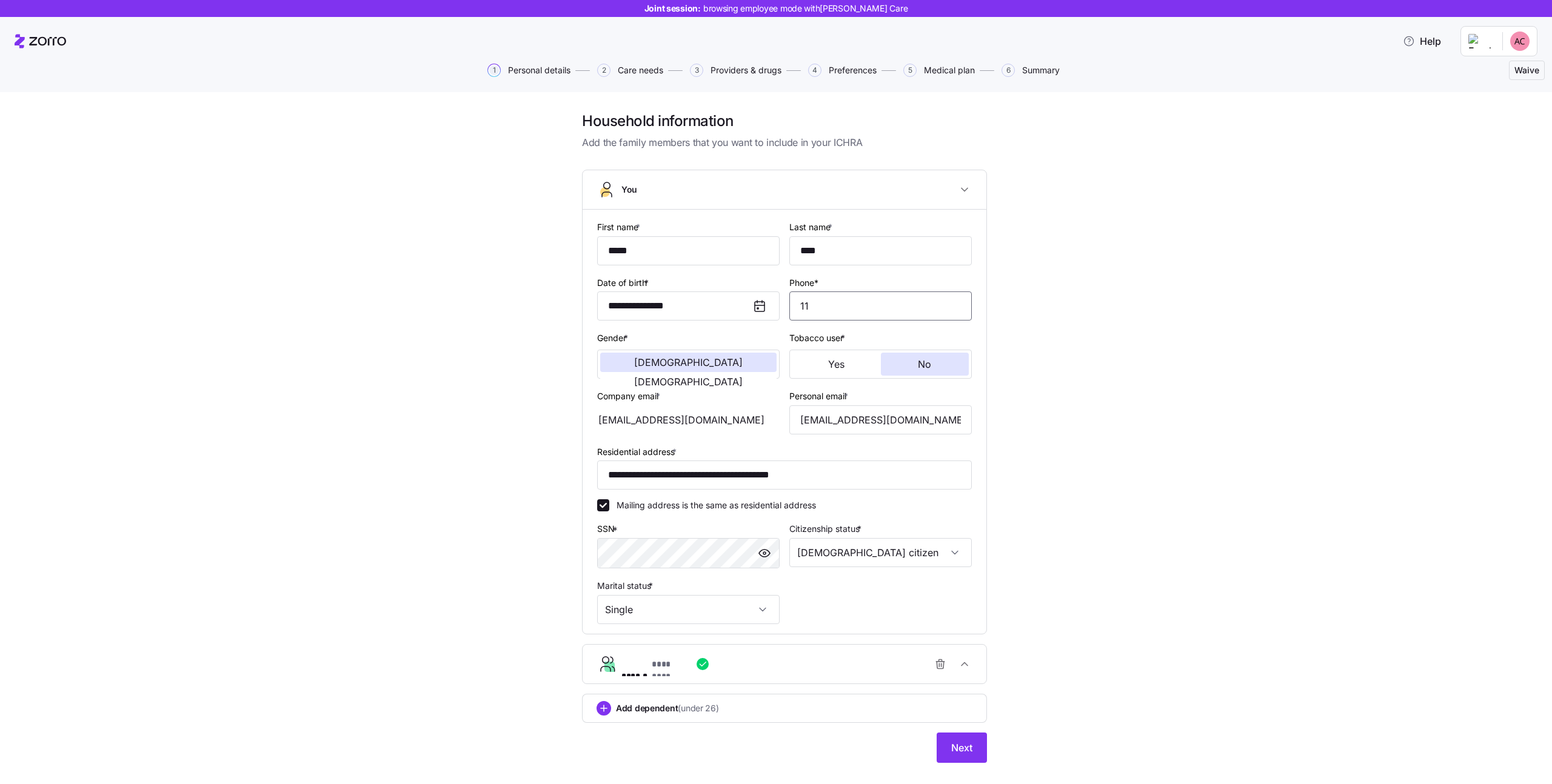
type input "1"
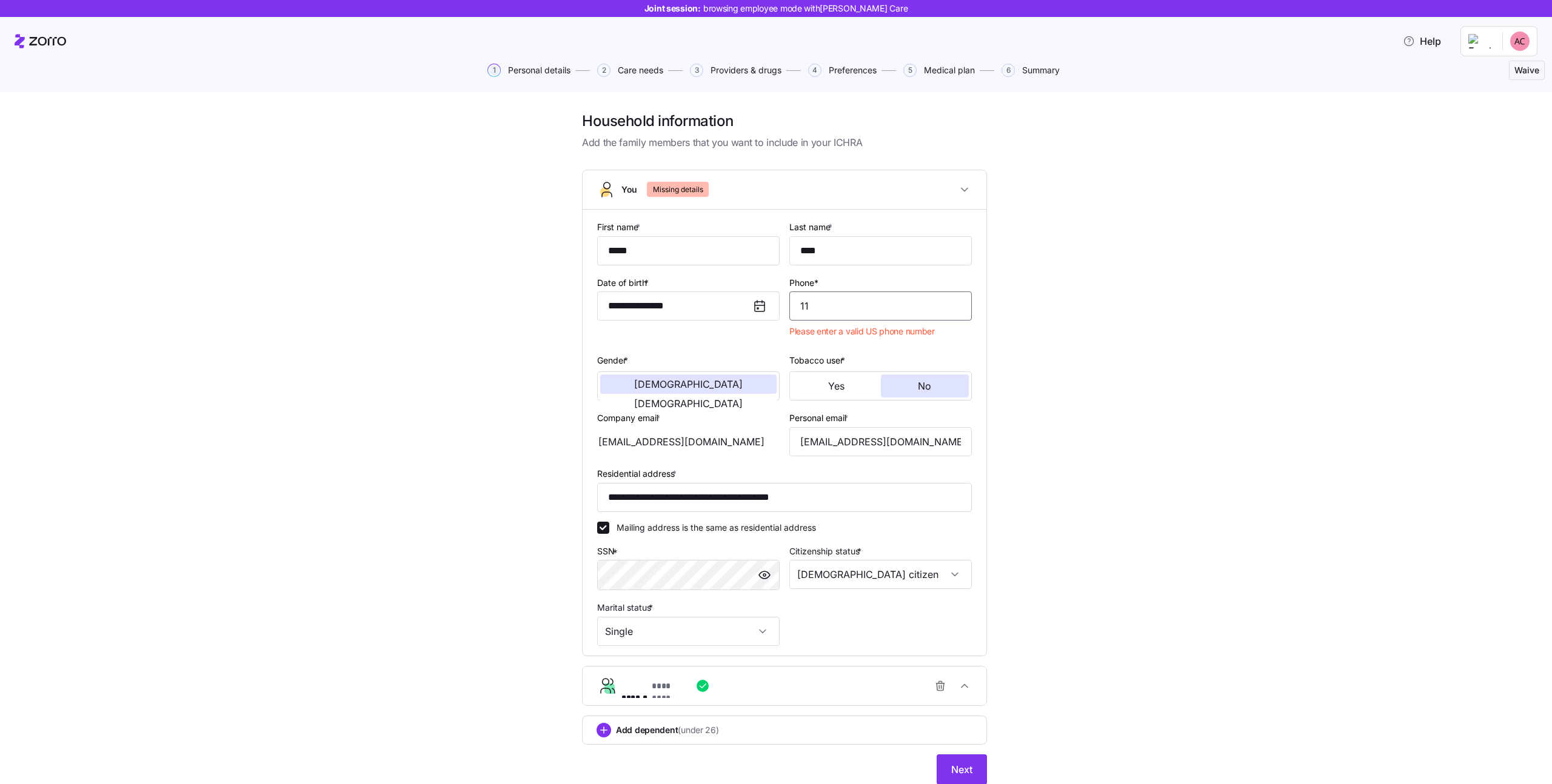
type input "1"
type input "3"
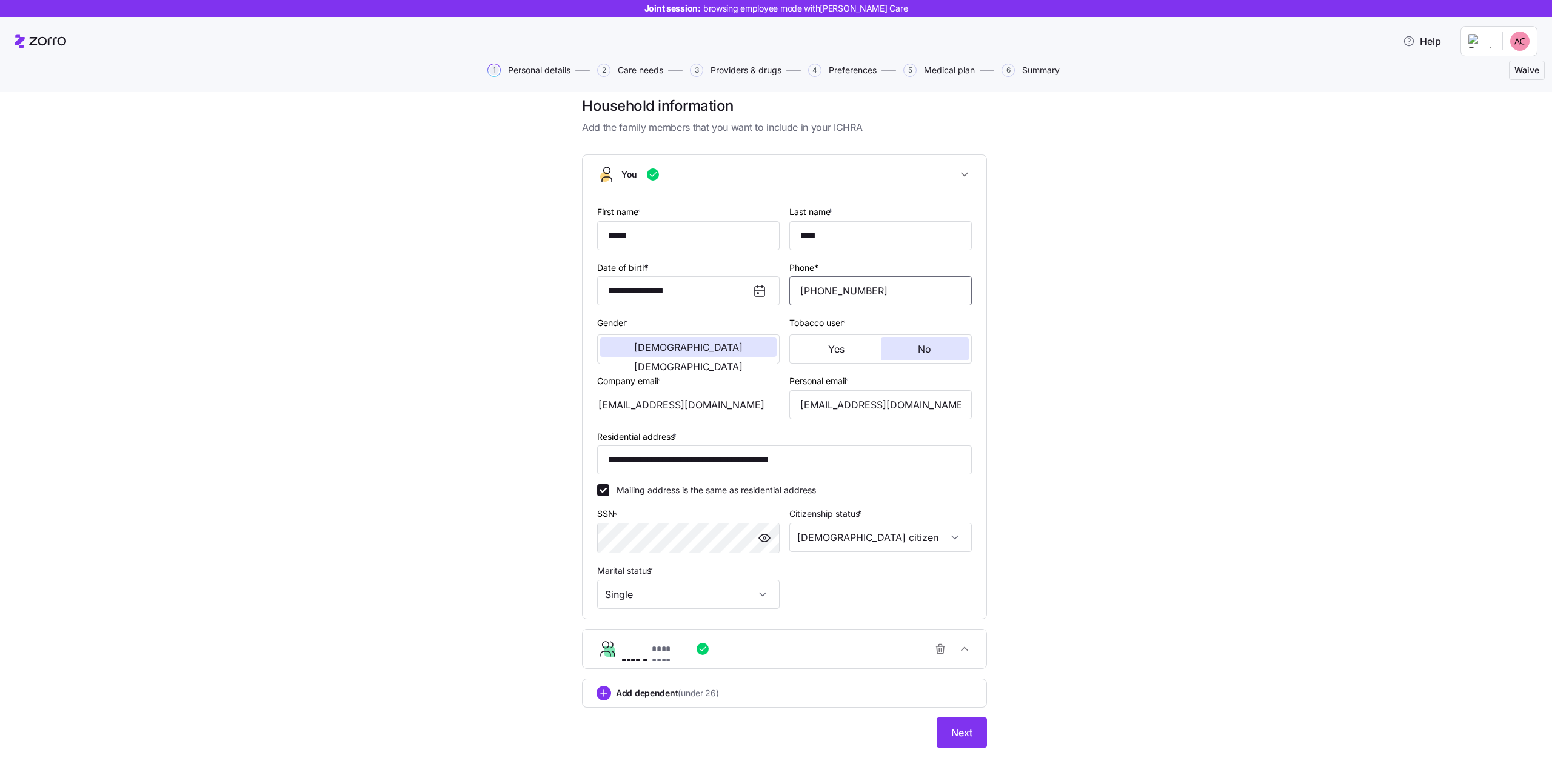
scroll to position [22, 0]
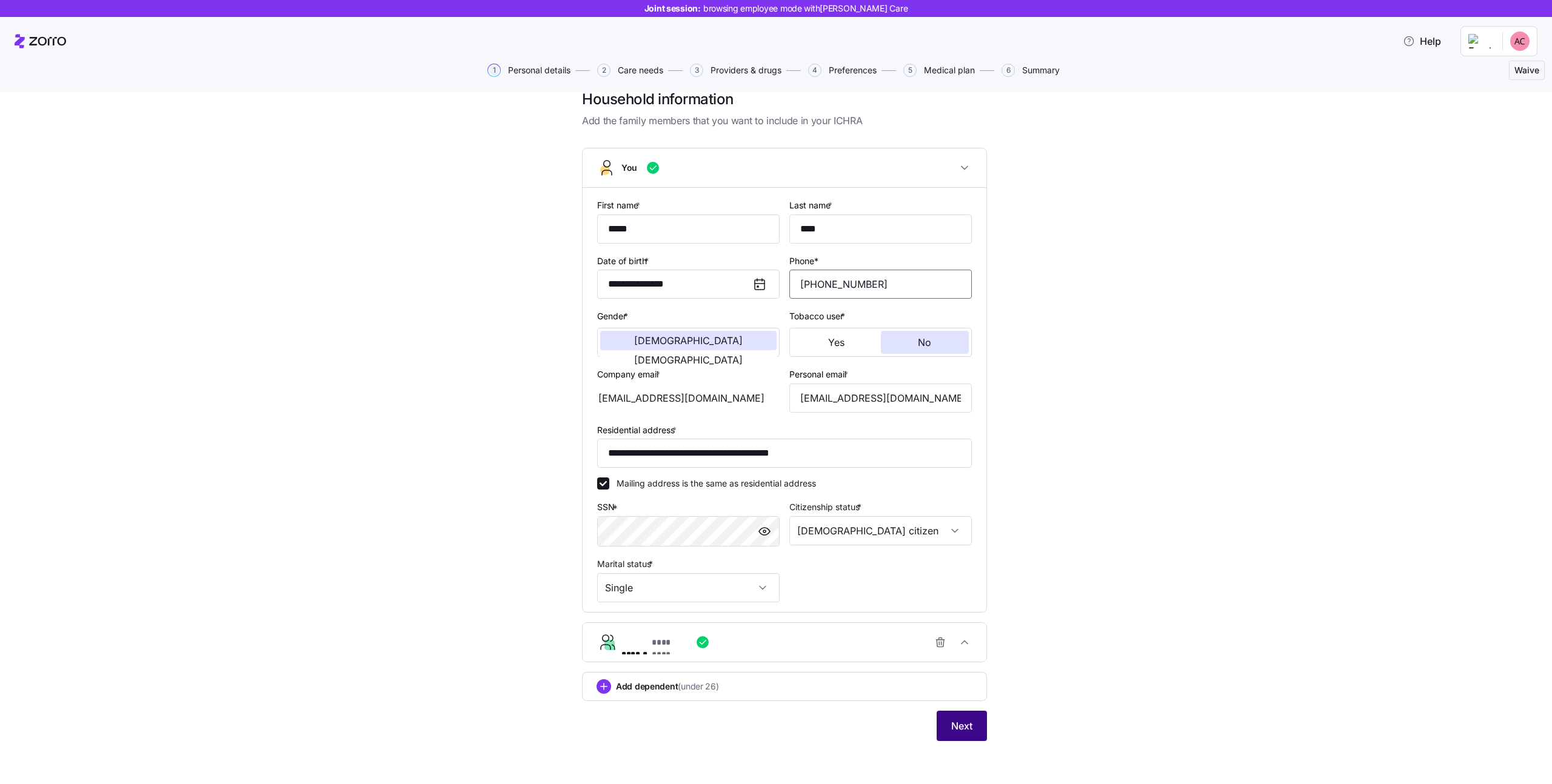
type input "[PHONE_NUMBER]"
click at [966, 731] on span "Next" at bounding box center [961, 726] width 21 height 14
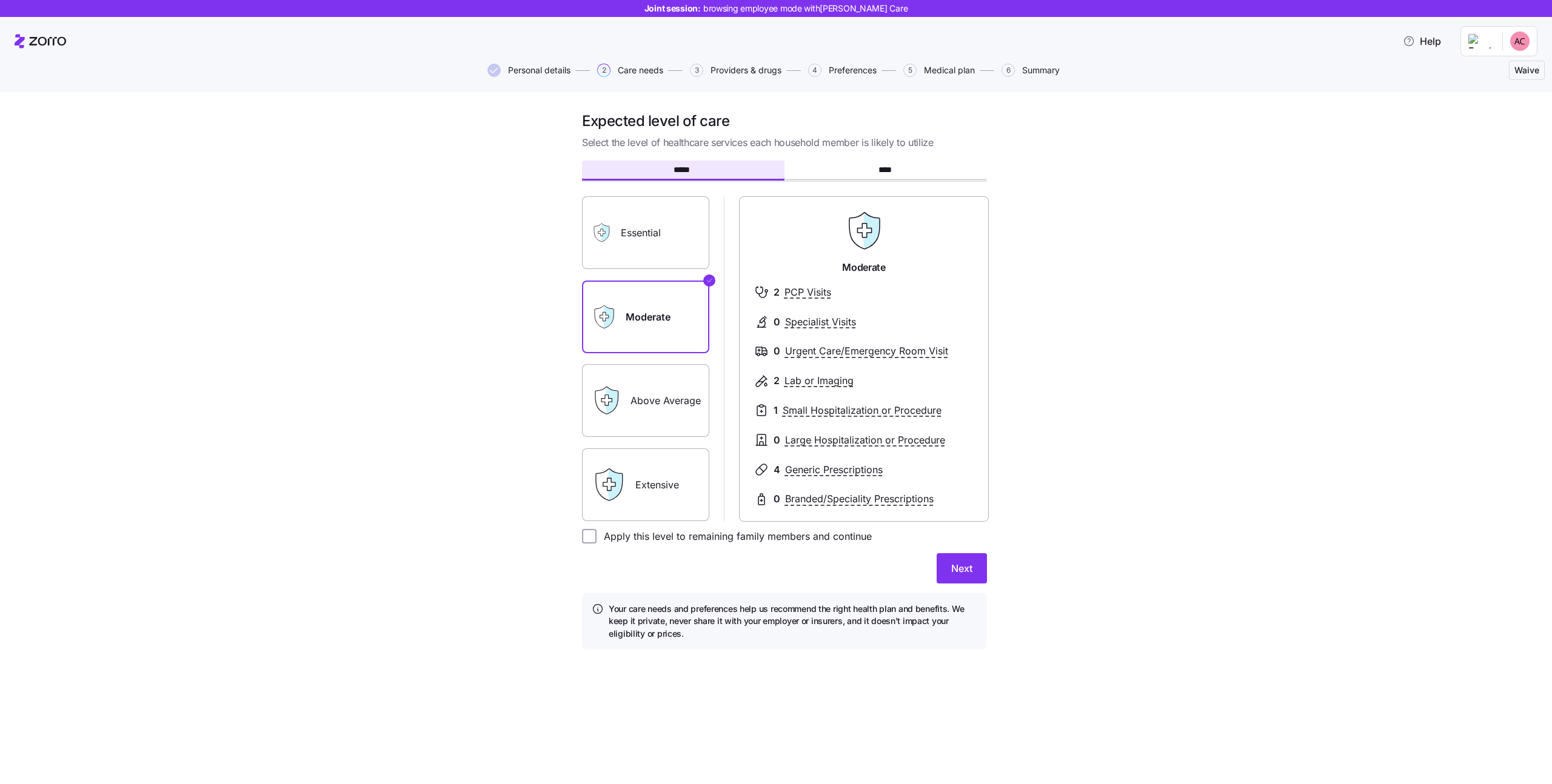
click at [565, 72] on span "Personal details" at bounding box center [539, 70] width 62 height 8
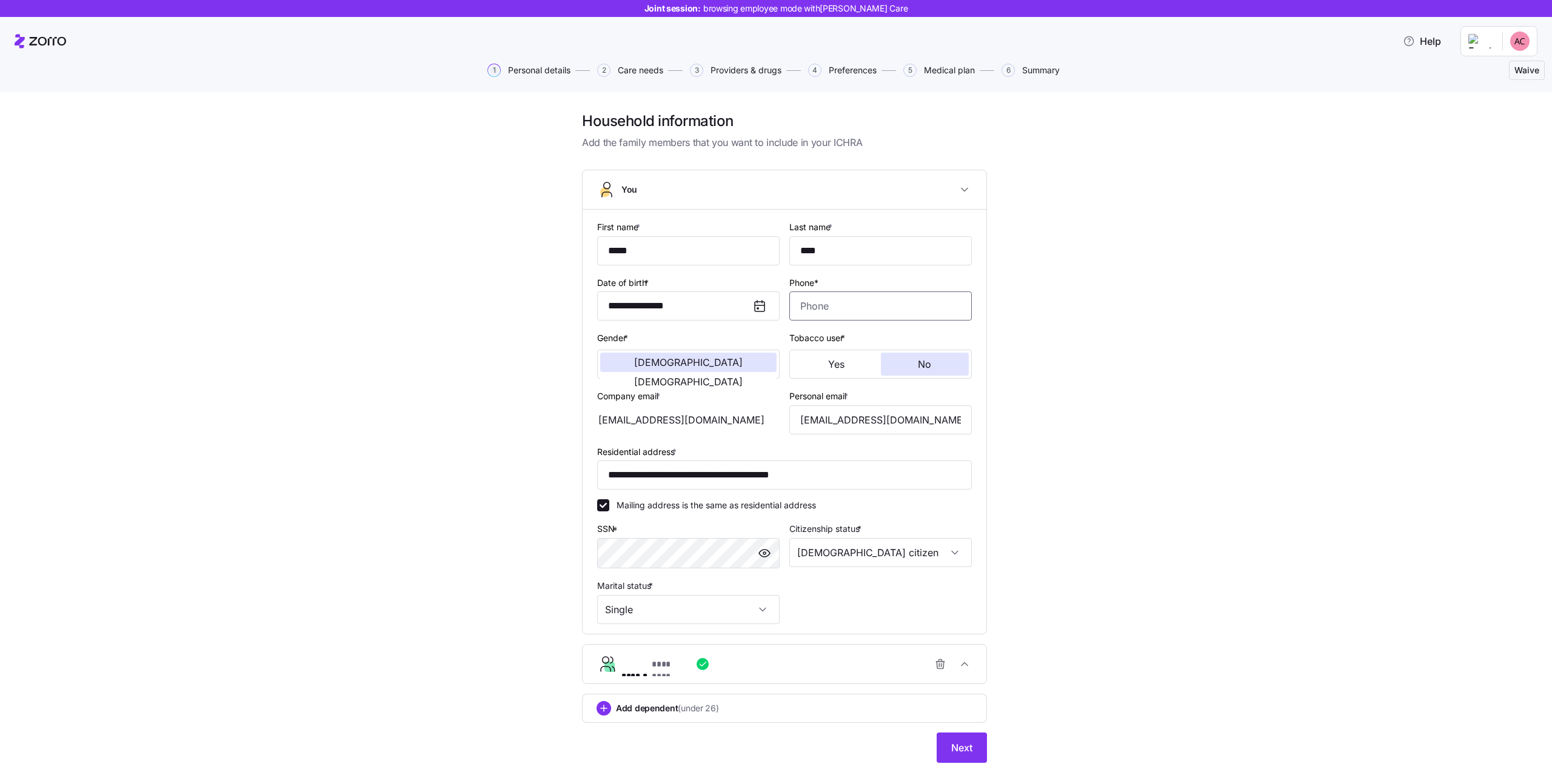
click at [817, 300] on input "Phone*" at bounding box center [881, 306] width 183 height 29
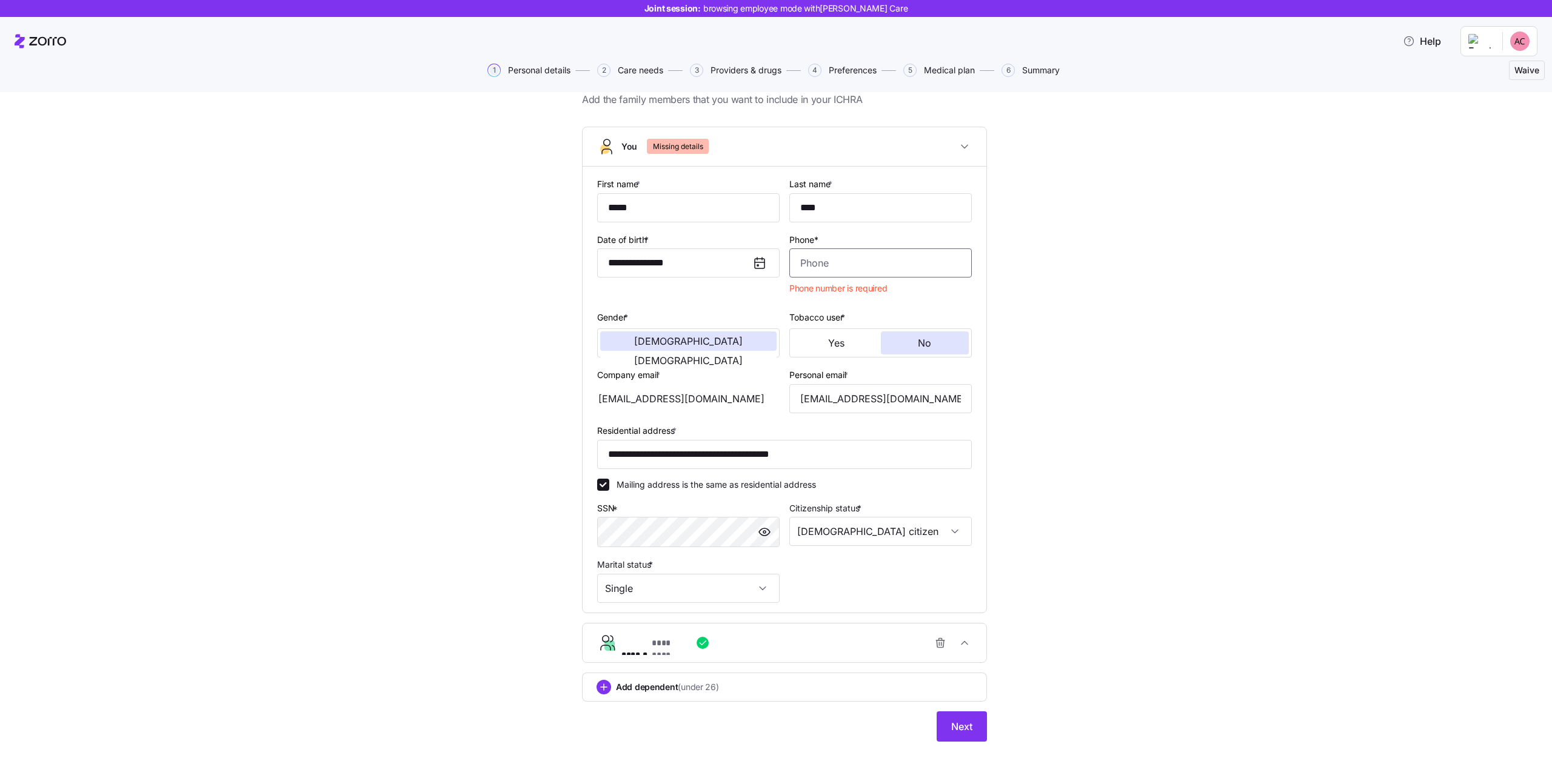
scroll to position [44, 0]
click at [515, 246] on div "**********" at bounding box center [785, 411] width 1501 height 688
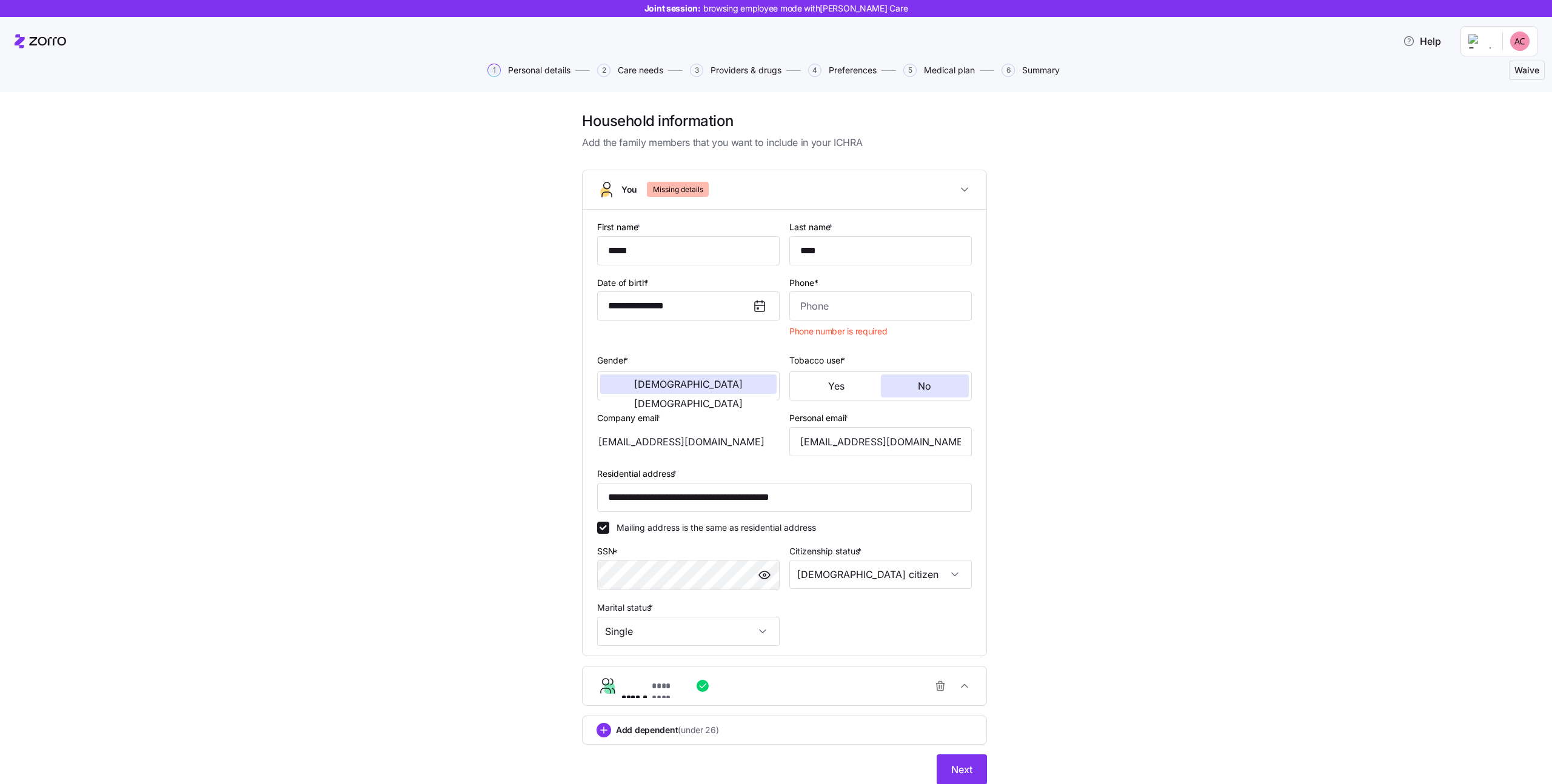
click at [656, 143] on span "Add the family members that you want to include in your ICHRA" at bounding box center [785, 143] width 405 height 15
click at [686, 179] on button "You Missing details" at bounding box center [784, 190] width 404 height 40
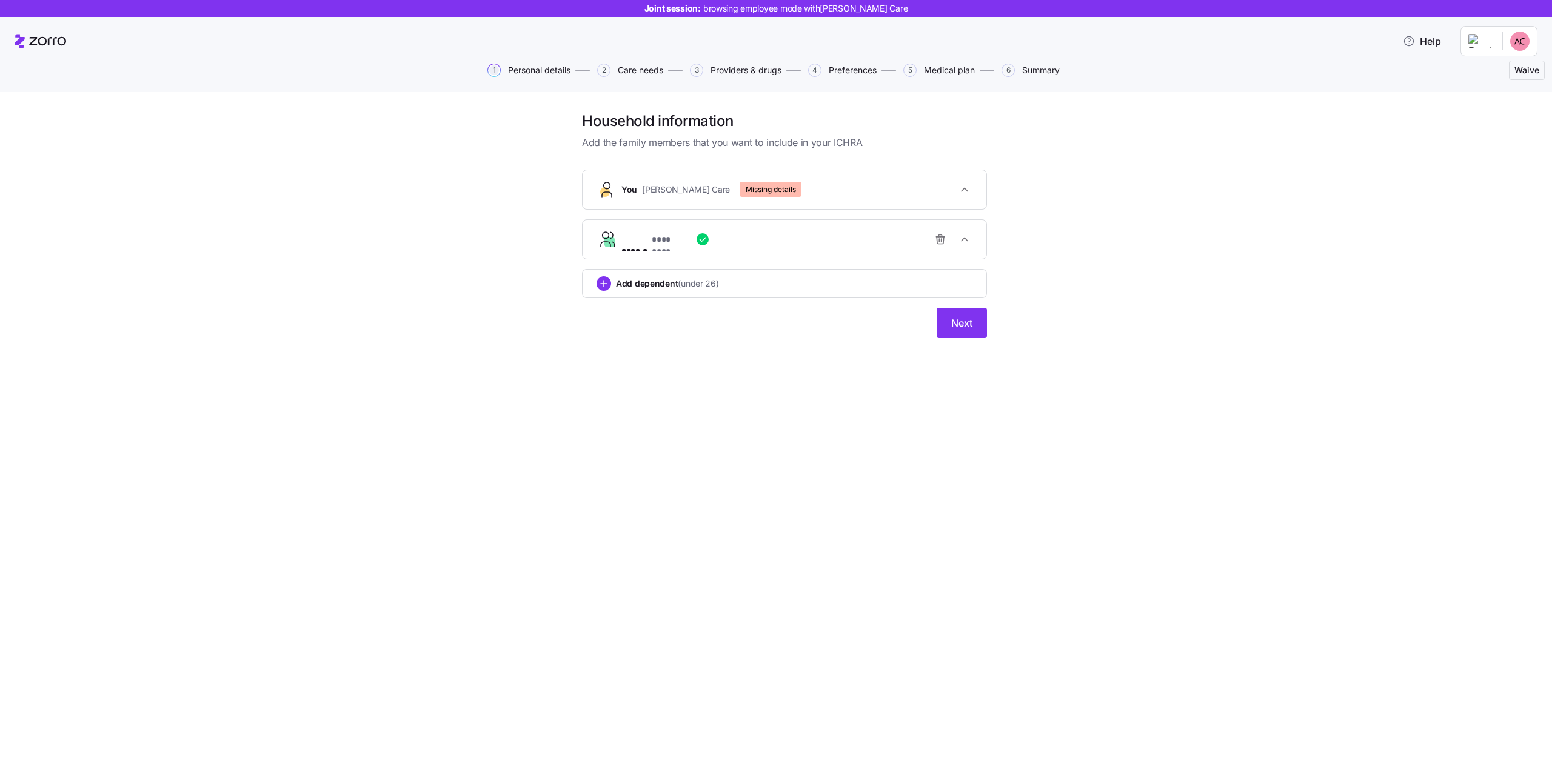
click at [686, 181] on button "You Alice Care Missing details" at bounding box center [784, 190] width 404 height 39
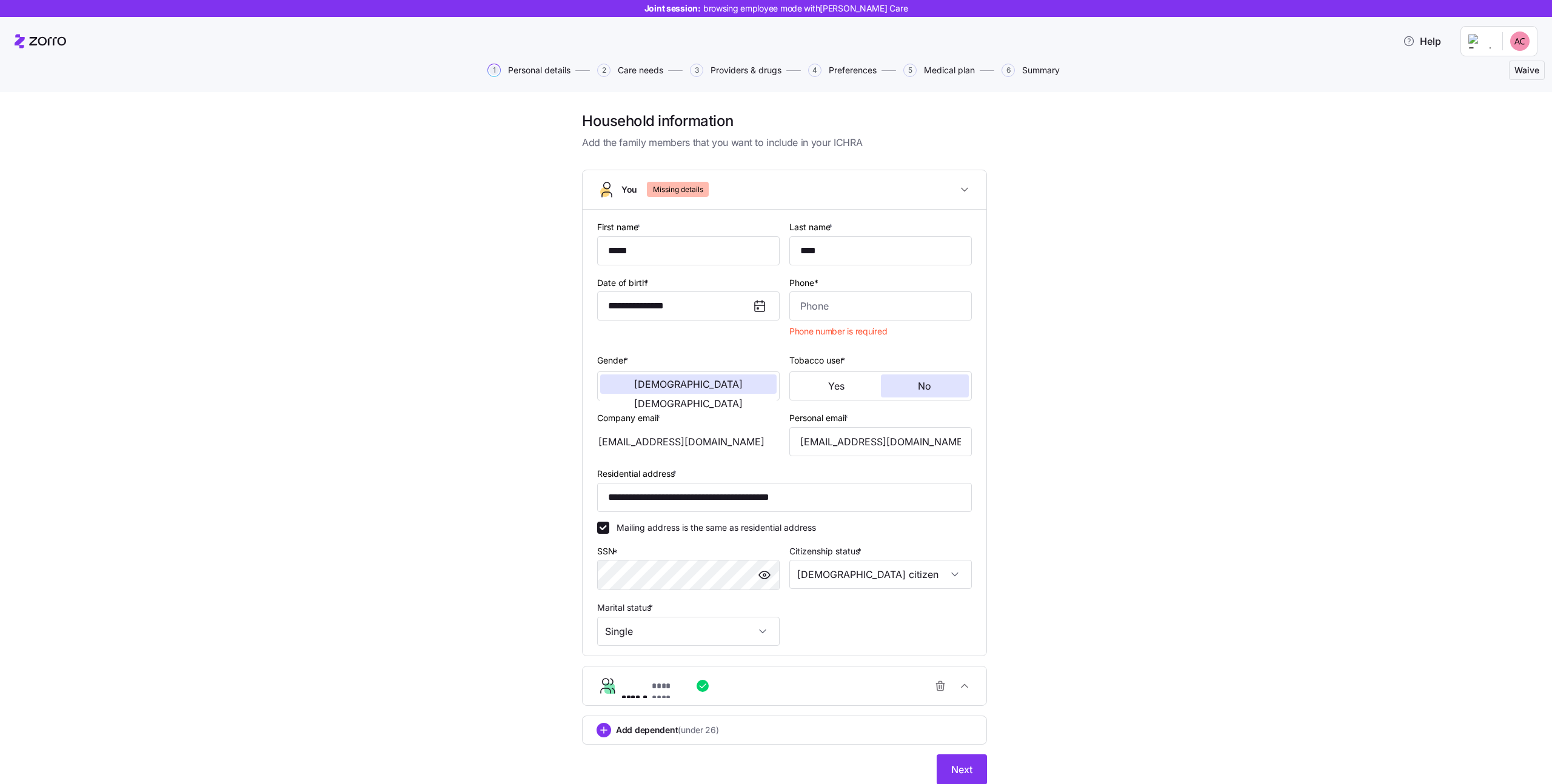
click at [492, 215] on div "**********" at bounding box center [785, 456] width 1501 height 688
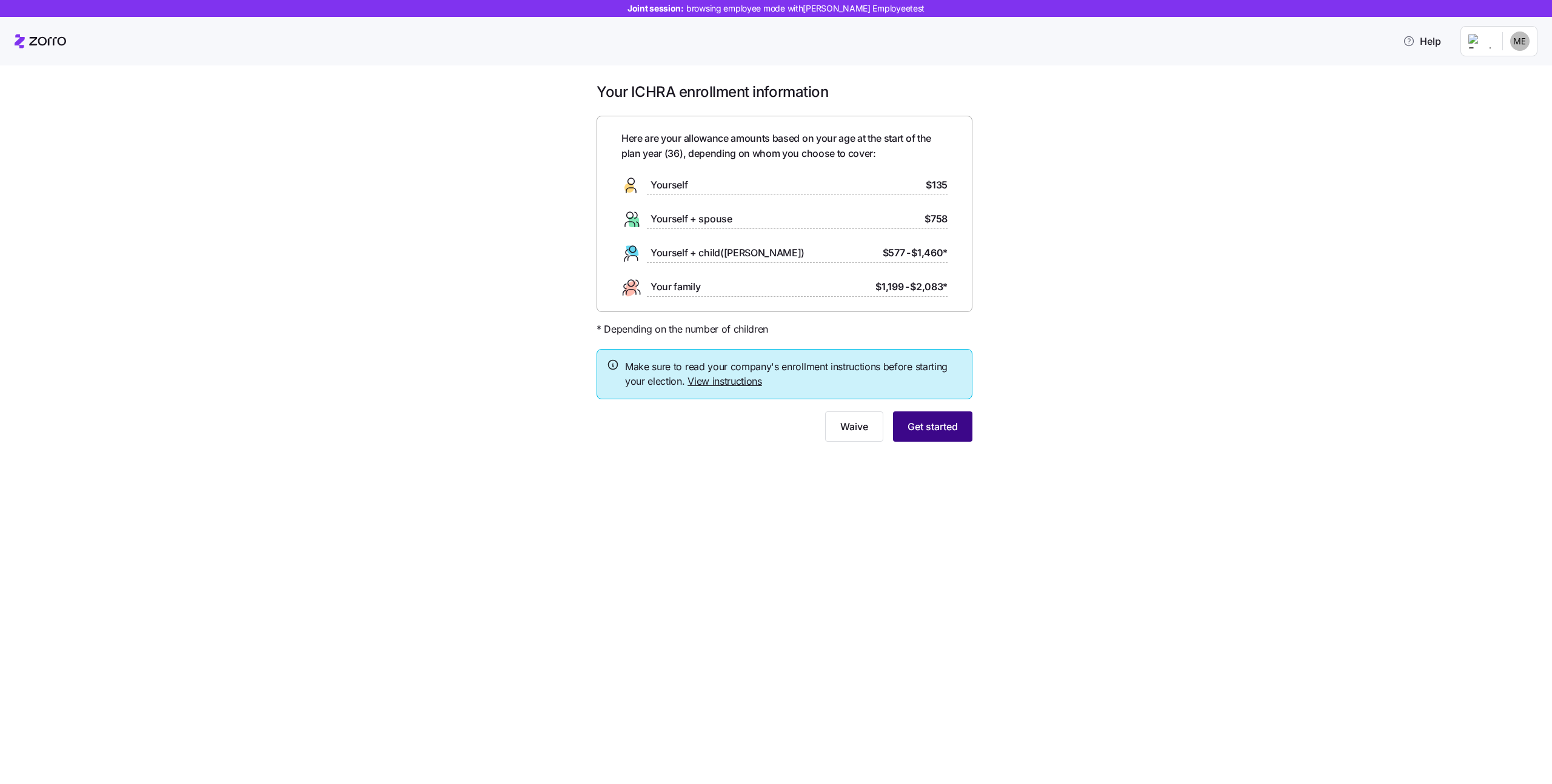
click at [922, 412] on button "Get started" at bounding box center [933, 427] width 79 height 30
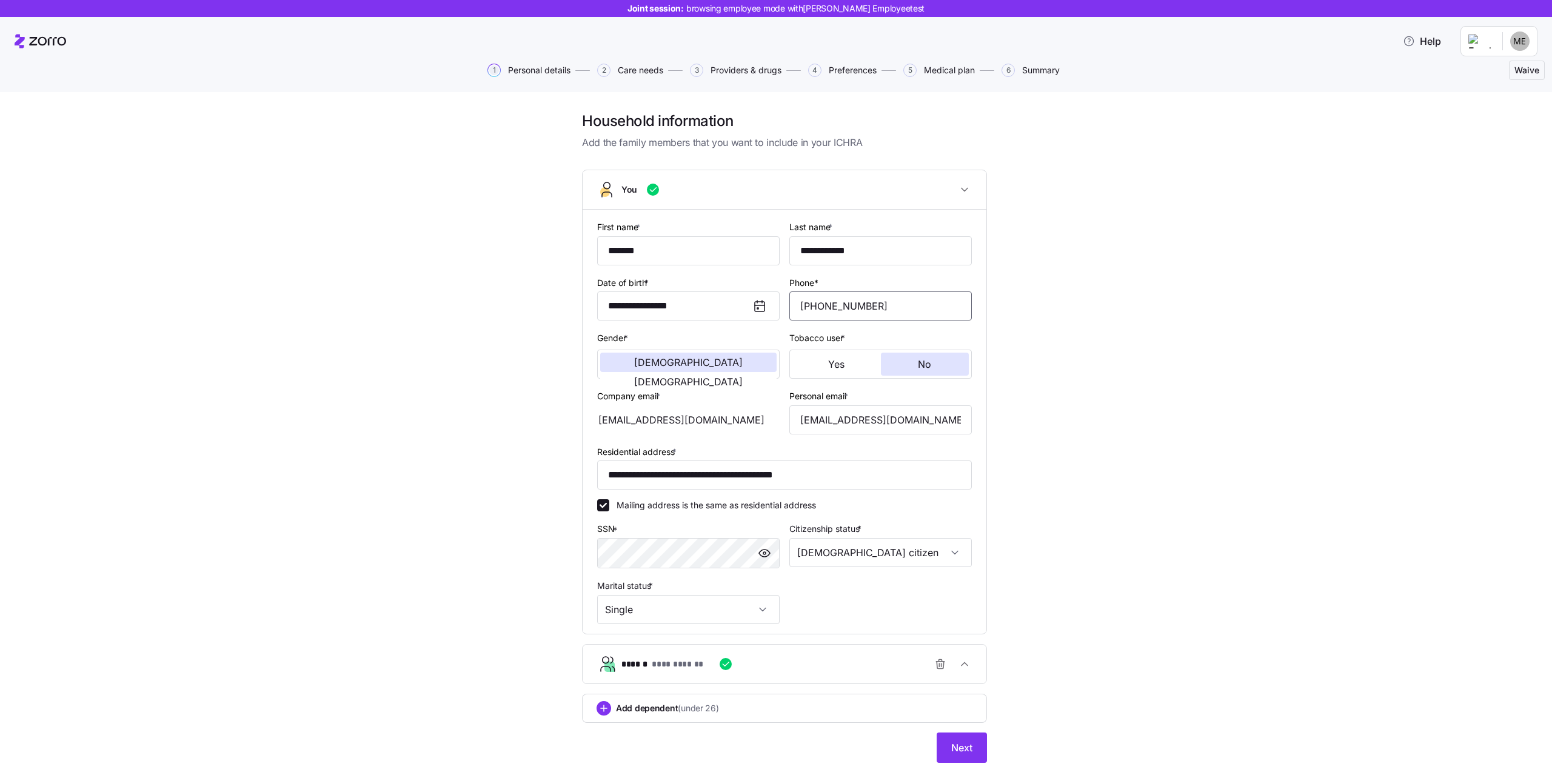
click at [890, 309] on input "(231) 231-7777" at bounding box center [881, 306] width 183 height 29
drag, startPoint x: 857, startPoint y: 306, endPoint x: 900, endPoint y: 305, distance: 43.0
click at [900, 305] on input "(608) 873-1096" at bounding box center [881, 306] width 183 height 29
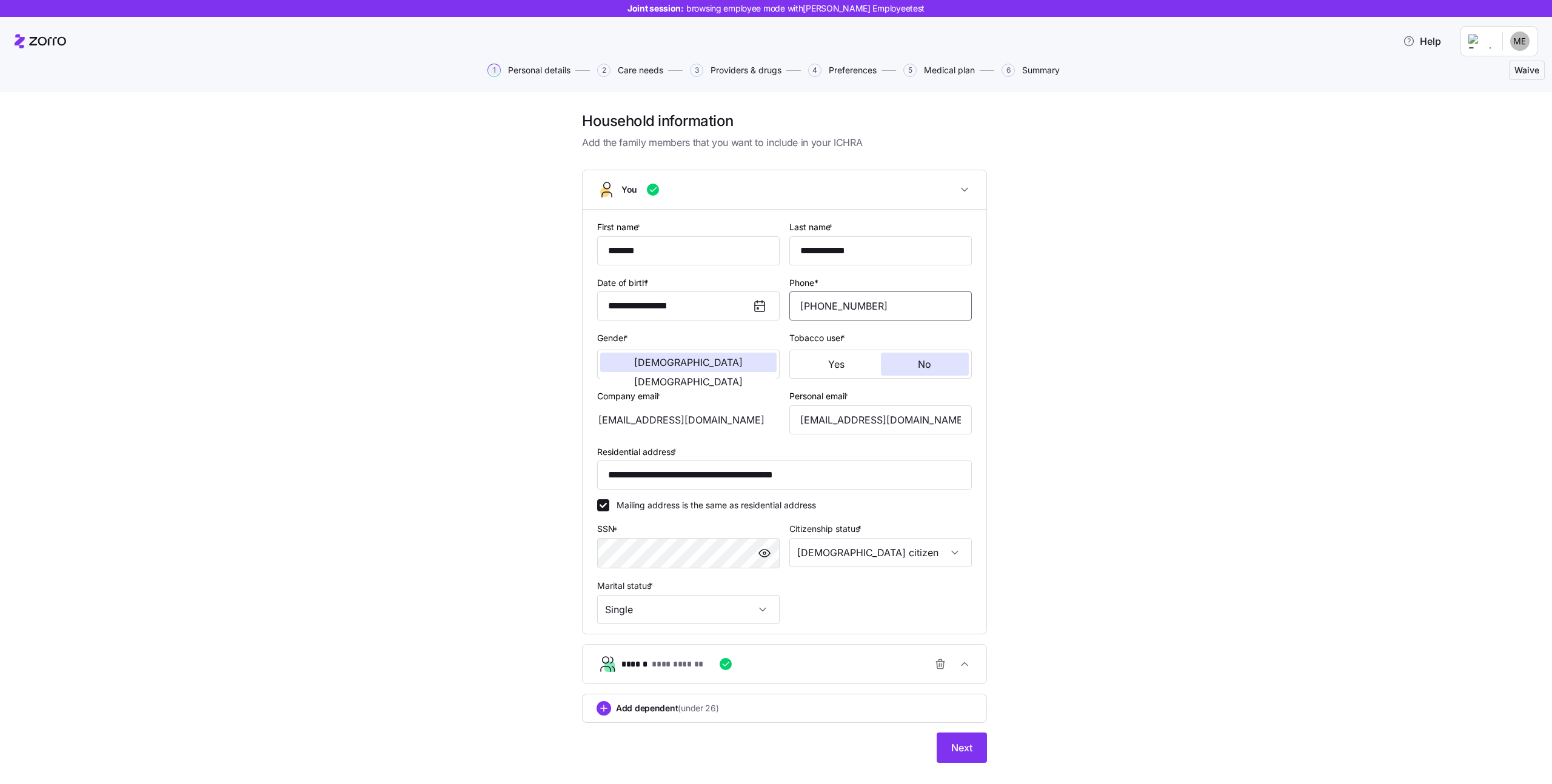
type input "(608) 873-1069"
click at [1087, 398] on div "**********" at bounding box center [785, 445] width 1501 height 666
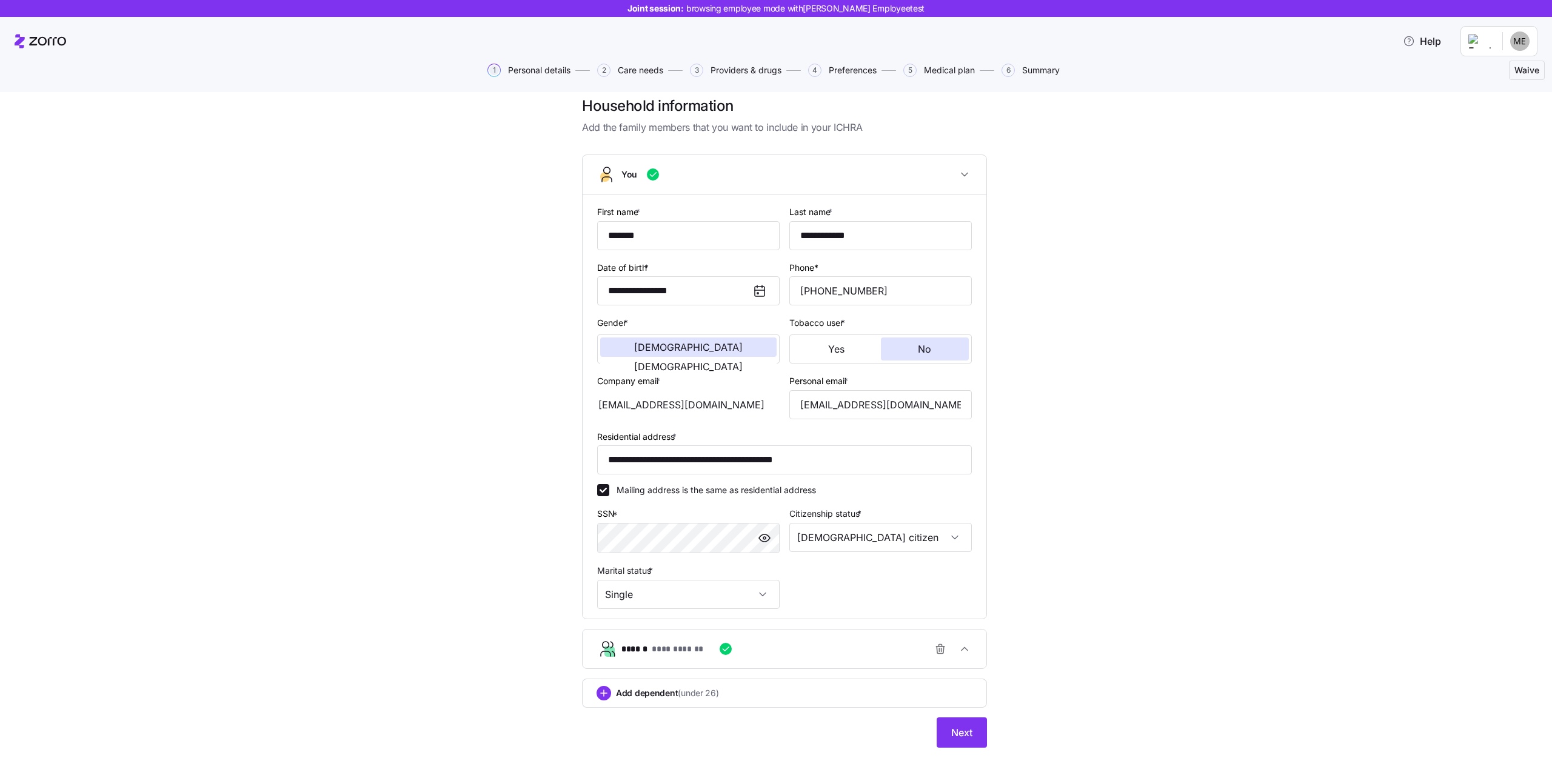
scroll to position [23, 0]
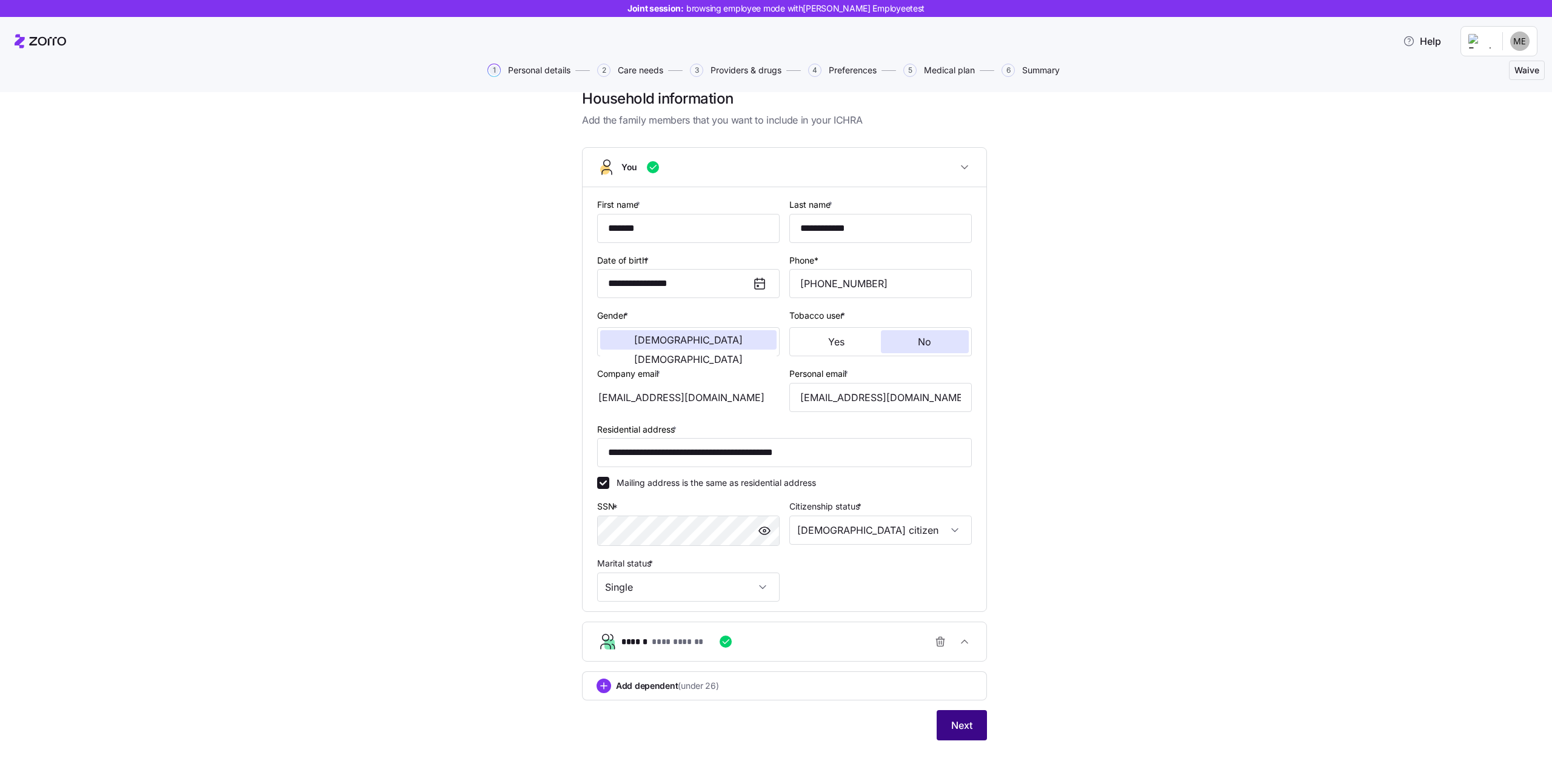
click at [951, 722] on span "Next" at bounding box center [961, 725] width 21 height 14
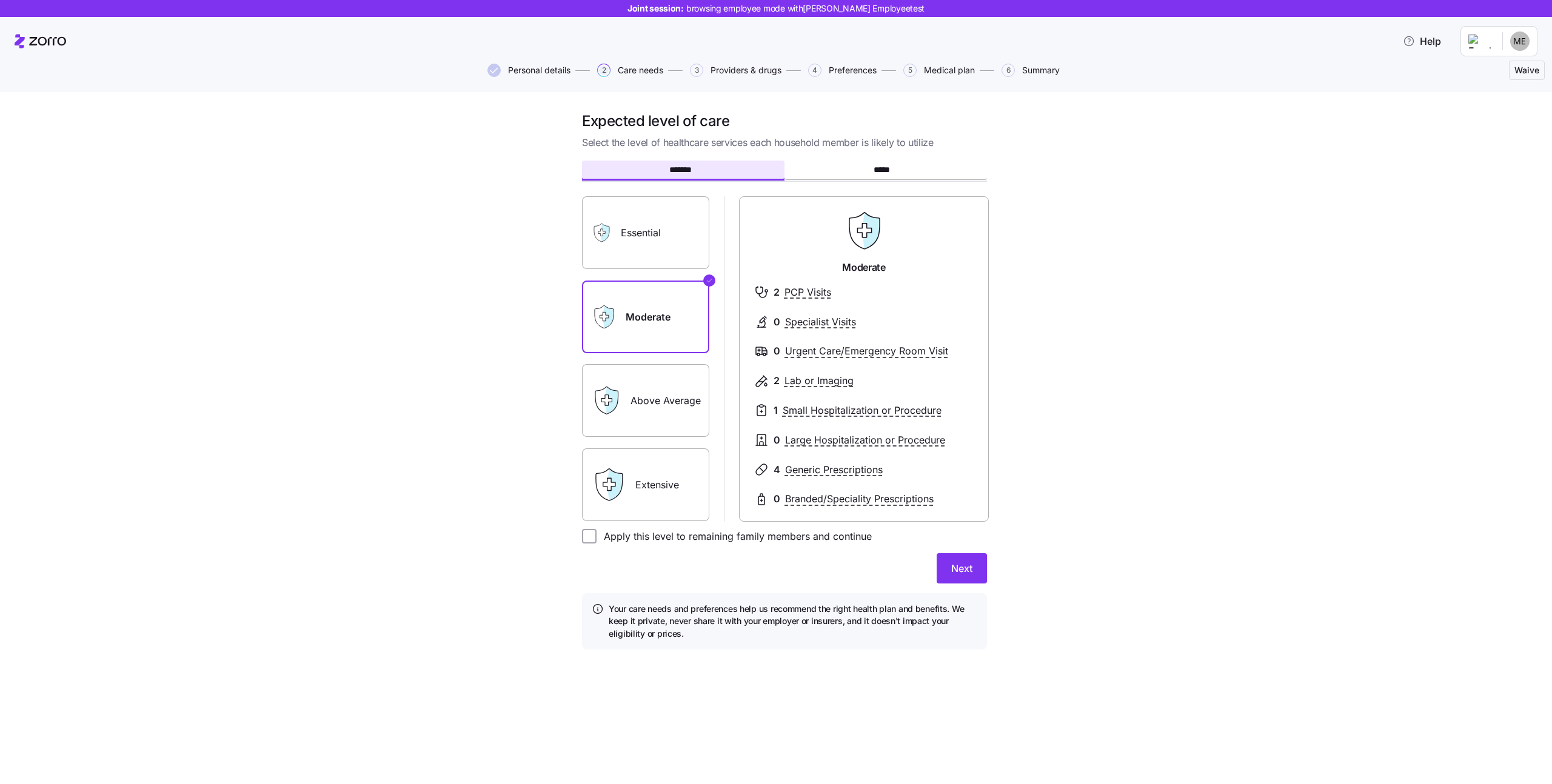
click at [558, 73] on span "Personal details" at bounding box center [539, 70] width 62 height 8
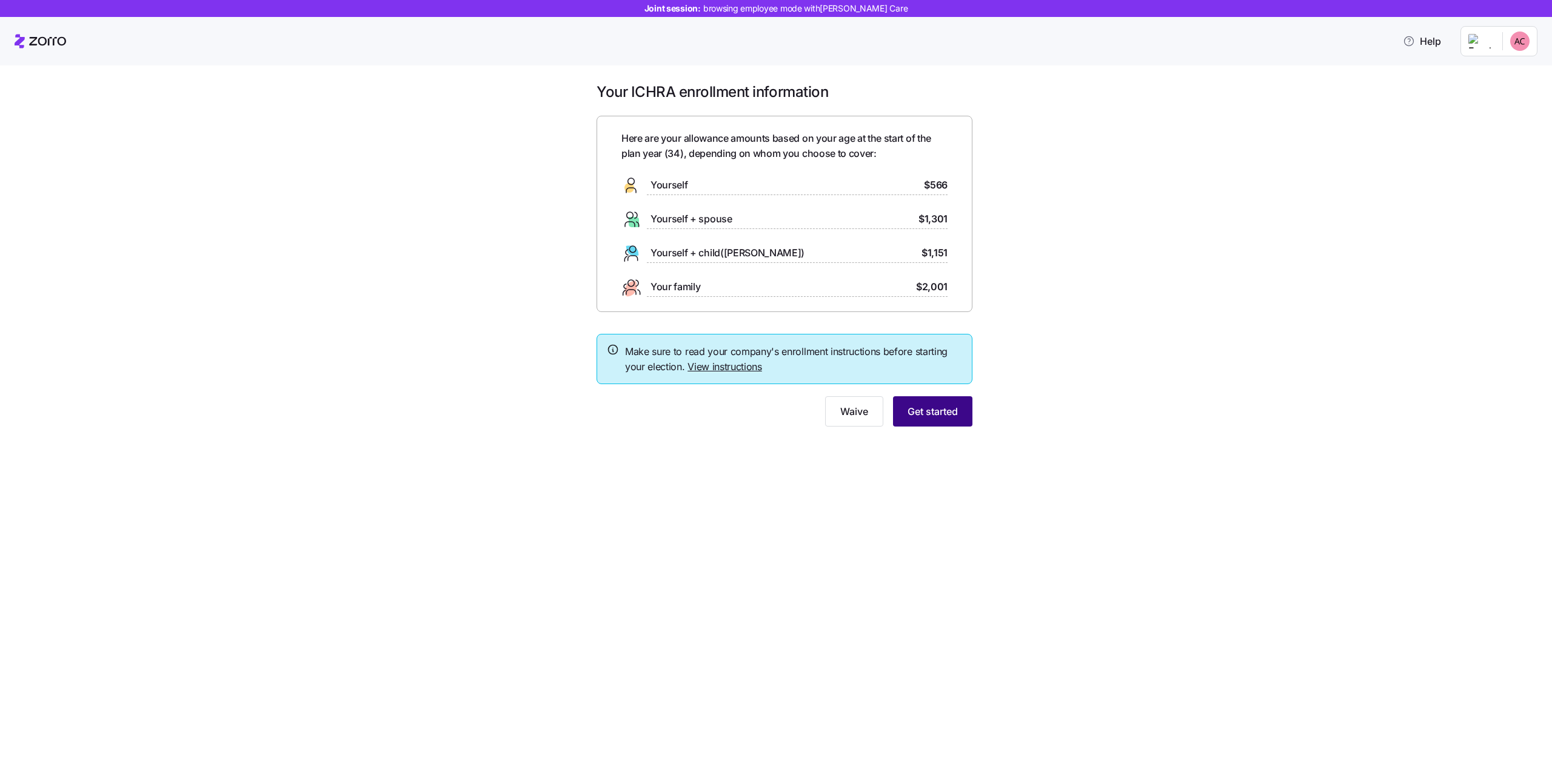
click at [950, 419] on span "Get started" at bounding box center [933, 411] width 51 height 14
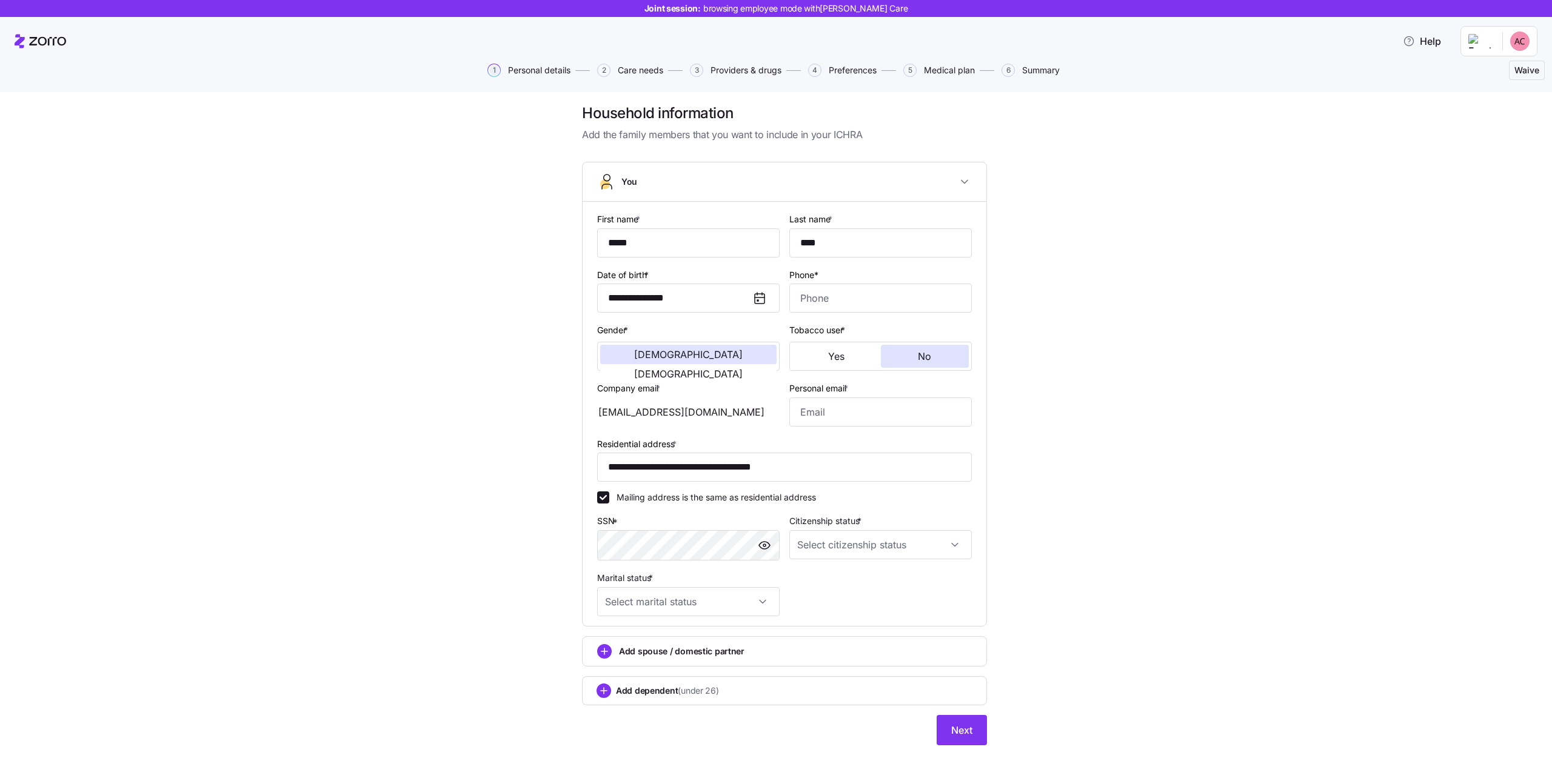
scroll to position [9, 0]
click at [929, 306] on input "Phone*" at bounding box center [881, 297] width 183 height 29
type input "(608)"
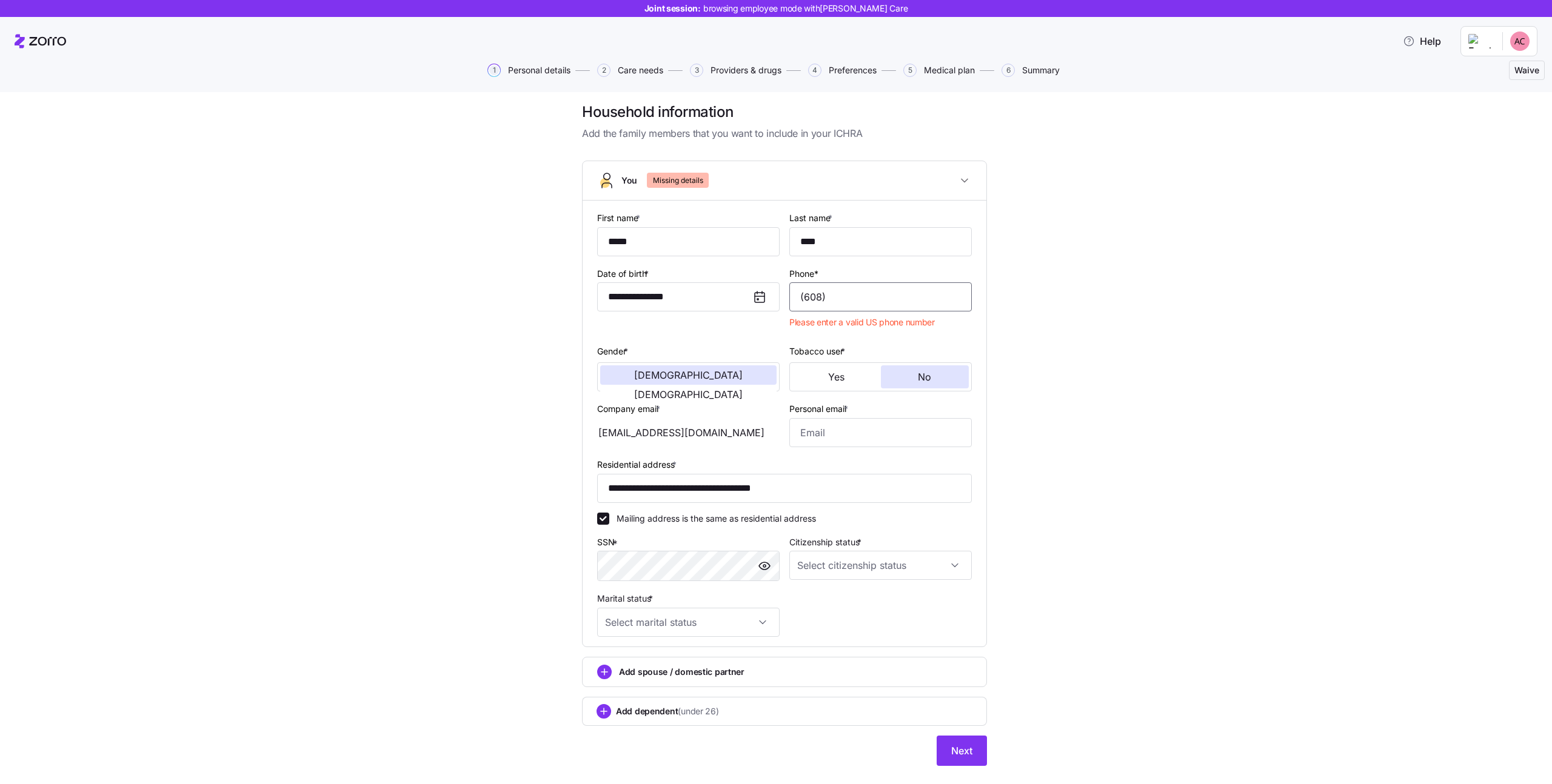
click at [841, 295] on input "(608)" at bounding box center [881, 297] width 183 height 29
click at [1016, 326] on div "**********" at bounding box center [785, 441] width 1501 height 678
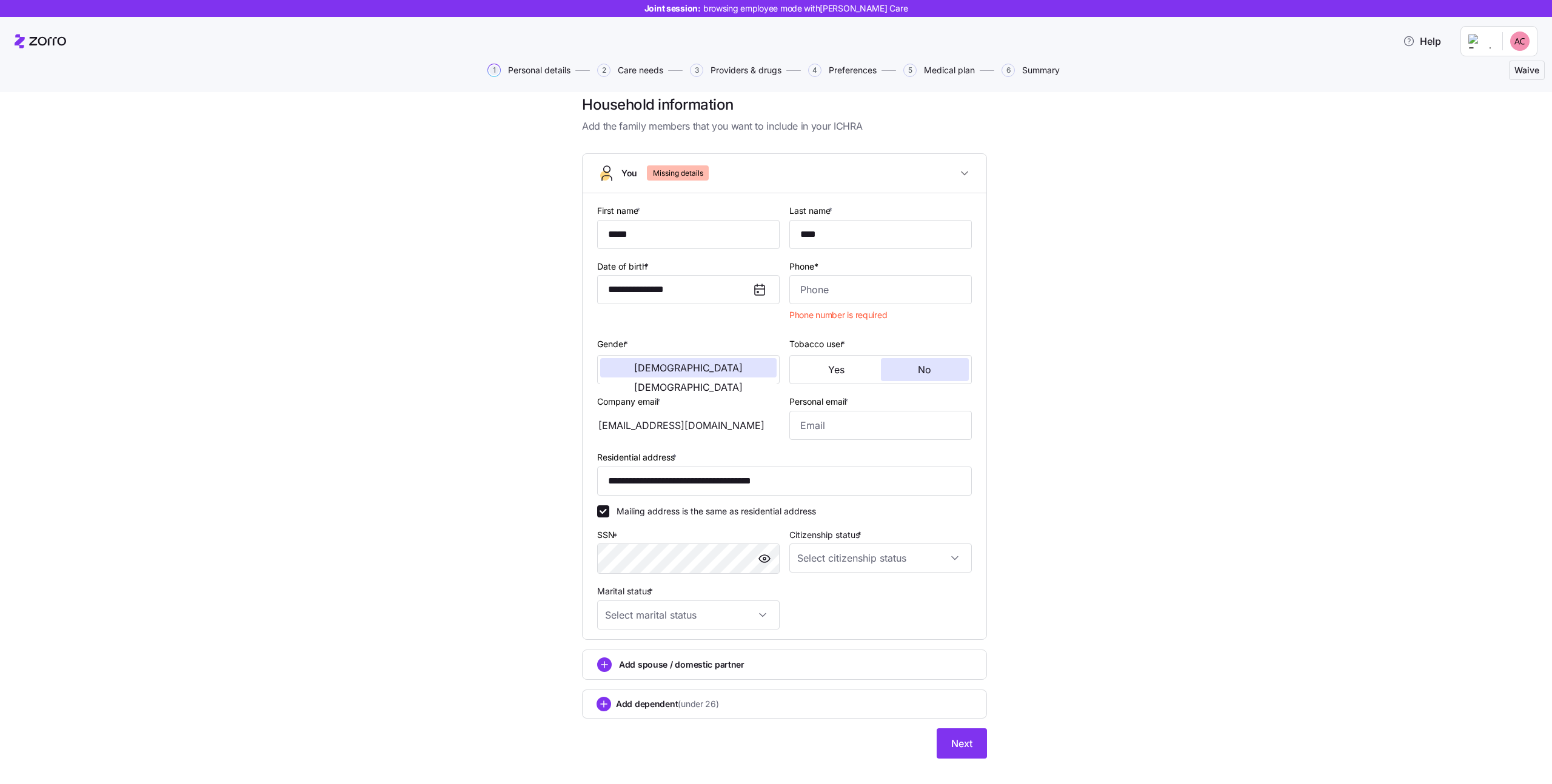
scroll to position [0, 0]
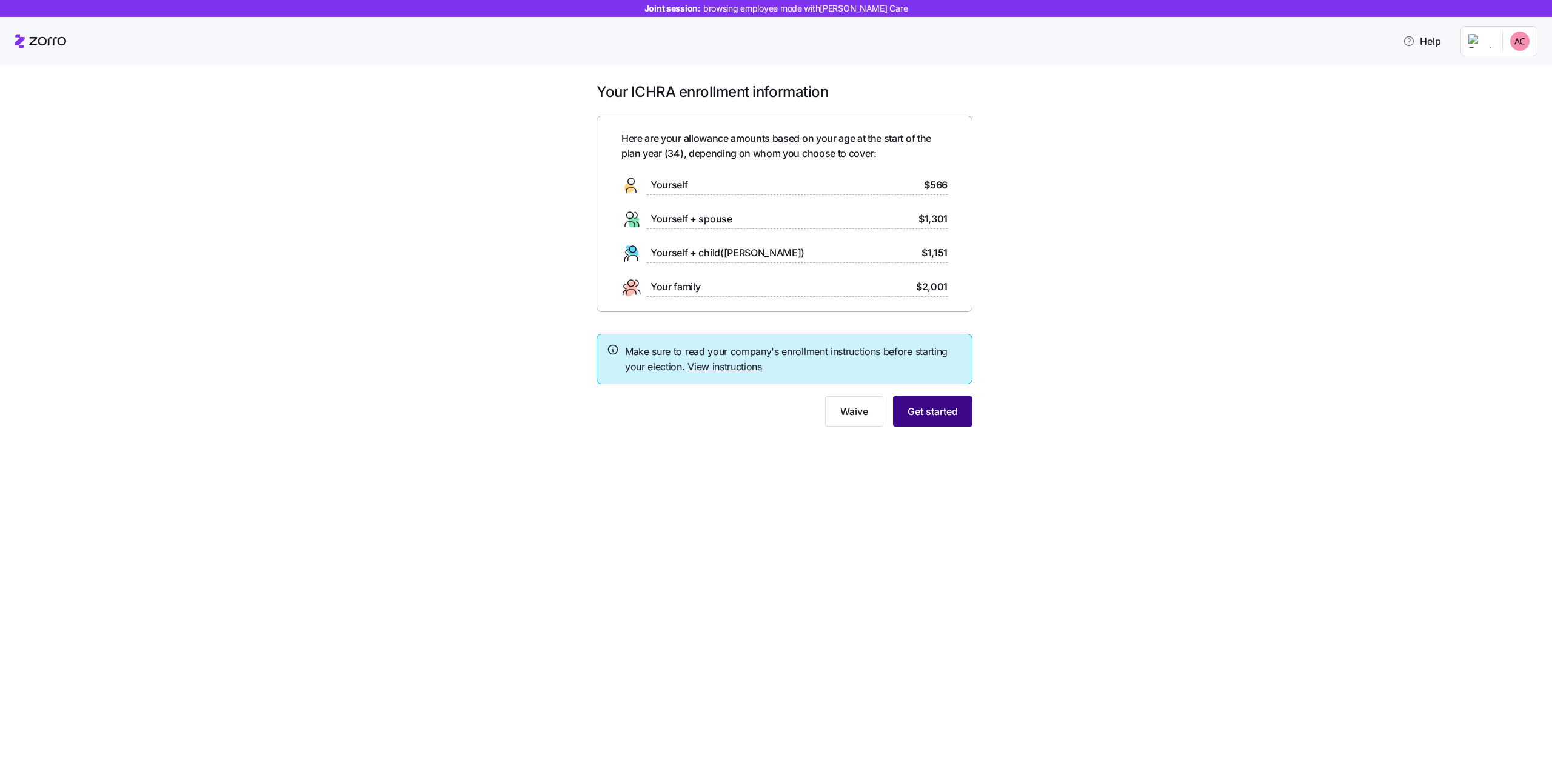
click at [928, 408] on span "Get started" at bounding box center [933, 411] width 51 height 14
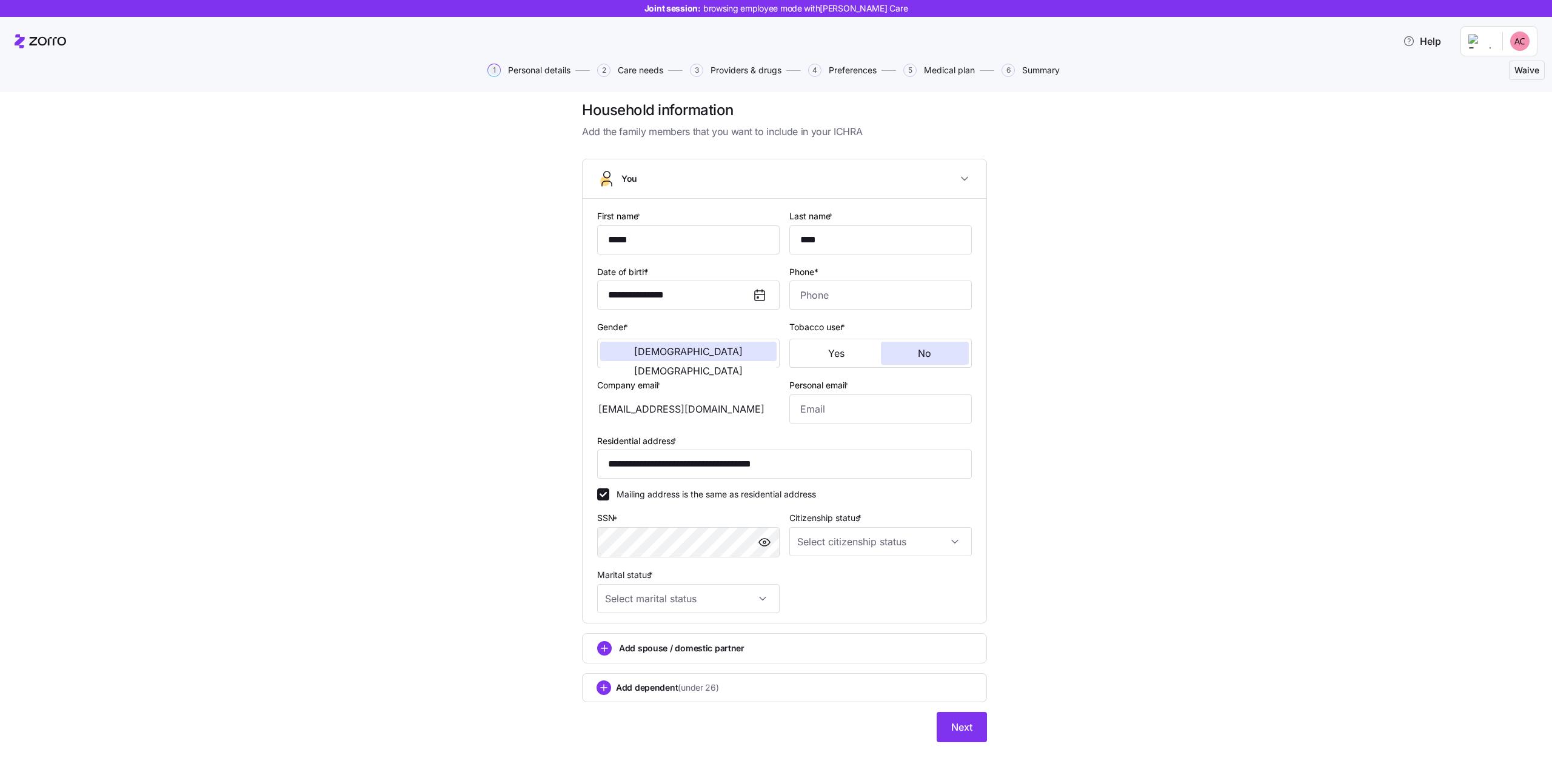
scroll to position [13, 0]
click at [805, 283] on input "Phone*" at bounding box center [881, 293] width 183 height 29
type input "[PHONE_NUMBER]"
click at [859, 536] on input "Citizenship status *" at bounding box center [881, 540] width 183 height 29
click at [852, 569] on div "[DEMOGRAPHIC_DATA] citizen" at bounding box center [876, 577] width 173 height 25
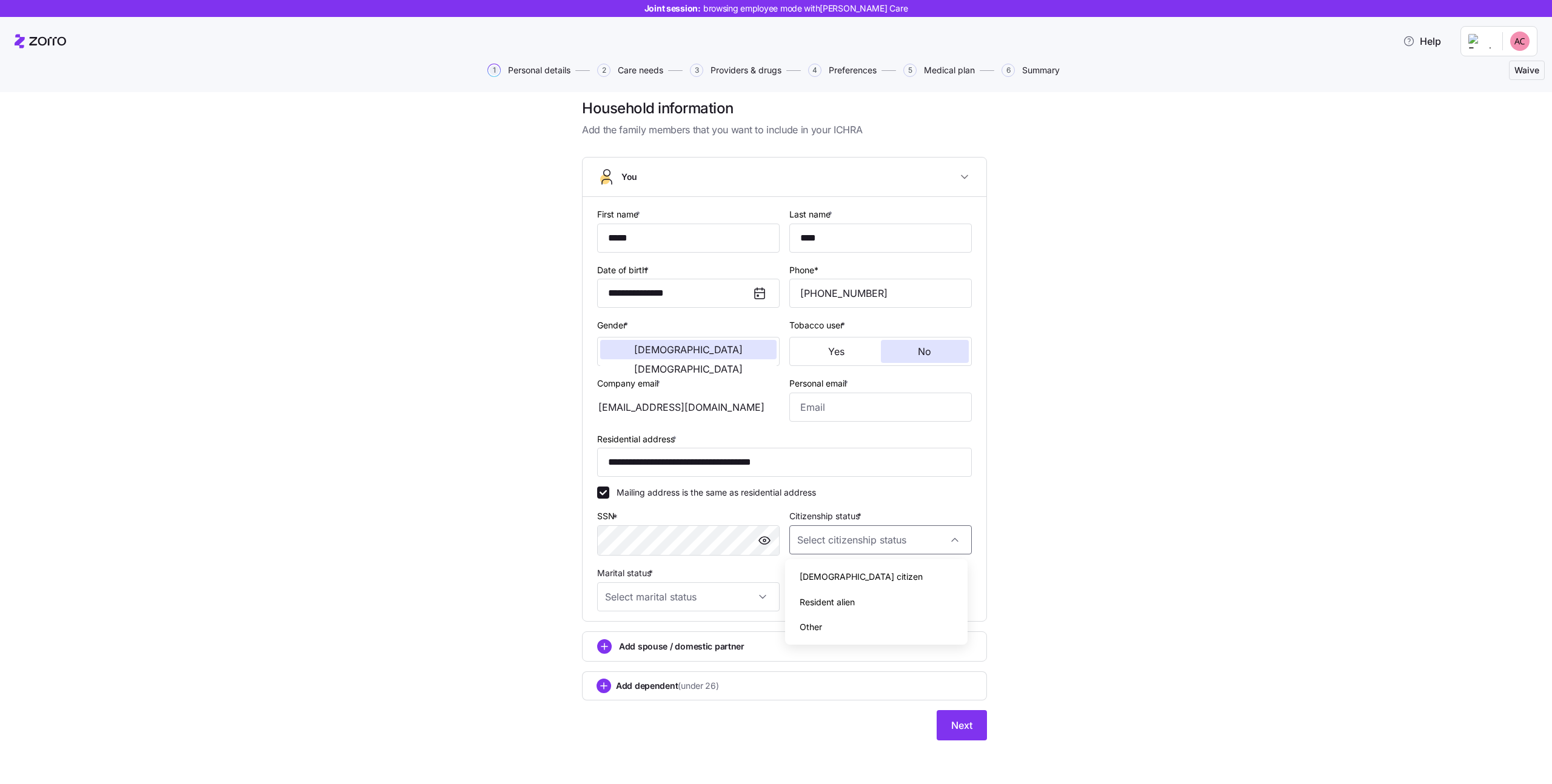
type input "[DEMOGRAPHIC_DATA] citizen"
click at [630, 582] on input "Marital status *" at bounding box center [688, 597] width 183 height 29
click at [671, 632] on div "Single" at bounding box center [684, 633] width 173 height 25
type input "Single"
click at [609, 650] on div "Add spouse / domestic partner" at bounding box center [785, 646] width 375 height 14
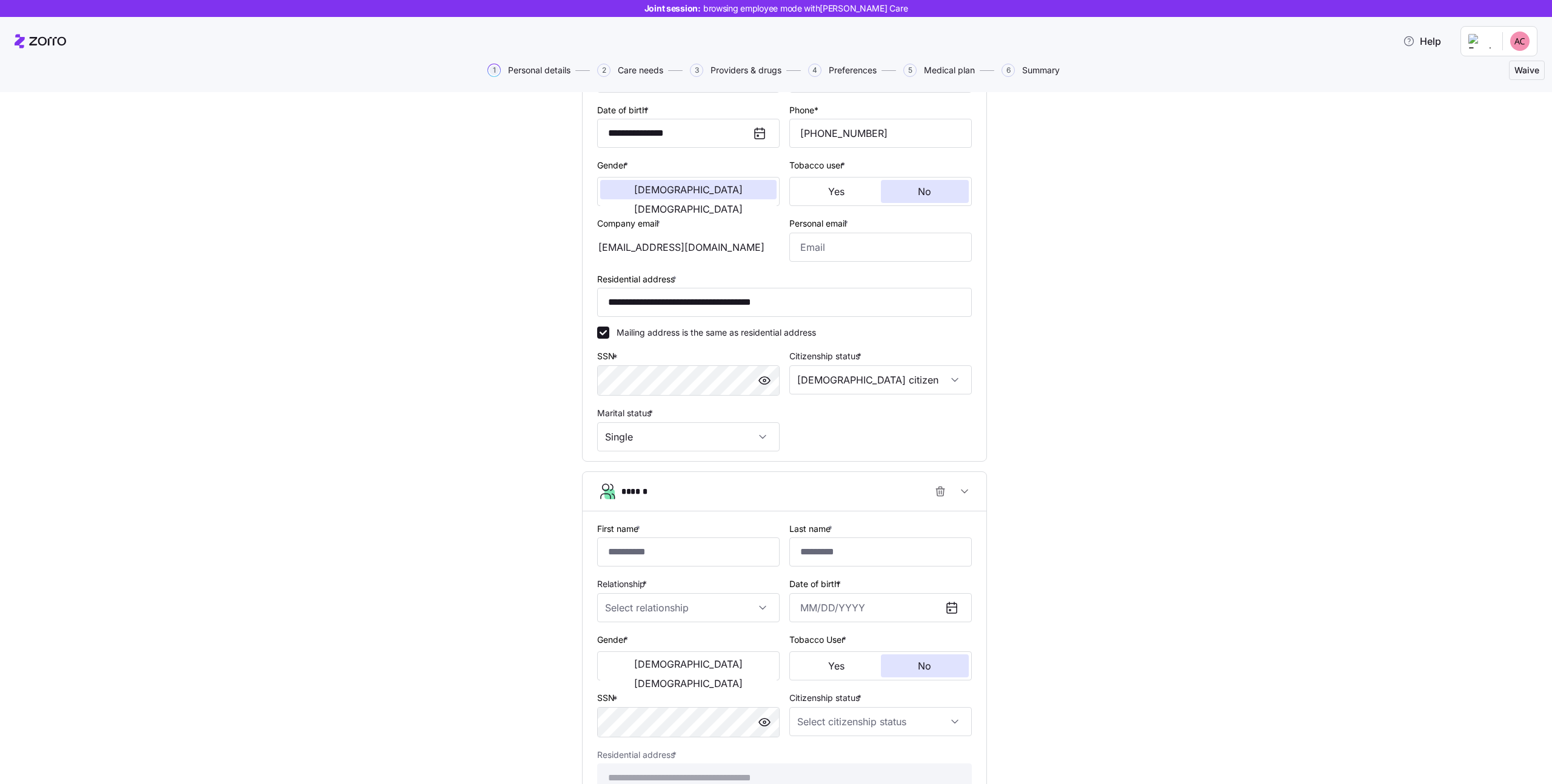
scroll to position [314, 0]
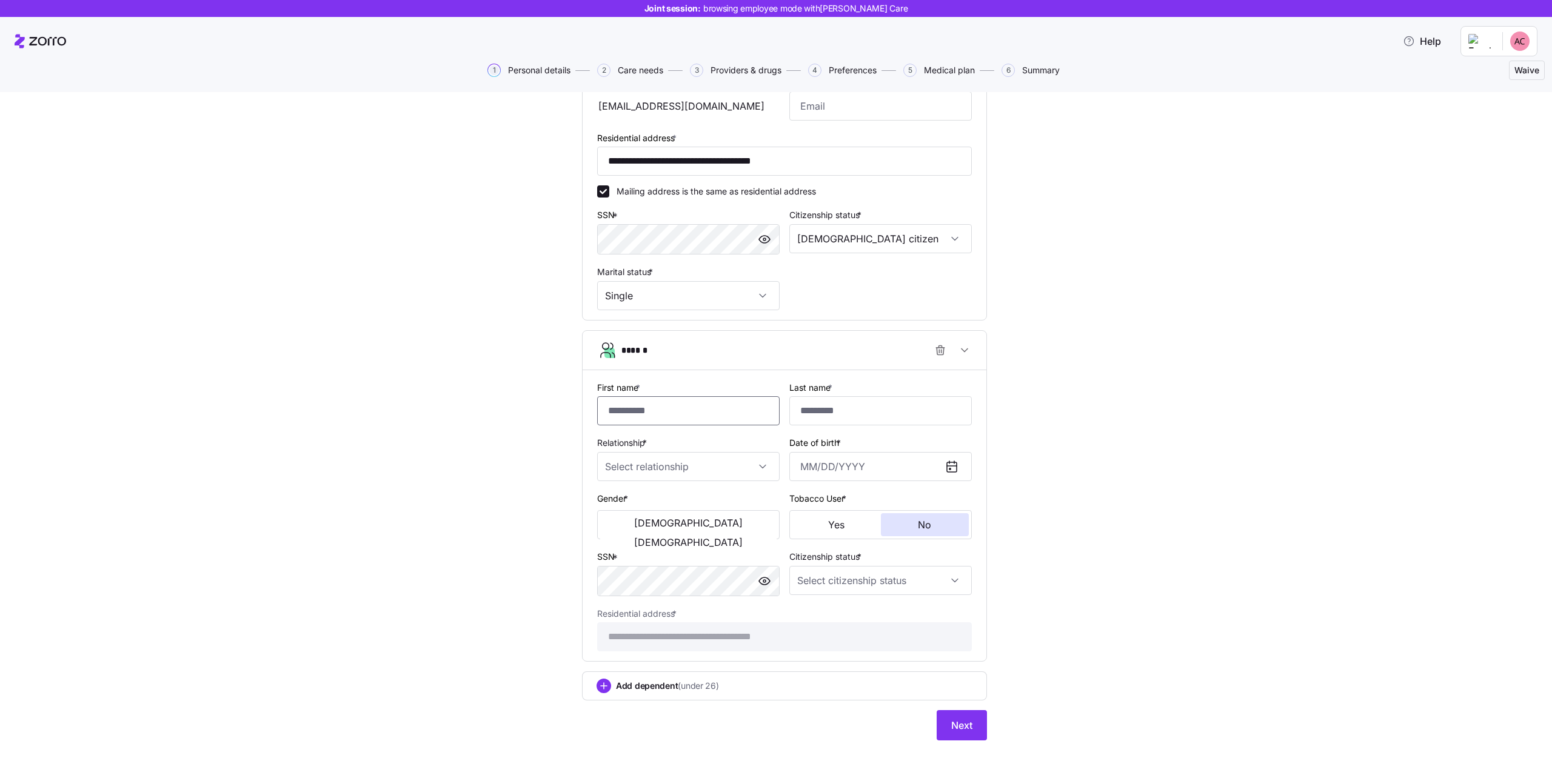
click at [631, 416] on input "First name *" at bounding box center [688, 410] width 183 height 29
type input "******"
type input "*******"
click at [746, 471] on input "Relationship *" at bounding box center [688, 467] width 183 height 29
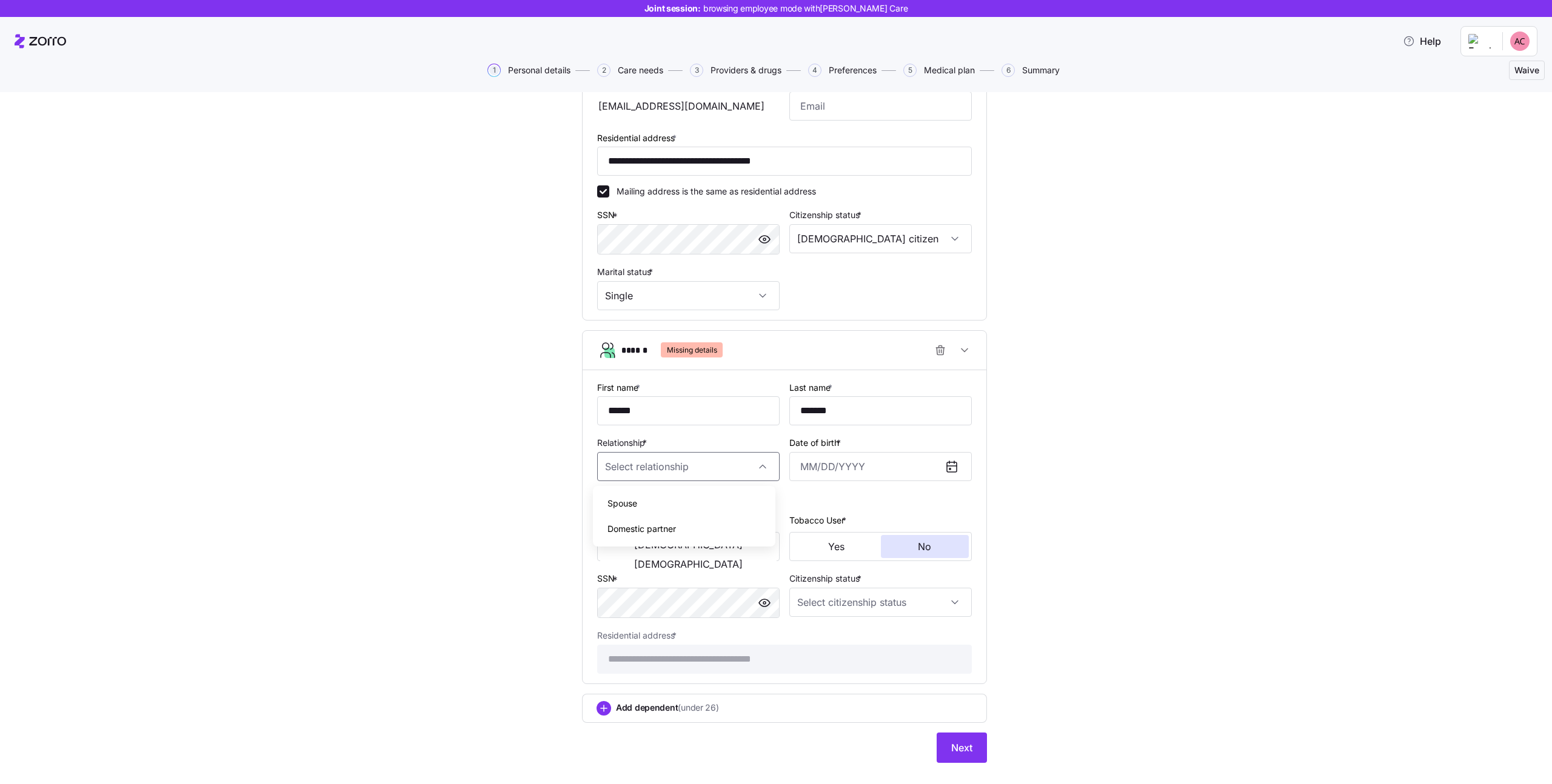
click at [699, 506] on div "Spouse" at bounding box center [684, 504] width 173 height 25
type input "Spouse"
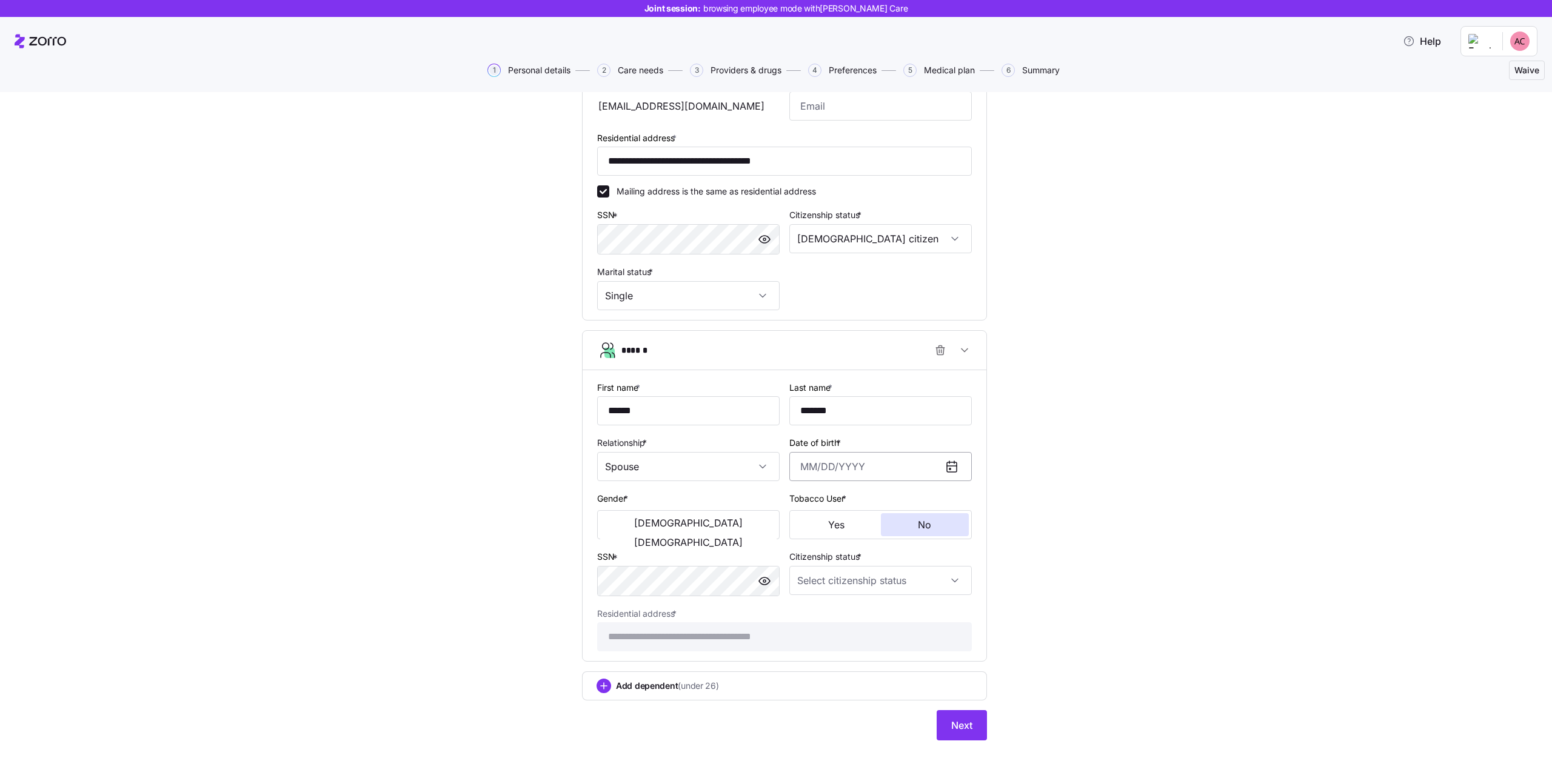
click at [863, 470] on input "Date of birth *" at bounding box center [881, 467] width 183 height 29
click at [901, 609] on button "1997" at bounding box center [899, 602] width 69 height 29
click at [907, 577] on button "May" at bounding box center [899, 573] width 69 height 29
click at [903, 574] on button "1" at bounding box center [899, 566] width 29 height 29
type input "[DATE]"
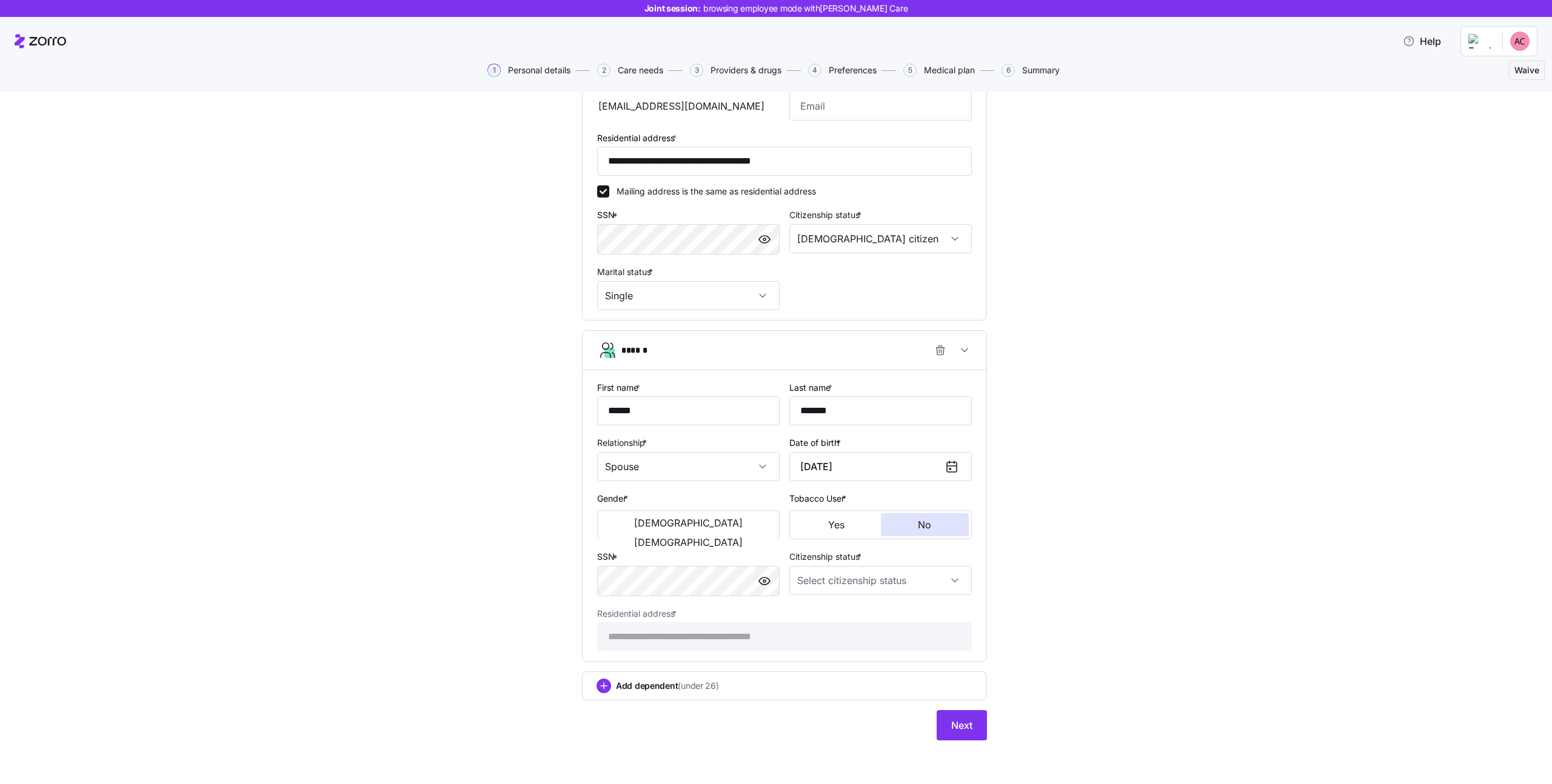
click at [508, 566] on div "**********" at bounding box center [785, 276] width 1501 height 958
click at [620, 536] on div "Male Female" at bounding box center [688, 525] width 183 height 29
click at [625, 527] on button "[DEMOGRAPHIC_DATA]" at bounding box center [688, 523] width 177 height 19
click at [842, 588] on input "Citizenship status *" at bounding box center [881, 581] width 183 height 29
click at [840, 621] on div "[DEMOGRAPHIC_DATA] citizen" at bounding box center [876, 617] width 173 height 25
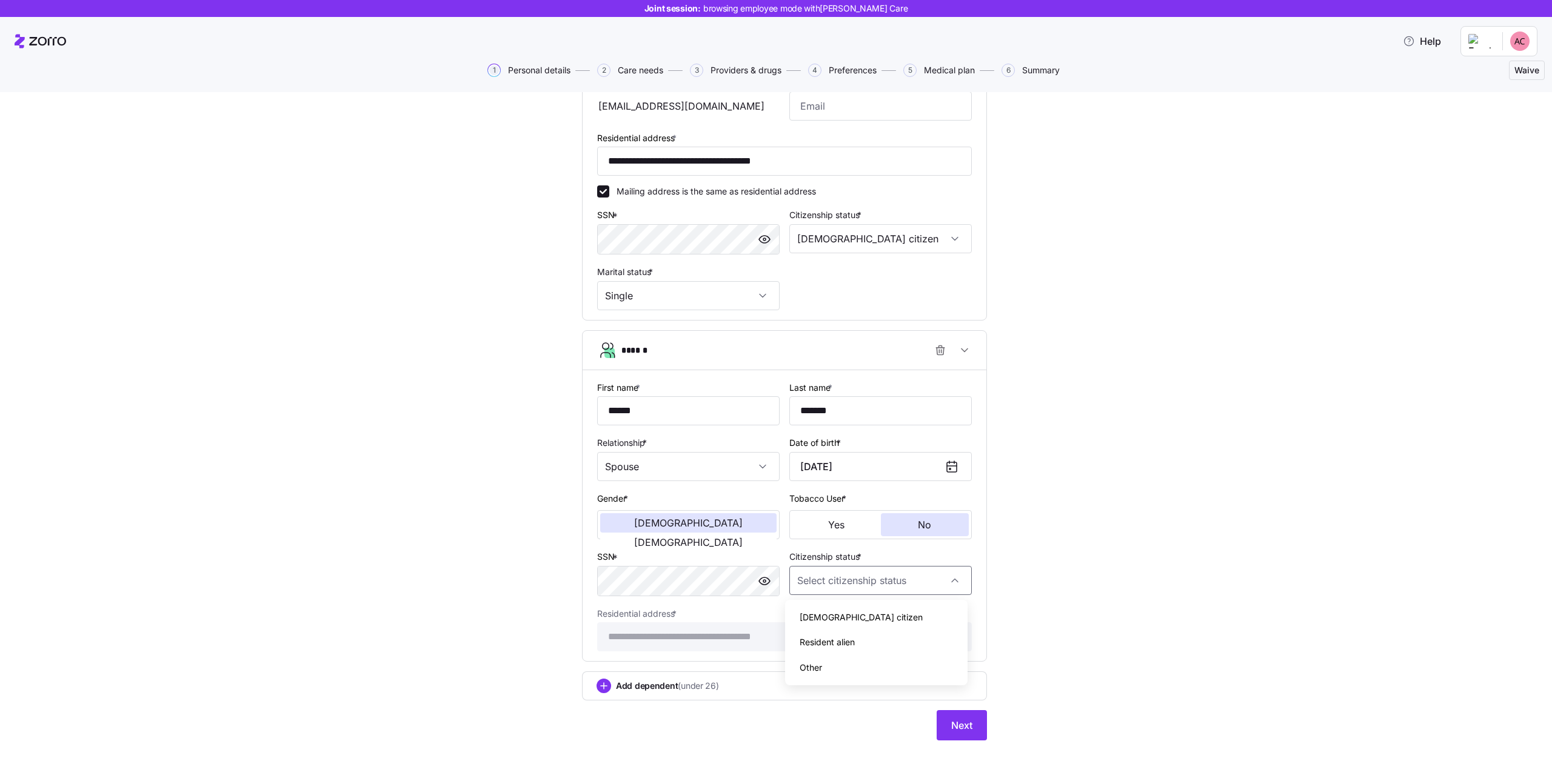
type input "[DEMOGRAPHIC_DATA] citizen"
click at [456, 588] on div "**********" at bounding box center [785, 276] width 1501 height 958
click at [954, 733] on button "Next" at bounding box center [962, 725] width 51 height 30
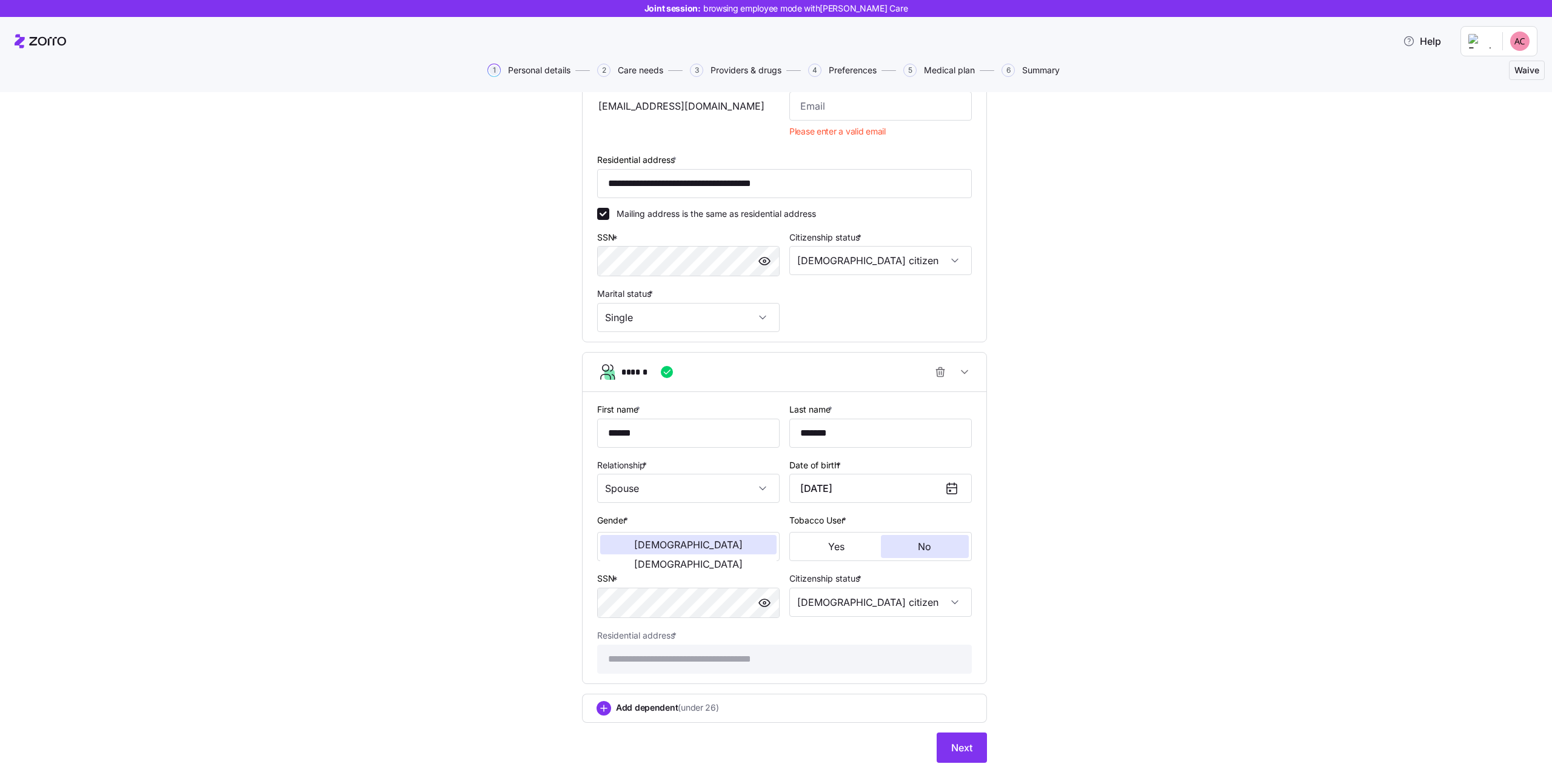
scroll to position [0, 0]
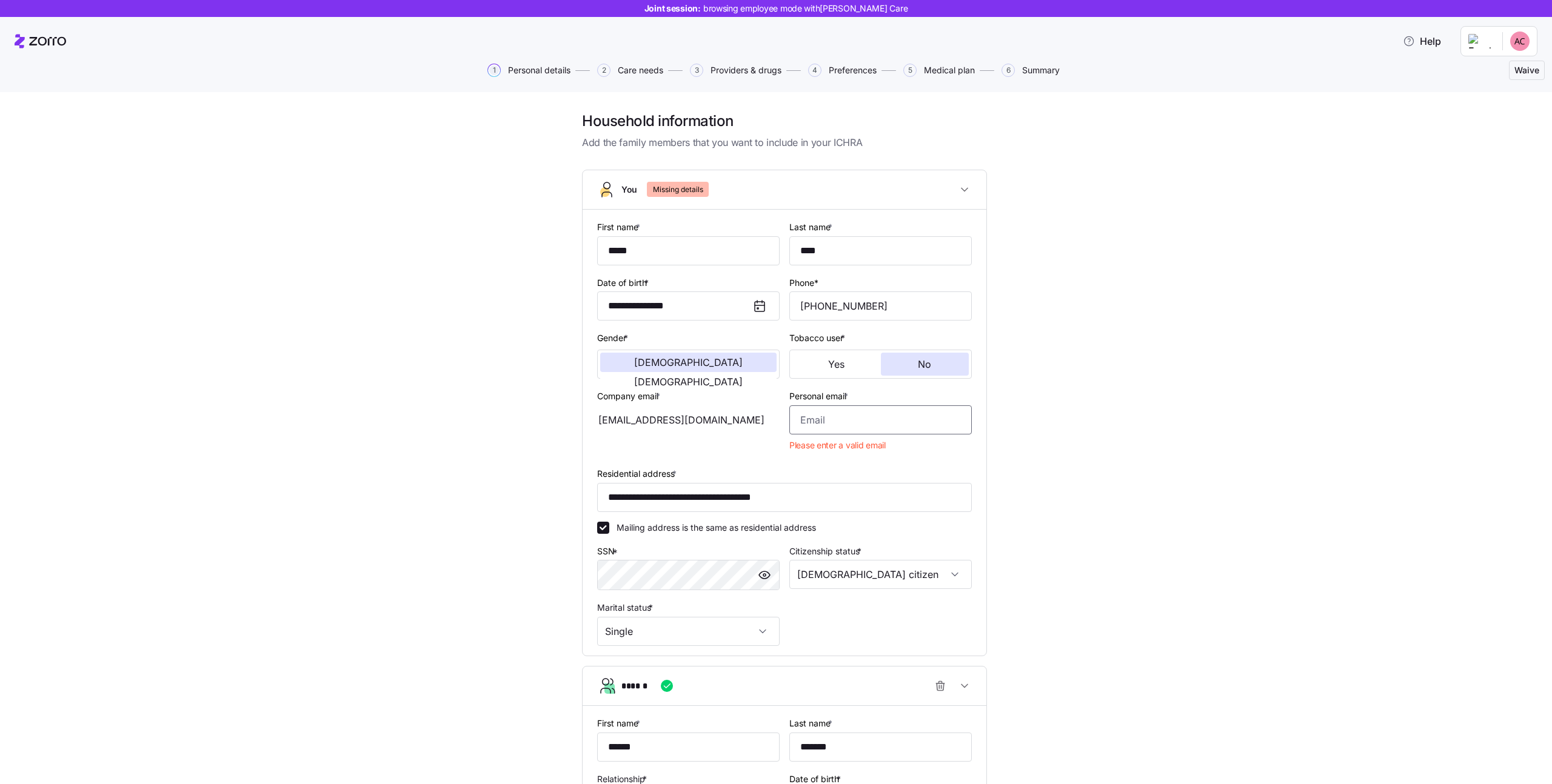
click at [908, 413] on input "Personal email *" at bounding box center [881, 420] width 183 height 29
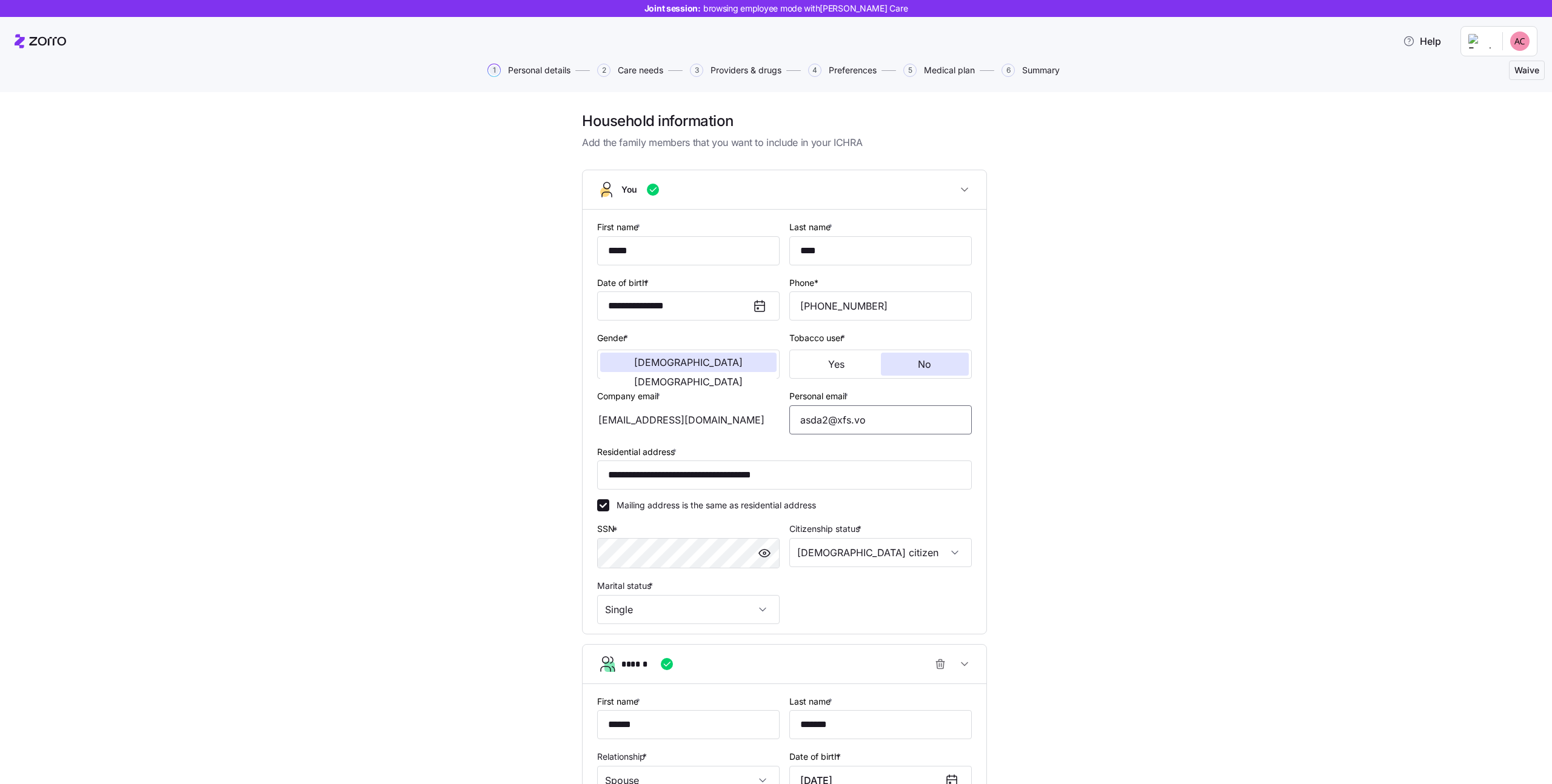
type input "asda2@xfs.vo"
click at [1159, 424] on div "**********" at bounding box center [785, 590] width 1501 height 958
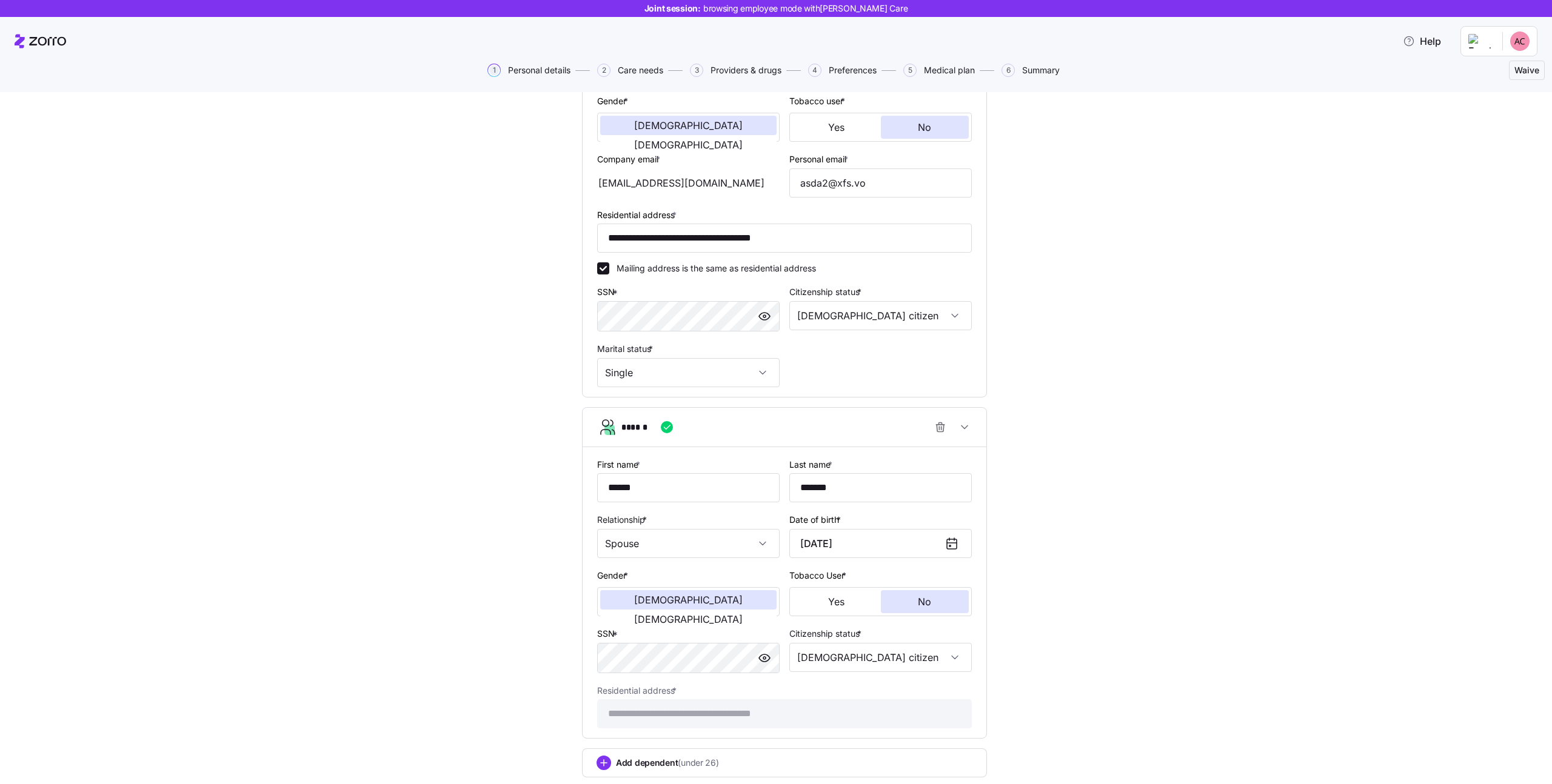
scroll to position [314, 0]
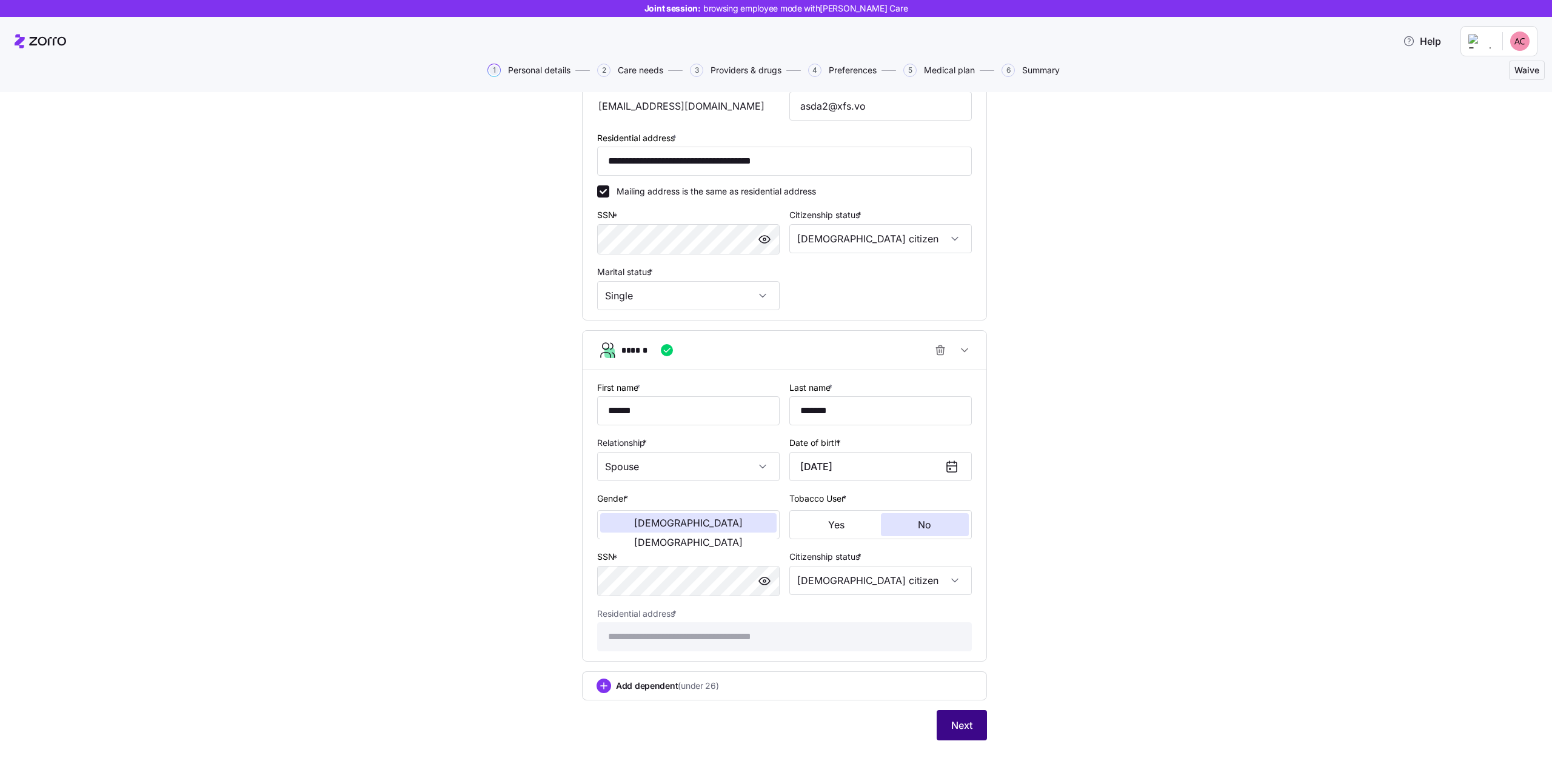
click at [978, 717] on button "Next" at bounding box center [962, 725] width 51 height 30
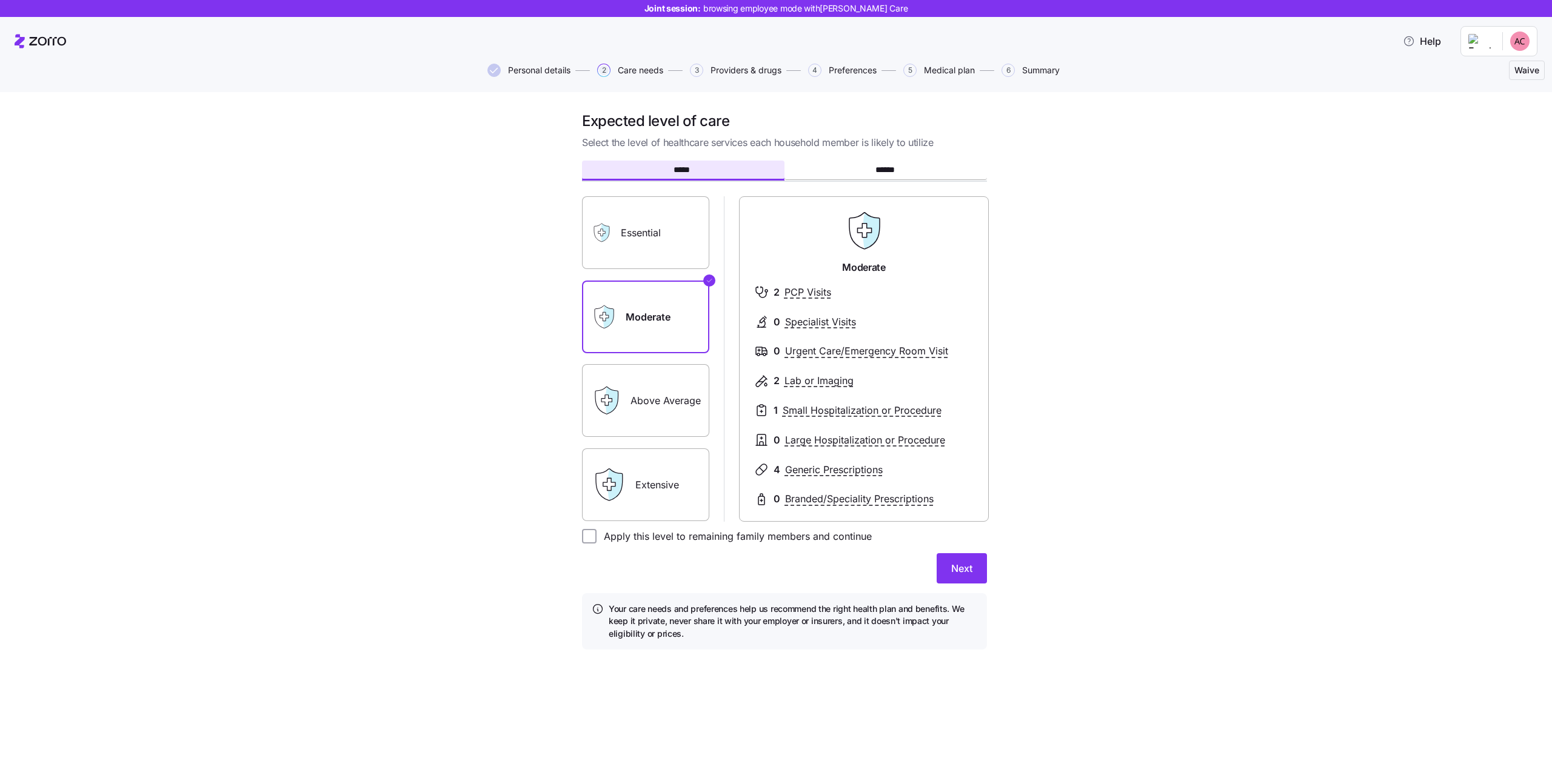
click at [552, 73] on span "Personal details" at bounding box center [539, 70] width 62 height 8
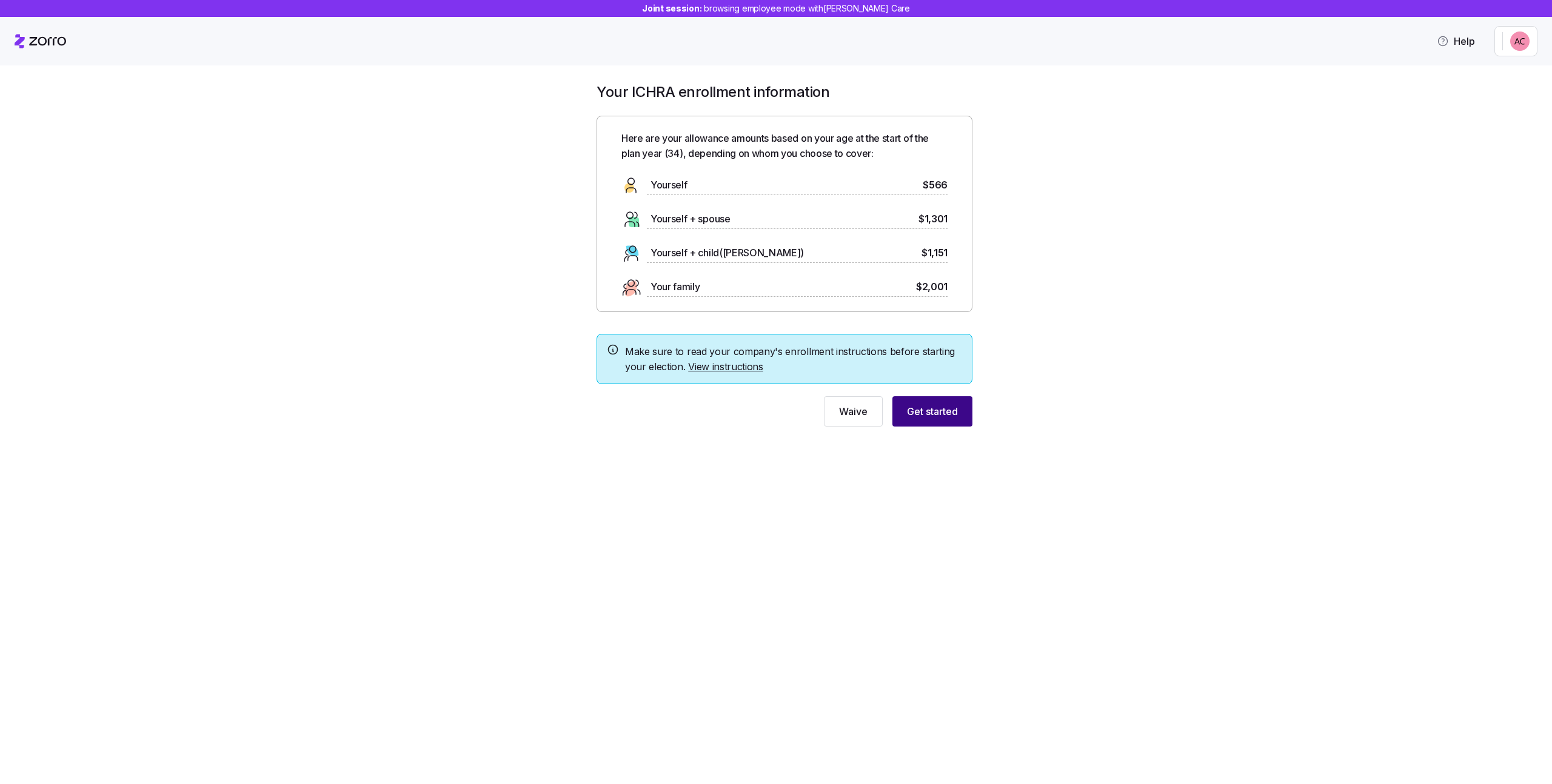
click at [935, 412] on span "Get started" at bounding box center [932, 411] width 51 height 14
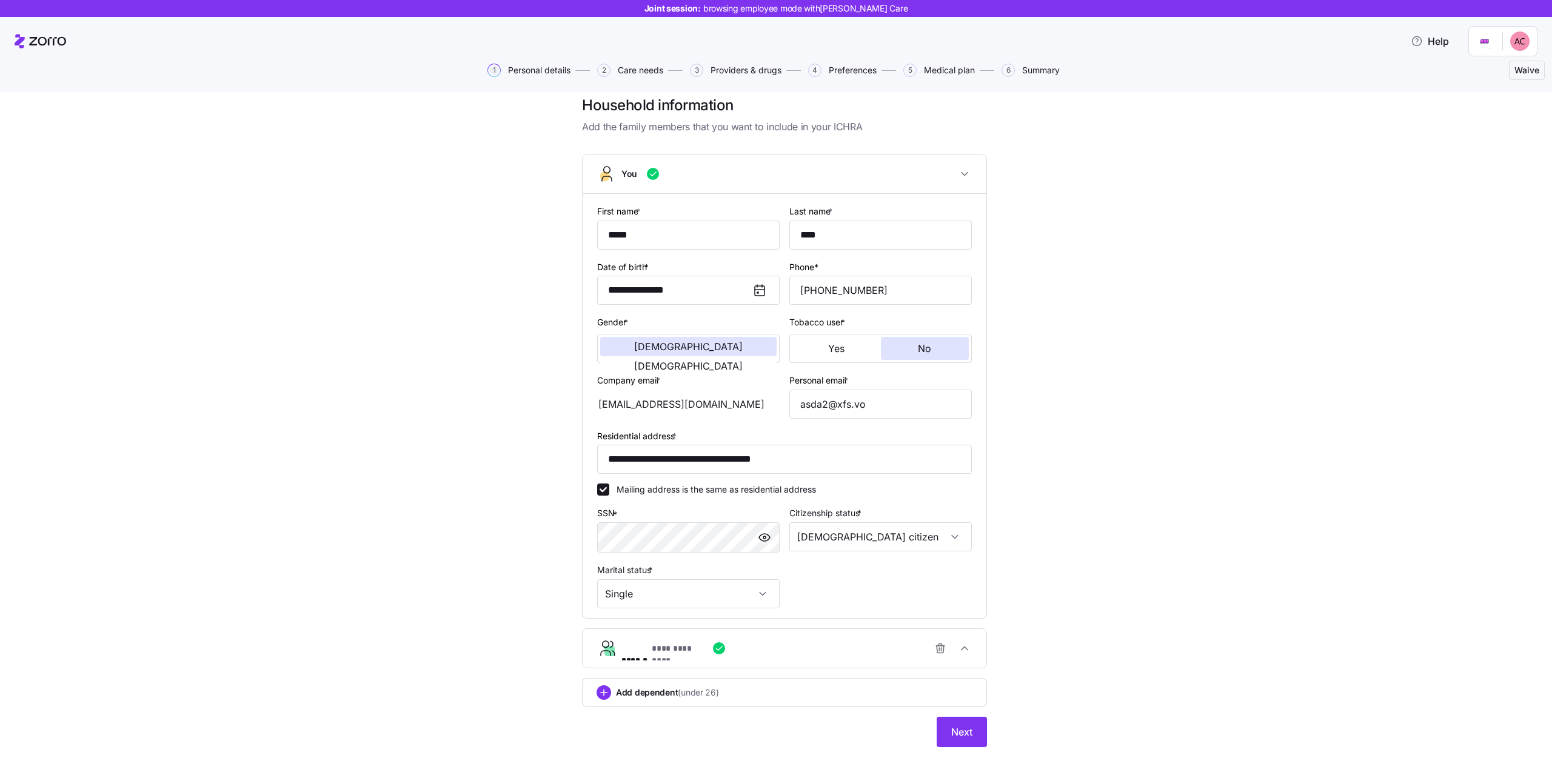
scroll to position [23, 0]
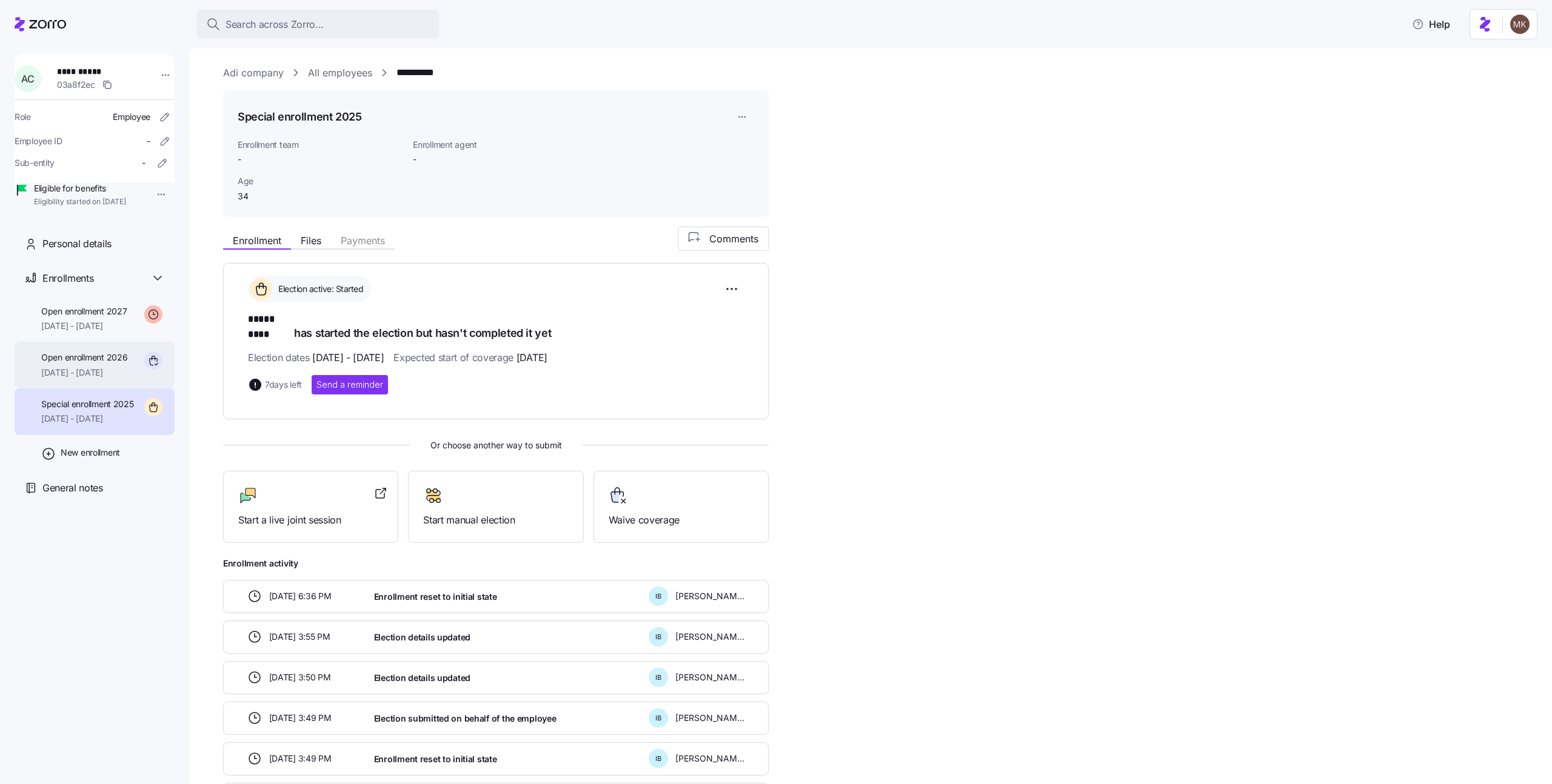
click at [109, 364] on span "Open enrollment 2026" at bounding box center [84, 358] width 86 height 12
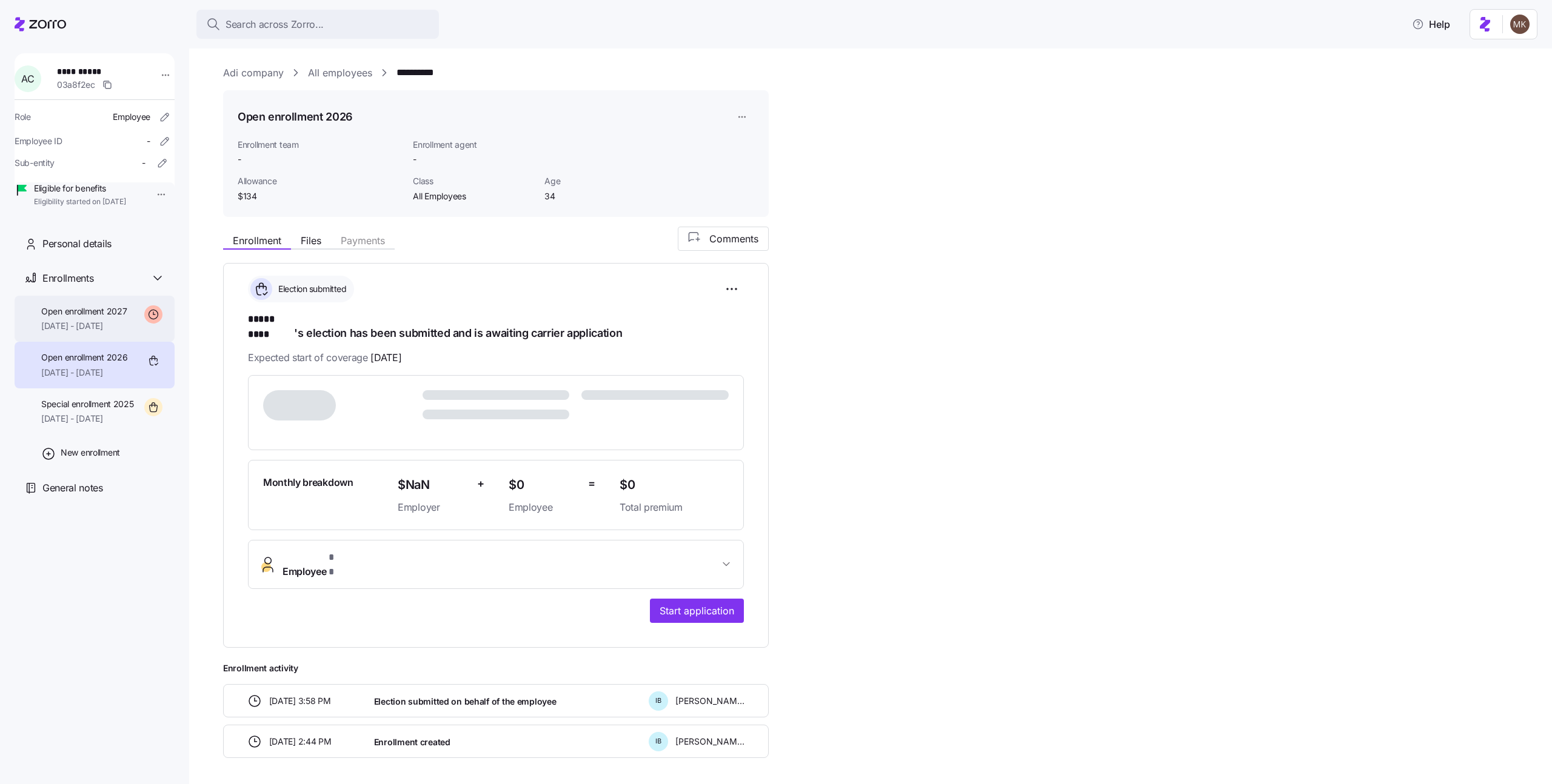
click at [112, 317] on span "Open enrollment 2027" at bounding box center [83, 312] width 86 height 12
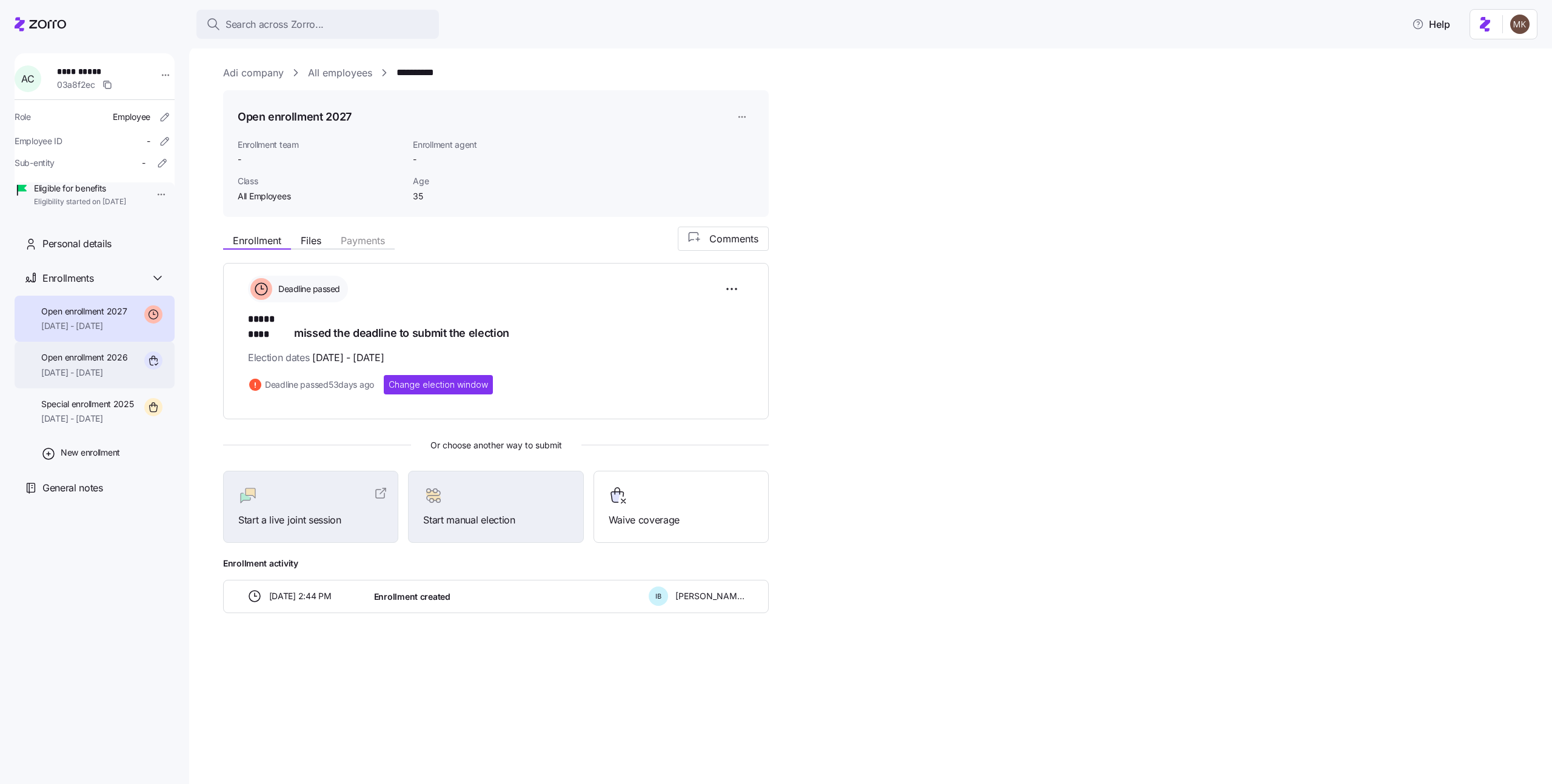
click at [110, 379] on span "[DATE] - [DATE]" at bounding box center [84, 373] width 86 height 12
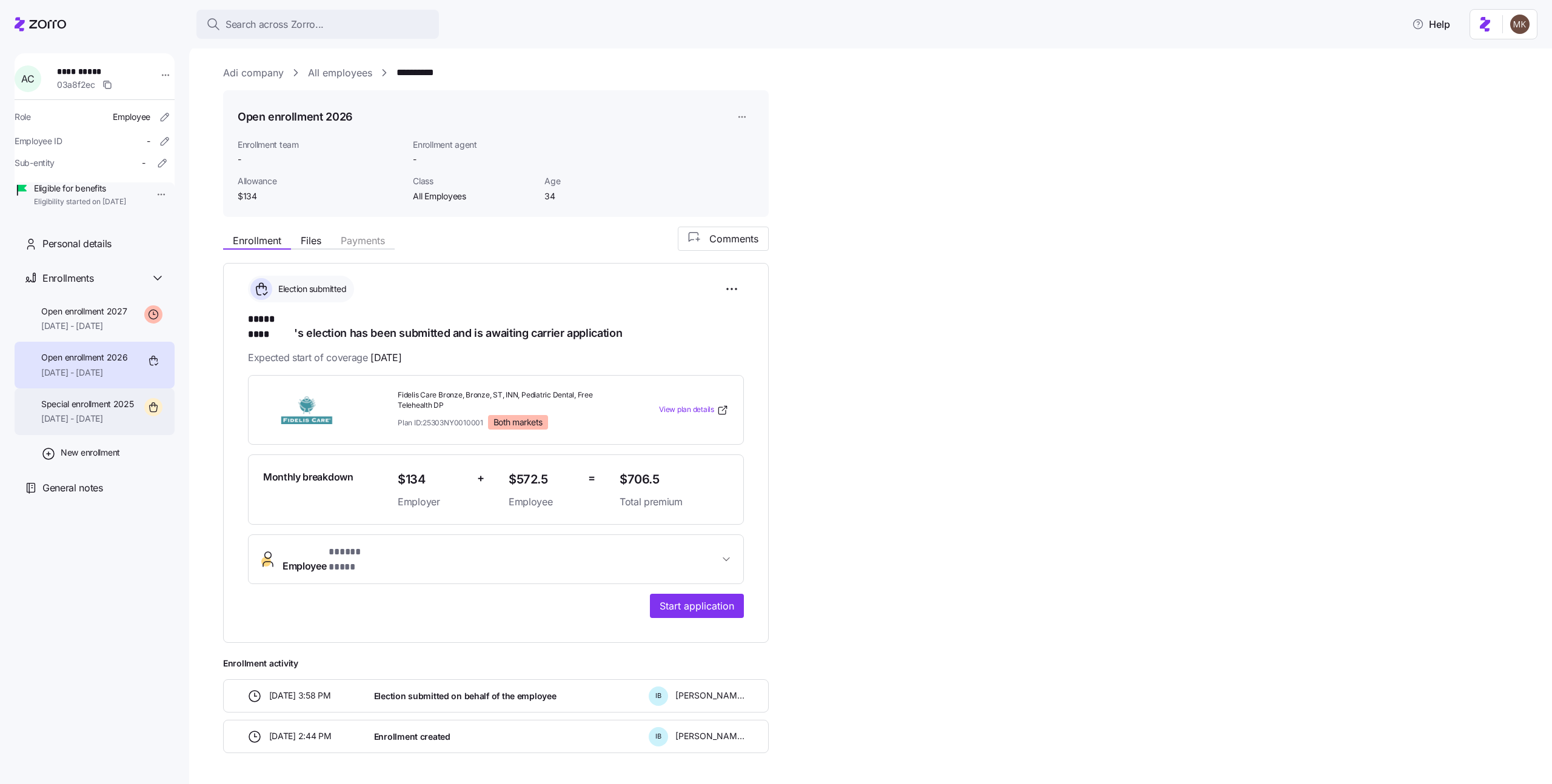
click at [128, 410] on span "Special enrollment 2025" at bounding box center [88, 404] width 93 height 12
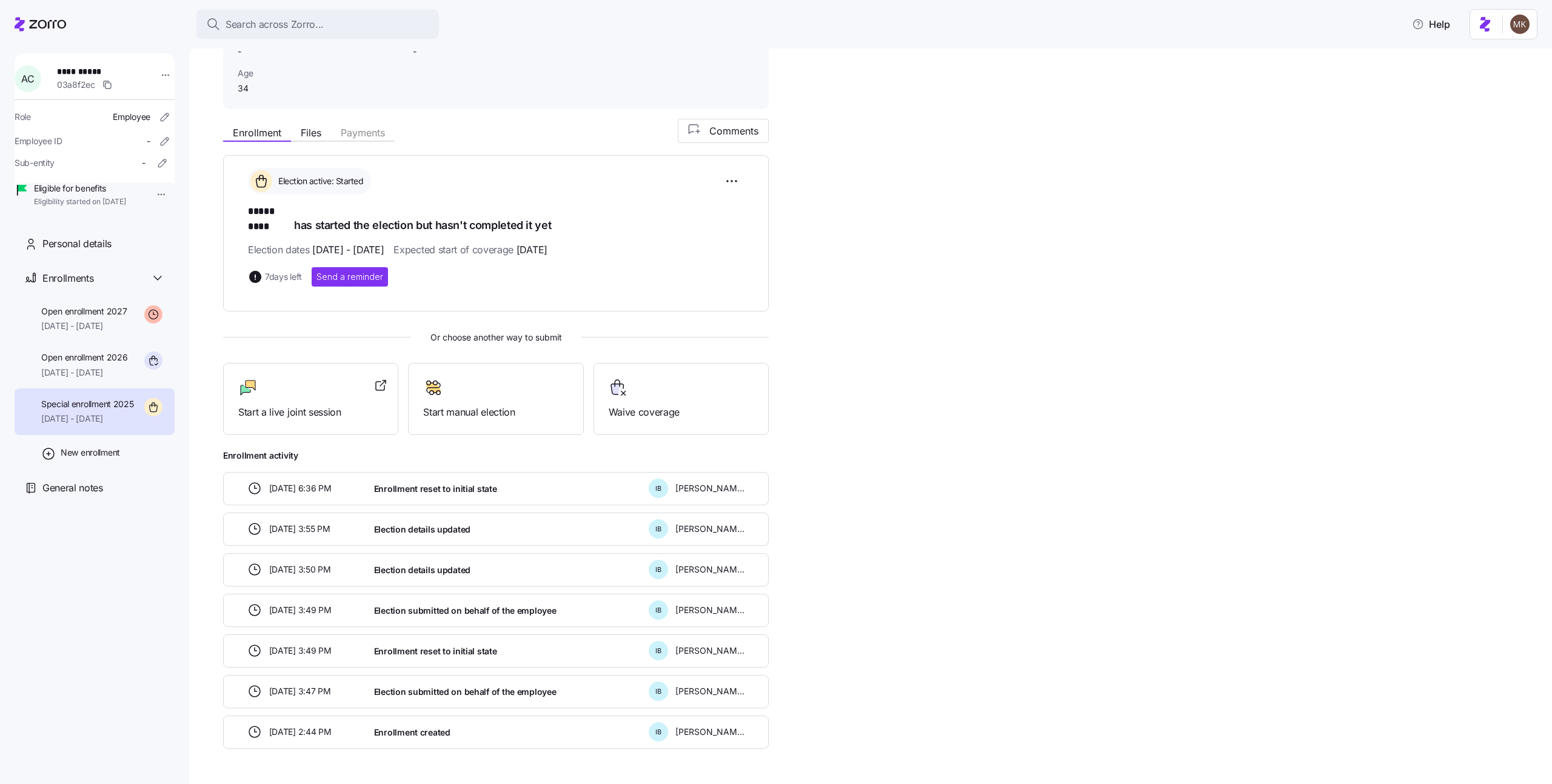
scroll to position [132, 0]
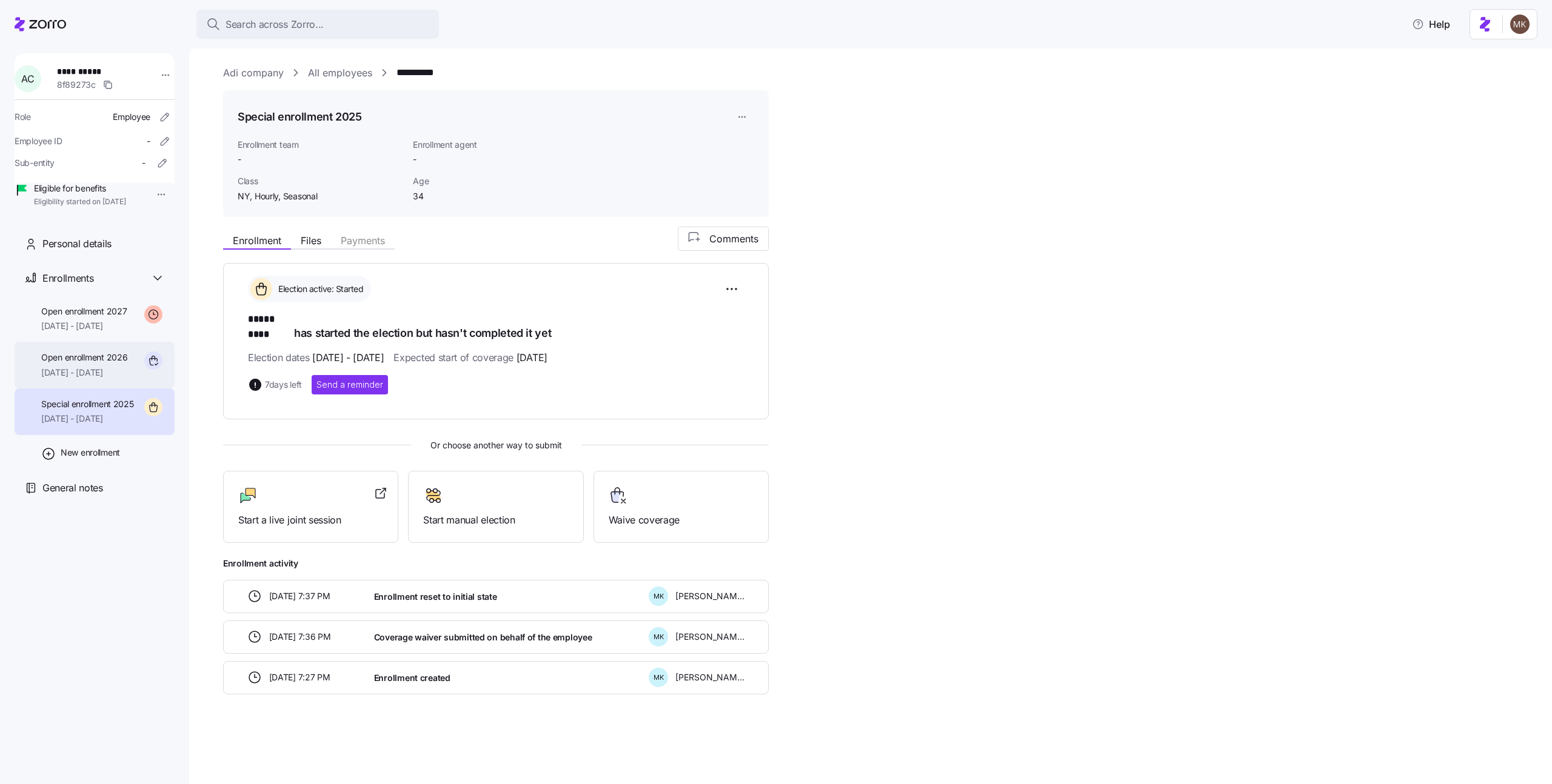
click at [138, 381] on div "Open enrollment 2026 [DATE] - [DATE]" at bounding box center [94, 365] width 160 height 47
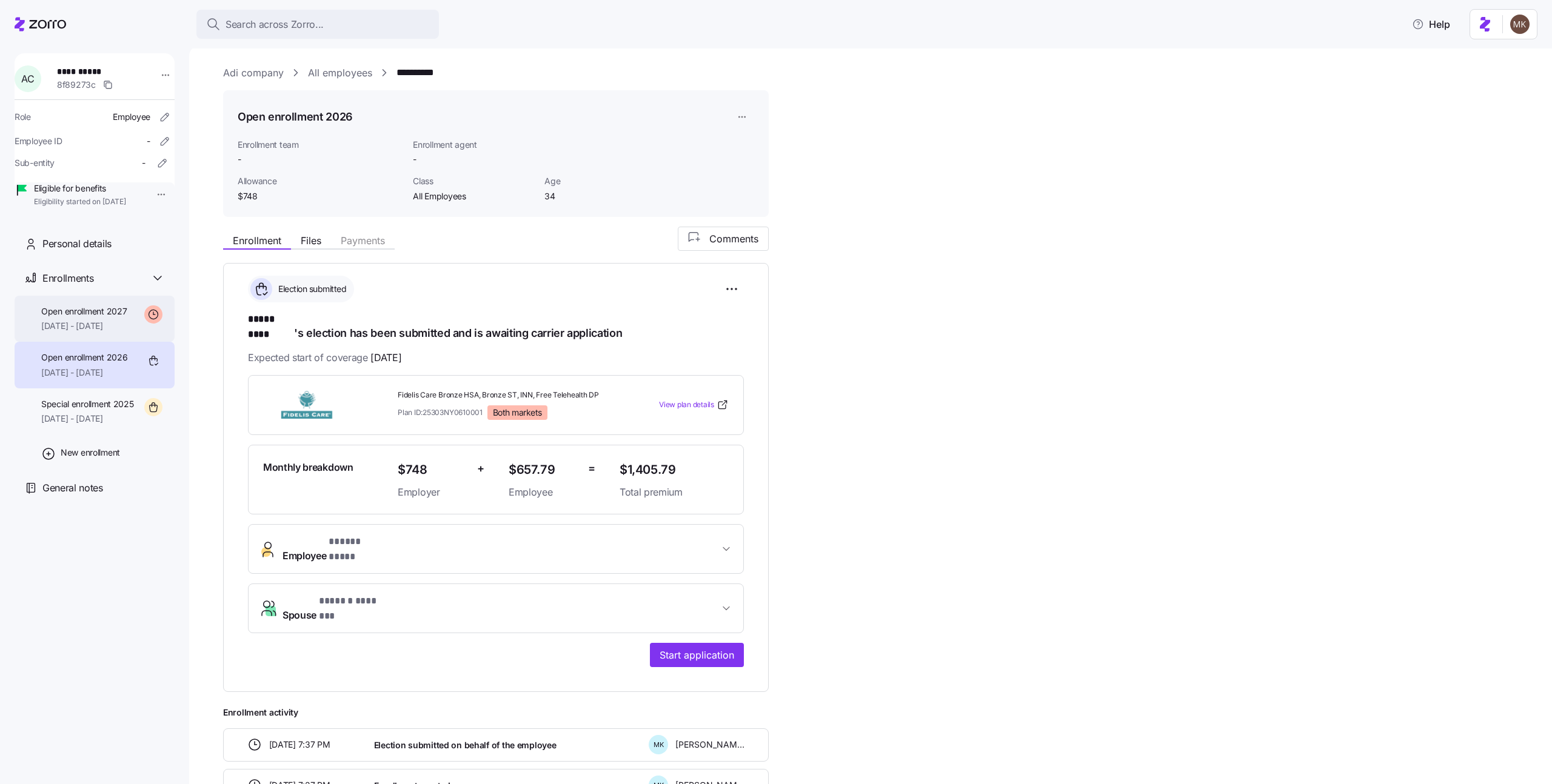
click at [122, 343] on div "Open enrollment 2027 [DATE] - [DATE]" at bounding box center [94, 319] width 160 height 47
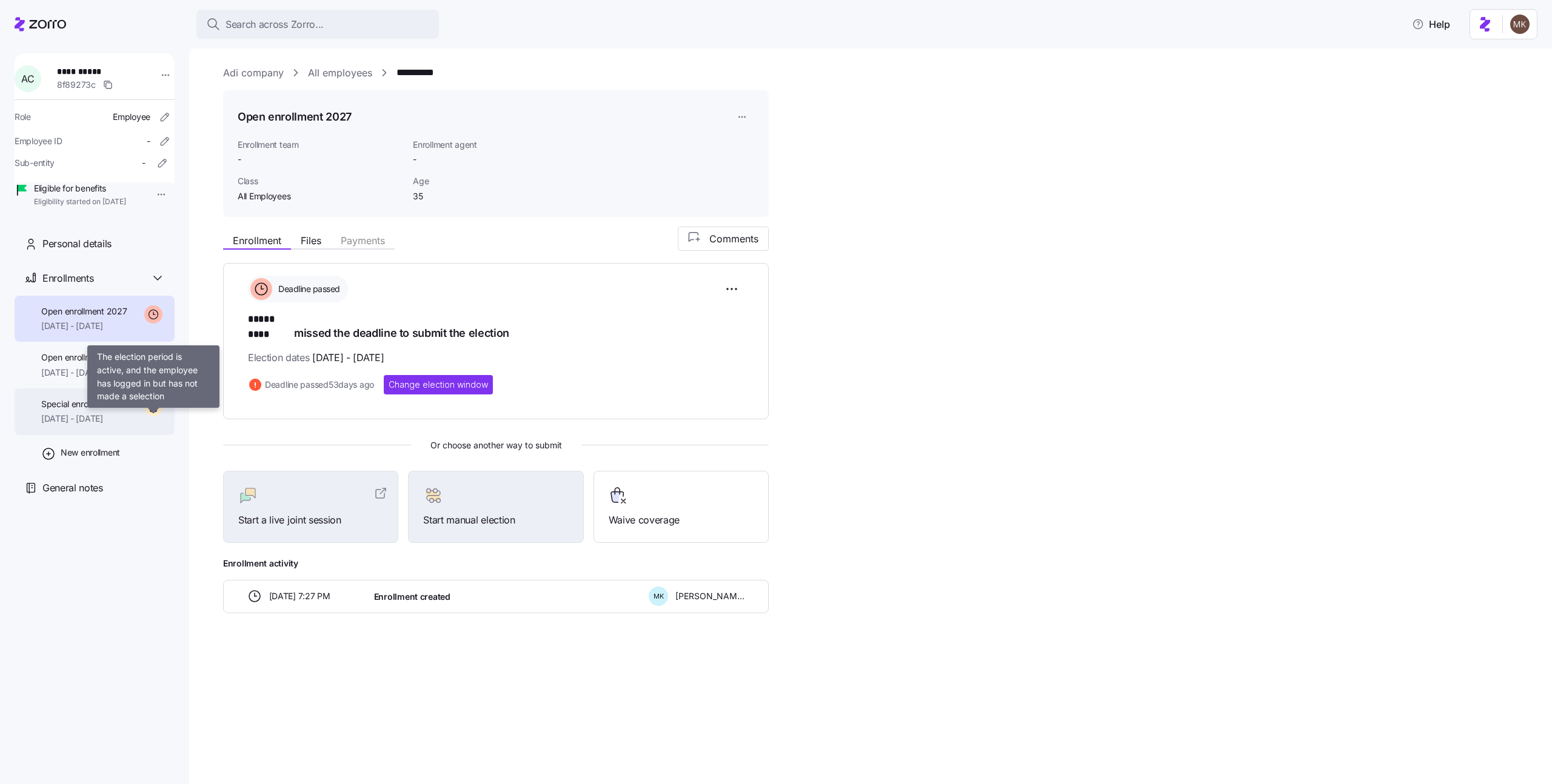
click at [151, 417] on icon at bounding box center [153, 407] width 18 height 18
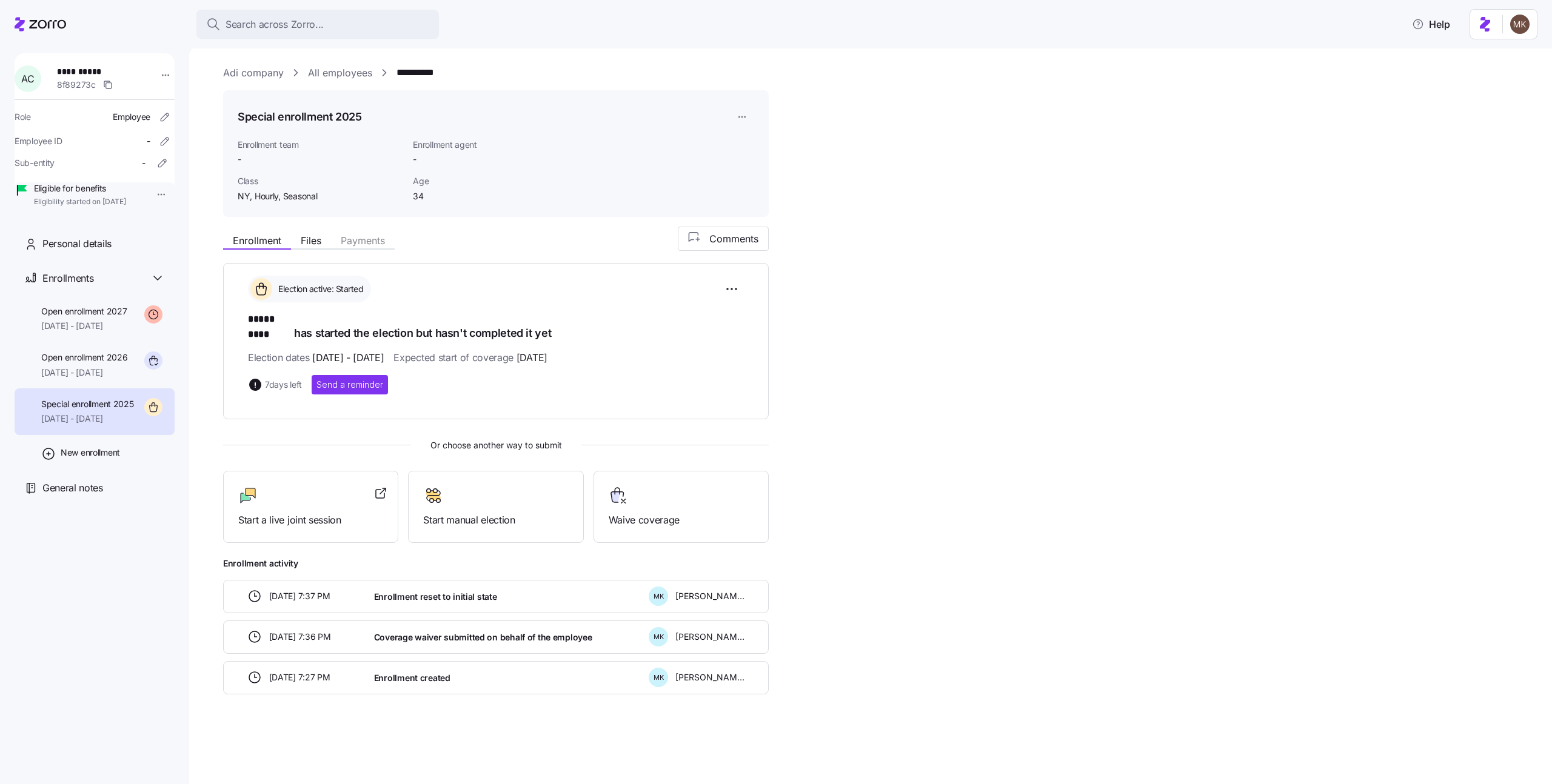
click at [943, 298] on div "Enrollment Files Payments Comments Election active: Started ***** **** has star…" at bounding box center [879, 460] width 1312 height 468
click at [322, 514] on span "Start a live joint session" at bounding box center [311, 521] width 145 height 15
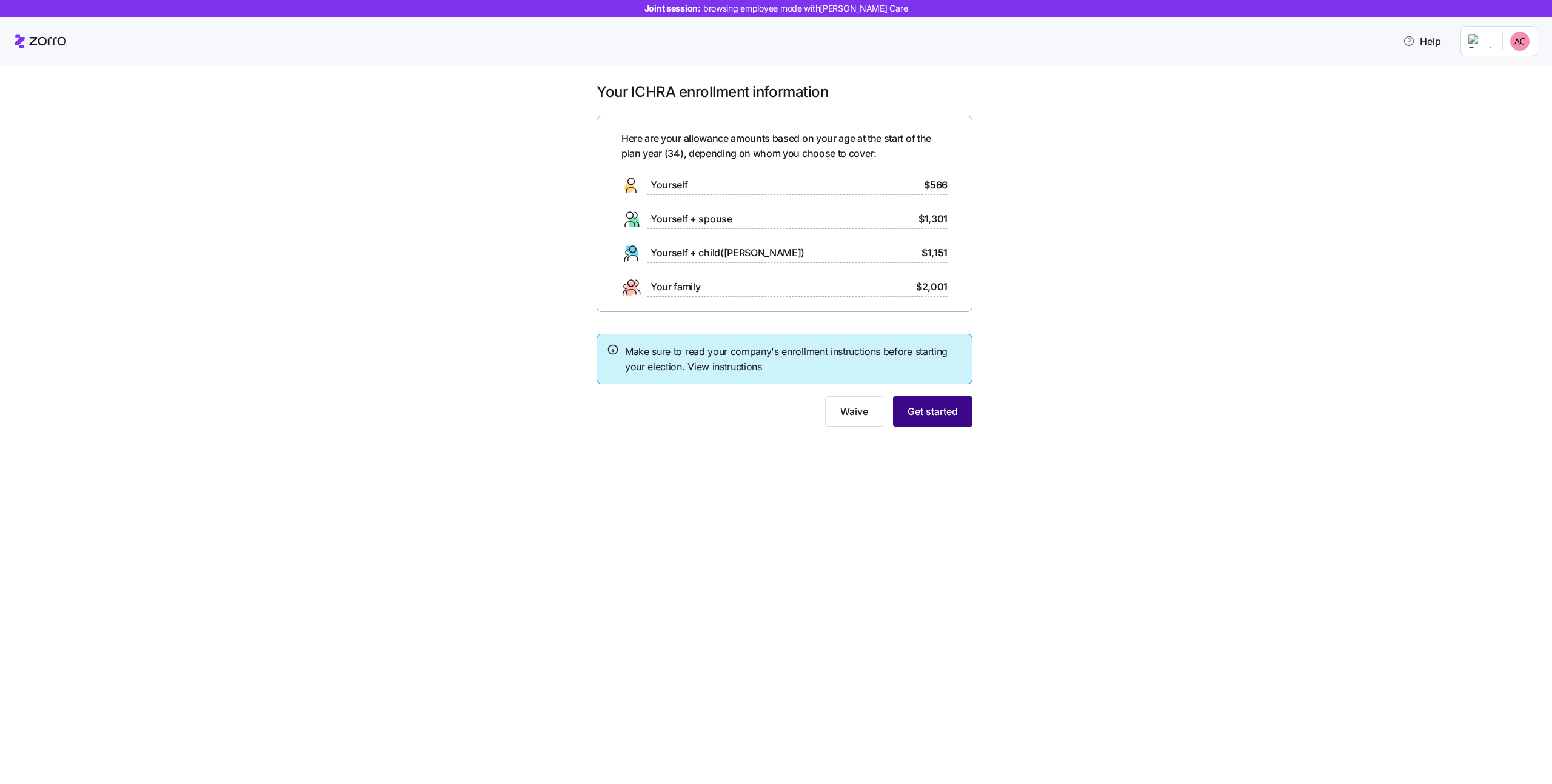
click at [920, 406] on span "Get started" at bounding box center [933, 411] width 51 height 14
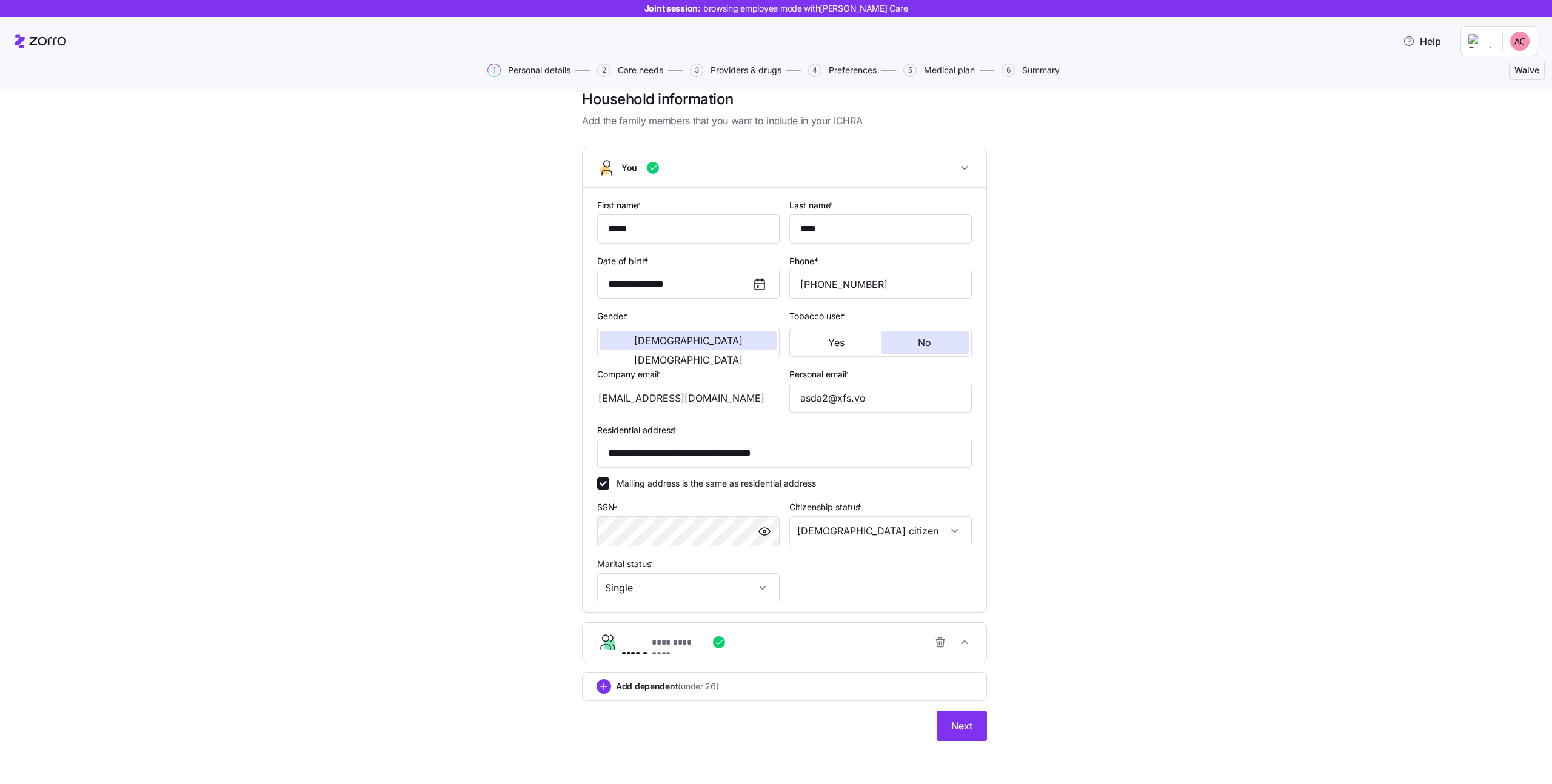
scroll to position [23, 0]
drag, startPoint x: 848, startPoint y: 285, endPoint x: 877, endPoint y: 284, distance: 29.0
click at [877, 284] on input "[PHONE_NUMBER]" at bounding box center [881, 283] width 183 height 29
type input "[PHONE_NUMBER]"
click at [958, 718] on span "Next" at bounding box center [961, 725] width 21 height 14
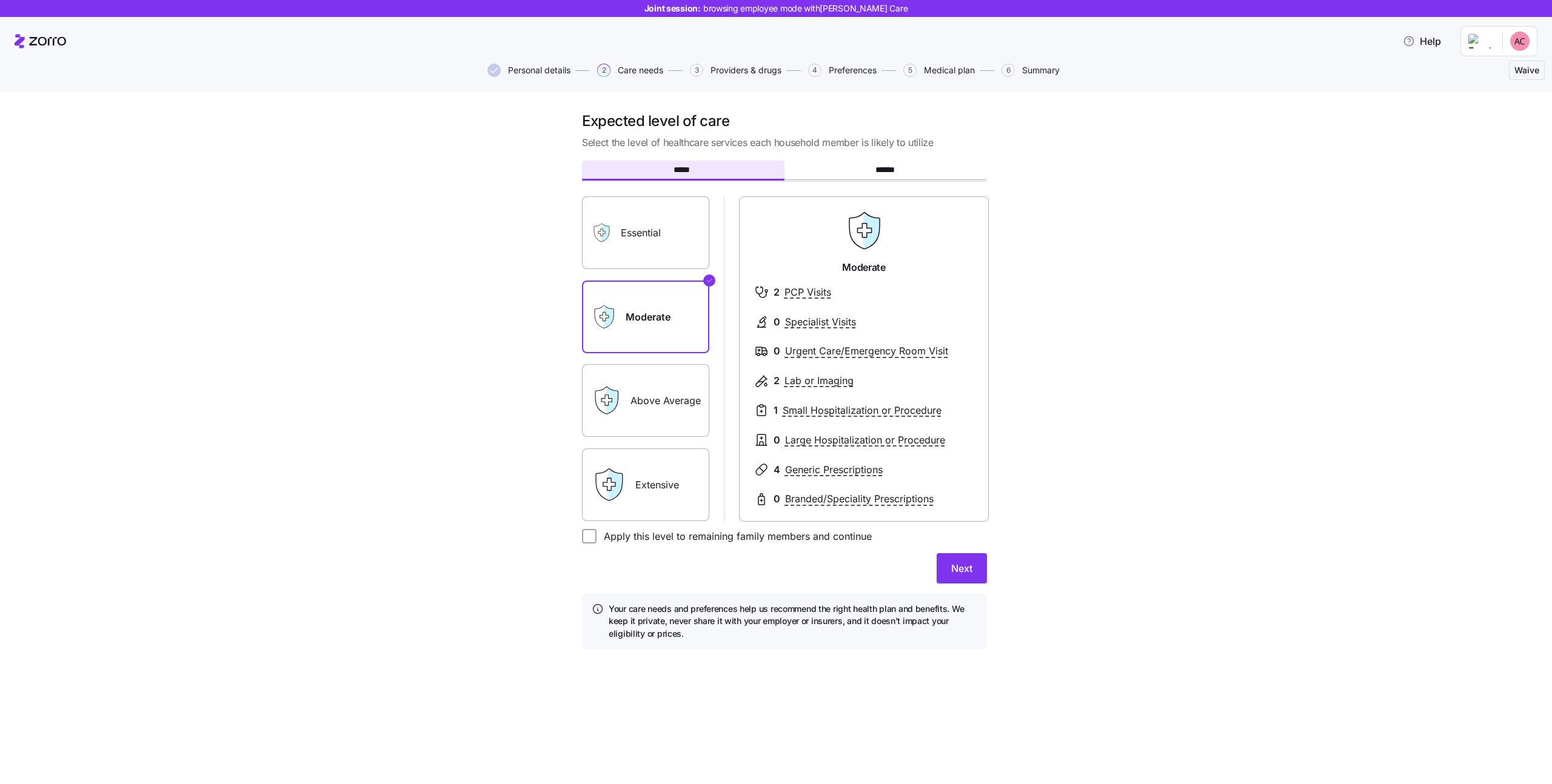
click at [554, 75] on span "Personal details" at bounding box center [539, 70] width 62 height 8
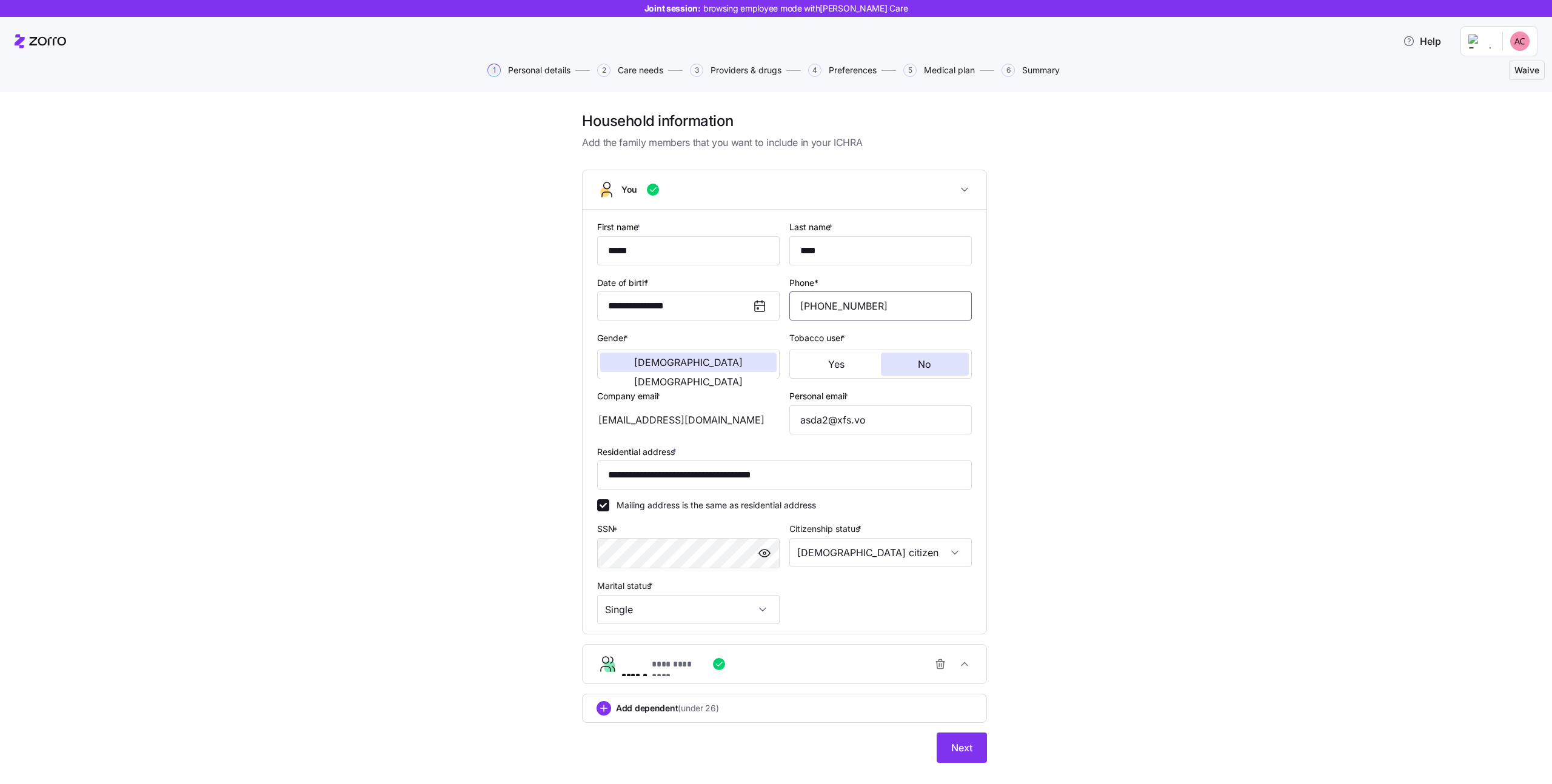
drag, startPoint x: 845, startPoint y: 311, endPoint x: 899, endPoint y: 304, distance: 54.5
click at [899, 304] on input "[PHONE_NUMBER]" at bounding box center [881, 306] width 183 height 29
type input "[PHONE_NUMBER]"
click at [949, 736] on button "Next" at bounding box center [962, 748] width 51 height 30
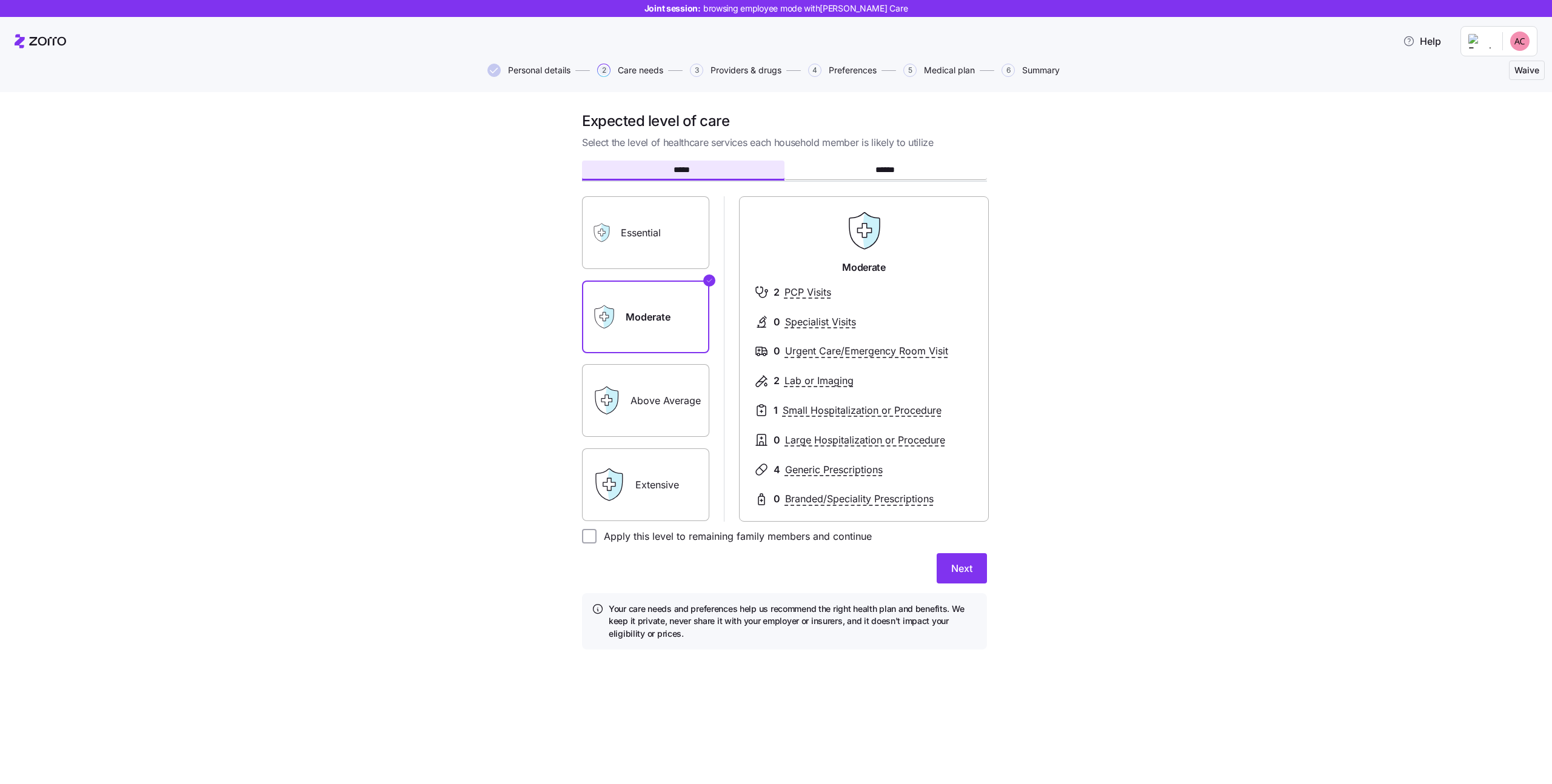
click at [545, 74] on span "Personal details" at bounding box center [539, 70] width 62 height 8
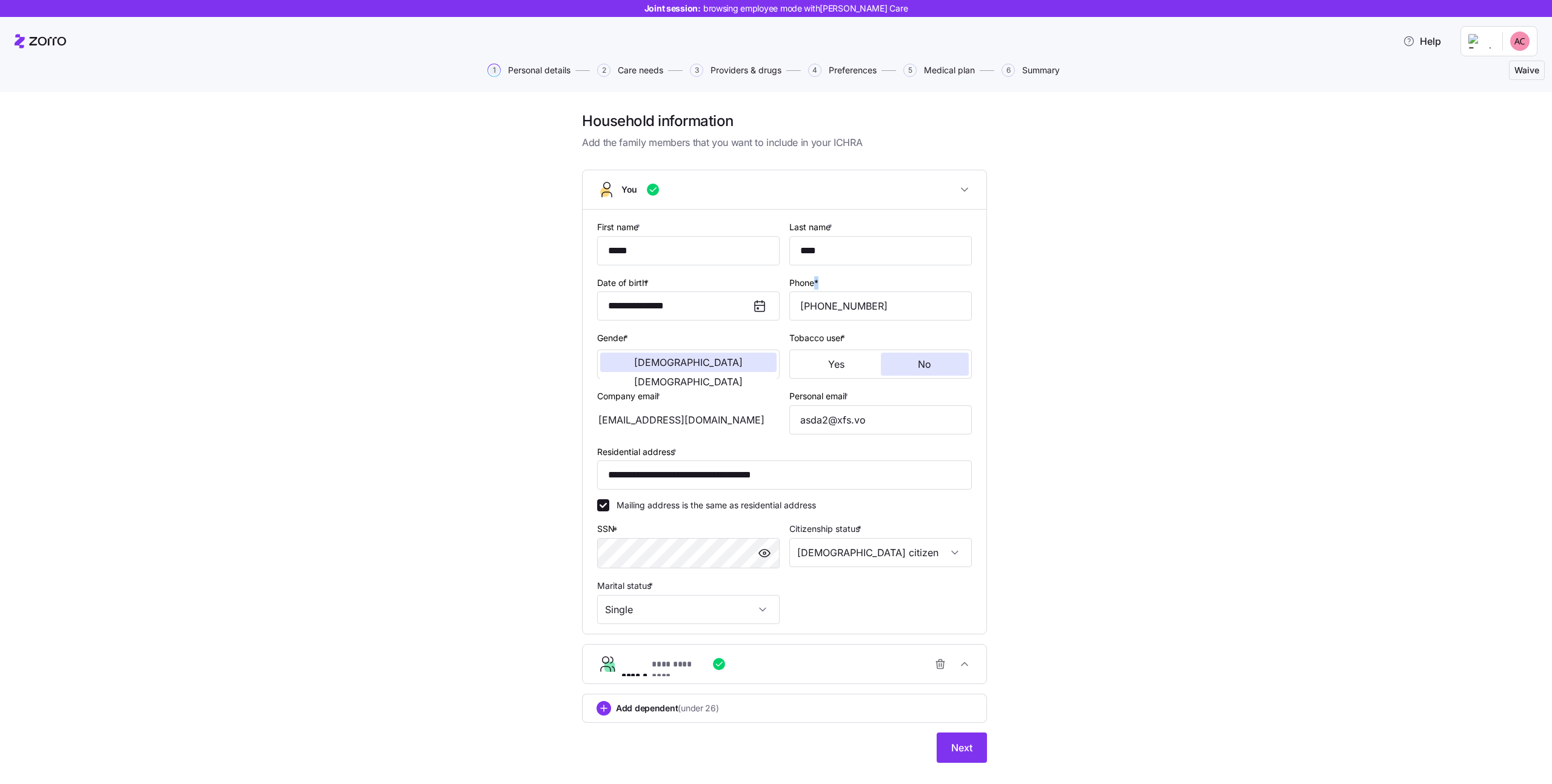
drag, startPoint x: 822, startPoint y: 289, endPoint x: 808, endPoint y: 285, distance: 14.6
click at [808, 285] on div "Phone* [PHONE_NUMBER]" at bounding box center [881, 298] width 183 height 46
